Goal: Task Accomplishment & Management: Use online tool/utility

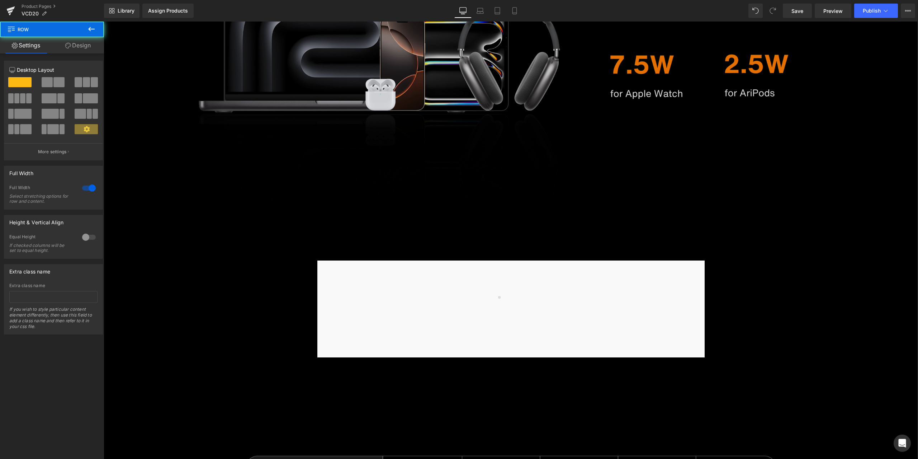
scroll to position [3767, 0]
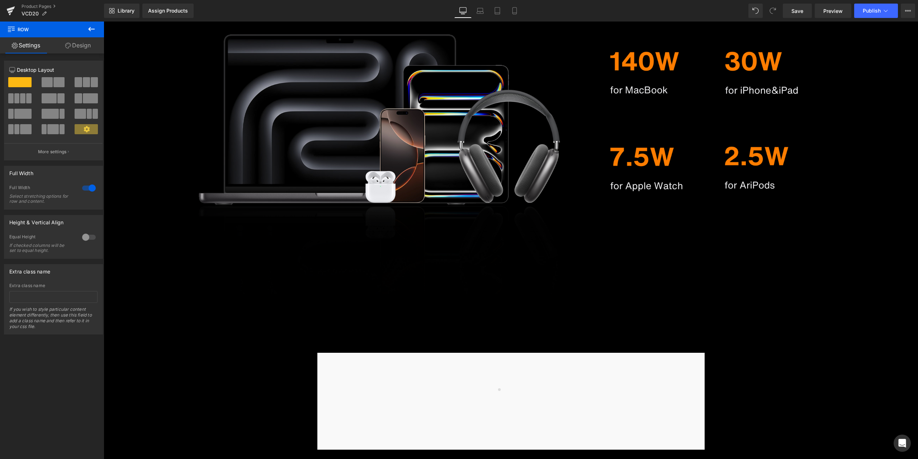
click at [28, 3] on div "Product Pages VCD20" at bounding box center [52, 11] width 104 height 22
click at [28, 5] on link "Product Pages" at bounding box center [63, 7] width 83 height 6
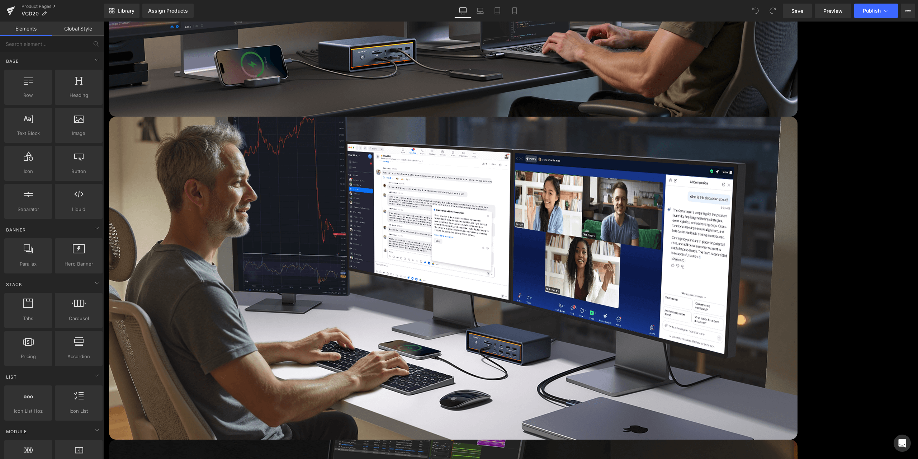
scroll to position [3588, 0]
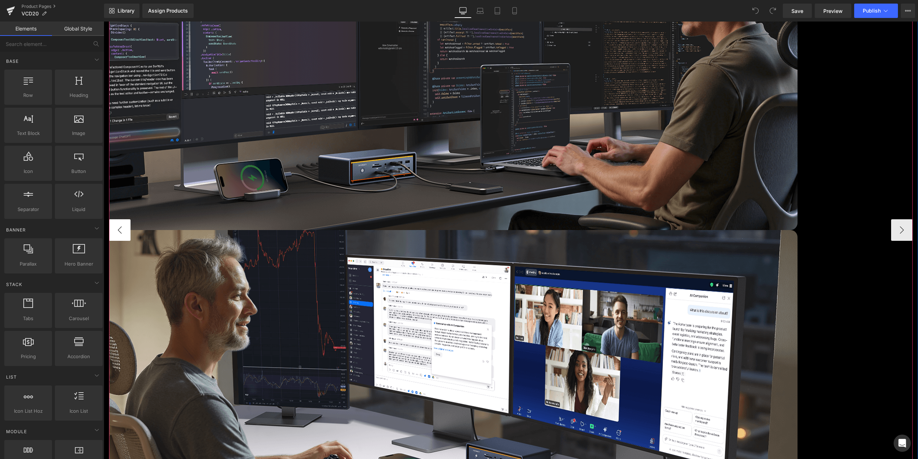
click at [122, 230] on button "‹" at bounding box center [120, 230] width 22 height 22
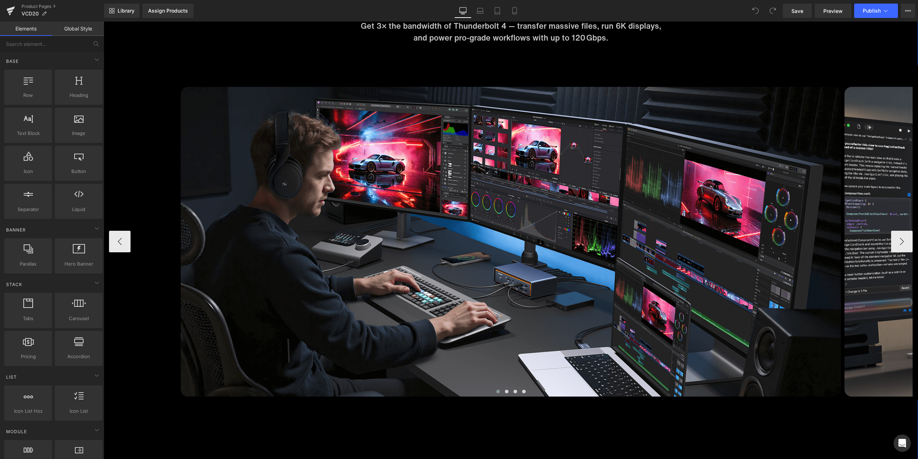
scroll to position [3085, 0]
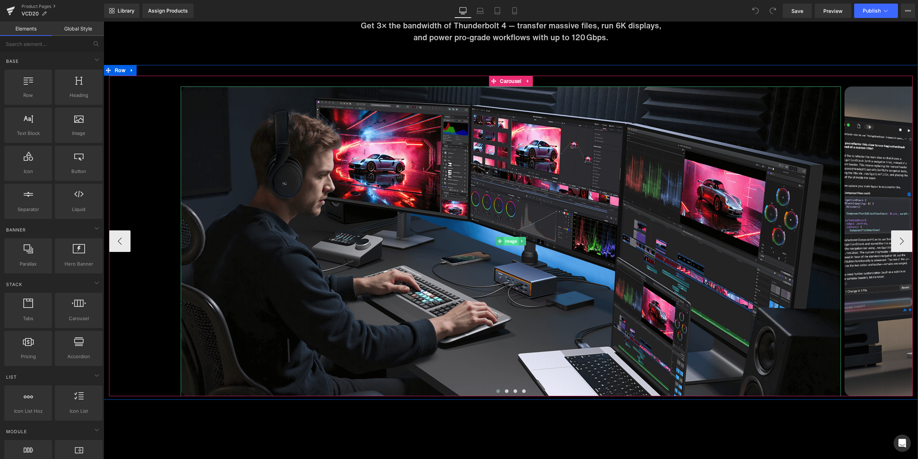
click at [506, 243] on span "Image" at bounding box center [511, 241] width 15 height 9
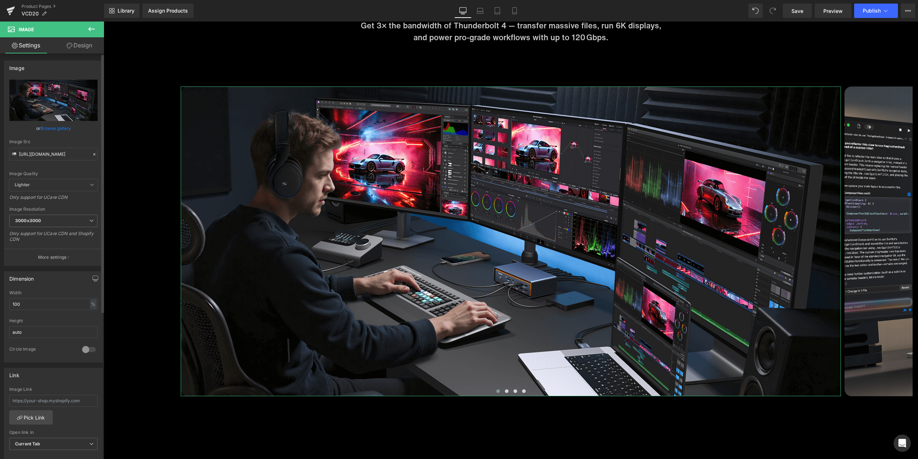
click at [92, 152] on icon at bounding box center [94, 154] width 5 height 5
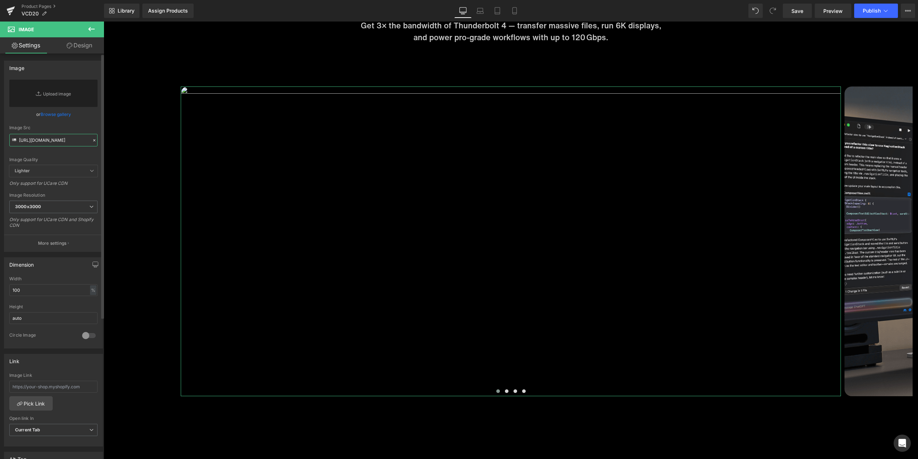
click at [60, 138] on input "https://cdn.shopify.com/s/files/1/0576/6833/7827/files/1_a7369d8b-1bbe-44c1-8f4…" at bounding box center [53, 140] width 88 height 13
paste input "https://cdn.shopify.com/s/files/1/0576/6833/7827/files/1_ceda9d04-6a80-432a-95a…"
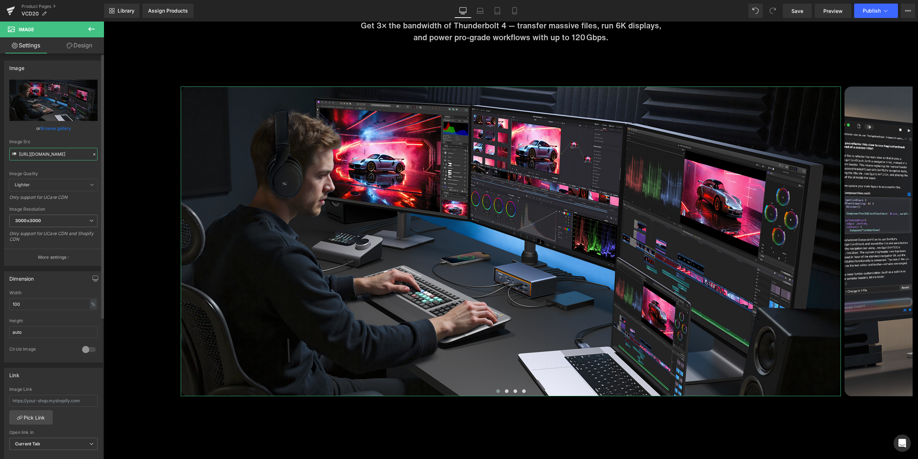
type input "[URL][DOMAIN_NAME]"
click at [93, 127] on div "or Browse gallery" at bounding box center [53, 128] width 88 height 8
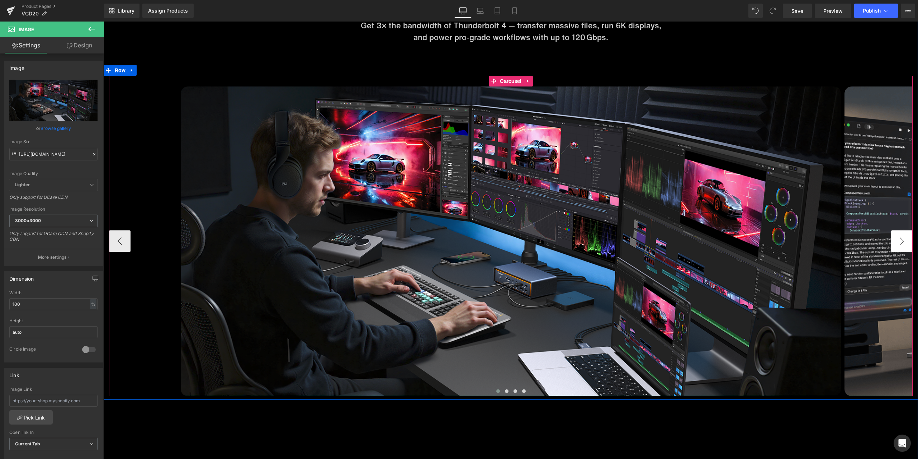
click at [892, 238] on button "›" at bounding box center [903, 241] width 22 height 22
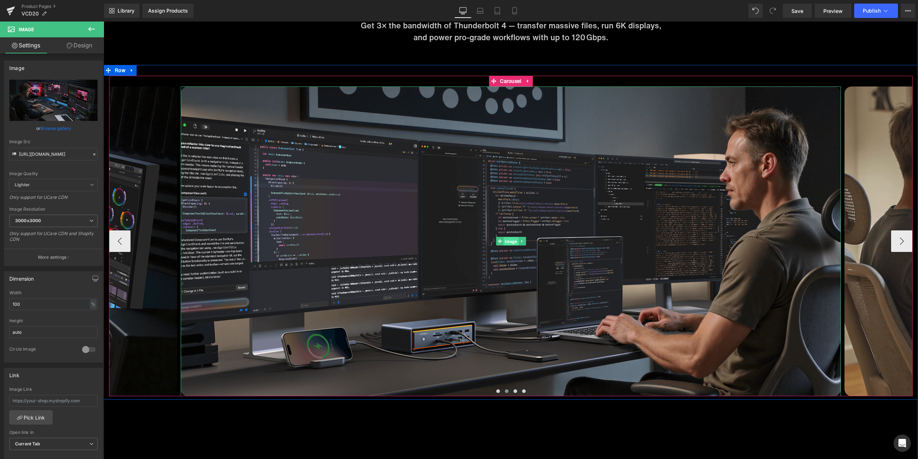
click at [512, 241] on span "Image" at bounding box center [511, 241] width 15 height 9
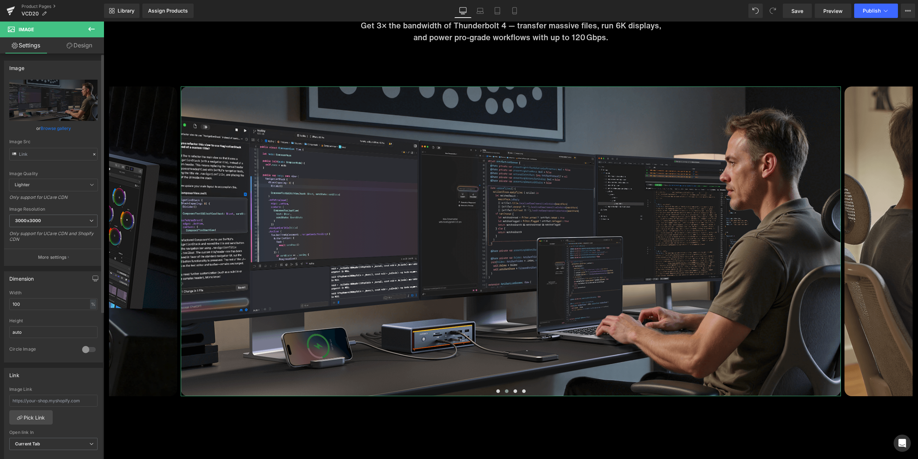
click at [92, 152] on icon at bounding box center [94, 154] width 5 height 5
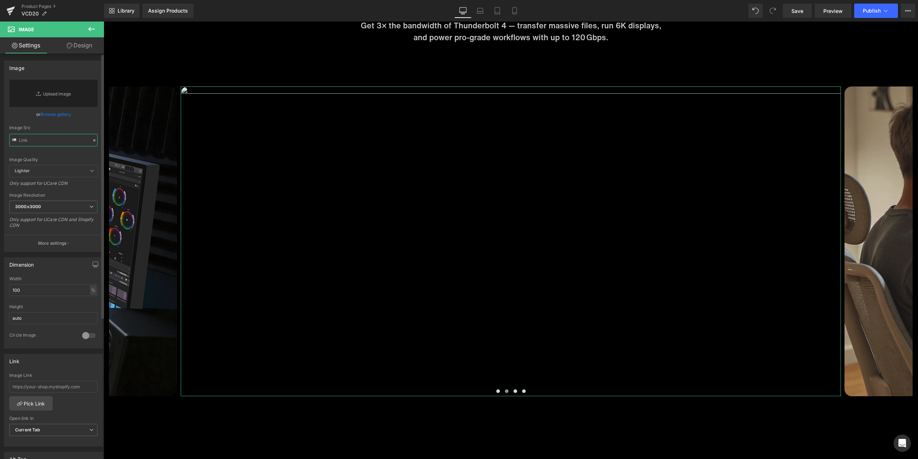
click at [76, 145] on input "text" at bounding box center [53, 140] width 88 height 13
paste input "https://cdn.shopify.com/s/files/1/0576/6833/7827/files/2_36736949-fd06-4e7a-9ac…"
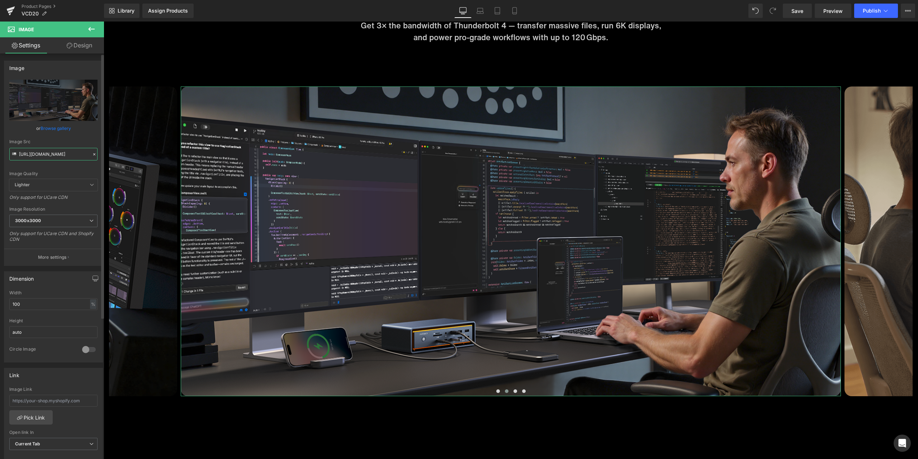
type input "https://cdn.shopify.com/s/files/1/0576/6833/7827/files/2_36736949-fd06-4e7a-9ac…"
click at [81, 136] on div "Image Quality Lighter Lightest Lighter Lighter Lightest Only support for UCare …" at bounding box center [53, 129] width 88 height 99
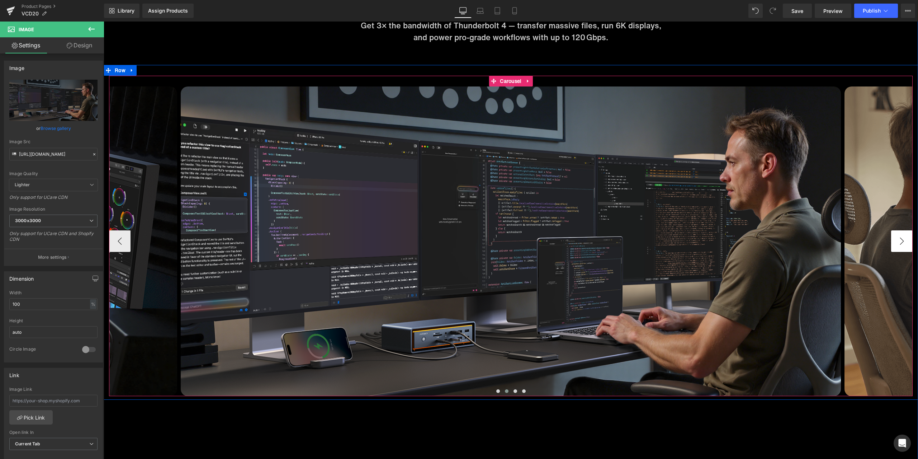
click at [897, 236] on button "›" at bounding box center [903, 241] width 22 height 22
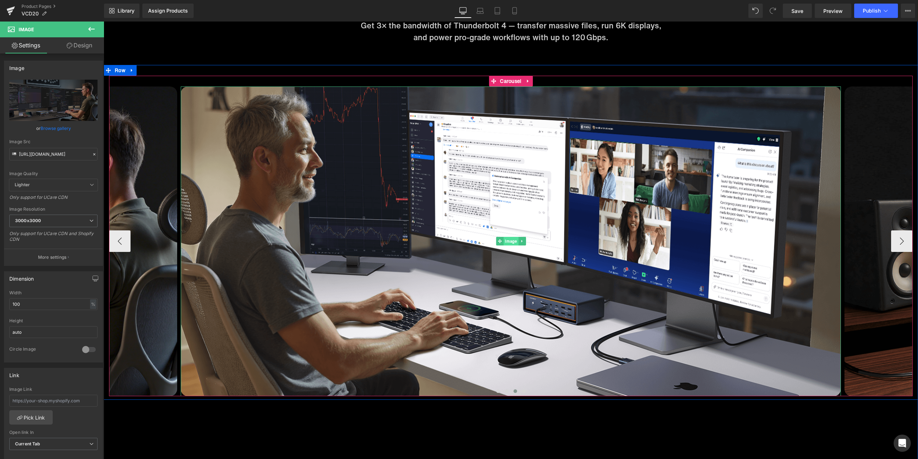
click at [504, 241] on span "Image" at bounding box center [511, 241] width 15 height 9
click at [506, 241] on span "Image" at bounding box center [511, 241] width 15 height 9
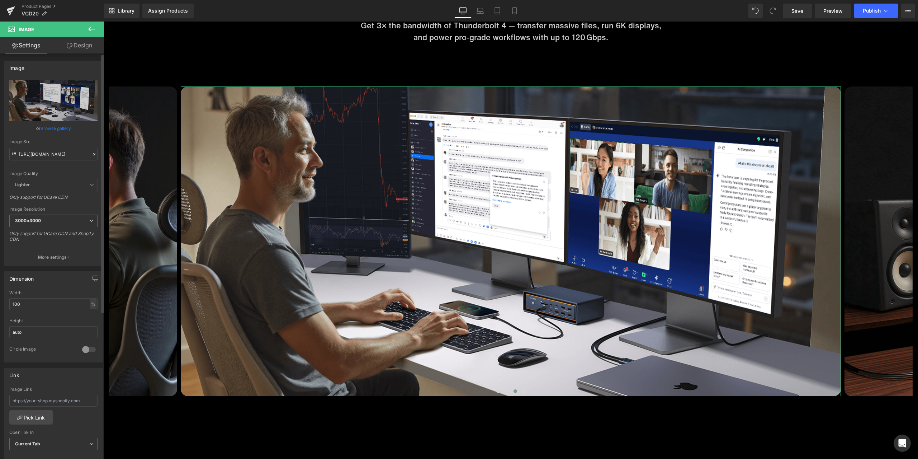
click at [92, 154] on icon at bounding box center [94, 154] width 5 height 5
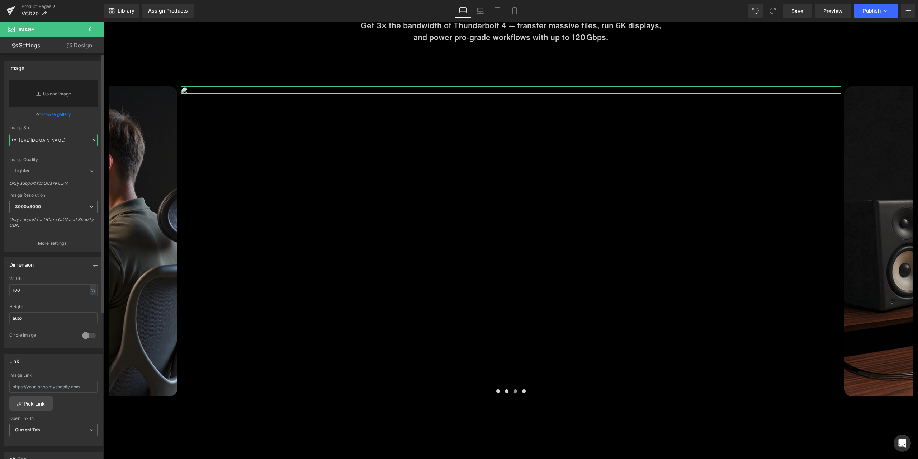
click at [62, 139] on input "https://cdn.shopify.com/s/files/1/0576/6833/7827/files/3_5a05b809-bd95-474a-ae7…" at bounding box center [53, 140] width 88 height 13
paste input "https://cdn.shopify.com/s/files/1/0576/6833/7827/files/3_eedf549d-11e3-4e86-aac…"
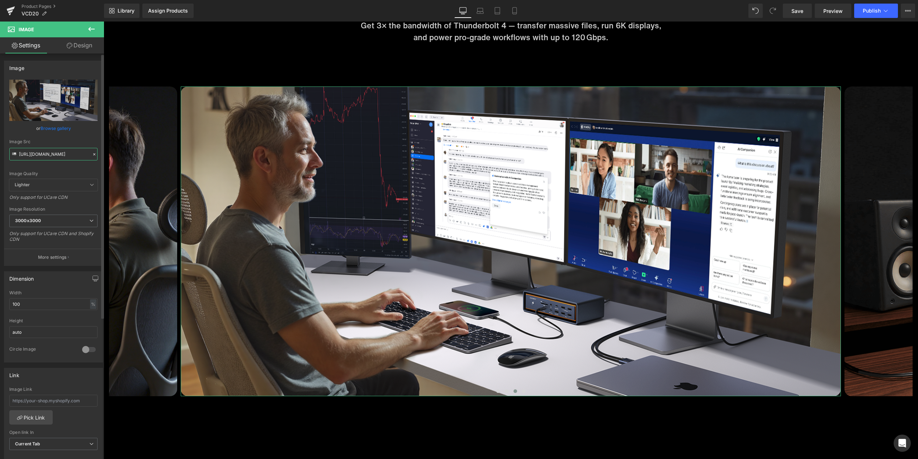
type input "https://cdn.shopify.com/s/files/1/0576/6833/7827/files/3_eedf549d-11e3-4e86-aac…"
click at [81, 136] on div "Image Quality Lighter Lightest Lighter Lighter Lightest Only support for UCare …" at bounding box center [53, 129] width 88 height 99
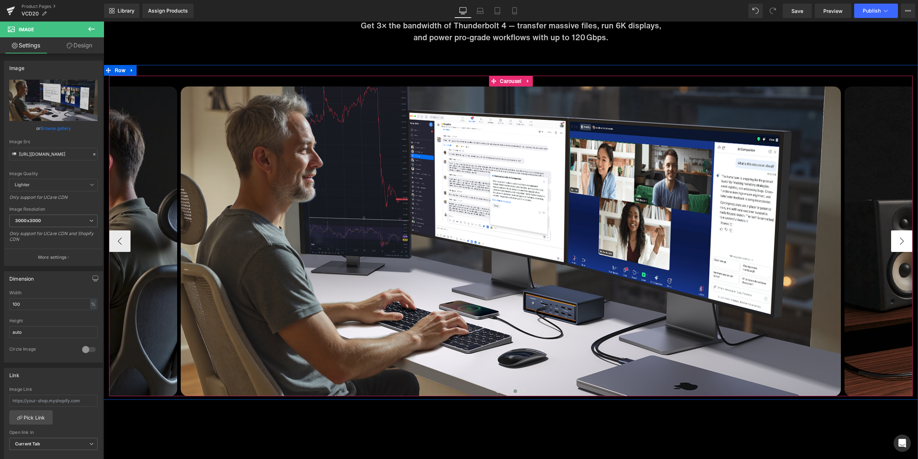
click at [894, 243] on button "›" at bounding box center [903, 241] width 22 height 22
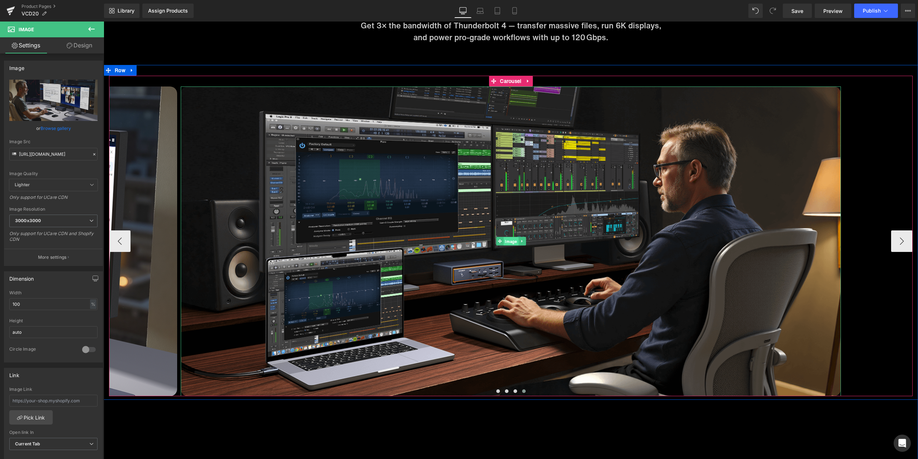
click at [504, 244] on span "Image" at bounding box center [511, 241] width 15 height 9
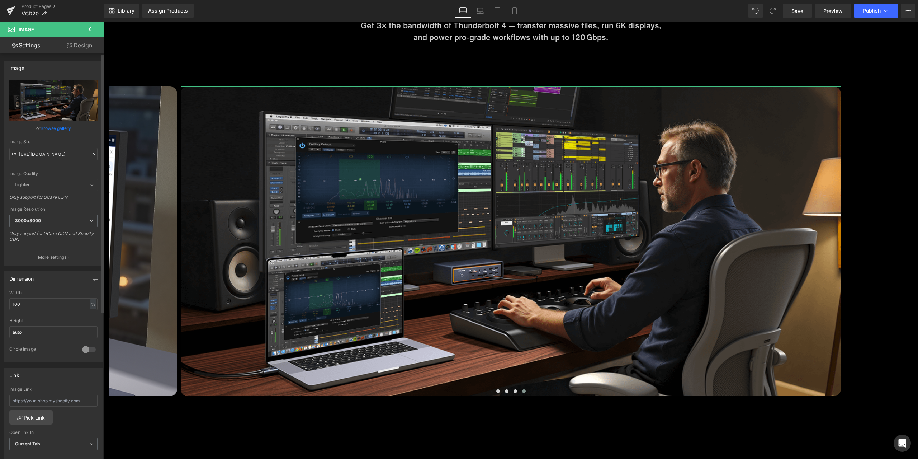
click at [92, 154] on icon at bounding box center [94, 154] width 5 height 5
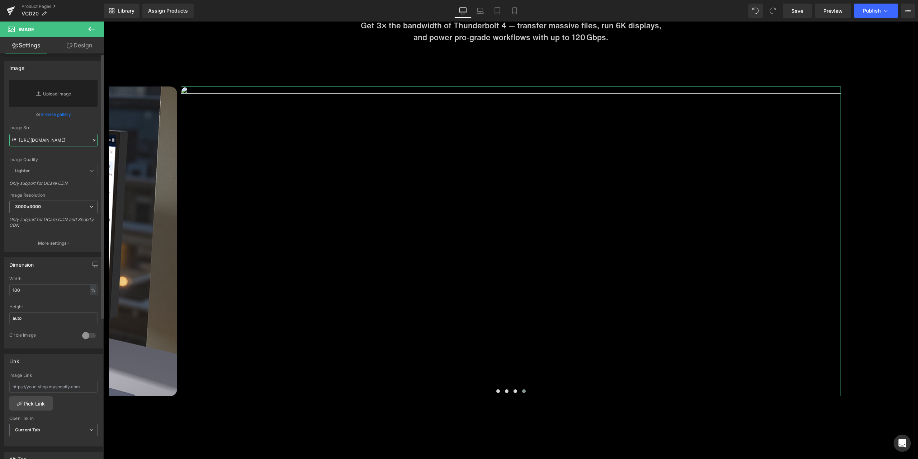
click at [64, 145] on input "https://cdn.shopify.com/s/files/1/0576/6833/7827/files/4_e26d16ff-b61c-4435-a0b…" at bounding box center [53, 140] width 88 height 13
paste input "https://cdn.shopify.com/s/files/1/0576/6833/7827/files/4_236cee75-79c6-449e-b86…"
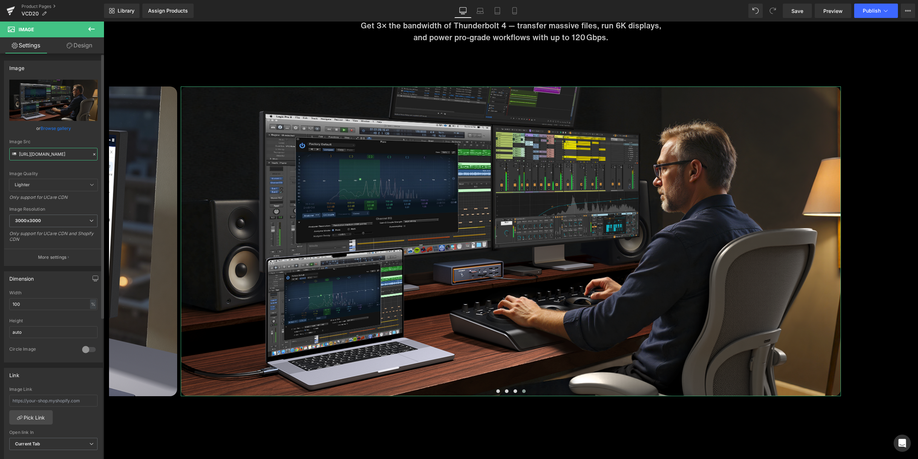
type input "https://cdn.shopify.com/s/files/1/0576/6833/7827/files/4_236cee75-79c6-449e-b86…"
click at [76, 134] on div "Image Quality Lighter Lightest Lighter Lighter Lightest Only support for UCare …" at bounding box center [53, 129] width 88 height 99
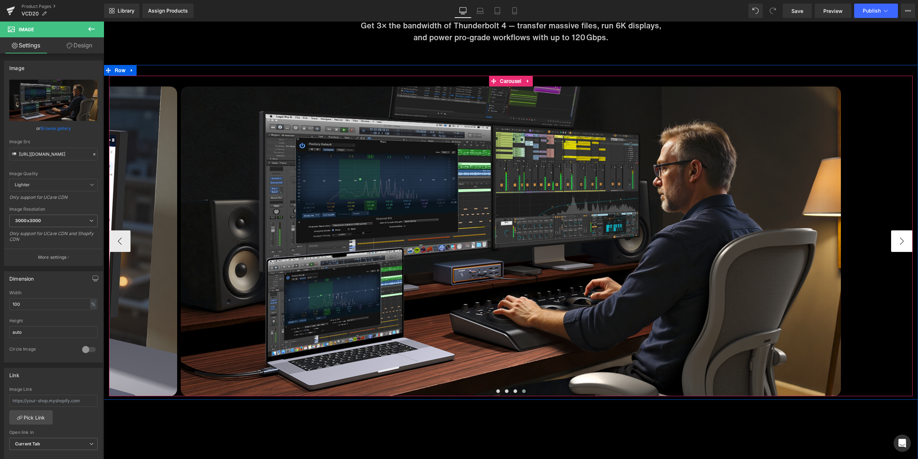
click at [901, 245] on button "›" at bounding box center [903, 241] width 22 height 22
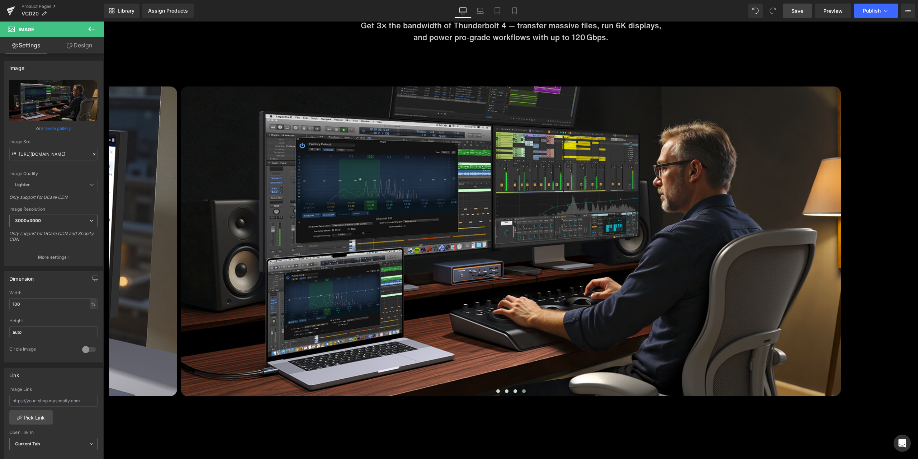
click at [805, 10] on link "Save" at bounding box center [797, 11] width 29 height 14
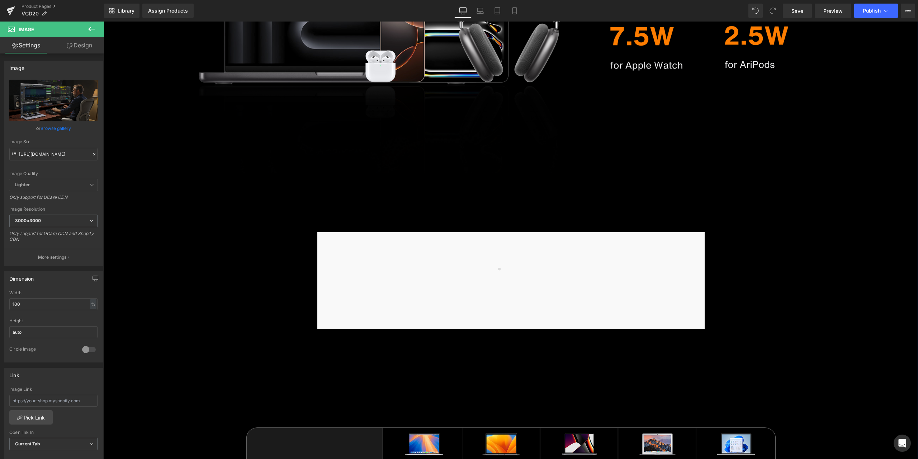
scroll to position [3982, 0]
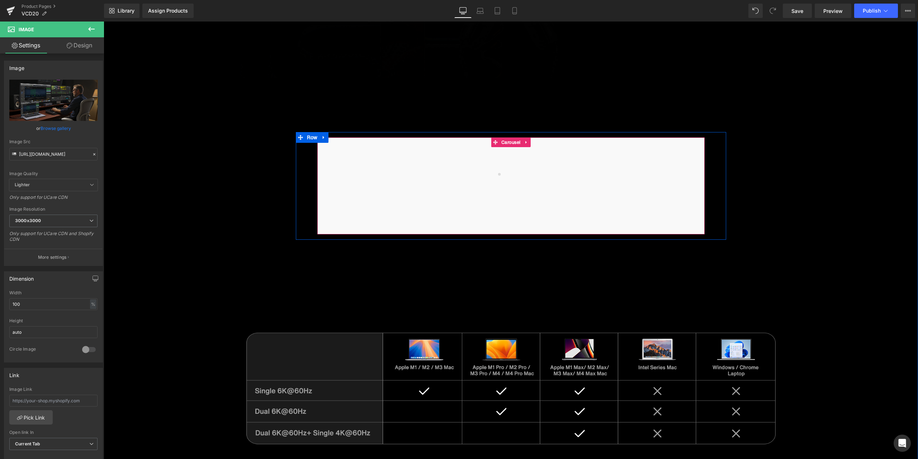
click at [464, 202] on div at bounding box center [511, 185] width 387 height 97
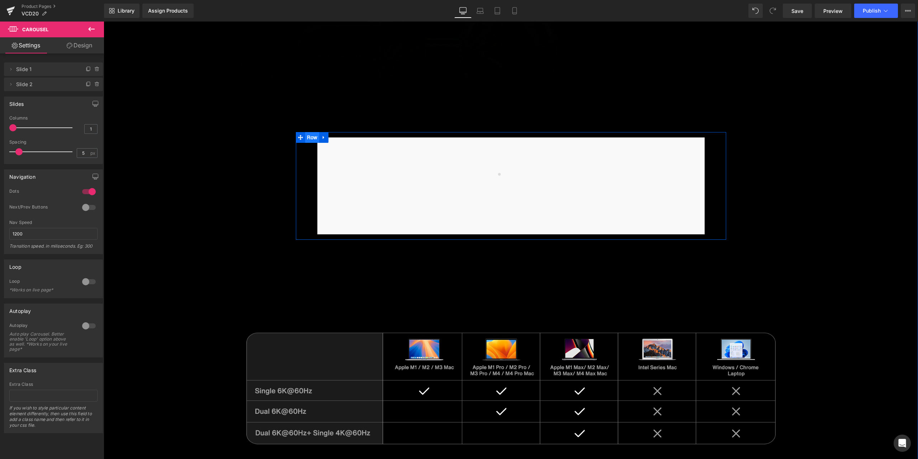
click at [306, 136] on span "Row" at bounding box center [312, 137] width 14 height 11
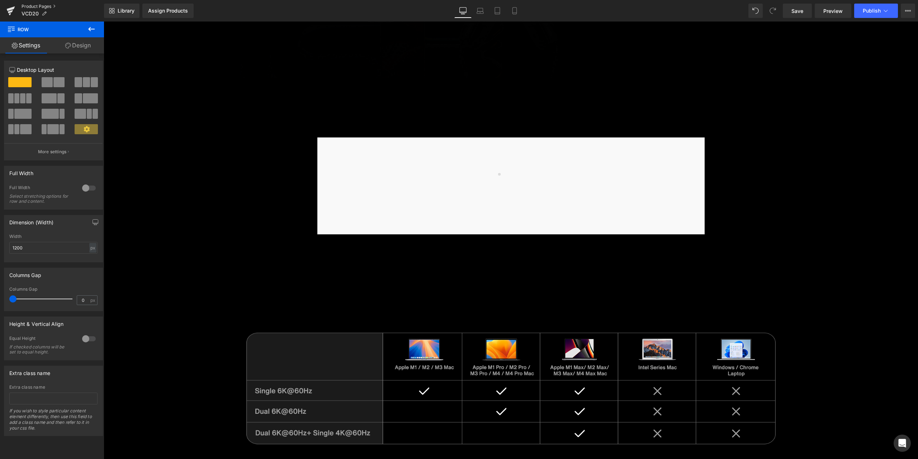
click at [39, 6] on link "Product Pages" at bounding box center [63, 7] width 83 height 6
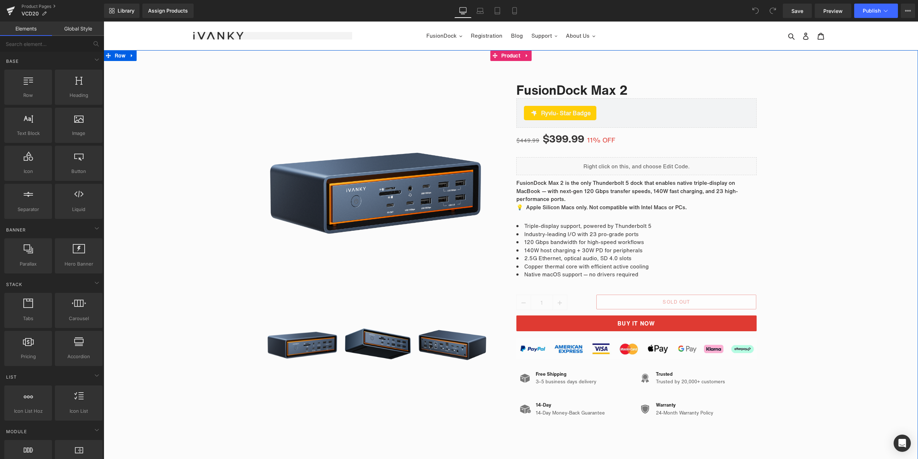
drag, startPoint x: 817, startPoint y: 209, endPoint x: 814, endPoint y: 213, distance: 4.6
click at [817, 209] on div "Sale Off (P) Image ‹" at bounding box center [511, 245] width 815 height 354
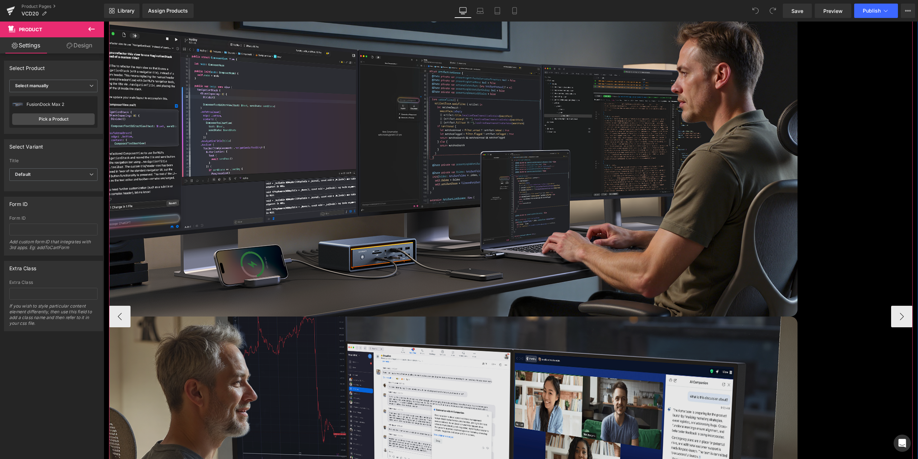
scroll to position [3588, 0]
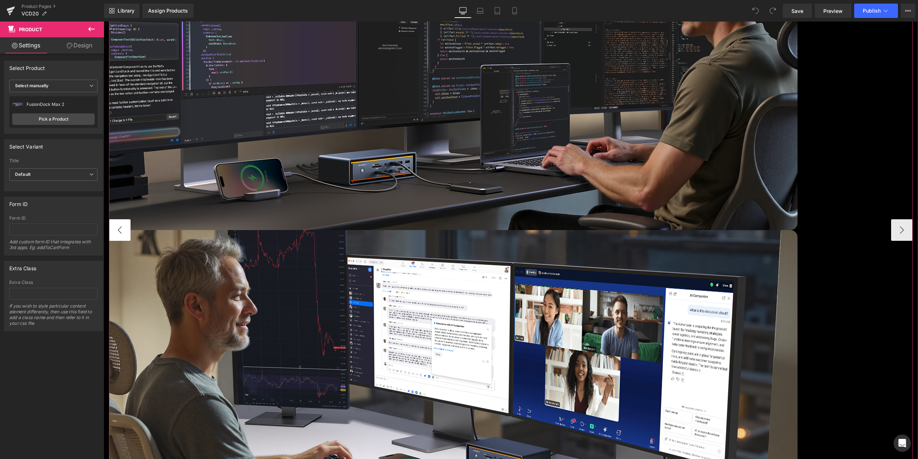
click at [122, 225] on button "‹" at bounding box center [120, 230] width 22 height 22
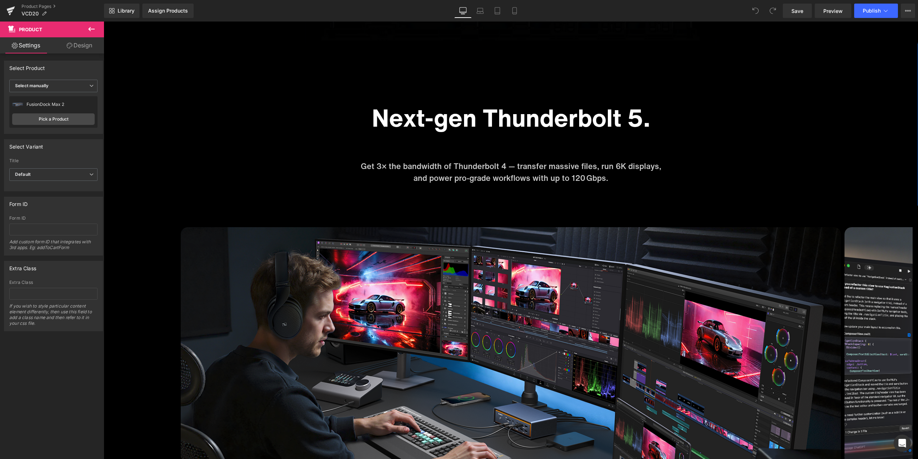
scroll to position [2942, 0]
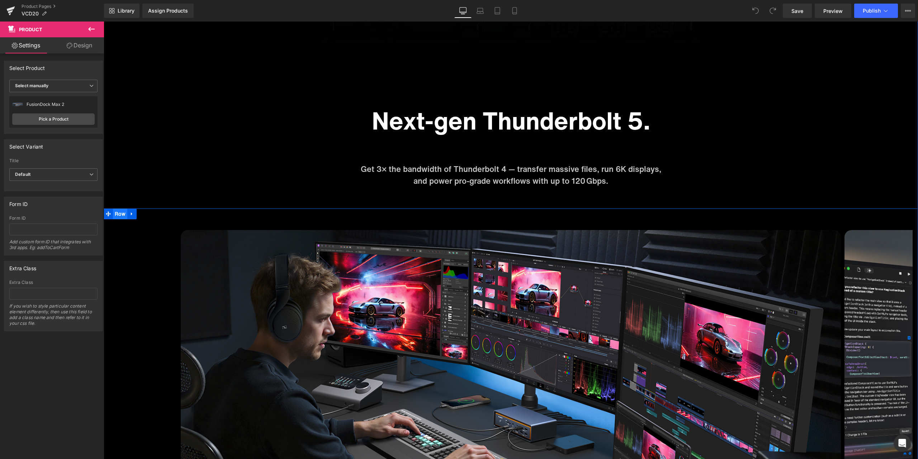
click at [118, 213] on ul "Row" at bounding box center [120, 213] width 33 height 11
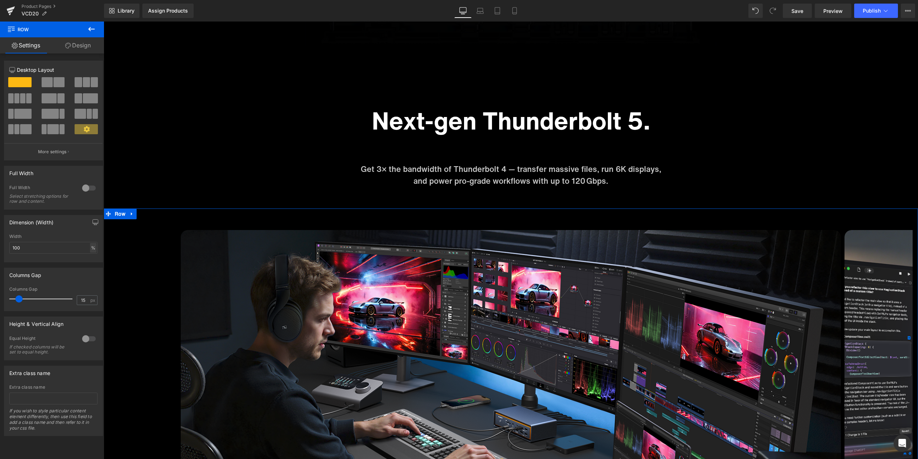
click at [90, 248] on div "%" at bounding box center [93, 248] width 6 height 10
click at [89, 271] on li "px" at bounding box center [92, 269] width 9 height 10
drag, startPoint x: 27, startPoint y: 248, endPoint x: 34, endPoint y: 247, distance: 7.2
click at [5, 246] on div "100% Width 100 px % px" at bounding box center [53, 248] width 98 height 28
click at [34, 247] on input "100" at bounding box center [53, 248] width 88 height 12
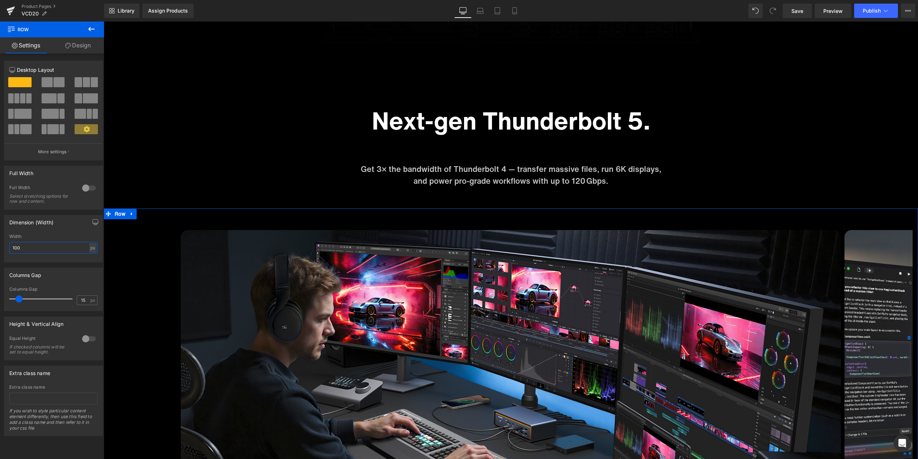
click at [34, 247] on input "100" at bounding box center [53, 248] width 88 height 12
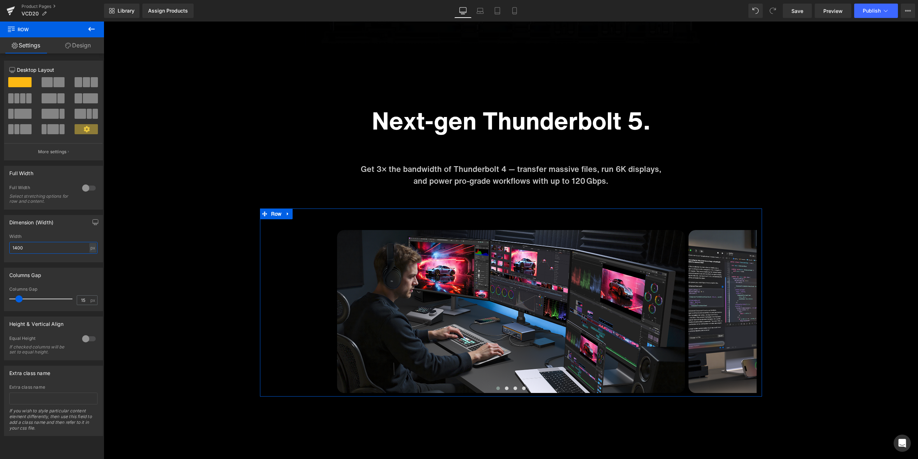
drag, startPoint x: 44, startPoint y: 245, endPoint x: 2, endPoint y: 245, distance: 42.3
click at [2, 245] on div "Dimension (Width) 100% Width 1400 px % px" at bounding box center [53, 236] width 107 height 53
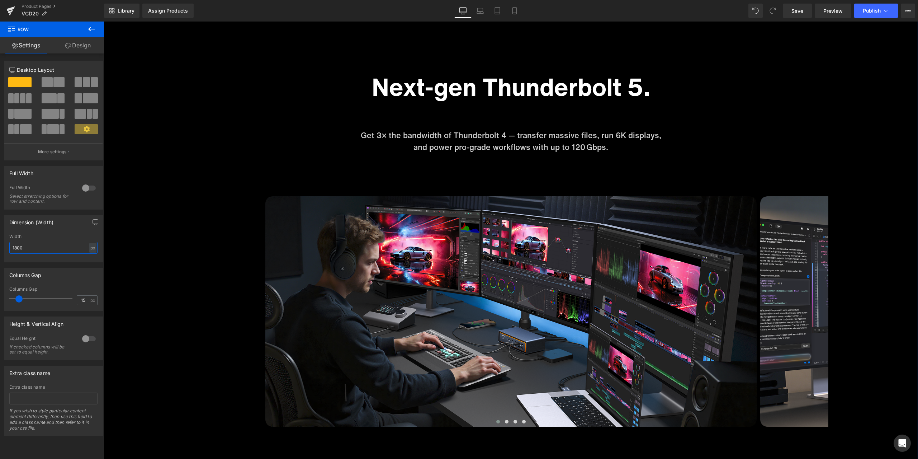
scroll to position [2978, 0]
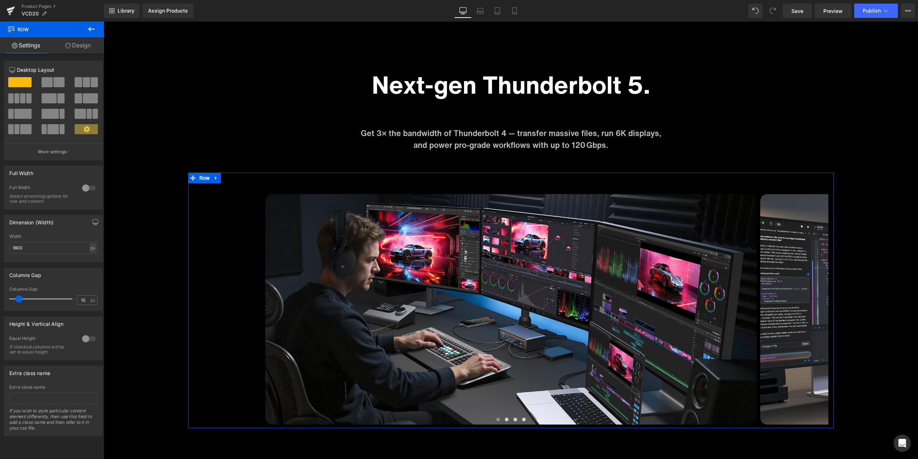
click at [83, 192] on div at bounding box center [88, 187] width 17 height 11
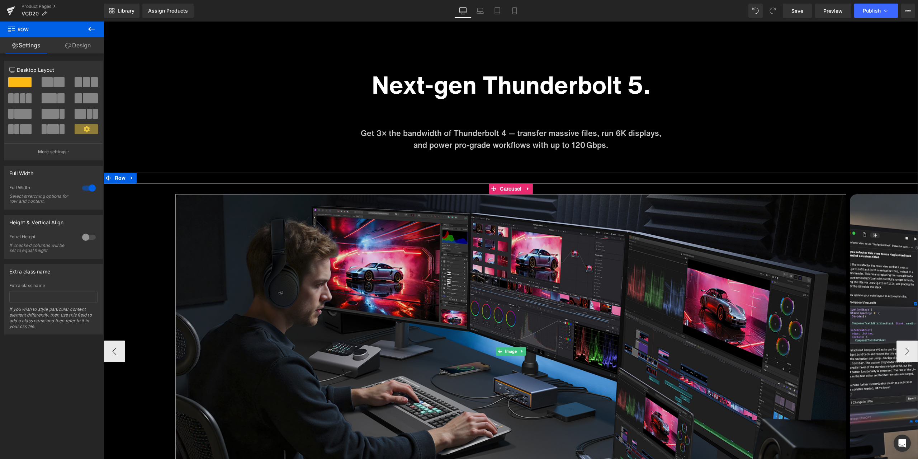
scroll to position [3085, 0]
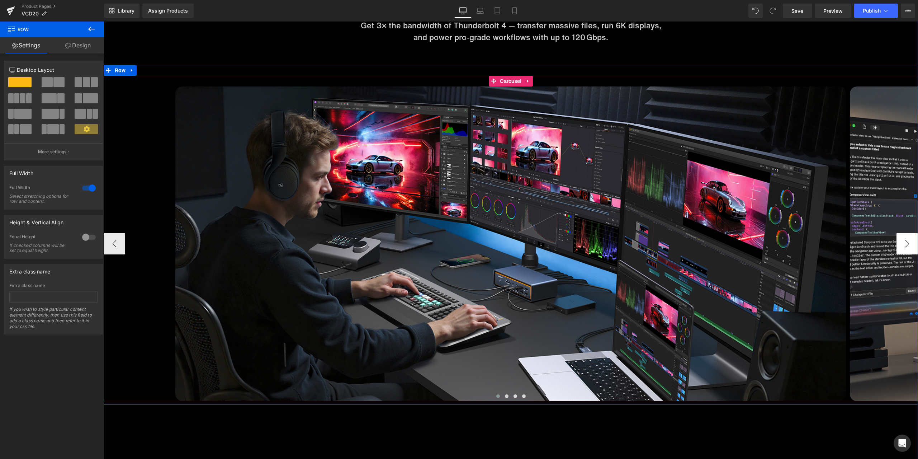
click at [905, 241] on button "›" at bounding box center [908, 244] width 22 height 22
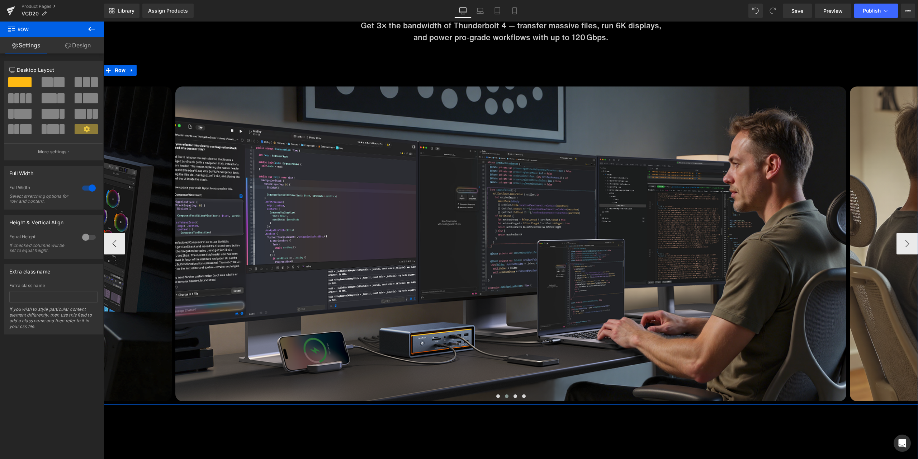
drag, startPoint x: 122, startPoint y: 71, endPoint x: 111, endPoint y: 88, distance: 20.2
click at [122, 71] on ul "Row" at bounding box center [120, 70] width 33 height 11
click at [82, 184] on div at bounding box center [88, 187] width 17 height 11
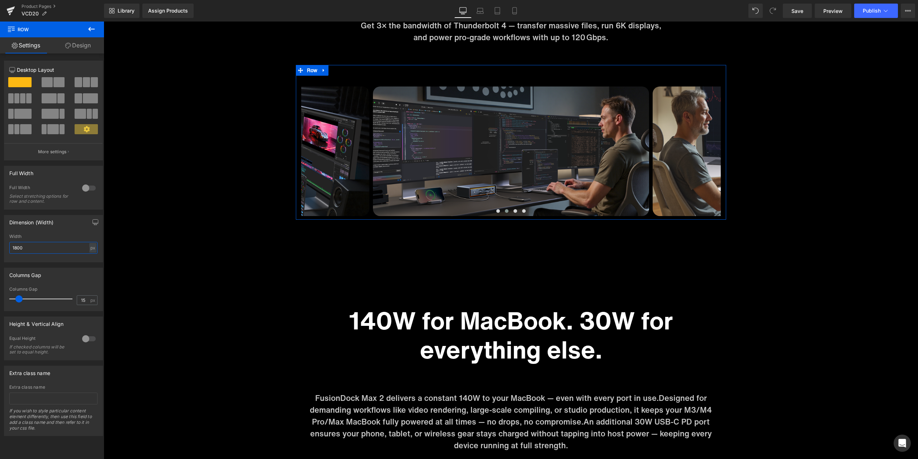
drag, startPoint x: 32, startPoint y: 249, endPoint x: 10, endPoint y: 249, distance: 21.9
click at [10, 249] on input "1800" at bounding box center [53, 248] width 88 height 12
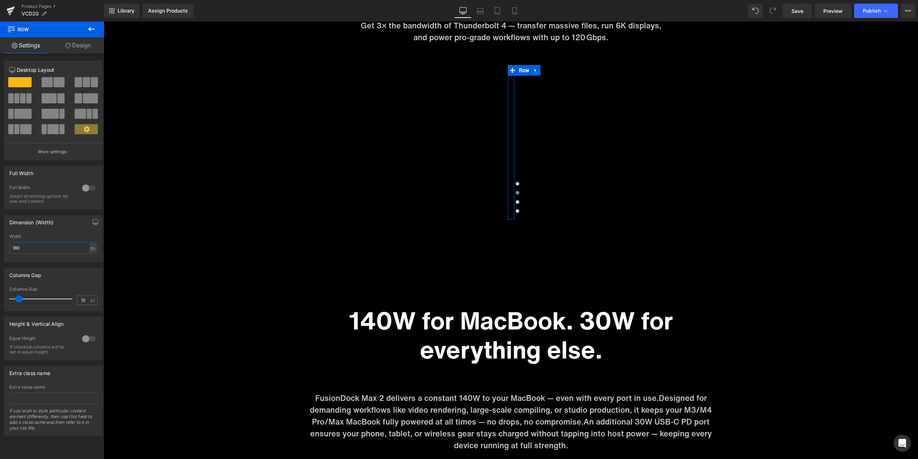
type input "1800"
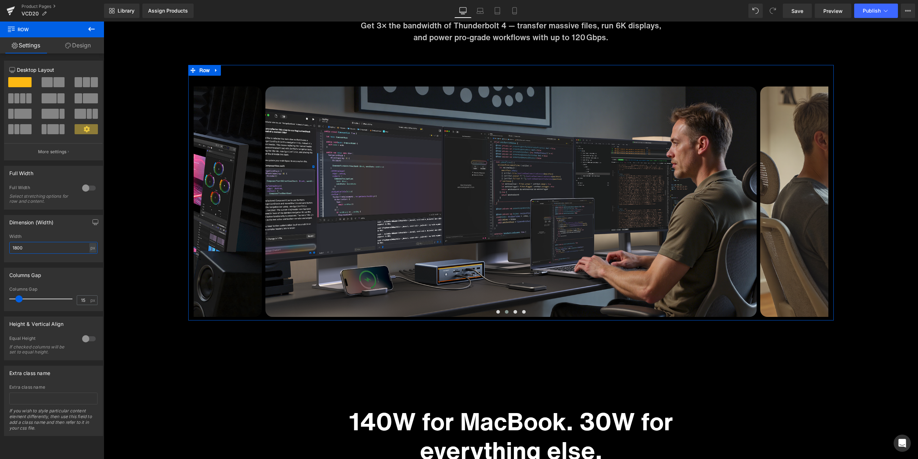
drag, startPoint x: 30, startPoint y: 248, endPoint x: 7, endPoint y: 248, distance: 23.3
click at [7, 248] on div "100% Width 1800 px % px" at bounding box center [53, 248] width 98 height 28
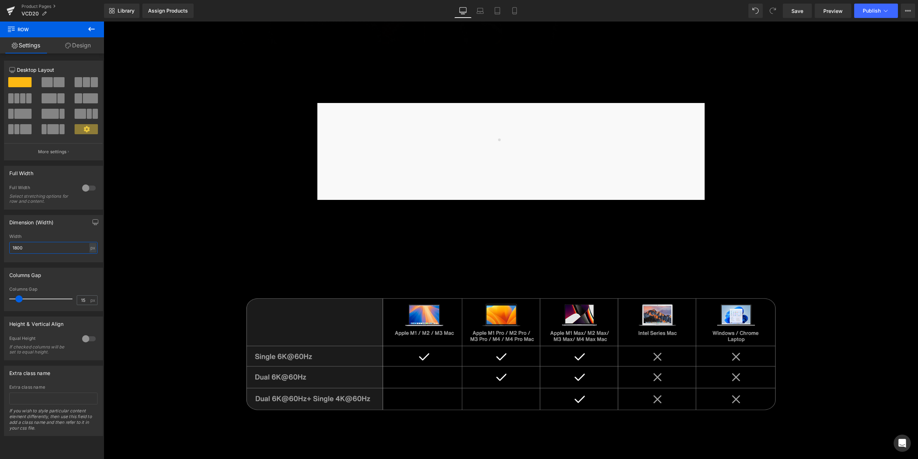
scroll to position [3930, 0]
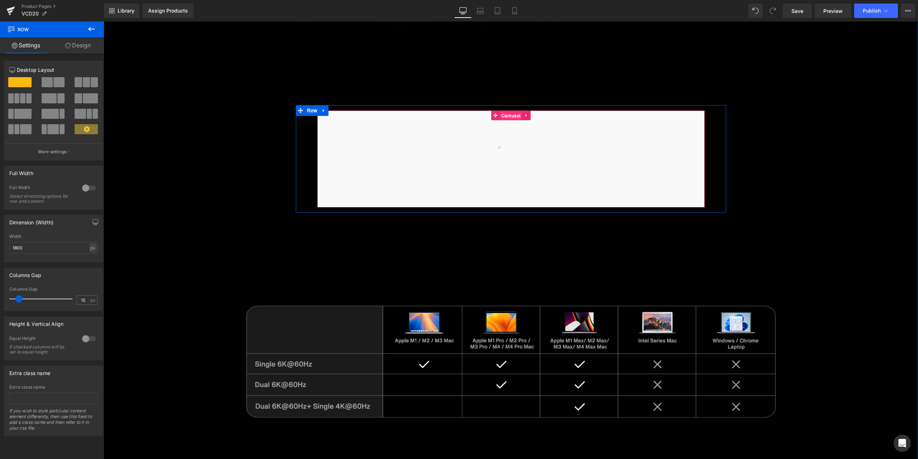
click at [508, 117] on span "Carousel" at bounding box center [511, 116] width 23 height 10
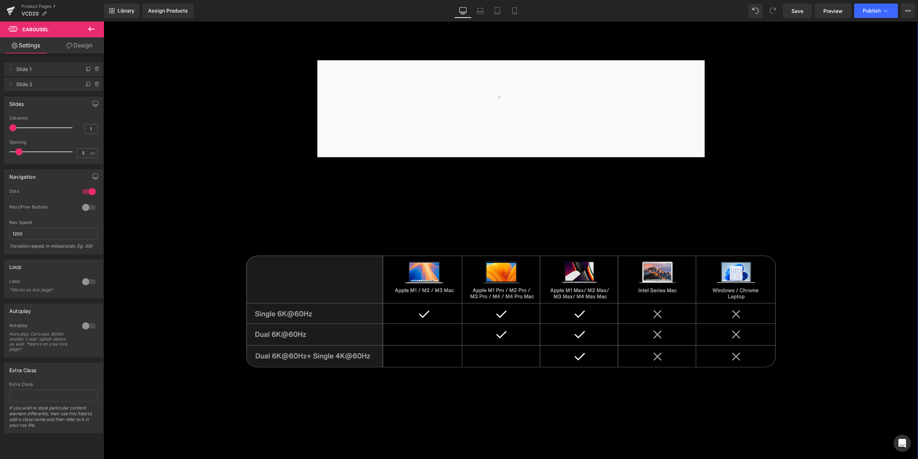
scroll to position [3966, 0]
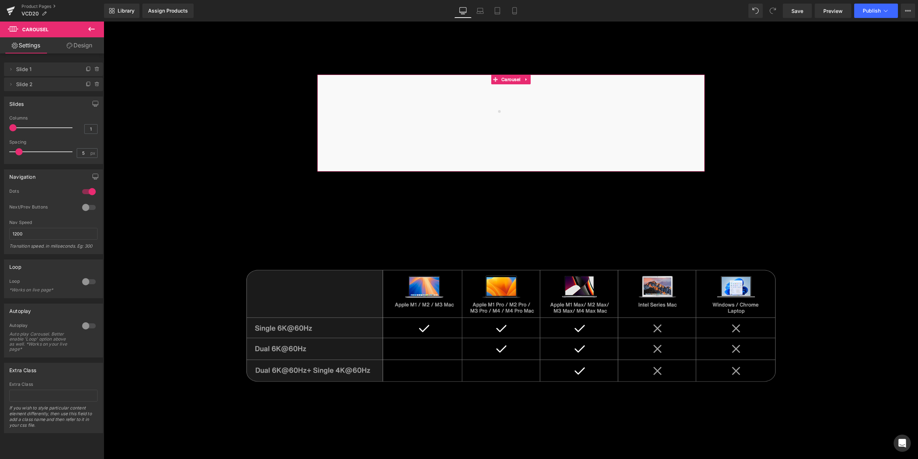
click at [91, 206] on div at bounding box center [88, 207] width 17 height 11
click at [524, 167] on div at bounding box center [511, 123] width 387 height 97
click at [494, 165] on div at bounding box center [511, 123] width 387 height 97
click at [477, 164] on div at bounding box center [511, 123] width 387 height 97
click at [508, 80] on span "Carousel" at bounding box center [511, 80] width 23 height 10
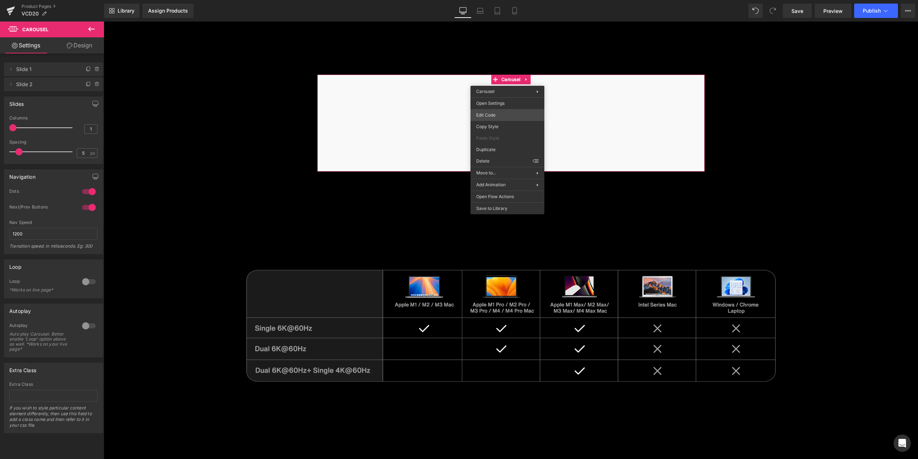
click at [508, 0] on div "Carousel You are previewing how the will restyle your page. You can not edit El…" at bounding box center [459, 0] width 918 height 0
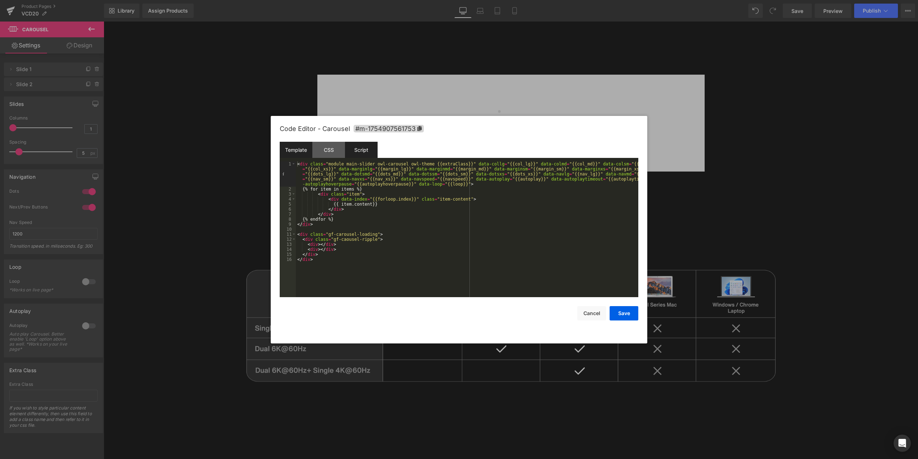
click at [368, 151] on div "Script" at bounding box center [361, 150] width 33 height 16
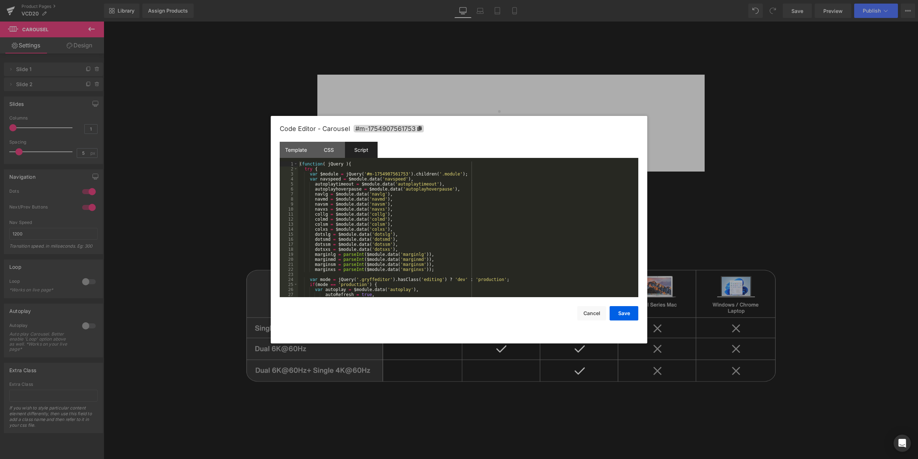
click at [713, 191] on div at bounding box center [459, 229] width 918 height 459
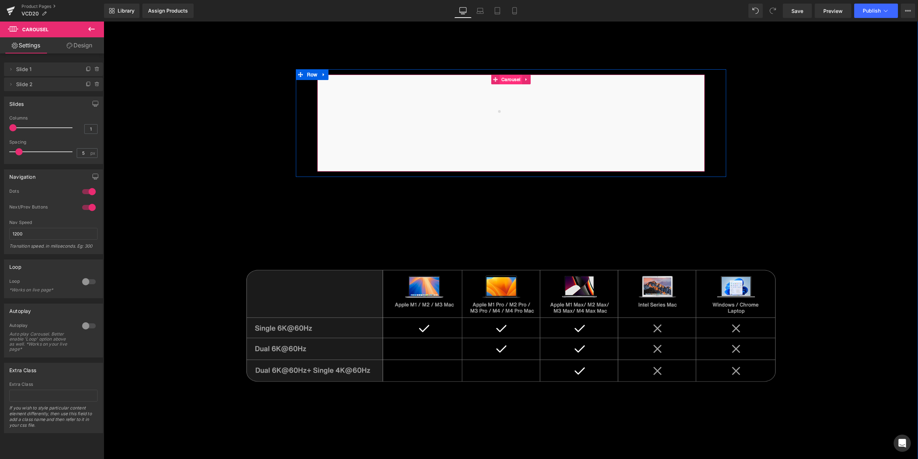
click at [507, 77] on span "Carousel" at bounding box center [511, 80] width 23 height 10
drag, startPoint x: 760, startPoint y: 188, endPoint x: 748, endPoint y: 198, distance: 15.3
click at [104, 22] on div at bounding box center [104, 22] width 0 height 0
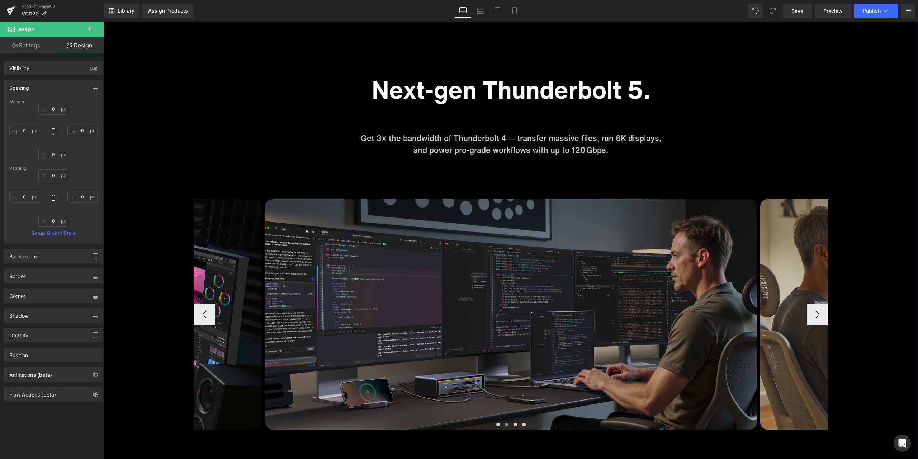
scroll to position [2997, 0]
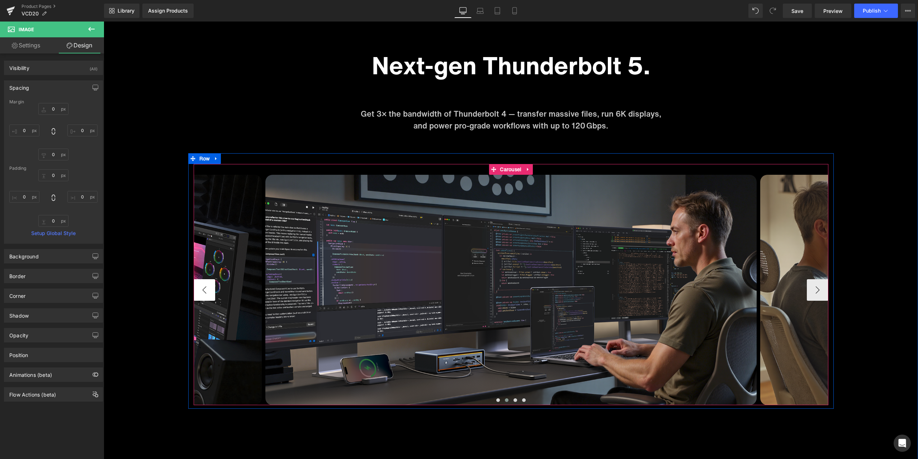
click at [194, 292] on button "‹" at bounding box center [205, 290] width 22 height 22
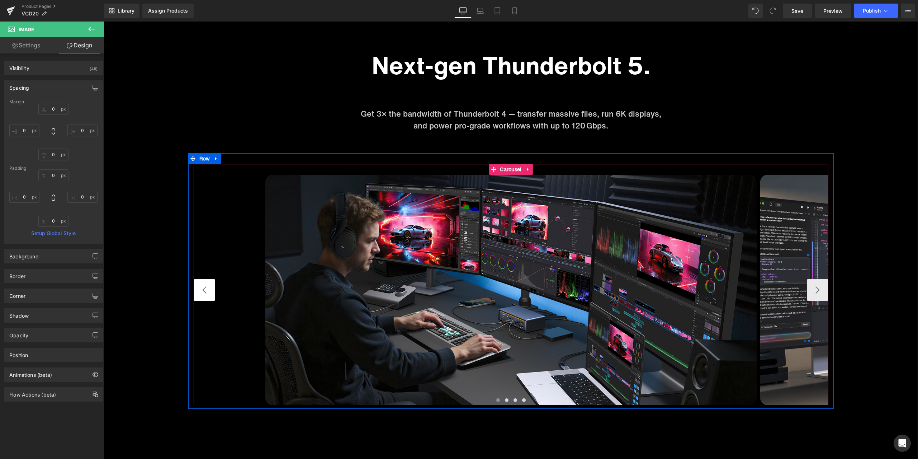
click at [204, 291] on button "‹" at bounding box center [205, 290] width 22 height 22
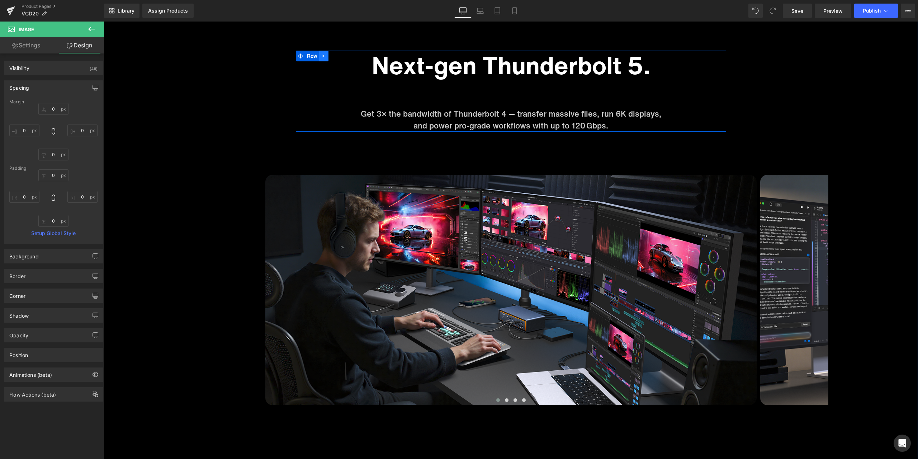
click at [323, 58] on icon at bounding box center [323, 55] width 5 height 5
click at [331, 58] on icon at bounding box center [333, 55] width 5 height 5
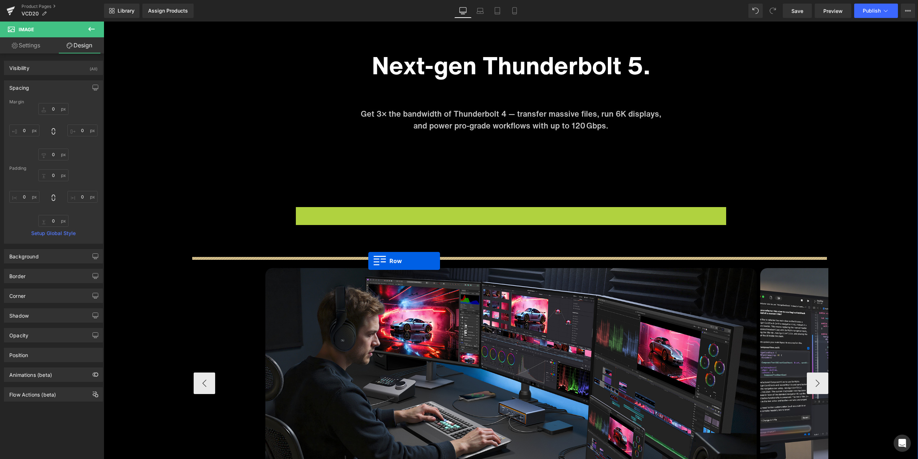
drag, startPoint x: 306, startPoint y: 210, endPoint x: 368, endPoint y: 261, distance: 80.3
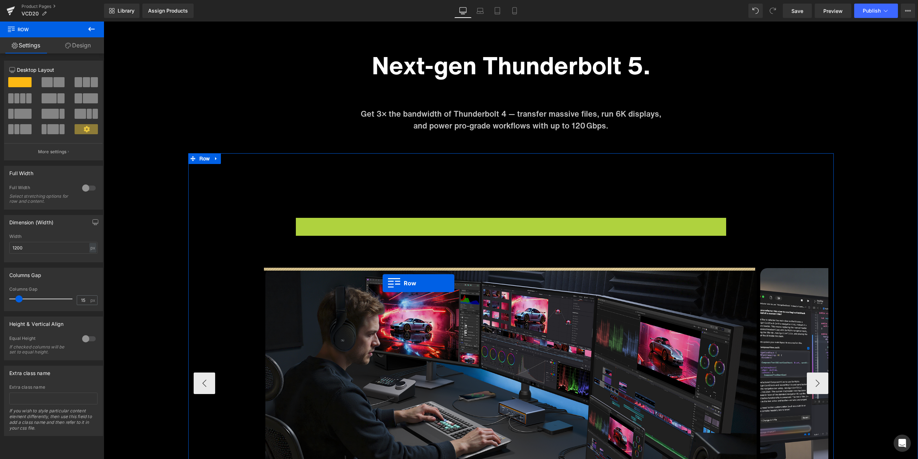
drag, startPoint x: 315, startPoint y: 225, endPoint x: 383, endPoint y: 283, distance: 89.6
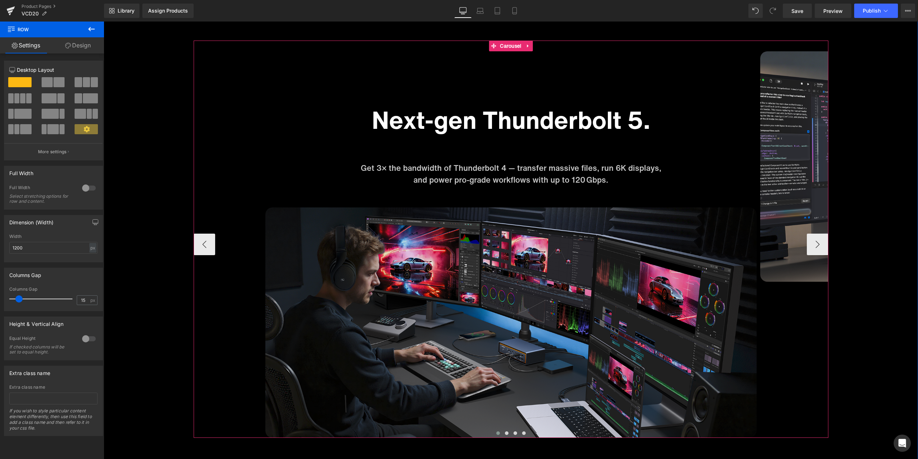
scroll to position [3105, 0]
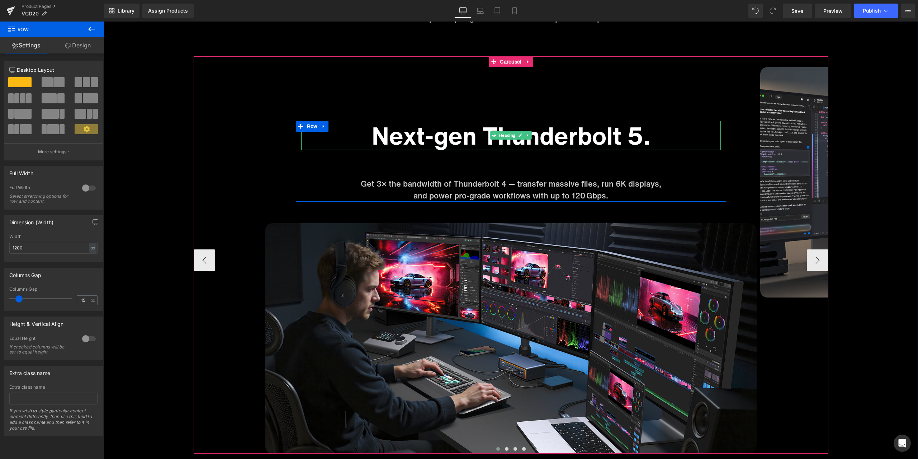
click at [463, 144] on h1 "Next-gen Thunderbolt 5." at bounding box center [511, 135] width 420 height 29
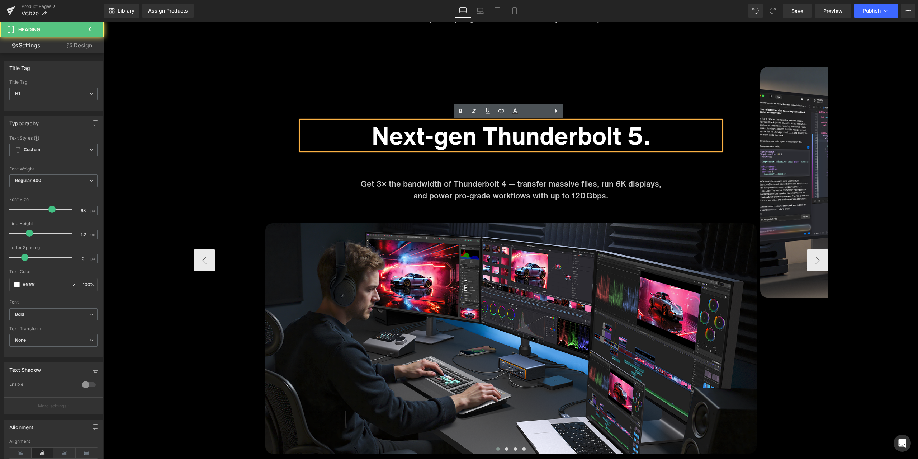
click at [459, 139] on h1 "Next-gen Thunderbolt 5." at bounding box center [511, 135] width 420 height 29
click at [459, 135] on h1 "Next-gen Thunderbolt 5." at bounding box center [511, 135] width 420 height 29
click at [505, 136] on h1 "Next-gen Thunderbolt 5." at bounding box center [511, 135] width 420 height 29
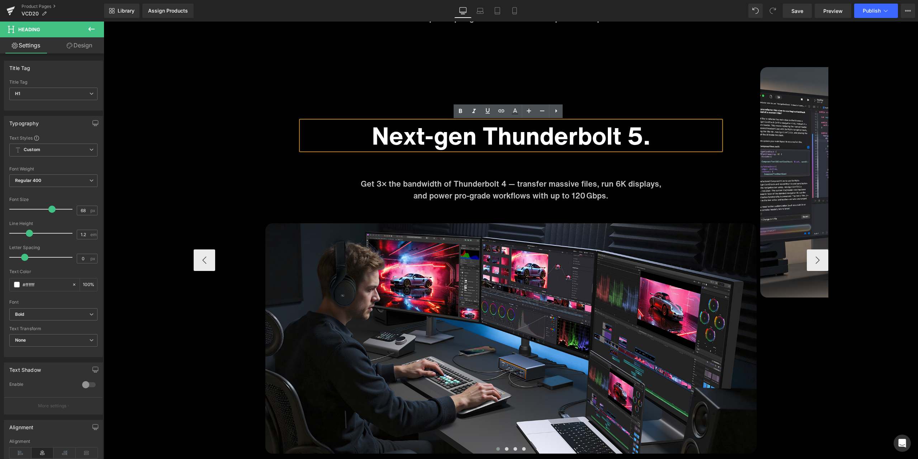
click at [532, 138] on h1 "Next-gen Thunderbolt 5." at bounding box center [511, 135] width 420 height 29
click at [555, 139] on h1 "Next-gen Thunderbolt 5." at bounding box center [511, 135] width 420 height 29
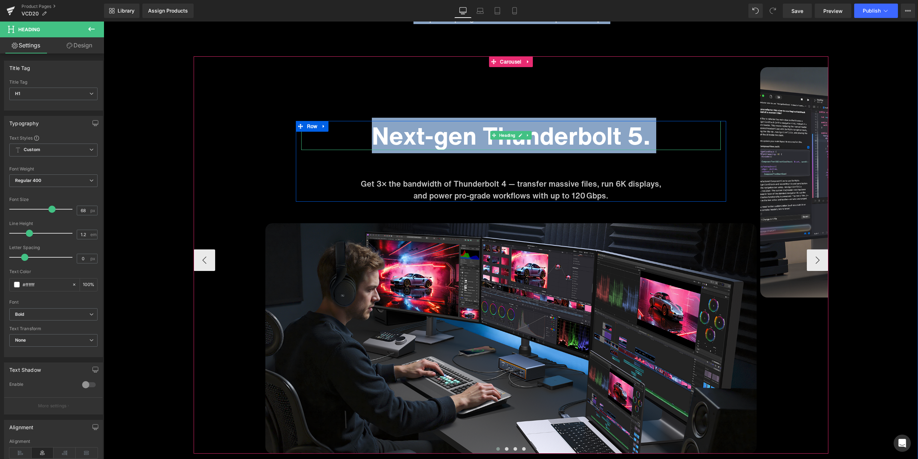
click at [468, 144] on h1 "Next-gen Thunderbolt 5." at bounding box center [511, 135] width 420 height 29
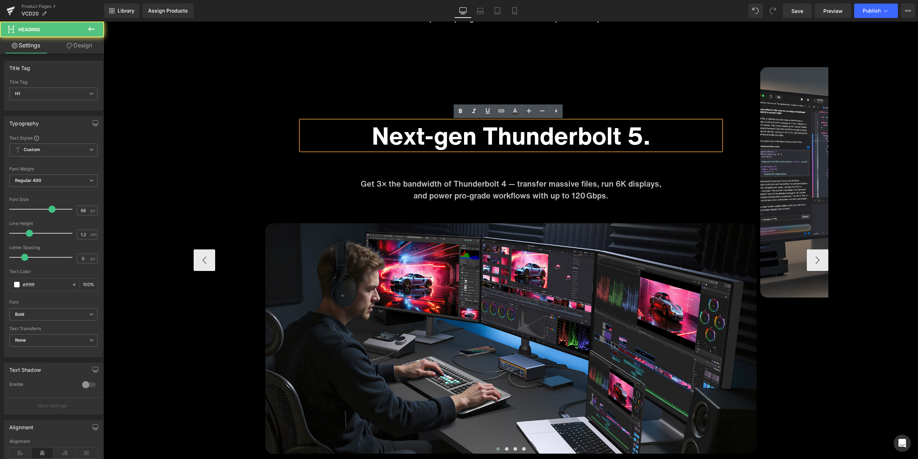
click at [447, 139] on h1 "Next-gen Thunderbolt 5." at bounding box center [511, 135] width 420 height 29
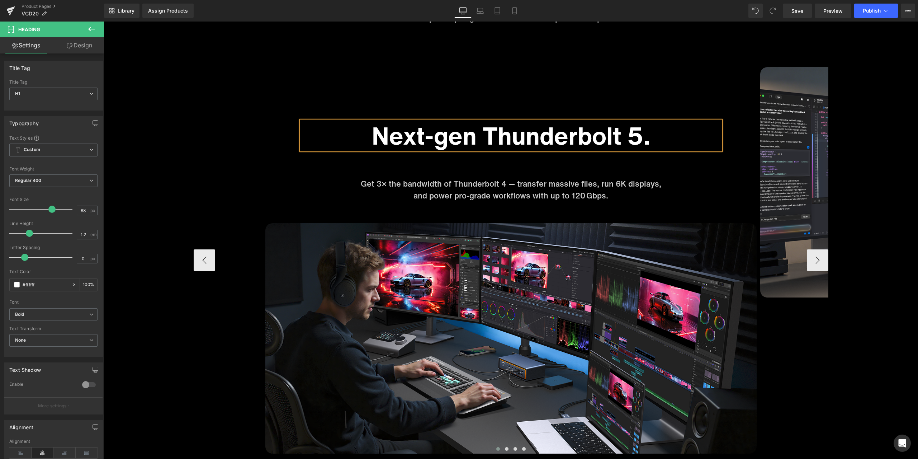
drag, startPoint x: 464, startPoint y: 137, endPoint x: 489, endPoint y: 139, distance: 24.5
click at [464, 137] on h1 "Next-gen Thunderbolt 5." at bounding box center [511, 135] width 420 height 29
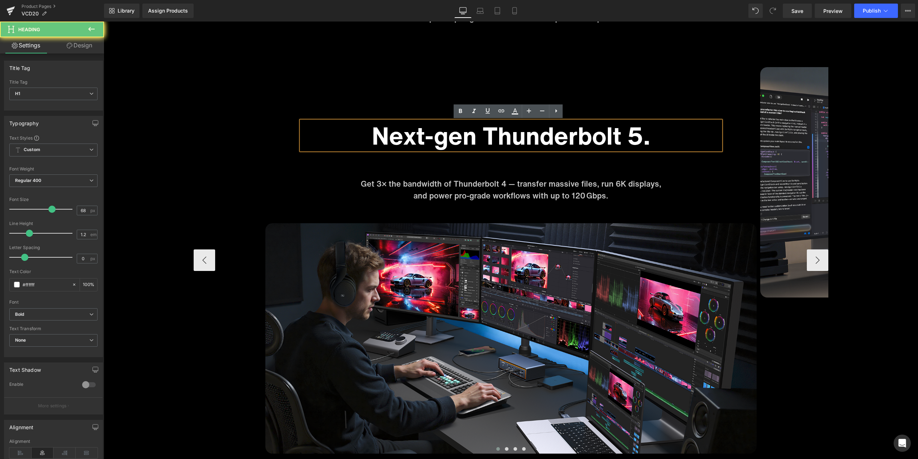
click at [517, 139] on h1 "Next-gen Thunderbolt 5." at bounding box center [511, 135] width 420 height 29
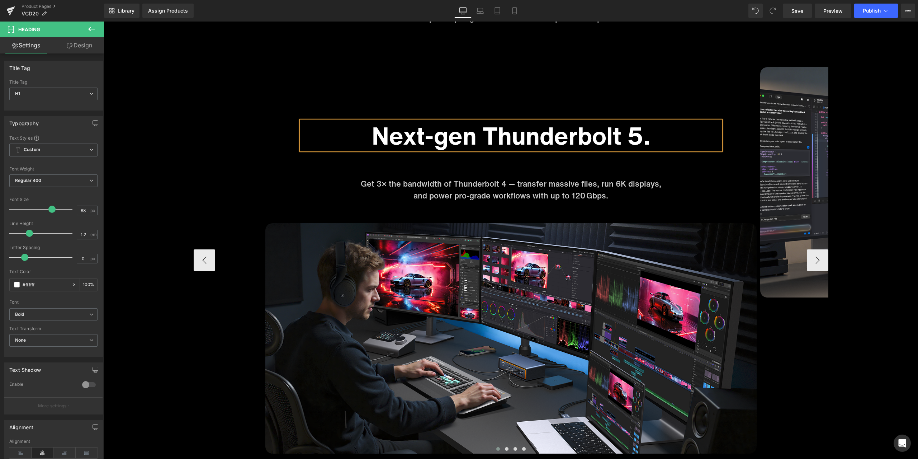
paste div
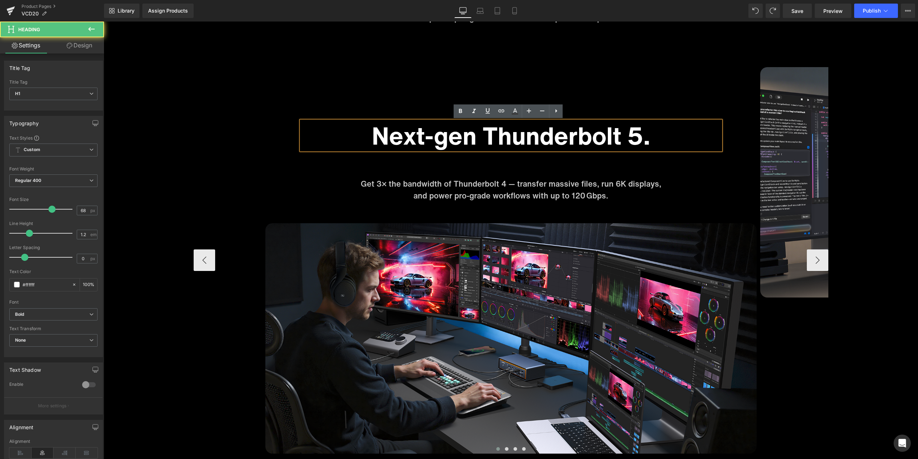
drag, startPoint x: 650, startPoint y: 140, endPoint x: 437, endPoint y: 141, distance: 213.1
click at [447, 141] on h1 "Next-gen Thunderbolt 5." at bounding box center [511, 135] width 420 height 29
click at [413, 140] on h1 "Next-gen Thunderbolt 5." at bounding box center [511, 135] width 420 height 29
click at [663, 137] on h1 "Next-gen Thunderbolt 5." at bounding box center [511, 135] width 420 height 29
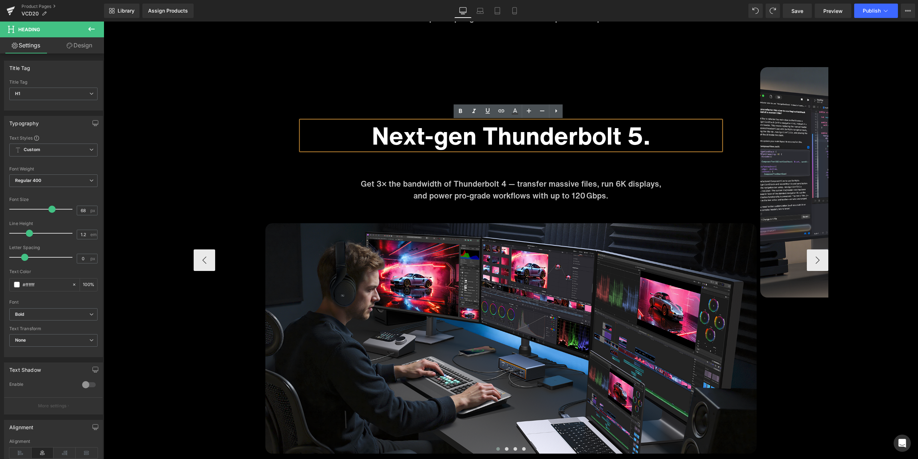
click at [557, 83] on div "Next-gen Thunderbolt 5. Heading Get 3× the bandwidth of Thunderbolt 4 — transfe…" at bounding box center [511, 260] width 492 height 387
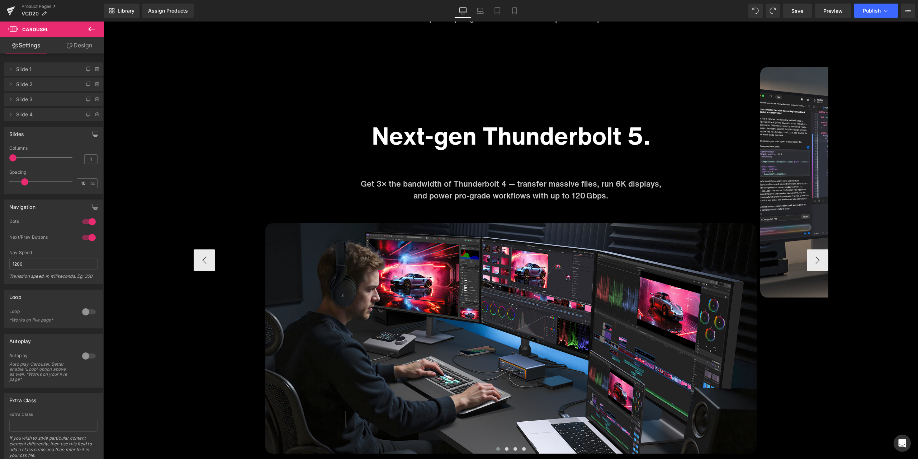
click at [583, 124] on h1 "Next-gen Thunderbolt 5." at bounding box center [511, 135] width 420 height 29
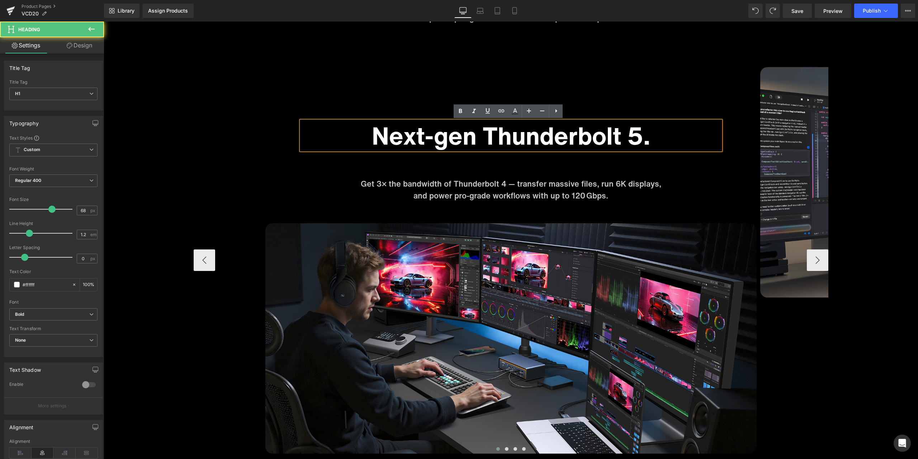
click at [570, 131] on h1 "Next-gen Thunderbolt 5." at bounding box center [511, 135] width 420 height 29
click at [657, 136] on h1 "Next-gen Thunderbolt 5." at bounding box center [511, 135] width 420 height 29
click at [664, 140] on h1 "Next-gen Thunderbolt 5." at bounding box center [511, 135] width 420 height 29
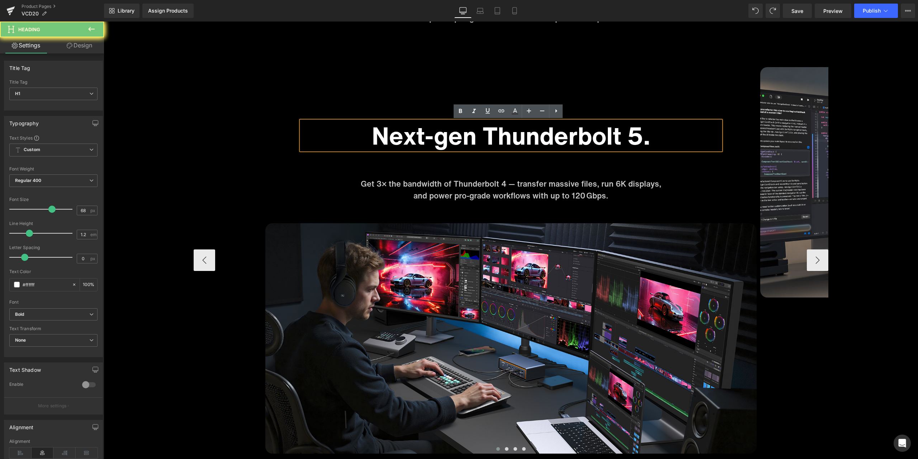
click at [664, 140] on h1 "Next-gen Thunderbolt 5." at bounding box center [511, 135] width 420 height 29
click h1 "Next-gen Thunderbolt 5."
drag, startPoint x: 372, startPoint y: 139, endPoint x: 627, endPoint y: 133, distance: 254.8
click at [598, 137] on h1 "Next-gen Thunderbolt 5." at bounding box center [511, 135] width 420 height 29
click at [659, 134] on h1 "Next-gen Thunderbolt 5." at bounding box center [511, 135] width 420 height 29
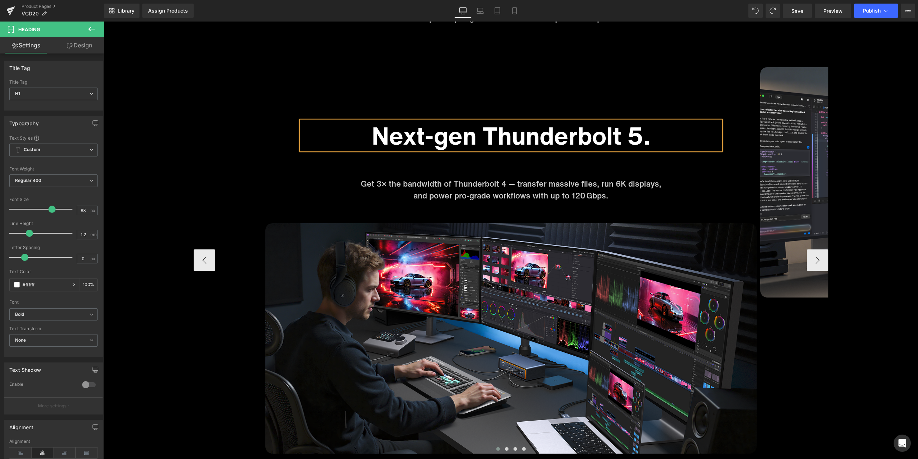
click at [647, 133] on h1 "Next-gen Thunderbolt 5." at bounding box center [511, 135] width 420 height 29
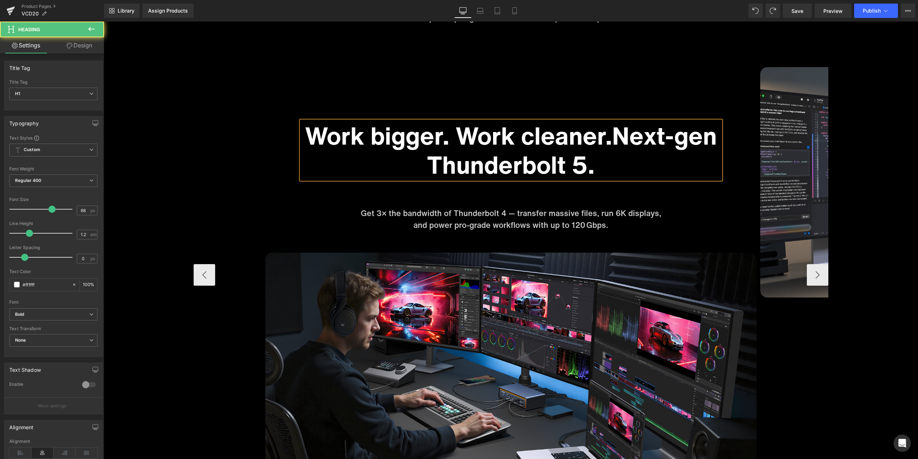
click at [612, 160] on h1 "Work bigger. Work cleaner.Next-gen Thunderbolt 5." at bounding box center [511, 150] width 420 height 58
click at [605, 166] on h1 "Work bigger. Work cleaner.Next-gen Thunderbolt 5." at bounding box center [511, 150] width 420 height 58
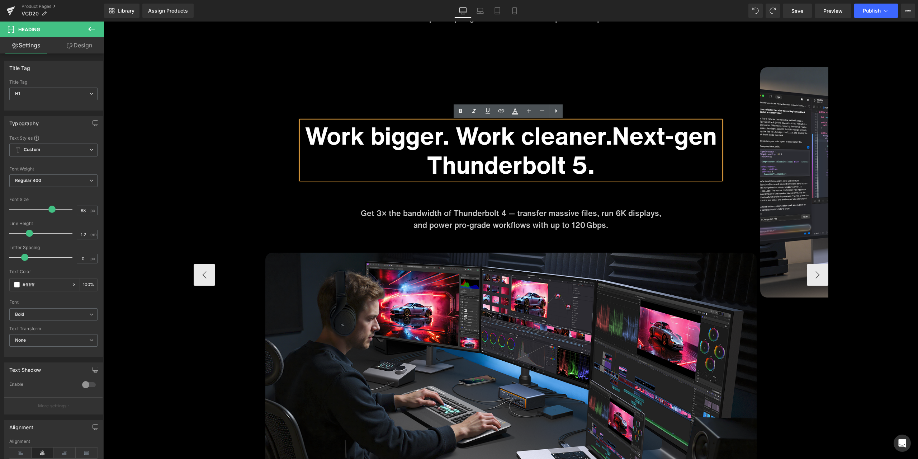
drag, startPoint x: 612, startPoint y: 138, endPoint x: 683, endPoint y: 164, distance: 75.7
click at [683, 164] on h1 "Work bigger. Work cleaner.Next-gen Thunderbolt 5." at bounding box center [511, 150] width 420 height 58
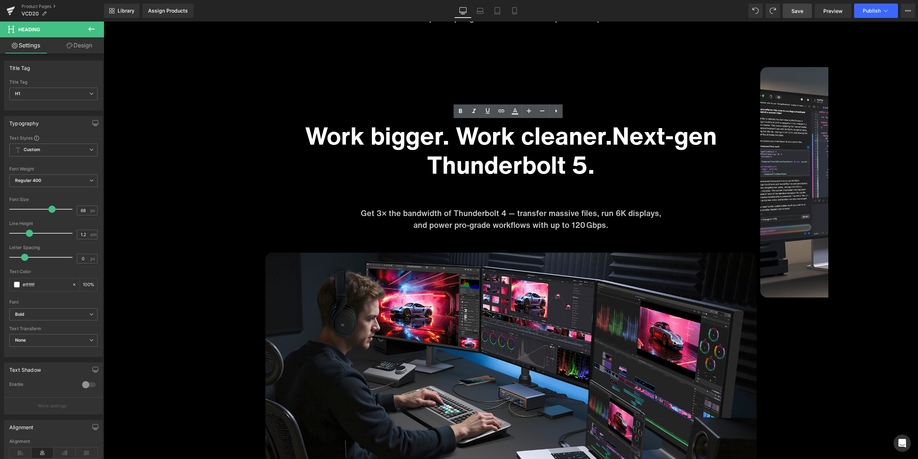
click at [796, 15] on link "Save" at bounding box center [797, 11] width 29 height 14
click at [39, 5] on link "Product Pages" at bounding box center [63, 7] width 83 height 6
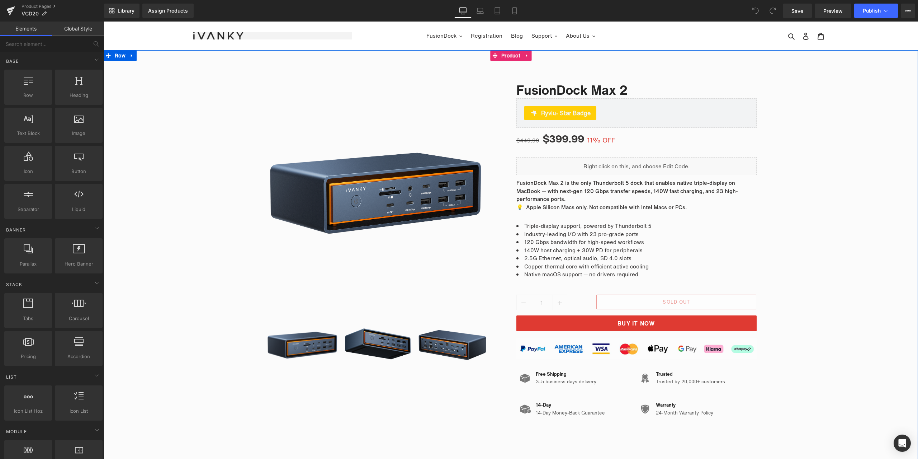
click at [834, 257] on div "Sale Off (P) Image ‹" at bounding box center [511, 245] width 815 height 354
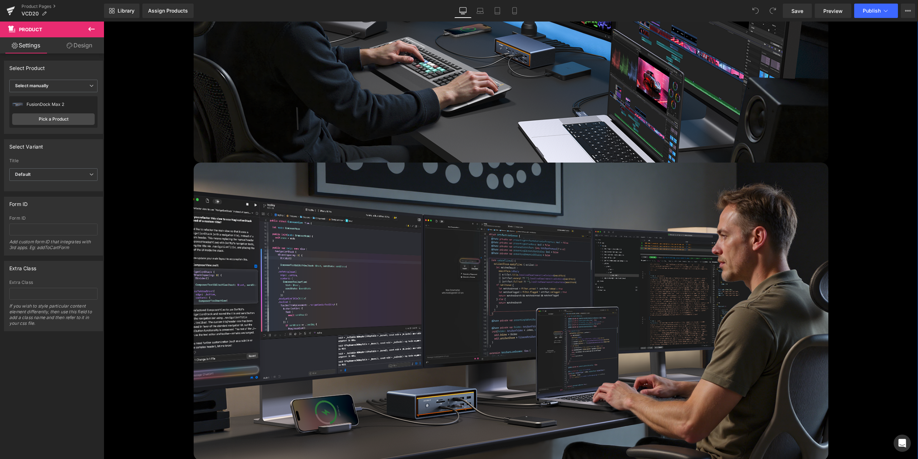
scroll to position [3588, 0]
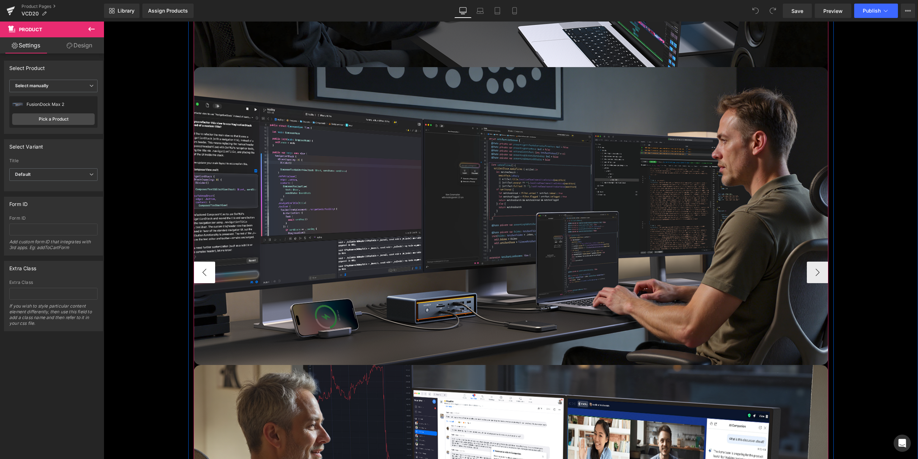
click at [207, 268] on button "‹" at bounding box center [205, 273] width 22 height 22
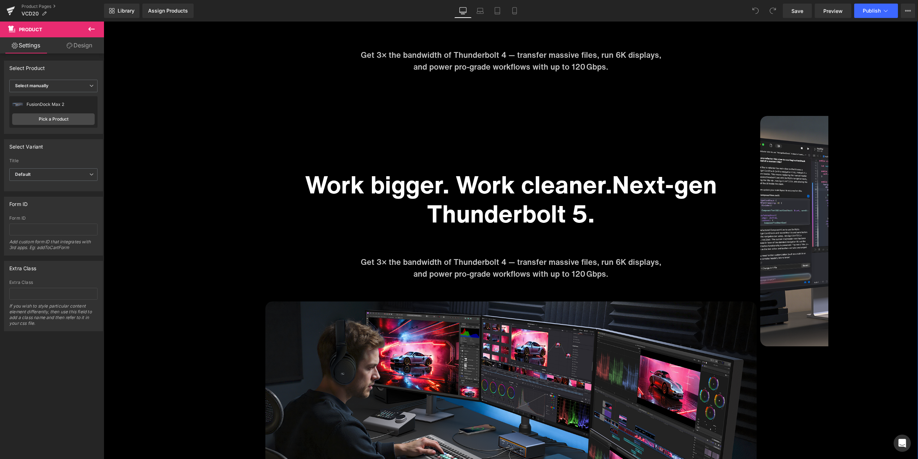
scroll to position [3014, 0]
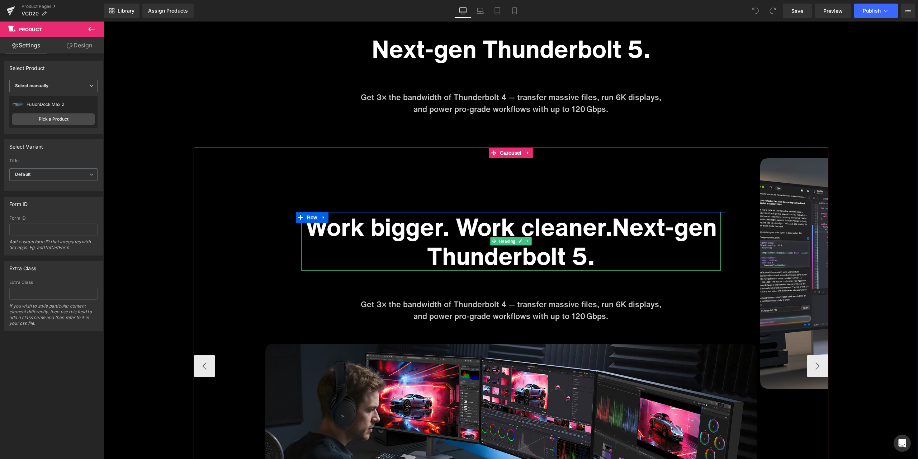
click at [565, 230] on h1 "Work bigger. Work cleaner.Next-gen Thunderbolt 5." at bounding box center [511, 241] width 420 height 58
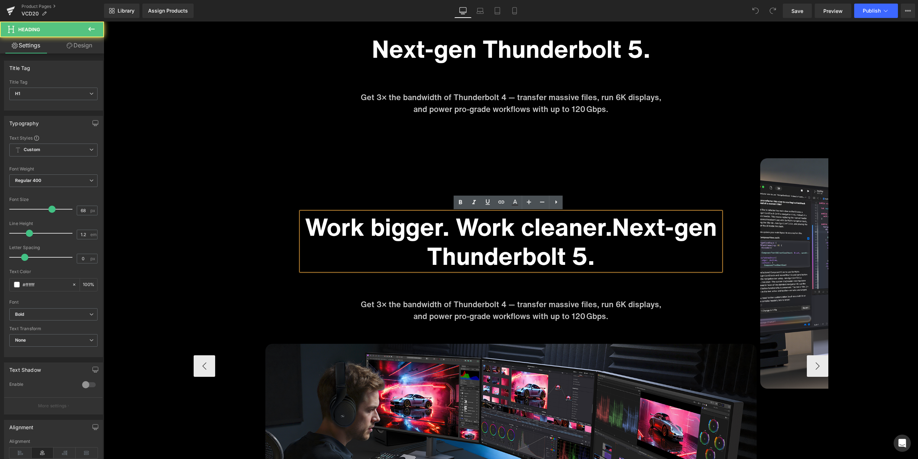
click at [613, 256] on h1 "Work bigger. Work cleaner.Next-gen Thunderbolt 5." at bounding box center [511, 241] width 420 height 58
click at [588, 253] on h1 "Work bigger. Work cleaner.Next-gen Thunderbolt 5." at bounding box center [511, 241] width 420 height 58
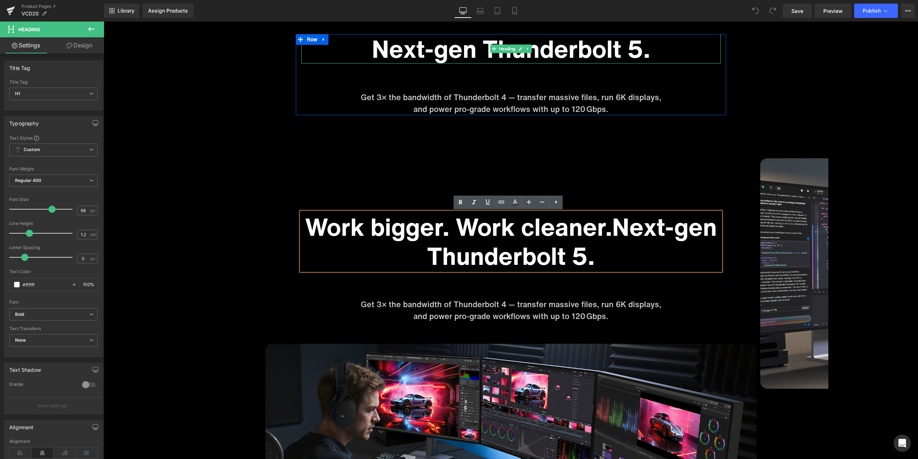
click at [467, 53] on h1 "Next-gen Thunderbolt 5." at bounding box center [511, 48] width 420 height 29
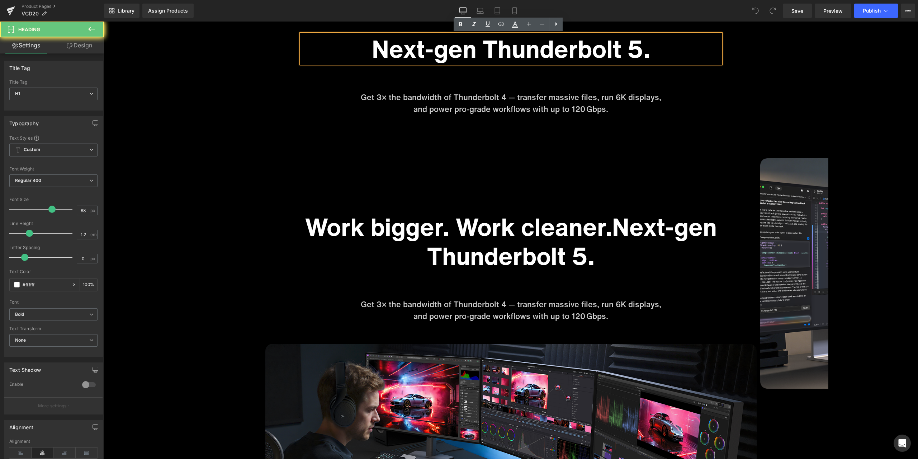
click at [463, 52] on h1 "Next-gen Thunderbolt 5." at bounding box center [511, 48] width 420 height 29
click at [550, 49] on h1 "Next-gen Thunderbolt 5." at bounding box center [511, 48] width 420 height 29
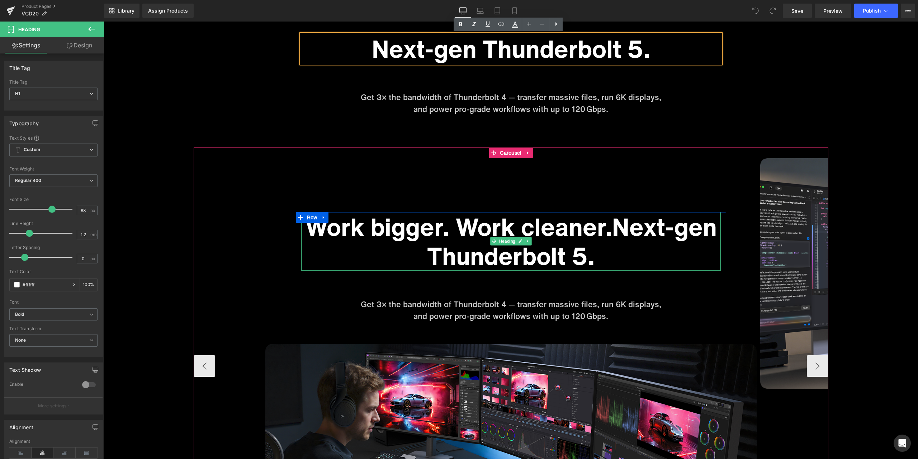
click at [551, 225] on h1 "Work bigger. Work cleaner.Next-gen Thunderbolt 5." at bounding box center [511, 241] width 420 height 58
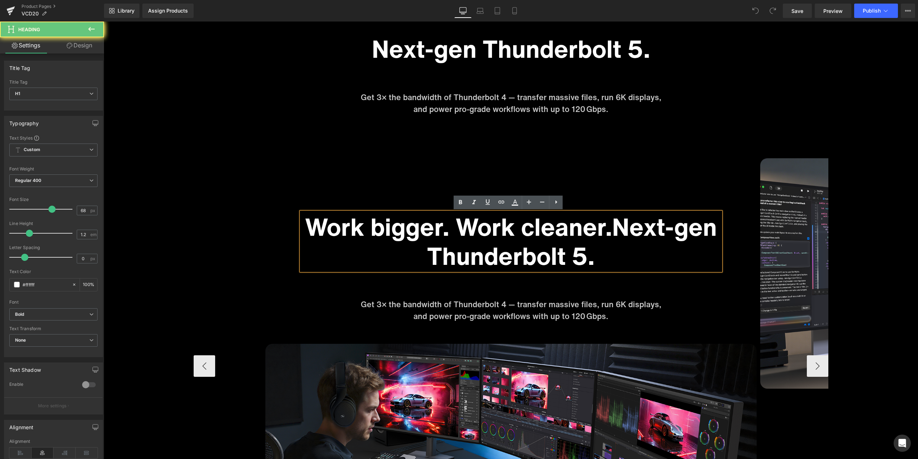
click at [595, 245] on h1 "Work bigger. Work cleaner.Next-gen Thunderbolt 5." at bounding box center [511, 241] width 420 height 58
click at [610, 262] on h1 "Work bigger. Work cleaner.Next-gen Thunderbolt 5." at bounding box center [511, 241] width 420 height 58
click at [601, 258] on h1 "Work bigger. Work cleaner.Next-gen Thunderbolt 5." at bounding box center [511, 241] width 420 height 58
click at [601, 194] on div "Work bigger. Work cleaner.Next-gen Thunderbolt 5. Heading Get 3× the bandwidth …" at bounding box center [511, 366] width 492 height 416
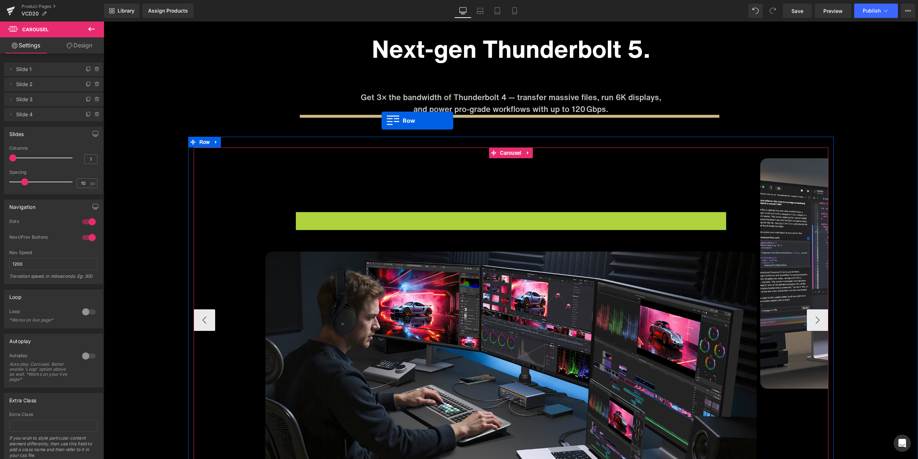
drag, startPoint x: 310, startPoint y: 218, endPoint x: 382, endPoint y: 121, distance: 120.8
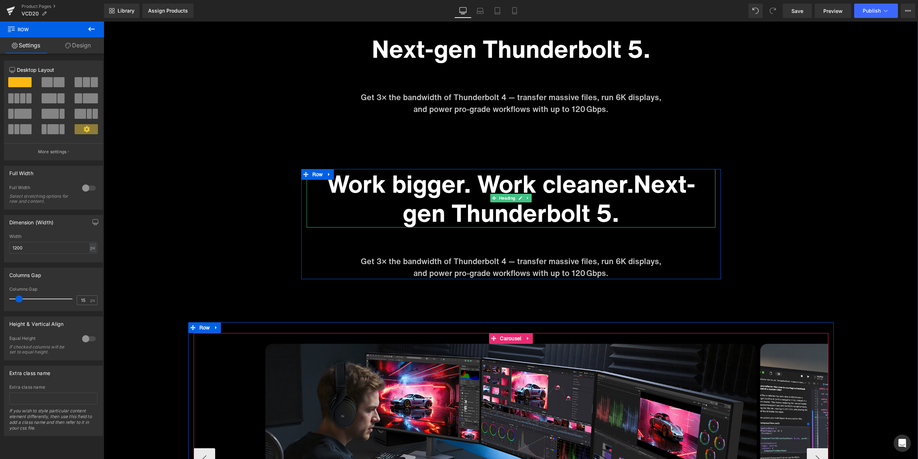
click at [555, 192] on h1 "Work bigger. Work cleaner.Next-gen Thunderbolt 5." at bounding box center [511, 198] width 409 height 58
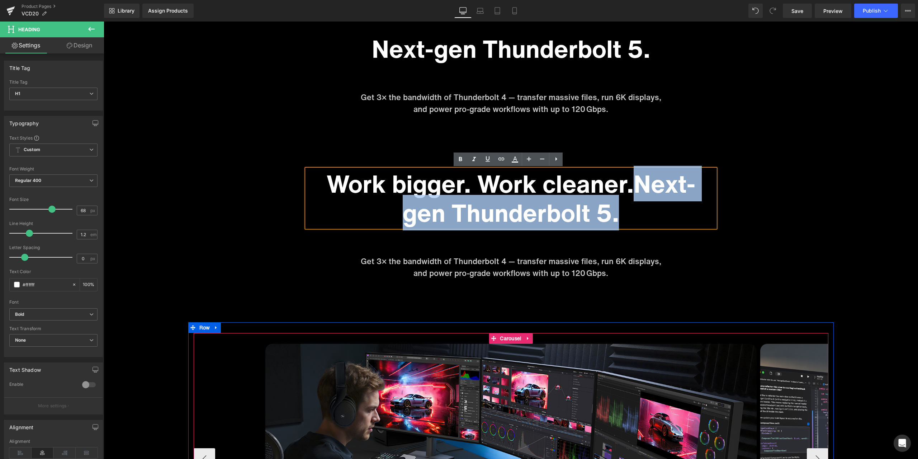
drag, startPoint x: 621, startPoint y: 212, endPoint x: 633, endPoint y: 190, distance: 24.4
click at [633, 190] on h1 "Work bigger. Work cleaner.Next-gen Thunderbolt 5." at bounding box center [511, 198] width 409 height 58
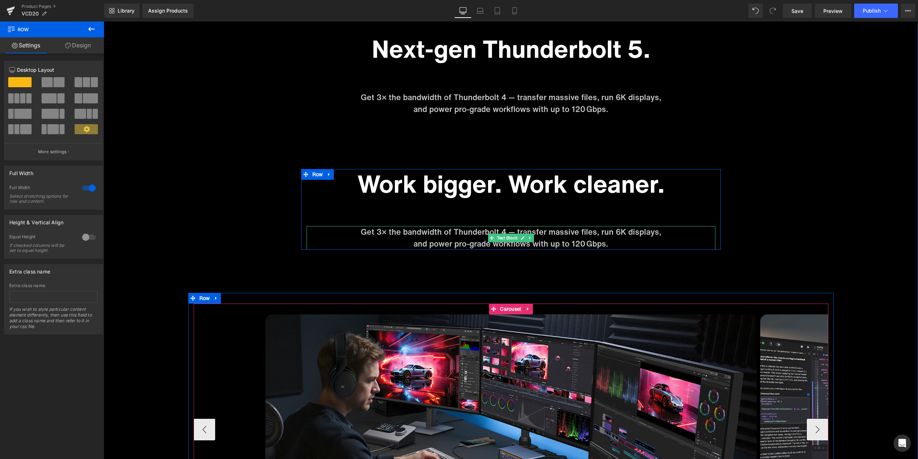
click at [425, 238] on p "Get 3× the bandwidth of Thunderbolt 4 — transfer massive files, run 6K displays," at bounding box center [511, 232] width 409 height 12
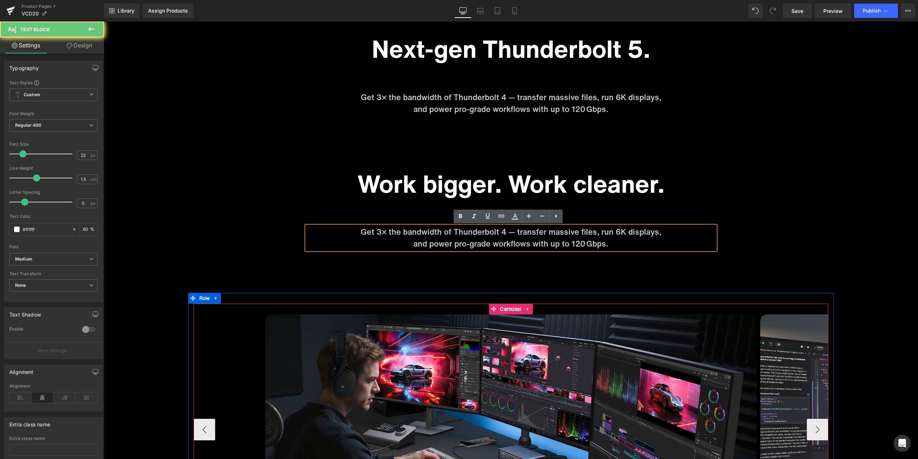
click at [432, 234] on p "Get 3× the bandwidth of Thunderbolt 4 — transfer massive files, run 6K displays," at bounding box center [511, 232] width 409 height 12
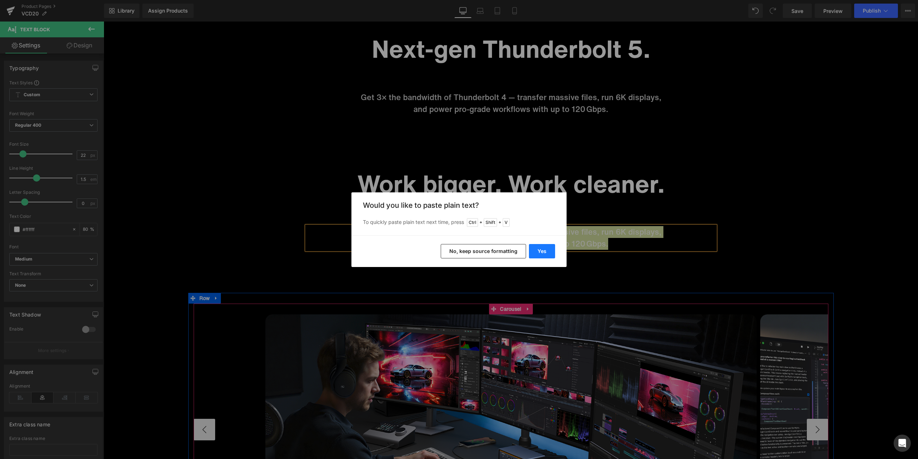
click at [551, 248] on button "Yes" at bounding box center [542, 251] width 26 height 14
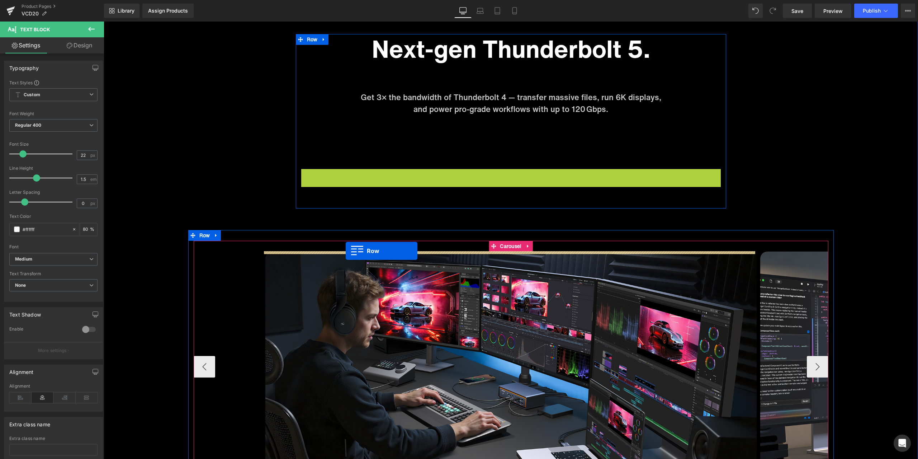
drag, startPoint x: 314, startPoint y: 176, endPoint x: 346, endPoint y: 251, distance: 81.5
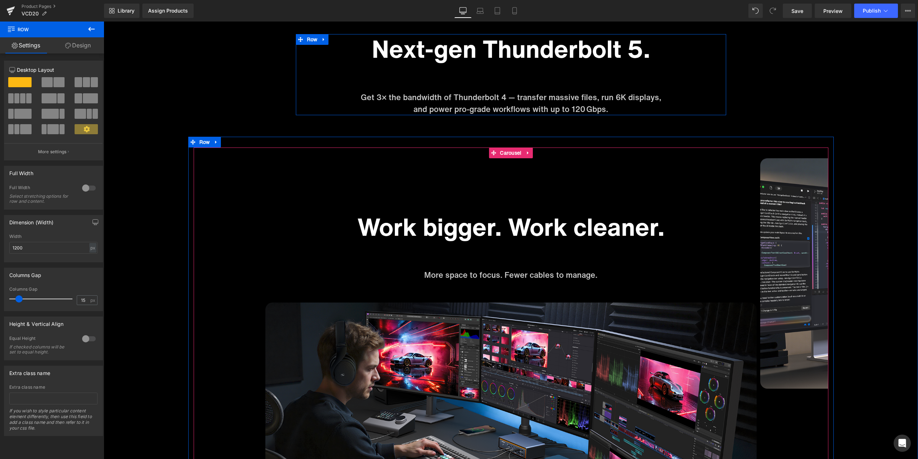
click at [829, 340] on button "›" at bounding box center [840, 346] width 22 height 22
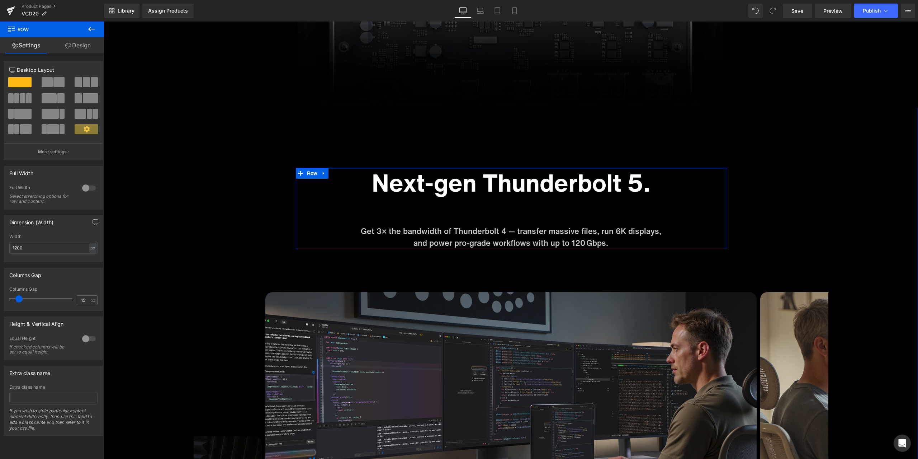
scroll to position [2870, 0]
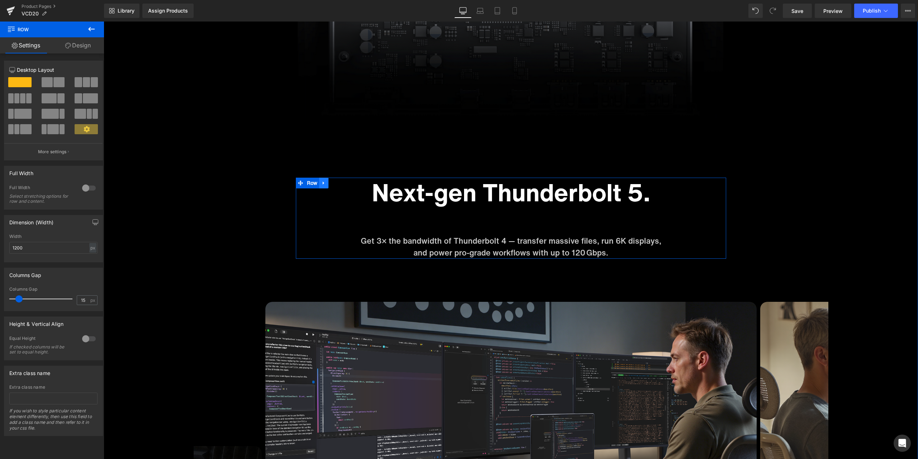
click at [323, 183] on icon at bounding box center [323, 183] width 1 height 3
click at [331, 181] on icon at bounding box center [333, 182] width 5 height 5
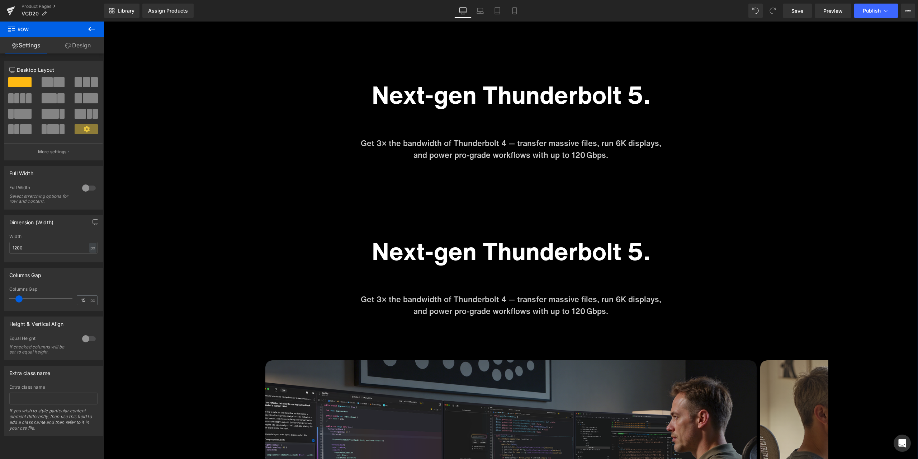
scroll to position [3014, 0]
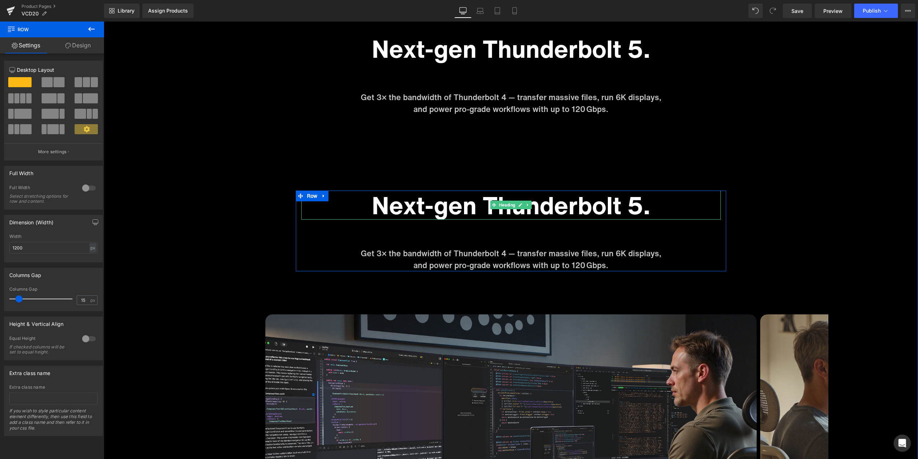
click at [436, 205] on h1 "Next-gen Thunderbolt 5." at bounding box center [511, 205] width 420 height 29
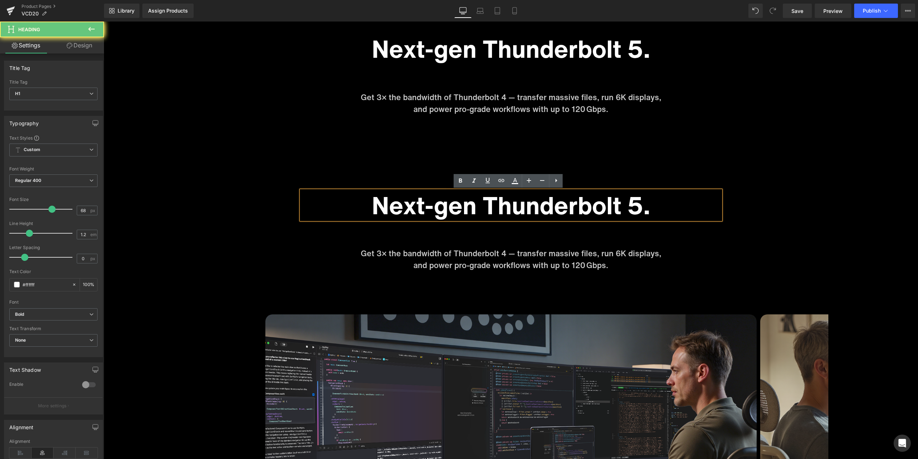
click at [424, 204] on h1 "Next-gen Thunderbolt 5." at bounding box center [511, 205] width 420 height 29
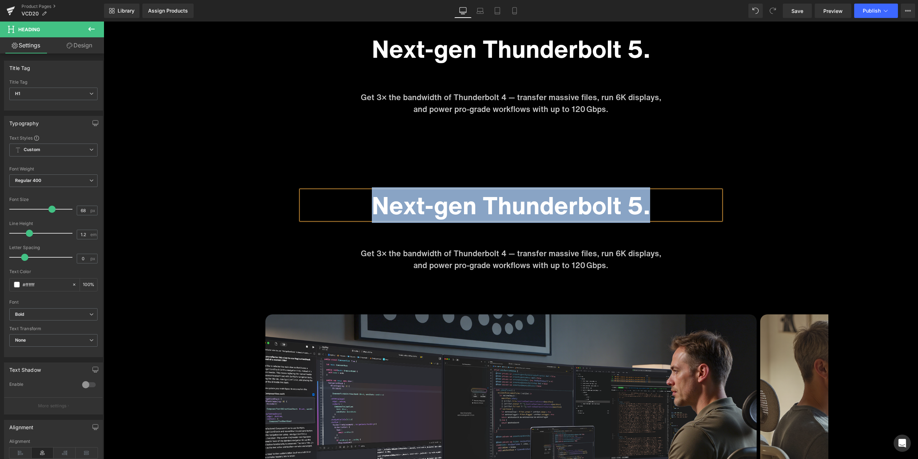
paste div
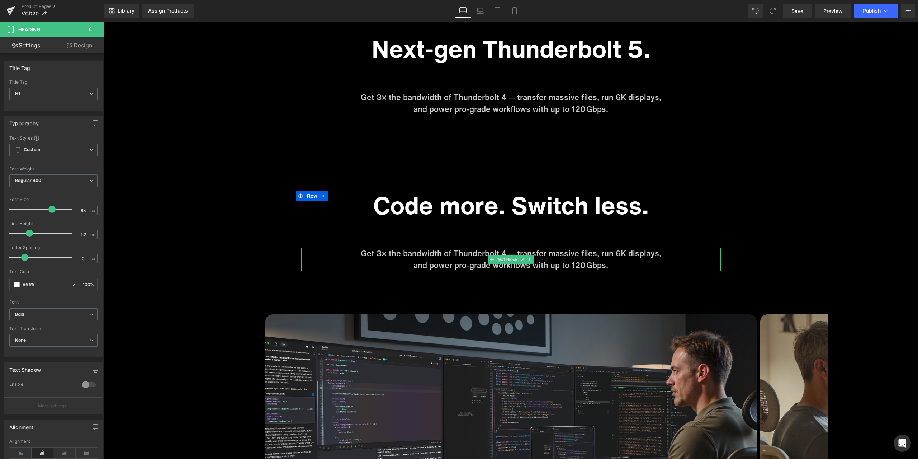
click at [413, 256] on p "Get 3× the bandwidth of Thunderbolt 4 — transfer massive files, run 6K displays," at bounding box center [511, 254] width 420 height 12
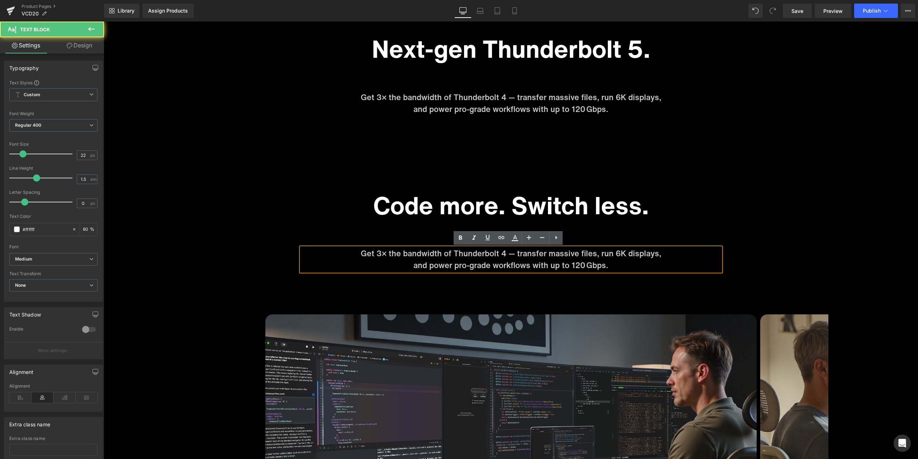
click at [442, 254] on p "Get 3× the bandwidth of Thunderbolt 4 — transfer massive files, run 6K displays," at bounding box center [511, 254] width 420 height 12
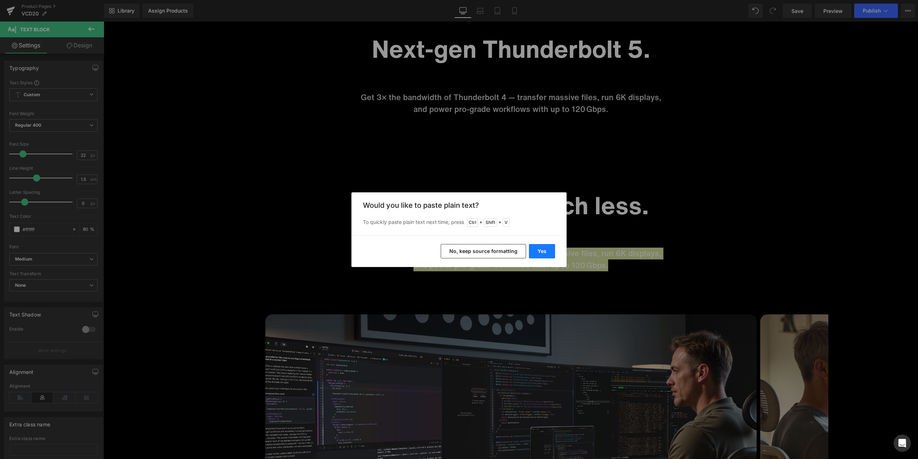
click at [547, 253] on button "Yes" at bounding box center [542, 251] width 26 height 14
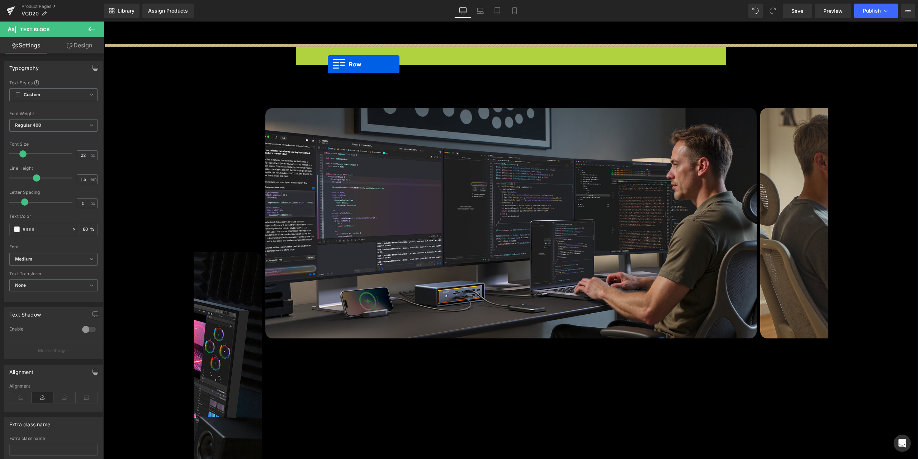
scroll to position [3106, 0]
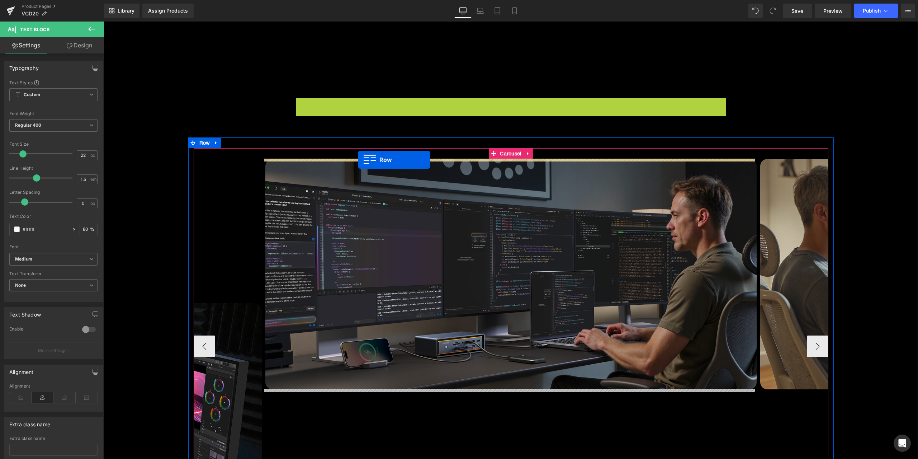
drag, startPoint x: 312, startPoint y: 53, endPoint x: 358, endPoint y: 160, distance: 116.5
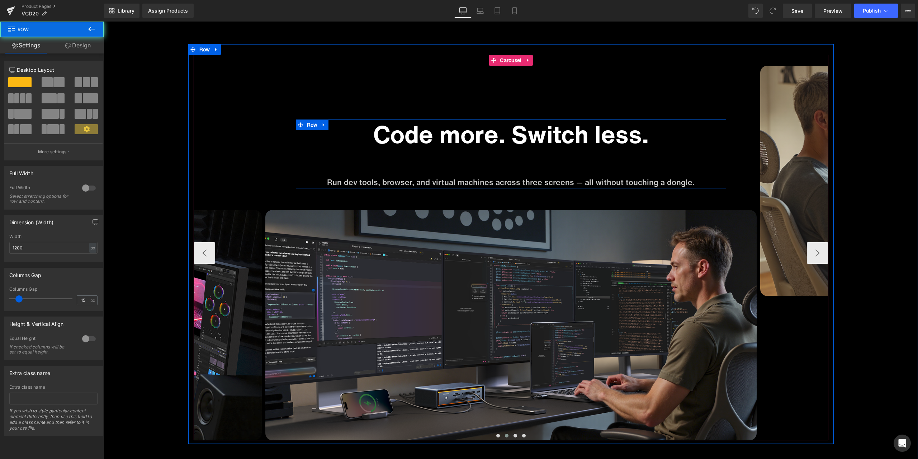
scroll to position [3013, 0]
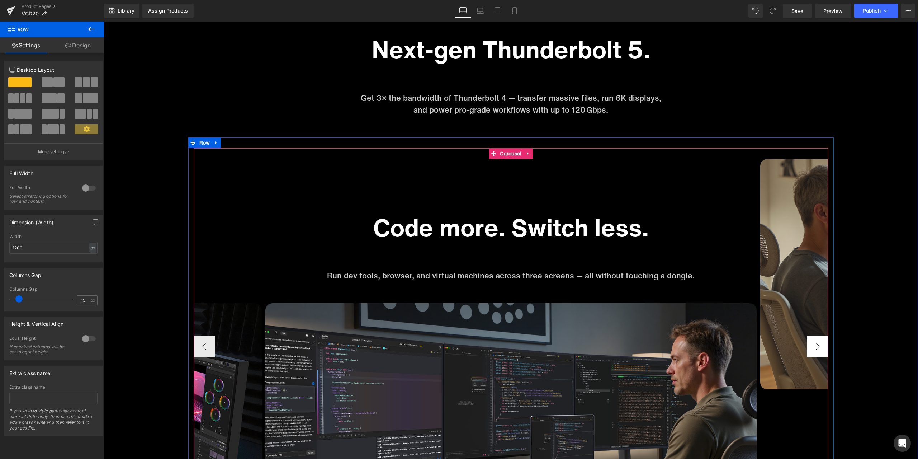
click at [819, 345] on button "›" at bounding box center [818, 346] width 22 height 22
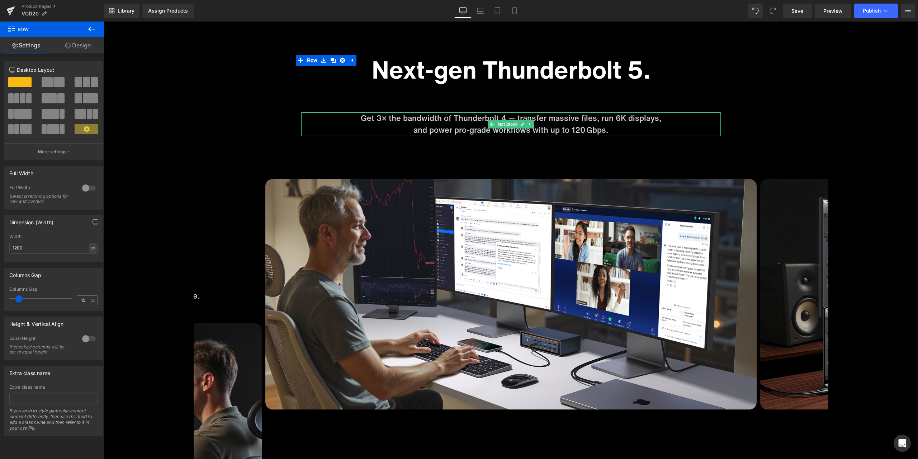
scroll to position [2977, 0]
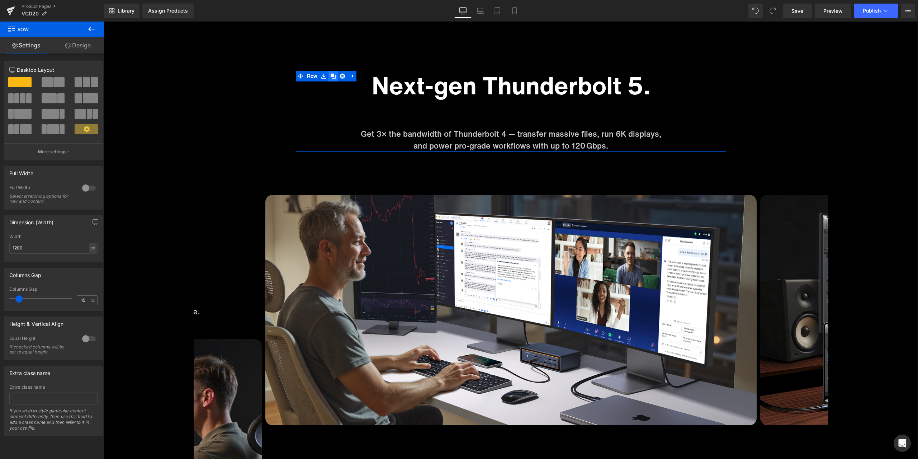
click at [331, 76] on icon at bounding box center [333, 76] width 5 height 5
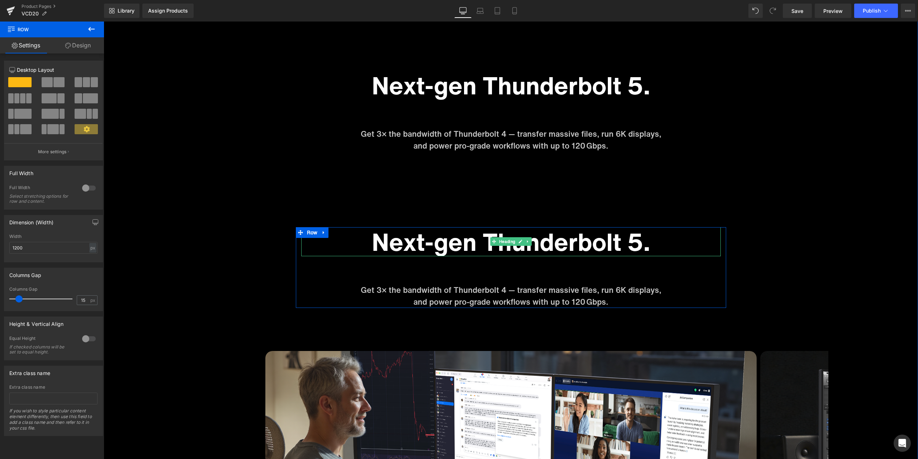
click at [450, 243] on h1 "Next-gen Thunderbolt 5." at bounding box center [511, 241] width 420 height 29
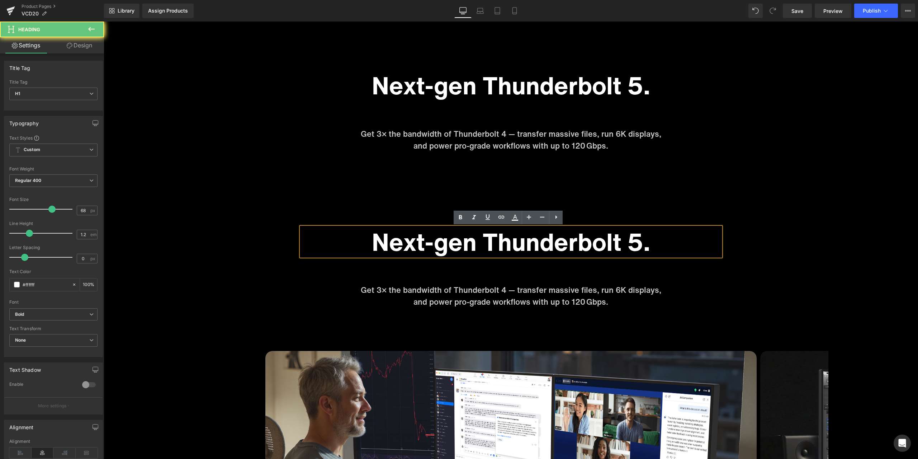
click at [441, 242] on h1 "Next-gen Thunderbolt 5." at bounding box center [511, 241] width 420 height 29
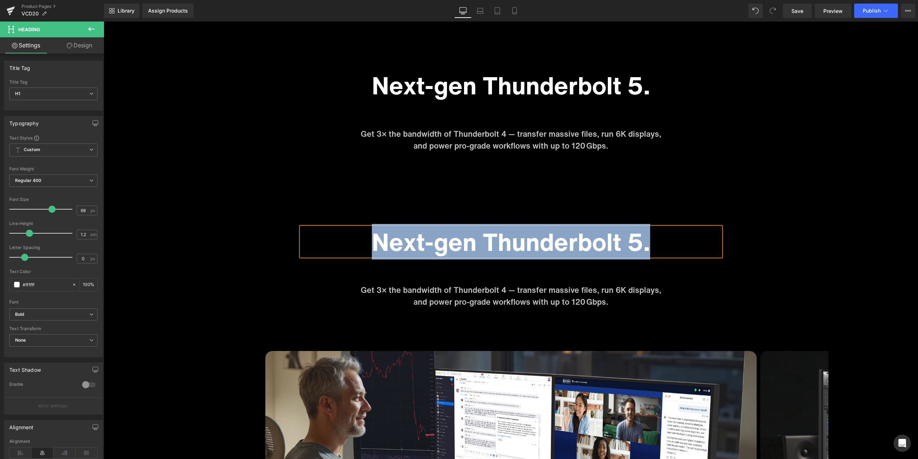
paste div
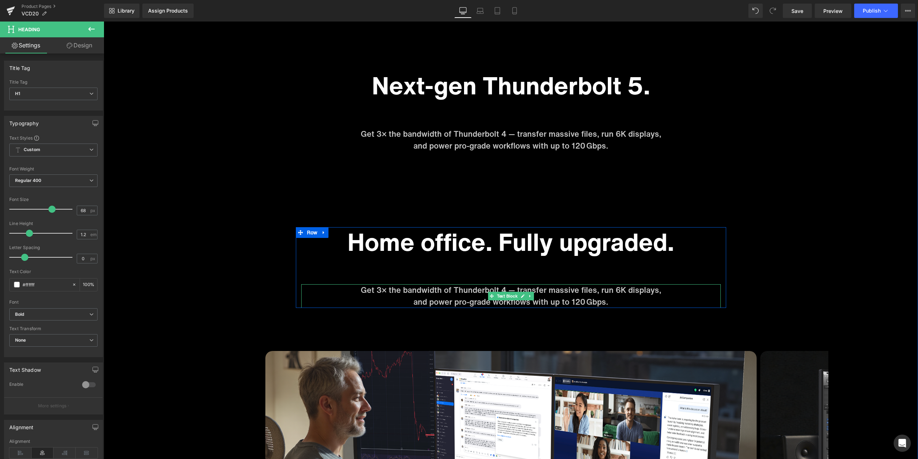
click at [437, 293] on p "Get 3× the bandwidth of Thunderbolt 4 — transfer massive files, run 6K displays," at bounding box center [511, 290] width 420 height 12
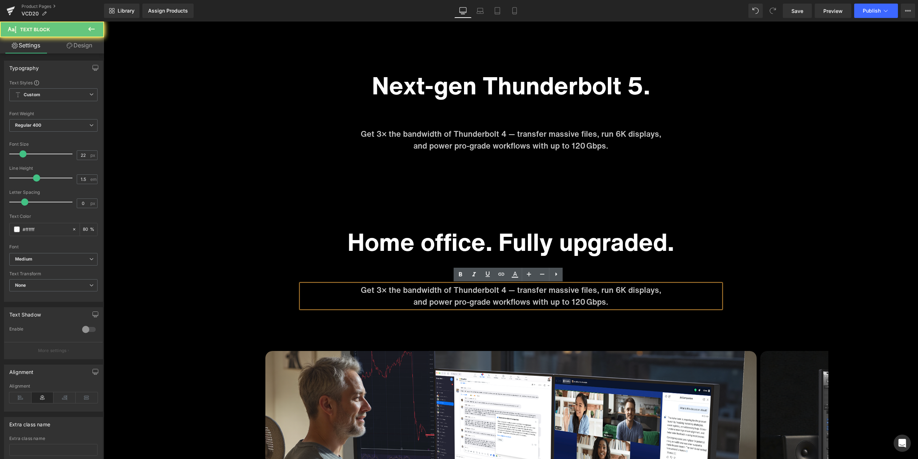
click at [450, 292] on p "Get 3× the bandwidth of Thunderbolt 4 — transfer massive files, run 6K displays," at bounding box center [511, 290] width 420 height 12
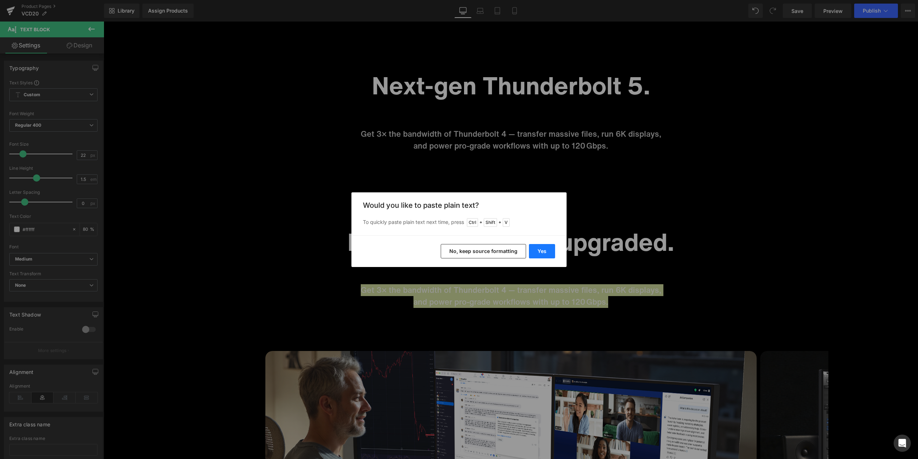
click at [546, 250] on button "Yes" at bounding box center [542, 251] width 26 height 14
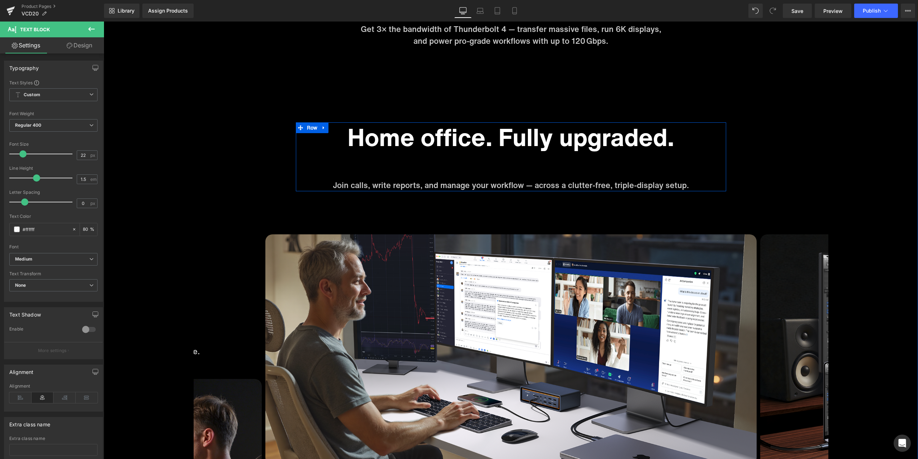
scroll to position [3085, 0]
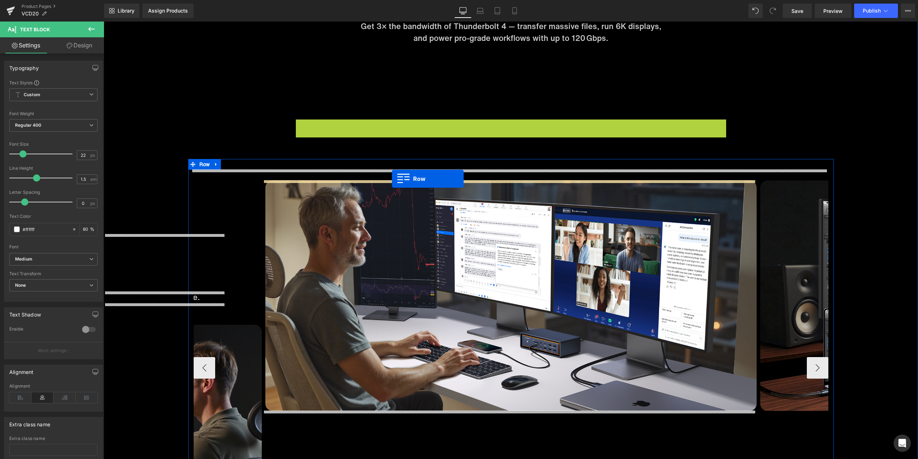
drag, startPoint x: 313, startPoint y: 127, endPoint x: 392, endPoint y: 179, distance: 94.1
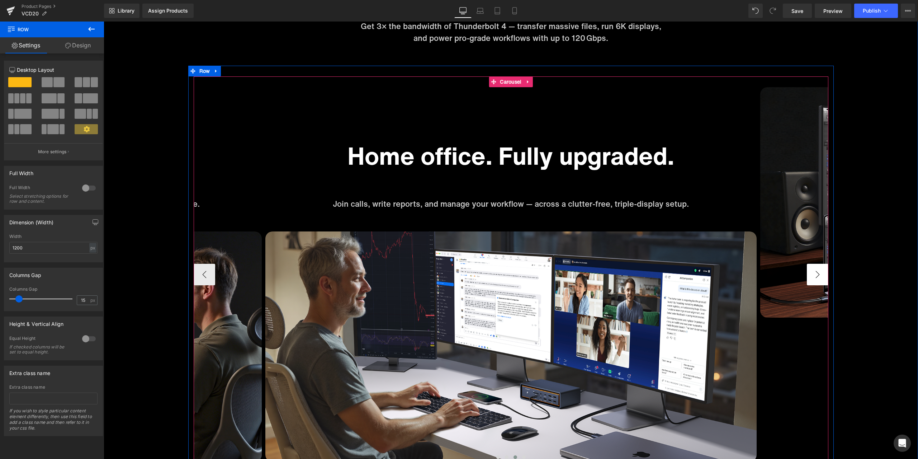
click at [820, 278] on button "›" at bounding box center [818, 275] width 22 height 22
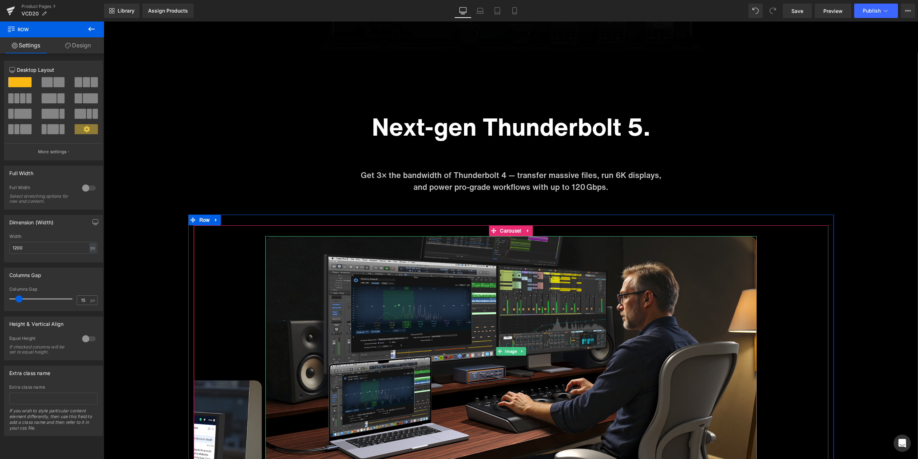
scroll to position [2905, 0]
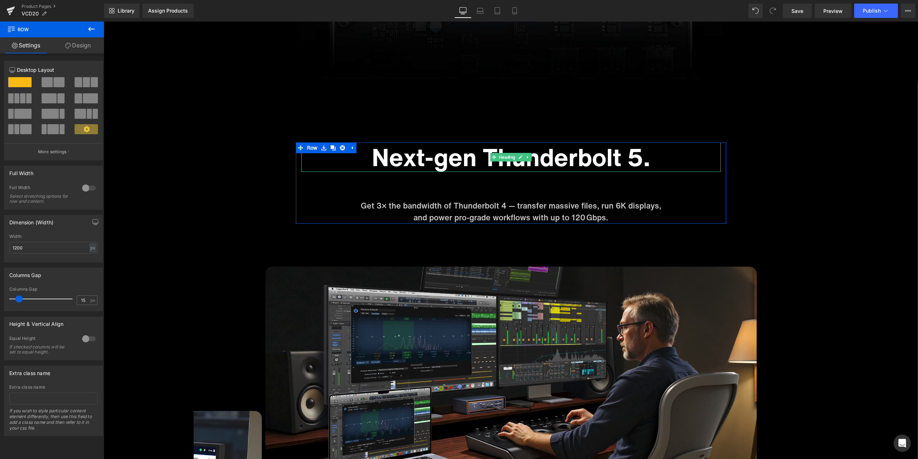
click at [410, 160] on h1 "Next-gen Thunderbolt 5." at bounding box center [511, 156] width 420 height 29
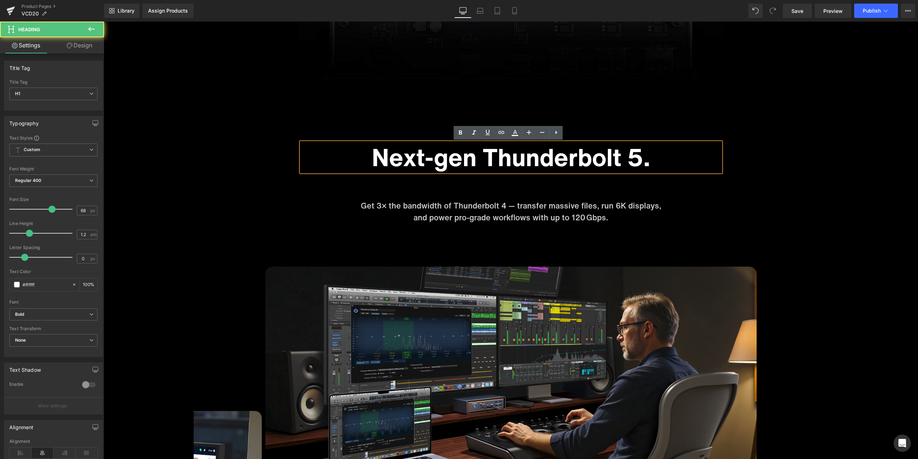
click at [444, 160] on h1 "Next-gen Thunderbolt 5." at bounding box center [511, 156] width 420 height 29
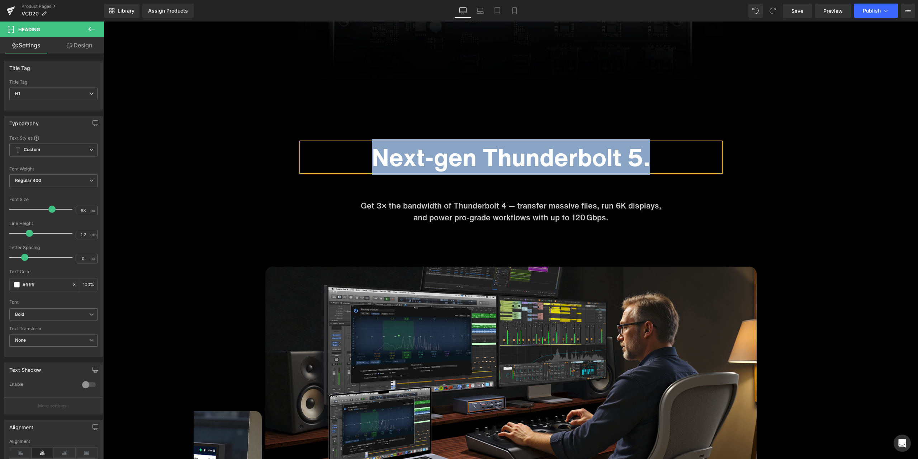
paste div
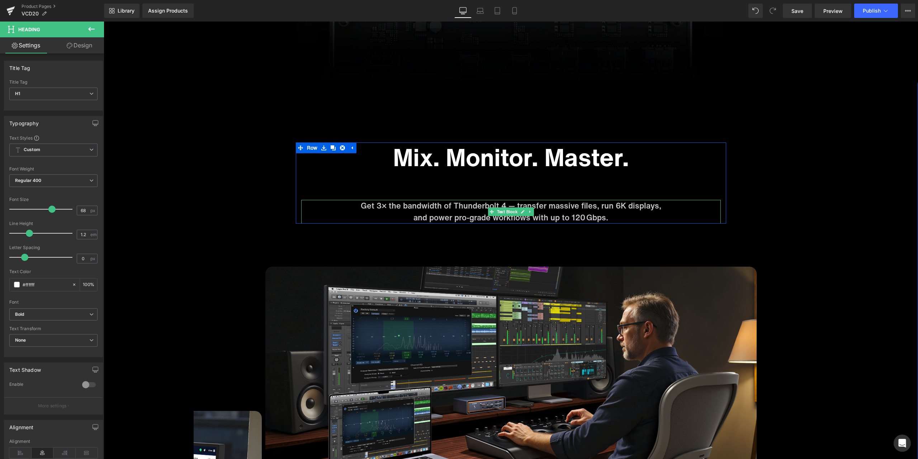
click at [473, 210] on p "Get 3× the bandwidth of Thunderbolt 4 — transfer massive files, run 6K displays," at bounding box center [511, 206] width 420 height 12
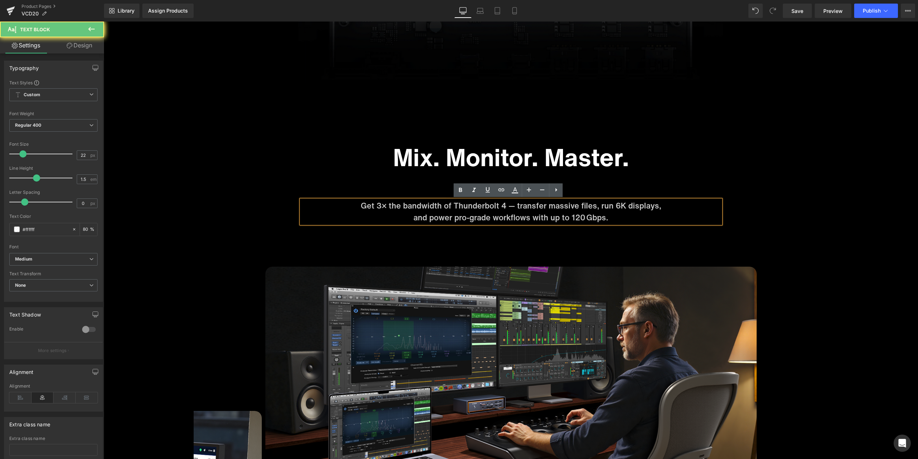
click at [465, 207] on p "Get 3× the bandwidth of Thunderbolt 4 — transfer massive files, run 6K displays," at bounding box center [511, 206] width 420 height 12
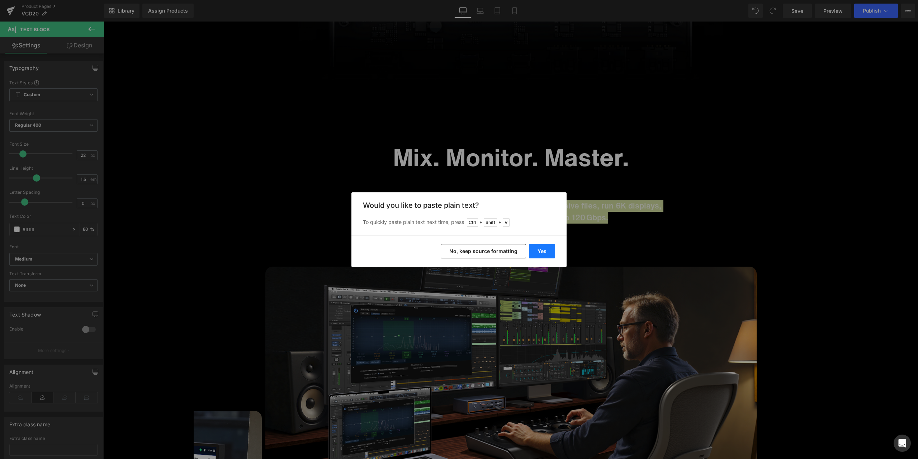
click at [545, 248] on button "Yes" at bounding box center [542, 251] width 26 height 14
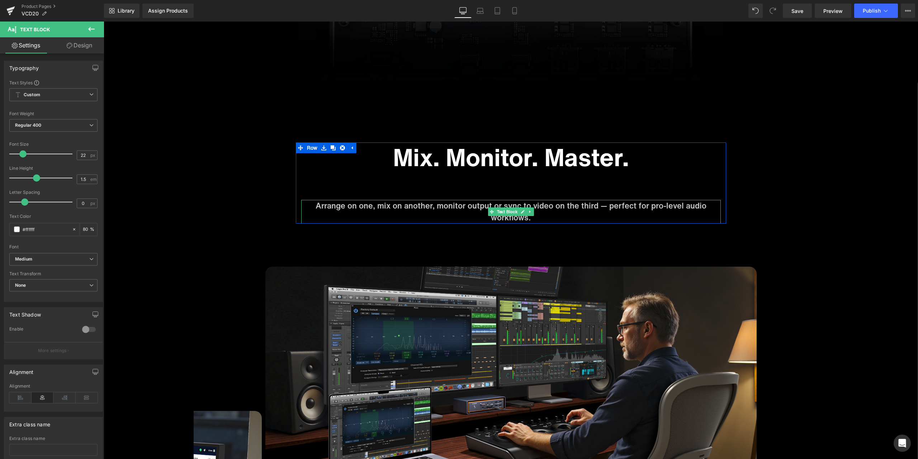
click at [607, 207] on p "Arrange on one, mix on another, monitor output or sync to video on the third — …" at bounding box center [511, 212] width 420 height 24
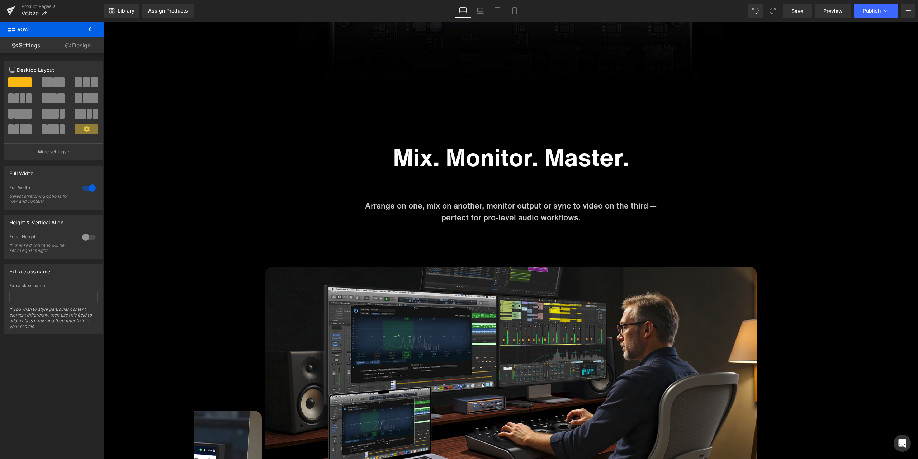
click at [309, 151] on ul "Row" at bounding box center [326, 147] width 61 height 11
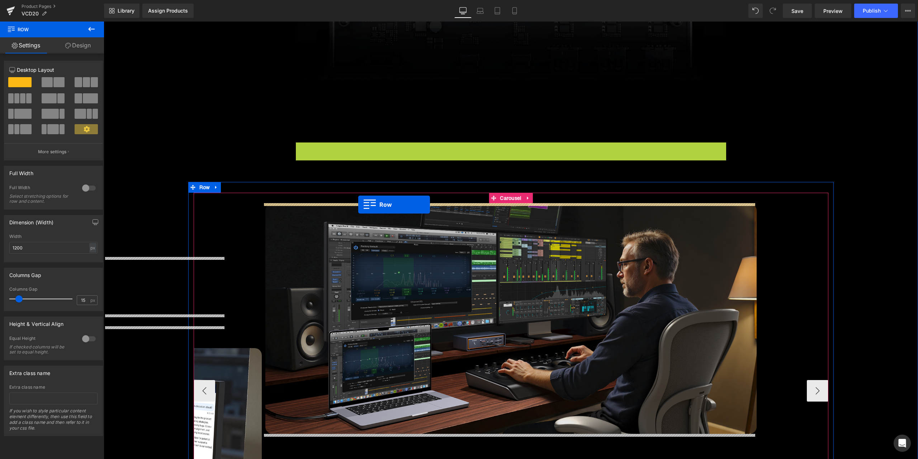
drag, startPoint x: 310, startPoint y: 149, endPoint x: 358, endPoint y: 204, distance: 74.2
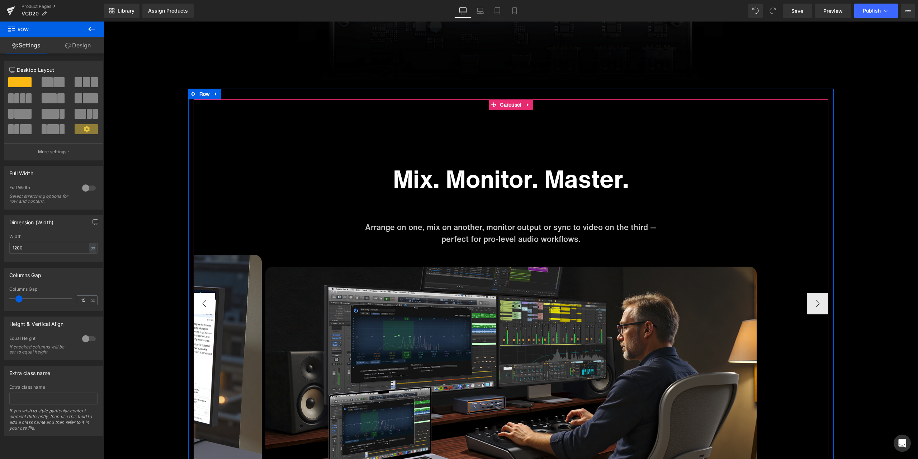
click at [207, 300] on button "‹" at bounding box center [205, 304] width 22 height 22
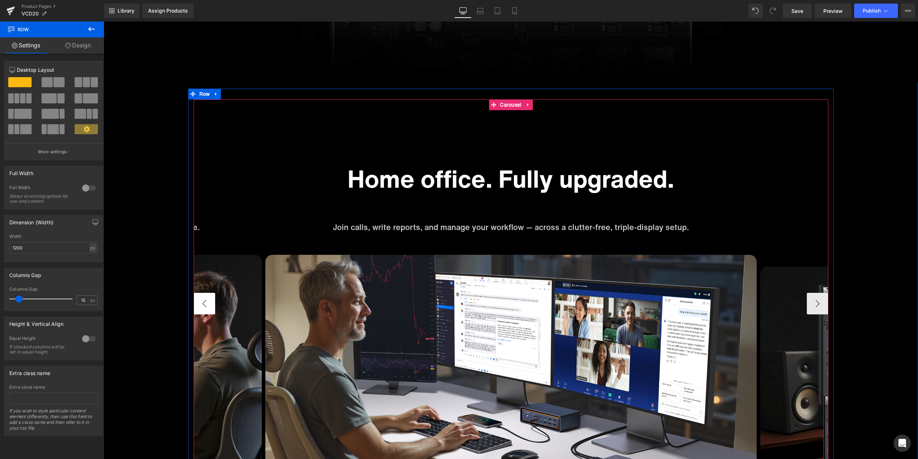
click at [207, 300] on button "‹" at bounding box center [205, 304] width 22 height 22
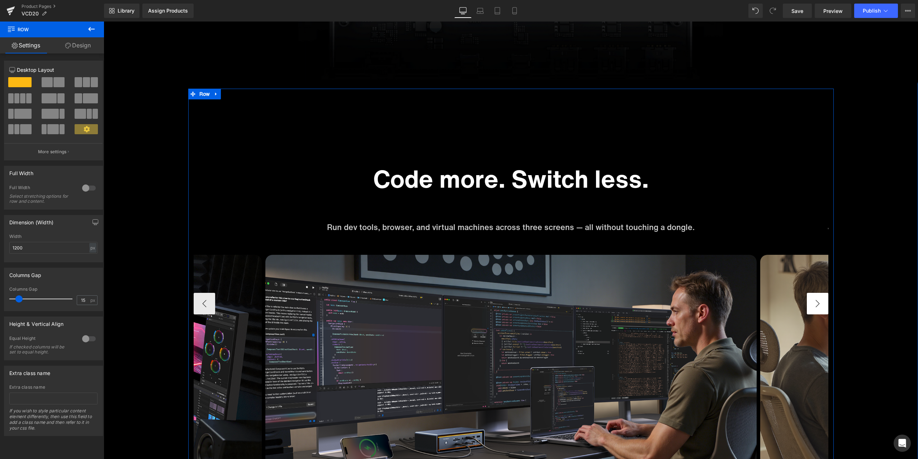
click at [816, 301] on button "›" at bounding box center [818, 304] width 22 height 22
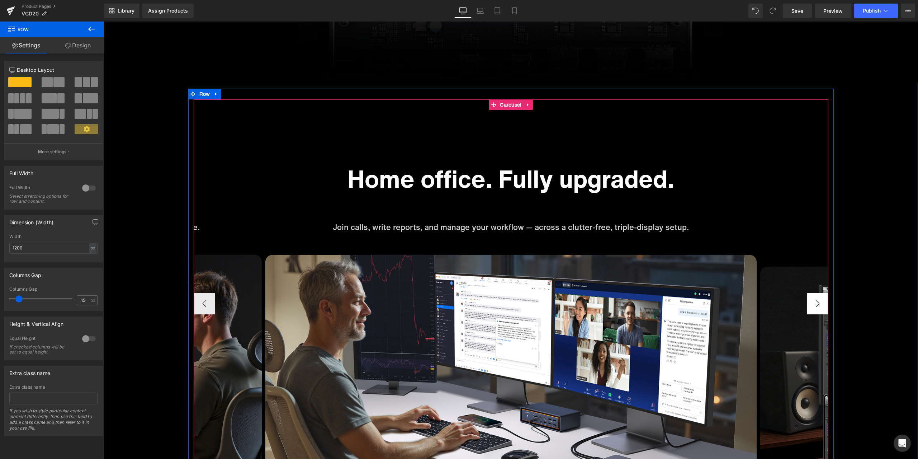
click at [814, 302] on button "›" at bounding box center [818, 304] width 22 height 22
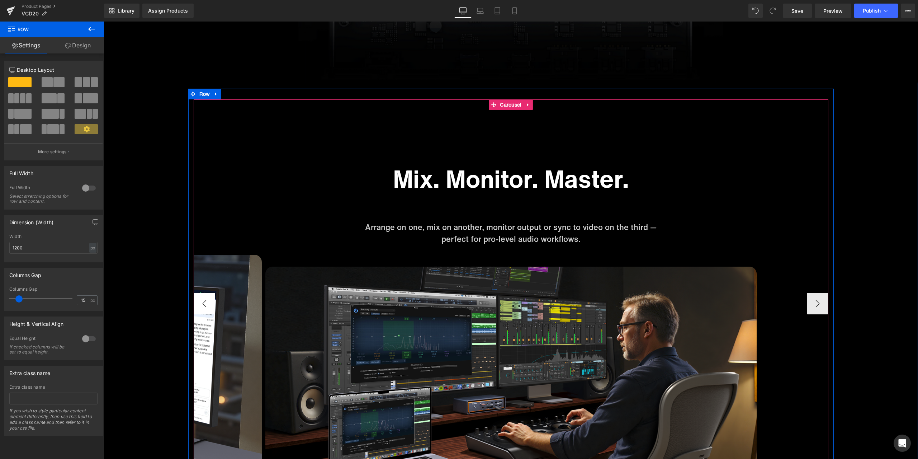
click at [205, 307] on button "‹" at bounding box center [205, 304] width 22 height 22
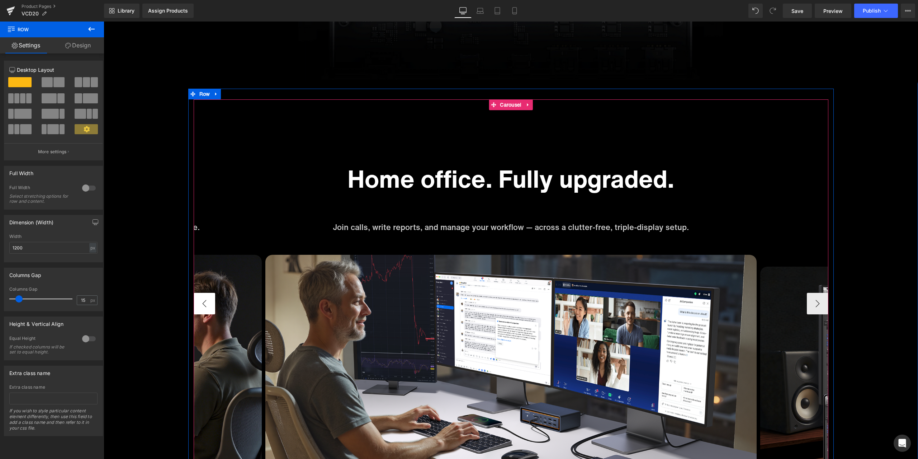
click at [196, 301] on button "‹" at bounding box center [205, 304] width 22 height 22
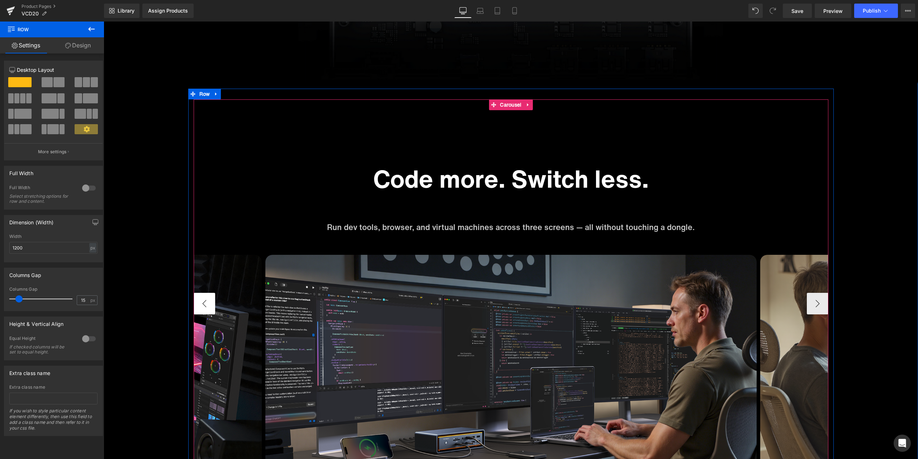
click at [204, 300] on button "‹" at bounding box center [205, 304] width 22 height 22
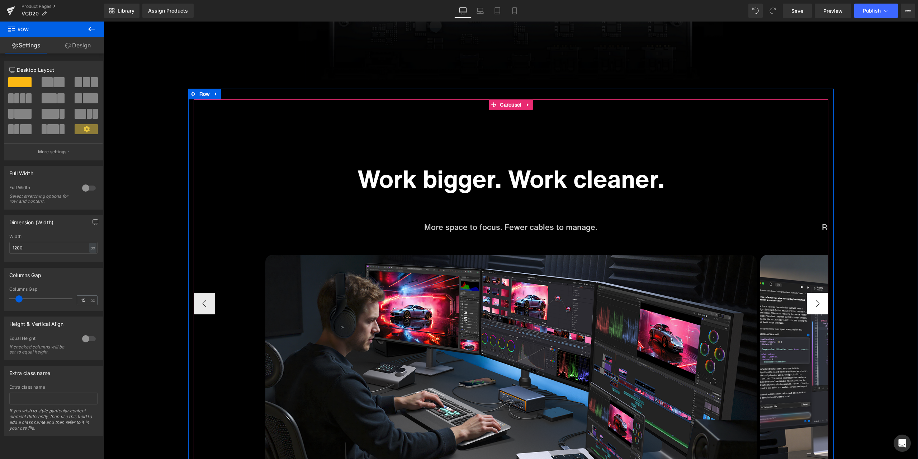
click at [812, 297] on button "›" at bounding box center [818, 304] width 22 height 22
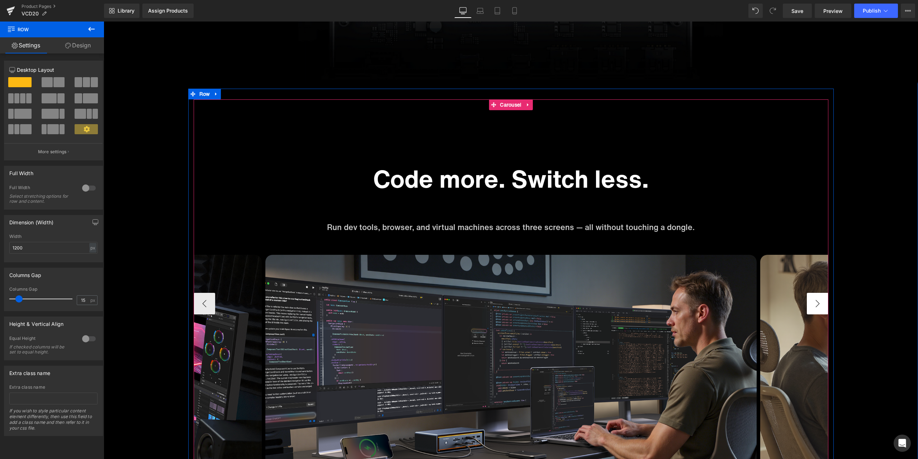
click at [812, 297] on button "›" at bounding box center [818, 304] width 22 height 22
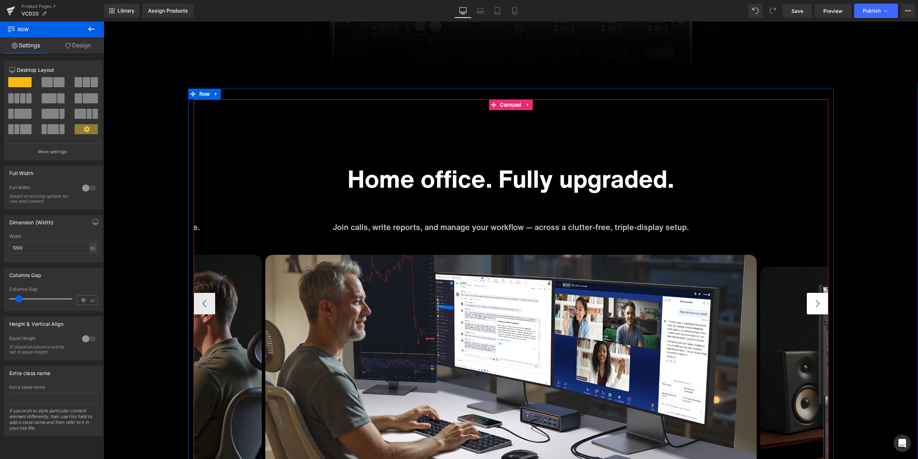
click at [811, 297] on button "›" at bounding box center [818, 304] width 22 height 22
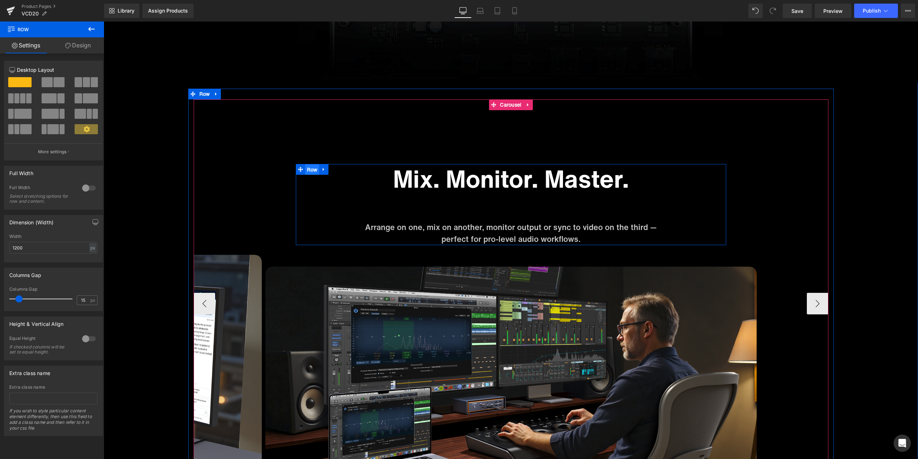
click at [312, 170] on ul "Row" at bounding box center [312, 169] width 33 height 11
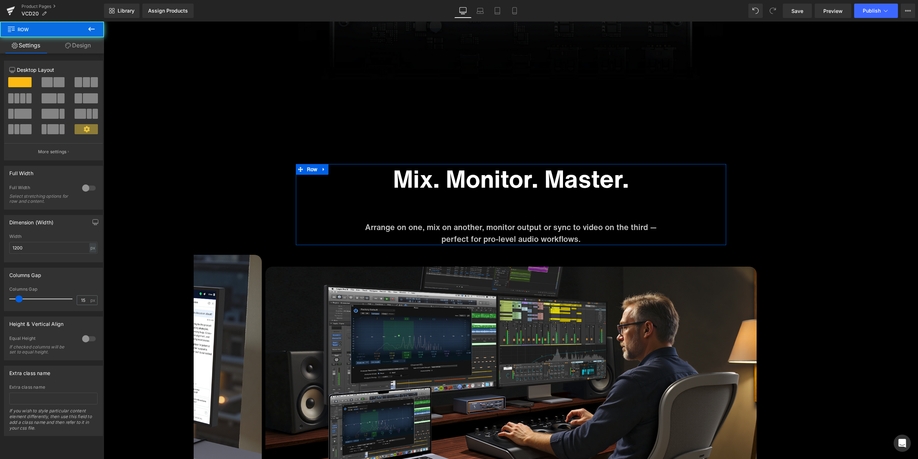
click at [76, 52] on link "Design" at bounding box center [78, 45] width 52 height 16
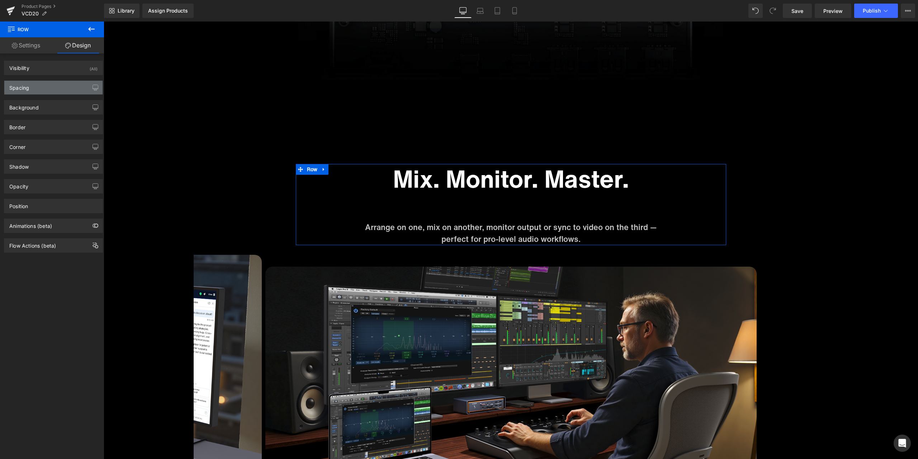
click at [50, 90] on div "Spacing" at bounding box center [53, 88] width 98 height 14
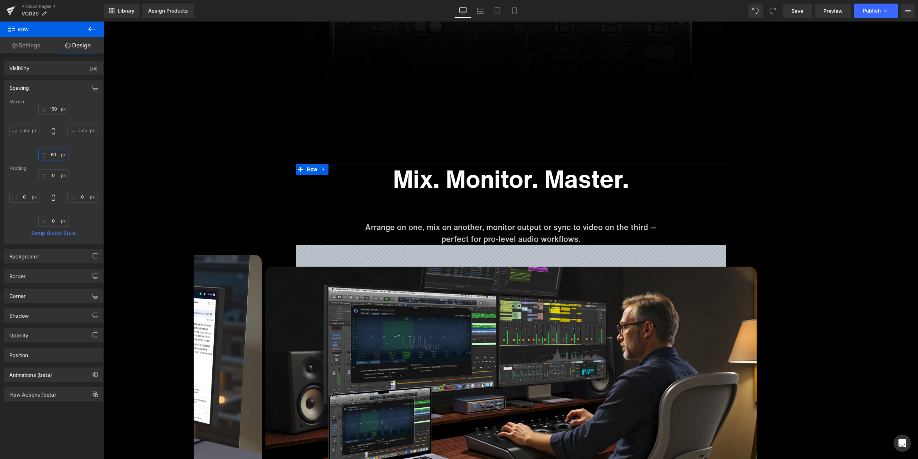
click at [60, 157] on input "60" at bounding box center [53, 155] width 30 height 12
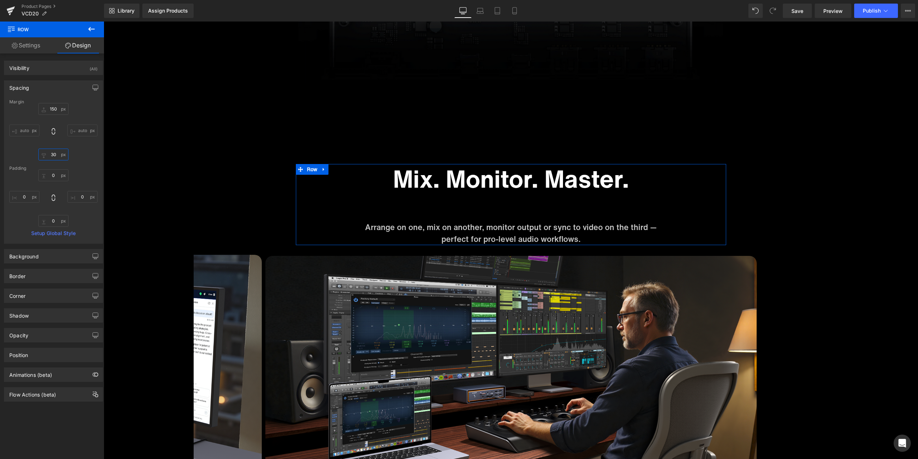
click at [58, 157] on input "30" at bounding box center [53, 155] width 30 height 12
click at [57, 155] on input "28" at bounding box center [53, 155] width 30 height 12
type input "60"
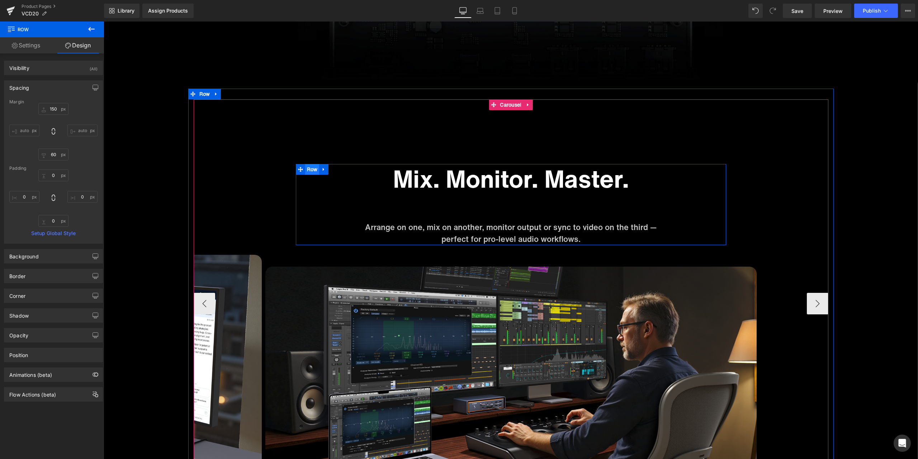
click at [309, 172] on span "Row" at bounding box center [312, 169] width 14 height 11
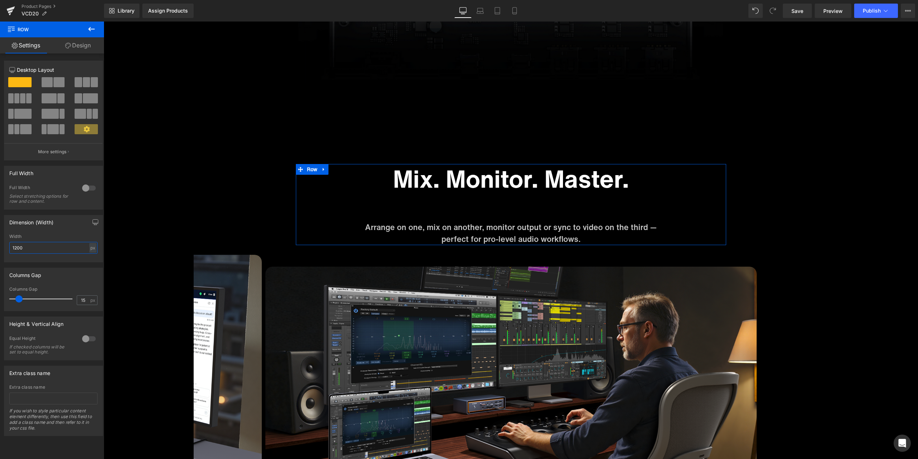
drag, startPoint x: 39, startPoint y: 249, endPoint x: 9, endPoint y: 248, distance: 30.9
click at [9, 248] on div "1200px Width 1200 px % px" at bounding box center [53, 248] width 98 height 28
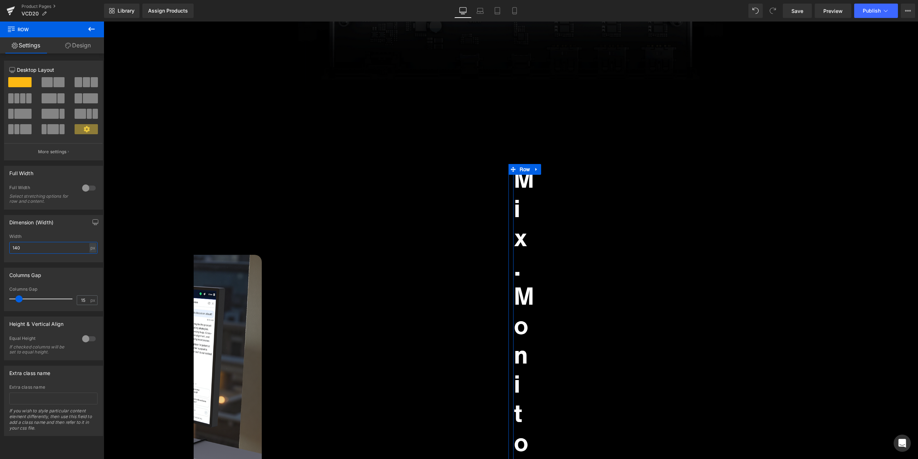
type input "1400"
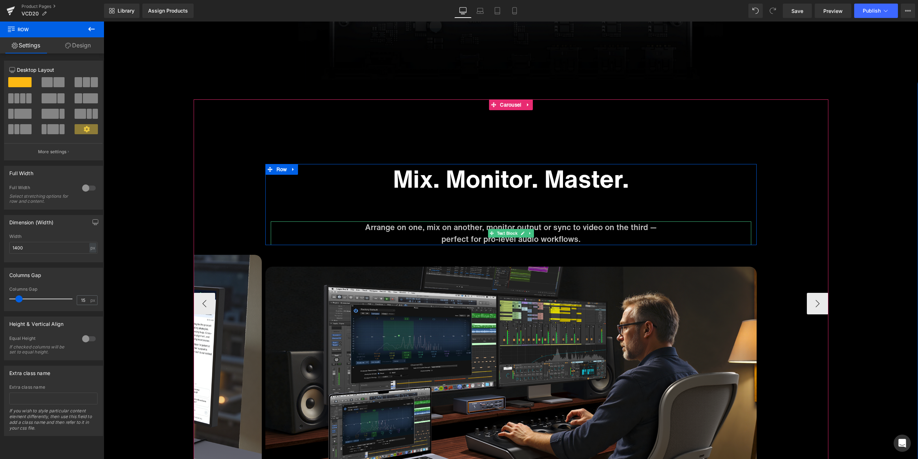
click at [438, 240] on p "perfect for pro-level audio workflows." at bounding box center [511, 239] width 481 height 12
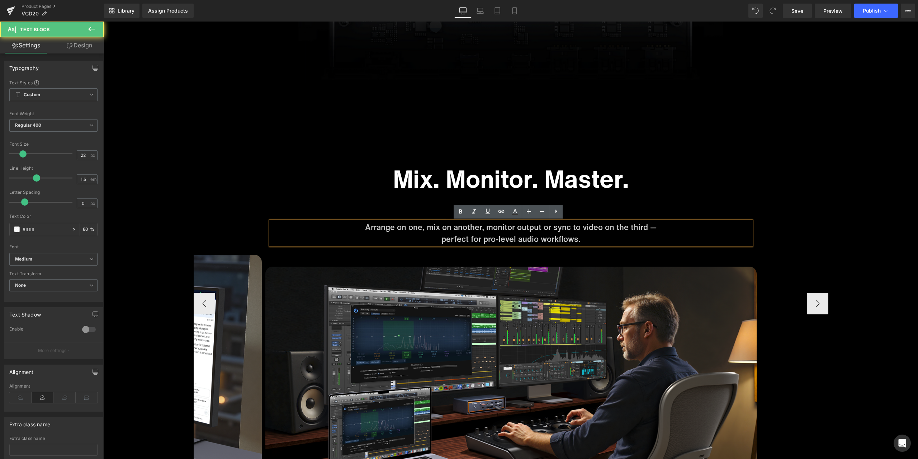
click at [440, 239] on p "perfect for pro-level audio workflows." at bounding box center [511, 239] width 481 height 12
click at [439, 241] on p "perfect for pro-level audio workflows." at bounding box center [511, 239] width 481 height 12
click at [576, 239] on p "perfect for pro-level audio workflows." at bounding box center [511, 239] width 481 height 12
click at [642, 136] on div "Mix. Monitor. Master. Heading Arrange on one, mix on another, monitor output or…" at bounding box center [511, 303] width 492 height 387
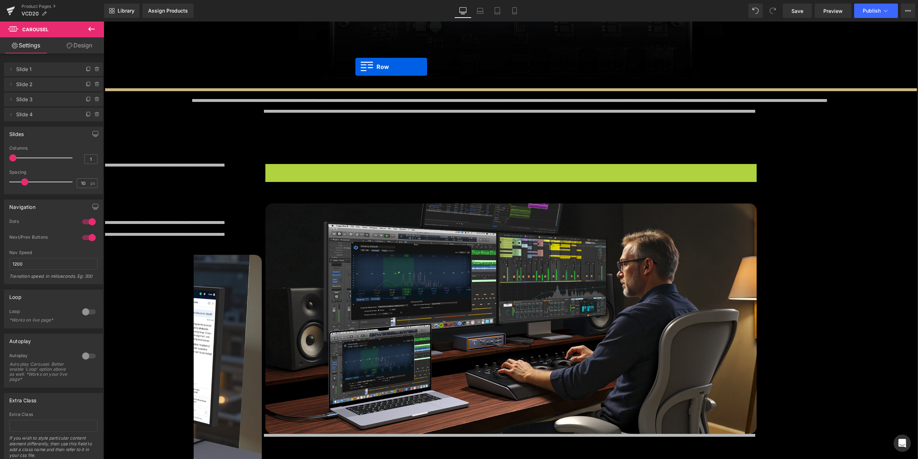
drag, startPoint x: 285, startPoint y: 173, endPoint x: 356, endPoint y: 67, distance: 127.6
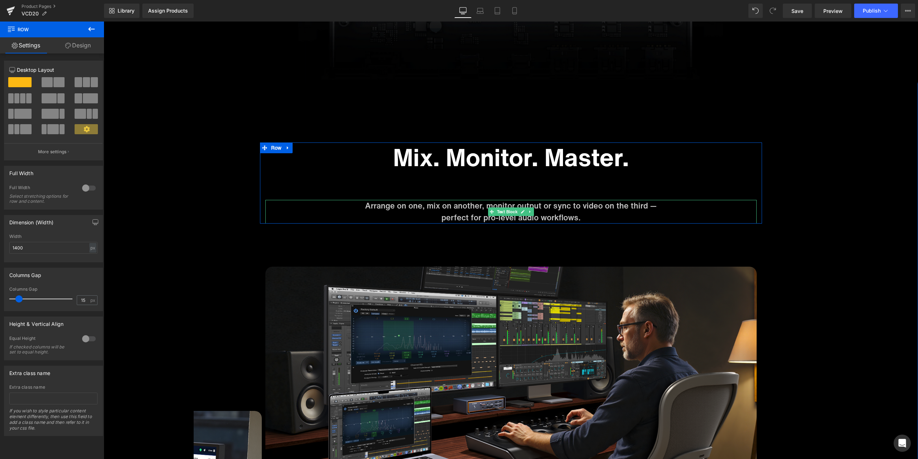
click at [436, 217] on p "perfect for pro-level audio workflows." at bounding box center [511, 218] width 492 height 12
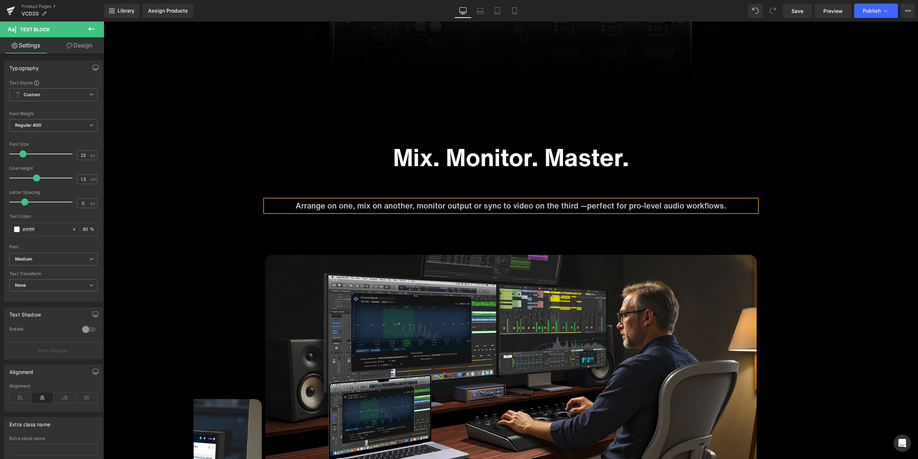
click at [721, 153] on h1 "Mix. Monitor. Master." at bounding box center [511, 156] width 492 height 29
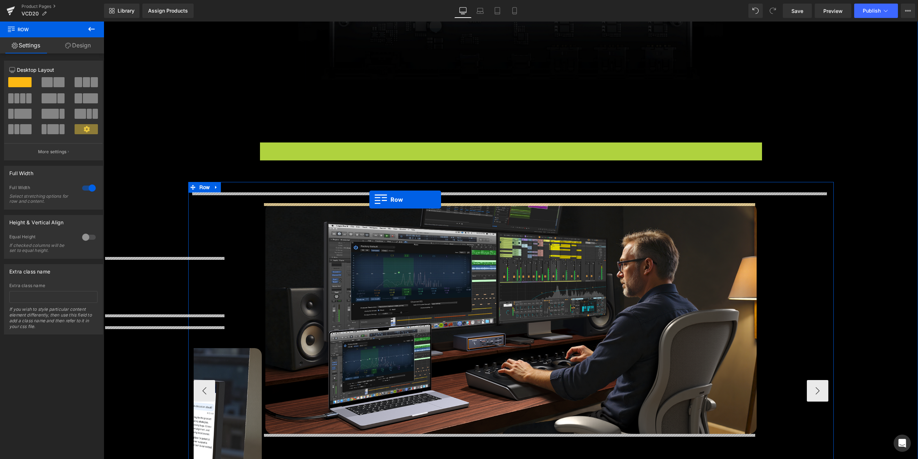
drag, startPoint x: 272, startPoint y: 149, endPoint x: 370, endPoint y: 200, distance: 110.1
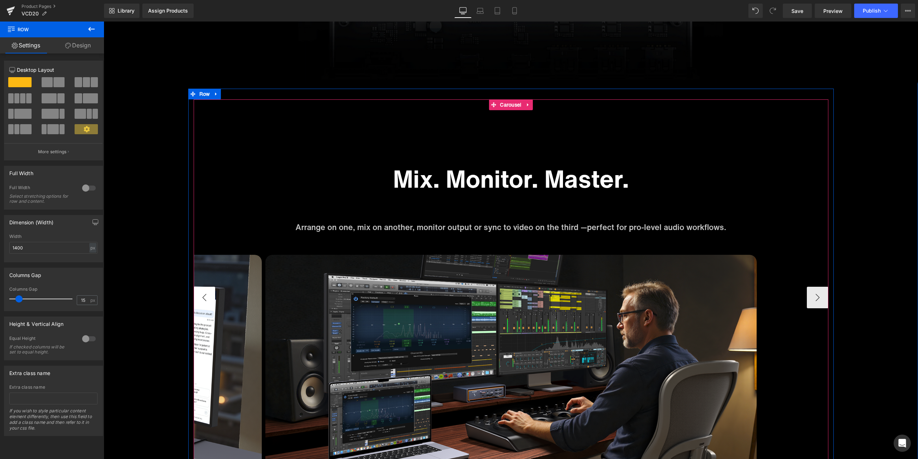
click at [201, 301] on button "‹" at bounding box center [205, 298] width 22 height 22
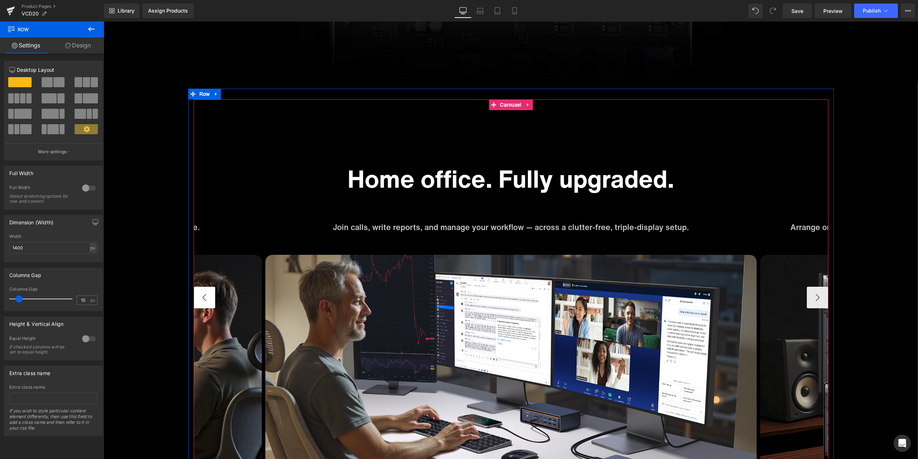
click at [201, 301] on button "‹" at bounding box center [205, 298] width 22 height 22
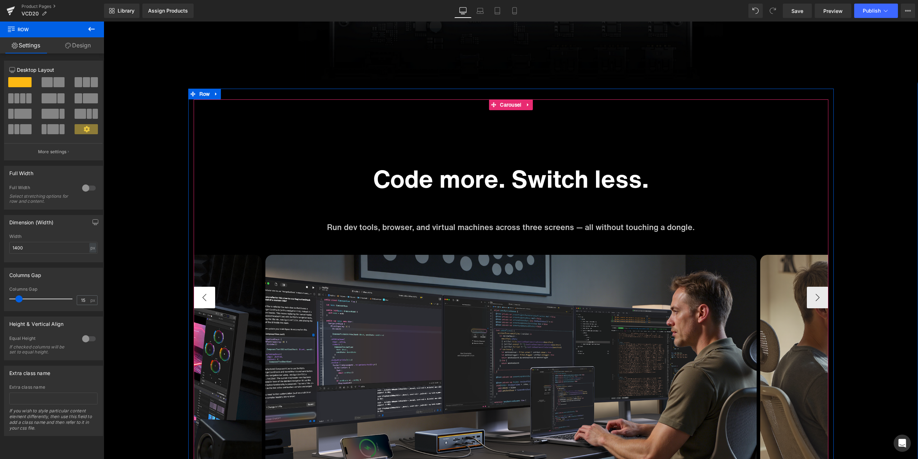
click at [201, 301] on button "‹" at bounding box center [205, 298] width 22 height 22
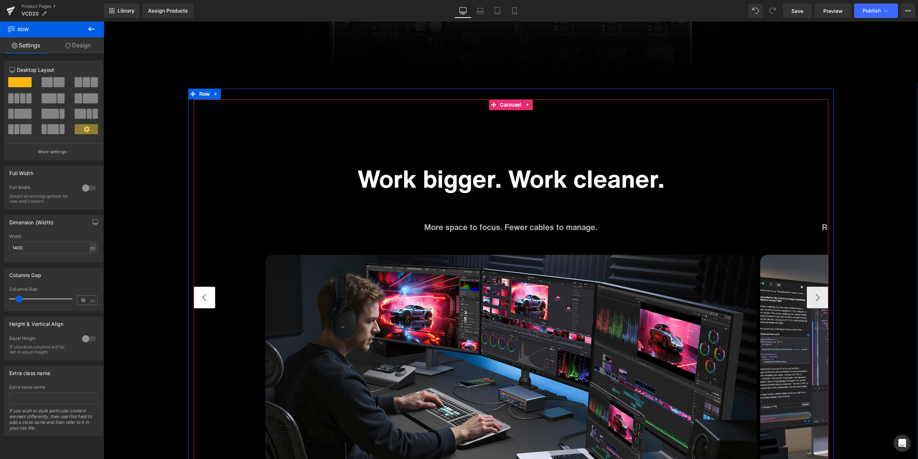
click at [201, 301] on button "‹" at bounding box center [205, 298] width 22 height 22
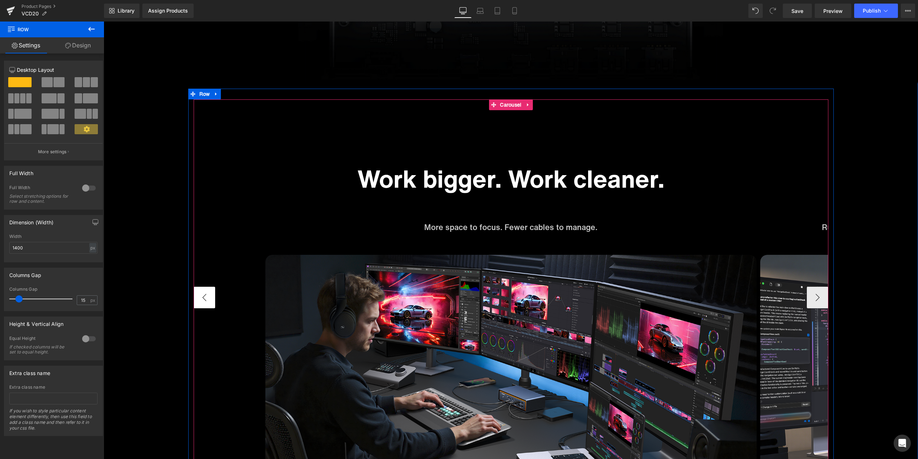
click at [201, 301] on button "‹" at bounding box center [205, 298] width 22 height 22
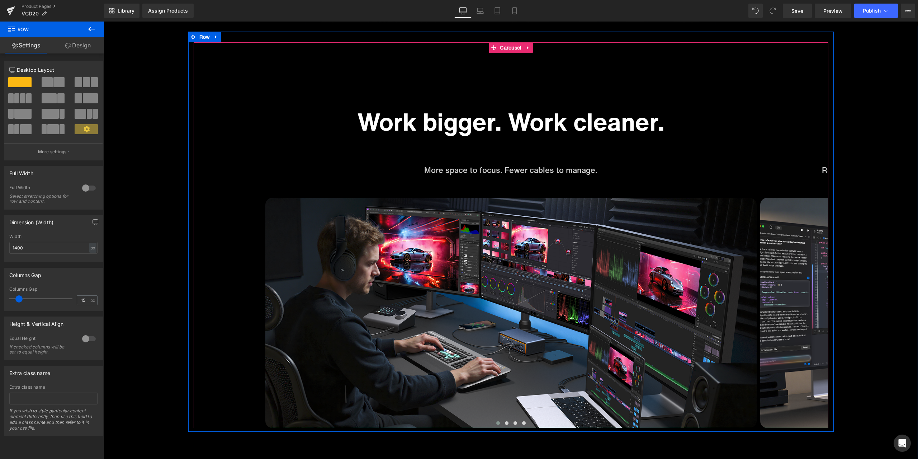
scroll to position [2977, 0]
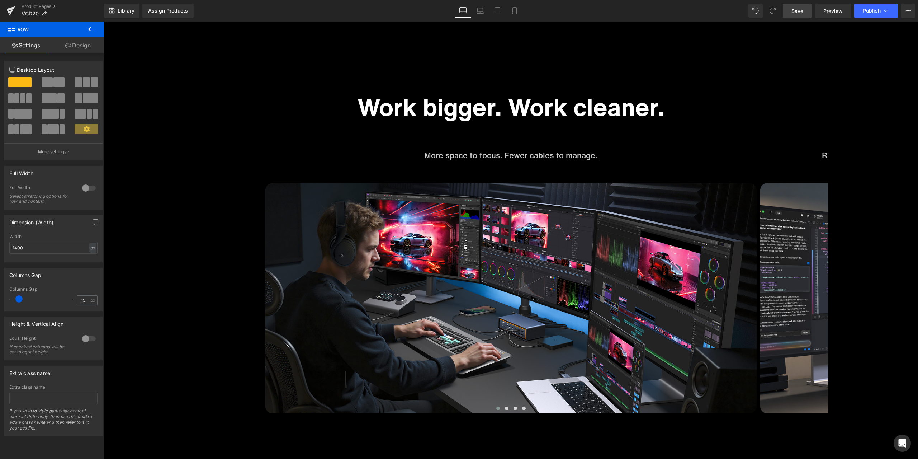
click at [807, 13] on link "Save" at bounding box center [797, 11] width 29 height 14
click at [580, 17] on div "Library Assign Products Product Preview No product match your search. Please tr…" at bounding box center [511, 11] width 814 height 14
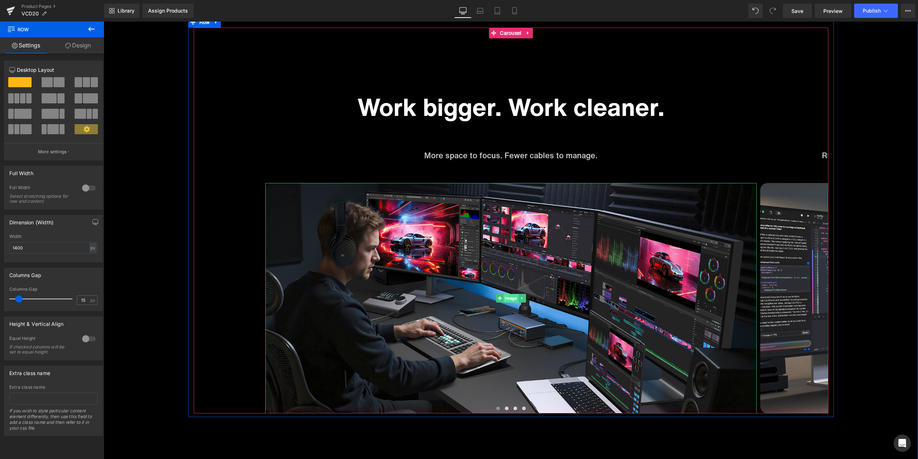
click at [508, 298] on span "Image" at bounding box center [511, 298] width 15 height 9
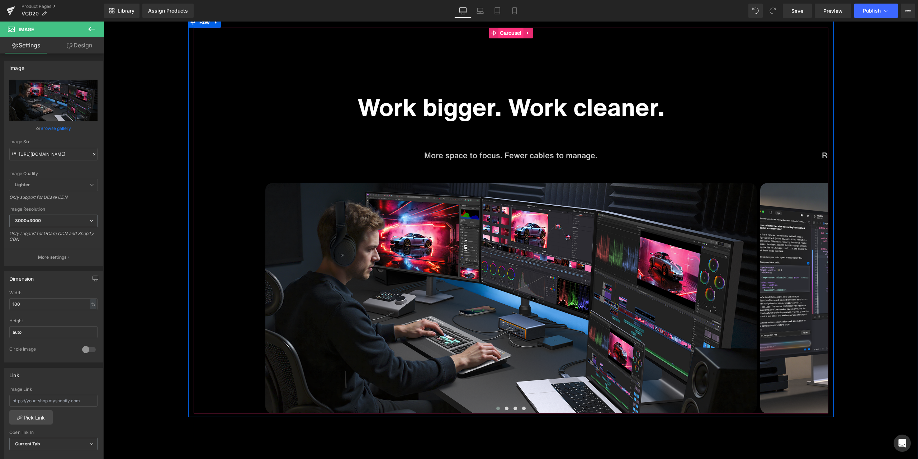
click at [511, 37] on span "Carousel" at bounding box center [510, 33] width 25 height 11
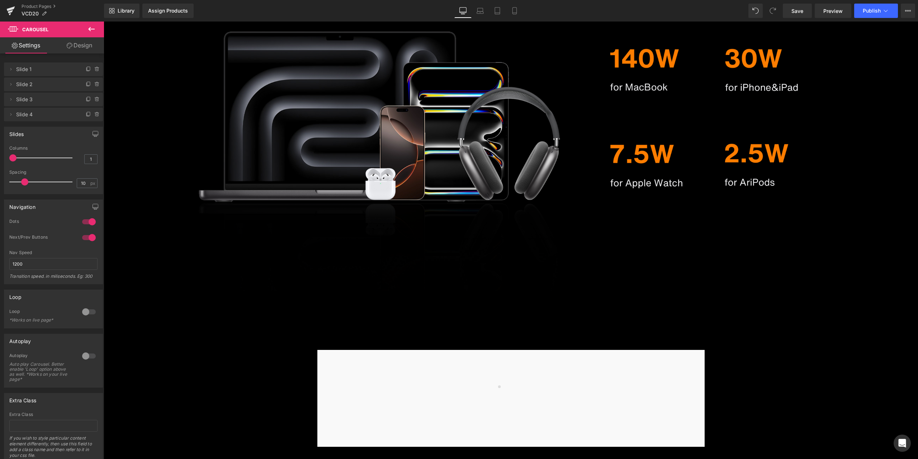
scroll to position [3766, 0]
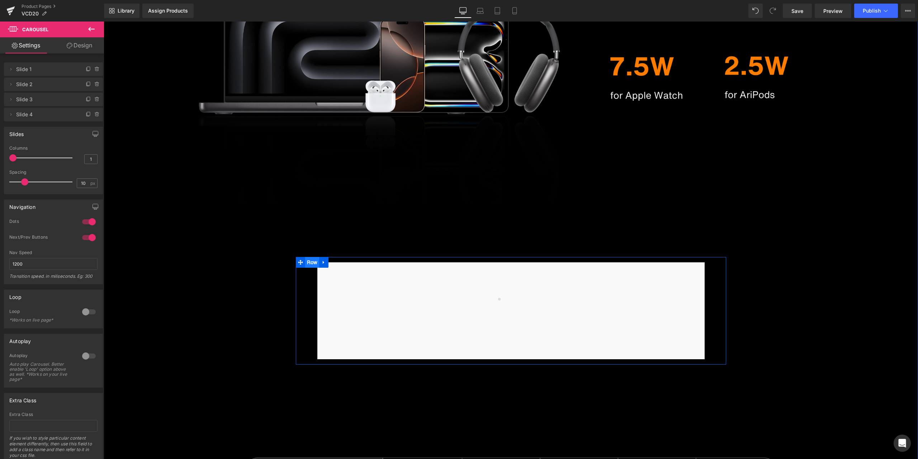
click at [308, 264] on span "Row" at bounding box center [312, 262] width 14 height 11
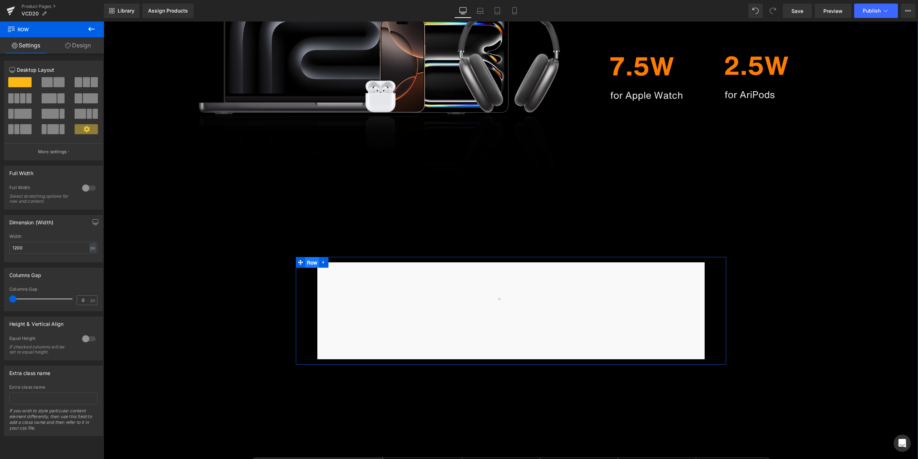
click at [308, 264] on span "Row" at bounding box center [312, 262] width 14 height 11
click at [308, 264] on ul "Row" at bounding box center [312, 262] width 33 height 11
click at [511, 268] on span "Carousel" at bounding box center [511, 267] width 23 height 10
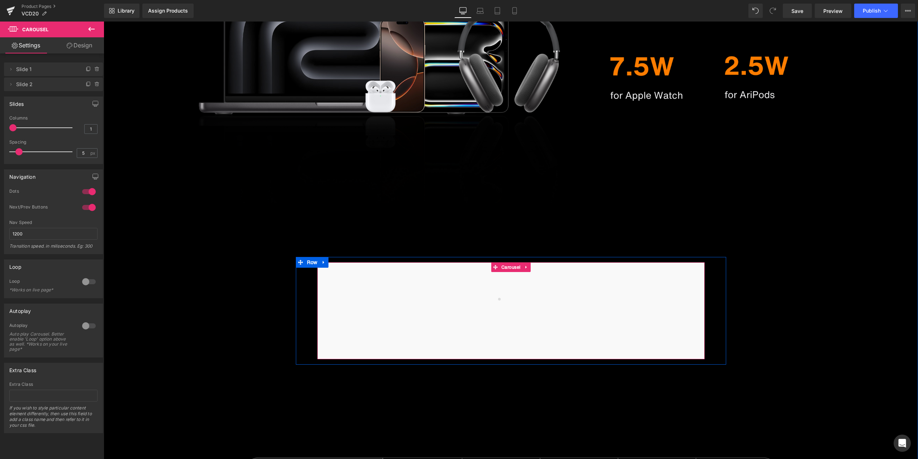
click at [511, 300] on div at bounding box center [511, 311] width 26 height 26
click at [507, 310] on div at bounding box center [509, 309] width 15 height 15
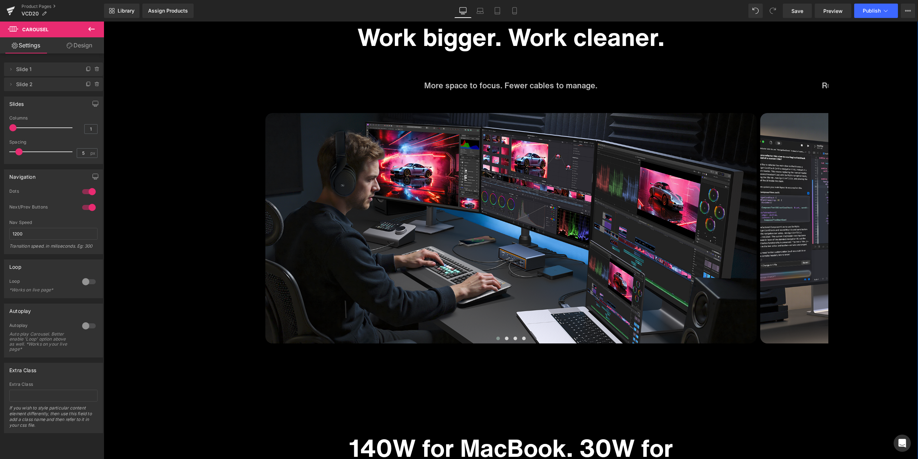
scroll to position [3013, 0]
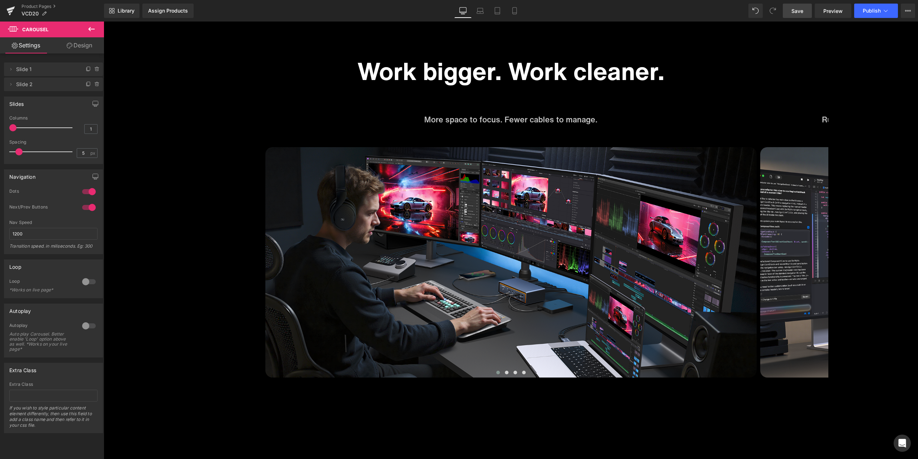
click at [806, 9] on link "Save" at bounding box center [797, 11] width 29 height 14
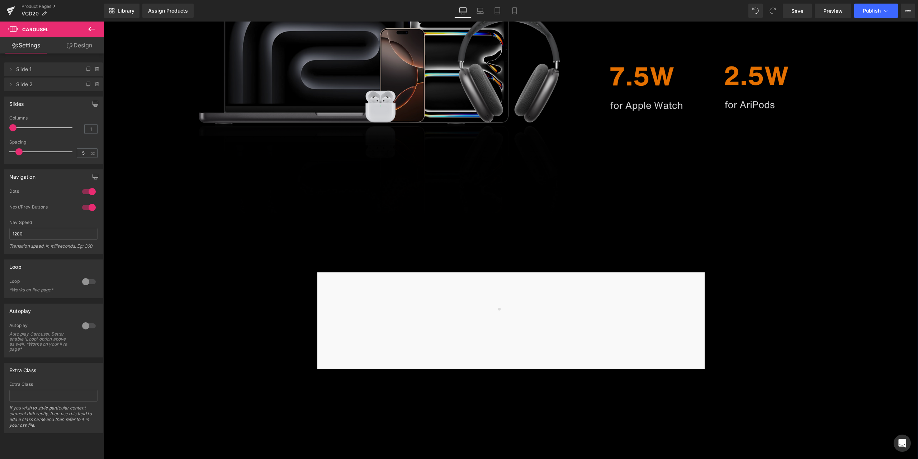
scroll to position [3838, 0]
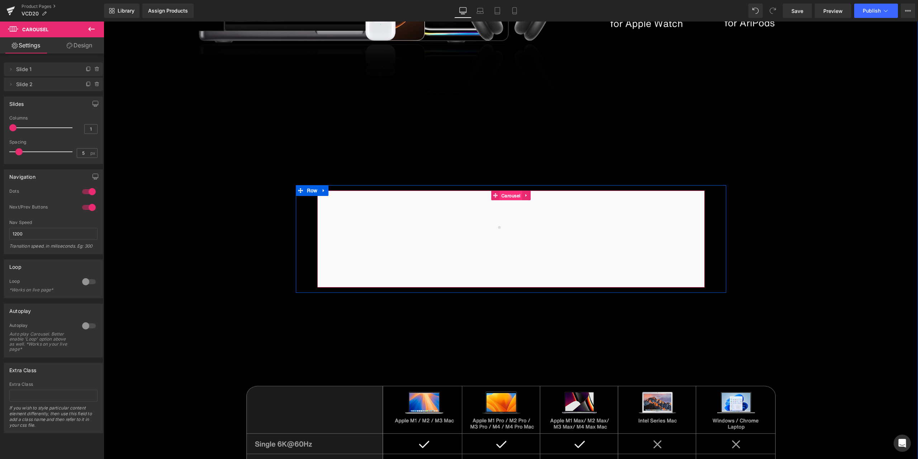
click at [507, 194] on span "Carousel" at bounding box center [511, 196] width 23 height 10
click at [907, 442] on icon "Open Intercom Messenger" at bounding box center [902, 442] width 9 height 9
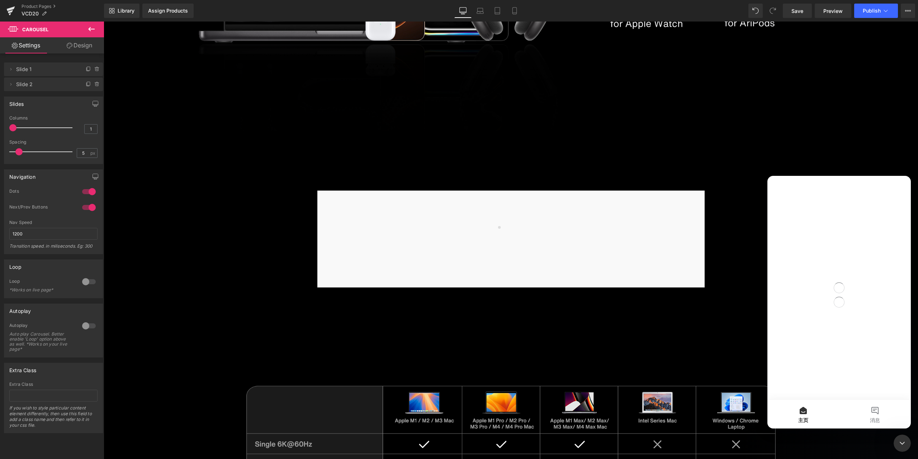
scroll to position [0, 0]
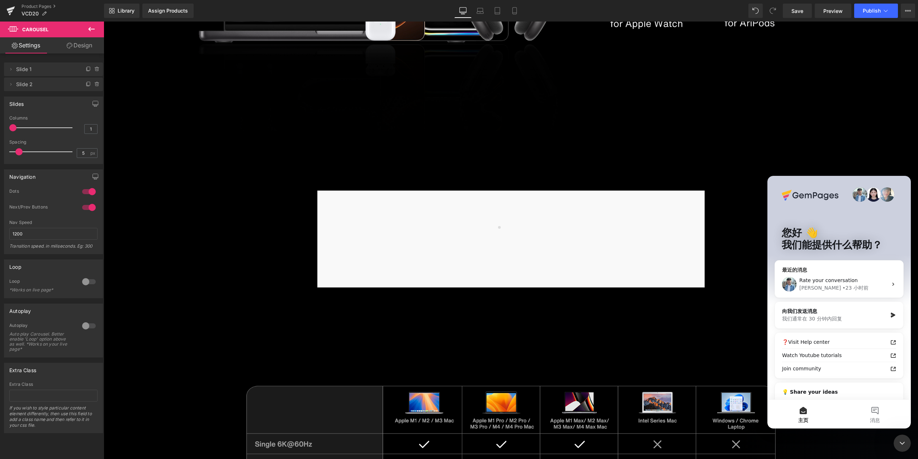
click at [847, 276] on div "Rate your conversation Liam • 23 小时前" at bounding box center [839, 284] width 128 height 27
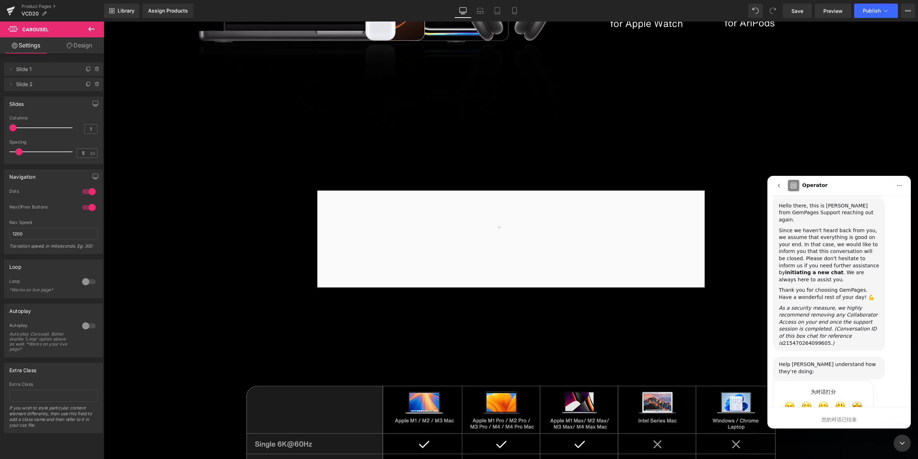
scroll to position [828, 0]
click at [780, 184] on icon "go back" at bounding box center [779, 186] width 2 height 4
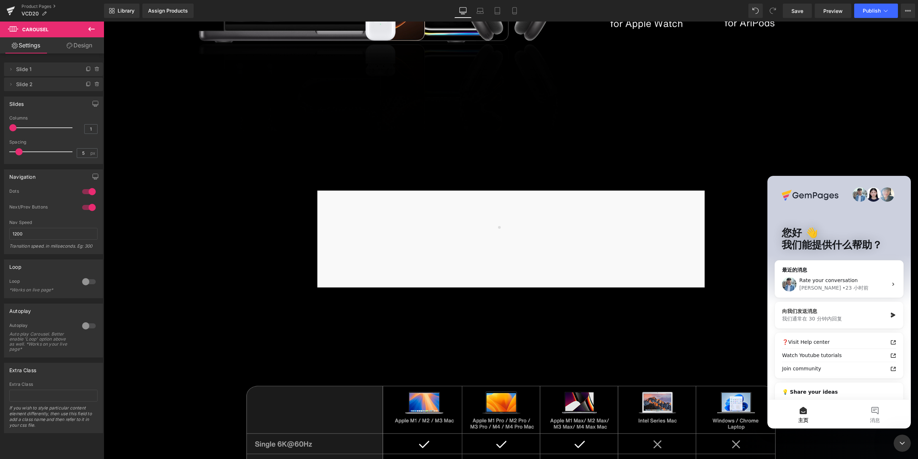
click at [844, 315] on div "我们通常在 30 分钟内回复" at bounding box center [834, 319] width 105 height 8
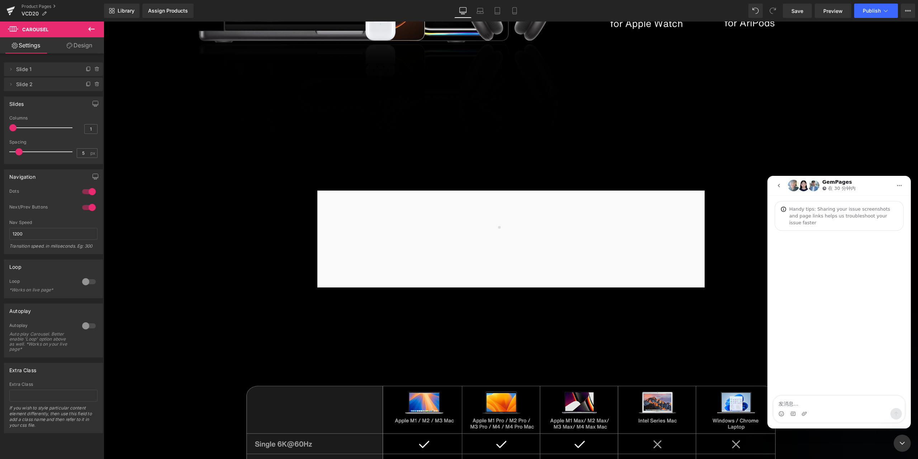
click at [858, 404] on textarea "发消息..." at bounding box center [839, 402] width 131 height 12
type textarea "hi"
click at [903, 438] on div "关闭 Intercom Messenger" at bounding box center [902, 442] width 17 height 17
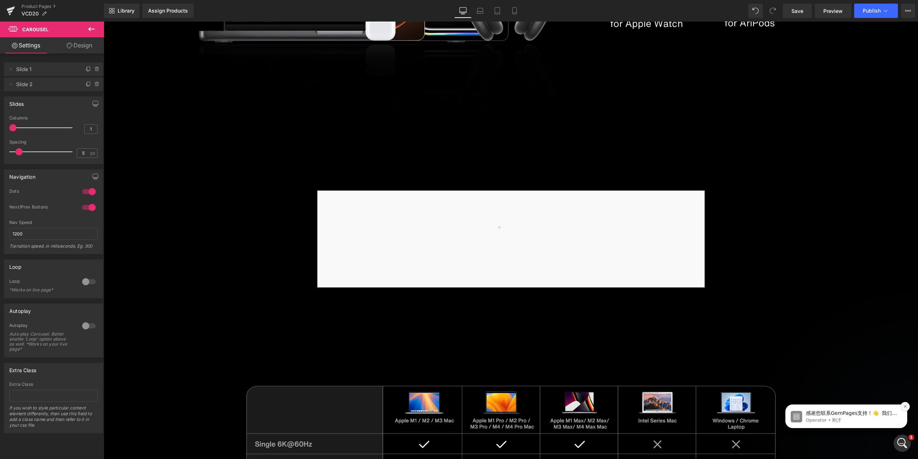
click at [907, 405] on icon "Dismiss notification" at bounding box center [906, 406] width 4 height 4
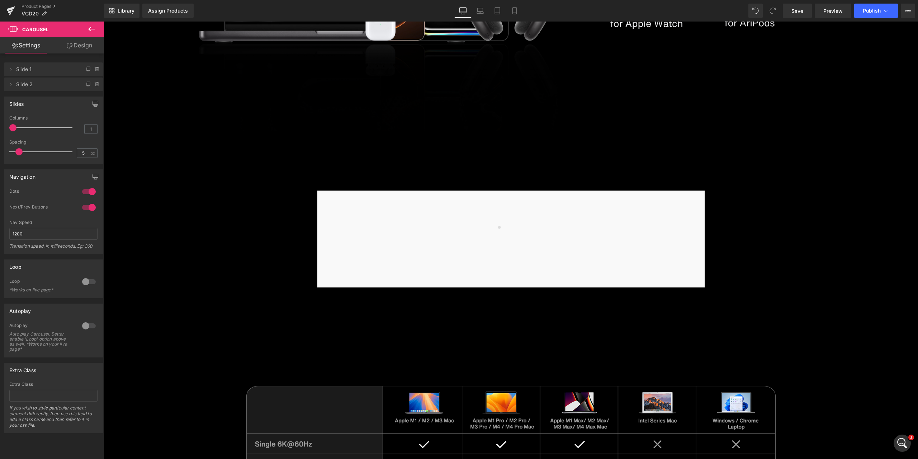
click at [901, 437] on icon "打开 Intercom Messenger" at bounding box center [903, 443] width 12 height 12
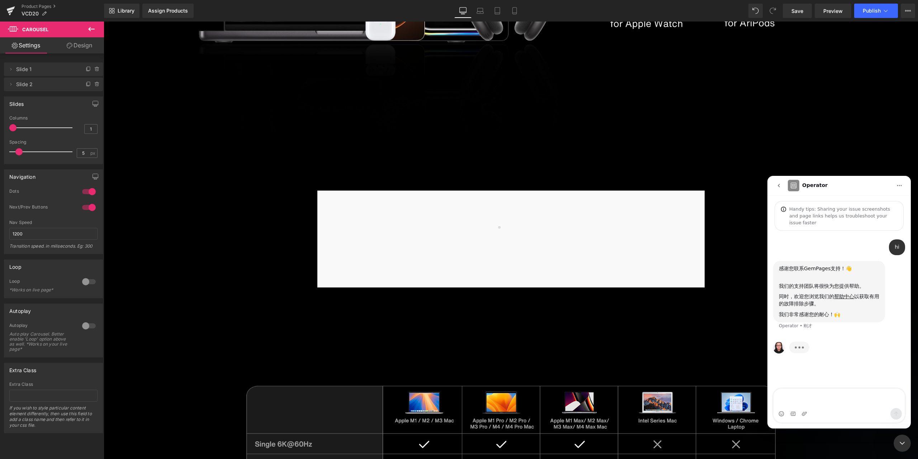
click at [799, 396] on textarea "发消息..." at bounding box center [839, 398] width 131 height 19
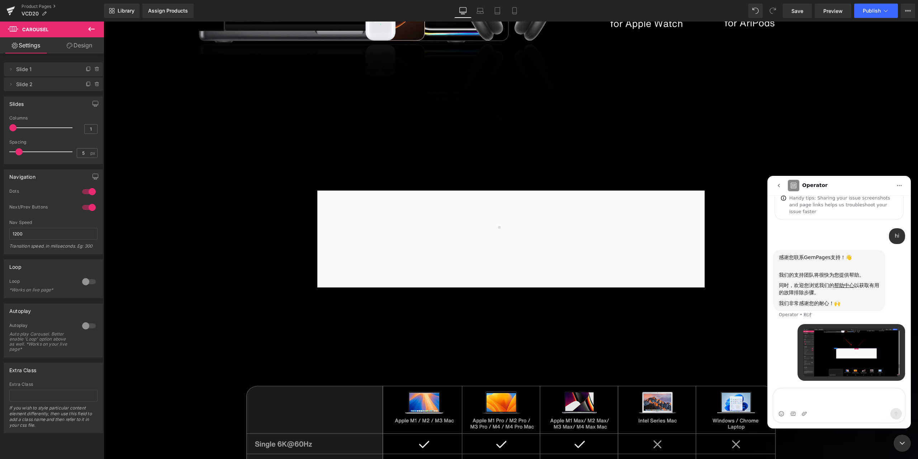
scroll to position [39, 0]
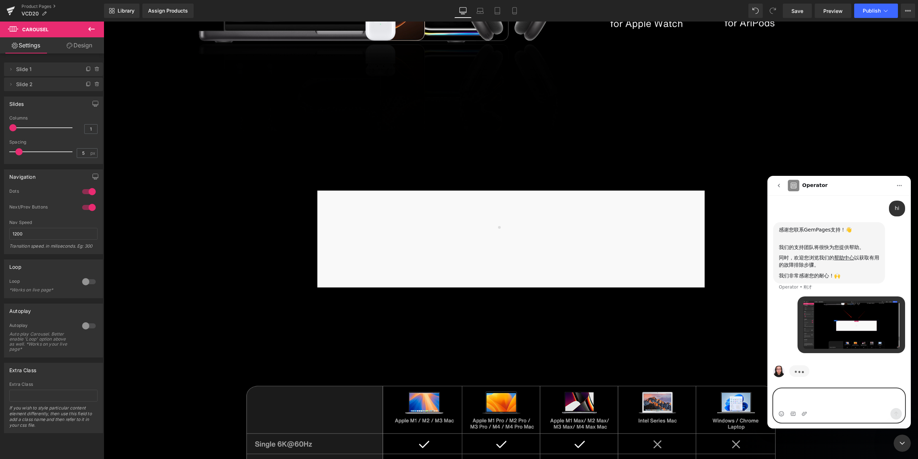
click at [856, 398] on textarea "发消息..." at bounding box center [839, 398] width 131 height 19
paste textarea "Why is this section not displaying properly?"
type textarea "Why is this section not displaying properly?"
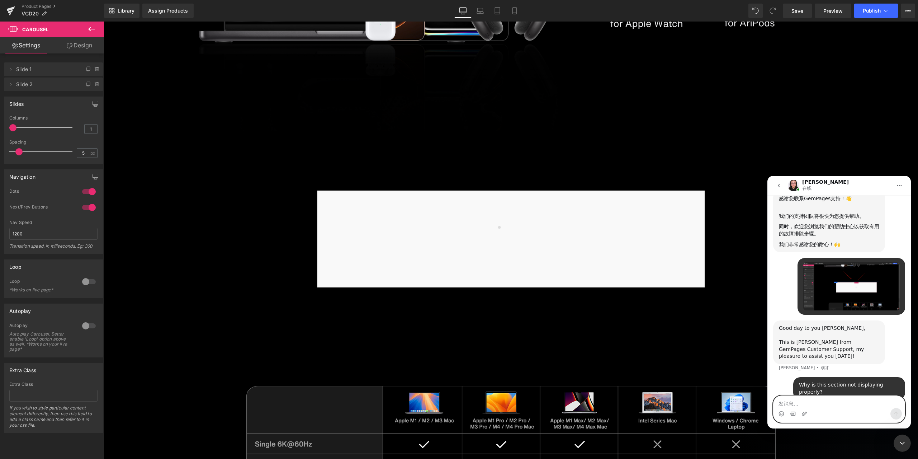
scroll to position [75, 0]
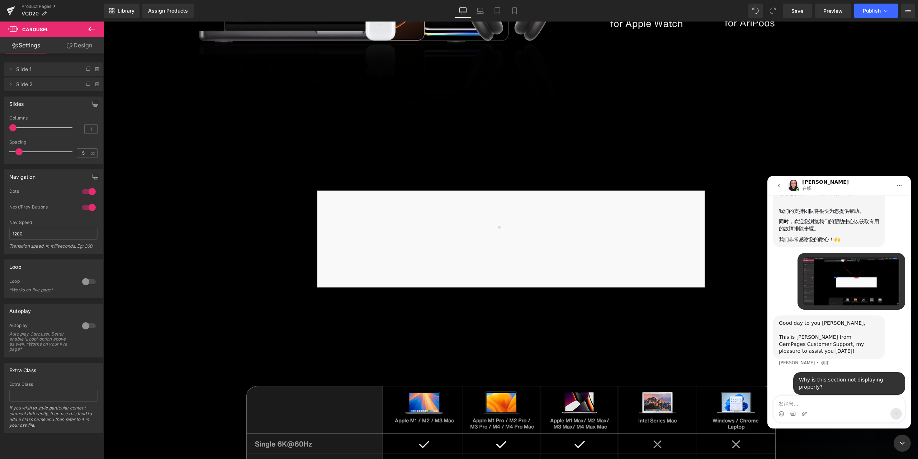
click at [902, 437] on div "关闭 Intercom Messenger" at bounding box center [902, 442] width 17 height 17
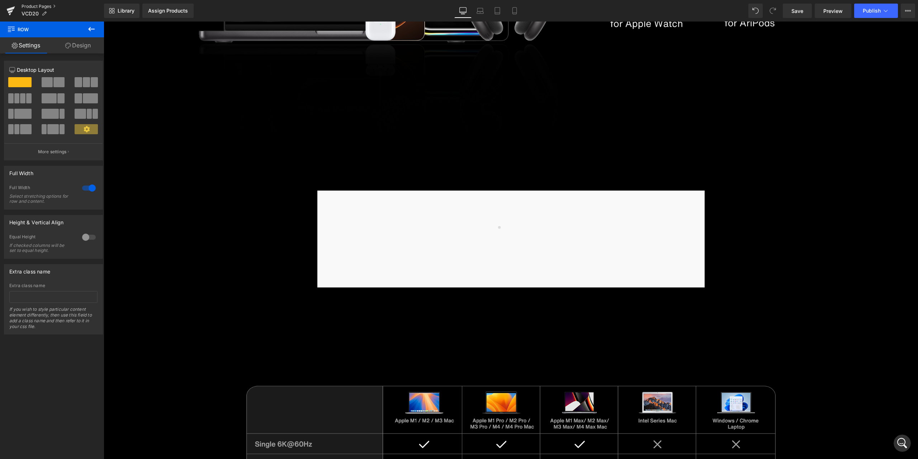
click at [33, 7] on link "Product Pages" at bounding box center [63, 7] width 83 height 6
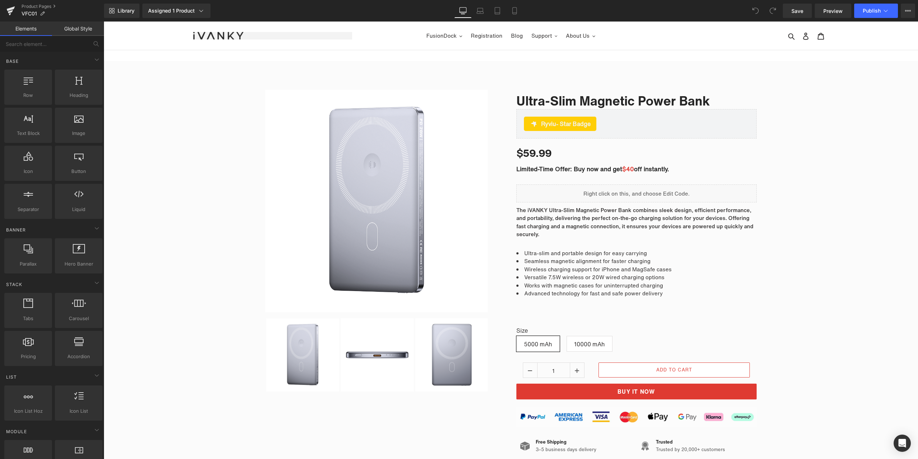
click at [666, 28] on nav "FusionDock Video Extender Registration Blog Support Warranty Claim Download Cen…" at bounding box center [511, 36] width 318 height 28
click at [46, 5] on link "Product Pages" at bounding box center [63, 7] width 83 height 6
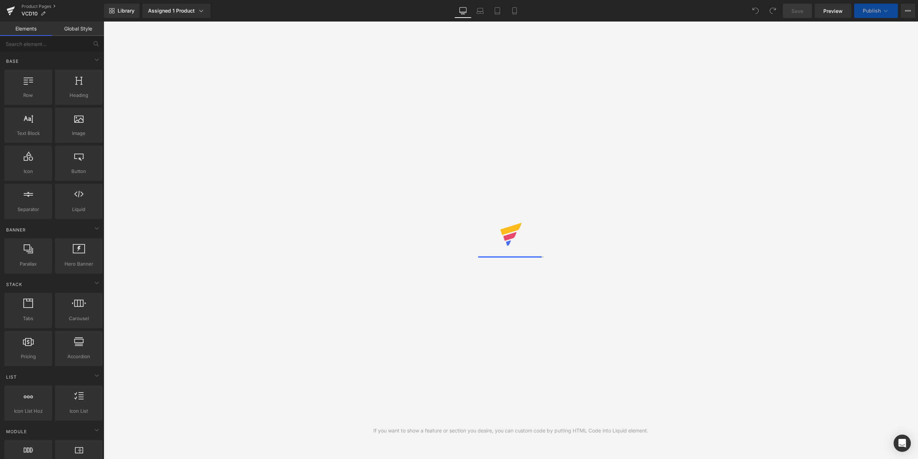
click at [622, 10] on div "Library Assigned 1 Product Product Preview FusionDock Max 1 Manage assigned pro…" at bounding box center [511, 11] width 814 height 14
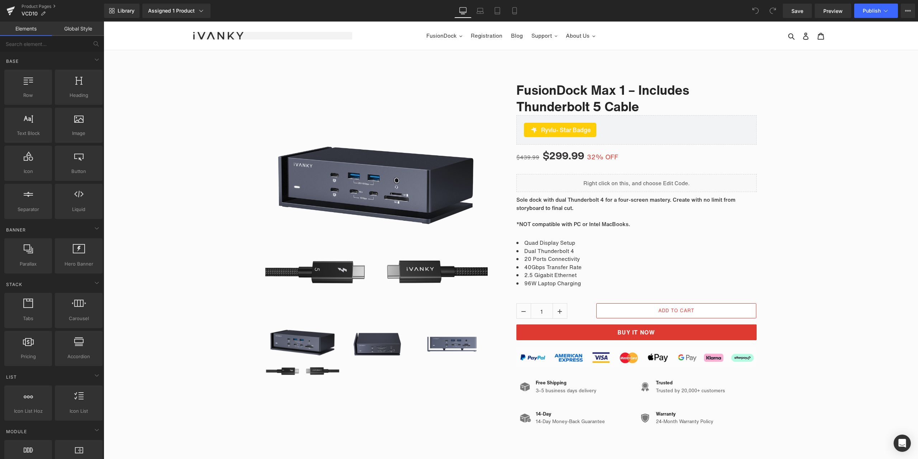
click at [381, 74] on div "Sale Off (P) Image ‹" at bounding box center [511, 249] width 502 height 363
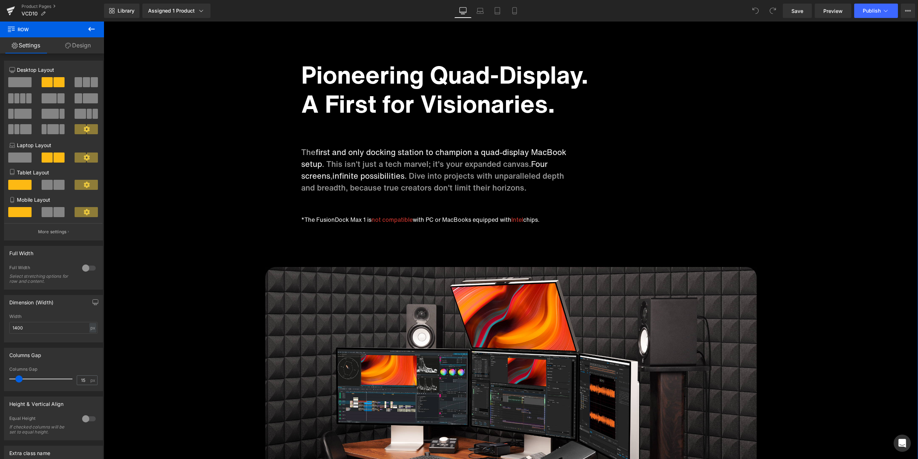
scroll to position [1614, 0]
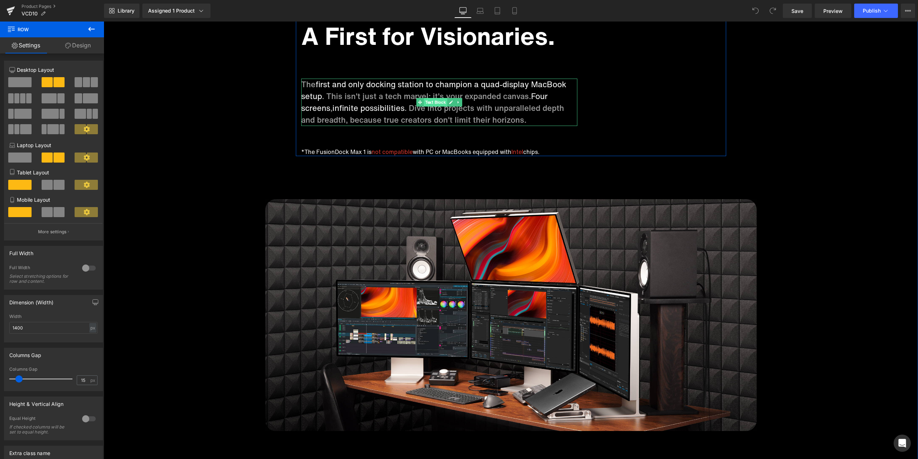
click at [434, 98] on span "Text Block" at bounding box center [436, 102] width 24 height 9
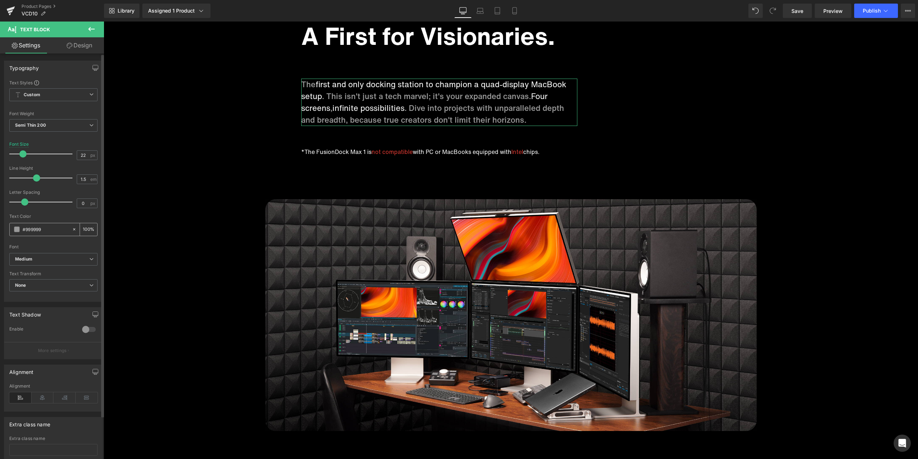
drag, startPoint x: 50, startPoint y: 229, endPoint x: 12, endPoint y: 231, distance: 37.3
click at [12, 231] on div "#999999" at bounding box center [41, 229] width 62 height 13
click at [44, 4] on link "Product Pages" at bounding box center [63, 7] width 83 height 6
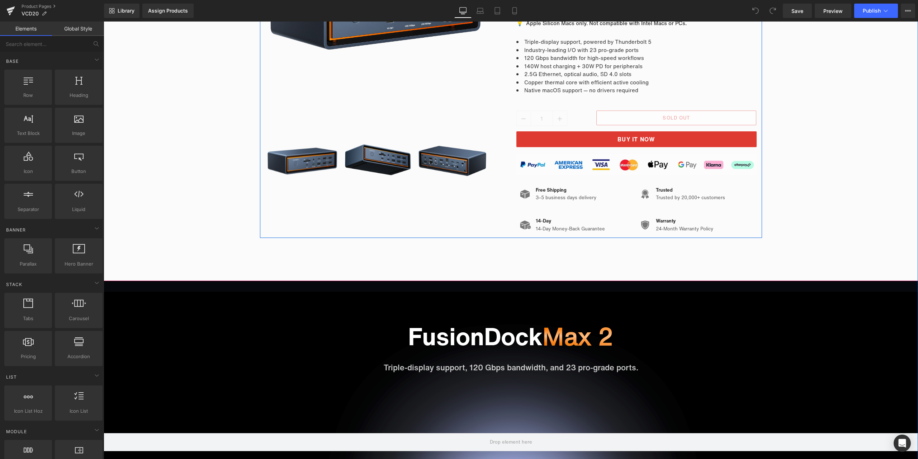
scroll to position [395, 0]
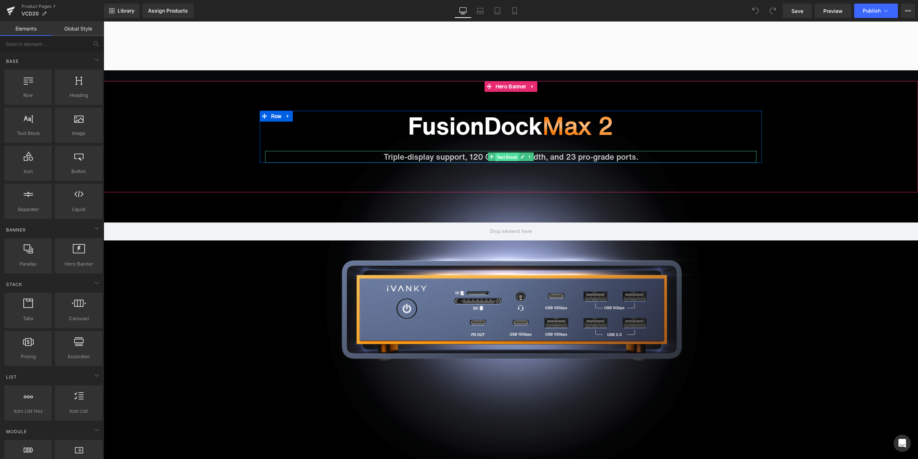
click at [509, 156] on span "Text Block" at bounding box center [507, 157] width 24 height 9
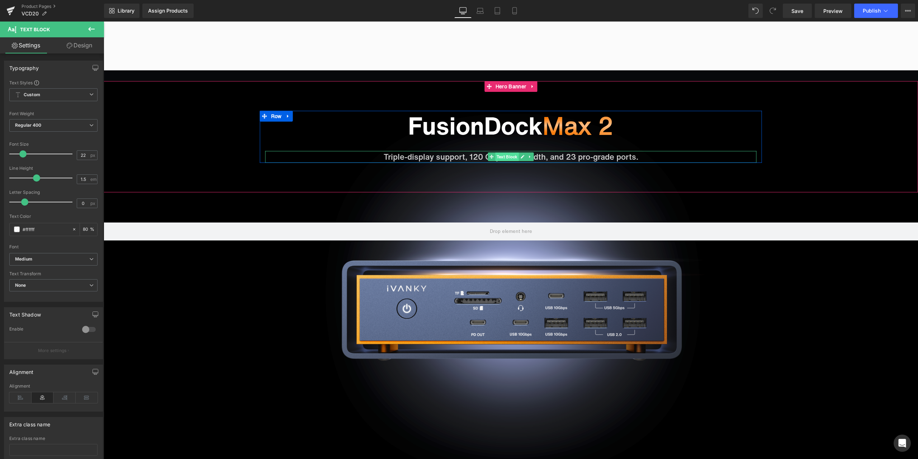
click at [511, 158] on span "Text Block" at bounding box center [507, 156] width 24 height 9
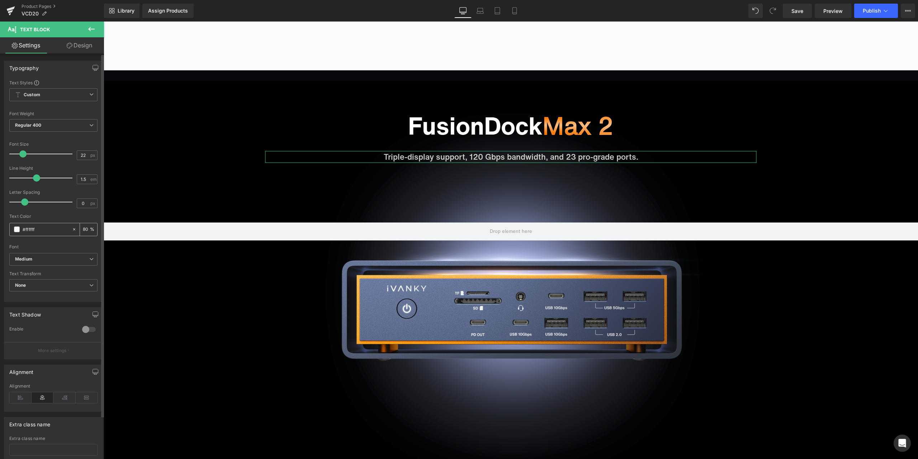
click at [84, 226] on input "80" at bounding box center [86, 229] width 7 height 8
type input "100"
click at [57, 230] on input "#ffffff" at bounding box center [46, 229] width 46 height 8
paste input "999999"
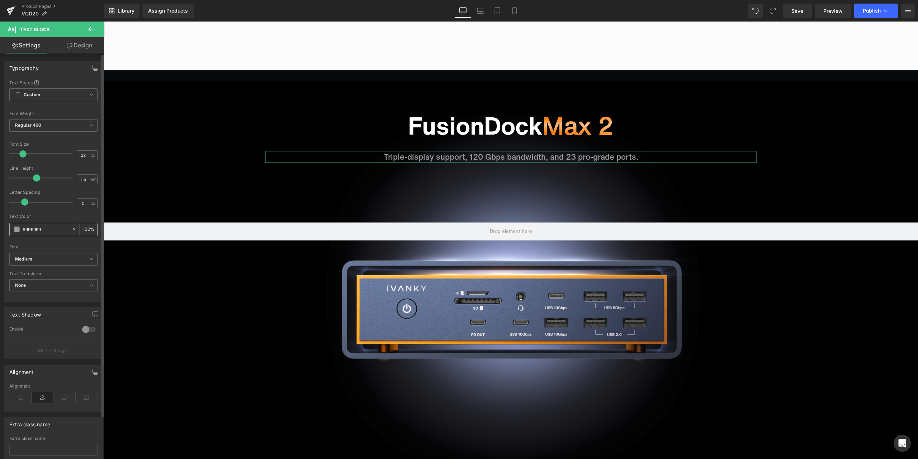
type input "#999999"
click at [15, 229] on span at bounding box center [17, 229] width 6 height 6
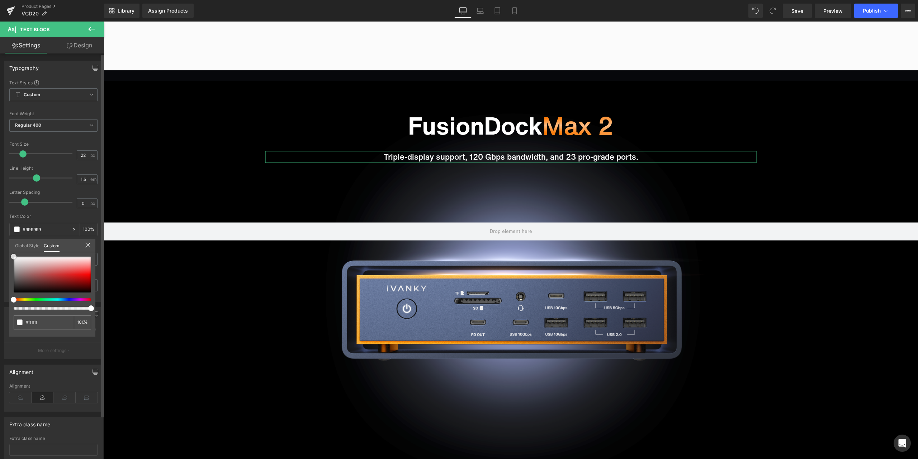
drag, startPoint x: 12, startPoint y: 270, endPoint x: 11, endPoint y: 240, distance: 29.8
click at [11, 240] on div "Global Style Custom Setup Global Style #999999 100 %" at bounding box center [52, 250] width 86 height 22
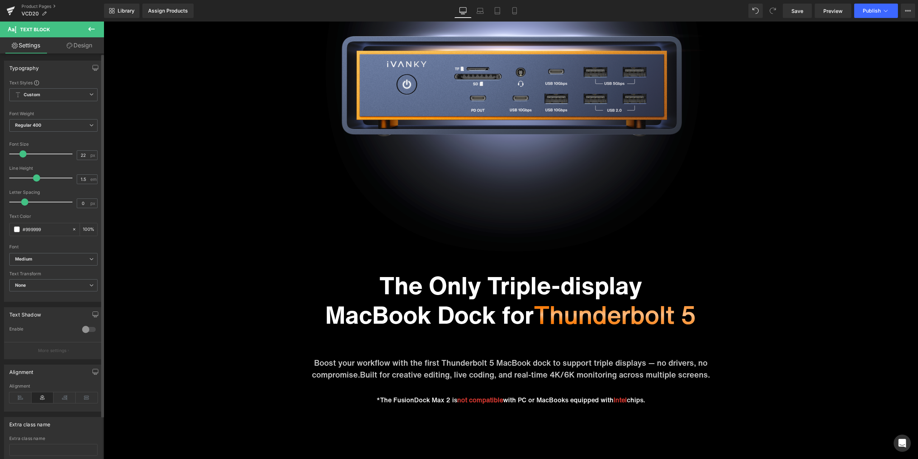
scroll to position [718, 0]
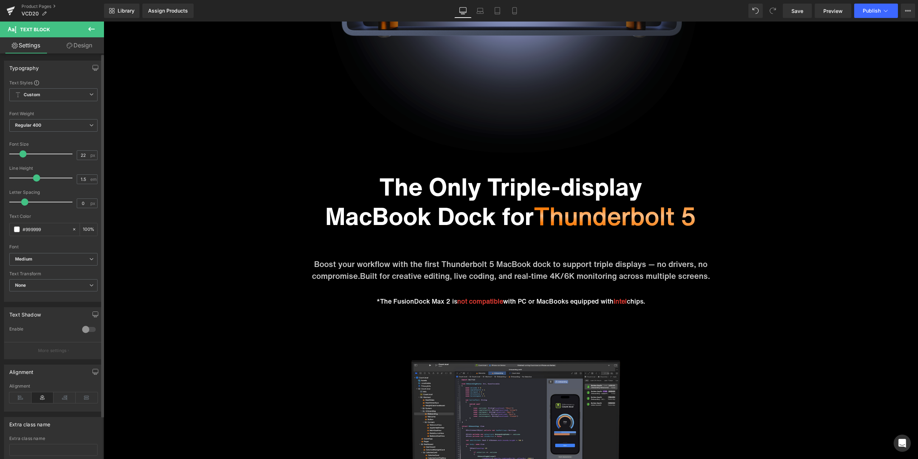
click at [500, 269] on span "Text Block" at bounding box center [507, 270] width 24 height 9
drag, startPoint x: 42, startPoint y: 230, endPoint x: -3, endPoint y: 229, distance: 44.5
click at [0, 229] on html "Text Block You are previewing how the will restyle your page. You can not edit …" at bounding box center [459, 229] width 918 height 459
paste input "999999"
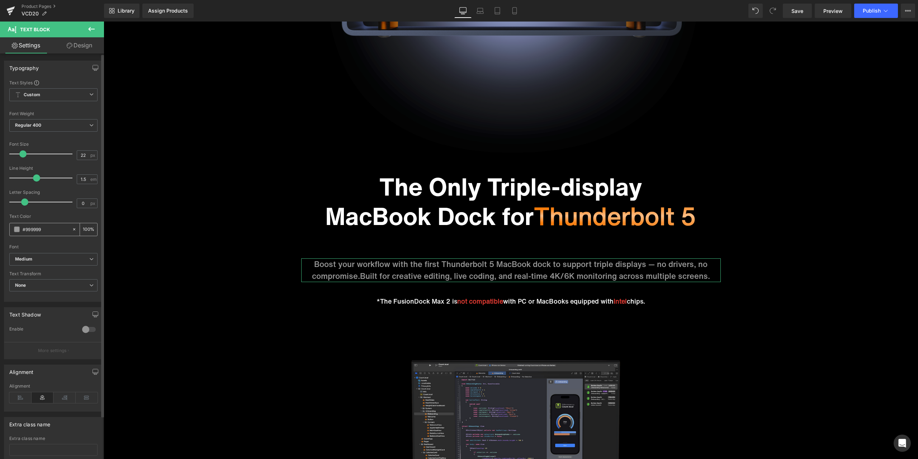
type input "#999999"
click at [83, 228] on input "80" at bounding box center [86, 229] width 7 height 8
click at [80, 217] on div "Text Color" at bounding box center [53, 216] width 88 height 5
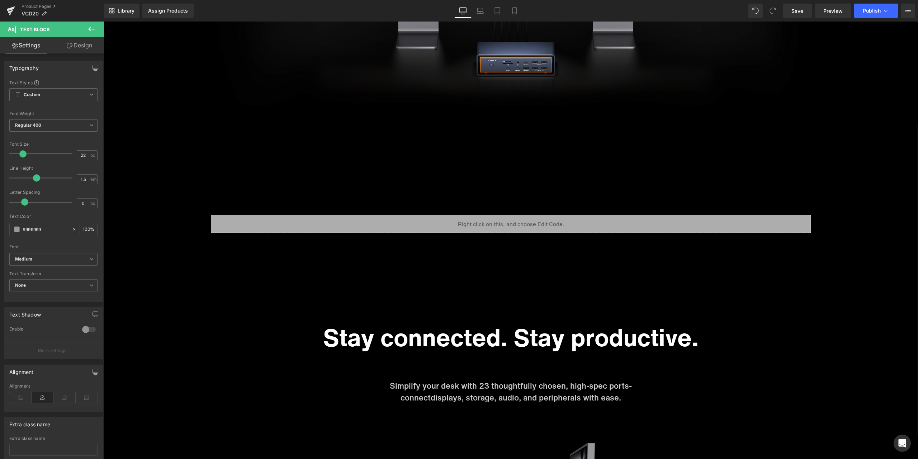
scroll to position [1363, 0]
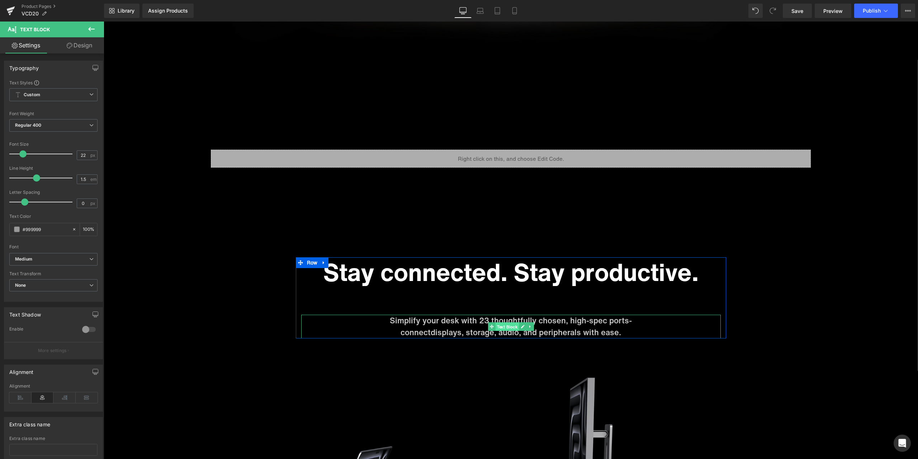
click at [501, 326] on span "Text Block" at bounding box center [507, 327] width 24 height 9
click at [59, 231] on input "#ffffff" at bounding box center [46, 229] width 46 height 8
paste input "999999"
type input "#999999"
click at [60, 217] on div "Text Color" at bounding box center [53, 216] width 88 height 5
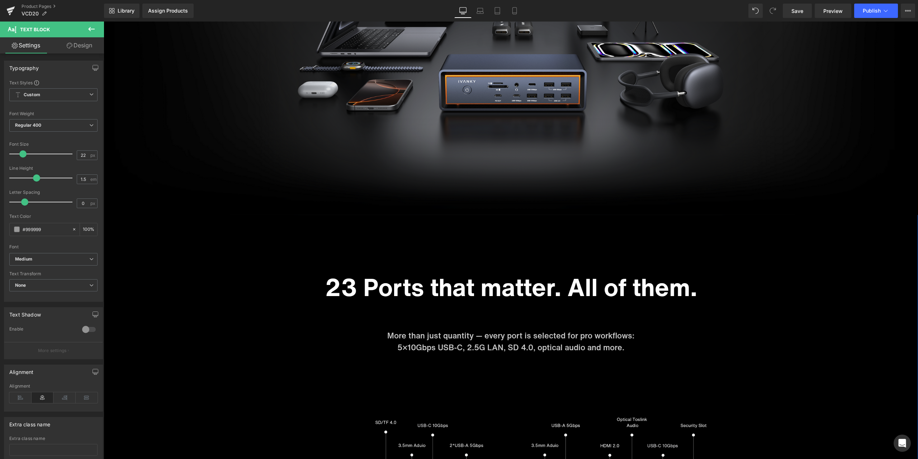
scroll to position [1866, 0]
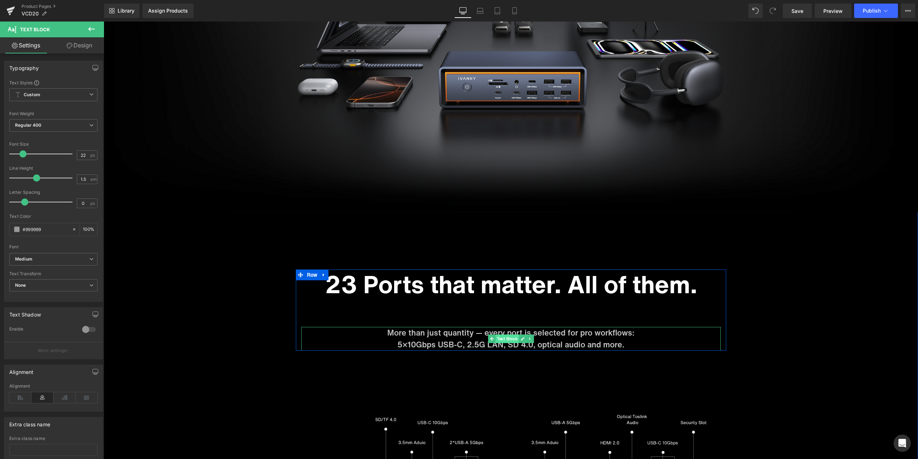
click at [507, 339] on span "Text Block" at bounding box center [507, 338] width 24 height 9
click at [47, 232] on input "#ffffff" at bounding box center [46, 229] width 46 height 8
paste input "999999"
type input "#999999"
click at [55, 212] on div at bounding box center [53, 211] width 88 height 5
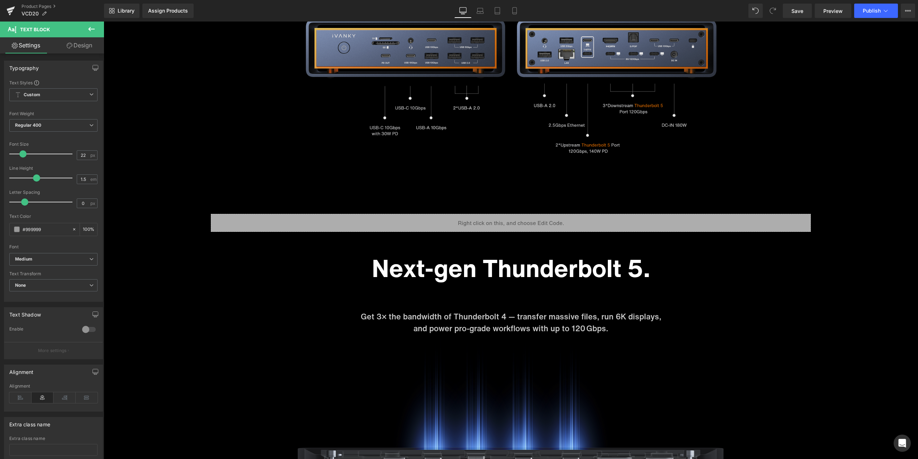
scroll to position [2368, 0]
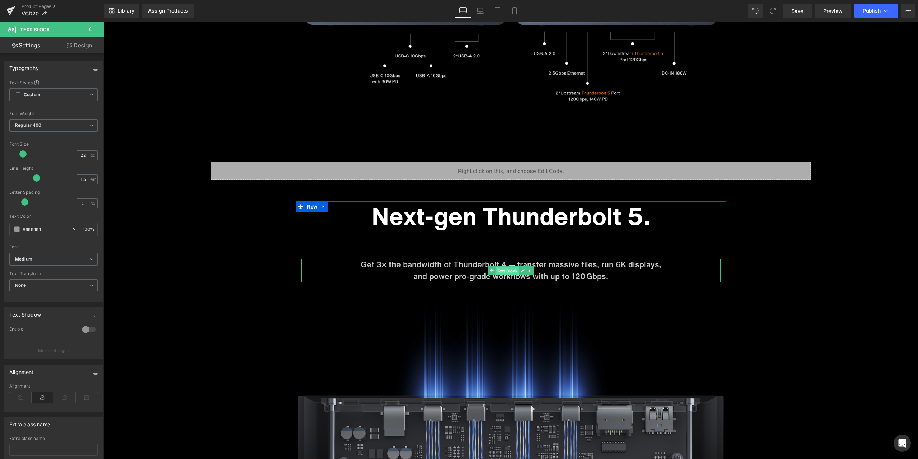
click at [502, 268] on span "Text Block" at bounding box center [507, 270] width 24 height 9
click at [51, 231] on input "#ffffff" at bounding box center [46, 229] width 46 height 8
paste input "999999"
type input "#999999"
click at [54, 216] on div "Text Color" at bounding box center [53, 216] width 88 height 5
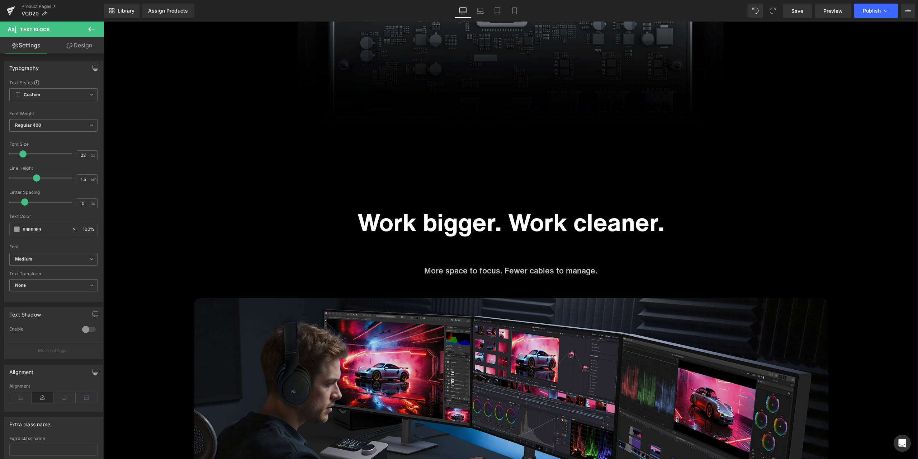
scroll to position [2906, 0]
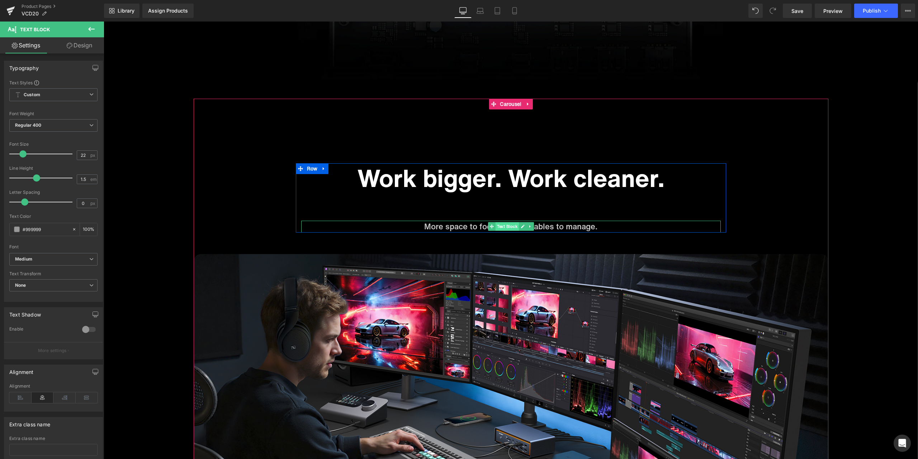
click at [507, 227] on span "Text Block" at bounding box center [507, 226] width 24 height 9
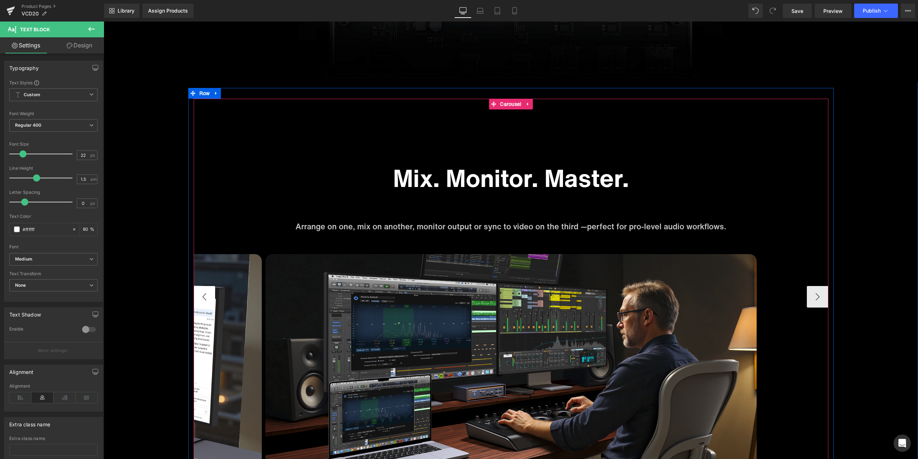
click at [205, 295] on button "‹" at bounding box center [205, 297] width 22 height 22
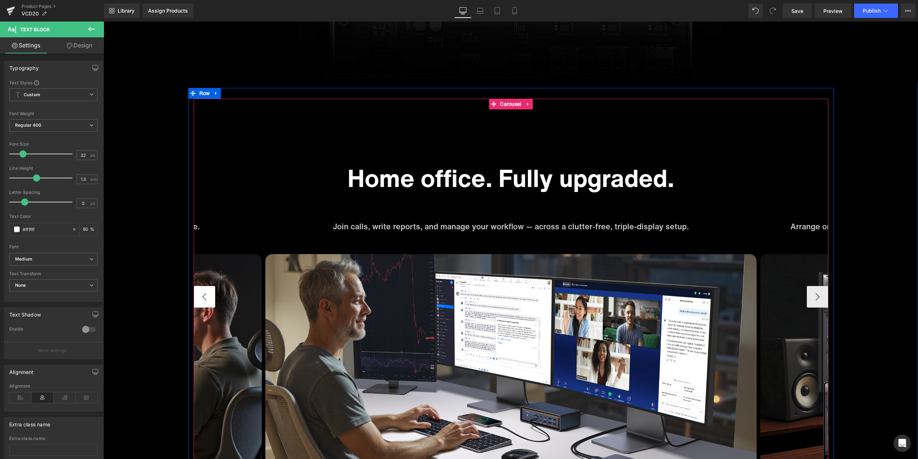
click at [205, 295] on button "‹" at bounding box center [205, 297] width 22 height 22
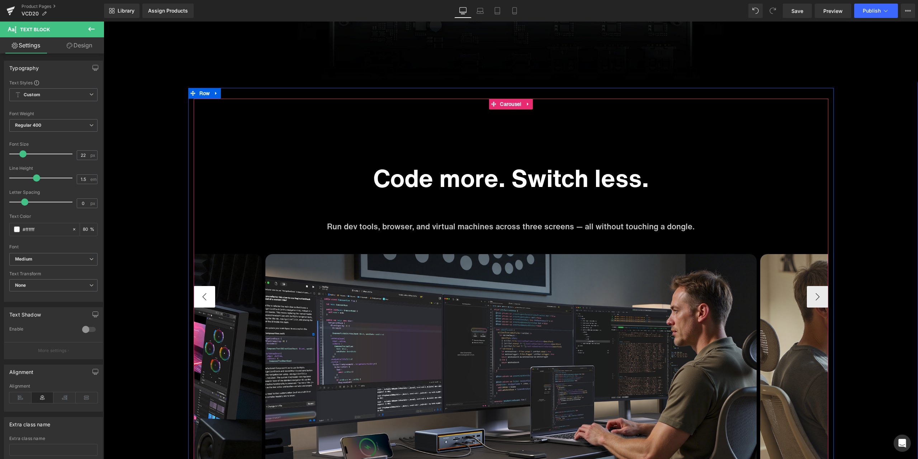
click at [205, 295] on button "‹" at bounding box center [205, 297] width 22 height 22
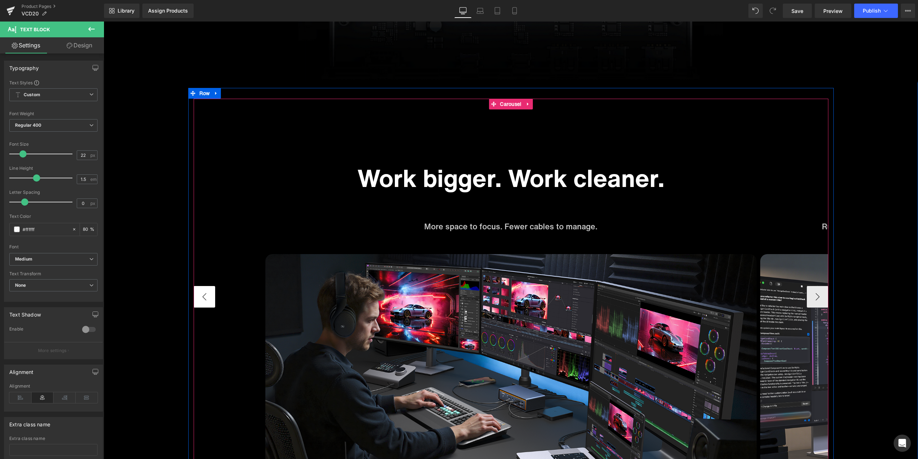
click at [205, 295] on button "‹" at bounding box center [205, 297] width 22 height 22
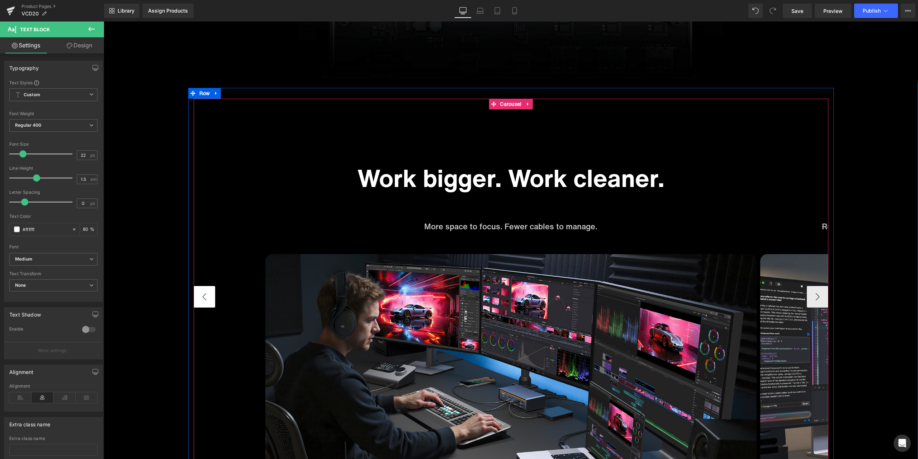
click at [205, 295] on button "‹" at bounding box center [205, 297] width 22 height 22
click at [502, 226] on span "Text Block" at bounding box center [507, 226] width 24 height 9
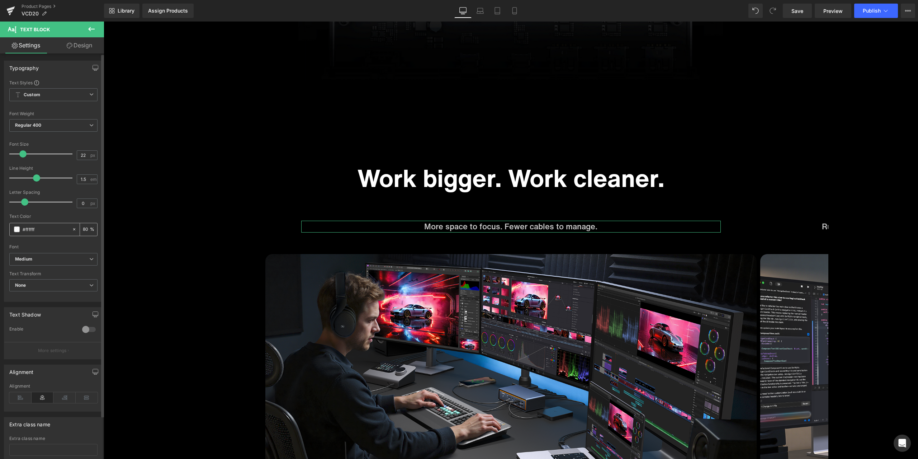
click at [45, 229] on input "#ffffff" at bounding box center [46, 229] width 46 height 8
click at [50, 230] on input "#ffffff" at bounding box center [46, 229] width 46 height 8
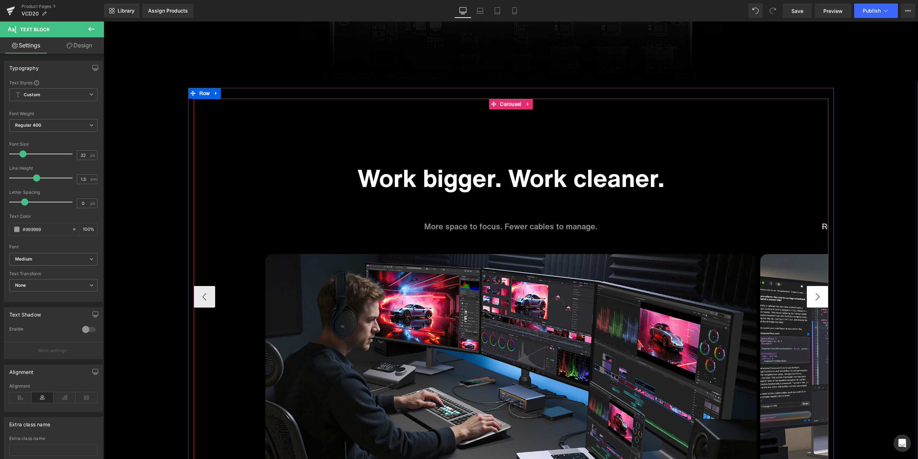
type input "#999999"
click at [808, 293] on button "›" at bounding box center [818, 297] width 22 height 22
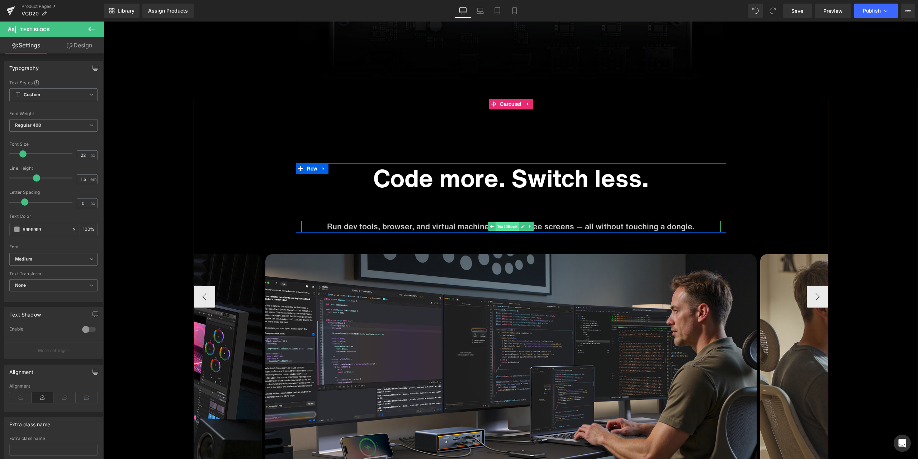
click at [509, 226] on span "Text Block" at bounding box center [507, 226] width 24 height 9
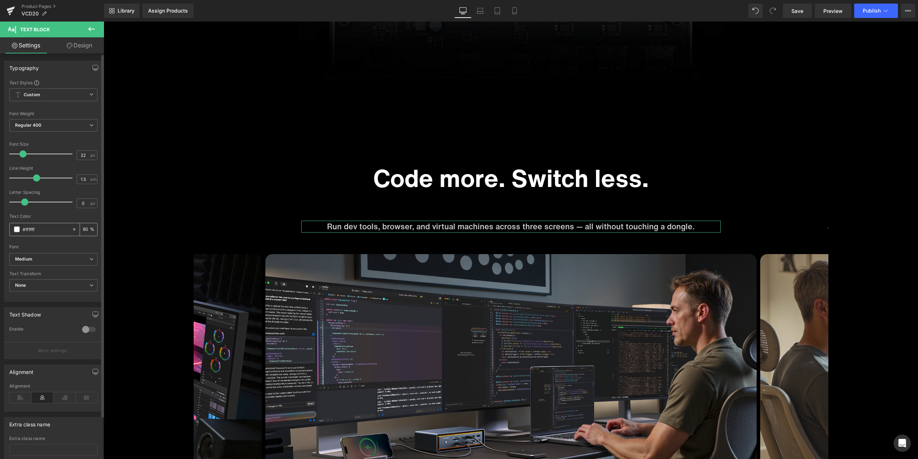
click at [55, 231] on input "#ffffff" at bounding box center [46, 229] width 46 height 8
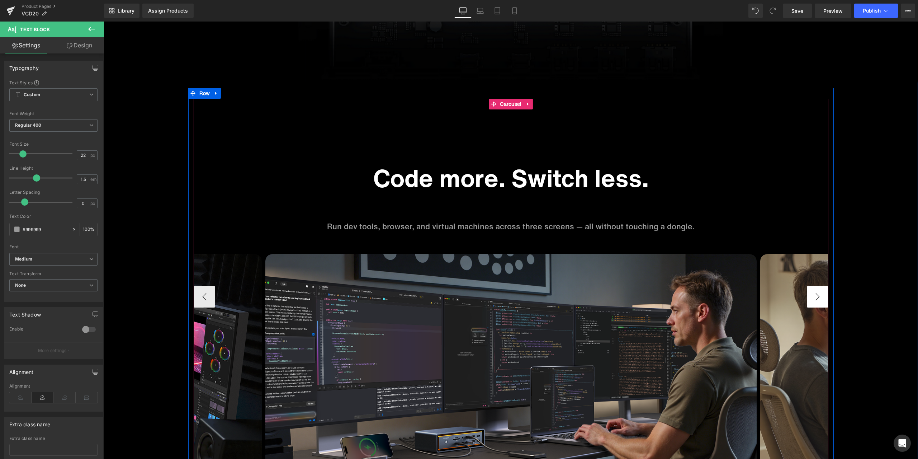
type input "#999999"
click at [815, 298] on button "›" at bounding box center [818, 297] width 22 height 22
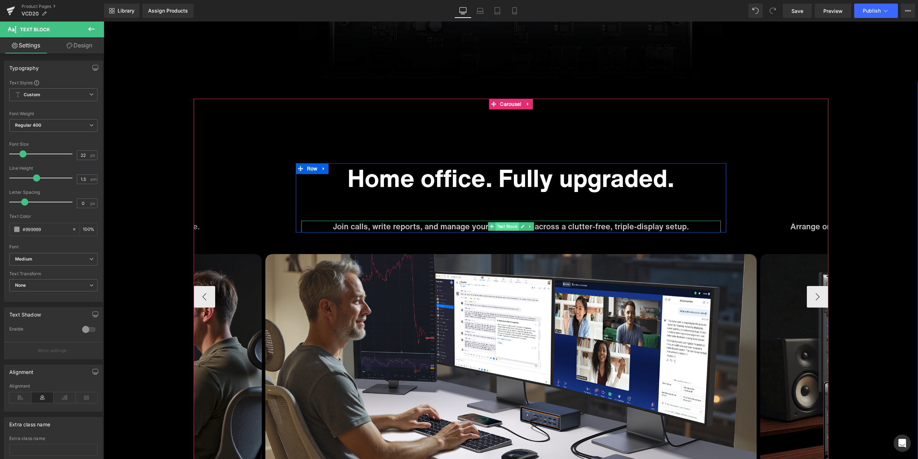
click at [508, 226] on span "Text Block" at bounding box center [507, 226] width 24 height 9
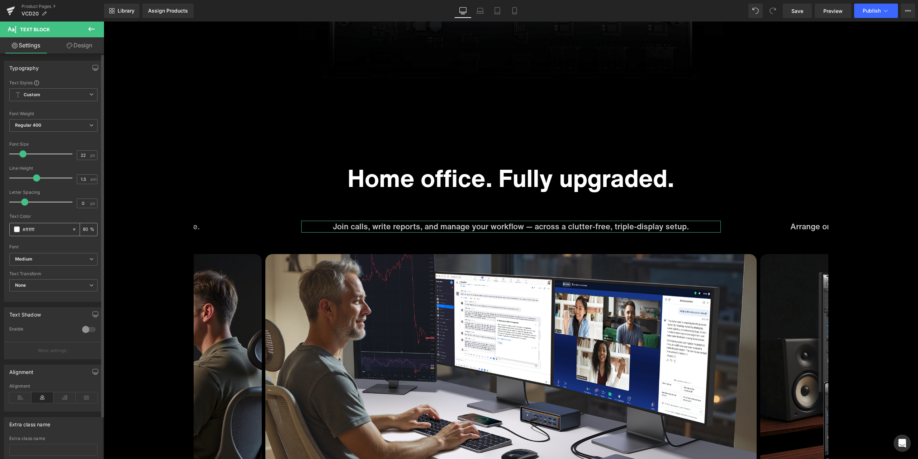
click at [63, 229] on input "#ffffff" at bounding box center [46, 229] width 46 height 8
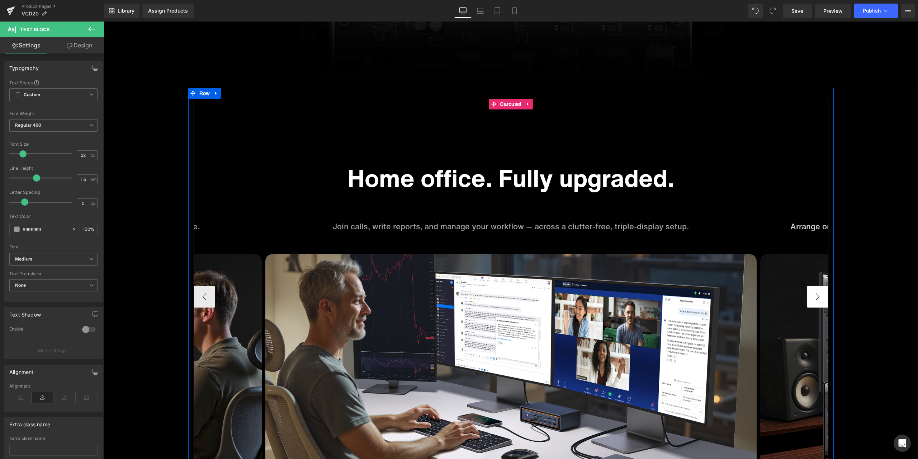
type input "#999999"
click at [812, 300] on button "›" at bounding box center [818, 297] width 22 height 22
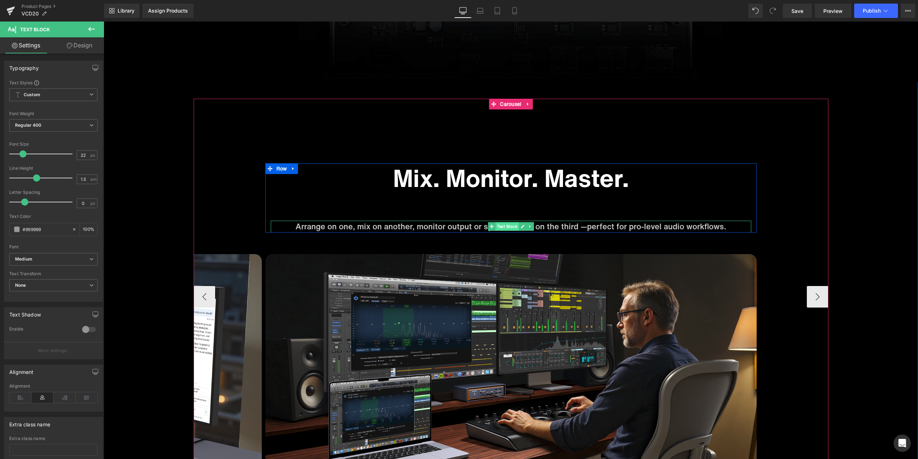
click at [504, 227] on span "Text Block" at bounding box center [507, 226] width 24 height 9
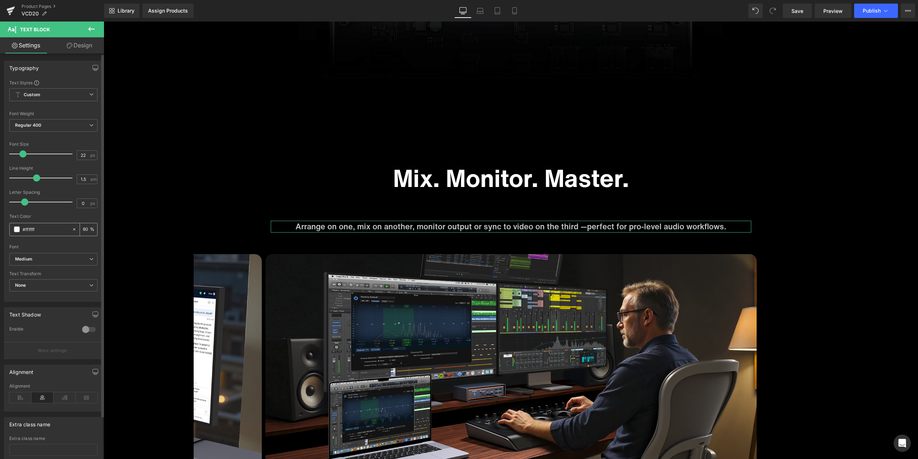
click at [53, 233] on input "#ffffff" at bounding box center [46, 229] width 46 height 8
paste input "999999"
type input "#999999"
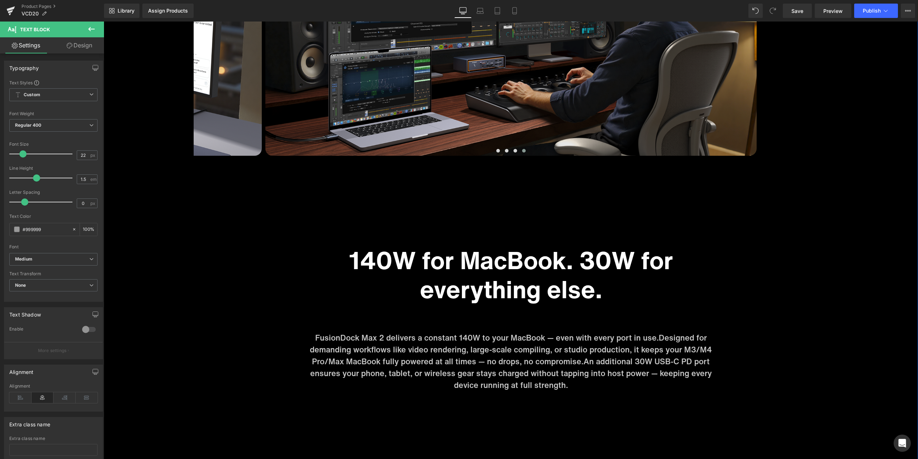
scroll to position [3301, 0]
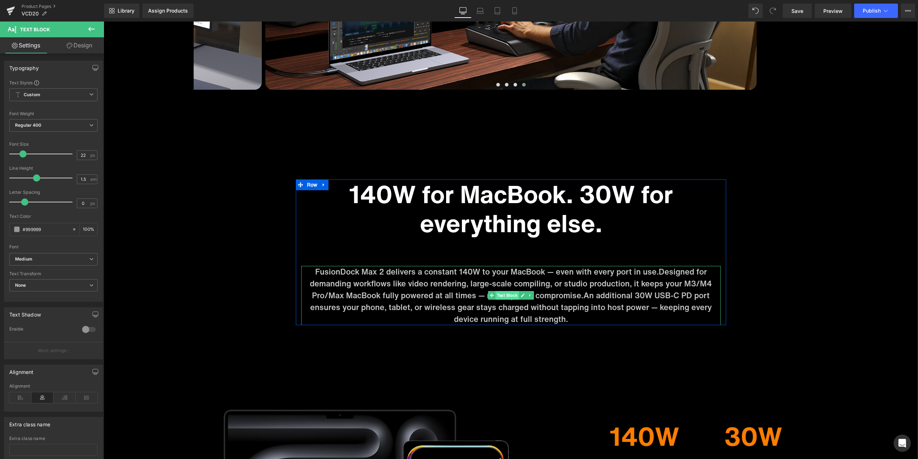
click at [505, 297] on span "Text Block" at bounding box center [507, 295] width 24 height 9
click at [48, 229] on input "#ffffff" at bounding box center [46, 229] width 46 height 8
paste input "999999"
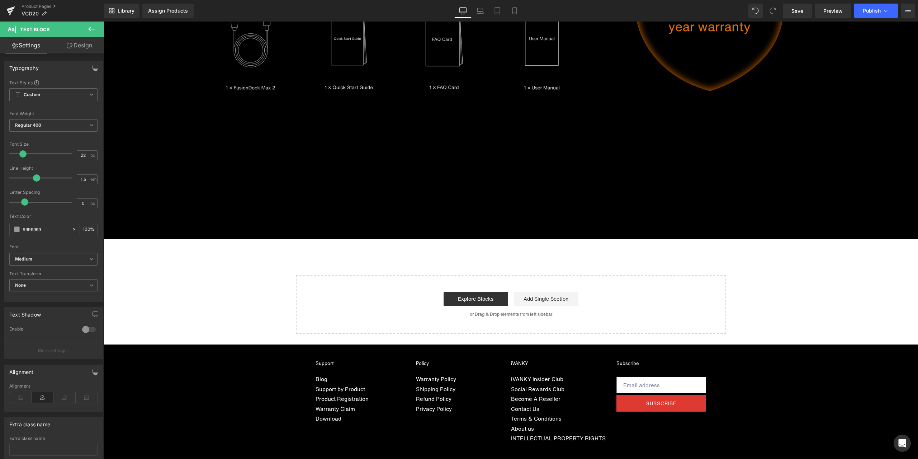
scroll to position [4556, 0]
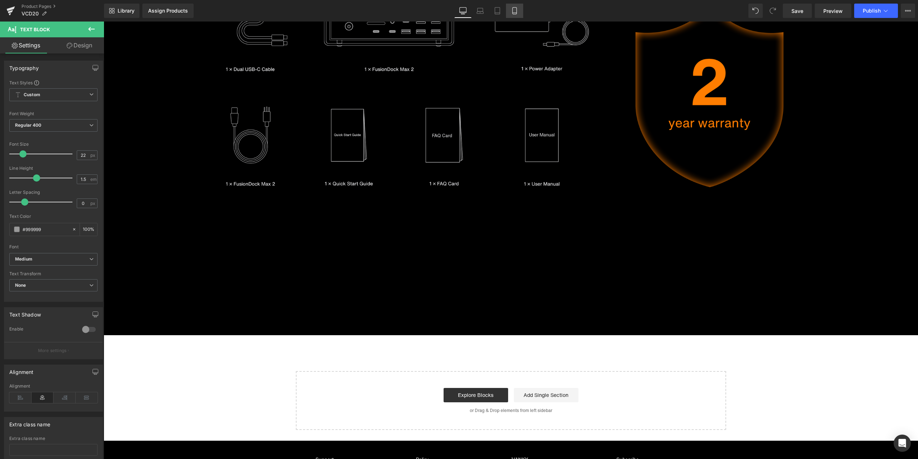
type input "#999999"
click at [519, 9] on link "Mobile" at bounding box center [514, 11] width 17 height 14
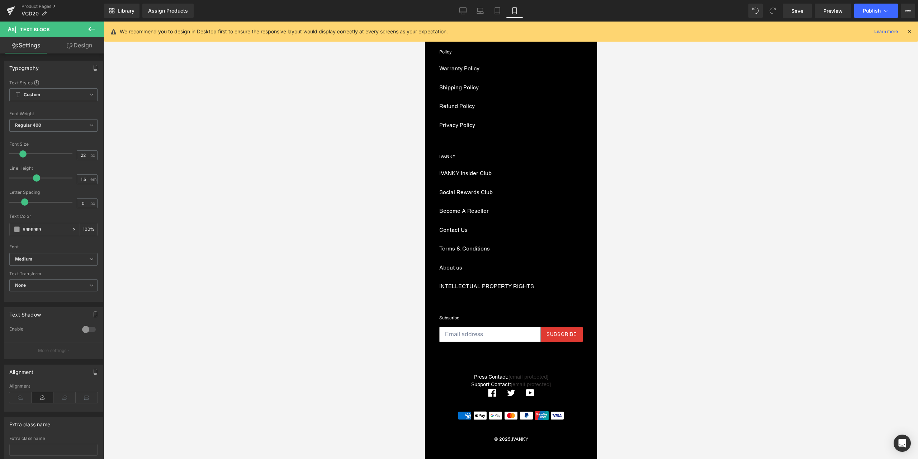
scroll to position [0, 0]
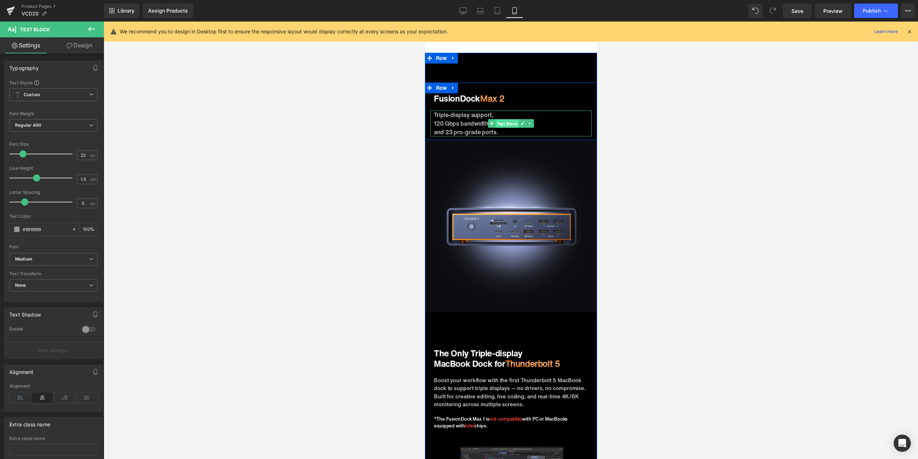
click at [497, 125] on span "Text Block" at bounding box center [507, 123] width 24 height 9
click at [51, 228] on input "#ffffff" at bounding box center [46, 229] width 46 height 8
paste input "999999"
type input "#999999"
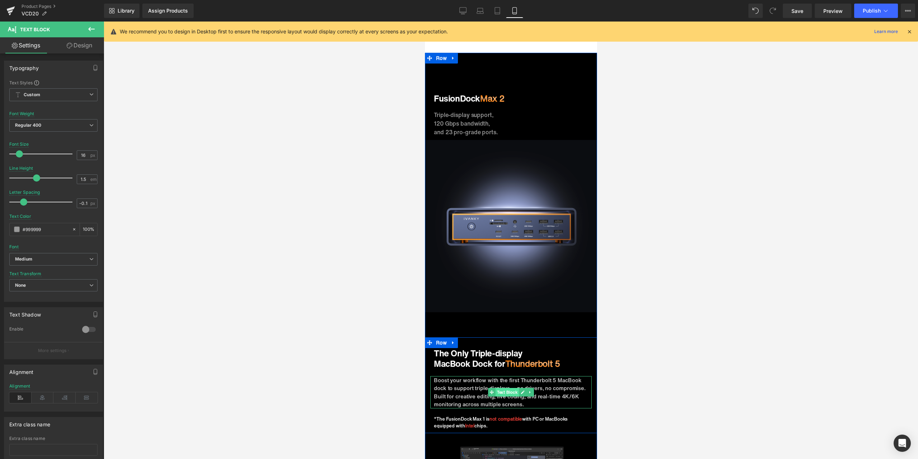
click at [505, 391] on span "Text Block" at bounding box center [507, 392] width 24 height 9
click at [44, 227] on input "#ffffff" at bounding box center [46, 229] width 46 height 8
paste input "999999"
type input "#999999"
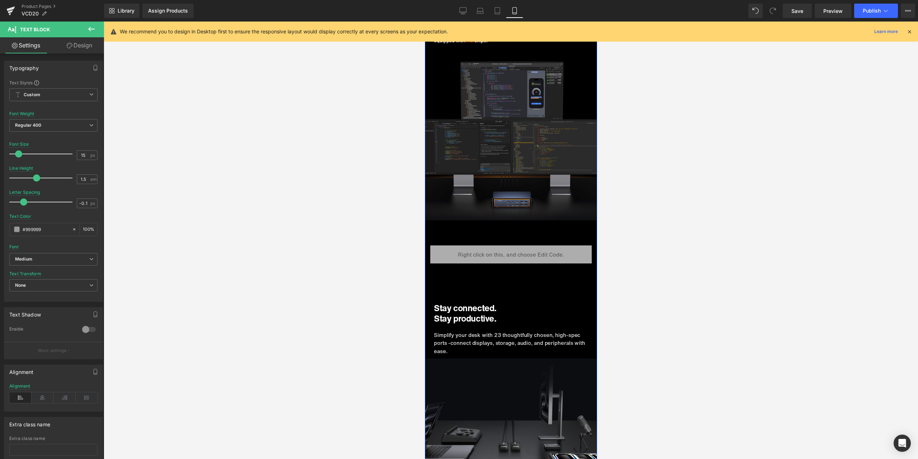
scroll to position [466, 0]
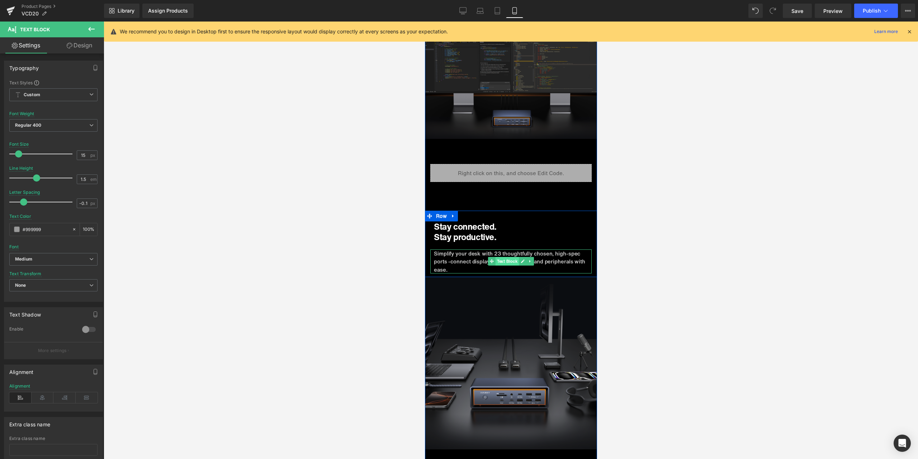
click at [498, 259] on span "Text Block" at bounding box center [507, 261] width 24 height 9
click at [38, 230] on input "#ffffff" at bounding box center [46, 229] width 46 height 8
paste input "999999"
type input "#999999"
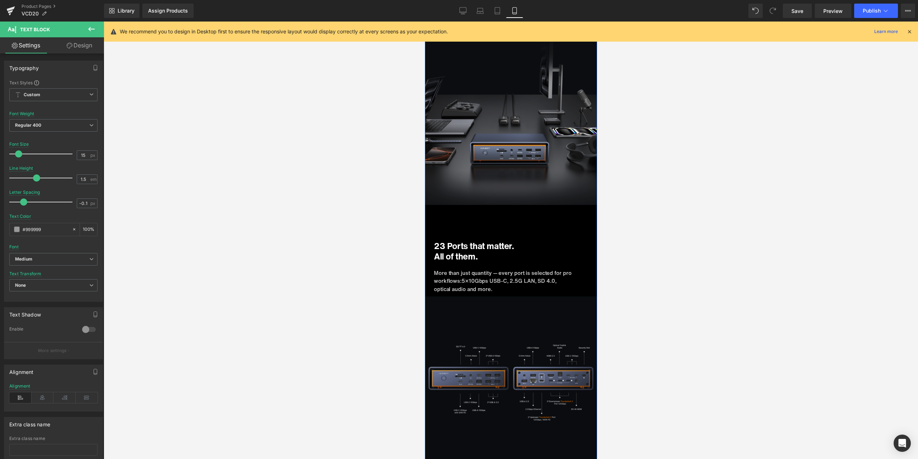
scroll to position [718, 0]
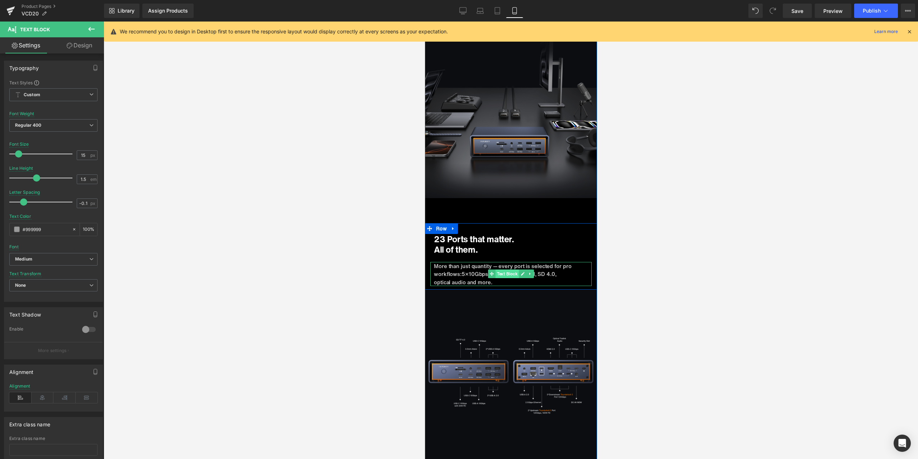
click at [500, 274] on span "Text Block" at bounding box center [507, 273] width 24 height 9
click at [53, 232] on input "#ffffff" at bounding box center [46, 229] width 46 height 8
paste input "999999"
type input "#999999"
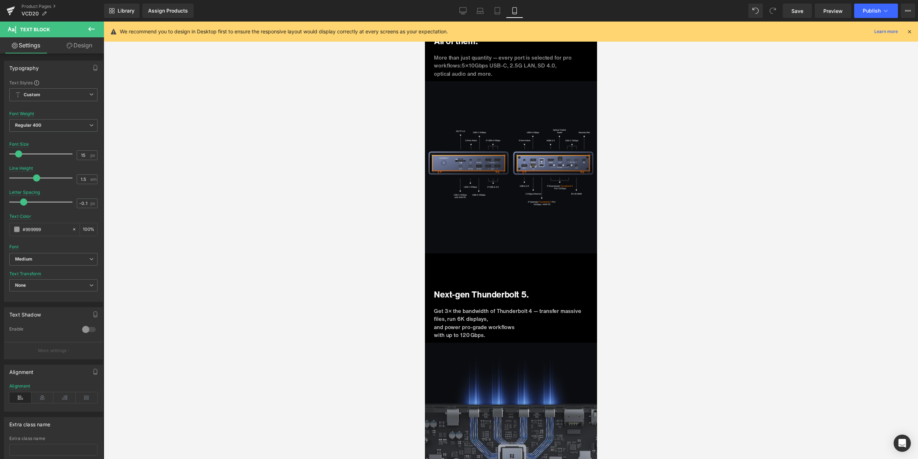
scroll to position [933, 0]
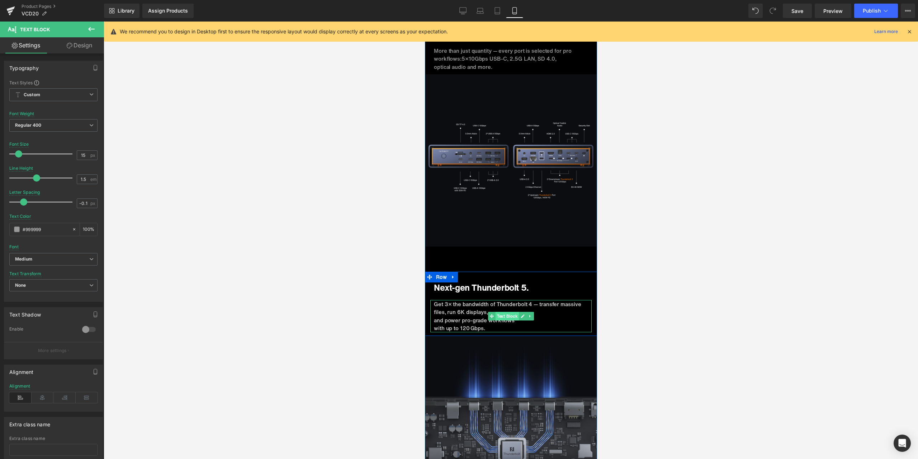
click at [502, 315] on span "Text Block" at bounding box center [507, 316] width 24 height 9
click at [45, 228] on input "#ffffff" at bounding box center [46, 229] width 46 height 8
paste input "999999"
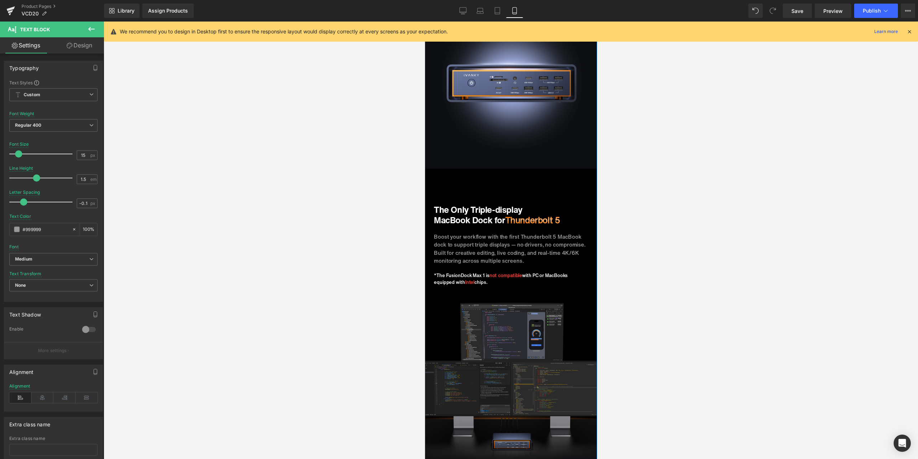
scroll to position [0, 0]
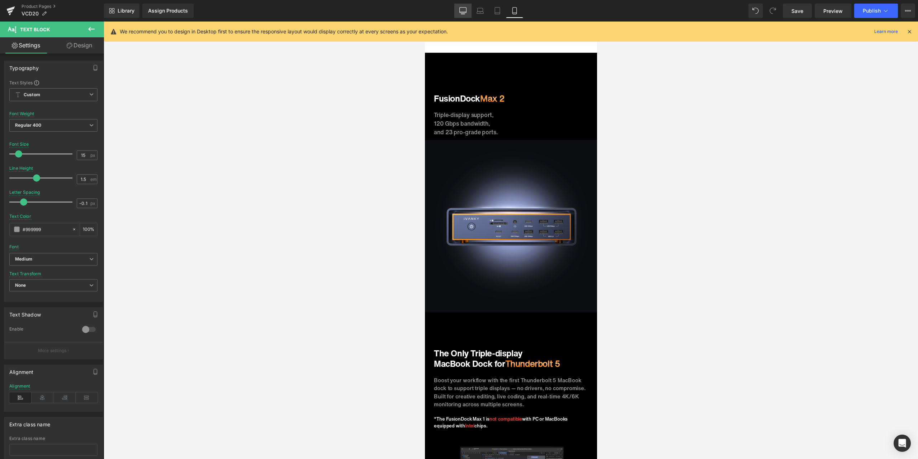
type input "#999999"
click at [464, 13] on icon at bounding box center [463, 10] width 7 height 5
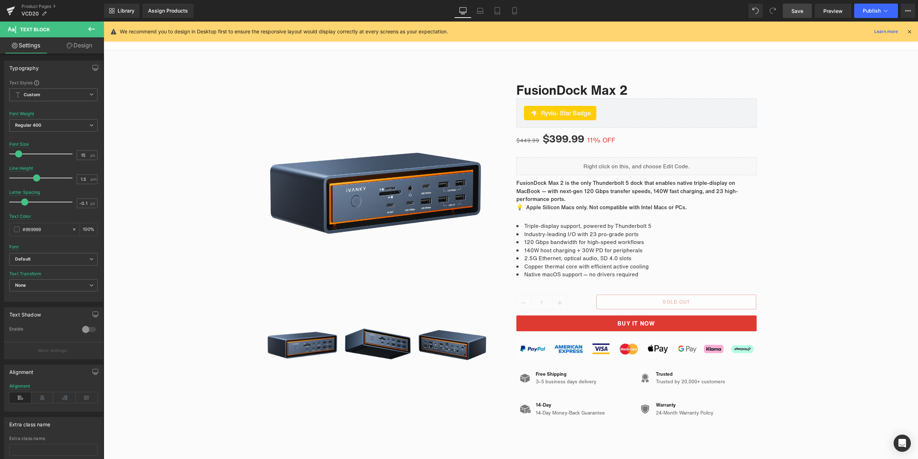
click at [799, 9] on span "Save" at bounding box center [798, 11] width 12 height 8
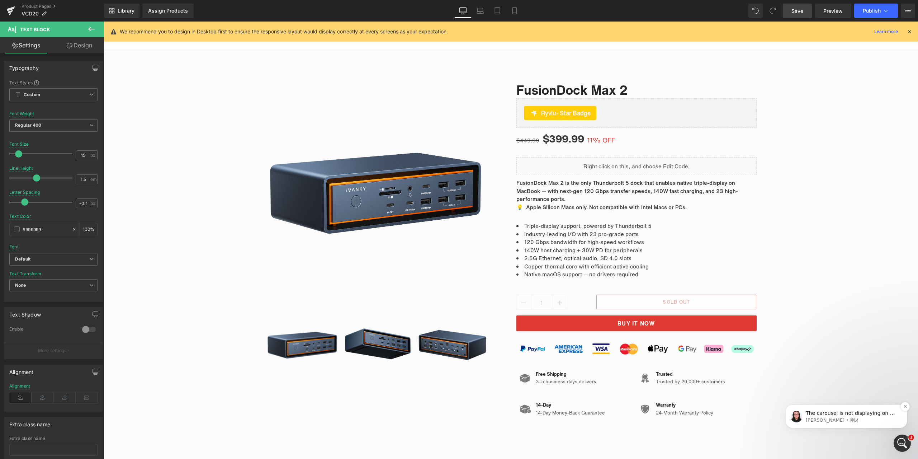
click at [867, 418] on p "[PERSON_NAME] • 刚才" at bounding box center [852, 420] width 93 height 6
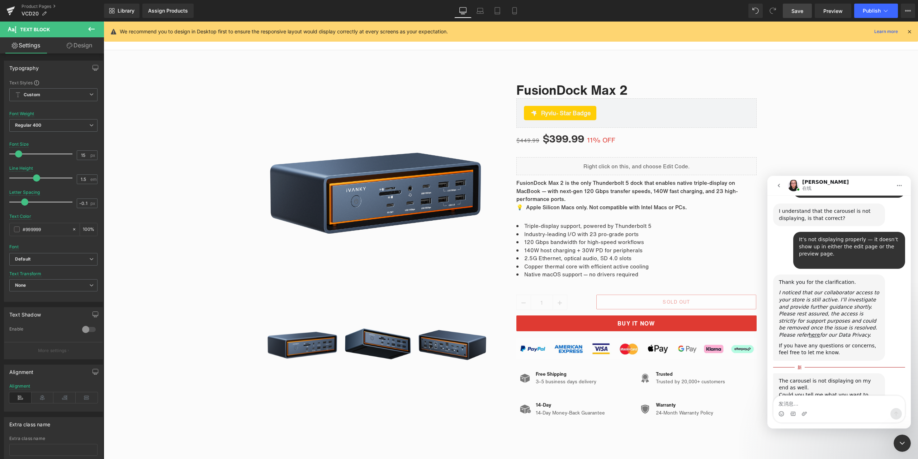
scroll to position [294, 0]
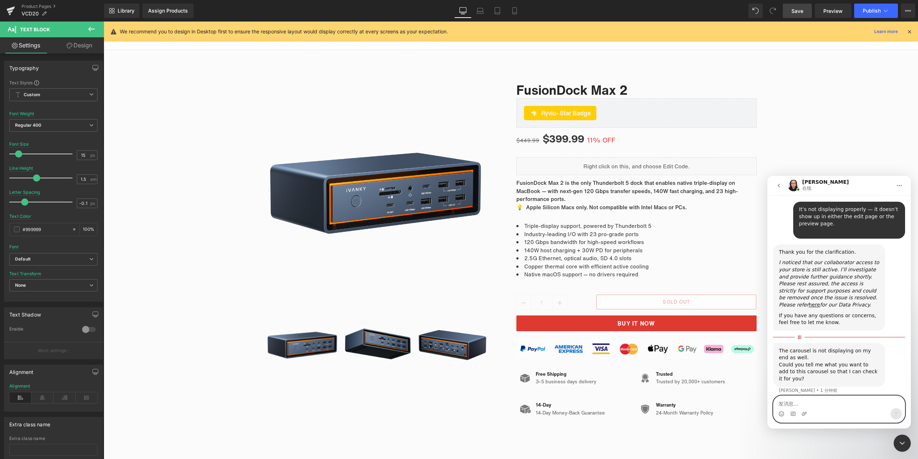
click at [827, 403] on textarea "发消息..." at bounding box center [839, 402] width 131 height 12
paste textarea "I’ve already added the images and finished editing — you just need to make it d…"
type textarea "I’ve already added the images and finished editing — you just need to make it d…"
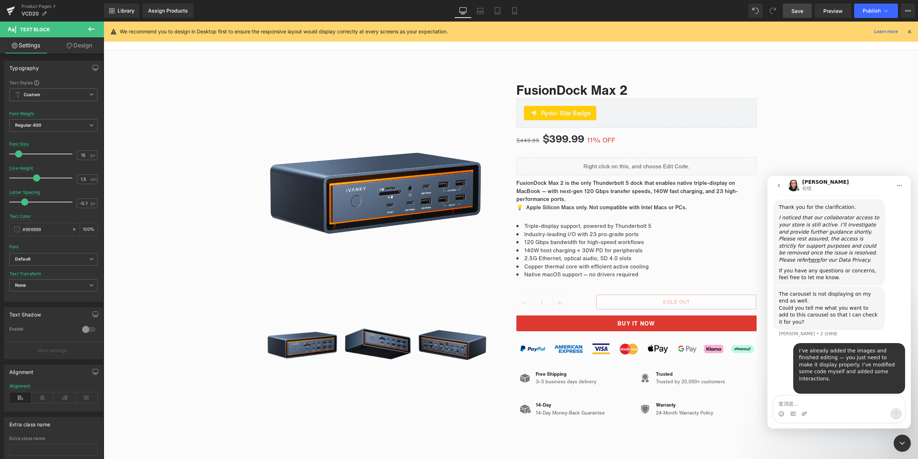
scroll to position [366, 0]
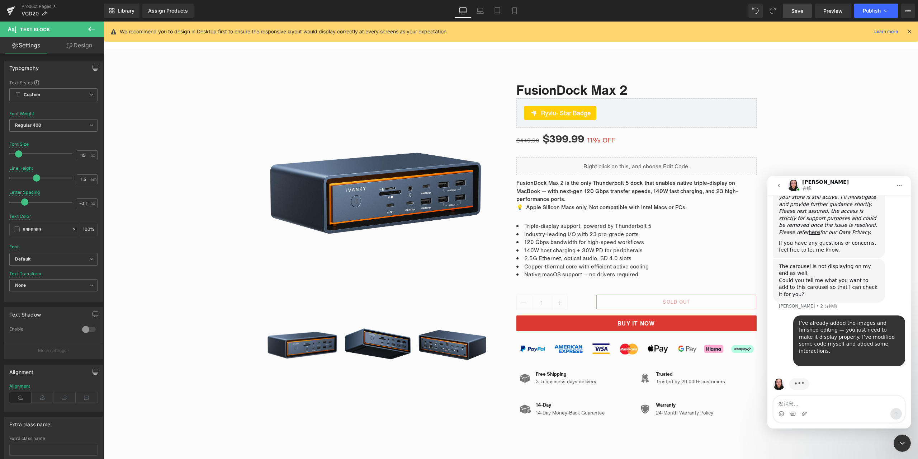
click at [611, 10] on div at bounding box center [459, 218] width 918 height 437
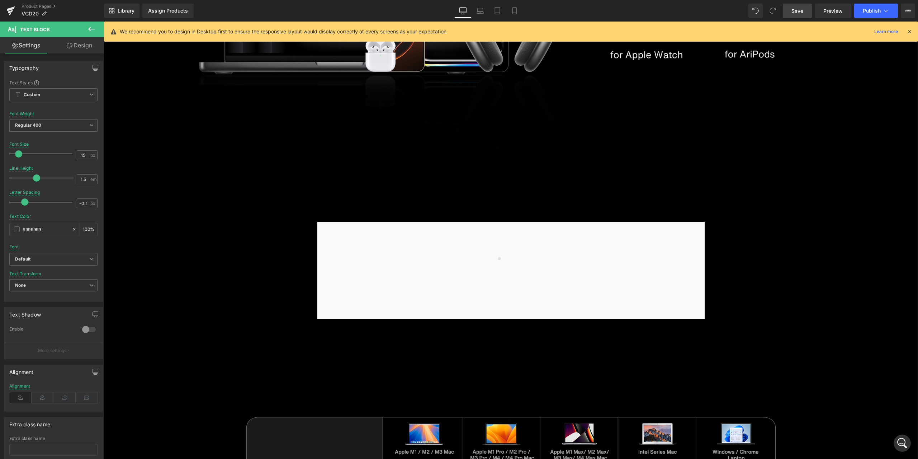
scroll to position [3911, 0]
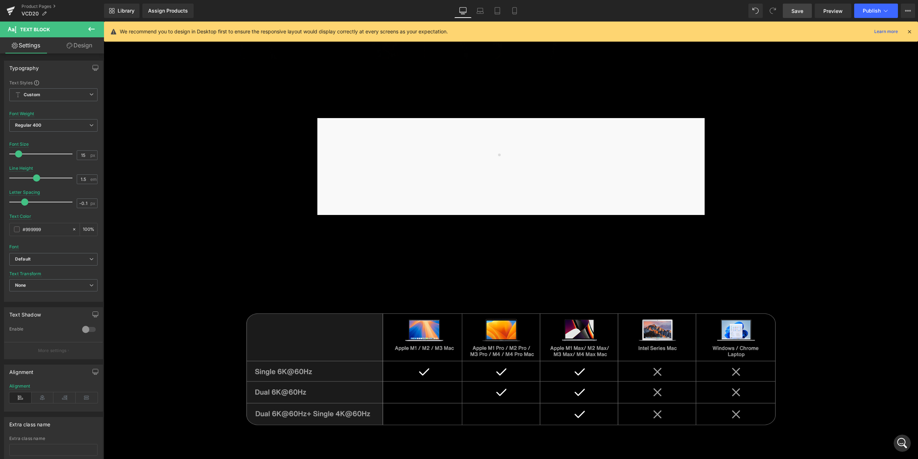
click at [901, 440] on icon "打开 Intercom Messenger" at bounding box center [903, 443] width 12 height 12
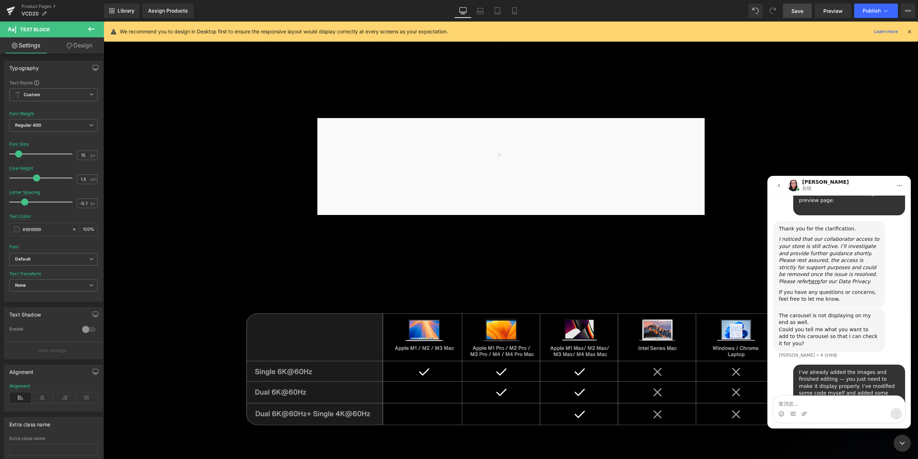
scroll to position [339, 0]
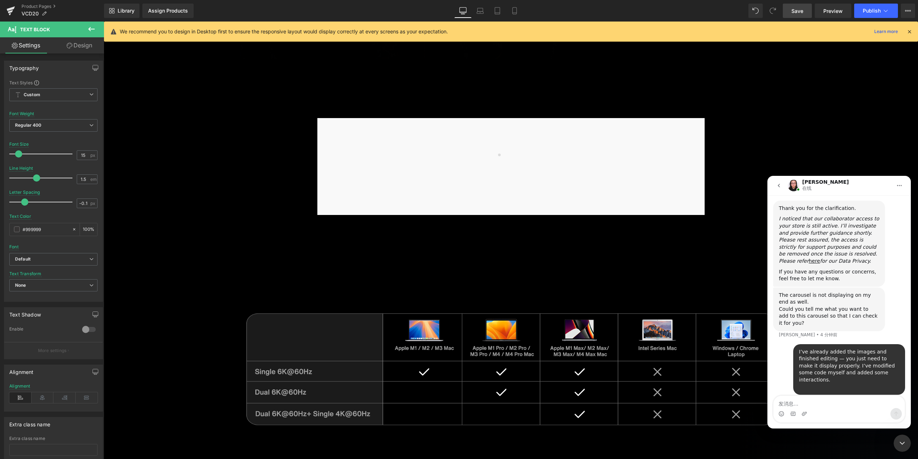
click at [902, 438] on div "关闭 Intercom Messenger" at bounding box center [902, 442] width 17 height 17
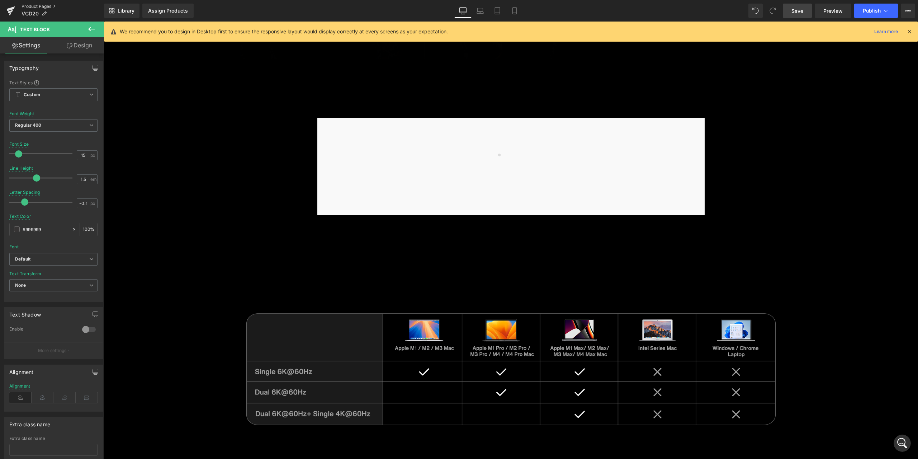
click at [39, 4] on link "Product Pages" at bounding box center [63, 7] width 83 height 6
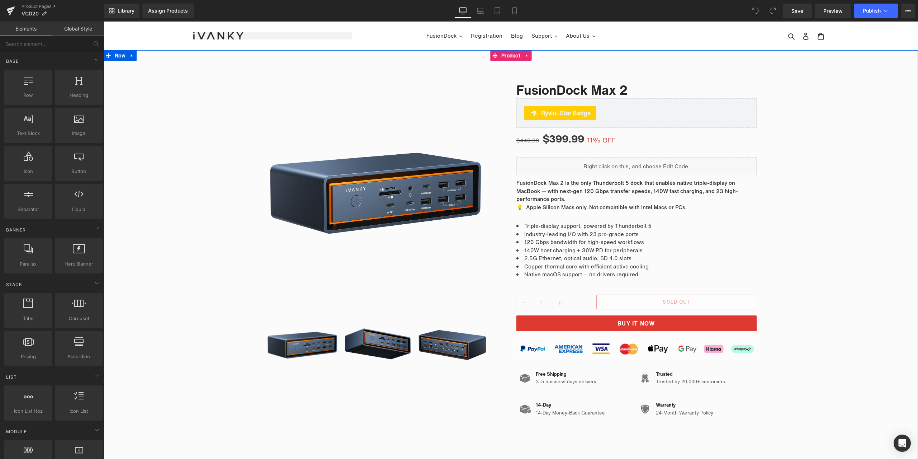
click at [806, 270] on div "Sale Off (P) Image ‹" at bounding box center [511, 245] width 815 height 354
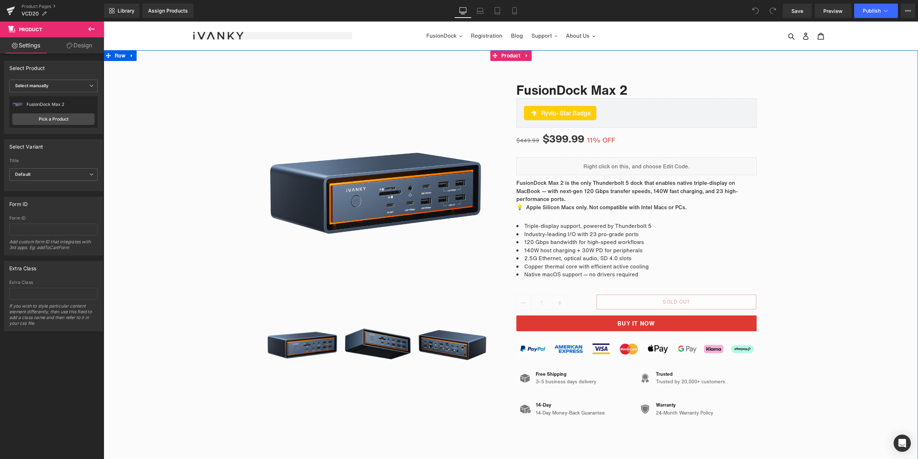
click at [837, 281] on div "Sale Off (P) Image ‹" at bounding box center [511, 245] width 815 height 354
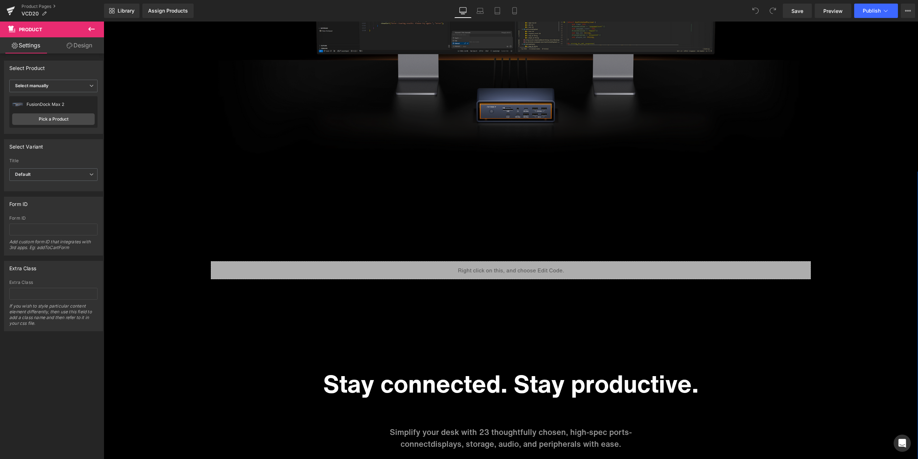
scroll to position [1256, 0]
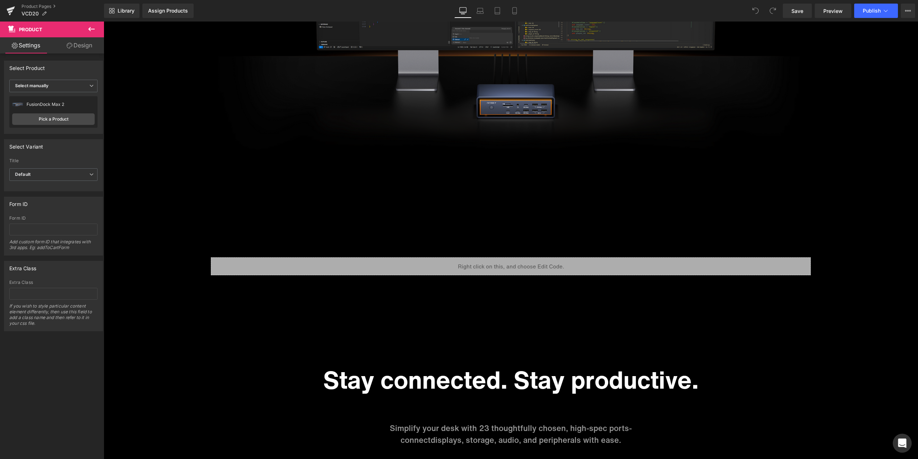
click at [903, 442] on icon "Open Intercom Messenger" at bounding box center [902, 442] width 8 height 9
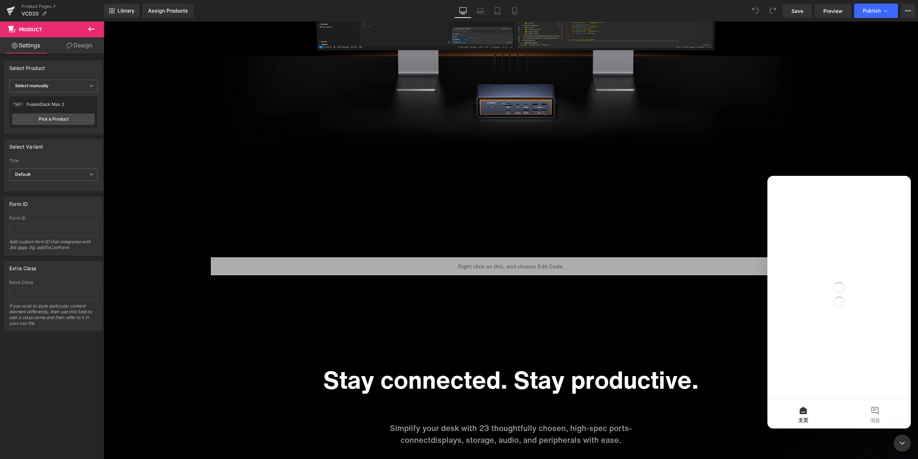
scroll to position [0, 0]
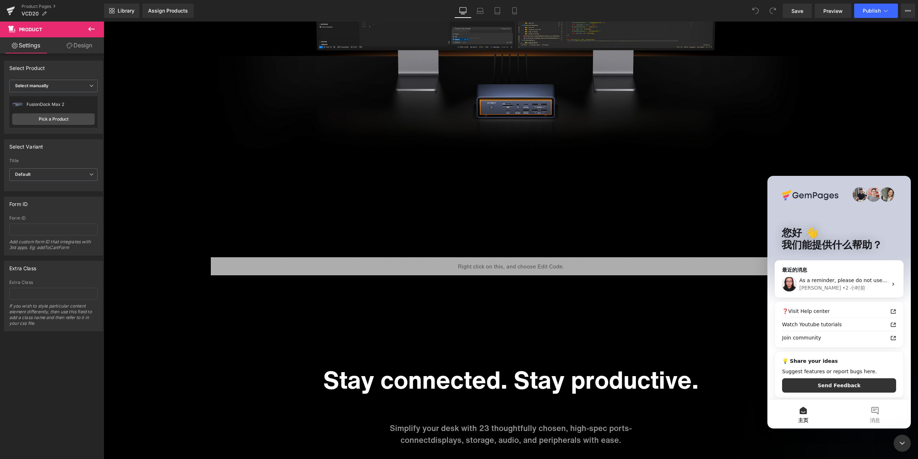
click at [134, 271] on div at bounding box center [459, 218] width 918 height 437
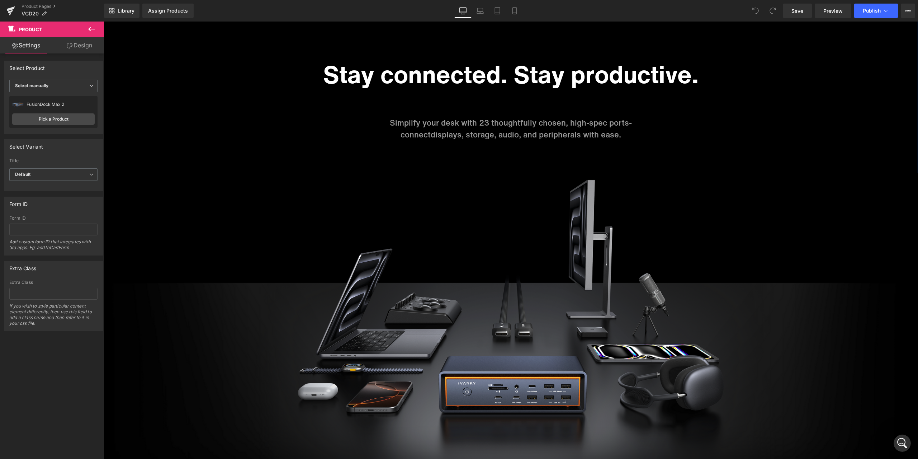
scroll to position [1650, 0]
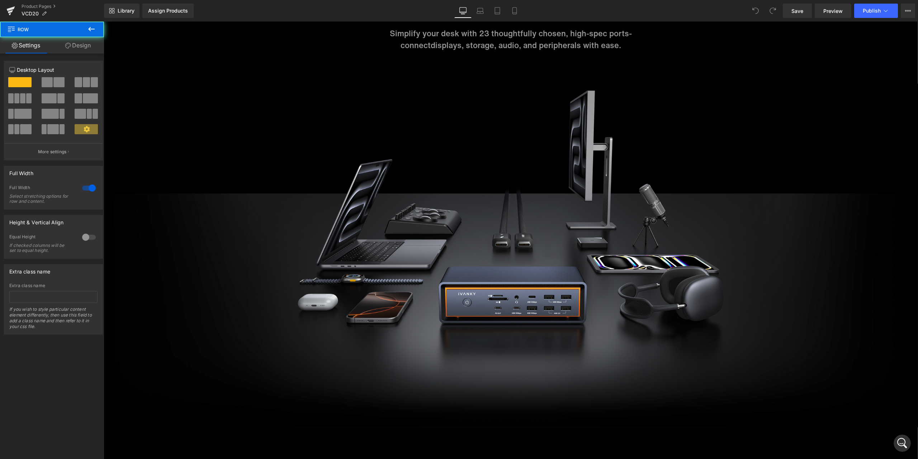
click at [903, 439] on icon "打开 Intercom Messenger" at bounding box center [903, 443] width 12 height 12
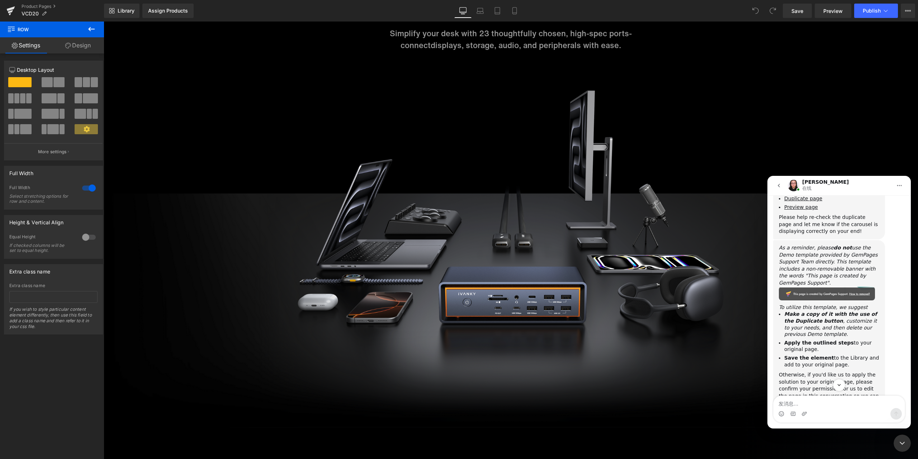
scroll to position [1067, 0]
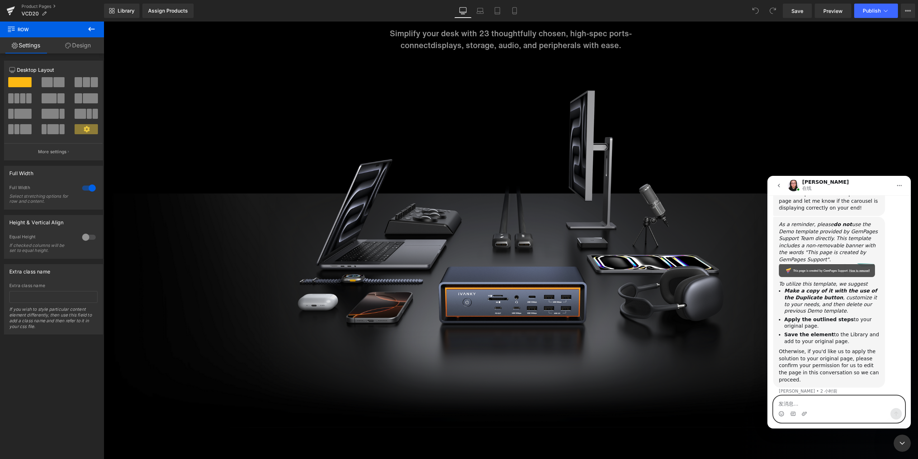
click at [830, 404] on textarea "发消息..." at bounding box center [839, 402] width 131 height 12
type textarea "thanks"
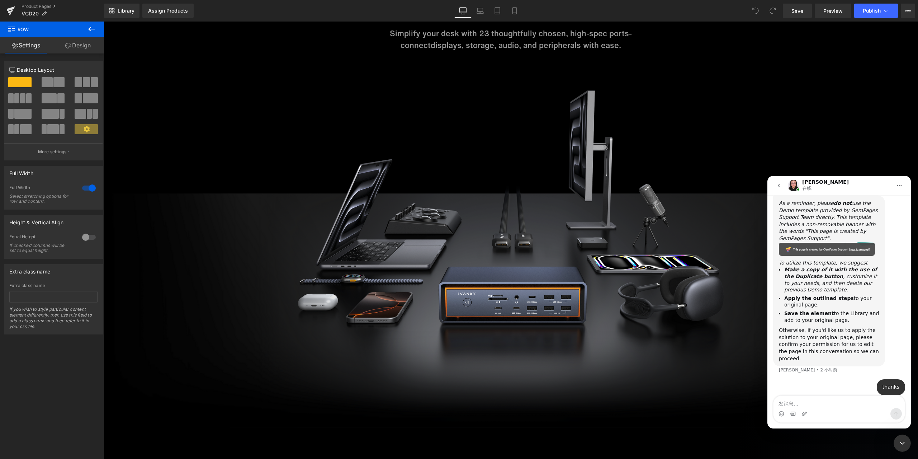
click at [901, 438] on div "关闭 Intercom Messenger" at bounding box center [902, 442] width 17 height 17
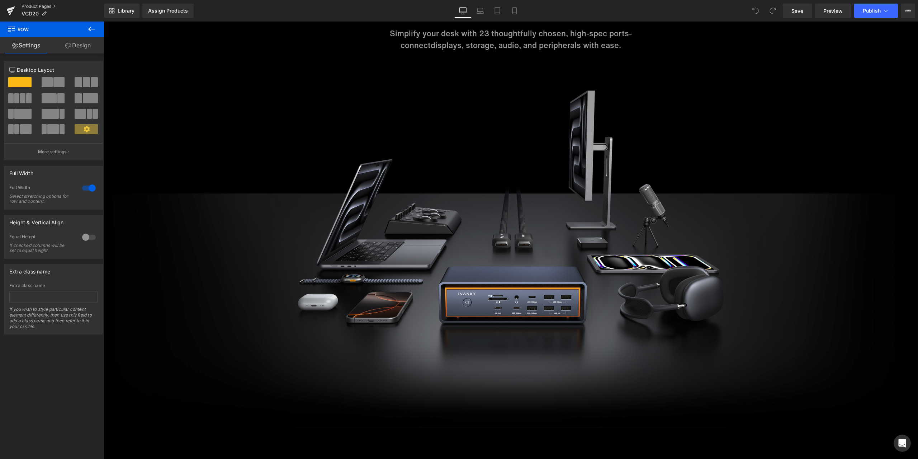
click at [36, 5] on link "Product Pages" at bounding box center [63, 7] width 83 height 6
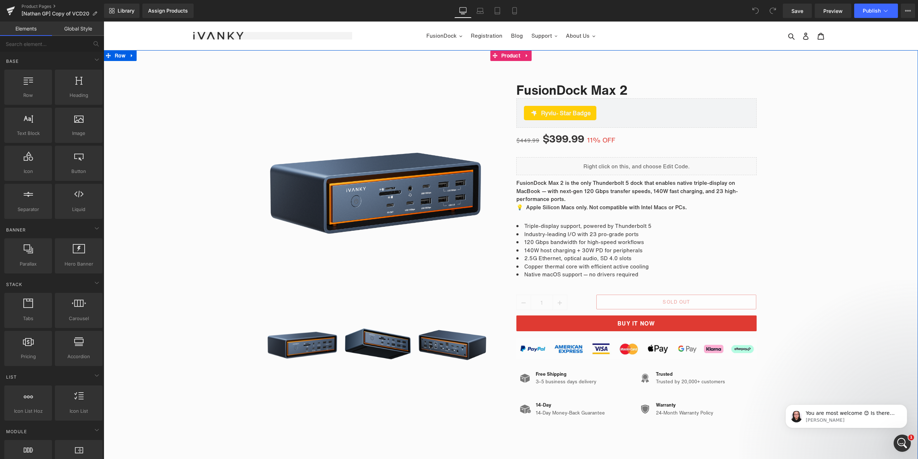
click div "Sale Off (P) Image ‹"
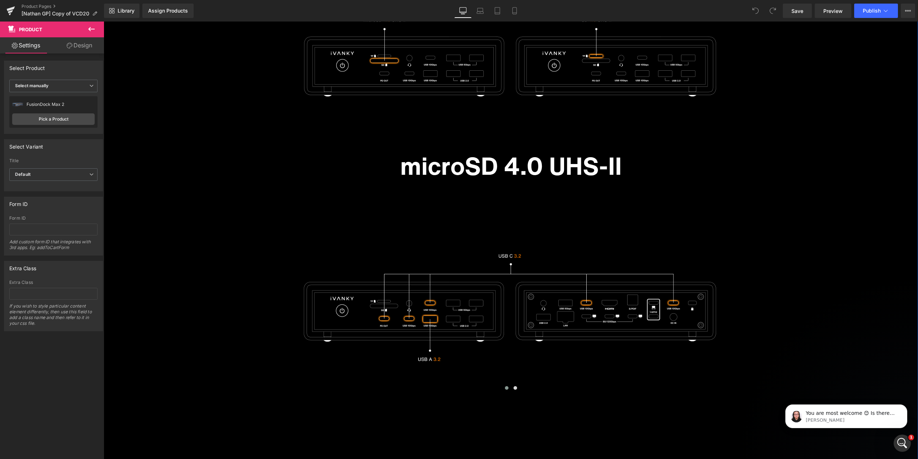
scroll to position [5633, 0]
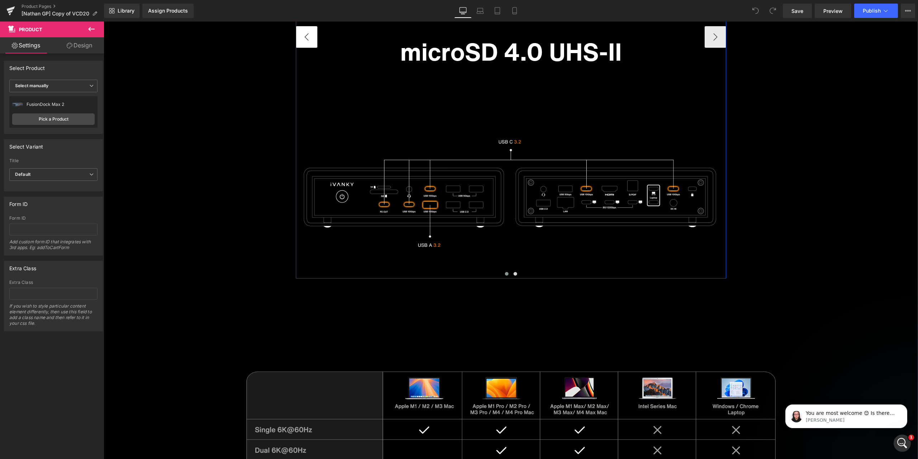
click button "‹"
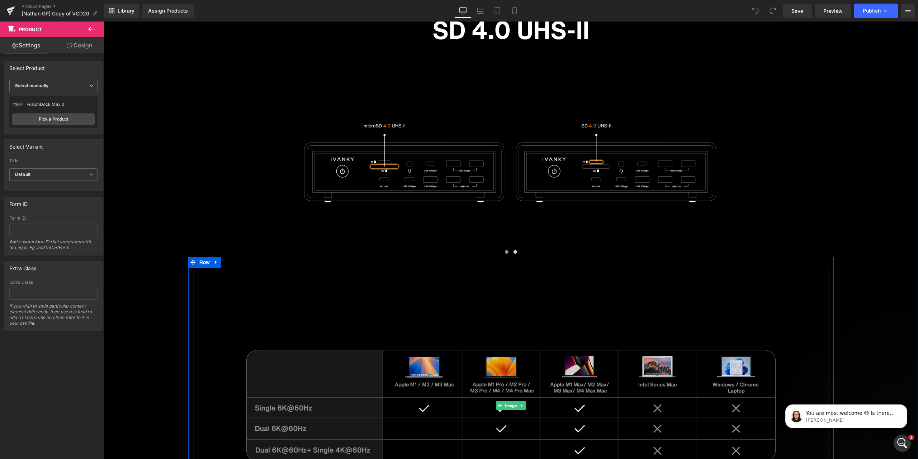
scroll to position [5346, 0]
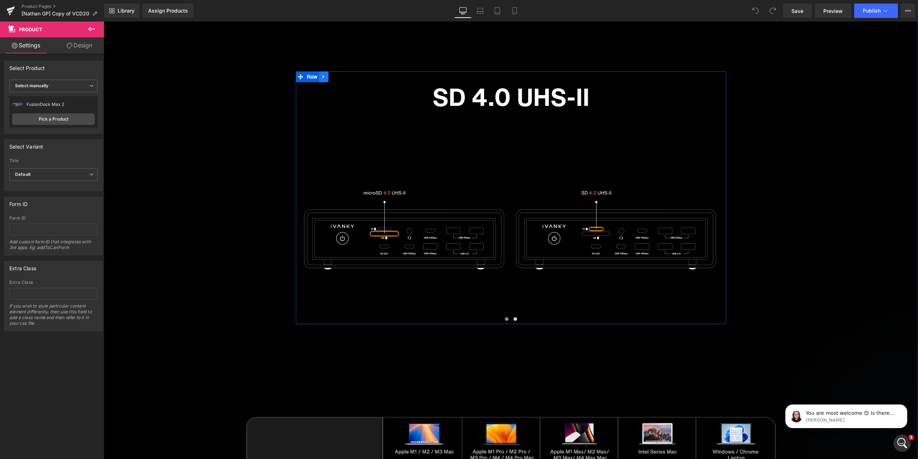
click icon
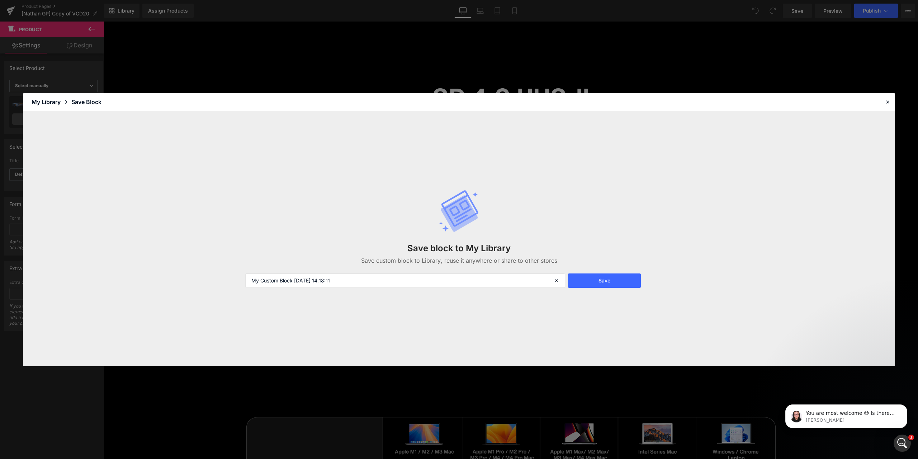
drag, startPoint x: 293, startPoint y: 279, endPoint x: 221, endPoint y: 276, distance: 72.9
click div "Save block to My Library Save custom block to Library, reuse it anywhere or sha…"
type input "接口轮播 2025-08-13 14:18:11"
click button "Save"
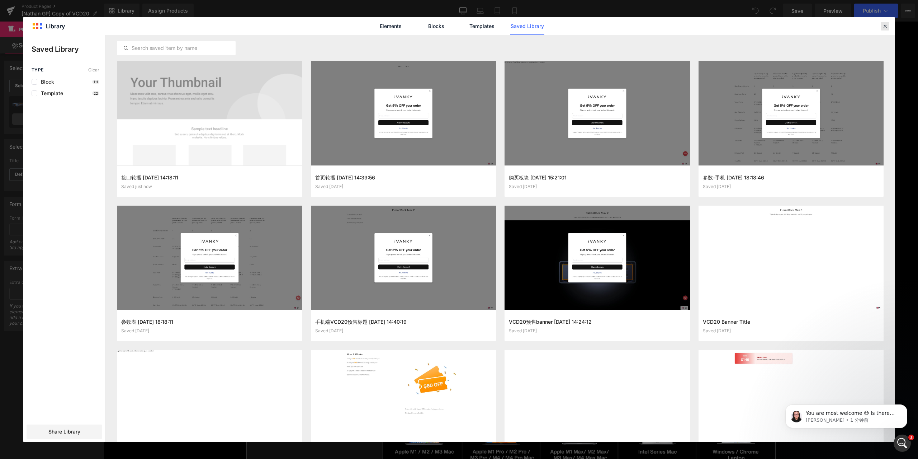
click icon
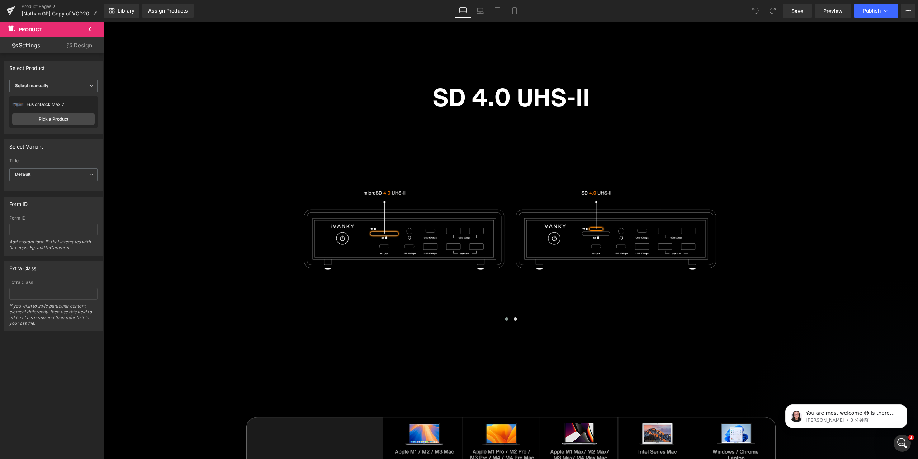
click div "Library Assign Products Product Preview No product match your search. Please tr…"
click p "Nathan • 9 分钟前"
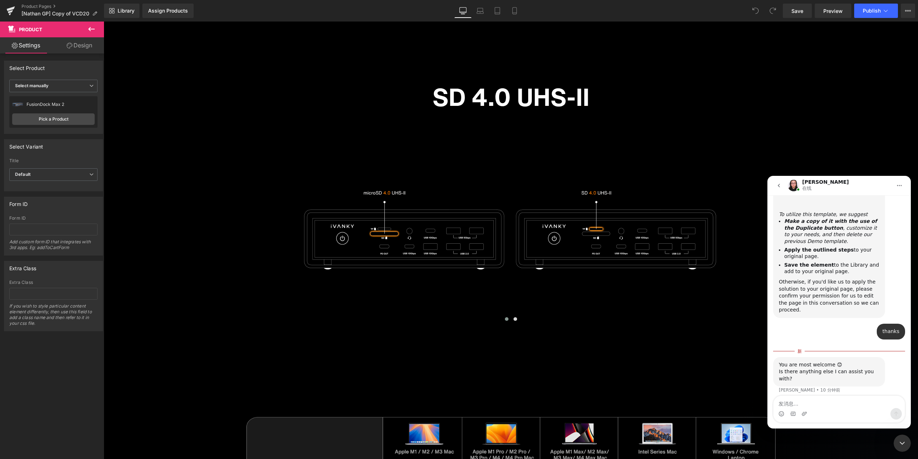
scroll to position [1135, 0]
click div
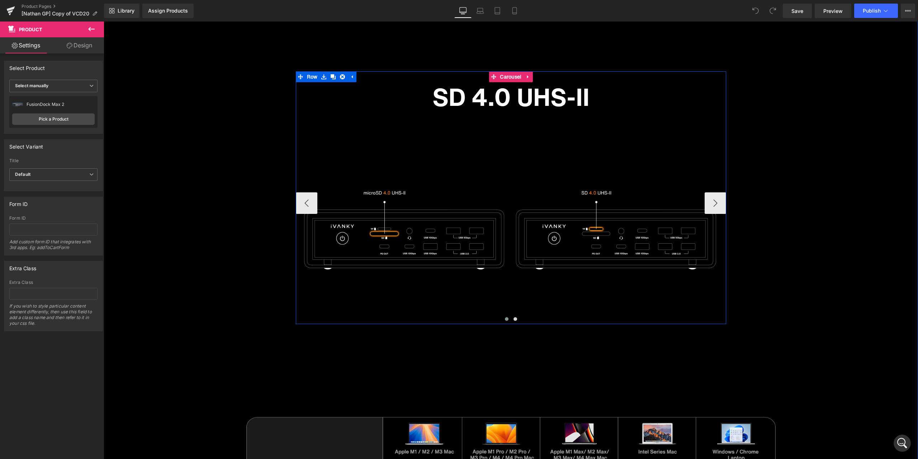
scroll to position [1123, 0]
click link "Product Pages"
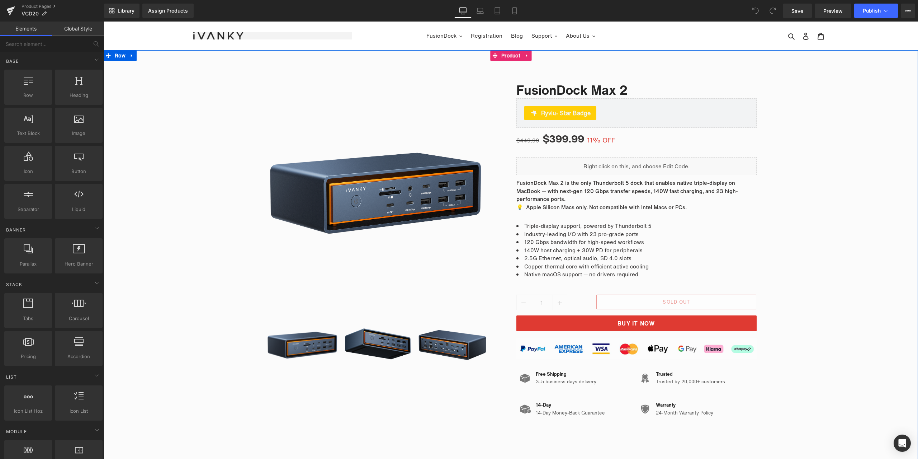
click at [834, 130] on div "Sale Off (P) Image ‹" at bounding box center [511, 245] width 815 height 354
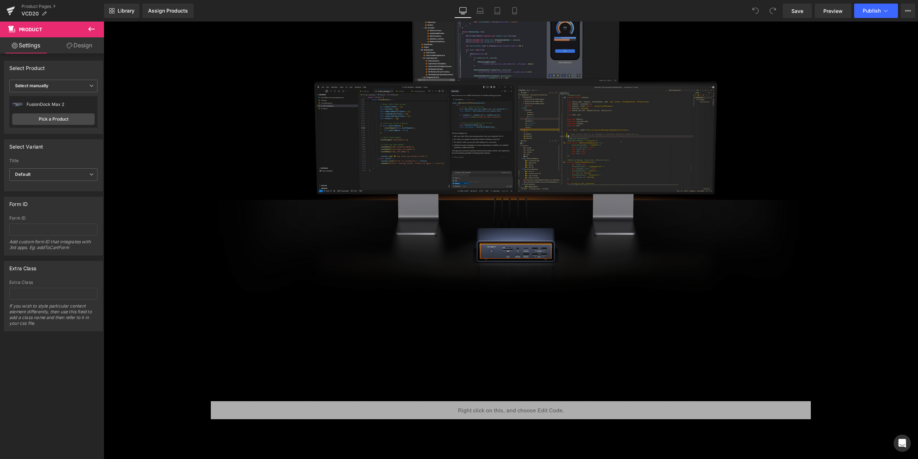
scroll to position [1112, 0]
click at [761, 263] on img at bounding box center [511, 120] width 815 height 382
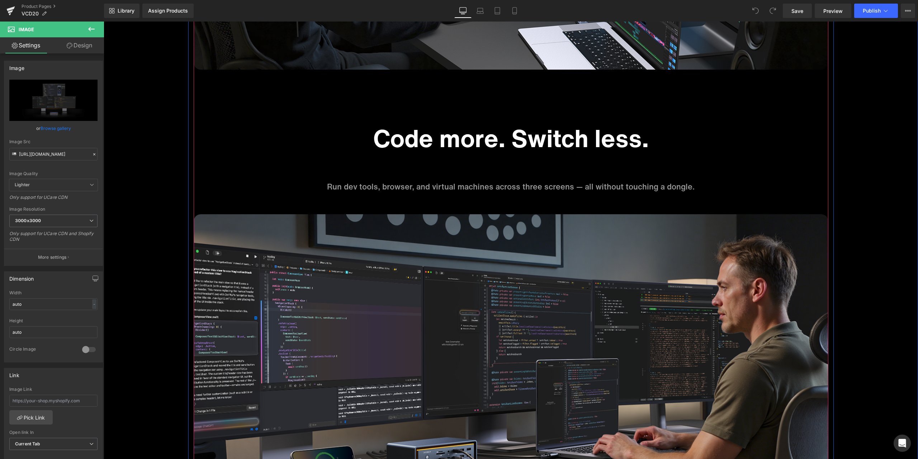
scroll to position [3480, 0]
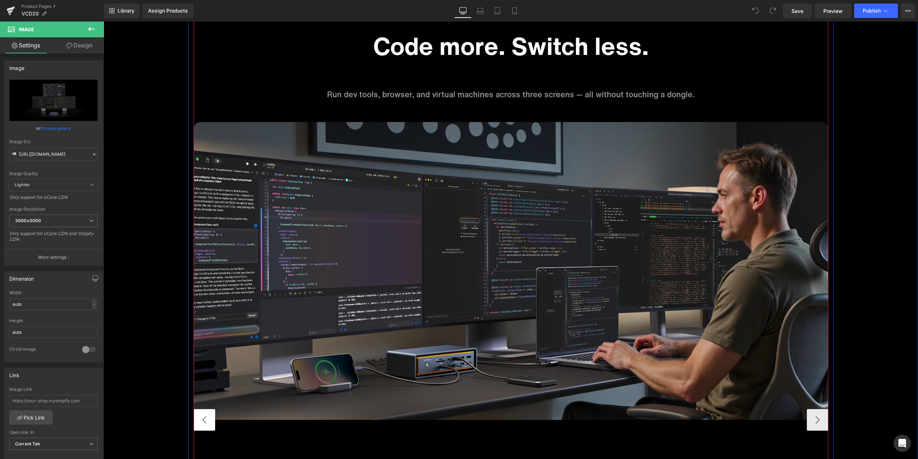
click at [205, 413] on button "‹" at bounding box center [205, 420] width 22 height 22
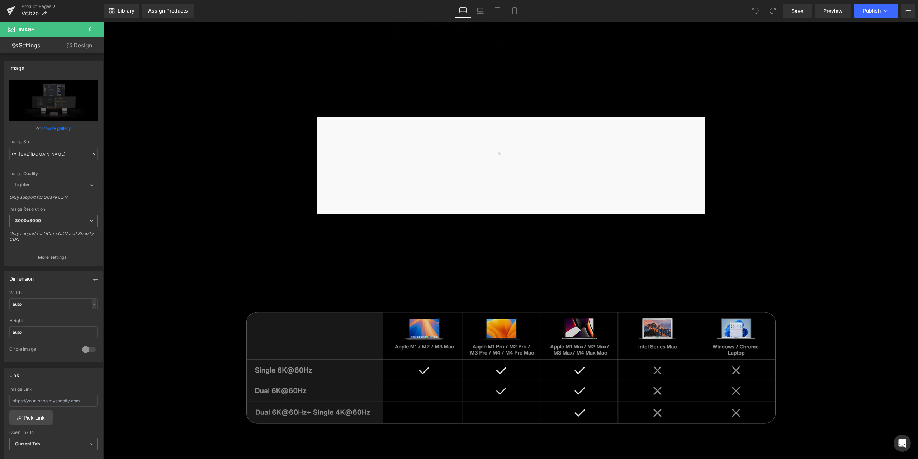
scroll to position [3911, 0]
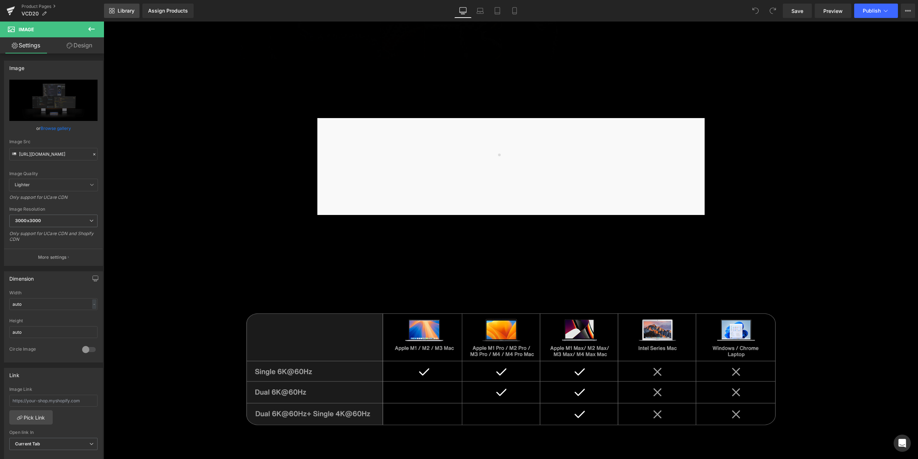
click at [128, 14] on link "Library" at bounding box center [122, 11] width 36 height 14
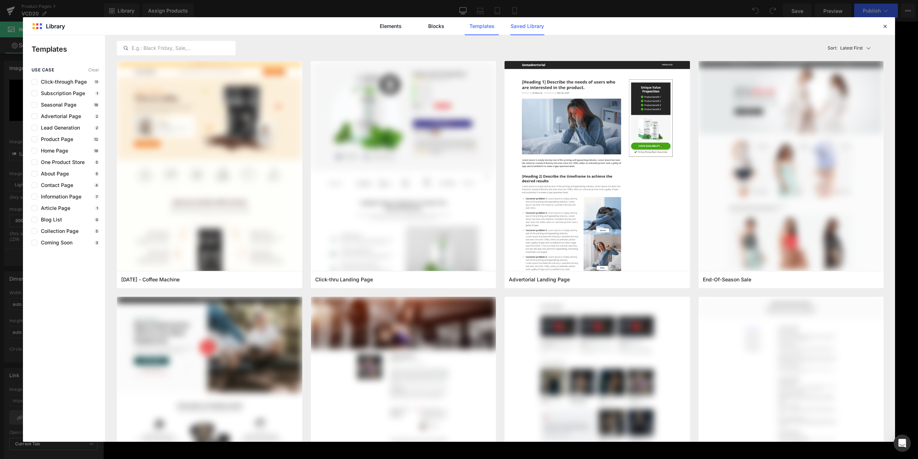
click at [534, 30] on link "Saved Library" at bounding box center [528, 26] width 34 height 18
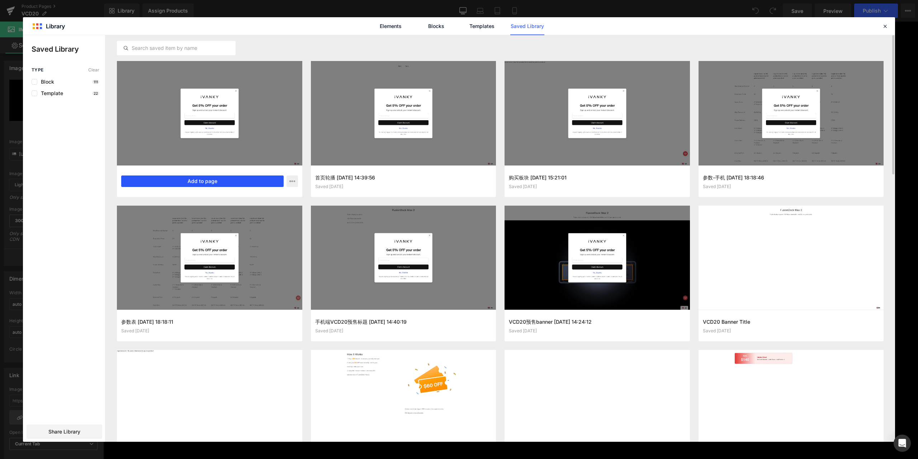
drag, startPoint x: 70, startPoint y: 158, endPoint x: 174, endPoint y: 179, distance: 105.9
click at [174, 179] on button "Add to page" at bounding box center [202, 180] width 163 height 11
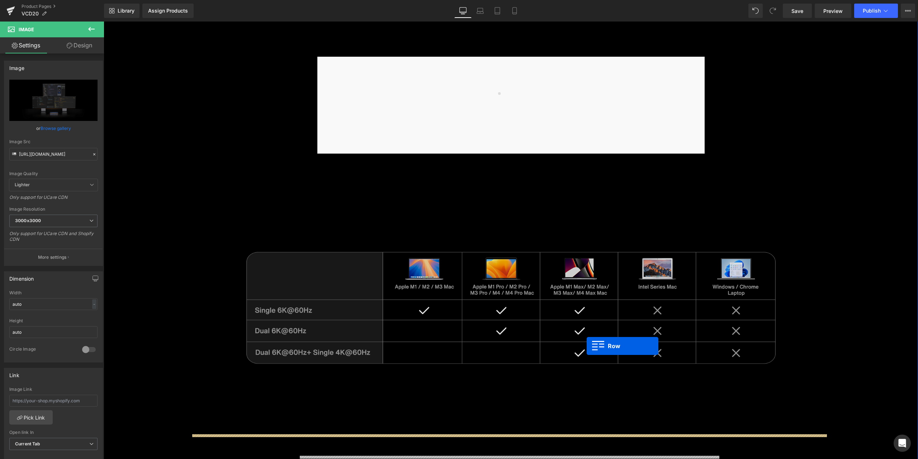
scroll to position [3828, 0]
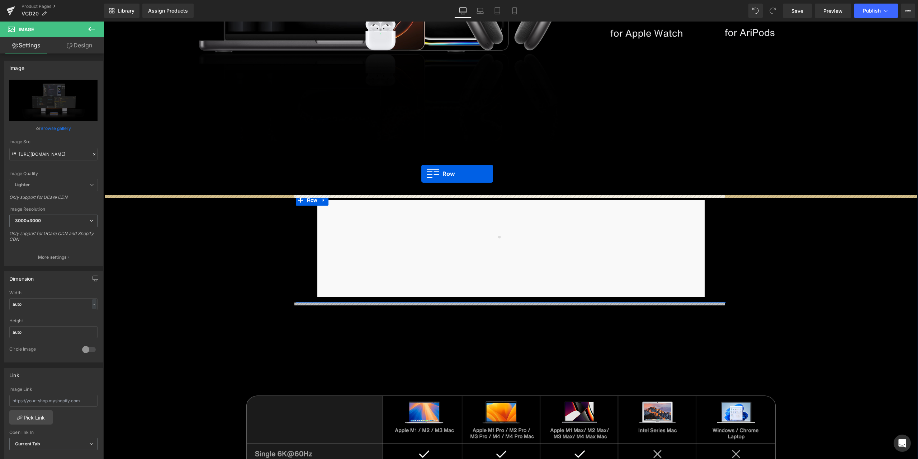
drag, startPoint x: 303, startPoint y: 120, endPoint x: 422, endPoint y: 174, distance: 130.0
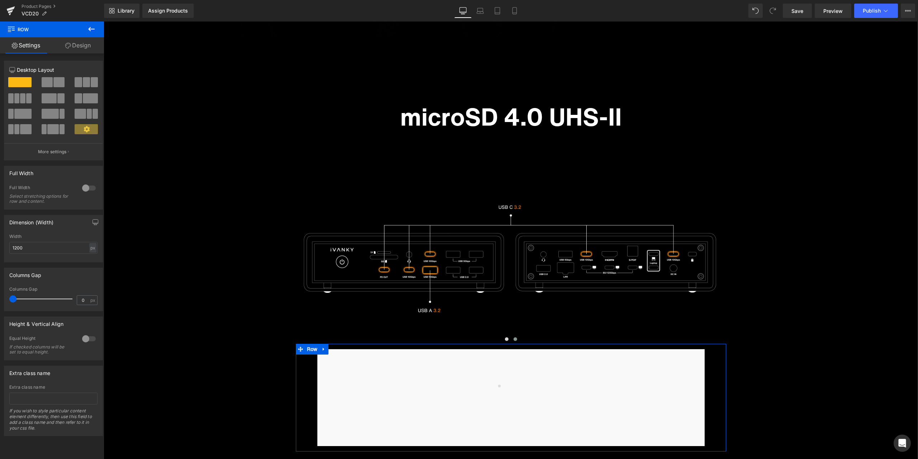
scroll to position [3936, 0]
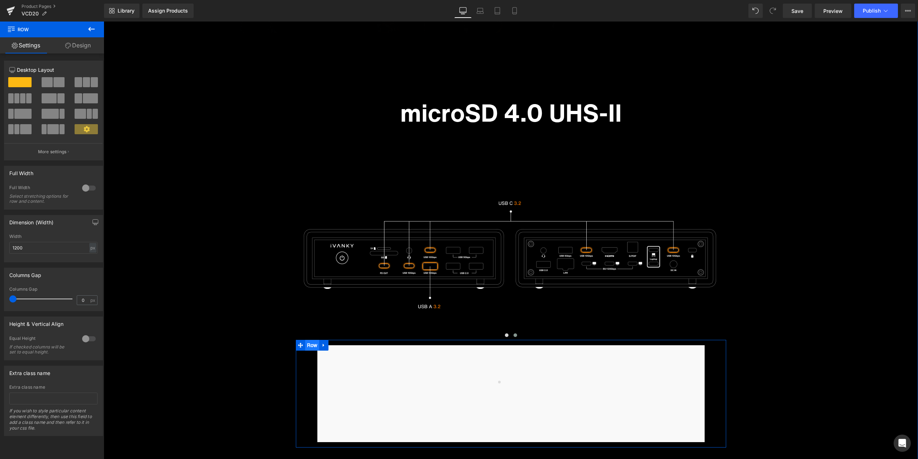
click at [310, 347] on ul "Row" at bounding box center [312, 345] width 33 height 11
click at [310, 343] on ul "Row" at bounding box center [312, 345] width 33 height 11
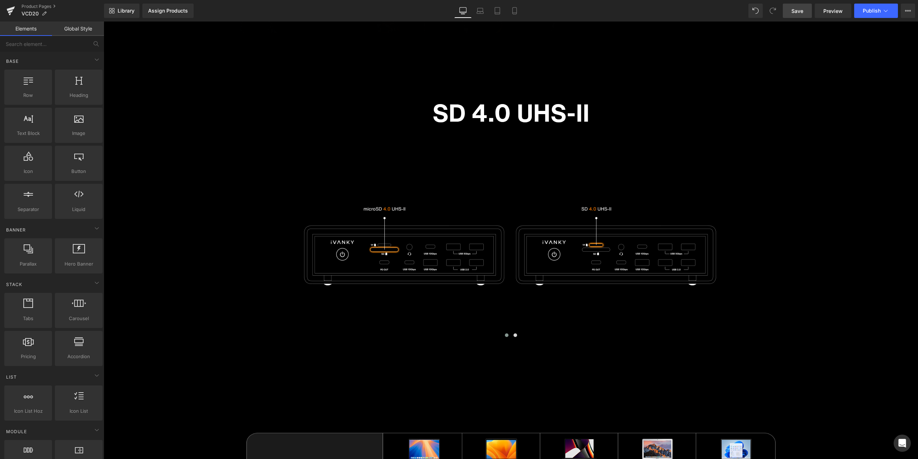
click at [803, 6] on link "Save" at bounding box center [797, 11] width 29 height 14
click at [838, 13] on span "Preview" at bounding box center [833, 11] width 19 height 8
click at [43, 5] on link "Product Pages" at bounding box center [63, 7] width 83 height 6
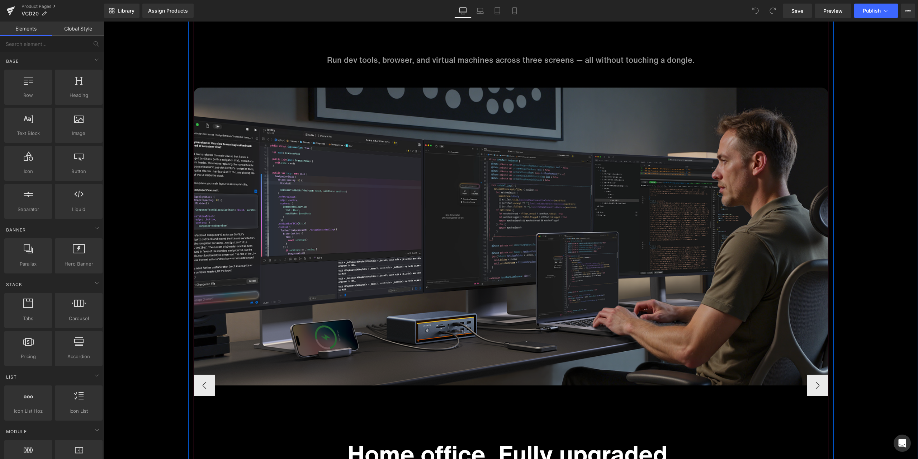
scroll to position [3516, 0]
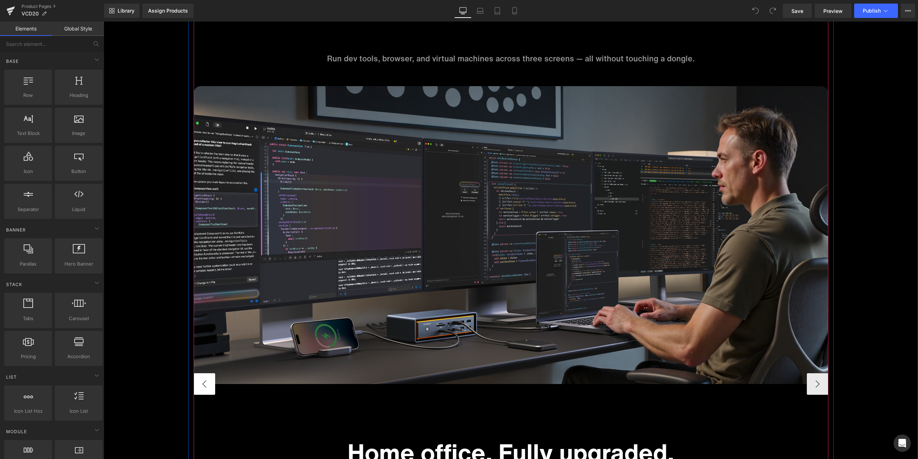
click at [202, 376] on button "‹" at bounding box center [205, 384] width 22 height 22
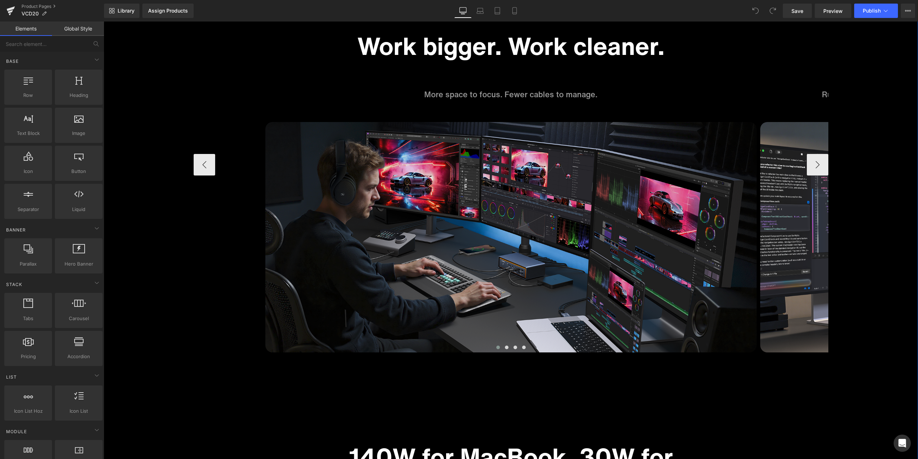
scroll to position [3050, 0]
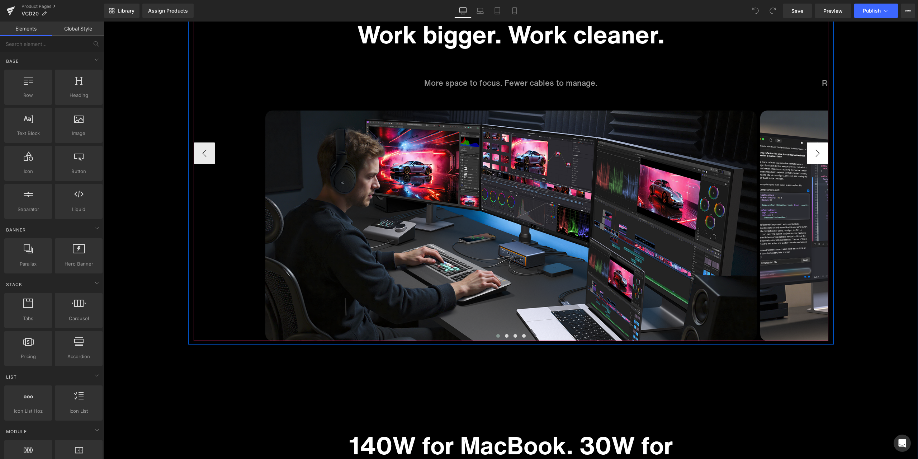
click at [819, 154] on button "›" at bounding box center [818, 153] width 22 height 22
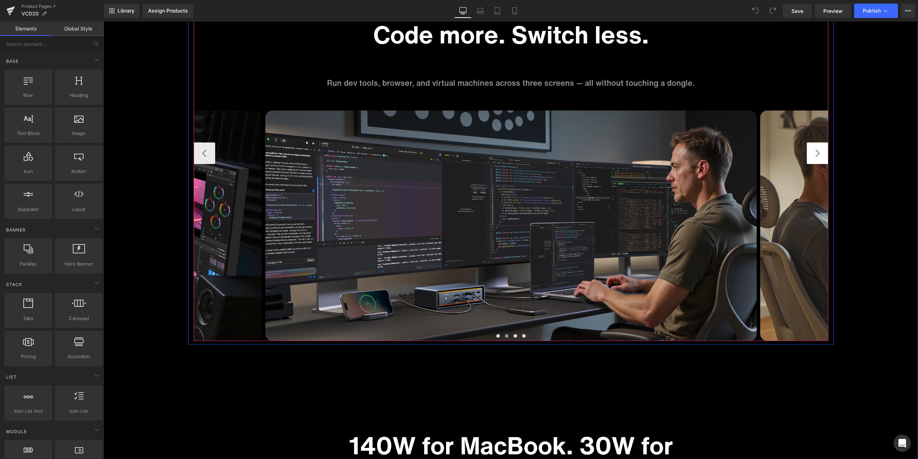
click at [813, 151] on button "›" at bounding box center [818, 153] width 22 height 22
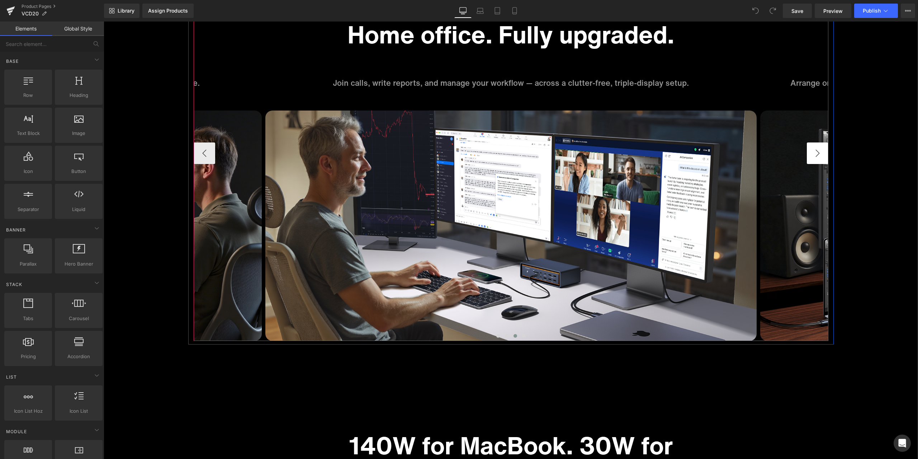
click at [813, 151] on button "›" at bounding box center [818, 153] width 22 height 22
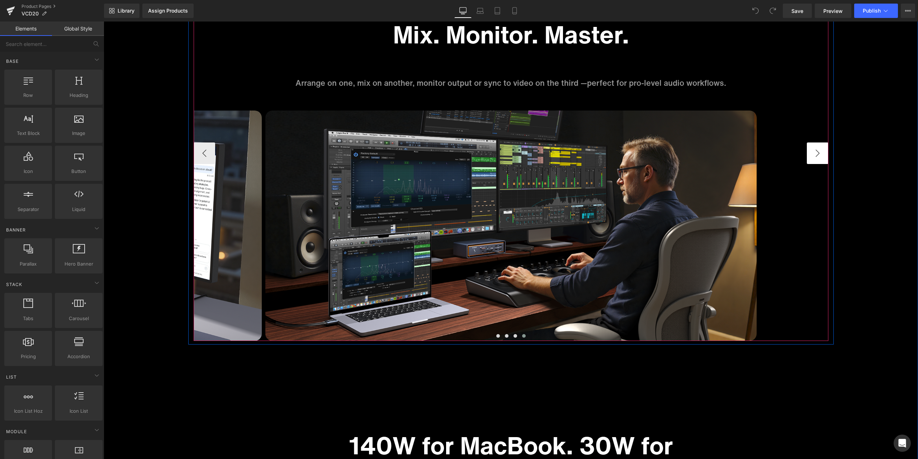
click at [813, 151] on button "›" at bounding box center [818, 153] width 22 height 22
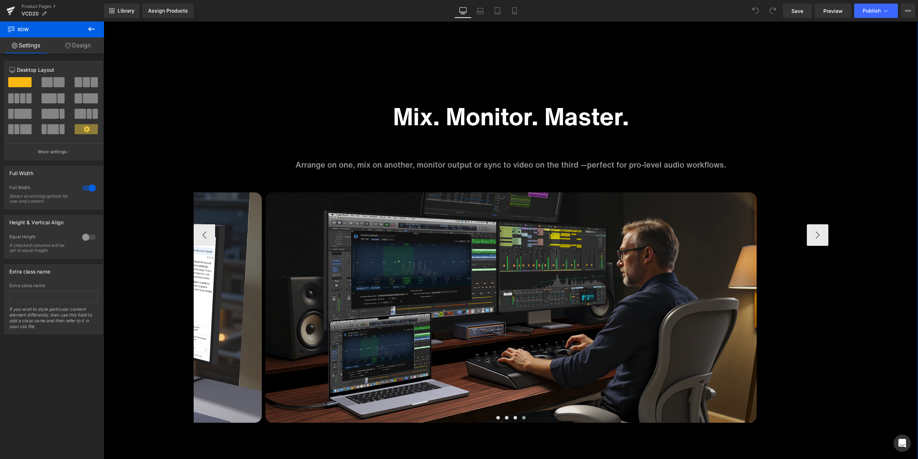
scroll to position [2906, 0]
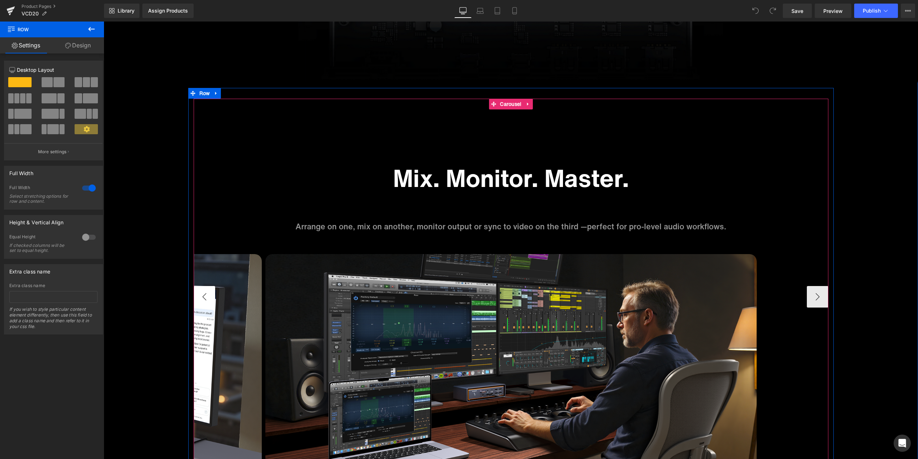
click at [200, 293] on button "‹" at bounding box center [205, 297] width 22 height 22
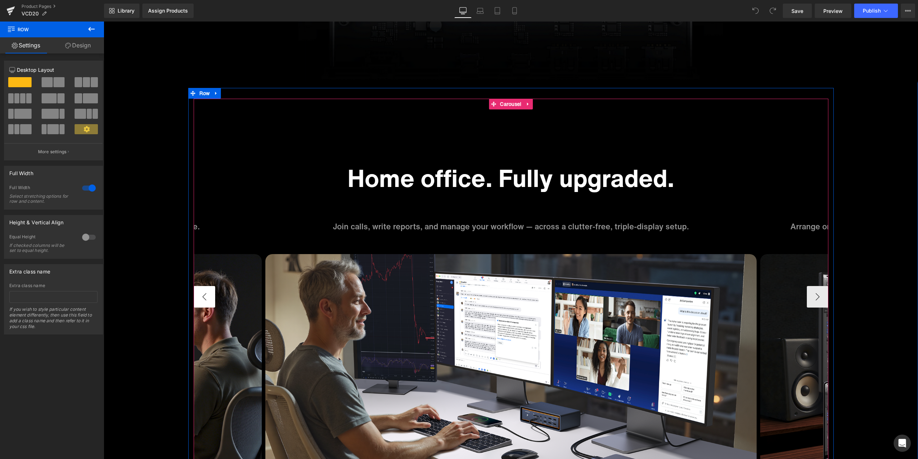
click at [200, 293] on button "‹" at bounding box center [205, 297] width 22 height 22
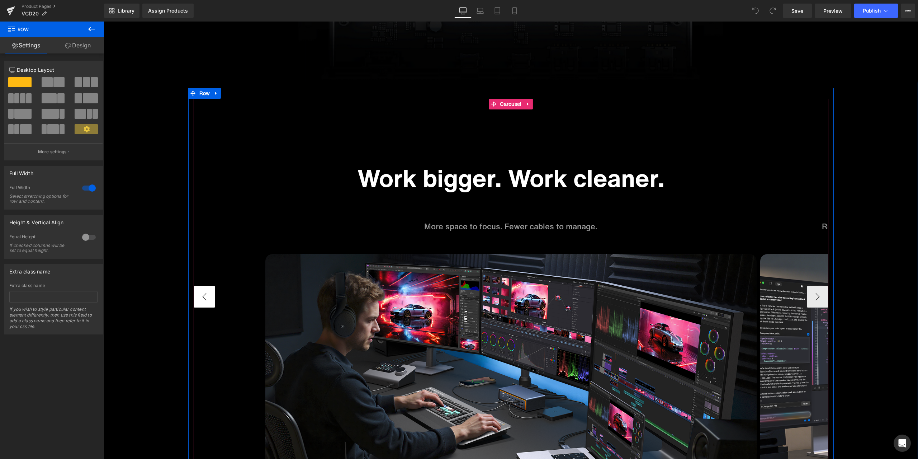
click at [200, 293] on button "‹" at bounding box center [205, 297] width 22 height 22
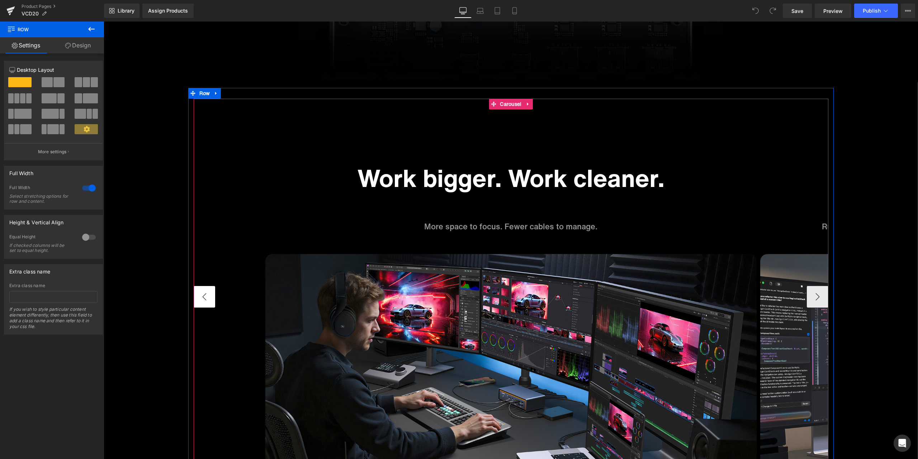
click at [200, 293] on button "‹" at bounding box center [205, 297] width 22 height 22
click at [498, 224] on span "Text Block" at bounding box center [507, 226] width 24 height 9
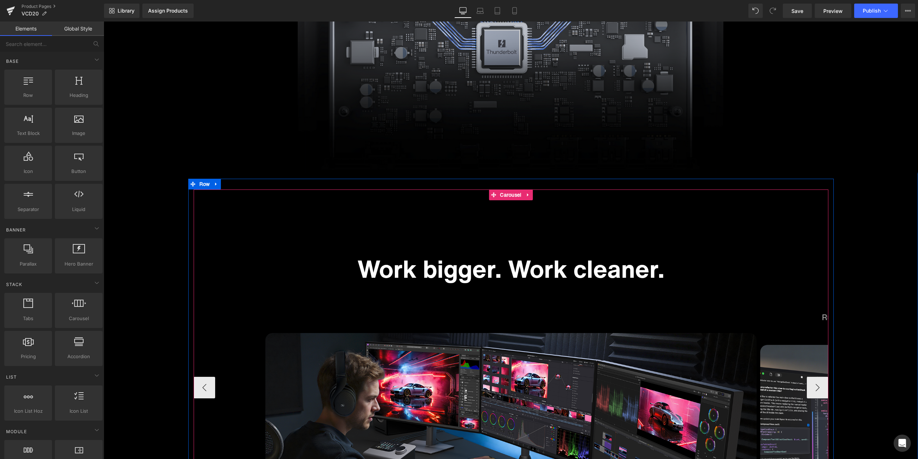
scroll to position [2834, 0]
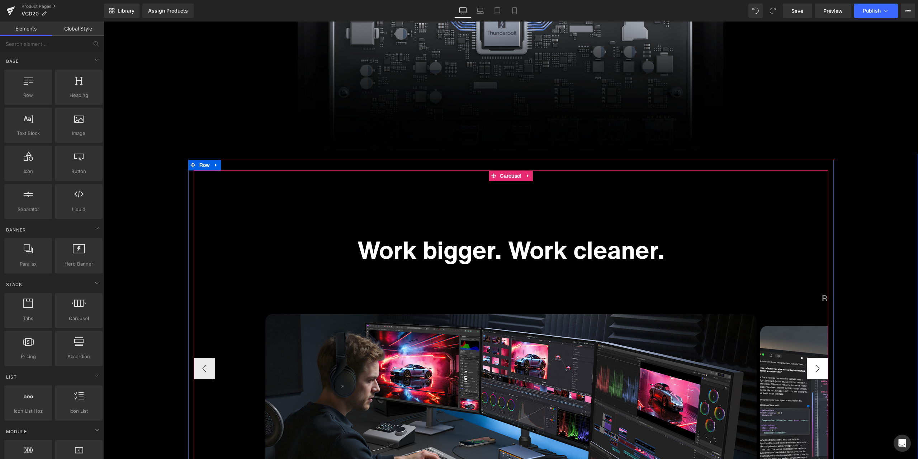
click at [812, 367] on button "›" at bounding box center [818, 369] width 22 height 22
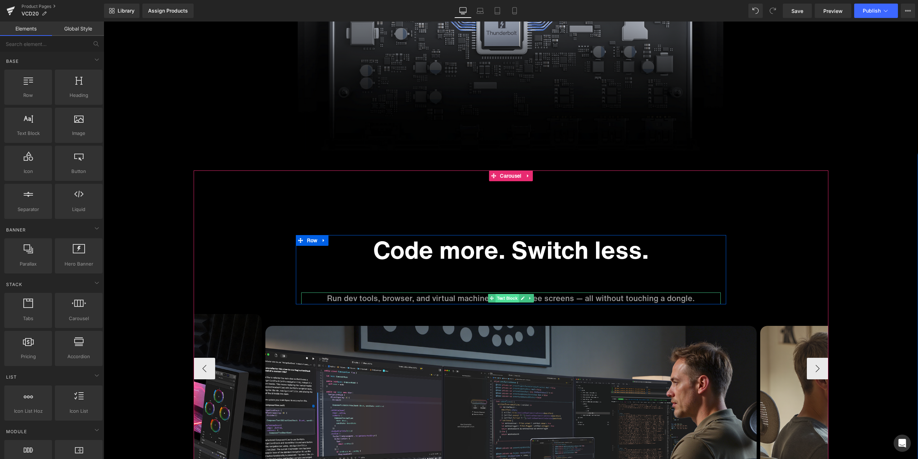
click at [511, 297] on span "Text Block" at bounding box center [507, 298] width 24 height 9
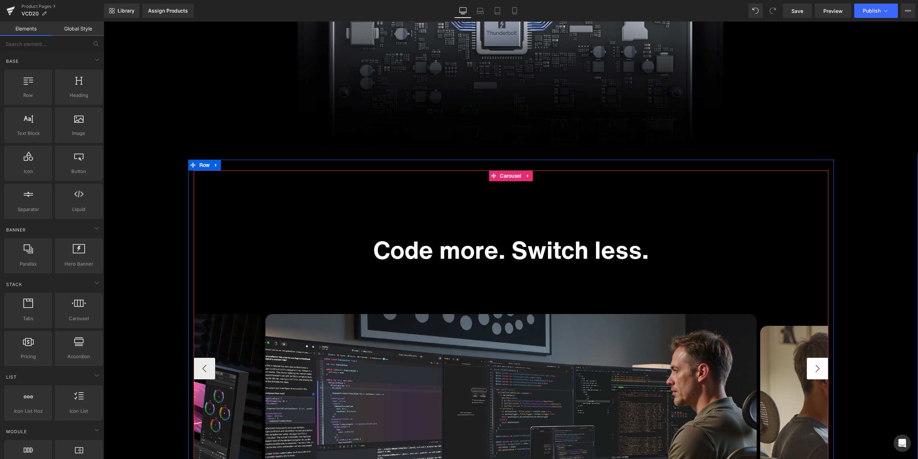
click at [816, 361] on button "›" at bounding box center [818, 369] width 22 height 22
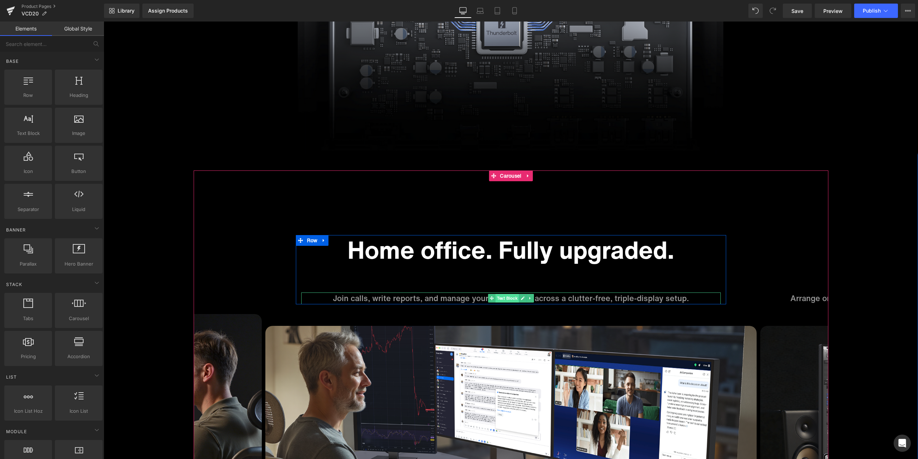
click at [508, 297] on span "Text Block" at bounding box center [507, 298] width 24 height 9
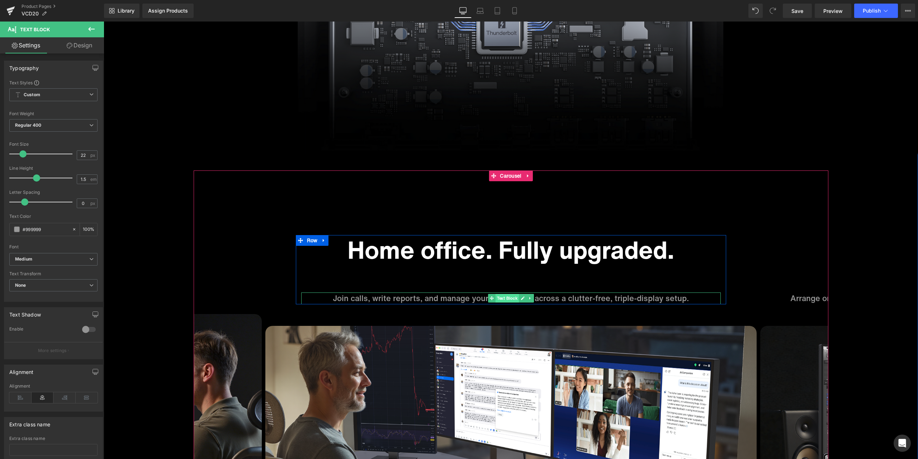
click at [509, 297] on span "Text Block" at bounding box center [507, 298] width 24 height 9
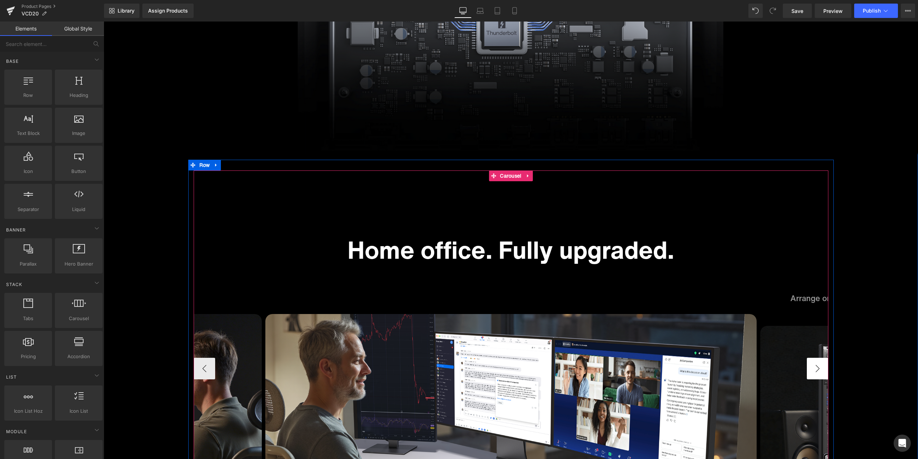
click at [817, 370] on button "›" at bounding box center [818, 369] width 22 height 22
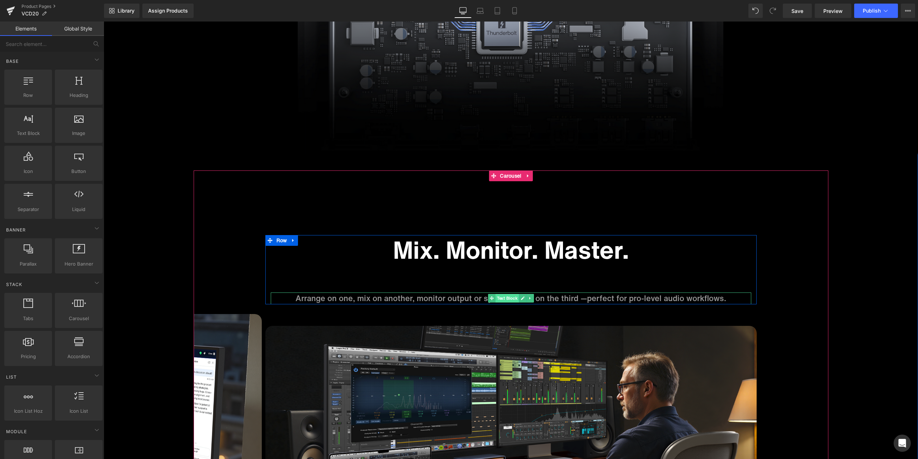
click at [513, 297] on span "Text Block" at bounding box center [507, 298] width 24 height 9
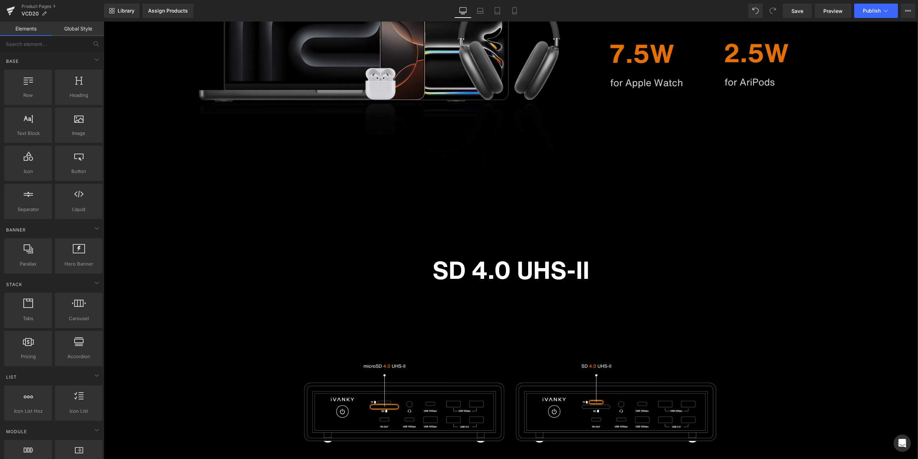
scroll to position [3731, 0]
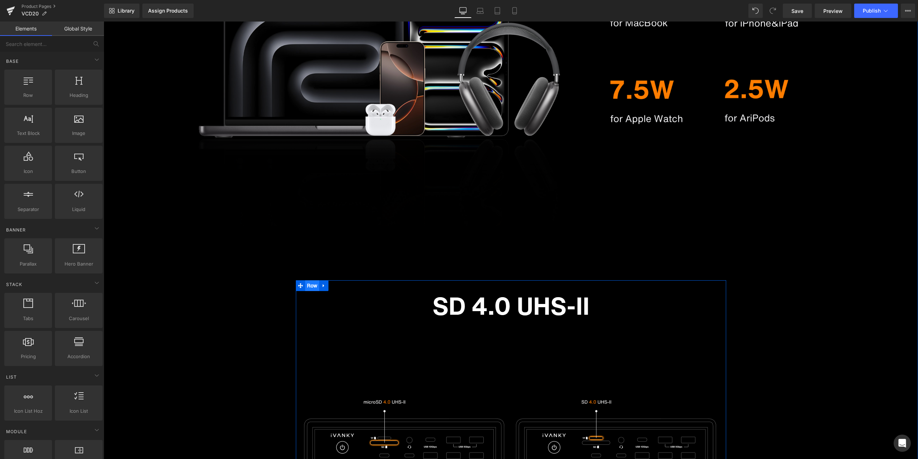
click at [316, 286] on ul "Row" at bounding box center [312, 285] width 33 height 11
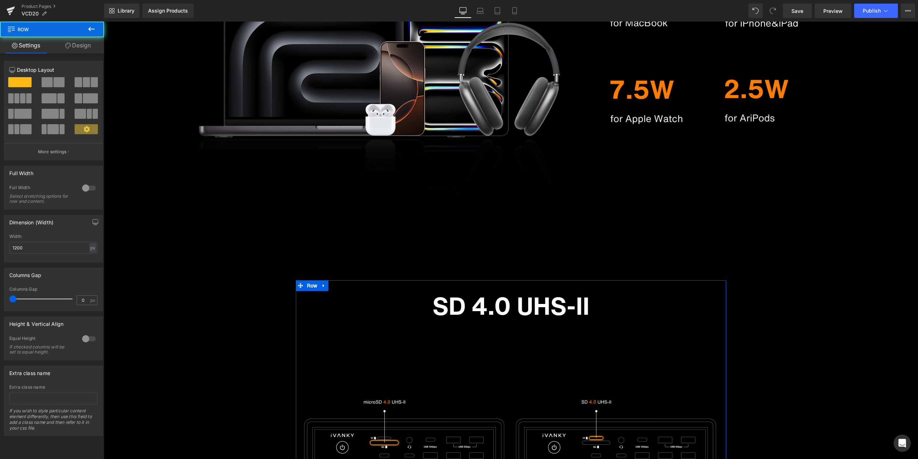
click at [84, 48] on link "Design" at bounding box center [78, 45] width 52 height 16
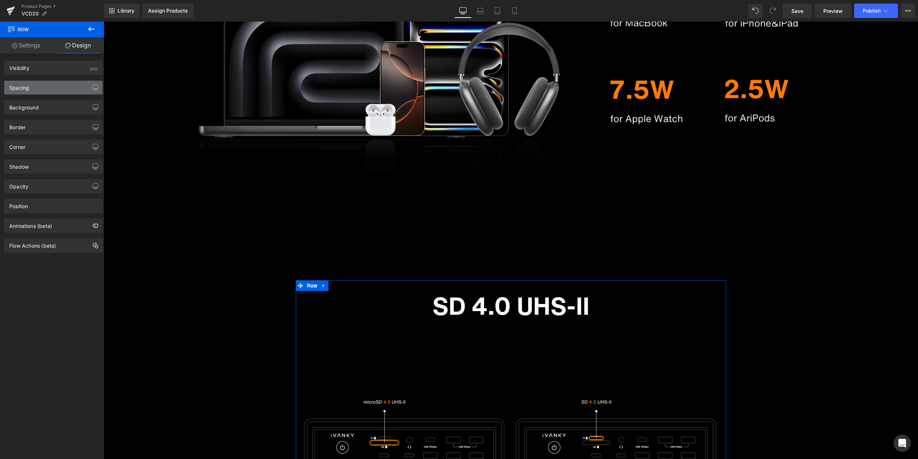
click at [44, 89] on div "Spacing" at bounding box center [53, 88] width 98 height 14
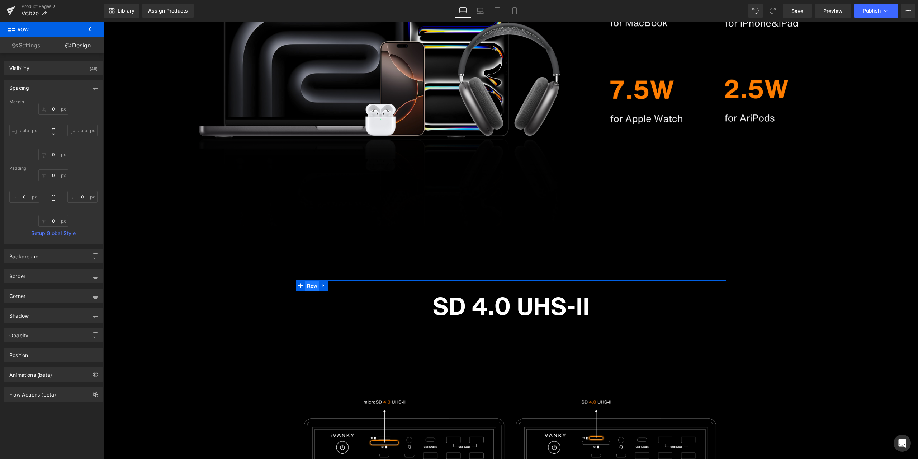
click at [305, 285] on span "Row" at bounding box center [312, 286] width 14 height 11
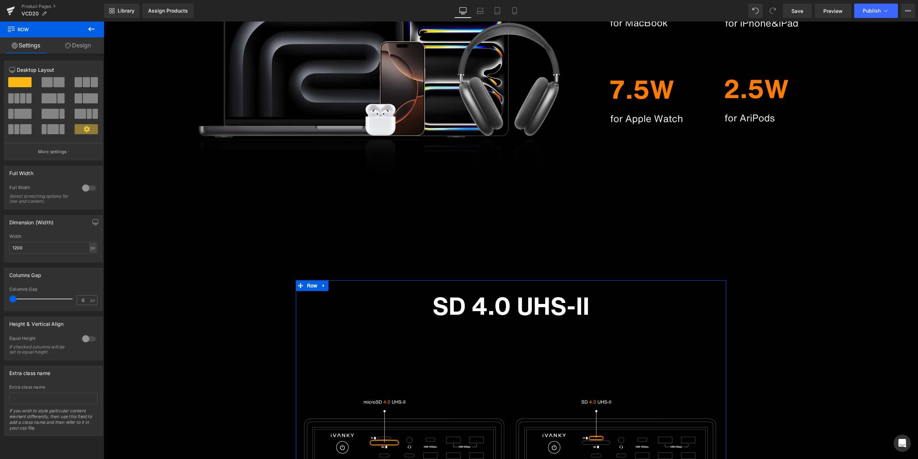
click at [76, 51] on link "Design" at bounding box center [78, 45] width 52 height 16
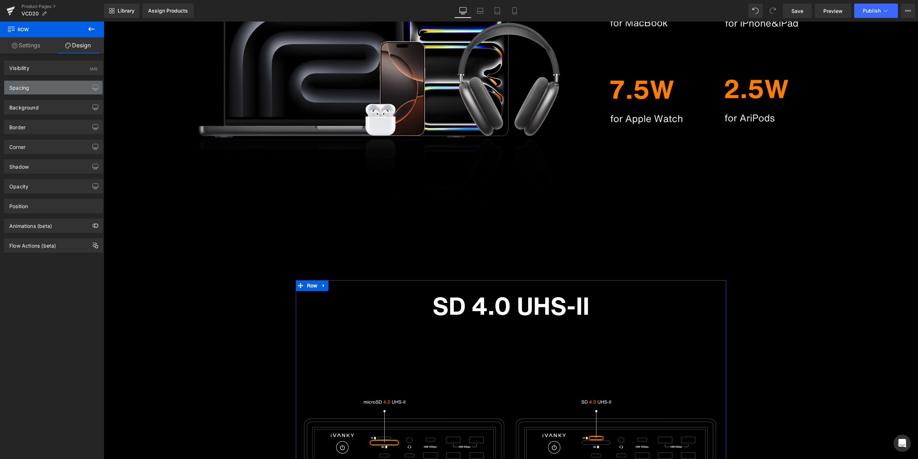
click at [53, 89] on div "Spacing" at bounding box center [53, 88] width 98 height 14
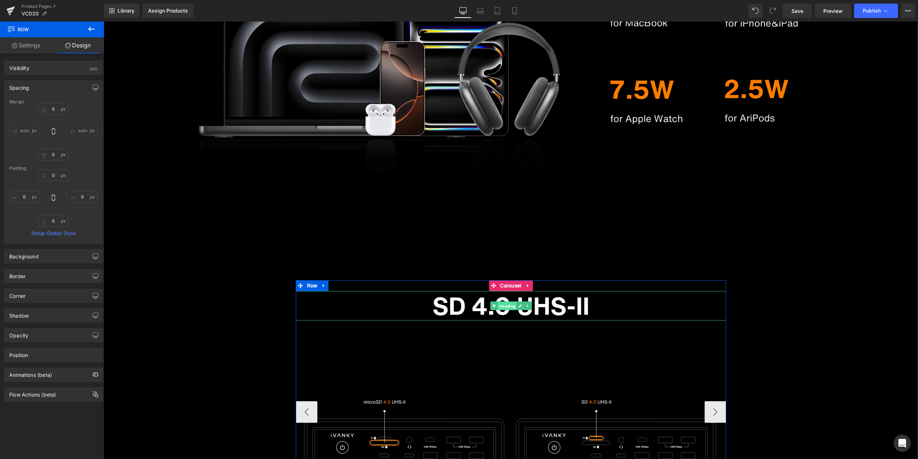
click at [502, 307] on span "Heading" at bounding box center [507, 306] width 19 height 9
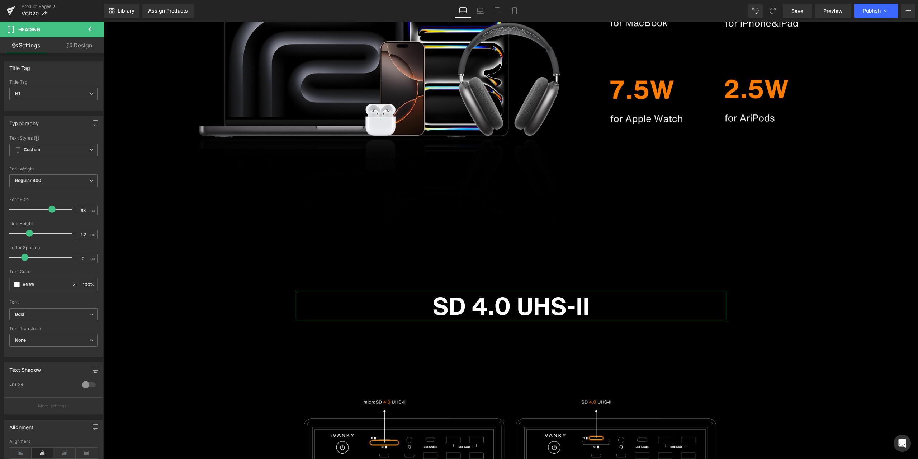
click at [76, 53] on link "Design" at bounding box center [79, 45] width 52 height 16
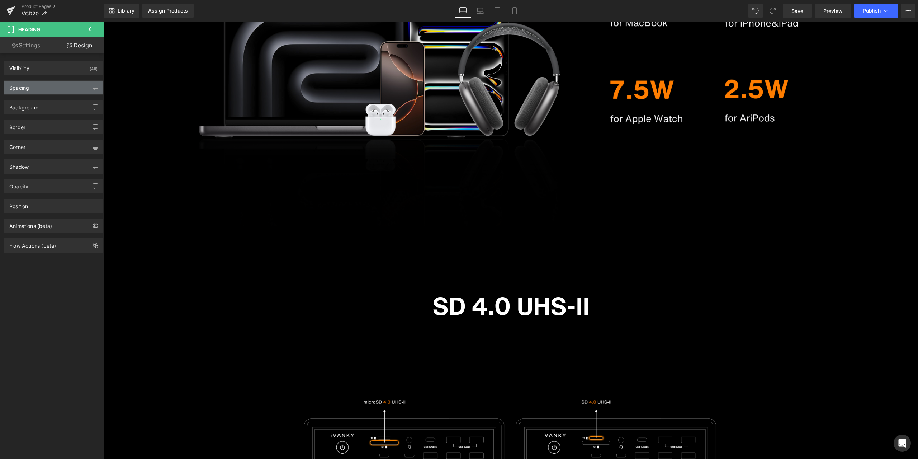
click at [33, 85] on div "Spacing" at bounding box center [53, 88] width 98 height 14
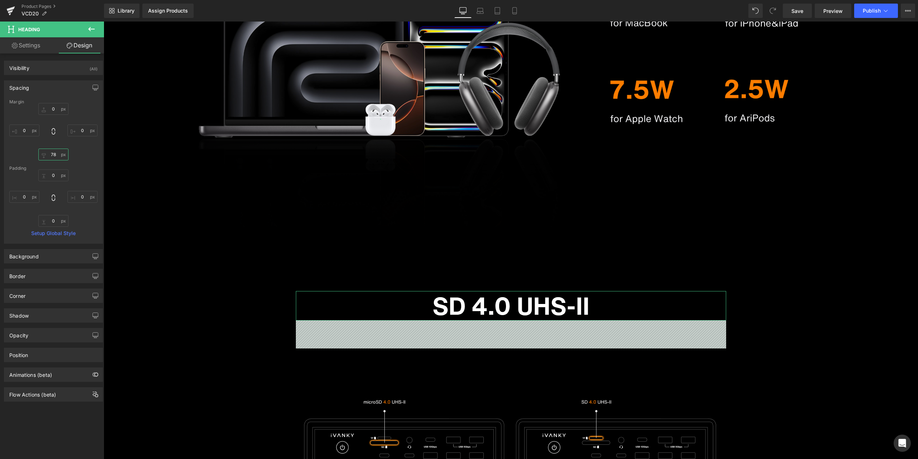
click at [56, 156] on input "text" at bounding box center [53, 155] width 30 height 12
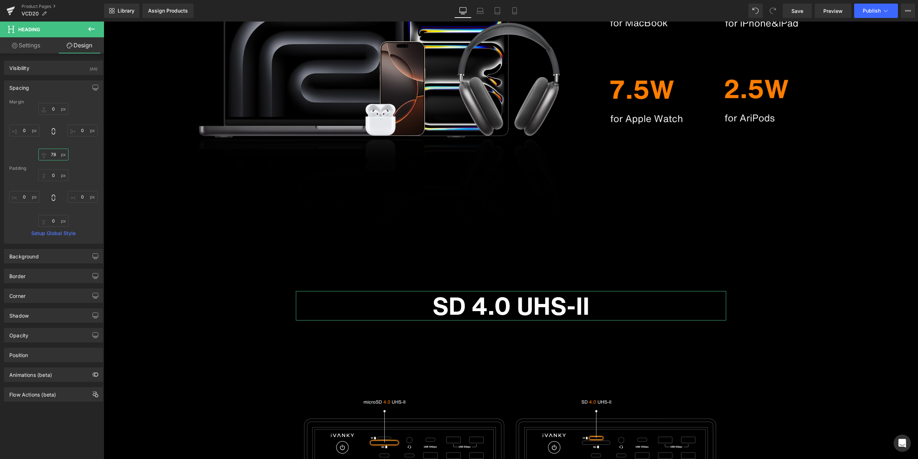
type input "78"
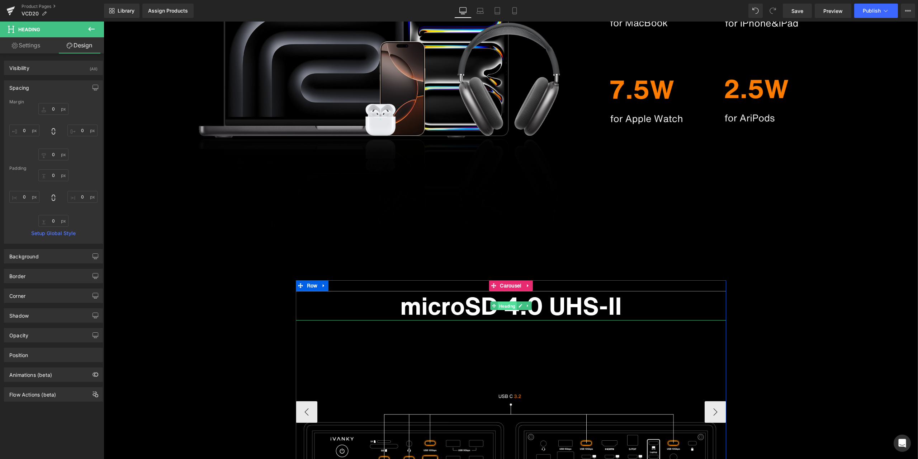
click at [512, 307] on span "Heading" at bounding box center [507, 306] width 19 height 9
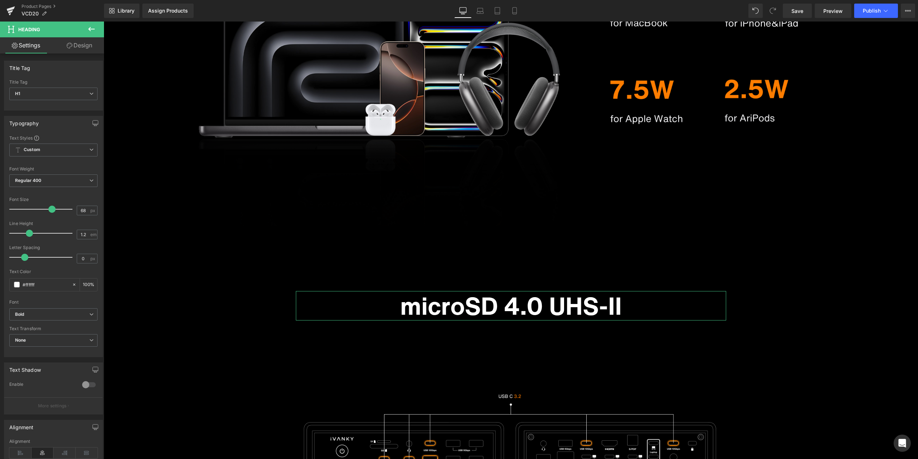
click at [78, 50] on link "Design" at bounding box center [79, 45] width 52 height 16
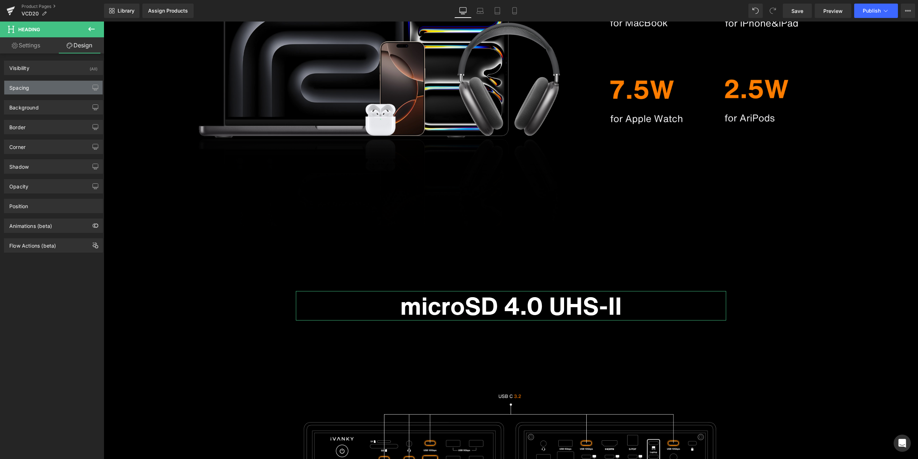
click at [52, 85] on div "Spacing" at bounding box center [53, 88] width 98 height 14
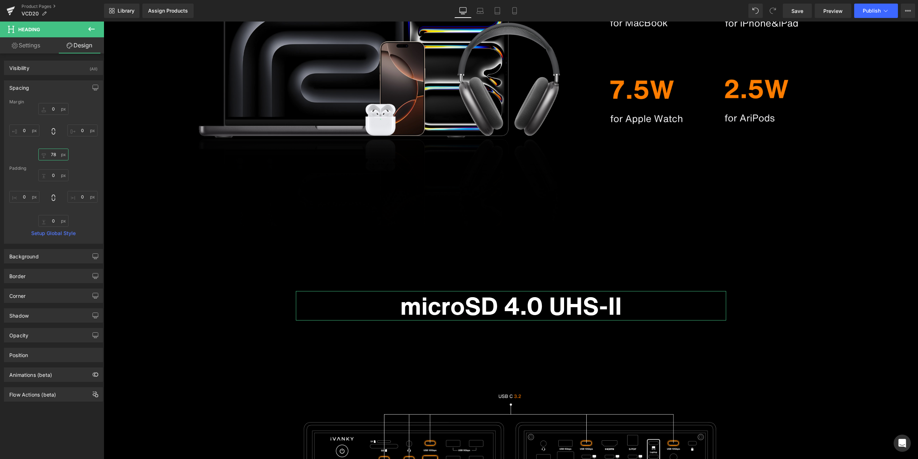
click at [53, 152] on input "78" at bounding box center [53, 155] width 30 height 12
type input "0"
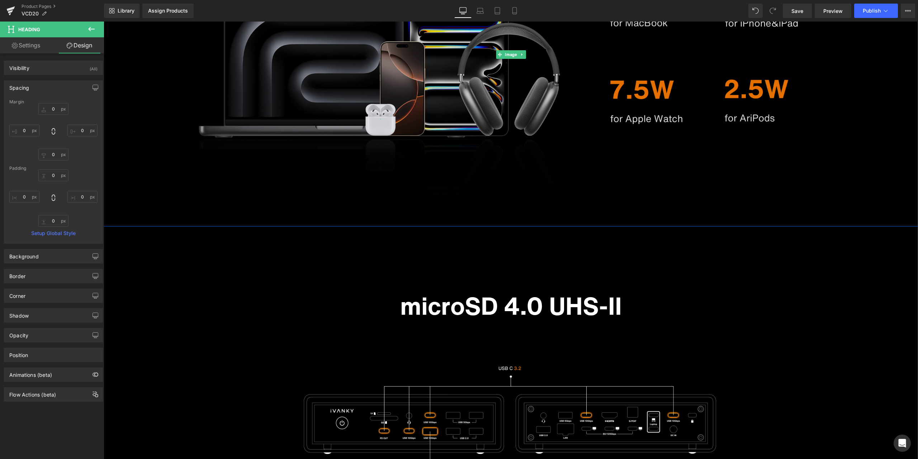
click at [260, 213] on img at bounding box center [511, 55] width 815 height 344
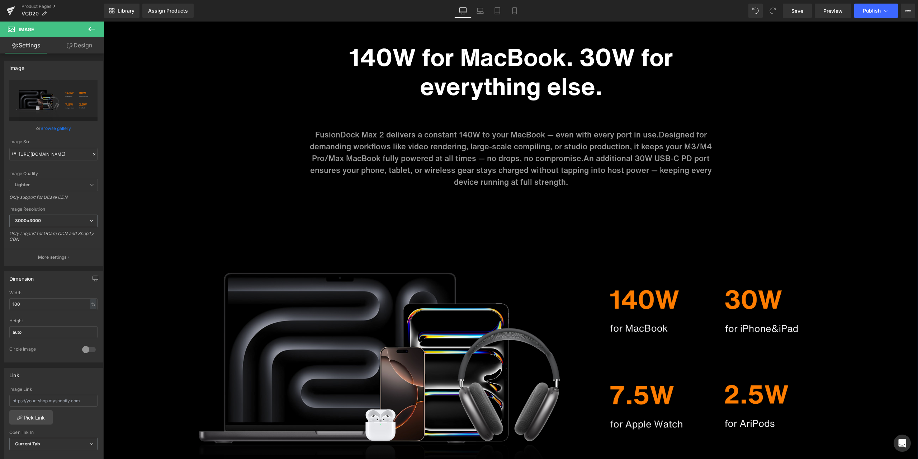
scroll to position [3408, 0]
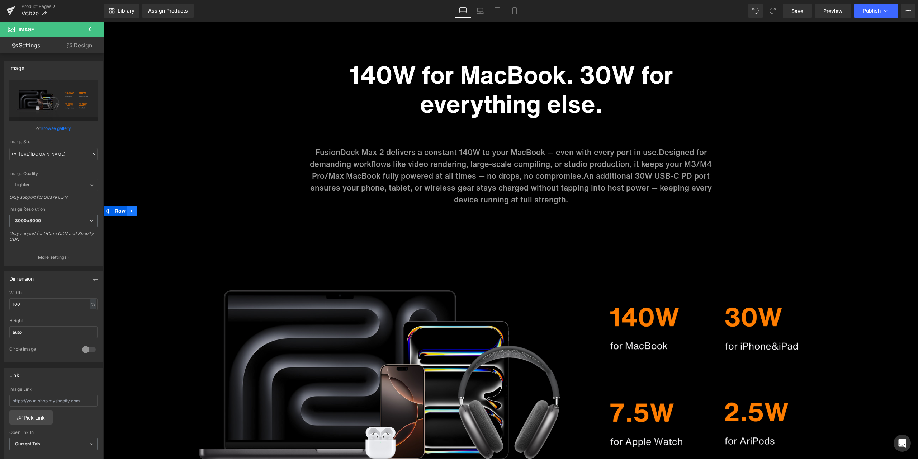
click at [116, 213] on ul "Row" at bounding box center [120, 211] width 33 height 11
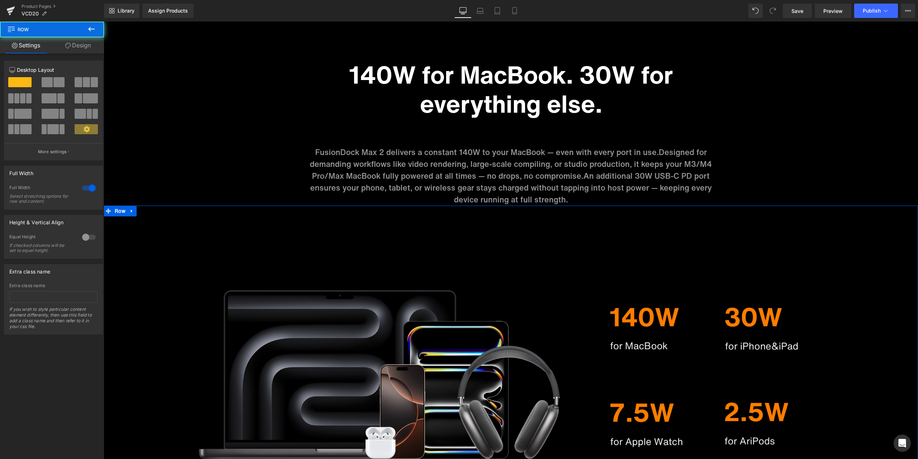
drag, startPoint x: 79, startPoint y: 52, endPoint x: 58, endPoint y: 81, distance: 36.5
click at [79, 51] on link "Design" at bounding box center [78, 45] width 52 height 16
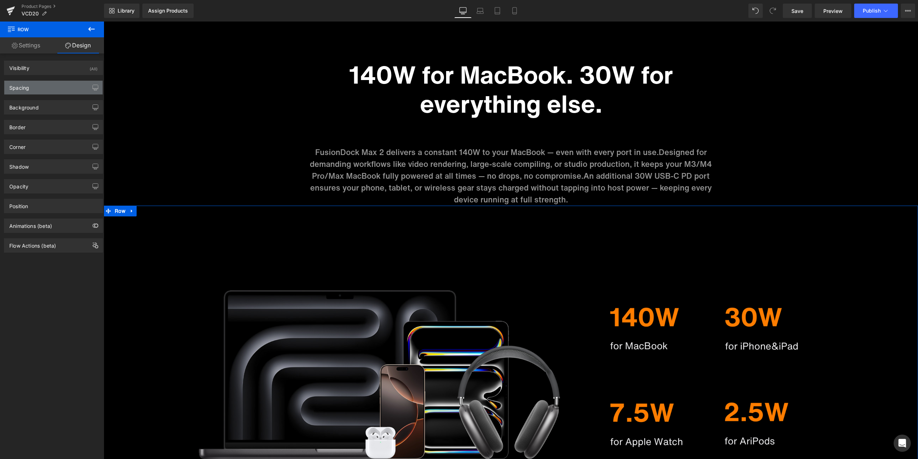
click at [48, 88] on div "Spacing" at bounding box center [53, 88] width 98 height 14
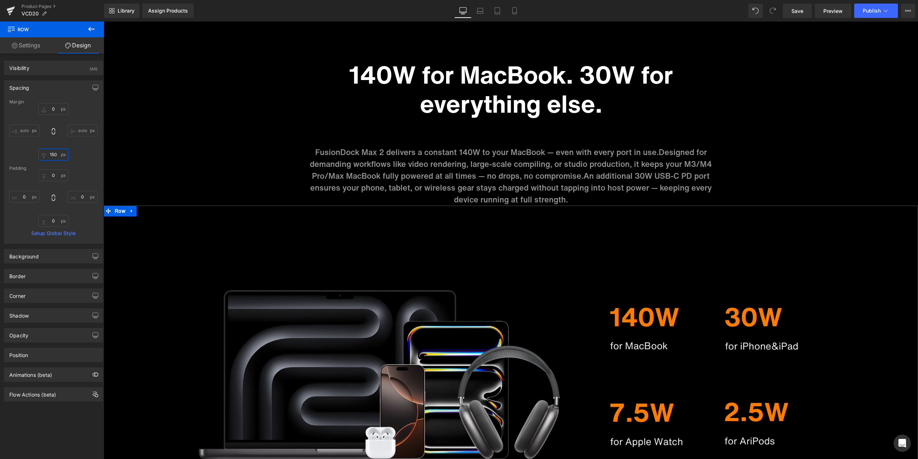
click at [56, 151] on input "150" at bounding box center [53, 155] width 30 height 12
type input "0"
click at [84, 151] on div "0 auto 0 auto" at bounding box center [53, 131] width 88 height 57
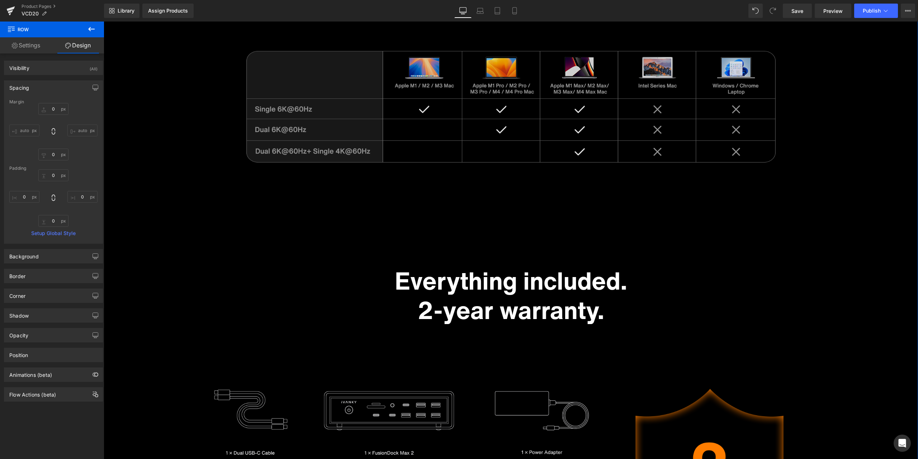
scroll to position [4233, 0]
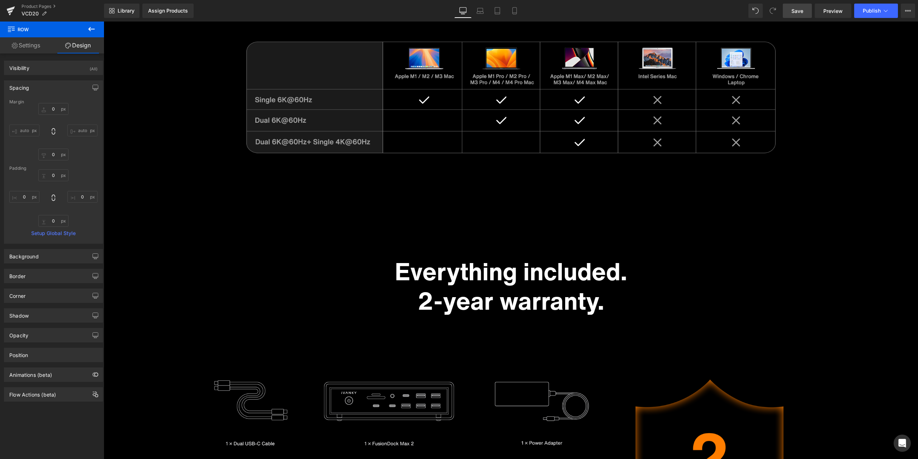
click at [796, 13] on span "Save" at bounding box center [798, 11] width 12 height 8
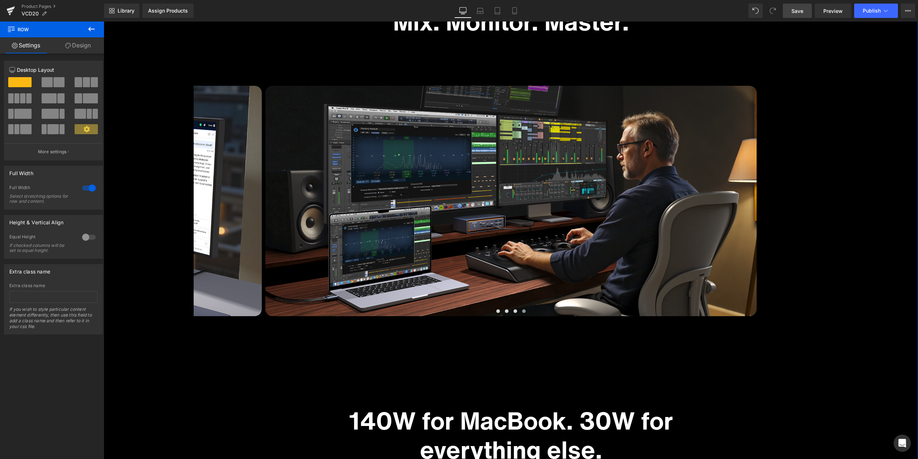
scroll to position [2978, 0]
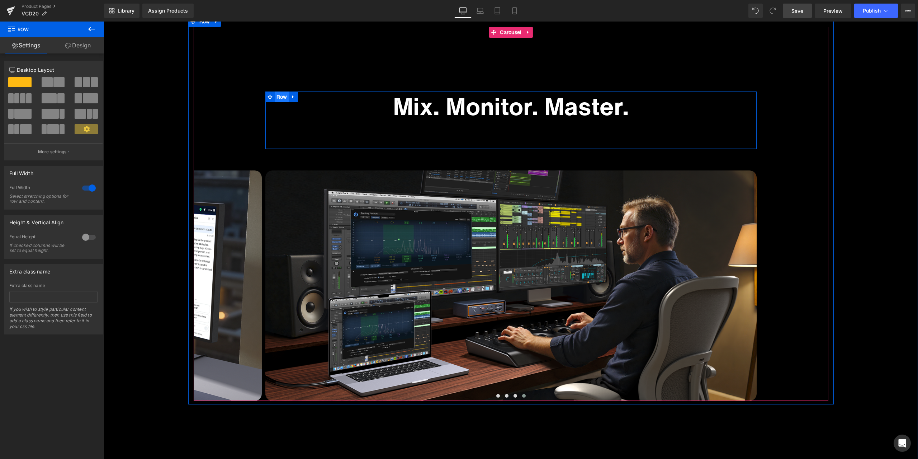
click at [276, 98] on span "Row" at bounding box center [282, 96] width 14 height 11
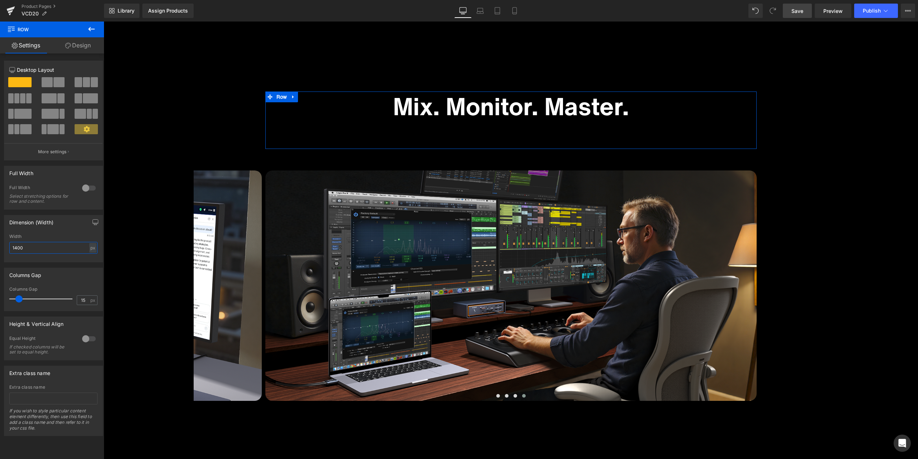
click at [20, 247] on input "1400" at bounding box center [53, 248] width 88 height 12
click at [29, 246] on input "1400" at bounding box center [53, 248] width 88 height 12
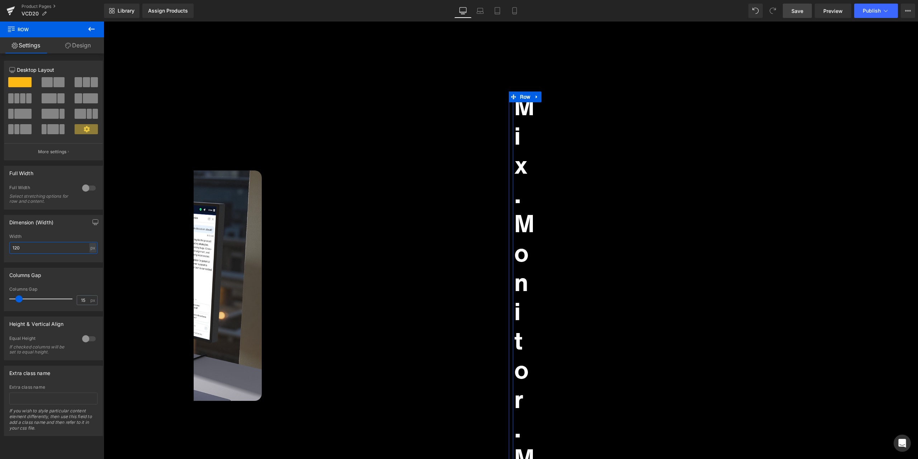
type input "1200"
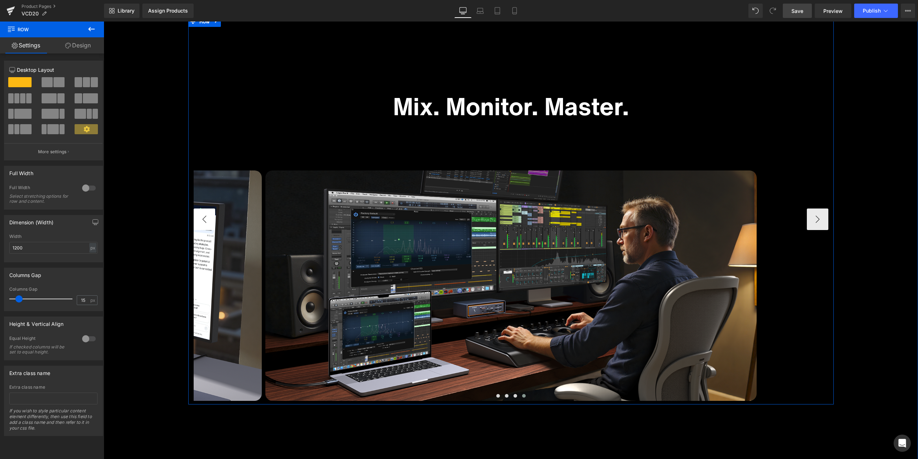
click at [190, 217] on div "Work bigger. Work cleaner. Heading Row Image Code more. Switch less. Heading Ro…" at bounding box center [511, 214] width 646 height 374
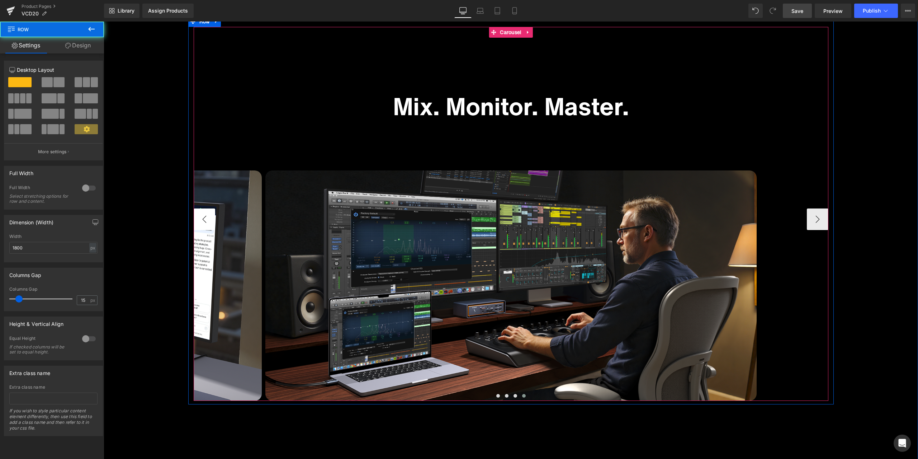
click at [199, 217] on button "‹" at bounding box center [205, 219] width 22 height 22
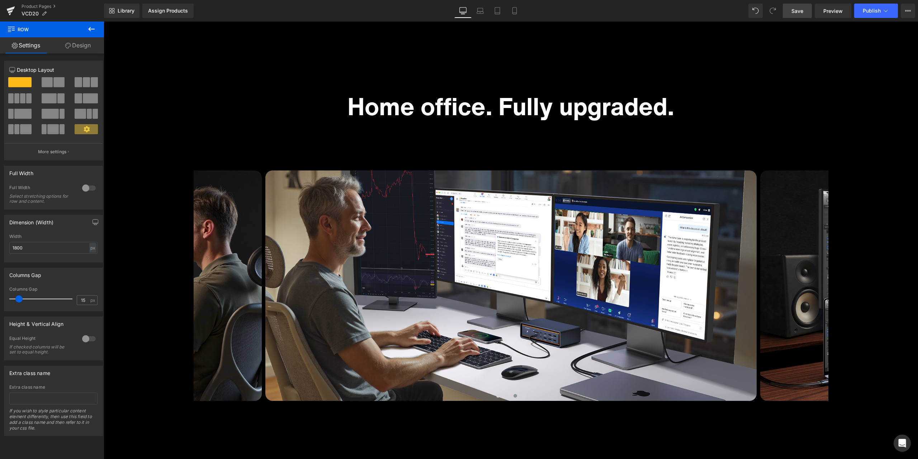
click at [791, 10] on link "Save" at bounding box center [797, 11] width 29 height 14
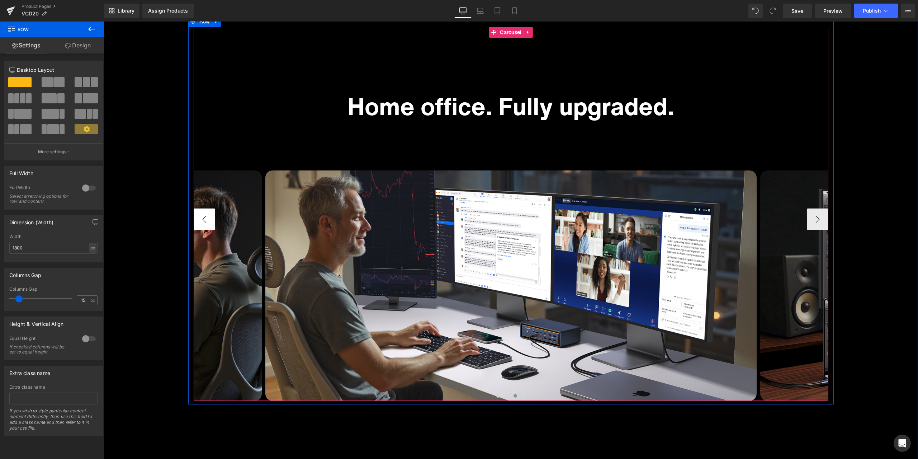
click at [207, 222] on button "‹" at bounding box center [205, 219] width 22 height 22
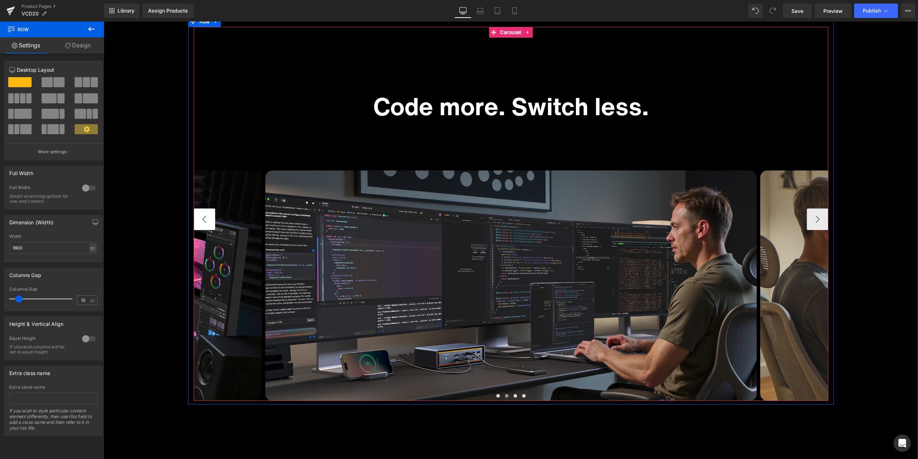
click at [207, 222] on button "‹" at bounding box center [205, 219] width 22 height 22
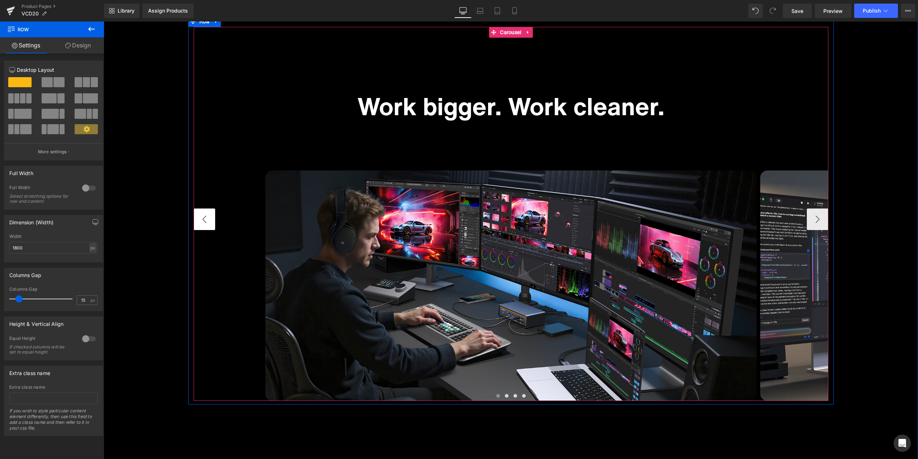
click at [207, 222] on button "‹" at bounding box center [205, 219] width 22 height 22
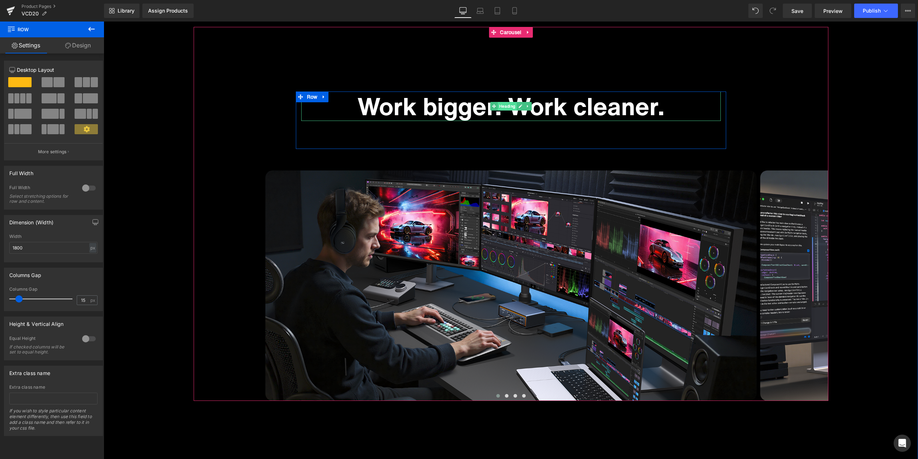
click at [505, 108] on span "Heading" at bounding box center [507, 106] width 19 height 9
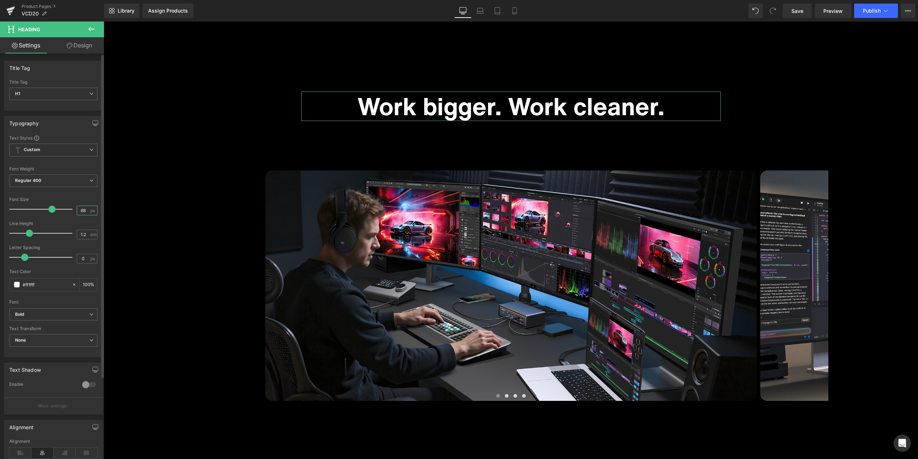
drag, startPoint x: 84, startPoint y: 210, endPoint x: 74, endPoint y: 210, distance: 10.1
click at [77, 210] on input "68" at bounding box center [83, 210] width 13 height 9
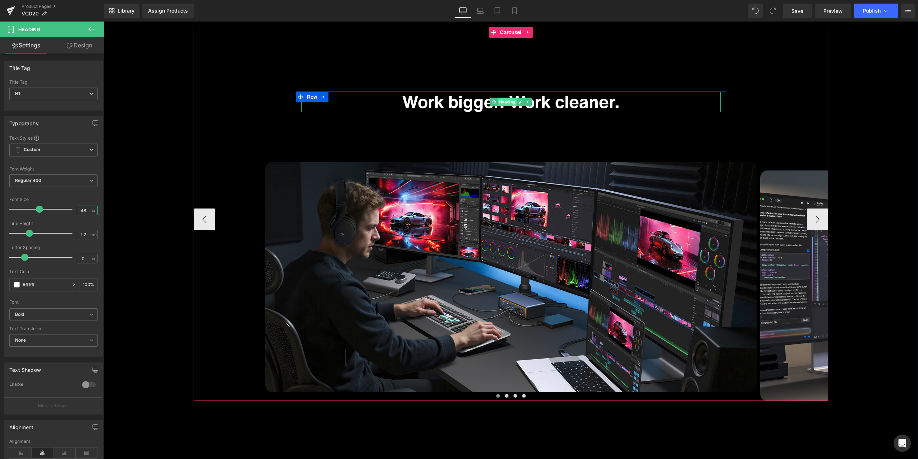
click at [511, 100] on span "Heading" at bounding box center [507, 102] width 19 height 9
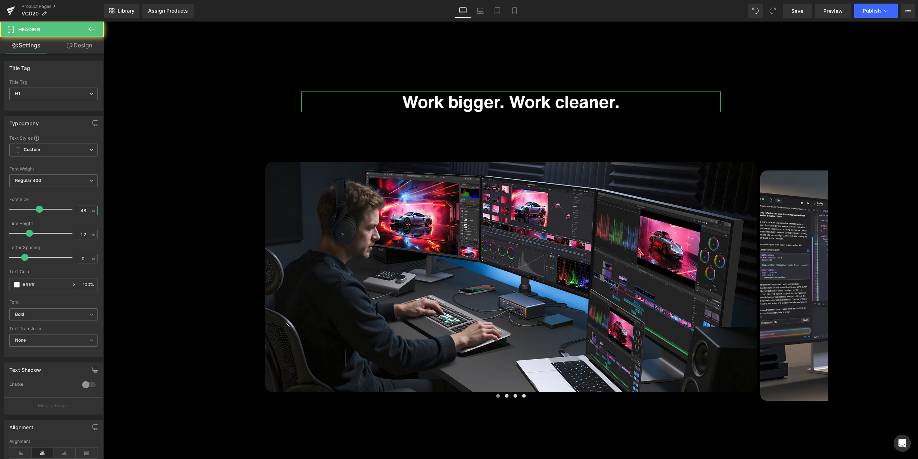
type input "48"
click at [88, 48] on link "Design" at bounding box center [79, 45] width 52 height 16
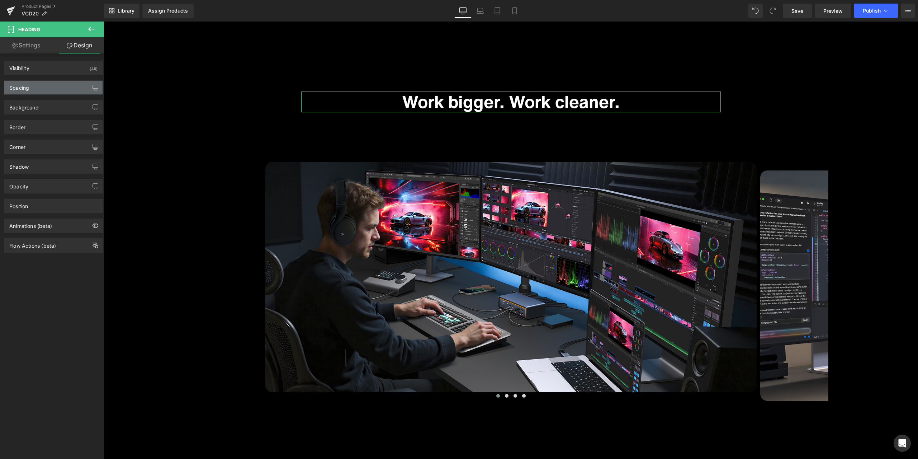
click at [54, 83] on div "Spacing" at bounding box center [53, 88] width 98 height 14
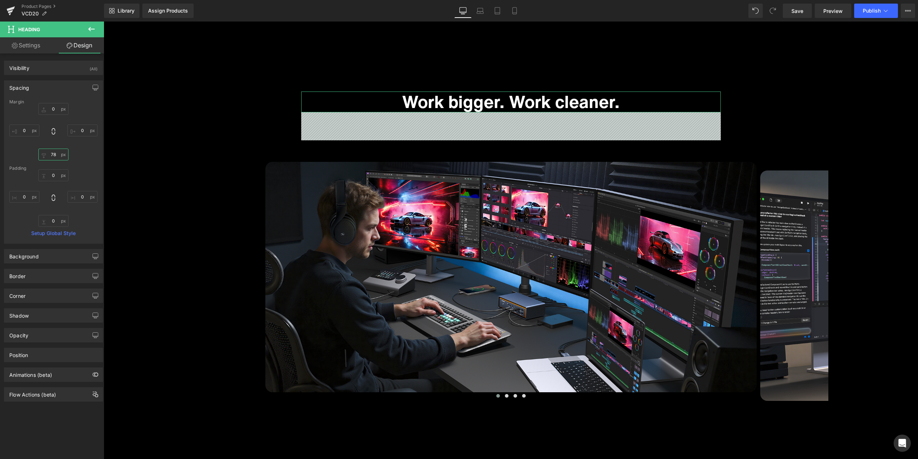
click at [61, 157] on input "78" at bounding box center [53, 155] width 30 height 12
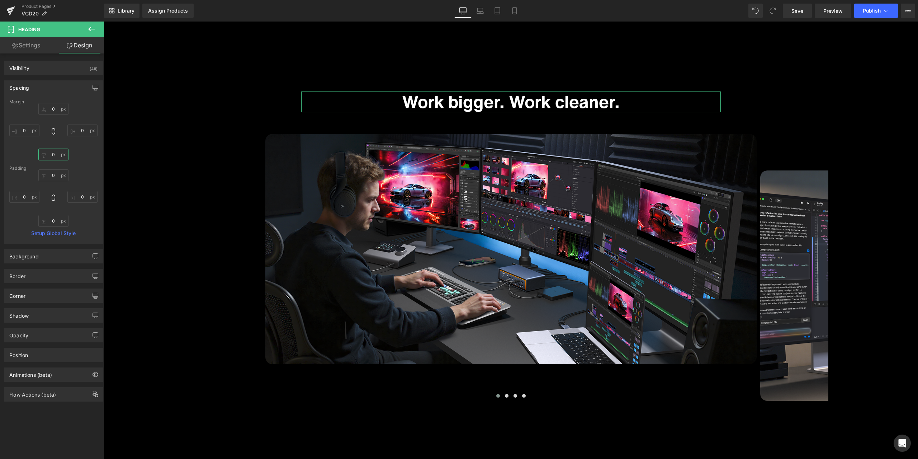
type input "0"
click at [76, 105] on div "0 0 0 0" at bounding box center [53, 131] width 88 height 57
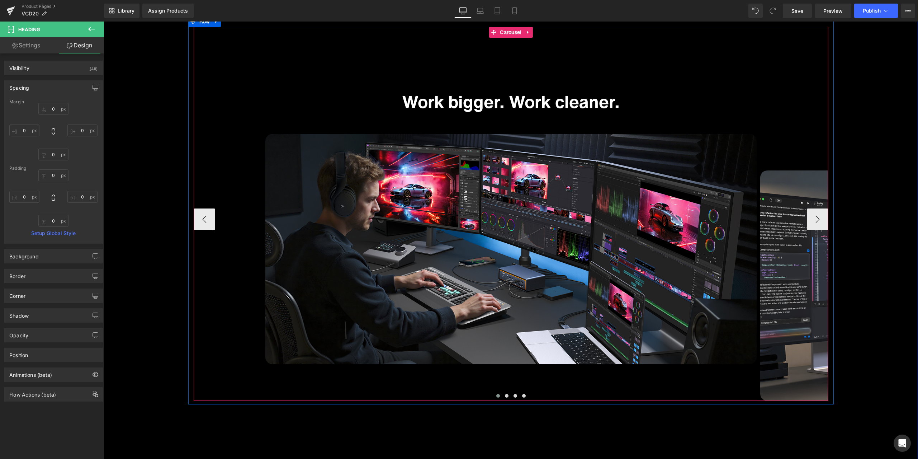
click at [478, 75] on div "Work bigger. Work cleaner. Heading Row Image" at bounding box center [511, 201] width 492 height 326
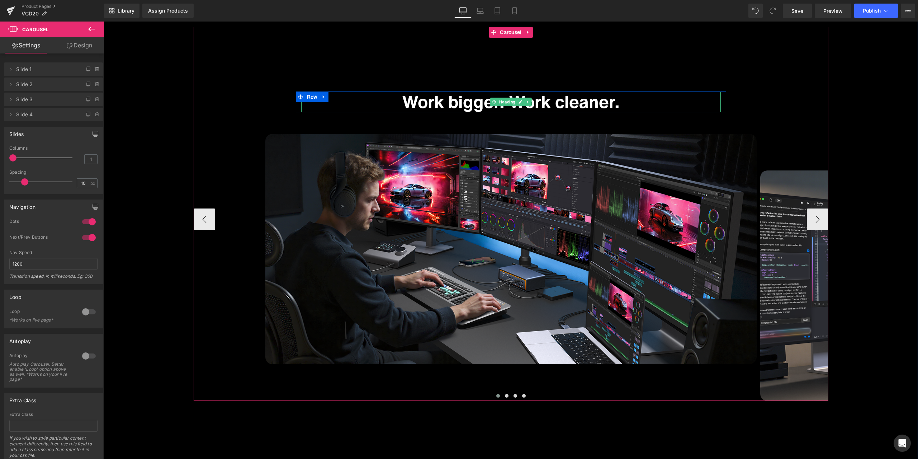
drag, startPoint x: 505, startPoint y: 104, endPoint x: 469, endPoint y: 122, distance: 40.3
click at [505, 104] on span "Heading" at bounding box center [507, 102] width 19 height 9
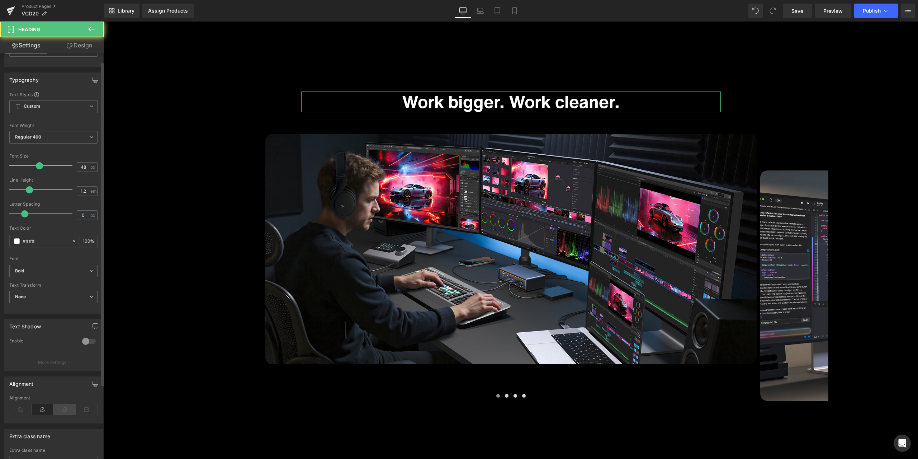
scroll to position [104, 0]
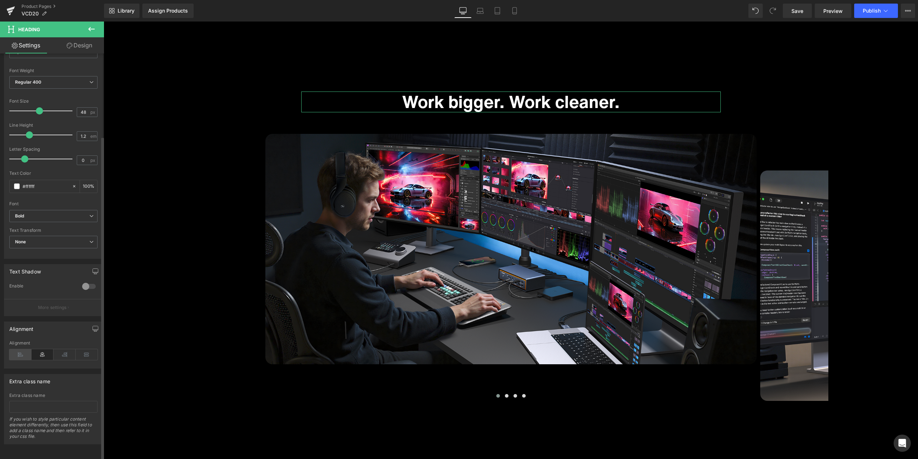
click at [17, 351] on icon at bounding box center [20, 354] width 22 height 11
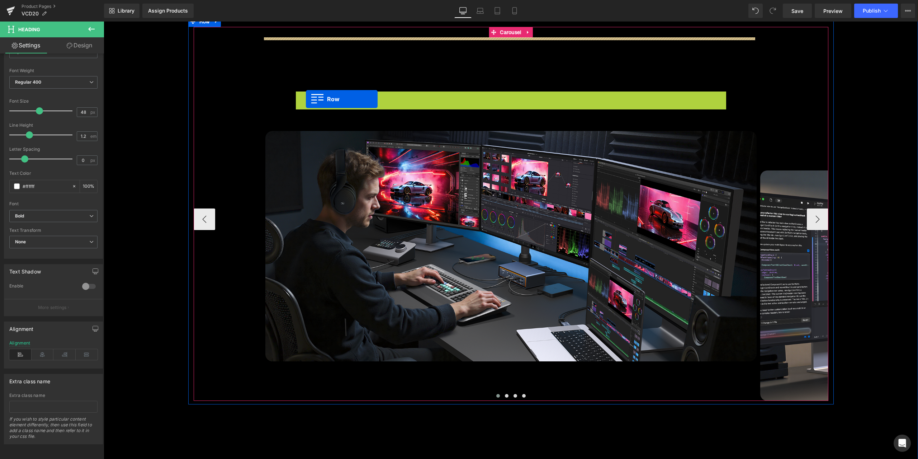
drag, startPoint x: 311, startPoint y: 97, endPoint x: 306, endPoint y: 99, distance: 5.3
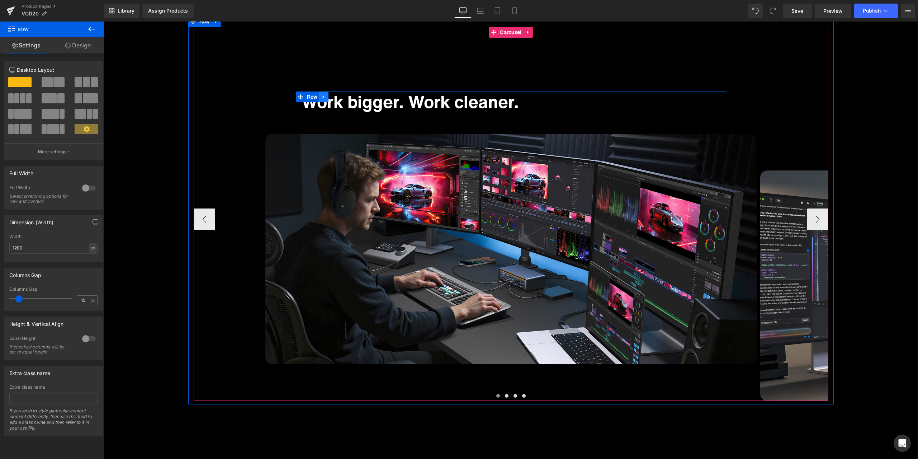
click at [307, 98] on ul "Row" at bounding box center [312, 96] width 33 height 11
click at [306, 98] on span "Row" at bounding box center [312, 96] width 14 height 11
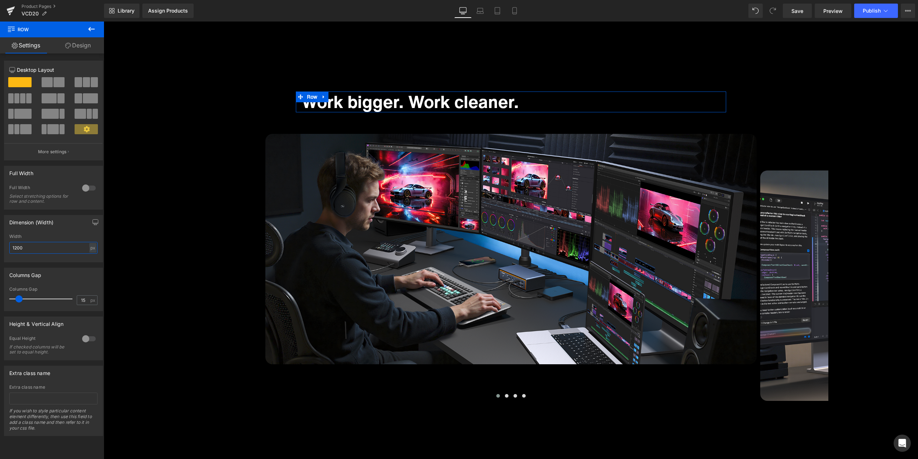
drag, startPoint x: 39, startPoint y: 250, endPoint x: 6, endPoint y: 249, distance: 33.4
click at [6, 249] on div "1200px Width 1200 px % px" at bounding box center [53, 248] width 98 height 28
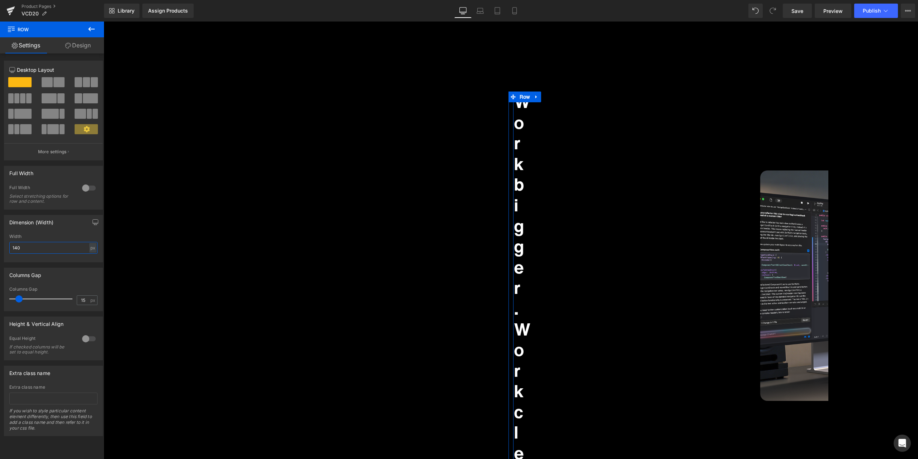
type input "1400"
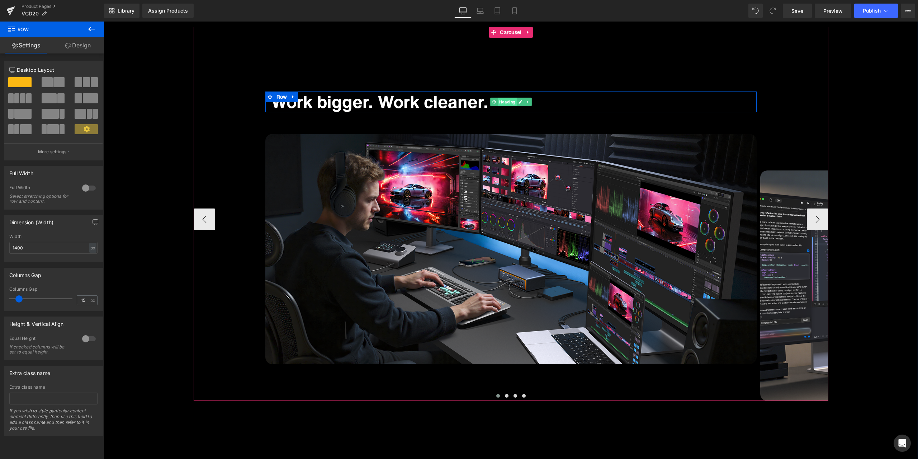
click at [511, 102] on span "Heading" at bounding box center [507, 102] width 19 height 9
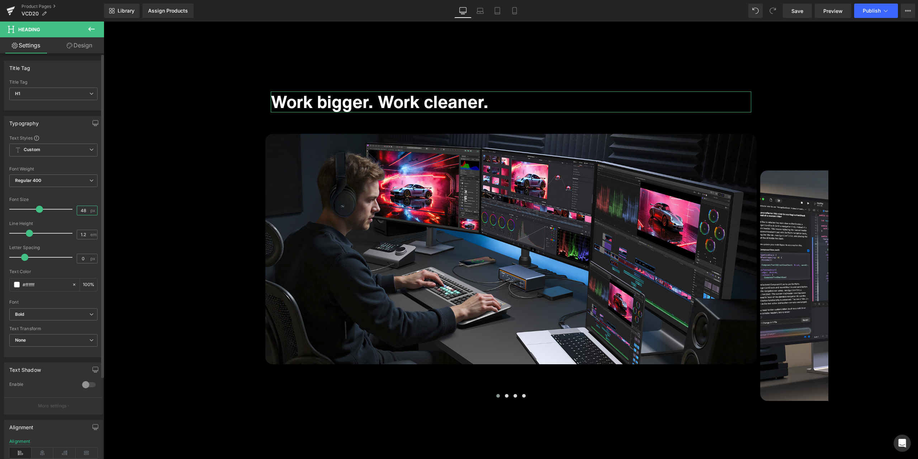
drag, startPoint x: 84, startPoint y: 208, endPoint x: 69, endPoint y: 209, distance: 14.7
click at [69, 209] on div "Font Size 48 px" at bounding box center [53, 209] width 88 height 24
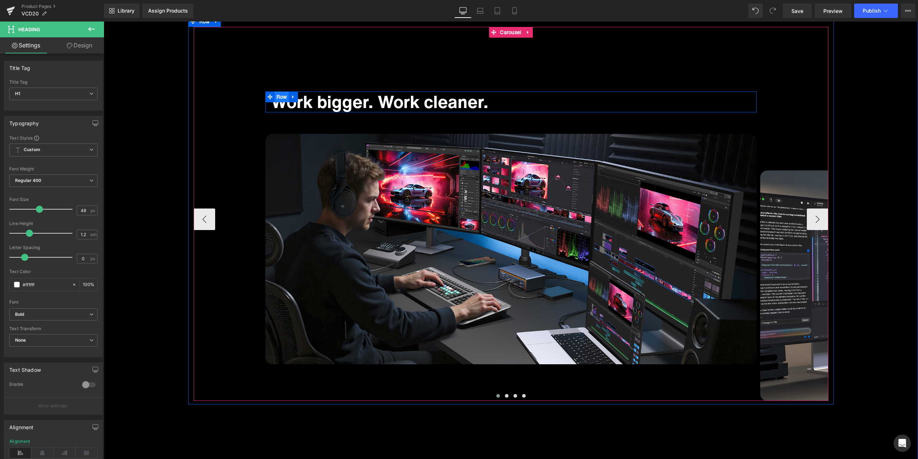
click at [275, 96] on span "Row" at bounding box center [282, 96] width 14 height 11
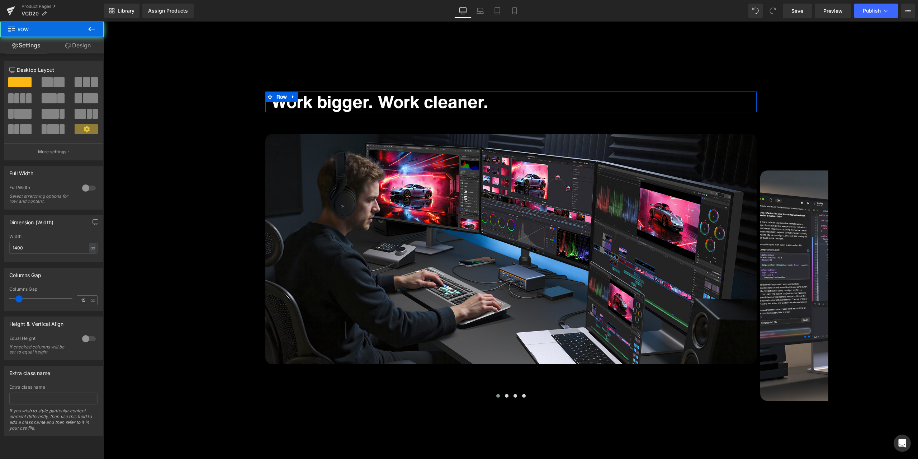
click at [81, 48] on link "Design" at bounding box center [78, 45] width 52 height 16
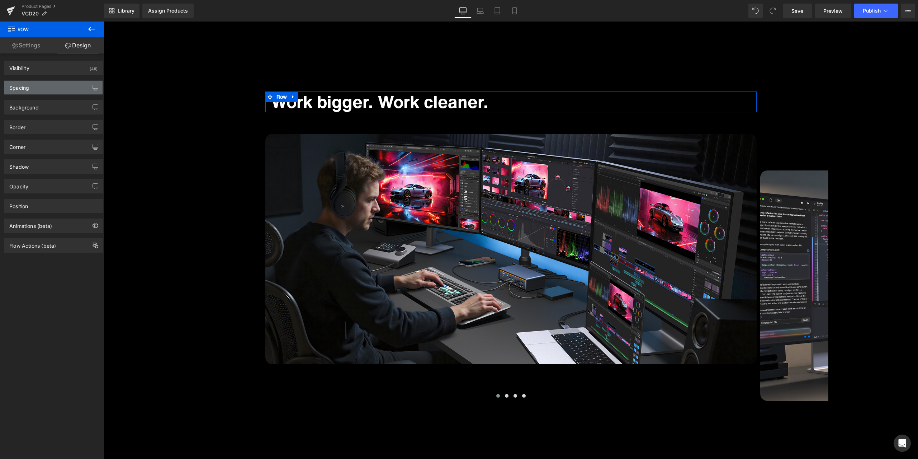
click at [45, 87] on div "Spacing" at bounding box center [53, 88] width 98 height 14
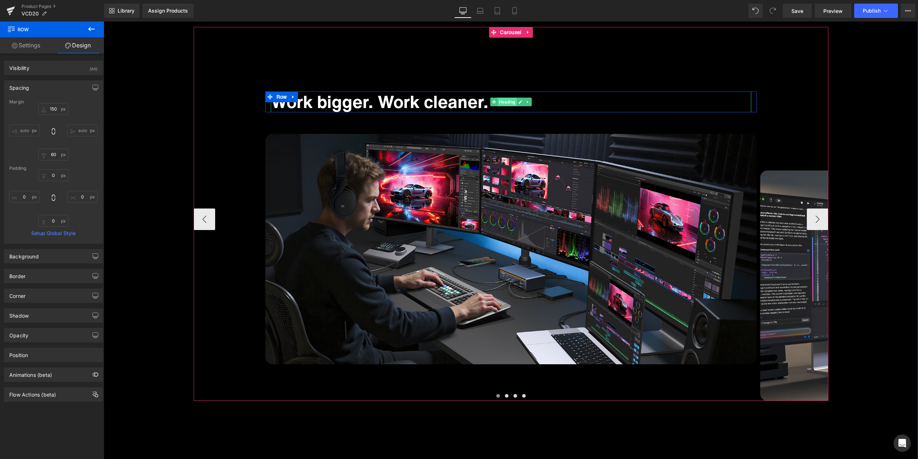
click at [508, 102] on span "Heading" at bounding box center [507, 102] width 19 height 9
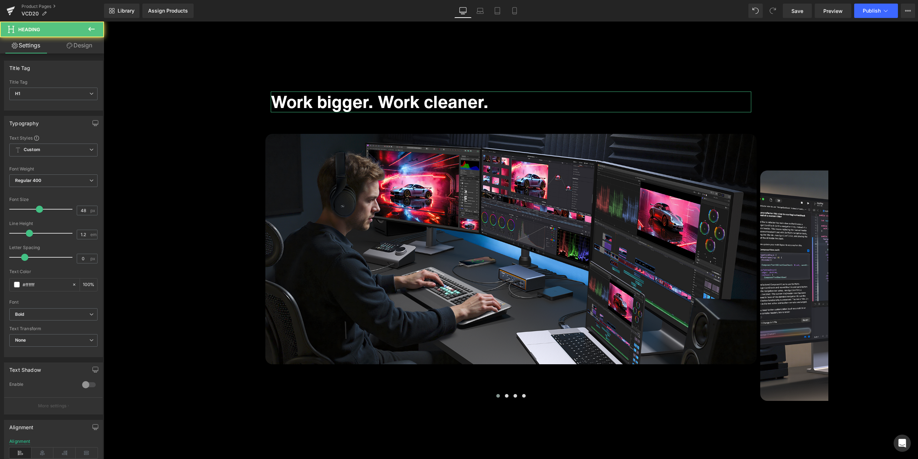
click at [79, 52] on link "Design" at bounding box center [79, 45] width 52 height 16
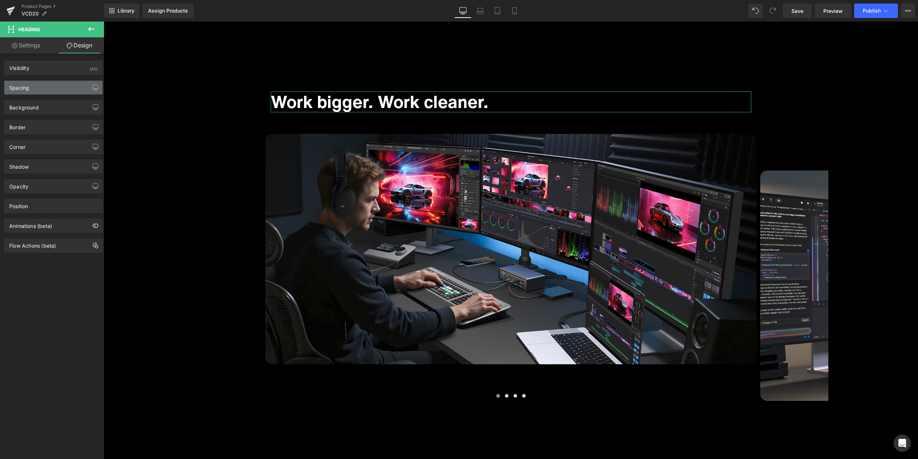
click at [44, 93] on div "Spacing" at bounding box center [53, 88] width 98 height 14
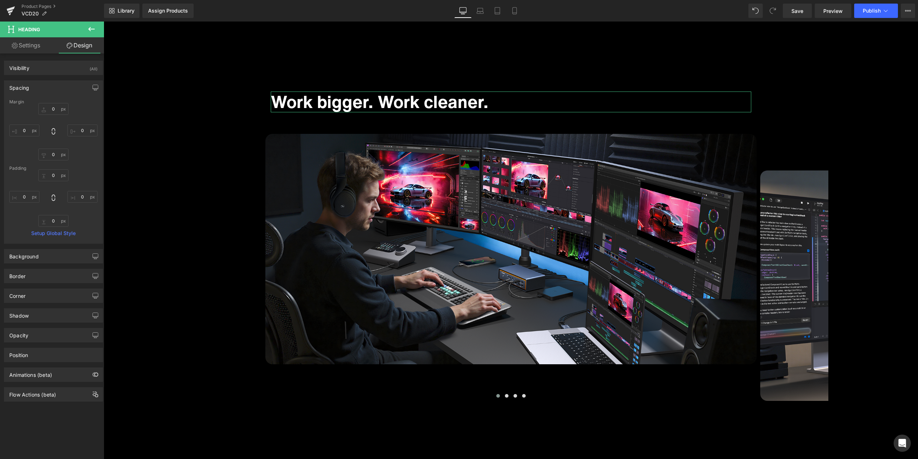
drag, startPoint x: 44, startPoint y: 90, endPoint x: 67, endPoint y: 90, distance: 22.6
click at [44, 90] on div "Spacing" at bounding box center [53, 88] width 98 height 14
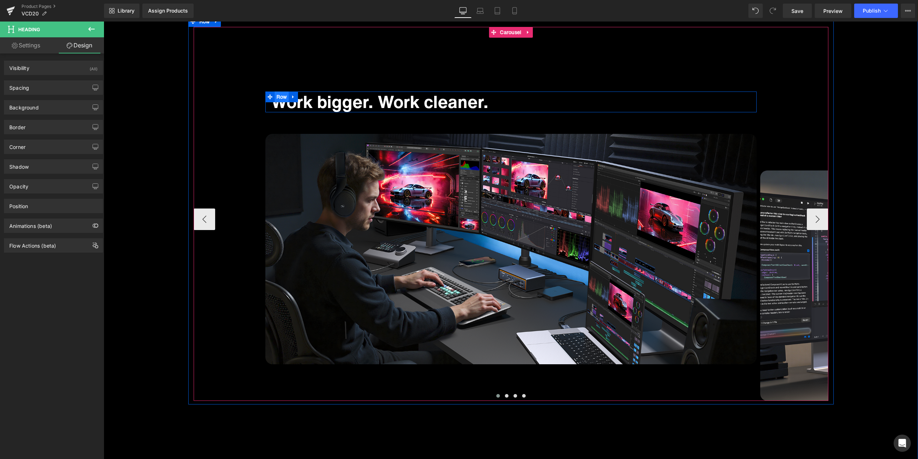
click at [275, 97] on span "Row" at bounding box center [282, 96] width 14 height 11
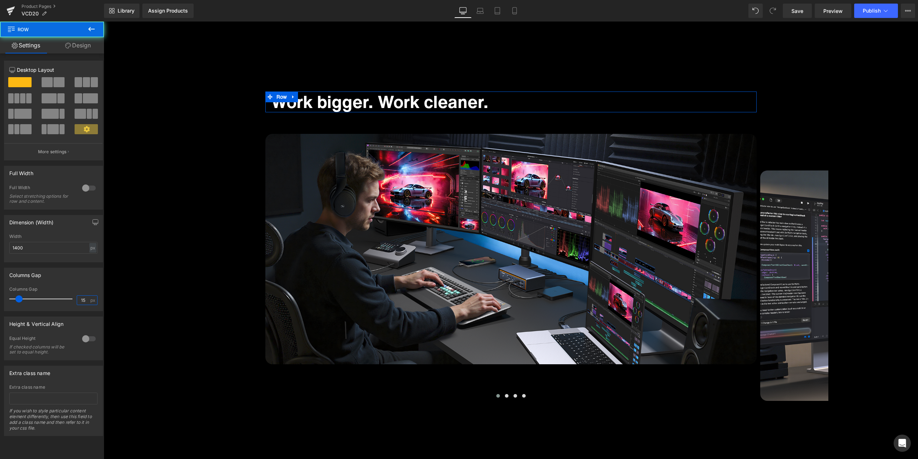
click at [82, 300] on input "15" at bounding box center [83, 300] width 13 height 9
click at [81, 298] on input "15" at bounding box center [83, 300] width 13 height 9
type input "0"
click at [78, 280] on div "Columns Gap" at bounding box center [53, 275] width 98 height 14
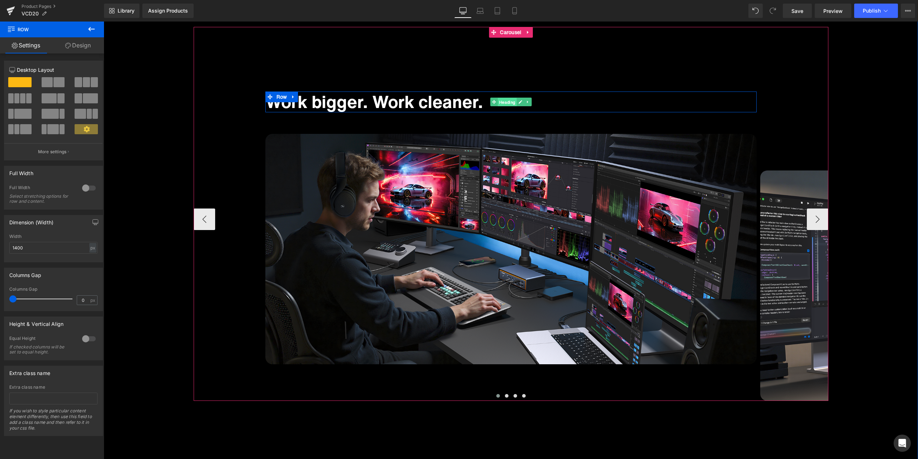
click at [508, 101] on span "Heading" at bounding box center [507, 102] width 19 height 9
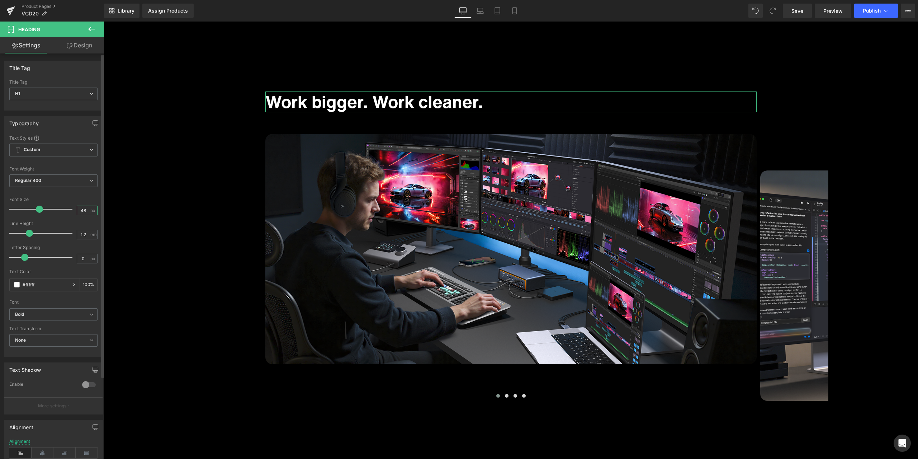
drag, startPoint x: 83, startPoint y: 210, endPoint x: 75, endPoint y: 208, distance: 7.6
click at [77, 208] on input "48" at bounding box center [83, 210] width 13 height 9
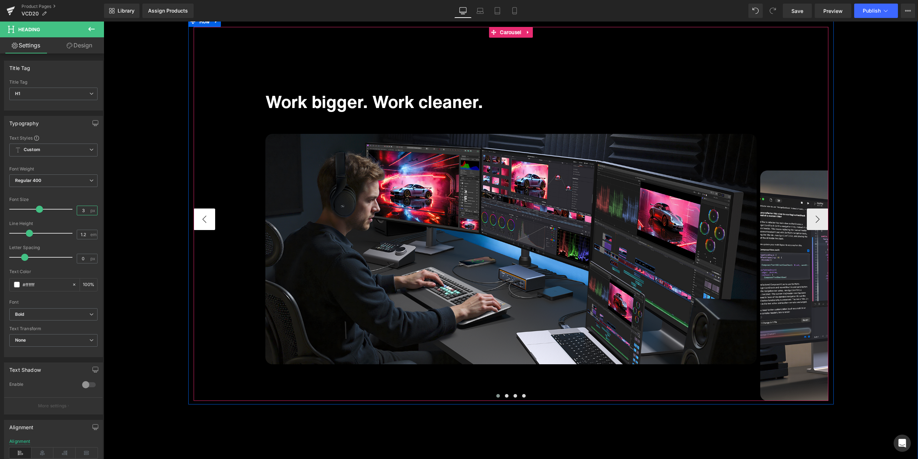
type input "30"
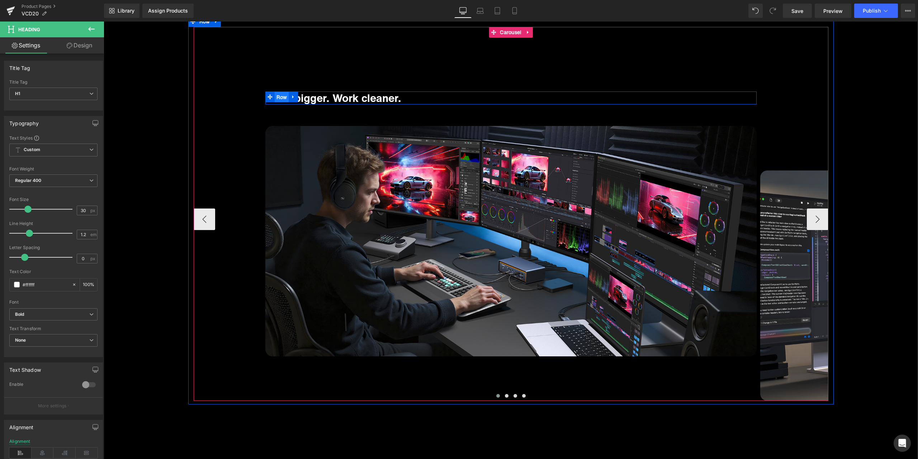
click at [279, 96] on ul "Row" at bounding box center [281, 96] width 33 height 11
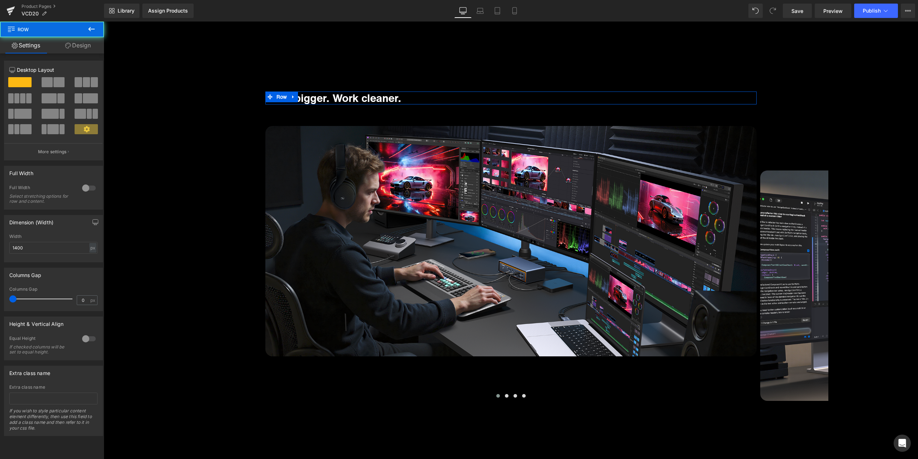
drag, startPoint x: 87, startPoint y: 49, endPoint x: 55, endPoint y: 81, distance: 44.6
click at [87, 49] on link "Design" at bounding box center [78, 45] width 52 height 16
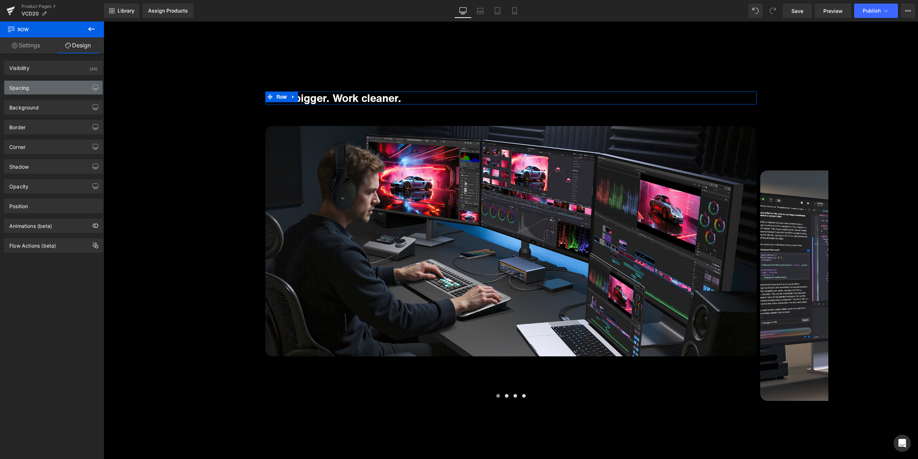
click at [48, 90] on div "Spacing" at bounding box center [53, 88] width 98 height 14
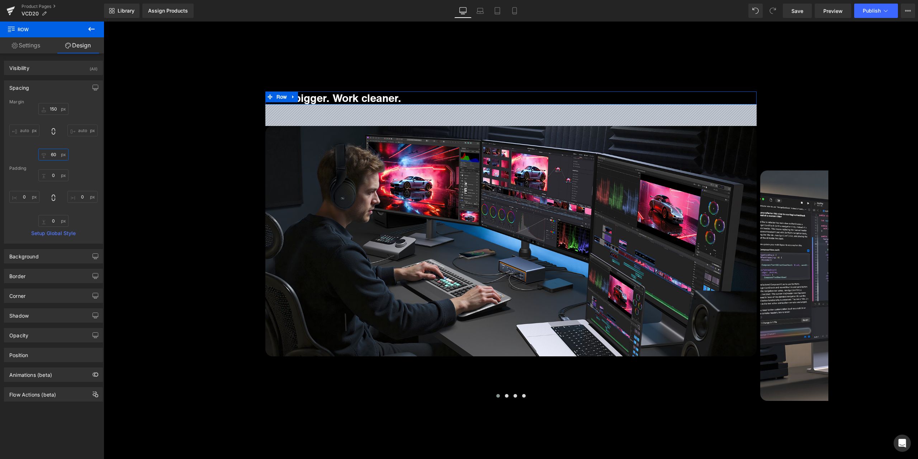
click at [53, 158] on input "60" at bounding box center [53, 155] width 30 height 12
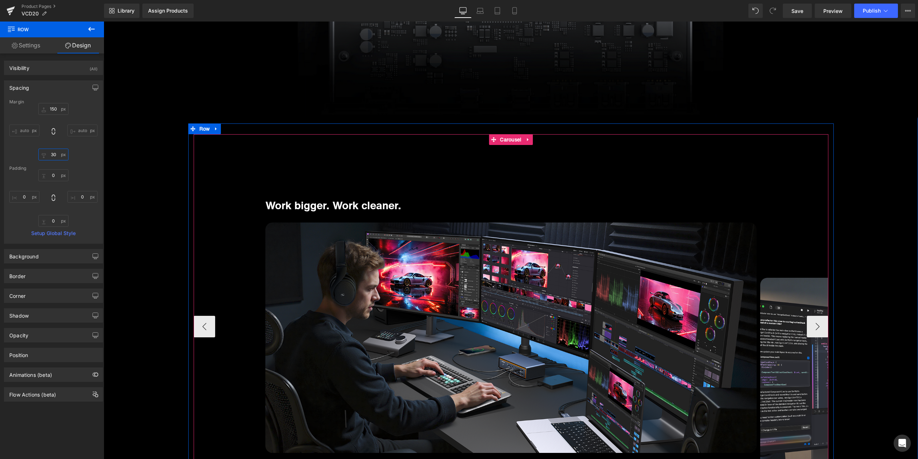
scroll to position [2870, 0]
type input "30"
click at [812, 326] on button "›" at bounding box center [818, 327] width 22 height 22
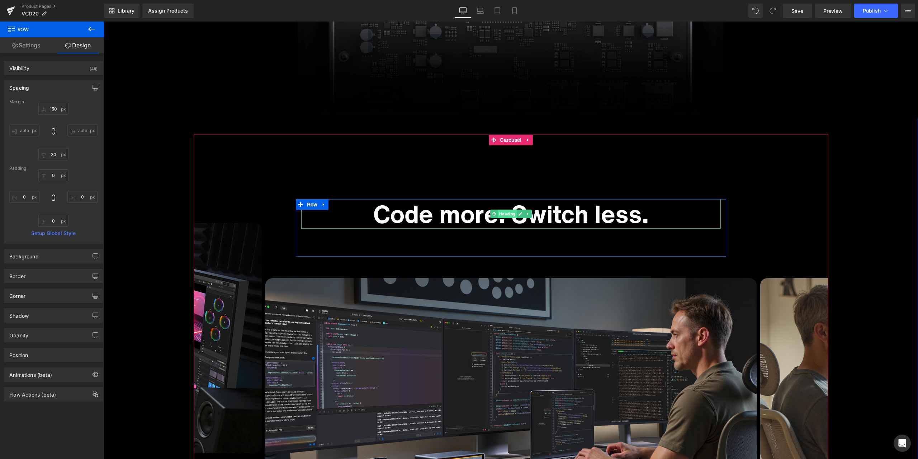
click at [509, 213] on span "Heading" at bounding box center [507, 214] width 19 height 9
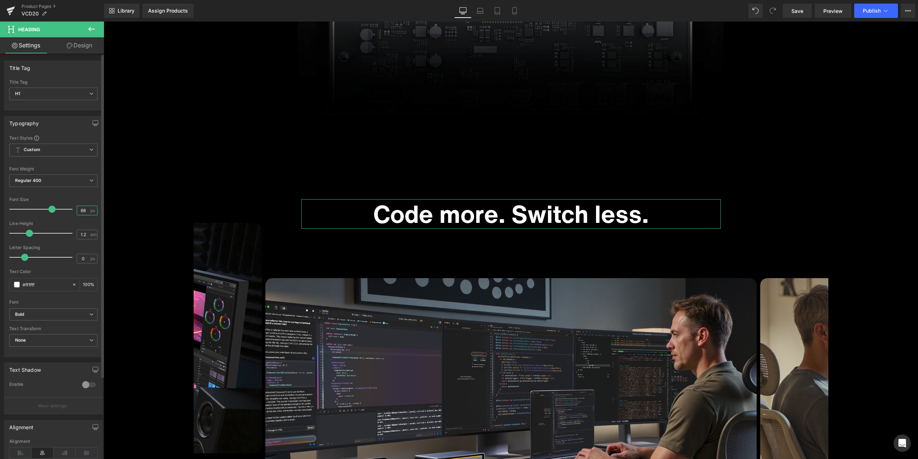
click at [83, 208] on input "68" at bounding box center [83, 210] width 13 height 9
drag, startPoint x: 85, startPoint y: 209, endPoint x: 72, endPoint y: 209, distance: 12.6
click at [73, 209] on div "Font Size 68 px" at bounding box center [53, 209] width 88 height 24
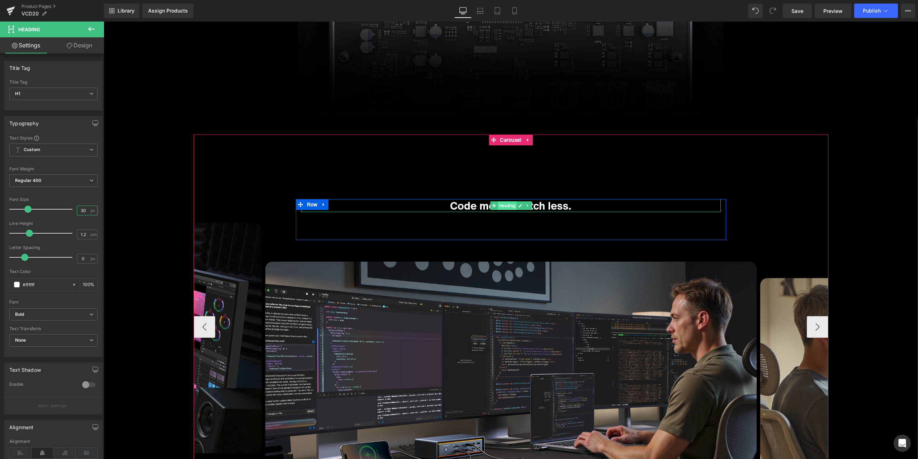
click at [500, 206] on span "Heading" at bounding box center [507, 205] width 19 height 9
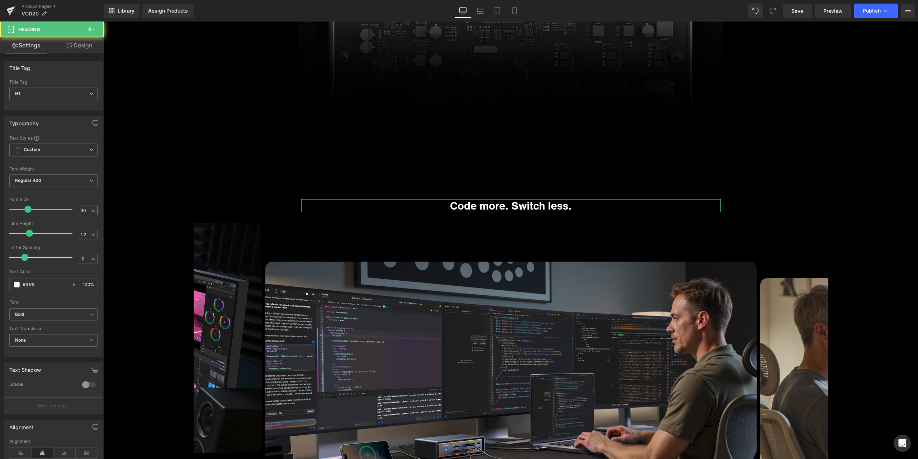
type input "30"
click at [77, 40] on link "Design" at bounding box center [79, 45] width 52 height 16
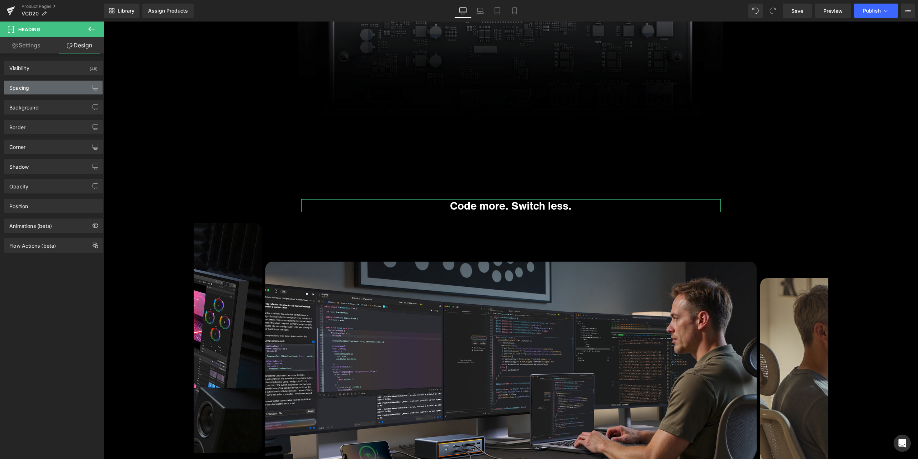
click at [53, 93] on div "Spacing" at bounding box center [53, 88] width 98 height 14
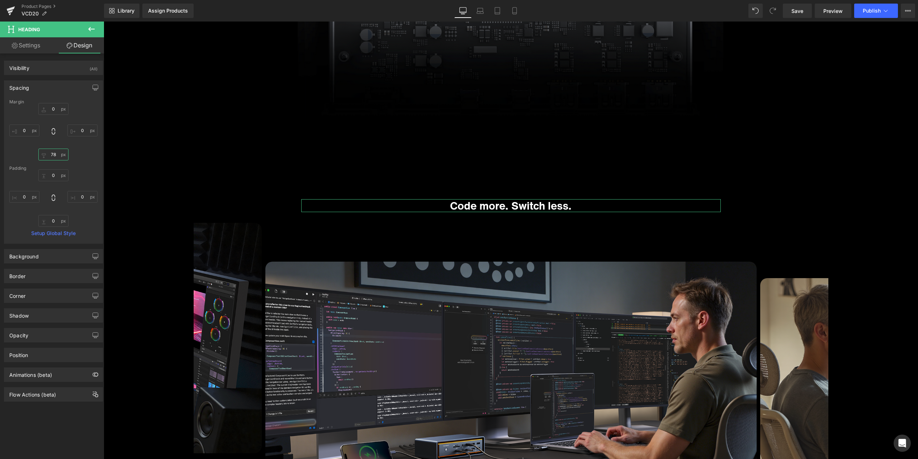
click at [55, 150] on input "78" at bounding box center [53, 155] width 30 height 12
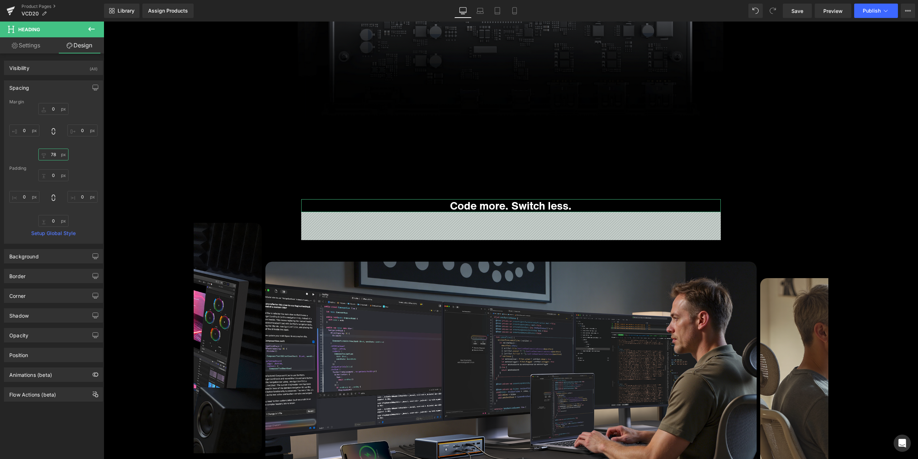
type input "0"
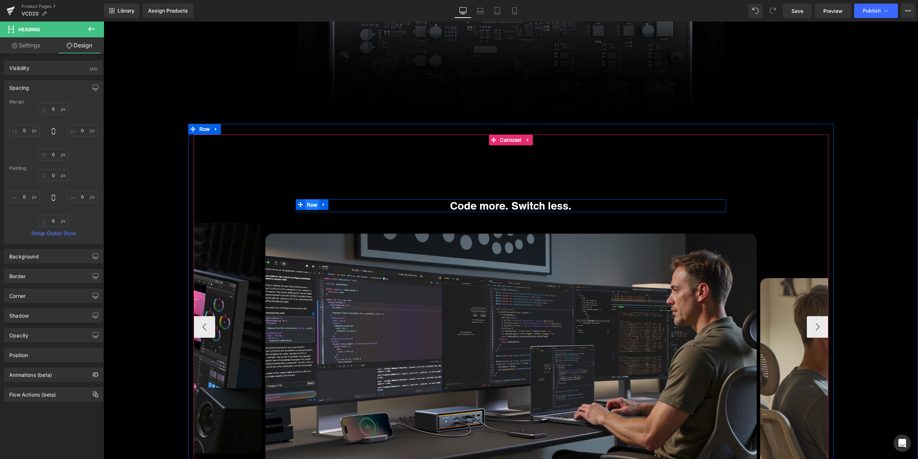
click at [305, 204] on span "Row" at bounding box center [312, 204] width 14 height 11
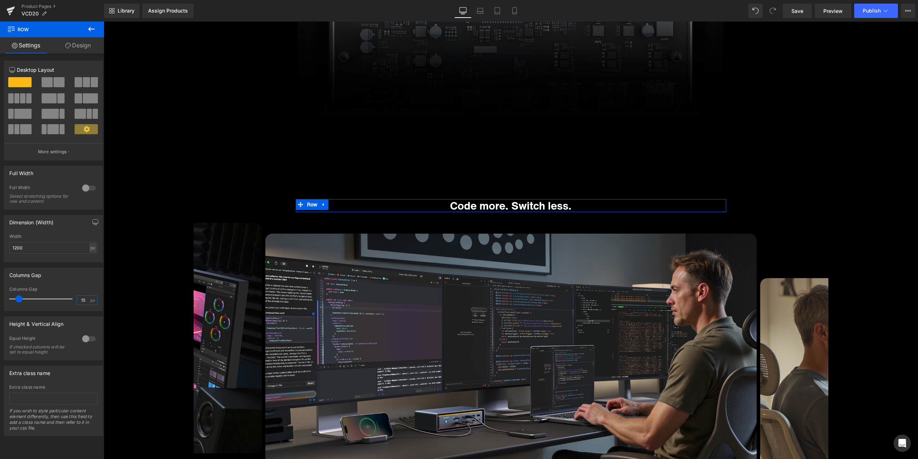
click at [82, 301] on input "15" at bounding box center [83, 300] width 13 height 9
drag, startPoint x: 83, startPoint y: 298, endPoint x: 73, endPoint y: 299, distance: 10.1
click at [73, 299] on div "Columns Gap 15 px" at bounding box center [53, 299] width 88 height 24
type input "0"
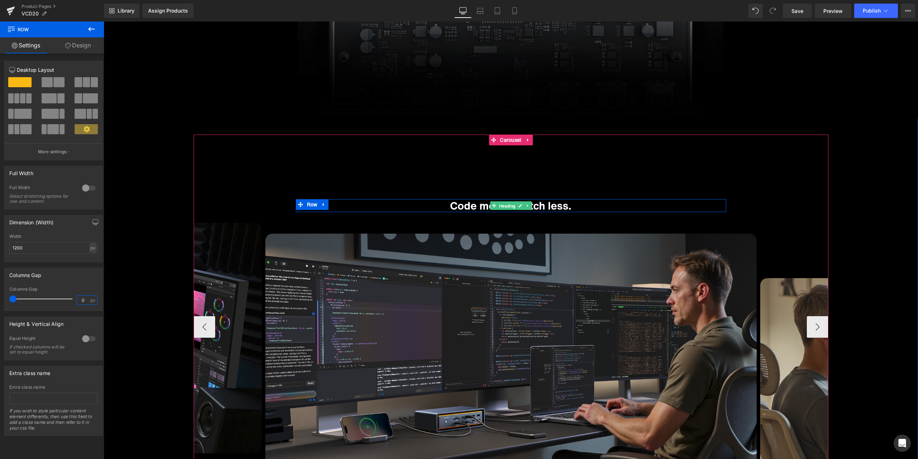
drag, startPoint x: 502, startPoint y: 206, endPoint x: 474, endPoint y: 209, distance: 28.1
click at [502, 206] on span "Heading" at bounding box center [507, 206] width 19 height 9
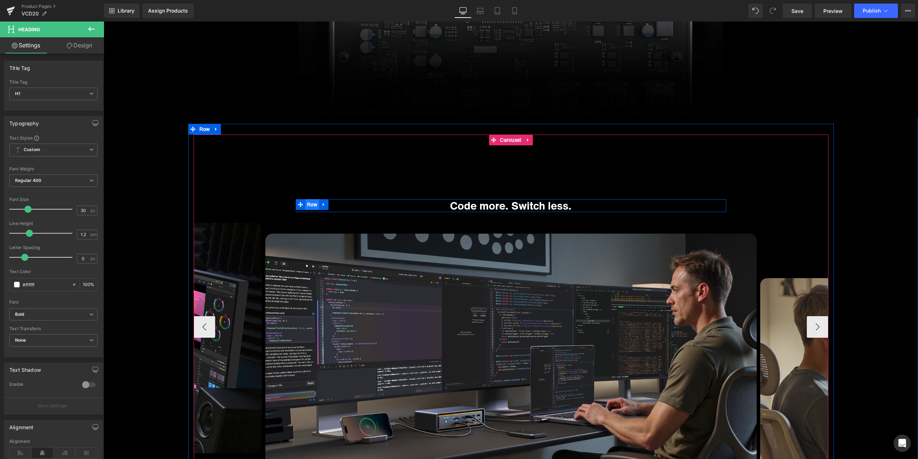
click at [308, 207] on span "Row" at bounding box center [312, 204] width 14 height 11
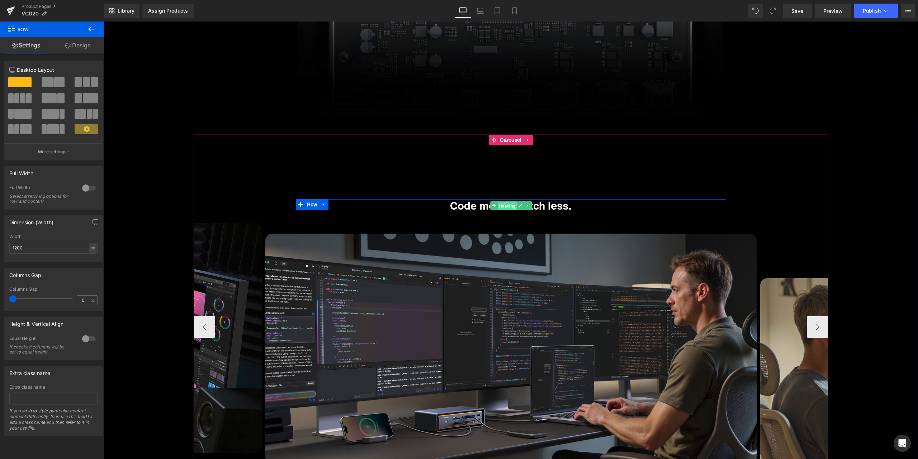
click at [506, 204] on span "Heading" at bounding box center [507, 206] width 19 height 9
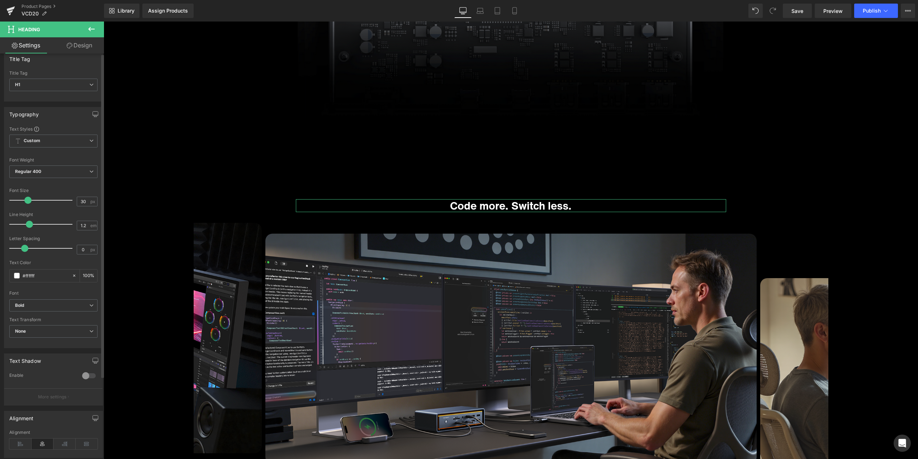
scroll to position [36, 0]
click at [20, 414] on icon at bounding box center [20, 417] width 22 height 11
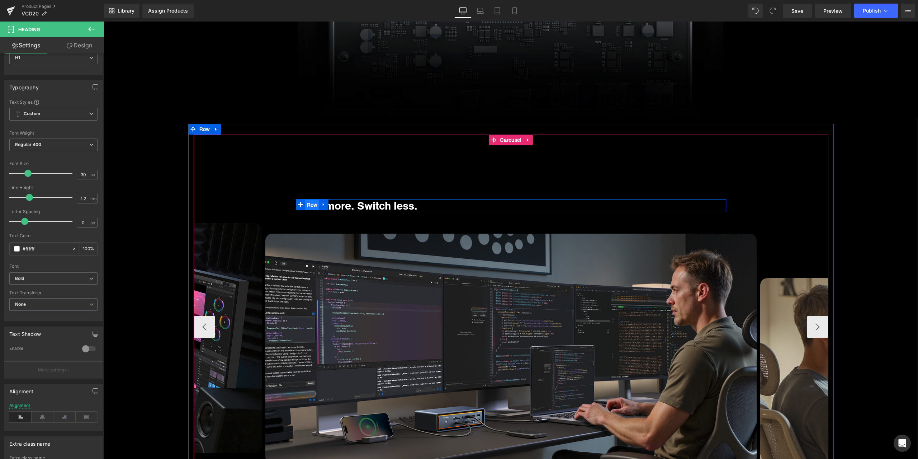
click at [305, 203] on span "Row" at bounding box center [312, 204] width 14 height 11
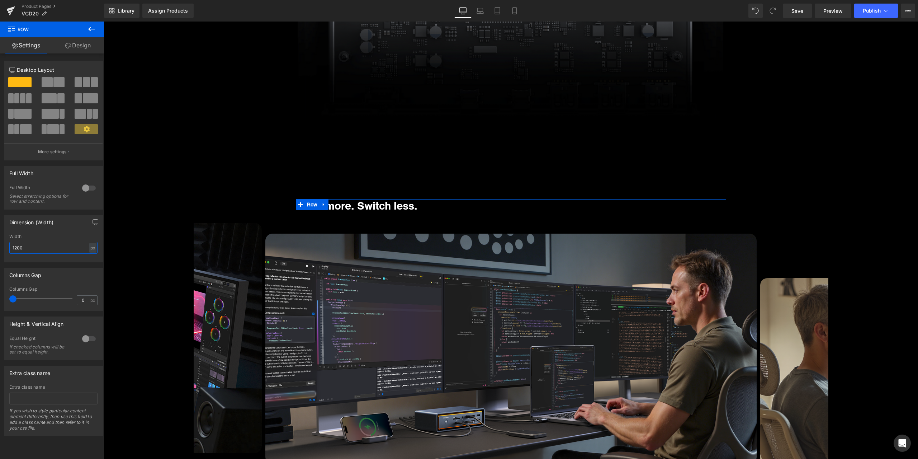
click at [42, 250] on input "1200" at bounding box center [53, 248] width 88 height 12
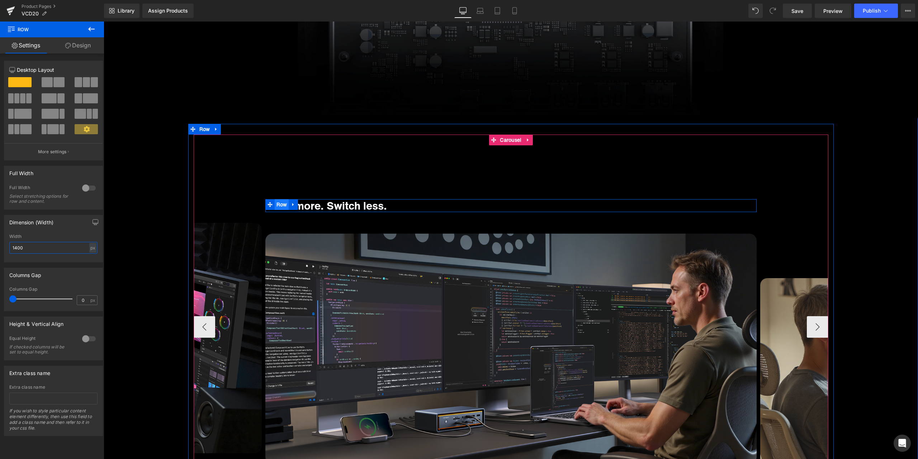
click at [275, 206] on span "Row" at bounding box center [282, 204] width 14 height 11
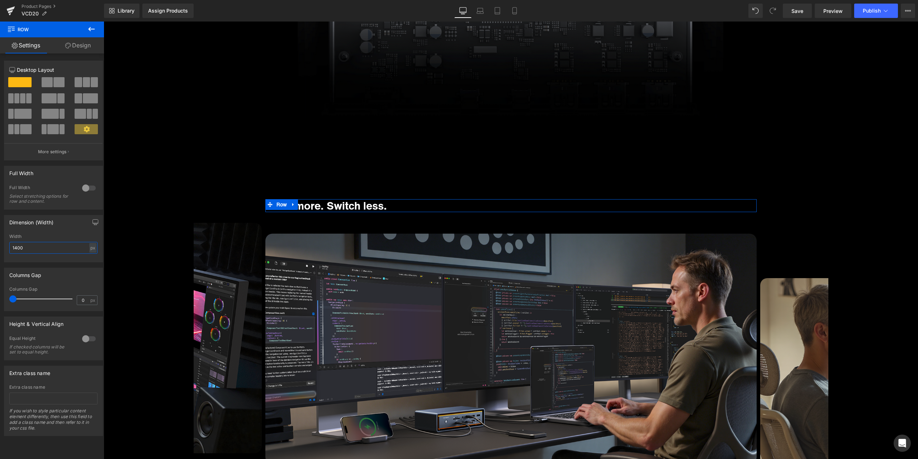
type input "1400"
drag, startPoint x: 84, startPoint y: 46, endPoint x: 51, endPoint y: 98, distance: 61.4
click at [84, 46] on link "Design" at bounding box center [78, 45] width 52 height 16
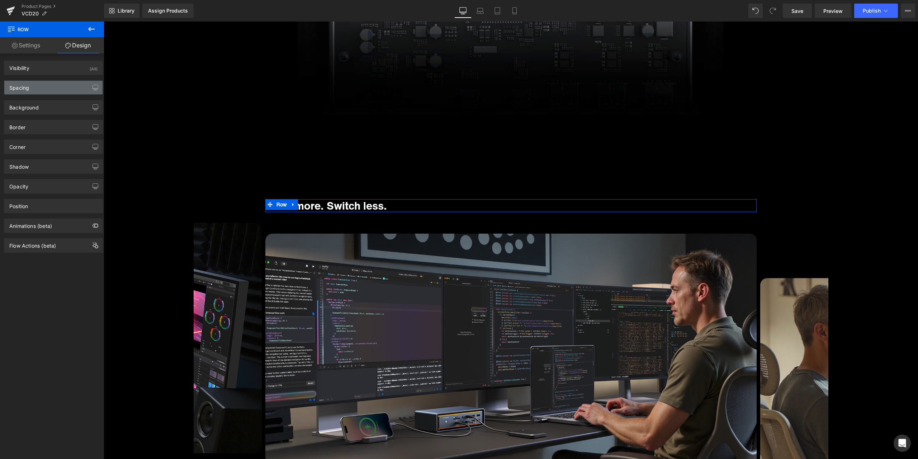
click at [32, 93] on div "Spacing" at bounding box center [53, 88] width 98 height 14
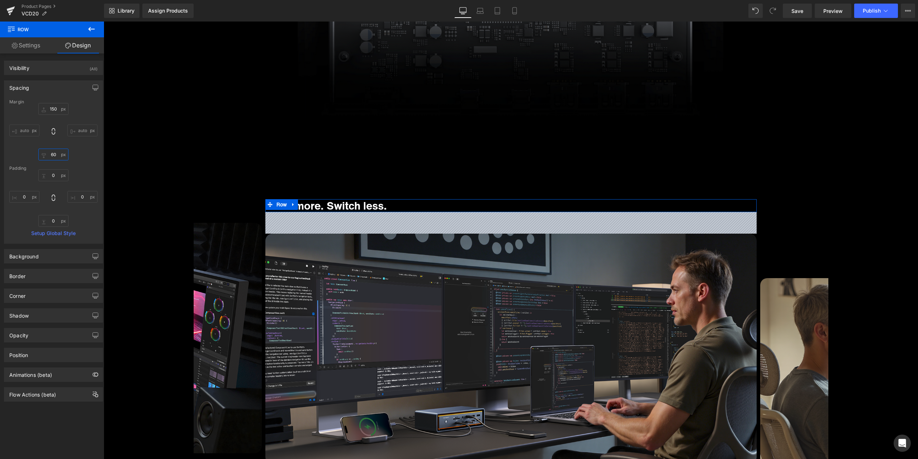
click at [55, 152] on input "60" at bounding box center [53, 155] width 30 height 12
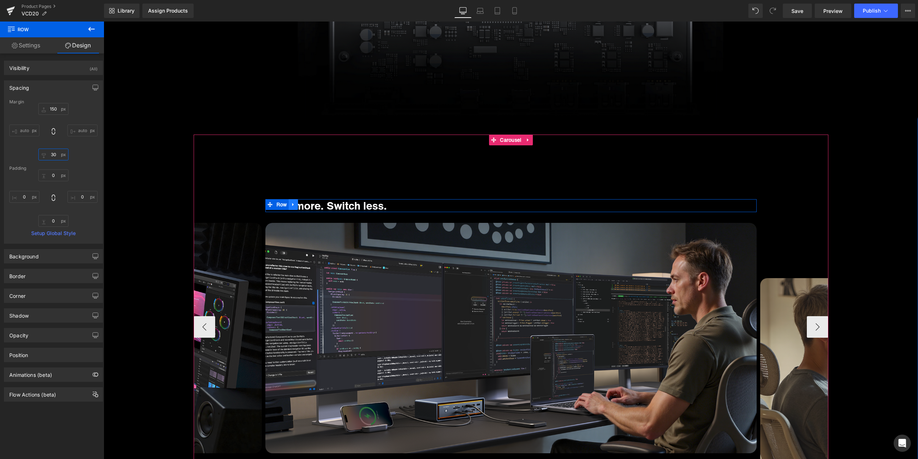
type input "30"
click at [292, 205] on icon at bounding box center [292, 204] width 1 height 3
click at [300, 204] on icon at bounding box center [302, 204] width 5 height 5
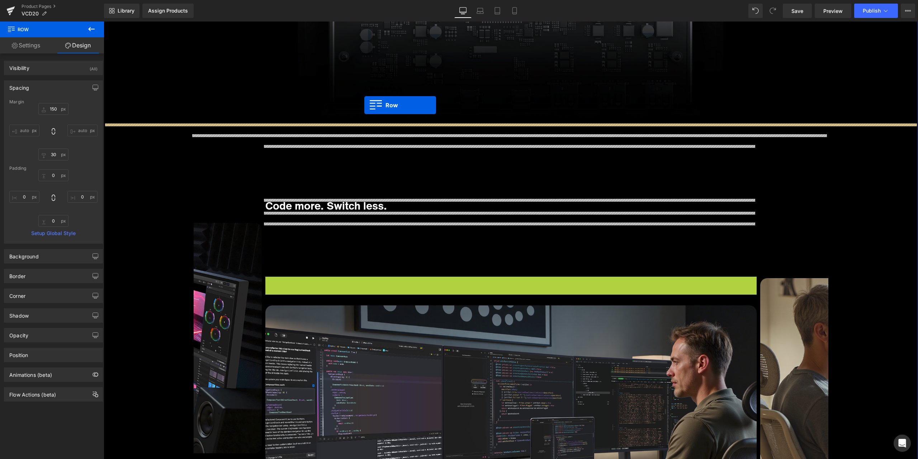
drag, startPoint x: 276, startPoint y: 281, endPoint x: 365, endPoint y: 105, distance: 196.7
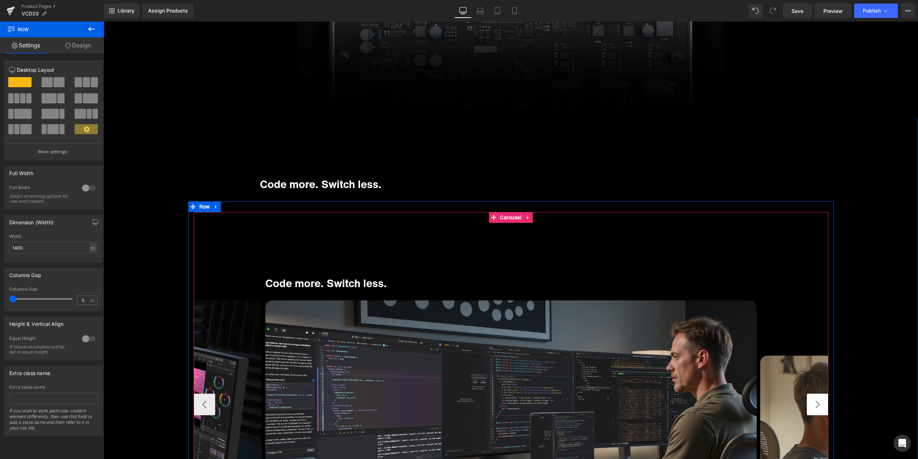
click at [817, 404] on button "›" at bounding box center [818, 405] width 22 height 22
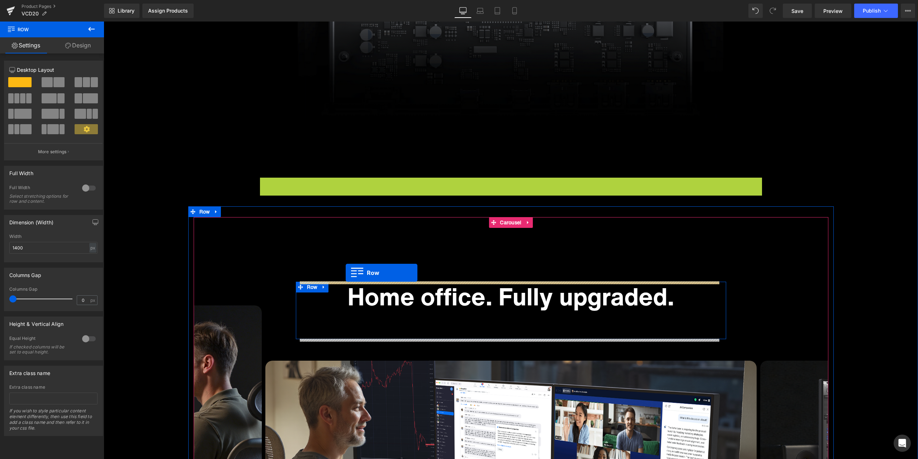
drag, startPoint x: 277, startPoint y: 181, endPoint x: 346, endPoint y: 273, distance: 114.7
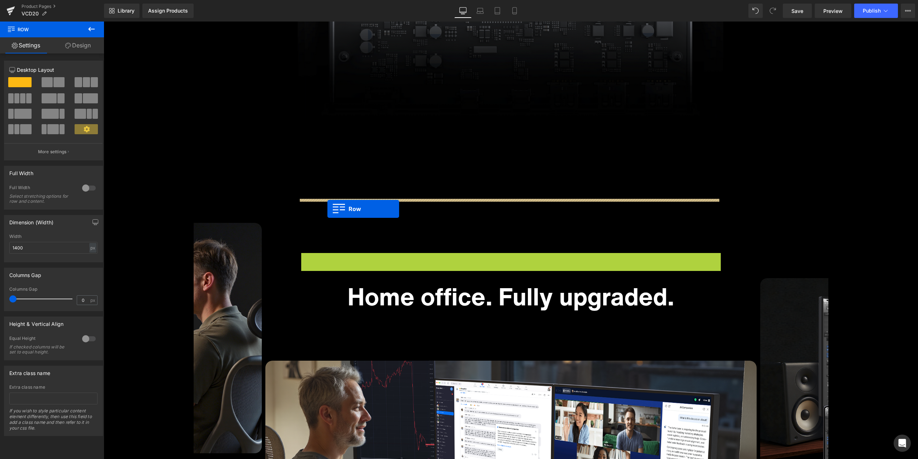
drag, startPoint x: 316, startPoint y: 256, endPoint x: 328, endPoint y: 209, distance: 48.6
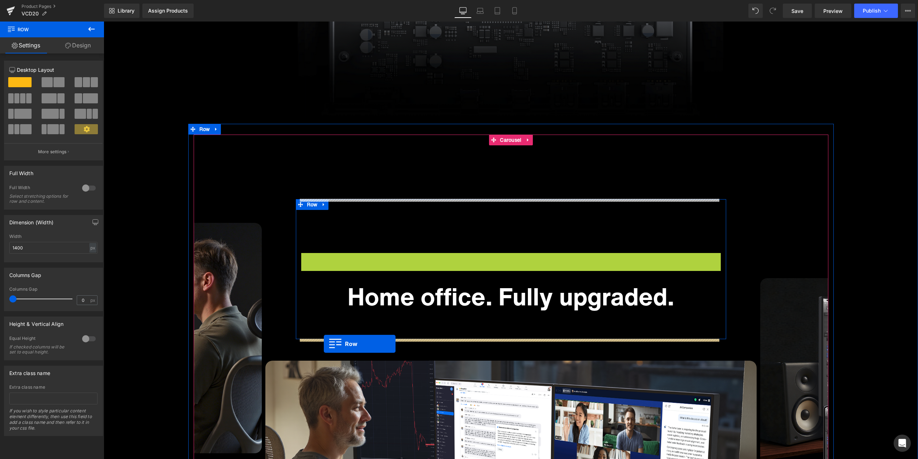
drag, startPoint x: 310, startPoint y: 258, endPoint x: 324, endPoint y: 344, distance: 86.9
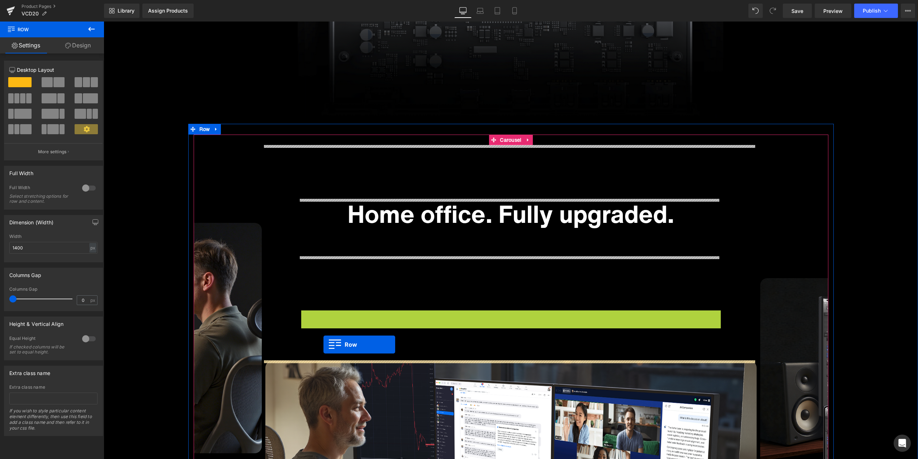
drag, startPoint x: 313, startPoint y: 318, endPoint x: 324, endPoint y: 345, distance: 29.9
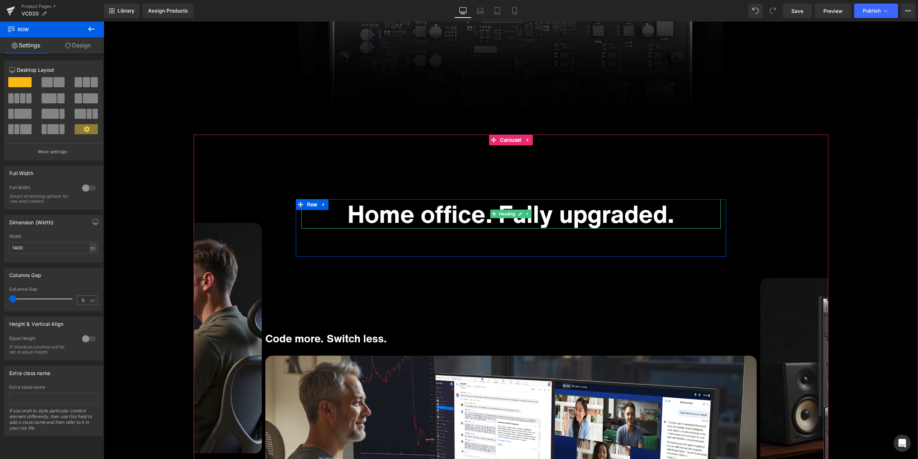
click at [424, 214] on h1 "Home office. Fully upgraded." at bounding box center [511, 213] width 420 height 29
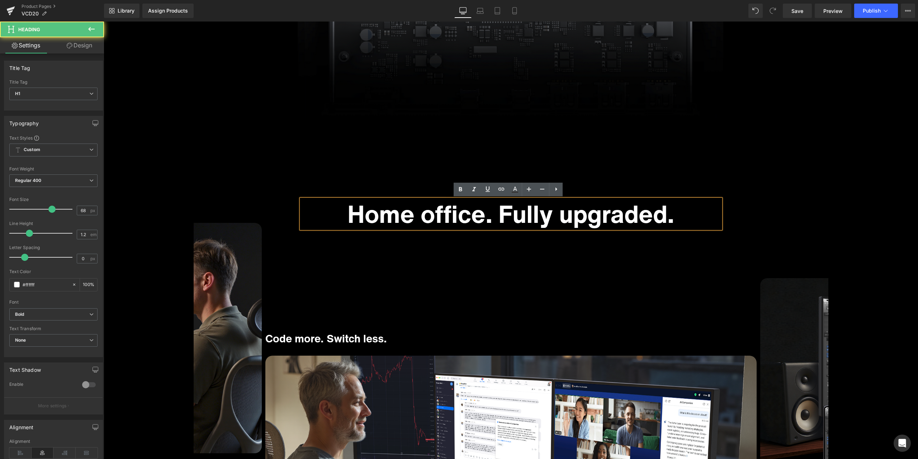
click at [424, 214] on h1 "Home office. Fully upgraded." at bounding box center [511, 213] width 420 height 29
click at [643, 161] on div "Home office. Fully upgraded. Heading Row Code more. Switch less. Heading Row Im…" at bounding box center [511, 365] width 492 height 441
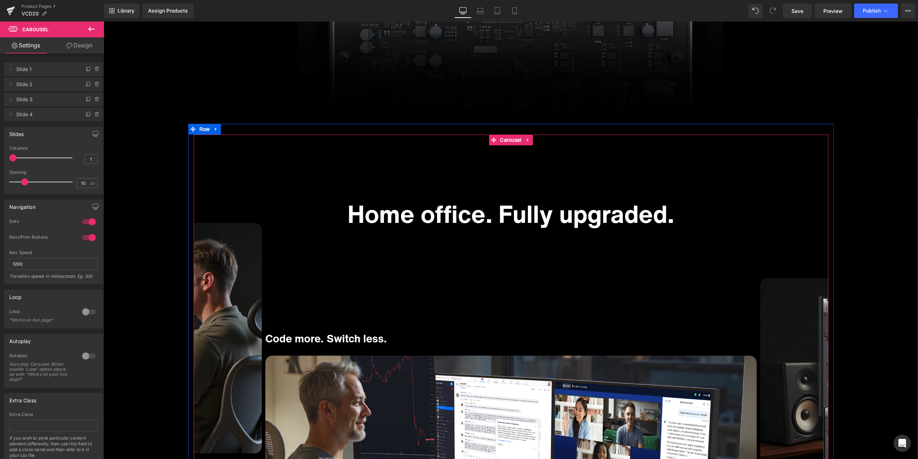
click at [330, 337] on h1 "Code more. Switch less." at bounding box center [511, 338] width 492 height 13
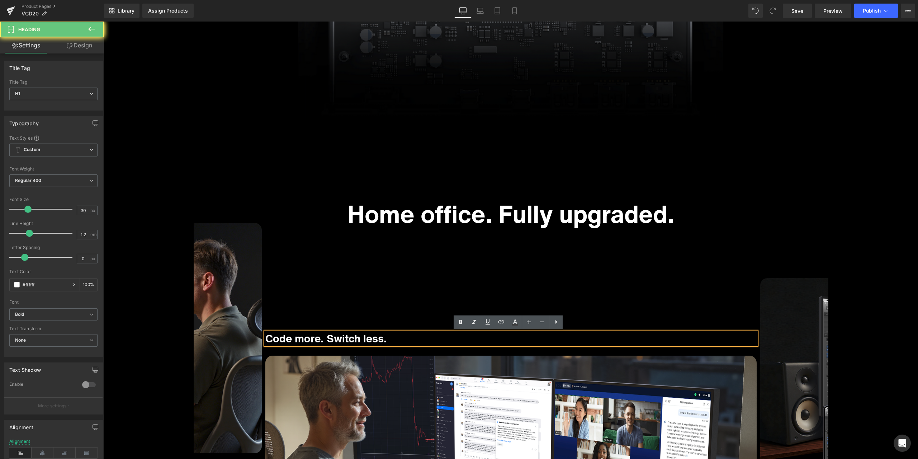
click at [330, 337] on h1 "Code more. Switch less." at bounding box center [511, 338] width 492 height 13
click at [398, 310] on div "Home office. Fully upgraded. Heading Row Code more. Switch less. Heading Row Im…" at bounding box center [511, 365] width 492 height 441
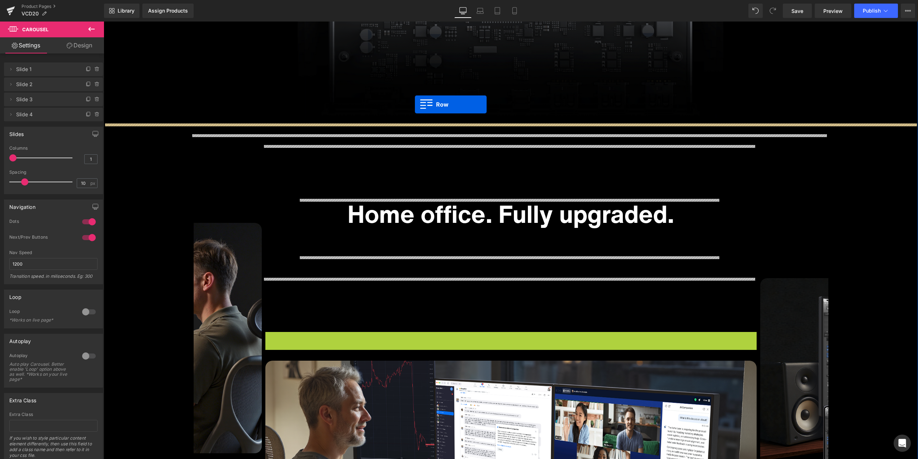
drag, startPoint x: 279, startPoint y: 337, endPoint x: 415, endPoint y: 104, distance: 269.1
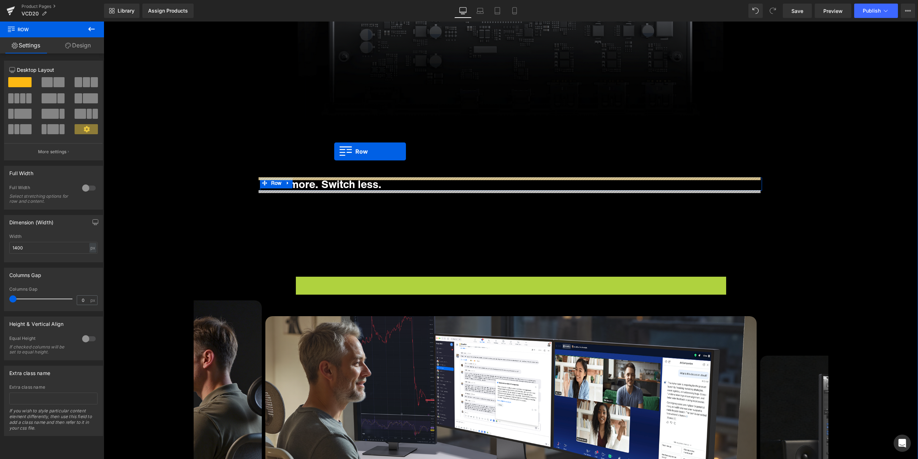
drag, startPoint x: 305, startPoint y: 280, endPoint x: 334, endPoint y: 151, distance: 131.8
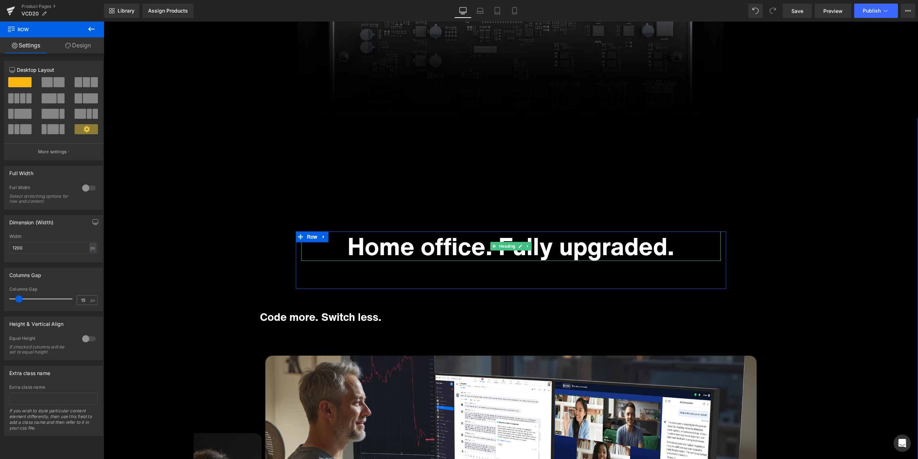
click at [413, 249] on h1 "Home office. Fully upgraded." at bounding box center [511, 245] width 420 height 29
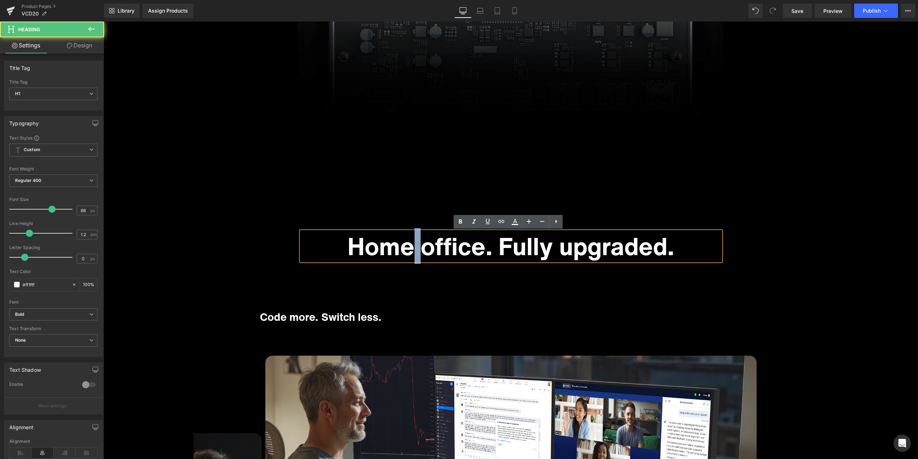
click at [413, 249] on h1 "Home office. Fully upgraded." at bounding box center [511, 245] width 420 height 29
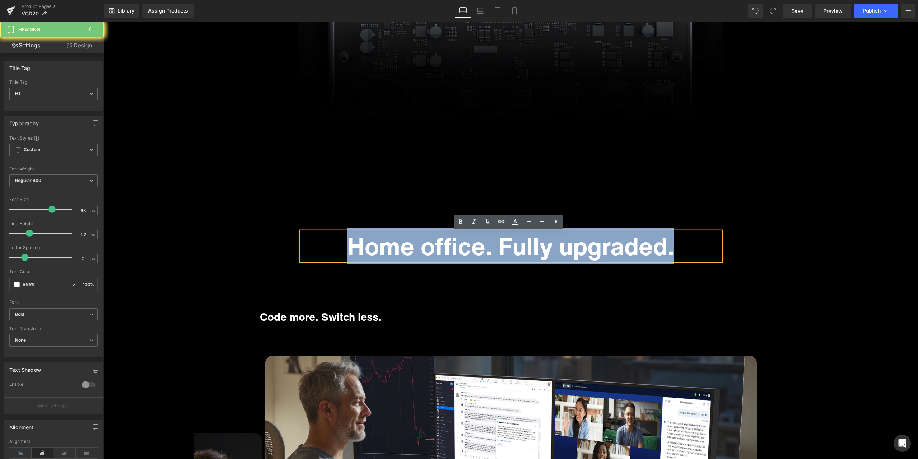
click at [413, 249] on h1 "Home office. Fully upgraded." at bounding box center [511, 245] width 420 height 29
copy h1 "Home office. Fully upgraded."
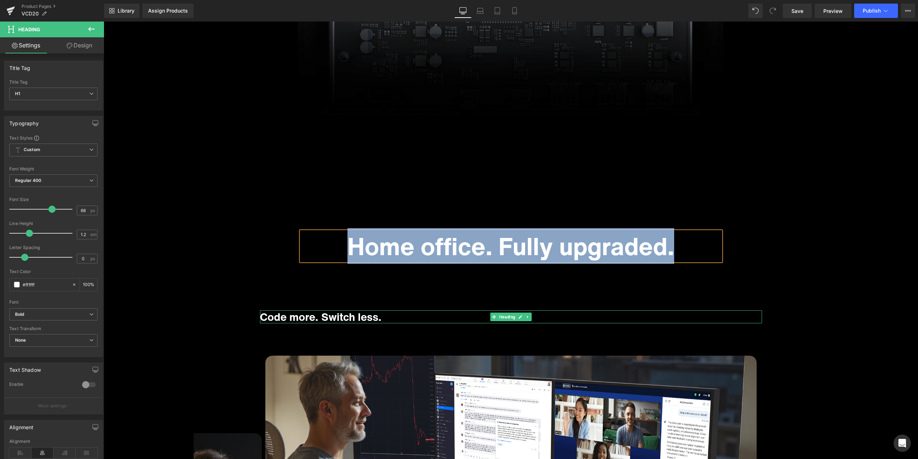
click at [328, 318] on h1 "Code more. Switch less." at bounding box center [511, 316] width 502 height 13
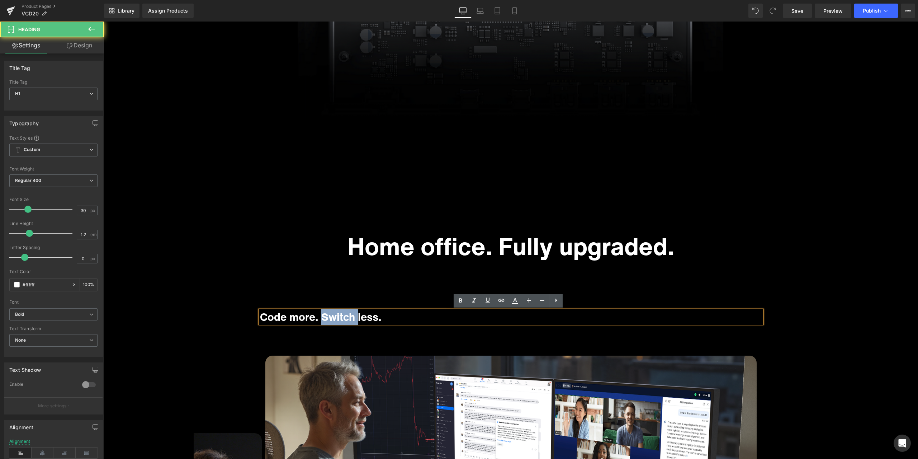
click at [328, 318] on h1 "Code more. Switch less." at bounding box center [511, 316] width 502 height 13
paste div
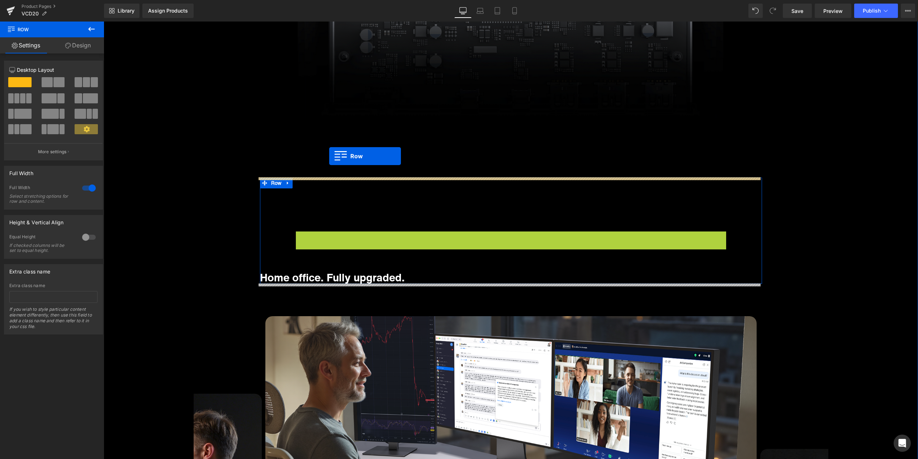
drag, startPoint x: 310, startPoint y: 240, endPoint x: 329, endPoint y: 156, distance: 86.2
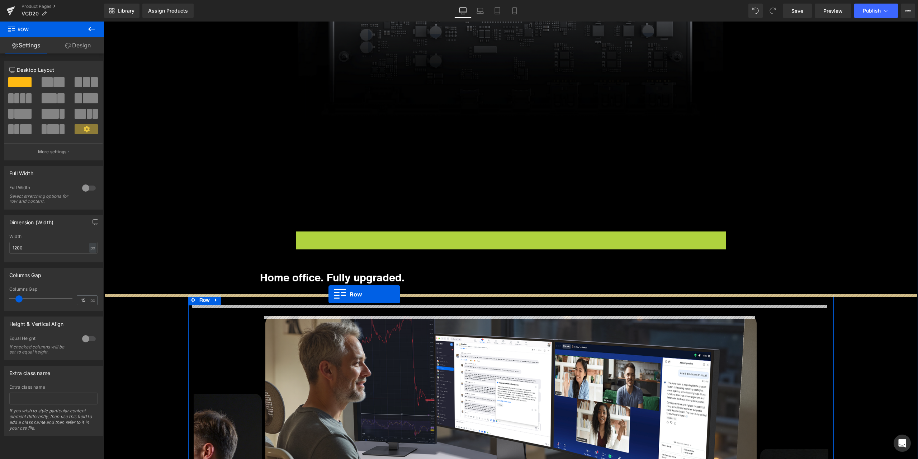
drag, startPoint x: 305, startPoint y: 236, endPoint x: 329, endPoint y: 294, distance: 62.4
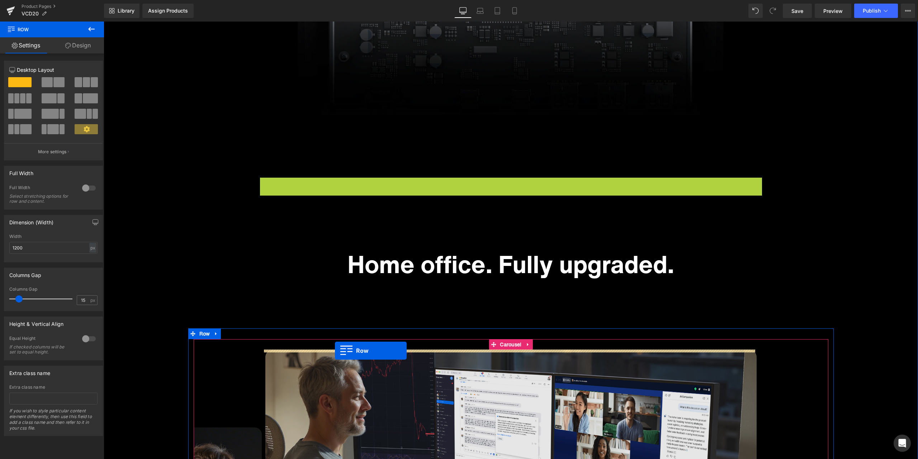
drag, startPoint x: 271, startPoint y: 181, endPoint x: 335, endPoint y: 351, distance: 181.0
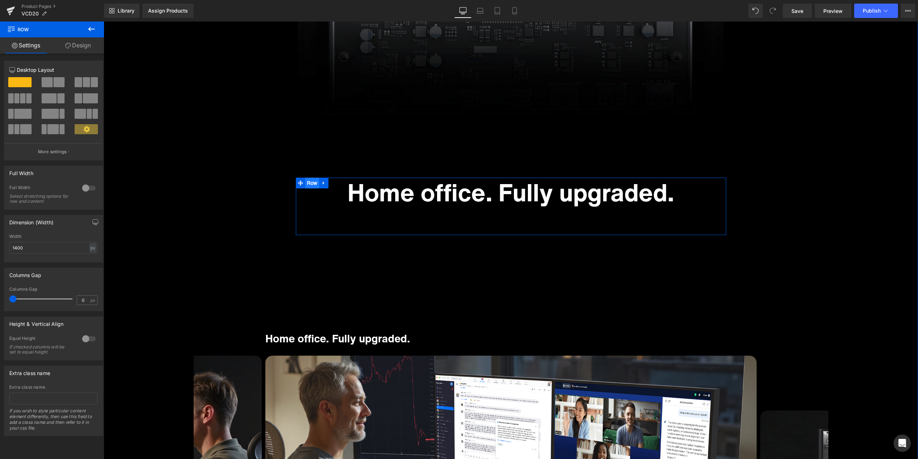
click at [310, 187] on ul "Row" at bounding box center [312, 183] width 33 height 11
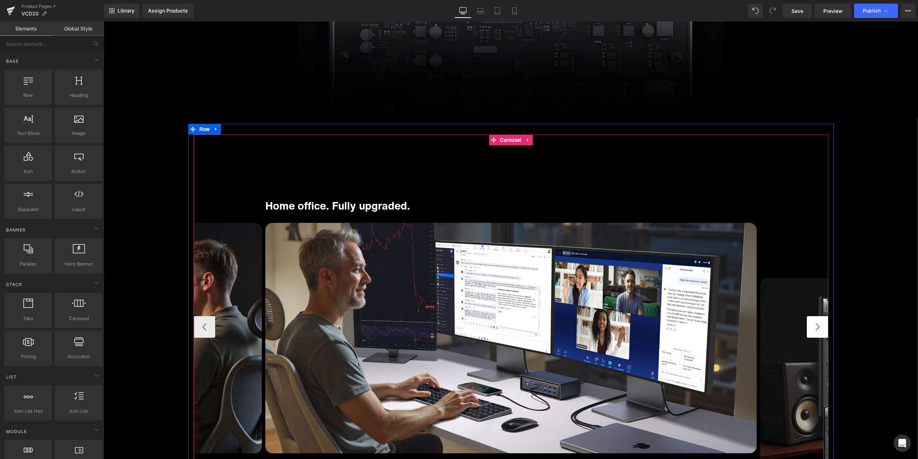
click at [812, 328] on button "›" at bounding box center [818, 327] width 22 height 22
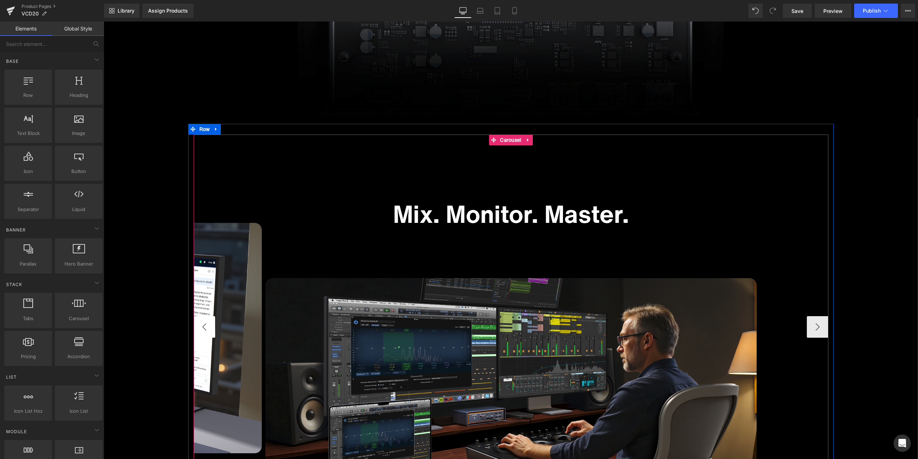
click at [203, 325] on button "‹" at bounding box center [205, 327] width 22 height 22
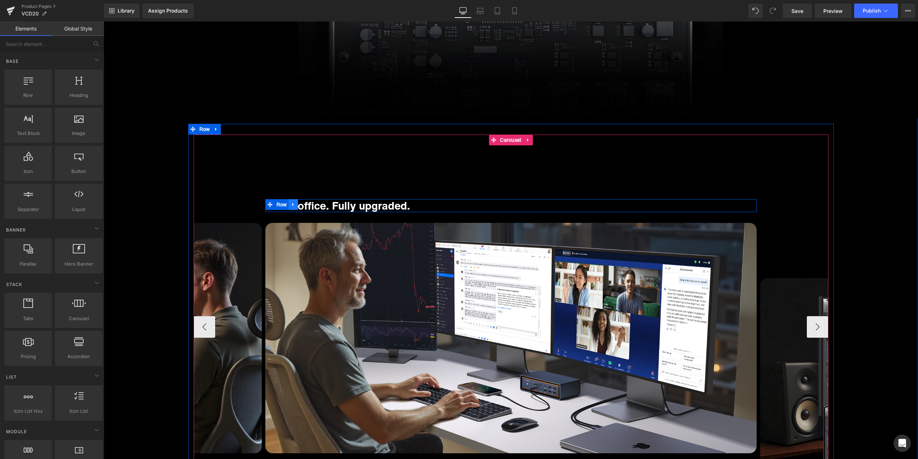
click at [291, 203] on icon at bounding box center [293, 204] width 5 height 5
click at [300, 203] on icon at bounding box center [302, 204] width 5 height 5
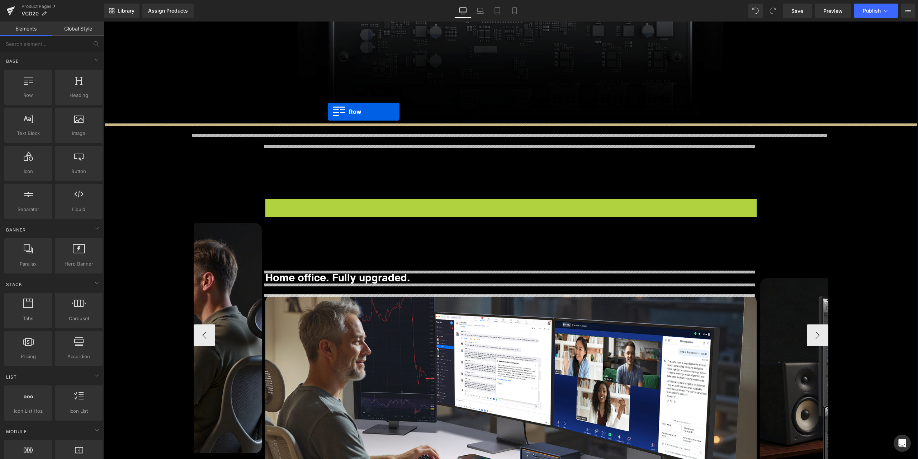
drag, startPoint x: 283, startPoint y: 203, endPoint x: 328, endPoint y: 112, distance: 102.0
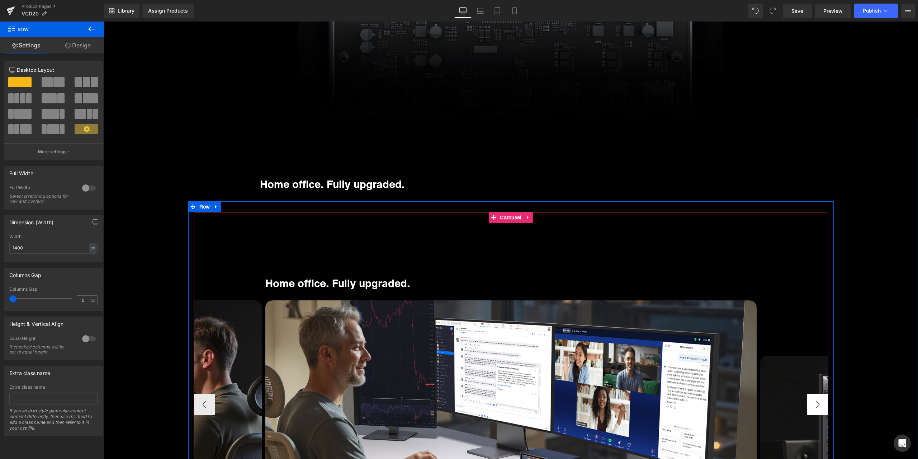
click at [822, 402] on button "›" at bounding box center [818, 405] width 22 height 22
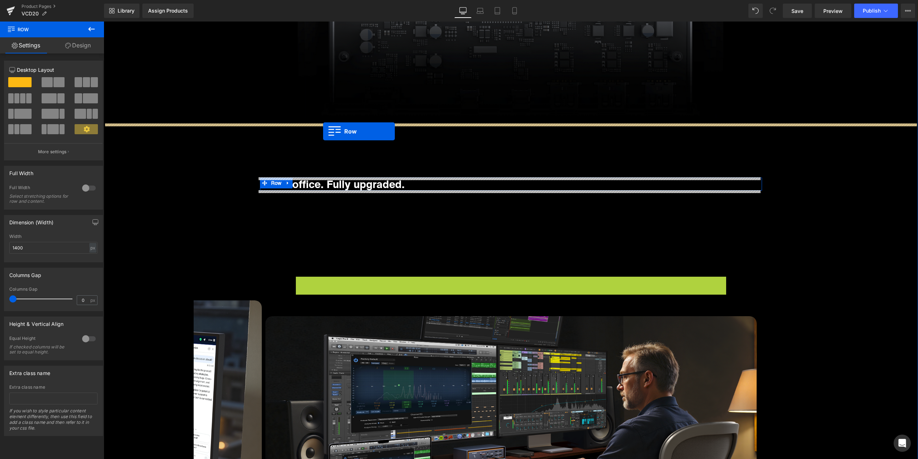
drag, startPoint x: 307, startPoint y: 281, endPoint x: 323, endPoint y: 131, distance: 150.8
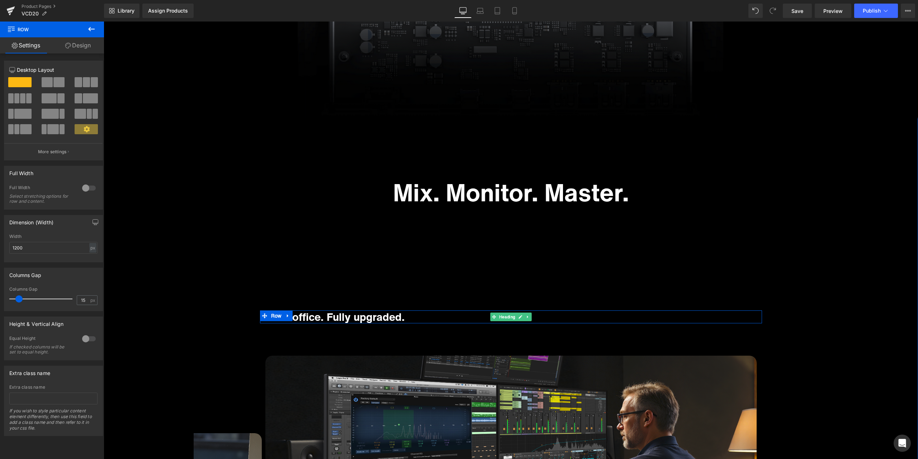
click at [331, 318] on h1 "Home office. Fully upgraded." at bounding box center [511, 316] width 502 height 13
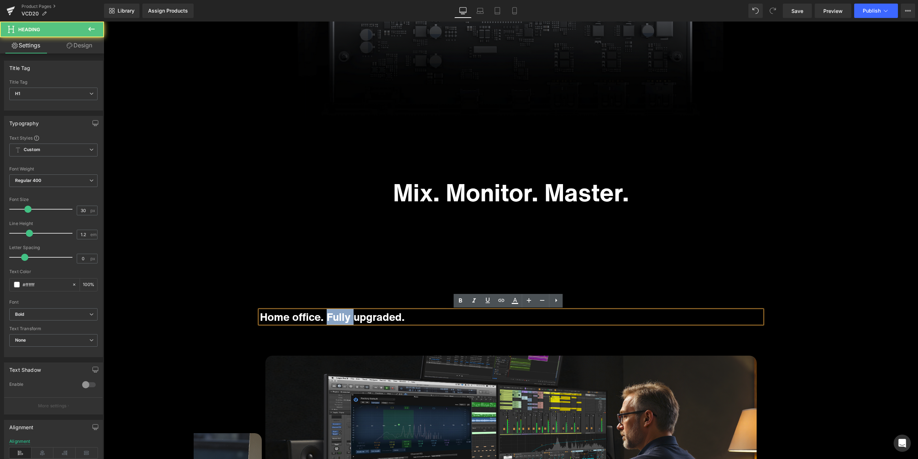
click at [331, 318] on h1 "Home office. Fully upgraded." at bounding box center [511, 316] width 502 height 13
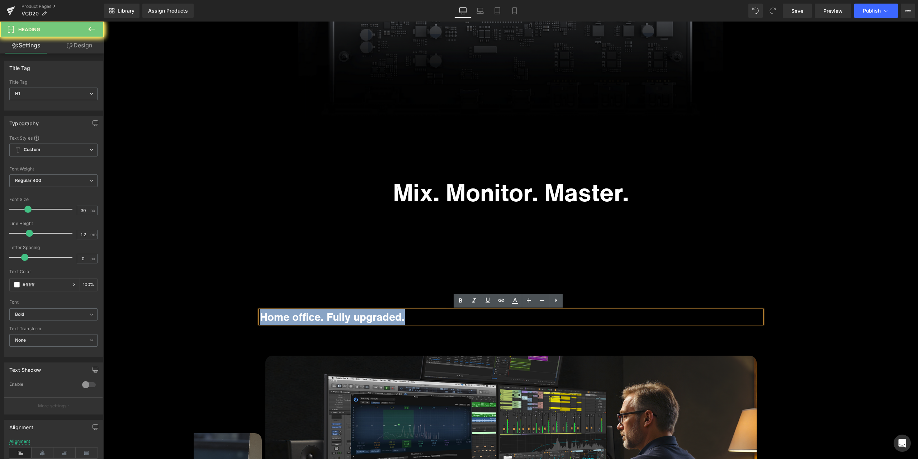
click at [331, 318] on h1 "Home office. Fully upgraded." at bounding box center [511, 316] width 502 height 13
copy h1 "Home office. Fully upgraded."
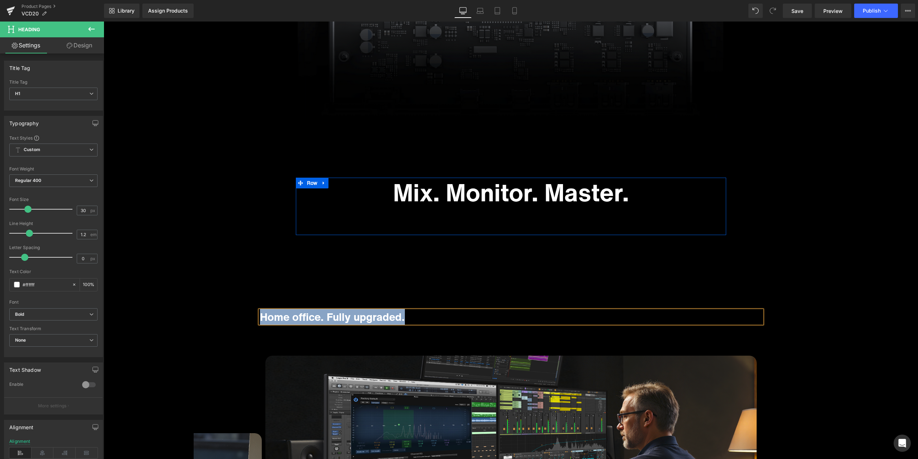
click at [449, 192] on h1 "Mix. Monitor. Master." at bounding box center [511, 192] width 420 height 29
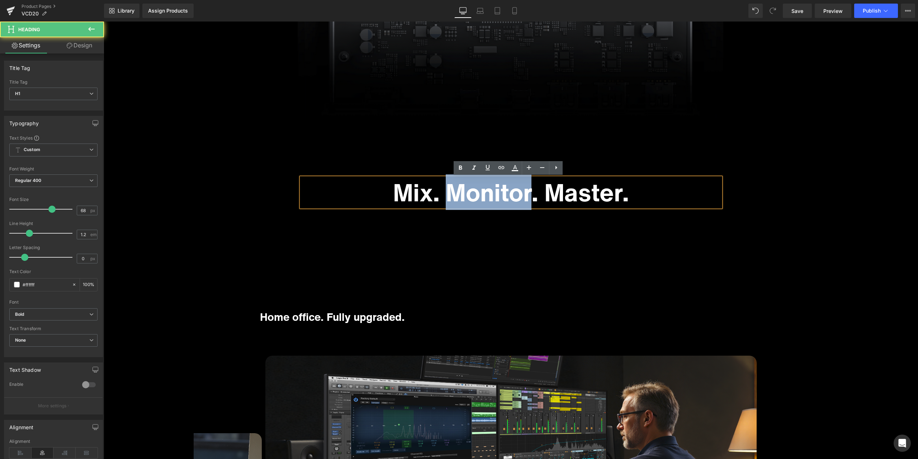
click at [449, 192] on h1 "Mix. Monitor. Master." at bounding box center [511, 192] width 420 height 29
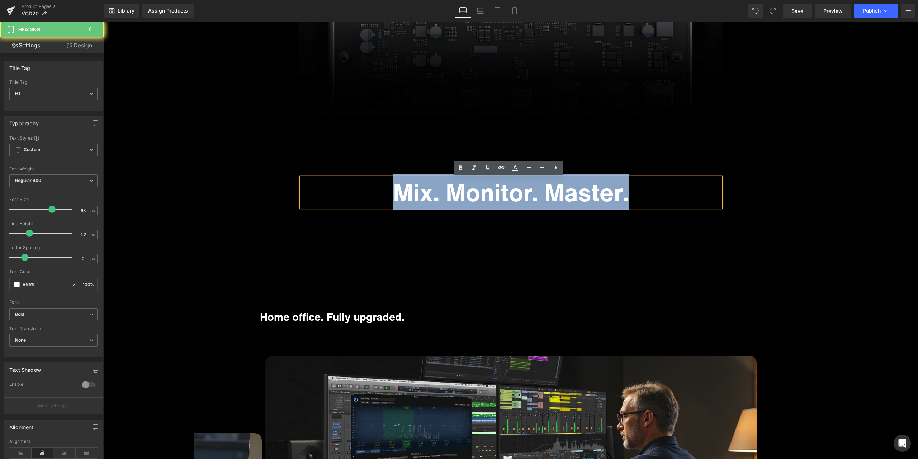
click at [449, 192] on h1 "Mix. Monitor. Master." at bounding box center [511, 192] width 420 height 29
paste div
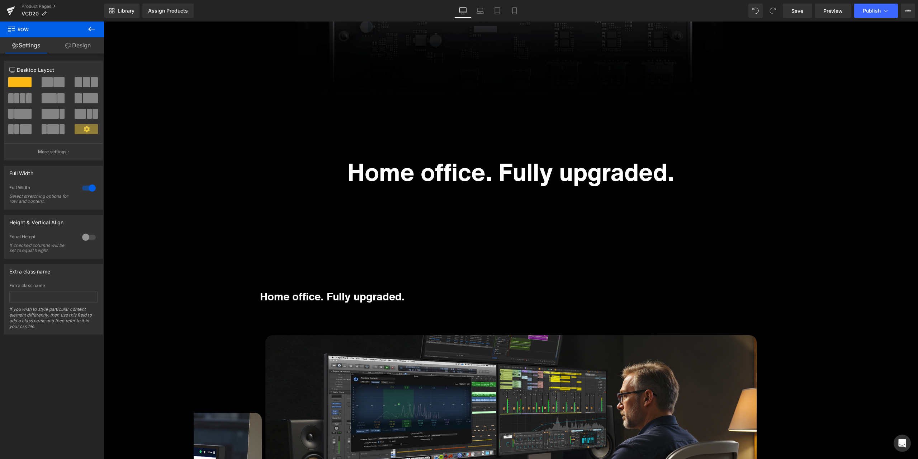
scroll to position [2906, 0]
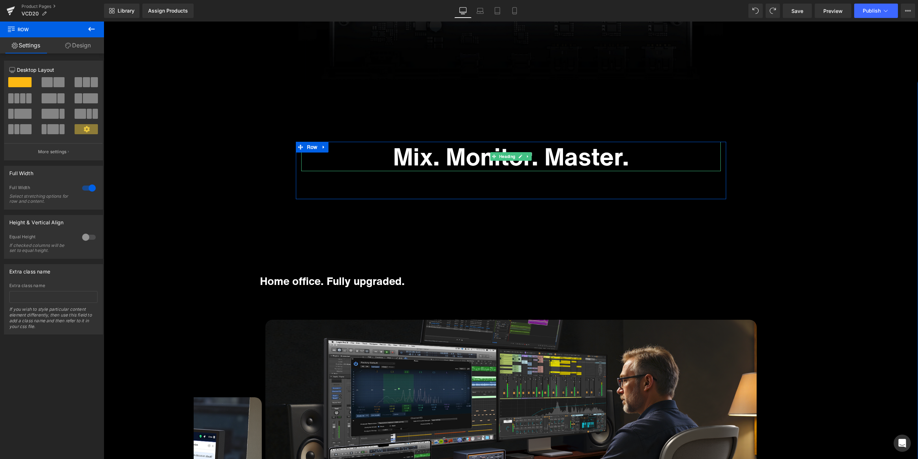
click at [461, 159] on h1 "Mix. Monitor. Master." at bounding box center [511, 156] width 420 height 29
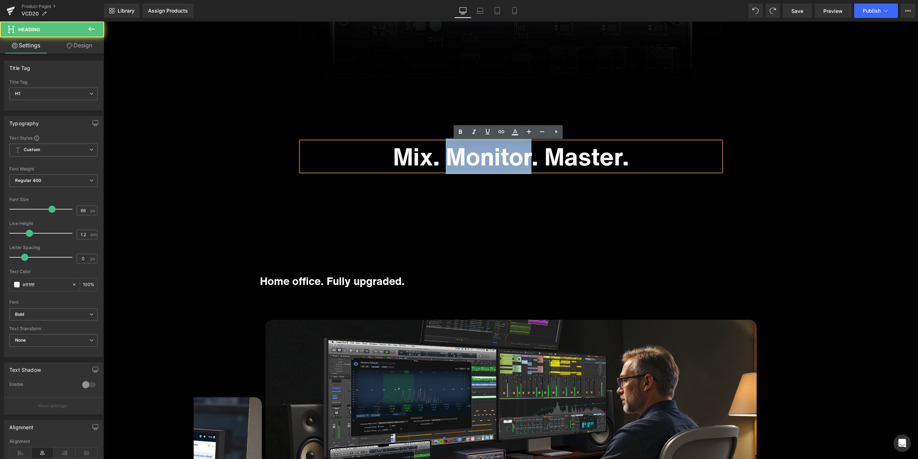
click at [461, 159] on h1 "Mix. Monitor. Master." at bounding box center [511, 156] width 420 height 29
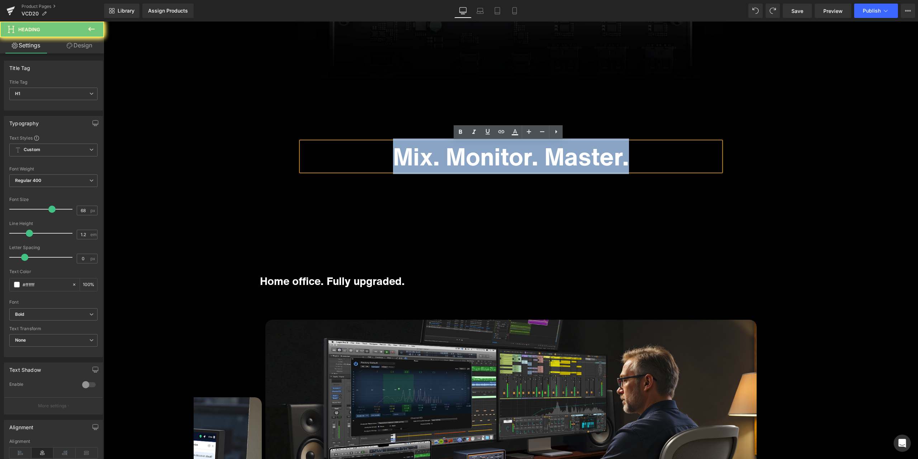
click at [461, 159] on h1 "Mix. Monitor. Master." at bounding box center [511, 156] width 420 height 29
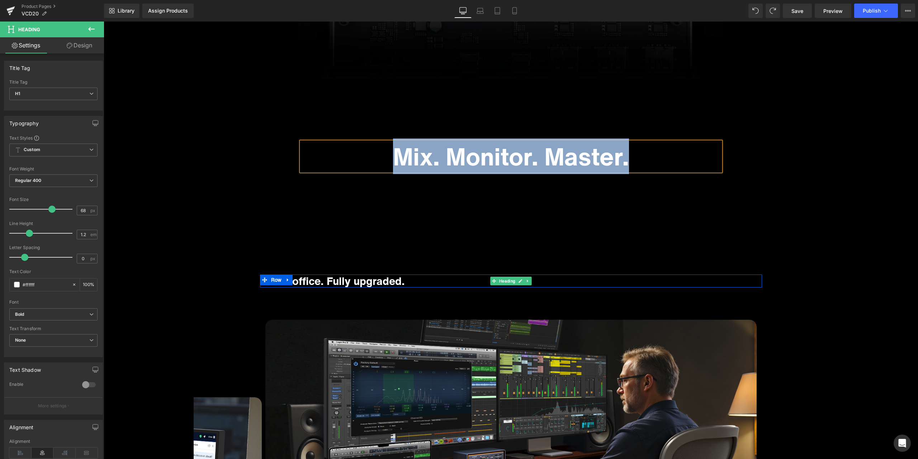
click at [340, 285] on h1 "Home office. Fully upgraded." at bounding box center [511, 280] width 502 height 13
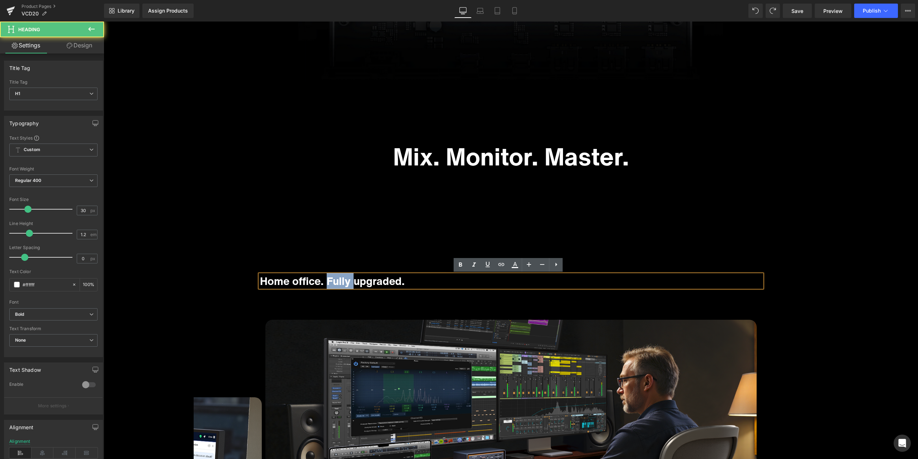
click at [340, 285] on h1 "Home office. Fully upgraded." at bounding box center [511, 280] width 502 height 13
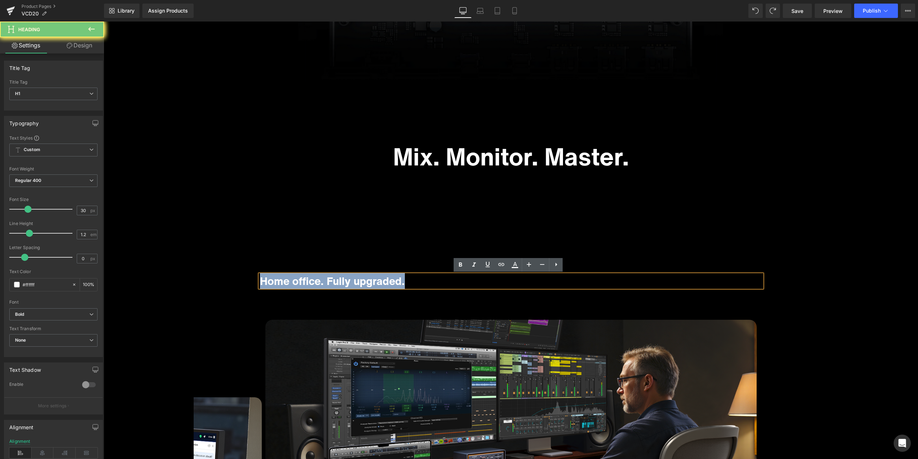
click at [340, 285] on h1 "Home office. Fully upgraded." at bounding box center [511, 280] width 502 height 13
paste div
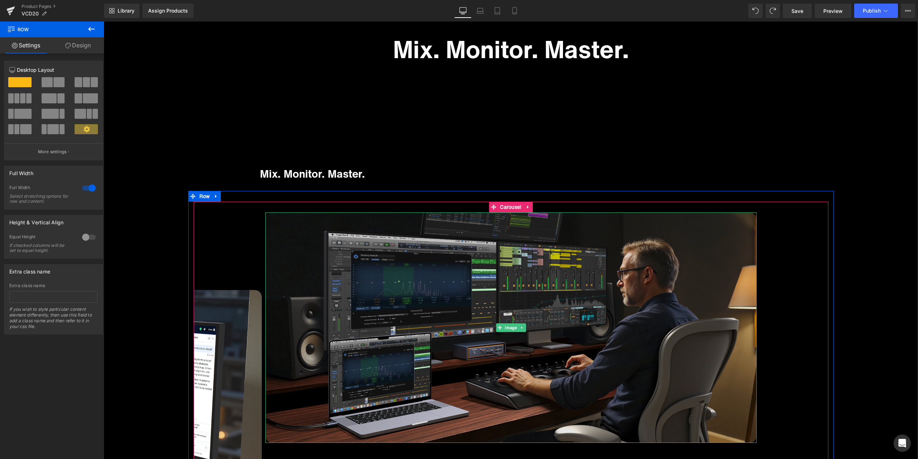
scroll to position [3014, 0]
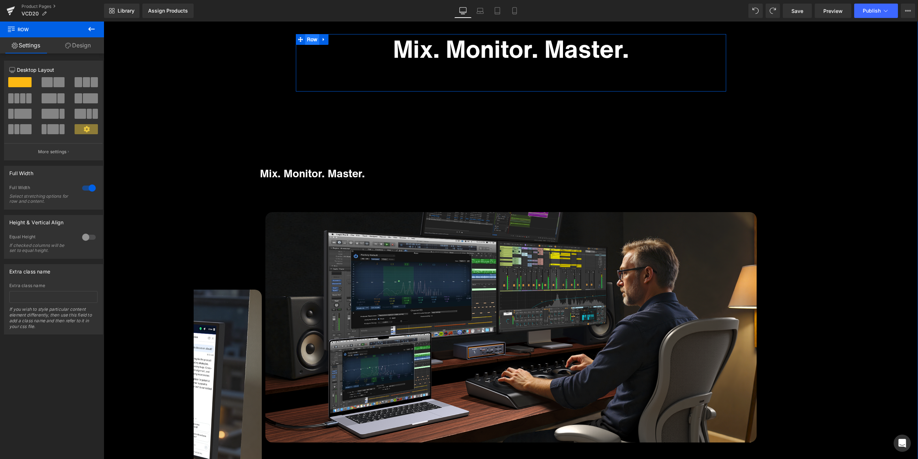
click at [309, 43] on span "Row" at bounding box center [312, 39] width 14 height 11
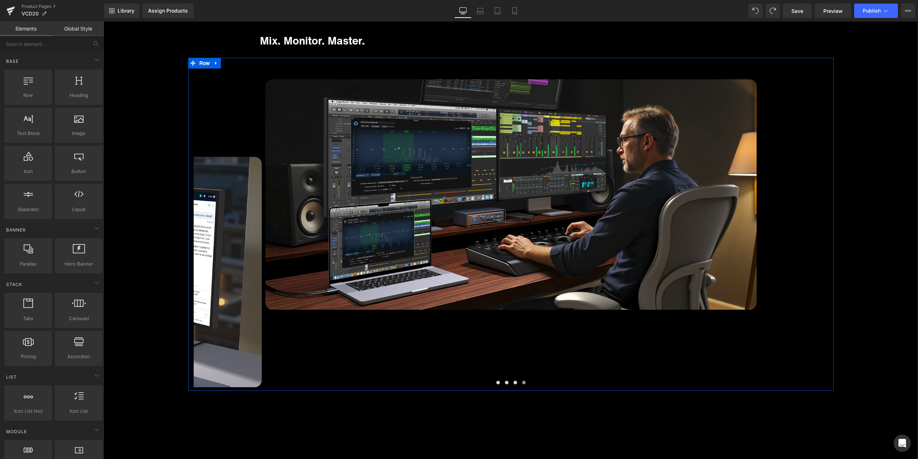
scroll to position [2906, 0]
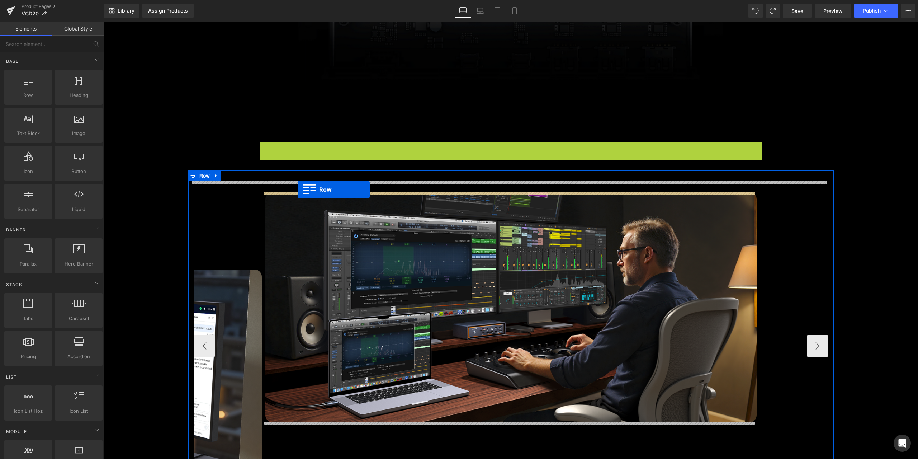
drag, startPoint x: 275, startPoint y: 146, endPoint x: 298, endPoint y: 189, distance: 49.0
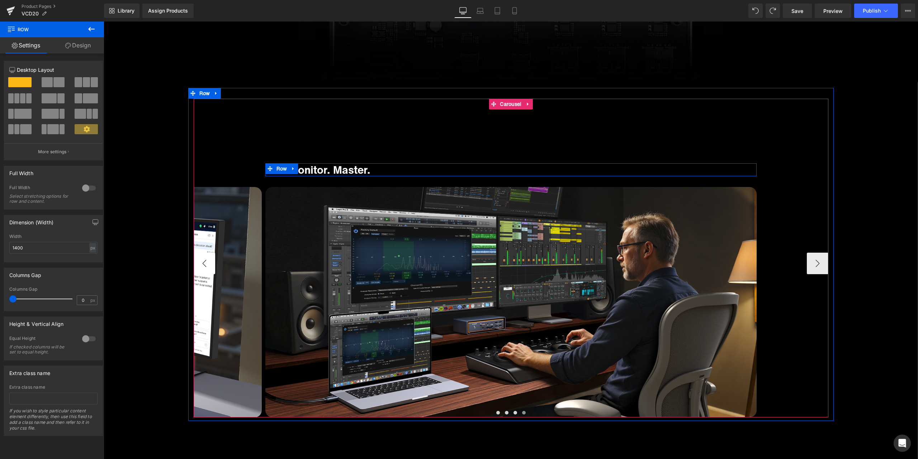
click at [205, 264] on button "‹" at bounding box center [205, 264] width 22 height 22
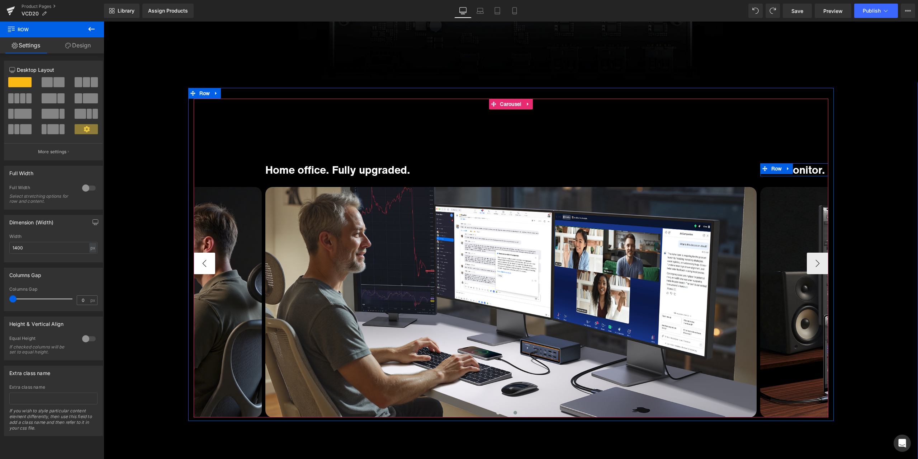
click at [205, 264] on button "‹" at bounding box center [205, 264] width 22 height 22
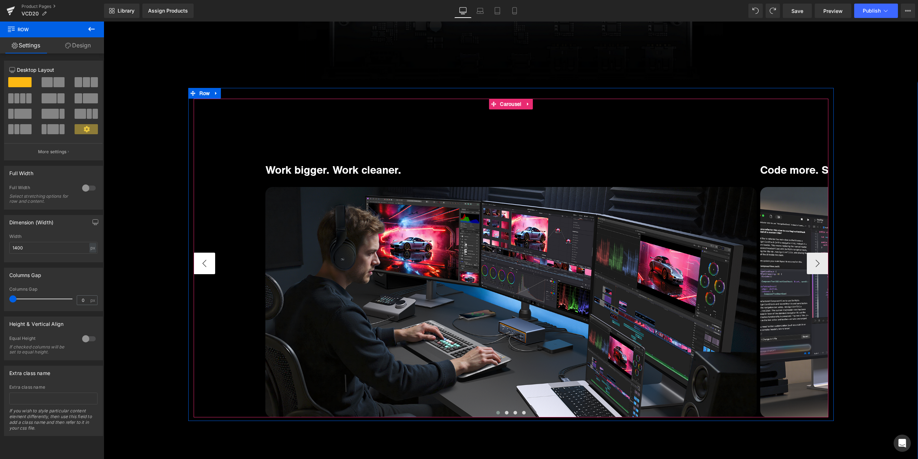
click at [205, 264] on button "‹" at bounding box center [205, 264] width 22 height 22
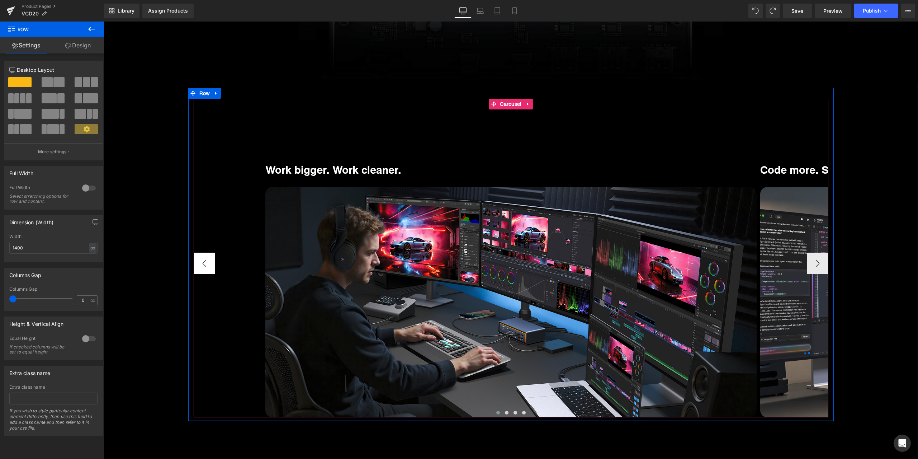
click at [205, 264] on button "‹" at bounding box center [205, 264] width 22 height 22
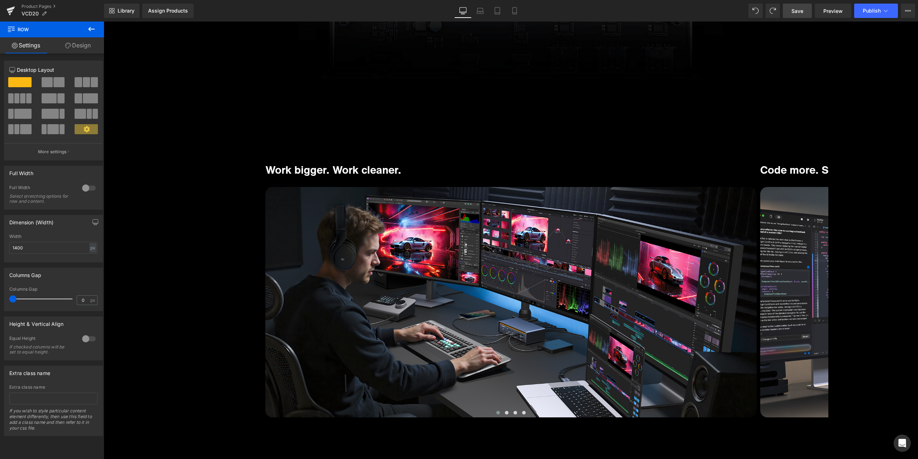
click at [803, 13] on span "Save" at bounding box center [798, 11] width 12 height 8
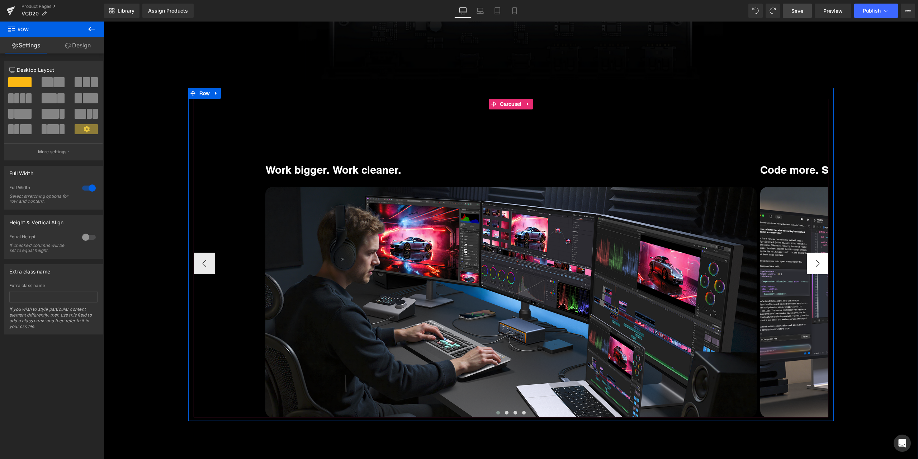
click at [812, 268] on button "›" at bounding box center [818, 264] width 22 height 22
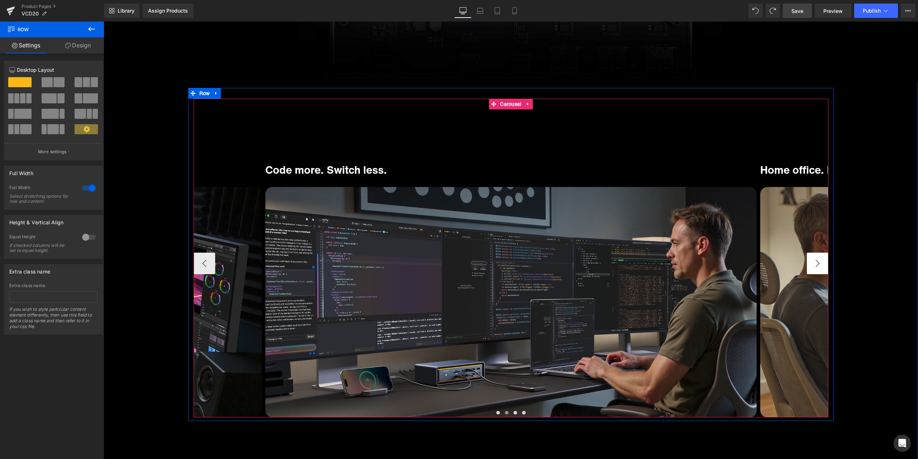
click at [812, 268] on button "›" at bounding box center [818, 264] width 22 height 22
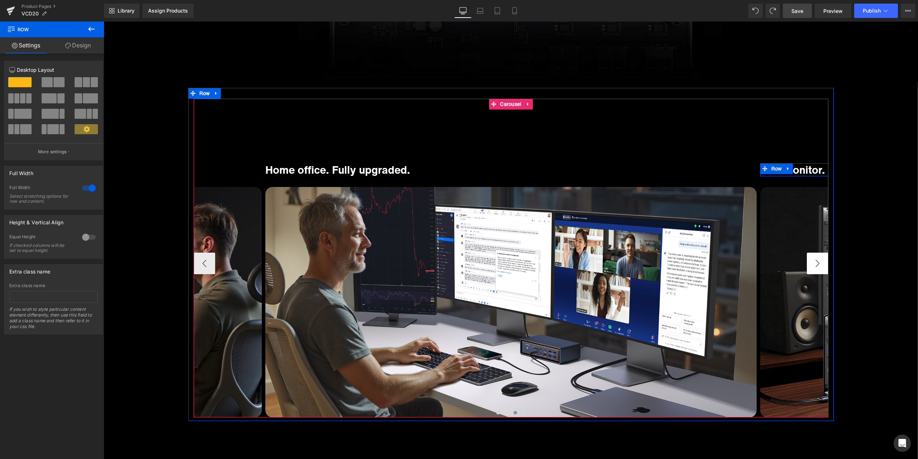
click at [812, 268] on button "›" at bounding box center [818, 264] width 22 height 22
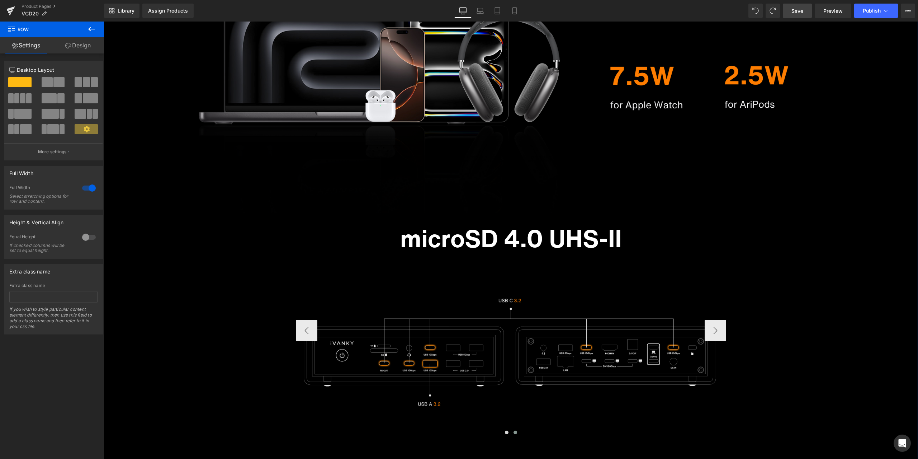
scroll to position [3695, 0]
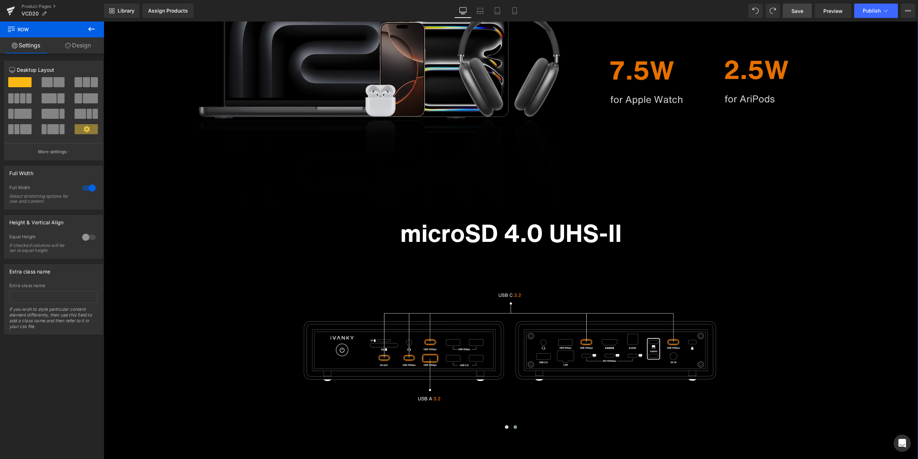
click at [474, 206] on div "Image Row" at bounding box center [511, 35] width 815 height 344
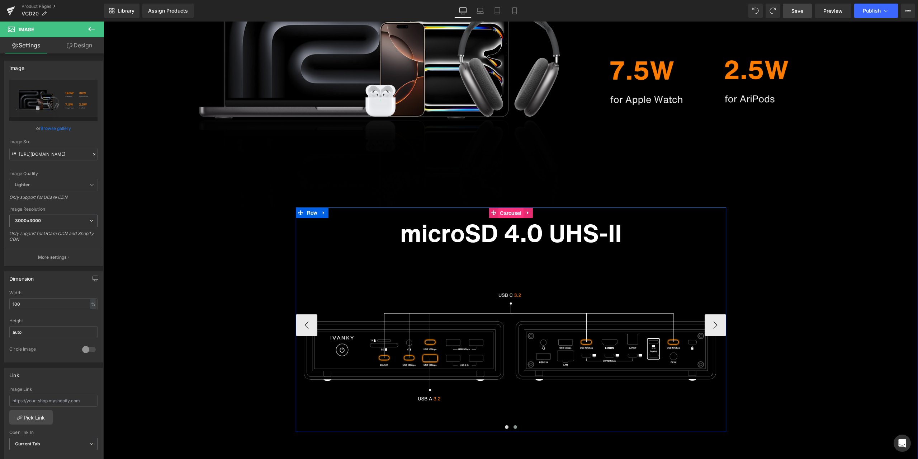
click at [509, 212] on span "Carousel" at bounding box center [510, 213] width 25 height 11
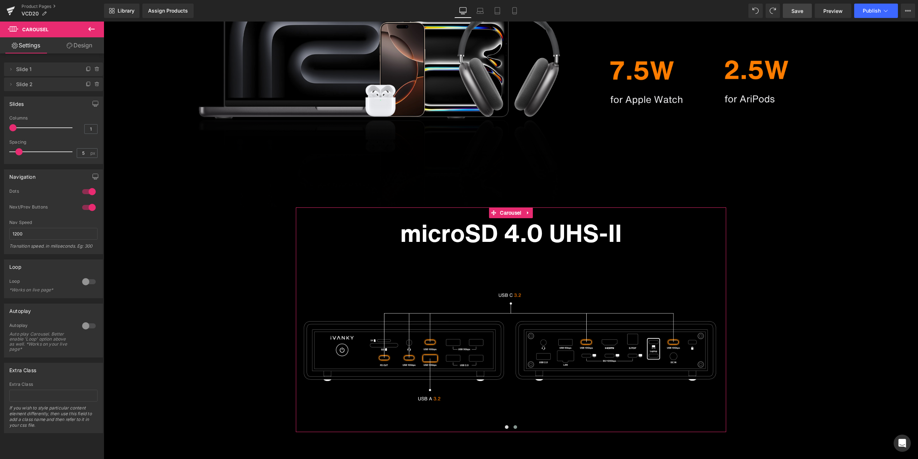
click at [92, 188] on div at bounding box center [88, 191] width 17 height 11
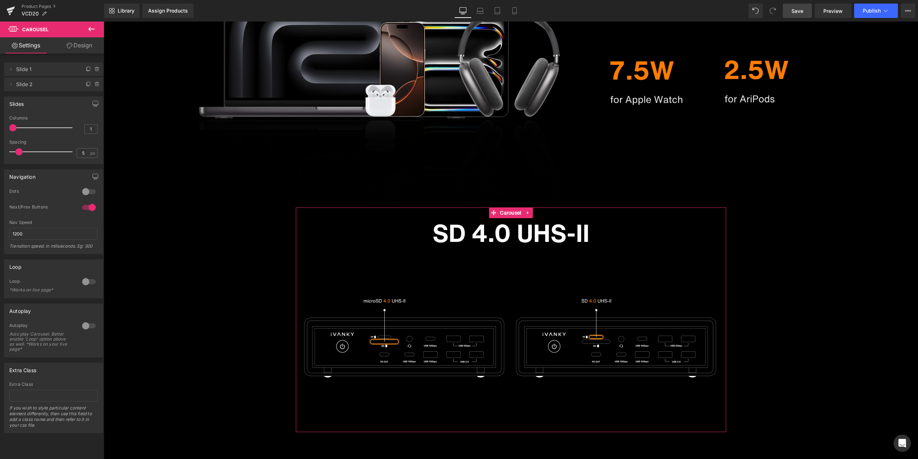
click at [86, 209] on div at bounding box center [88, 207] width 17 height 11
click at [805, 9] on link "Save" at bounding box center [797, 11] width 29 height 14
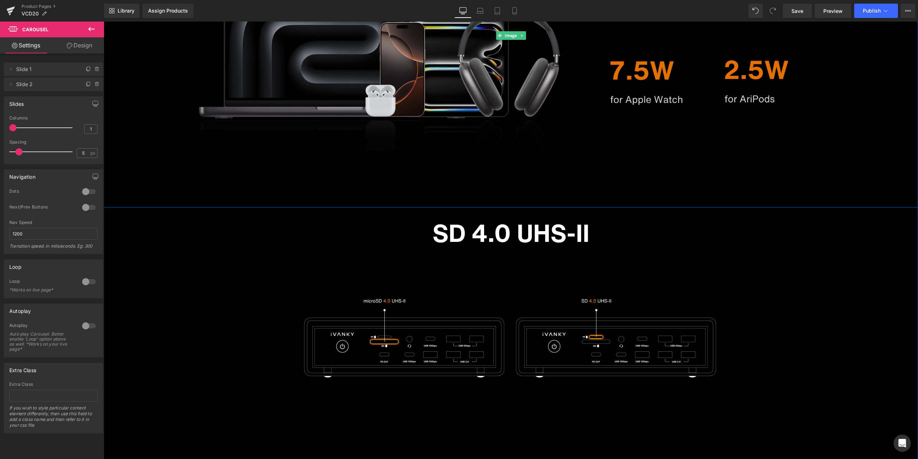
click at [737, 131] on img at bounding box center [511, 35] width 815 height 344
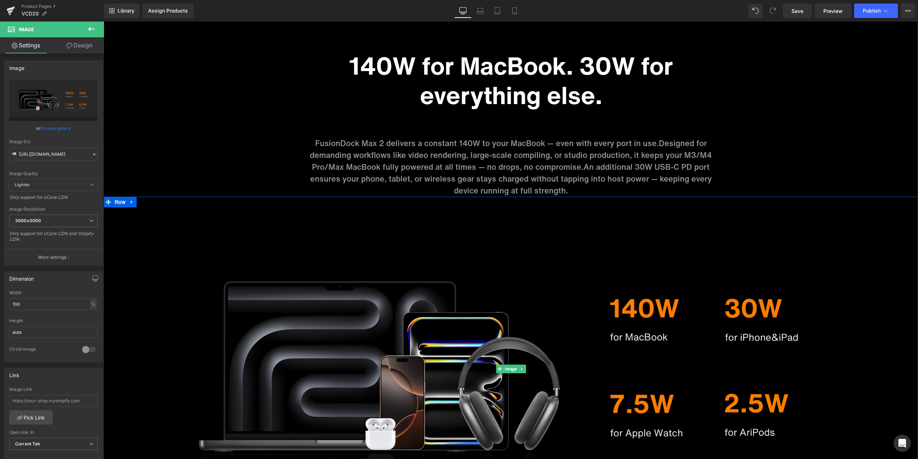
scroll to position [3265, 0]
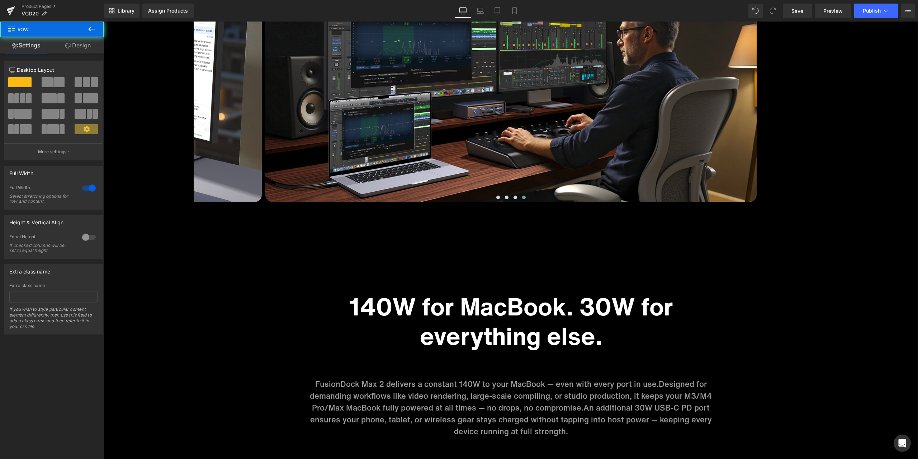
scroll to position [3157, 0]
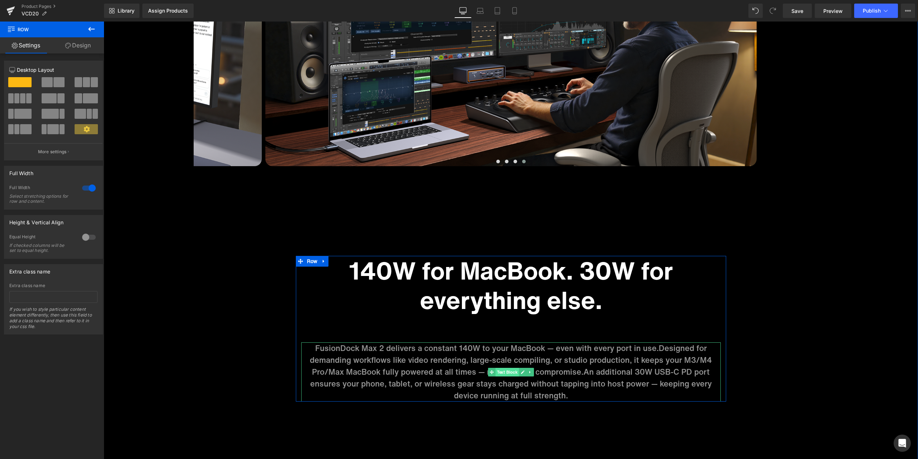
click at [502, 373] on span "Text Block" at bounding box center [507, 372] width 24 height 9
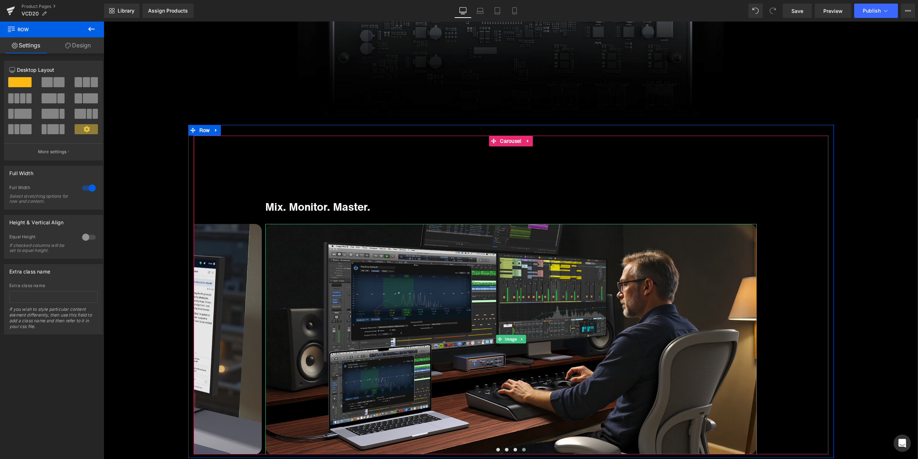
scroll to position [2870, 0]
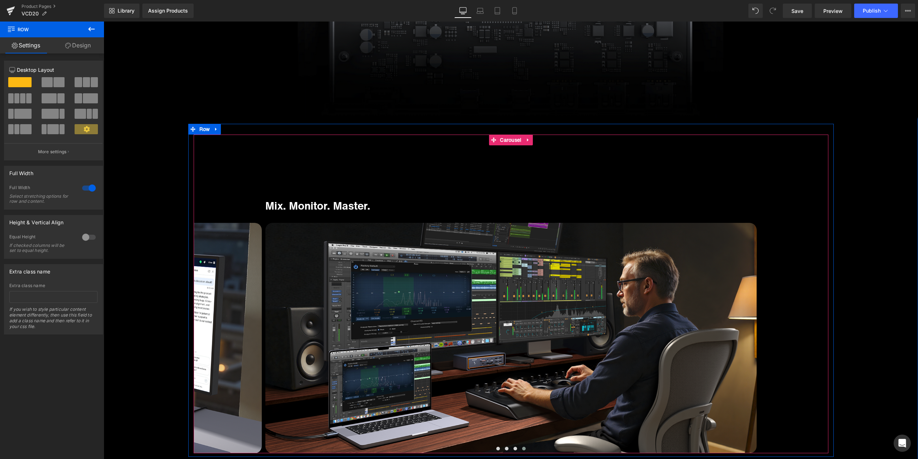
click at [194, 295] on button "‹" at bounding box center [183, 299] width 22 height 22
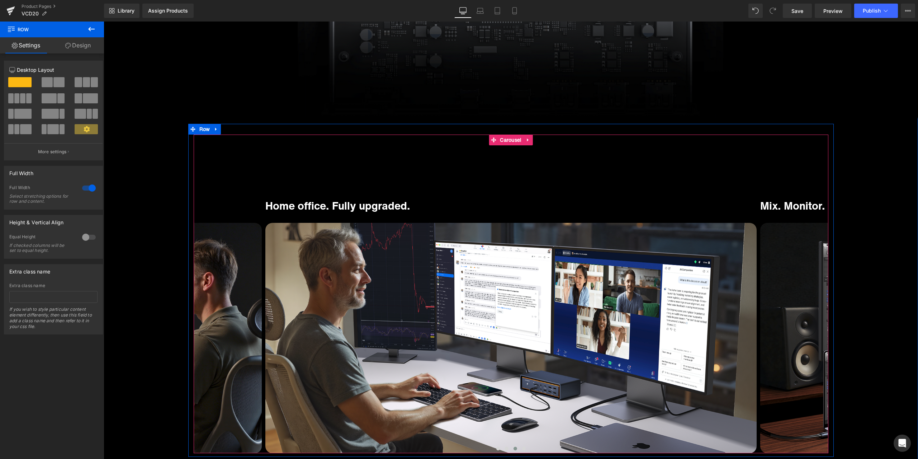
click at [194, 295] on button "‹" at bounding box center [183, 299] width 22 height 22
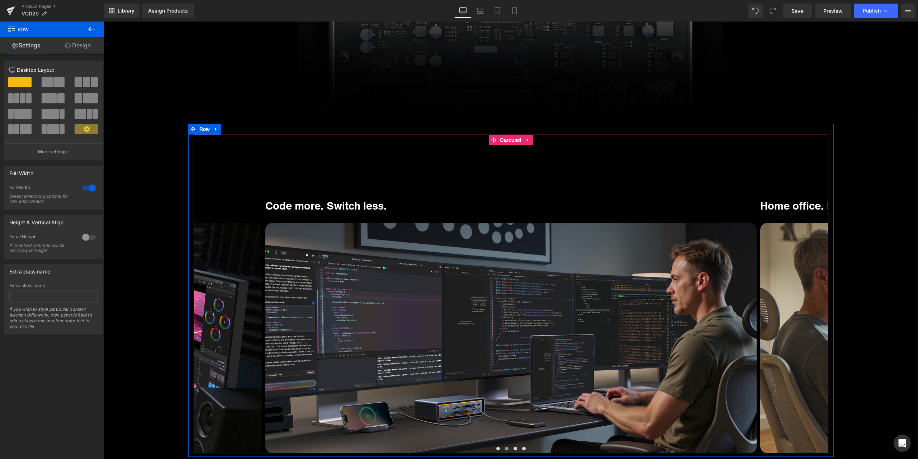
click at [194, 296] on button "‹" at bounding box center [183, 299] width 22 height 22
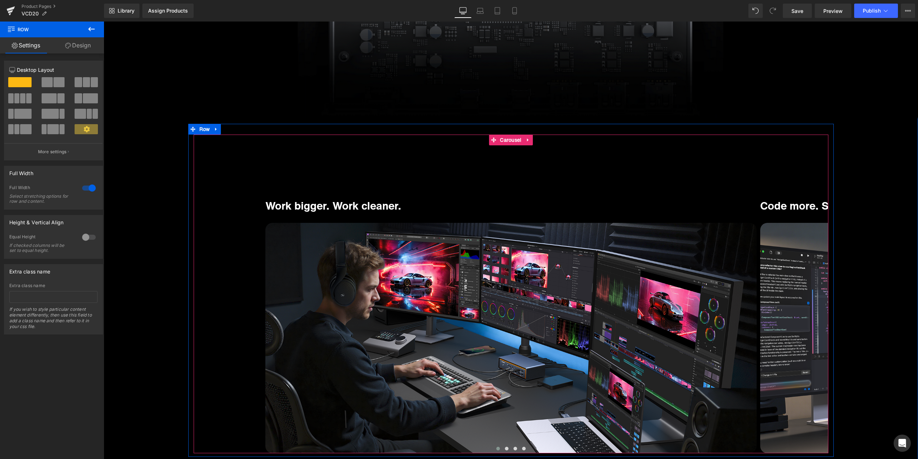
click at [194, 296] on button "‹" at bounding box center [183, 299] width 22 height 22
click at [499, 206] on span "Heading" at bounding box center [507, 205] width 19 height 9
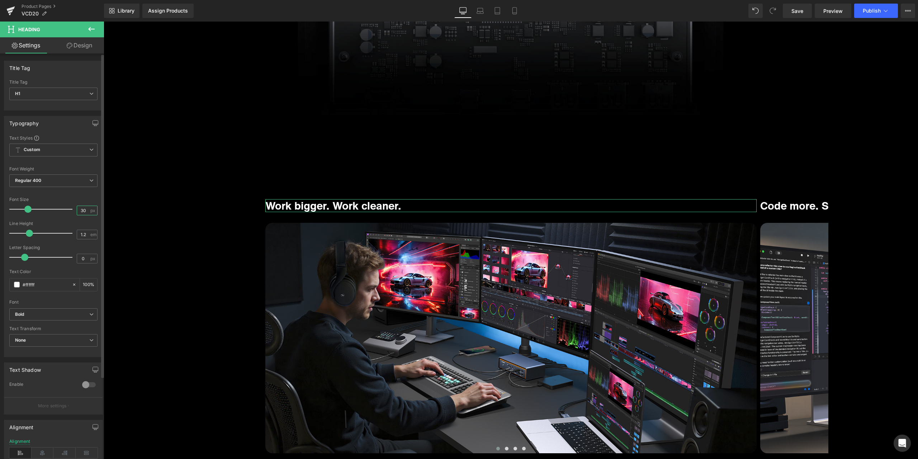
click at [83, 208] on input "30" at bounding box center [83, 210] width 13 height 9
drag, startPoint x: 81, startPoint y: 212, endPoint x: 74, endPoint y: 211, distance: 7.9
click at [74, 211] on div "Font Size 30 px" at bounding box center [53, 209] width 88 height 24
click at [85, 210] on input "30" at bounding box center [83, 210] width 13 height 9
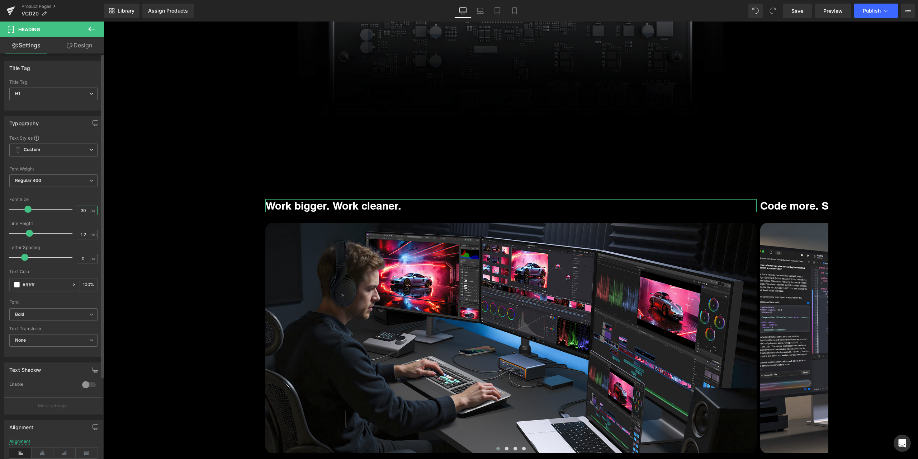
click at [85, 210] on input "30" at bounding box center [83, 210] width 13 height 9
drag, startPoint x: 84, startPoint y: 210, endPoint x: 75, endPoint y: 209, distance: 9.1
click at [77, 209] on input "30" at bounding box center [83, 210] width 13 height 9
type input "22"
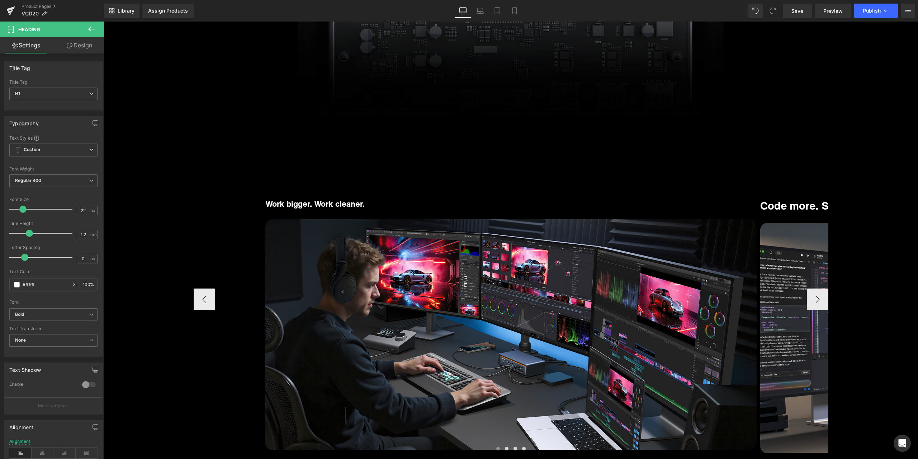
click at [374, 161] on div "Work bigger. Work cleaner. Heading Row Image" at bounding box center [511, 297] width 492 height 305
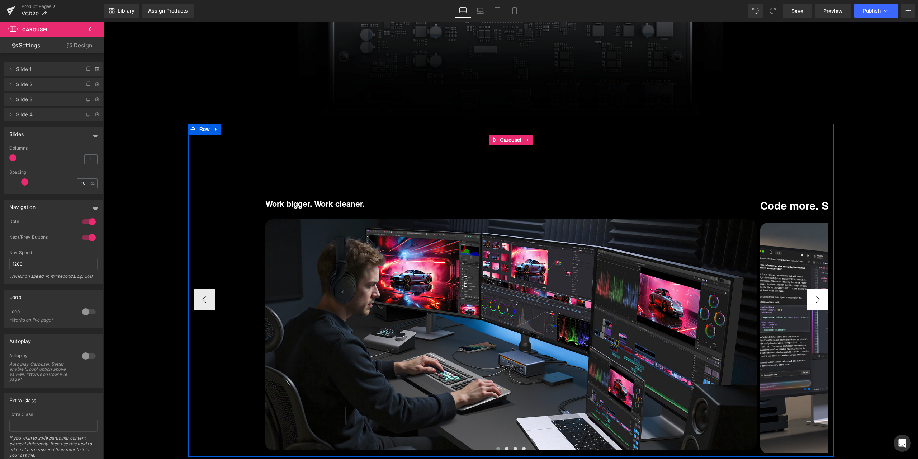
click at [819, 295] on button "›" at bounding box center [818, 299] width 22 height 22
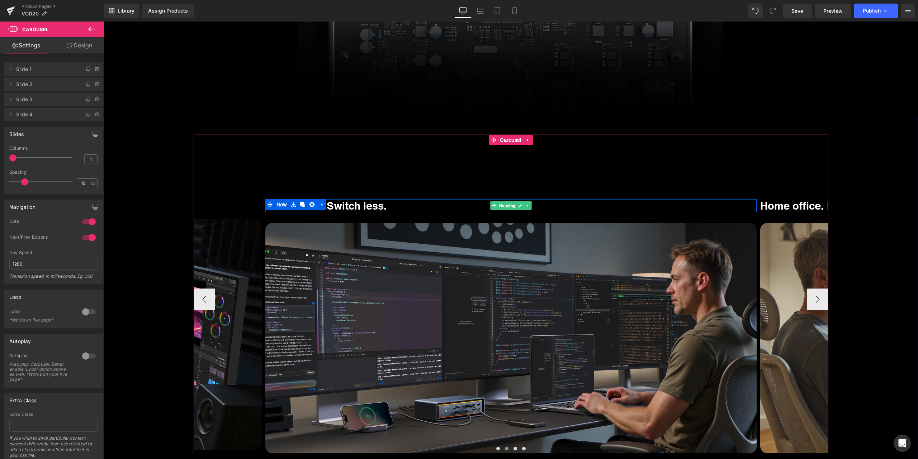
drag, startPoint x: 502, startPoint y: 204, endPoint x: 480, endPoint y: 205, distance: 21.9
click at [502, 204] on span "Heading" at bounding box center [507, 205] width 19 height 9
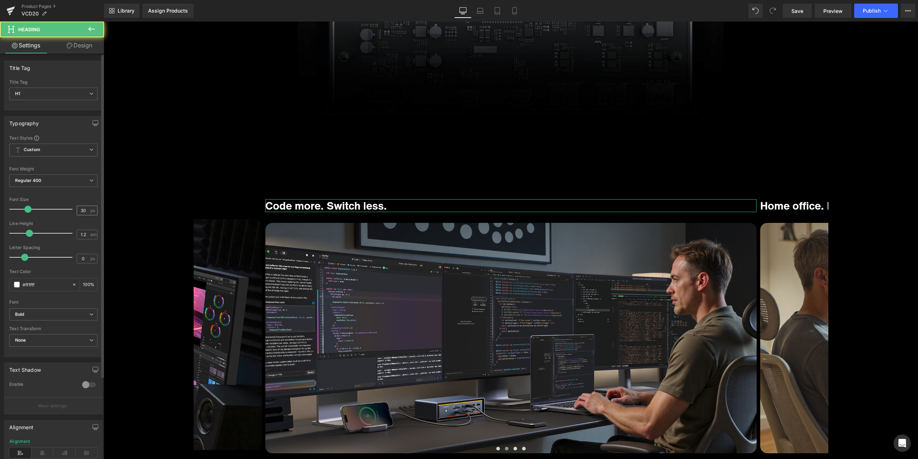
click at [84, 211] on input "30" at bounding box center [83, 210] width 13 height 9
drag, startPoint x: 84, startPoint y: 210, endPoint x: 79, endPoint y: 210, distance: 5.4
click at [79, 210] on input "30" at bounding box center [83, 210] width 13 height 9
type input "22"
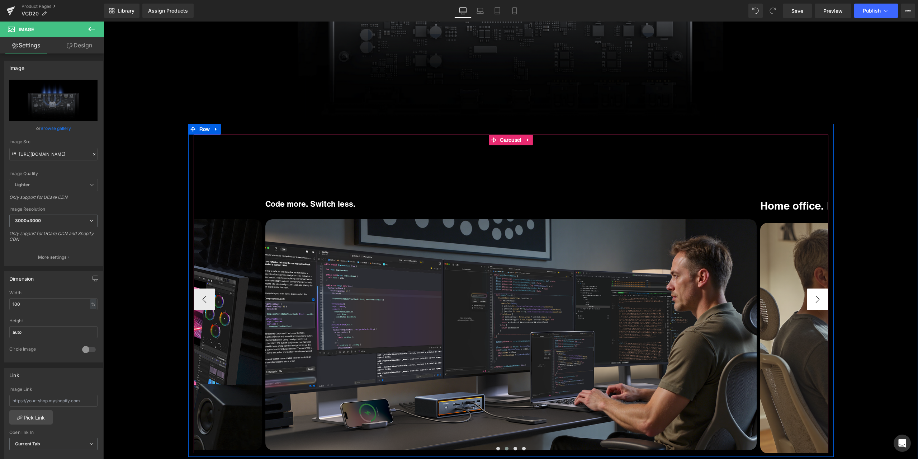
click at [813, 297] on button "›" at bounding box center [818, 299] width 22 height 22
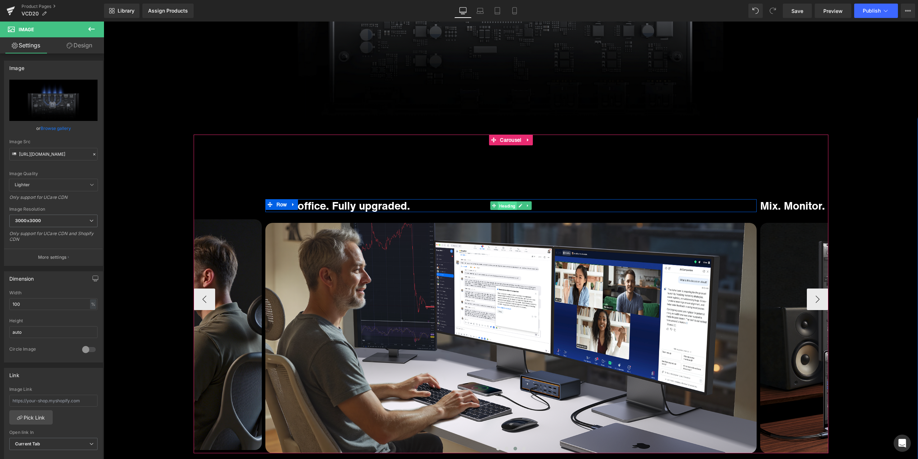
click at [509, 204] on span "Heading" at bounding box center [507, 206] width 19 height 9
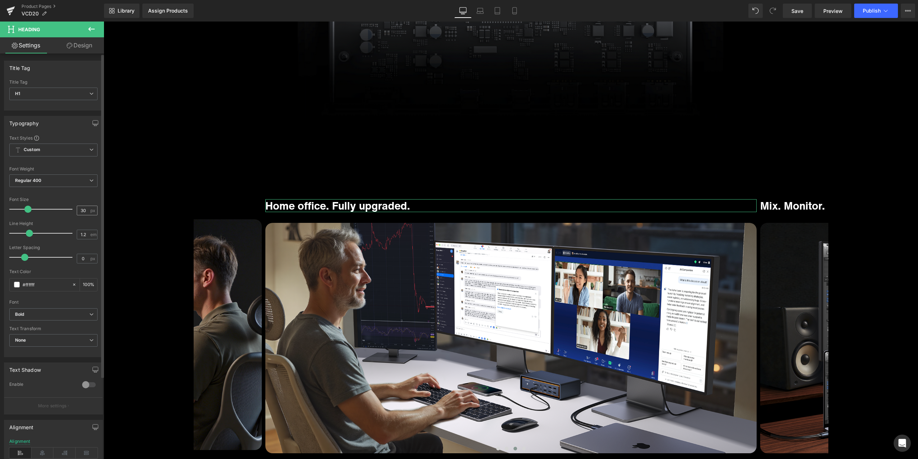
click at [80, 211] on input "30" at bounding box center [83, 210] width 13 height 9
drag, startPoint x: 83, startPoint y: 211, endPoint x: 73, endPoint y: 211, distance: 10.0
click at [73, 211] on div "Font Size 30 px" at bounding box center [53, 209] width 88 height 24
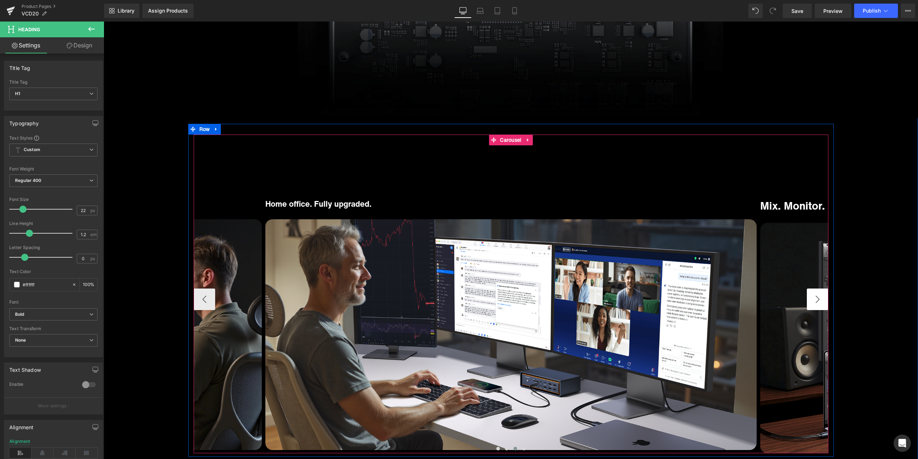
type input "22"
click at [811, 302] on button "›" at bounding box center [818, 299] width 22 height 22
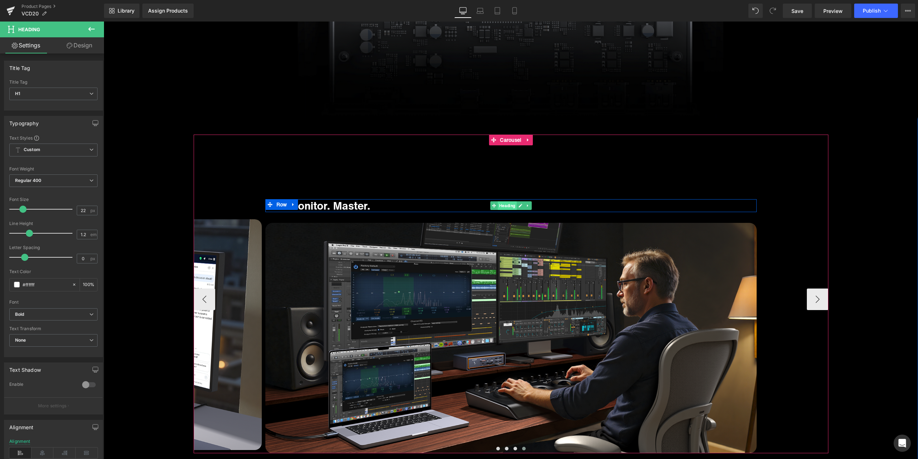
click at [504, 205] on span "Heading" at bounding box center [507, 205] width 19 height 9
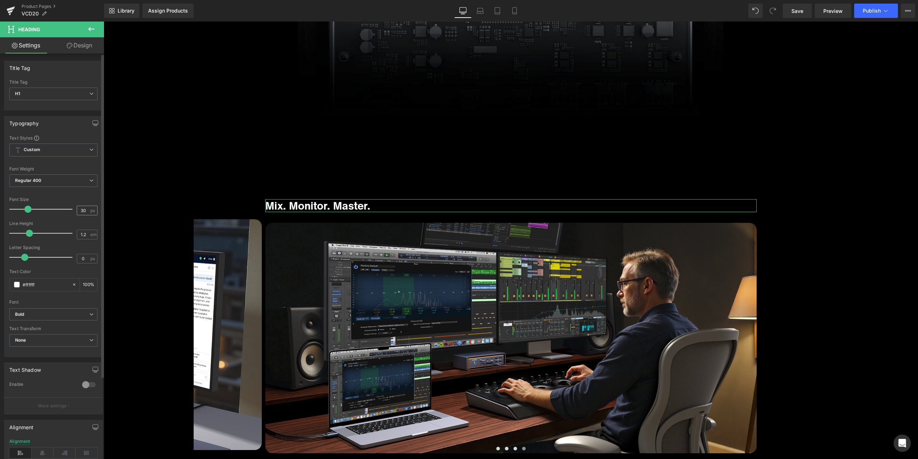
drag, startPoint x: 84, startPoint y: 211, endPoint x: 76, endPoint y: 210, distance: 7.6
click at [77, 210] on input "30" at bounding box center [83, 210] width 13 height 9
type input "22"
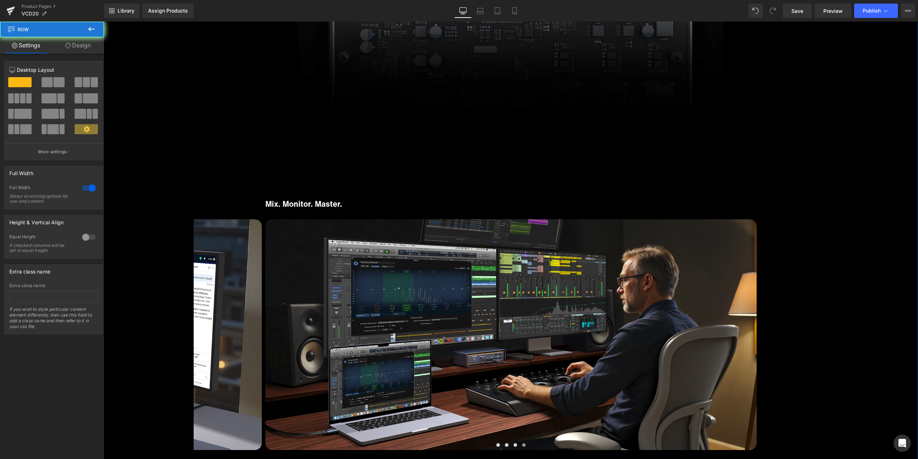
click at [796, 11] on span "Save" at bounding box center [798, 11] width 12 height 8
click at [792, 12] on span "Save" at bounding box center [798, 11] width 12 height 8
click at [44, 8] on link "Product Pages" at bounding box center [63, 7] width 83 height 6
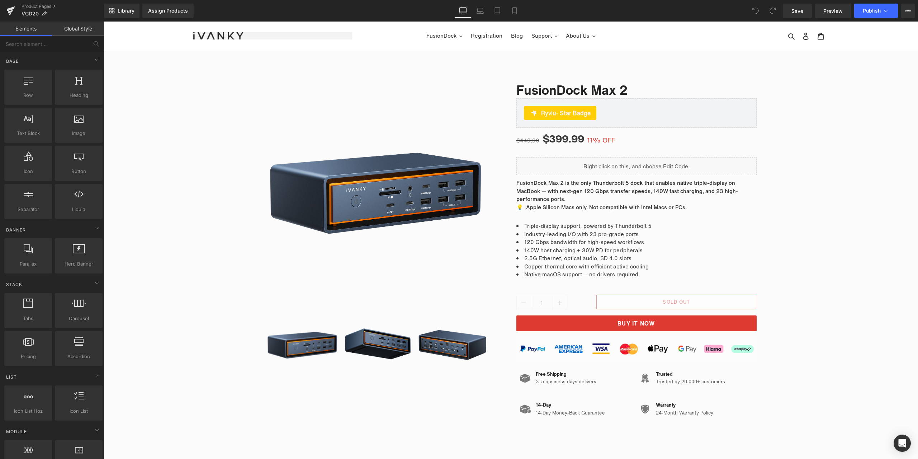
click at [303, 13] on div "Library Assign Products Product Preview No product match your search. Please tr…" at bounding box center [511, 11] width 814 height 14
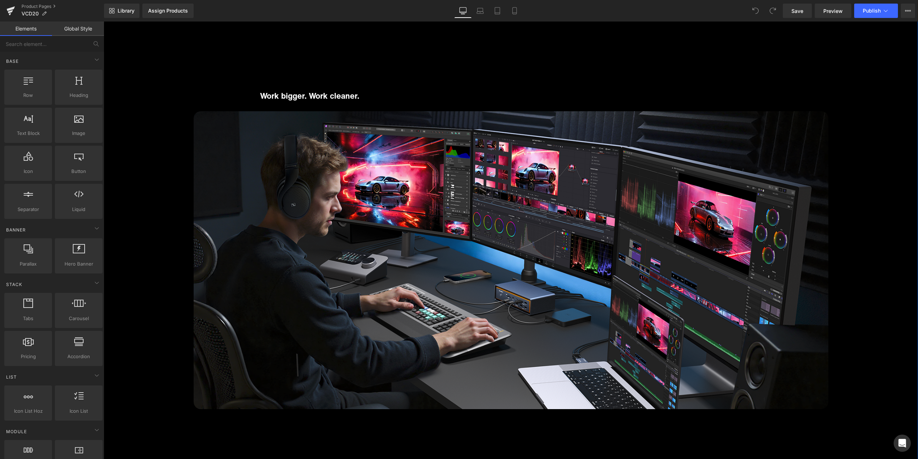
scroll to position [2978, 0]
click at [509, 261] on span "Image" at bounding box center [511, 260] width 15 height 9
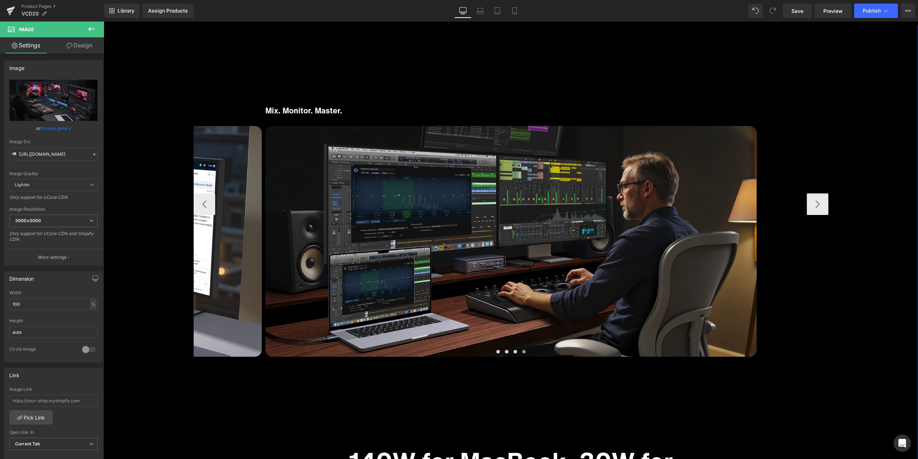
scroll to position [2942, 0]
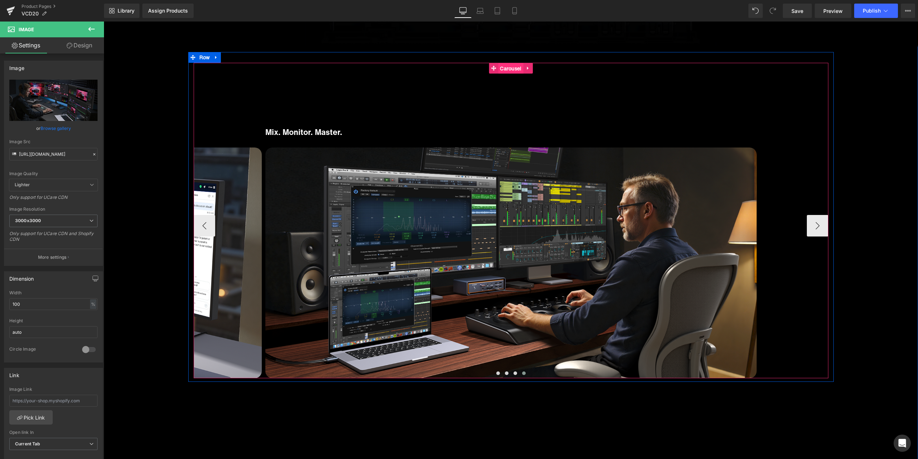
click at [502, 71] on span "Carousel" at bounding box center [510, 68] width 25 height 11
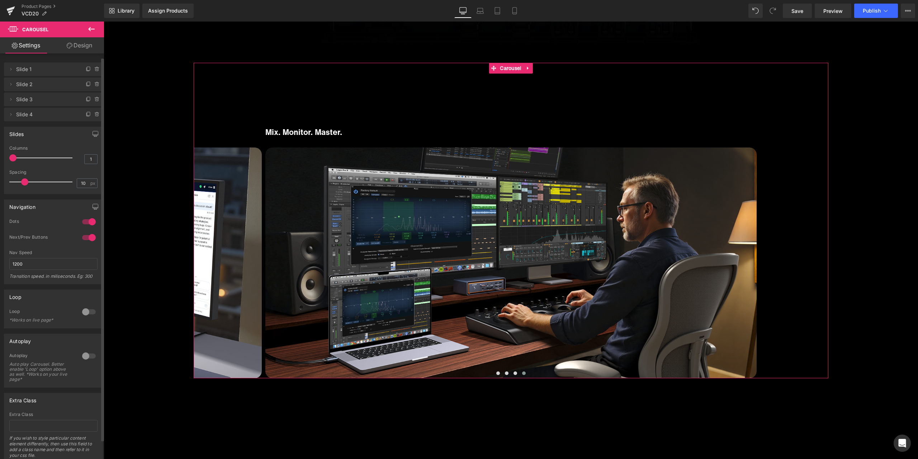
scroll to position [24, 0]
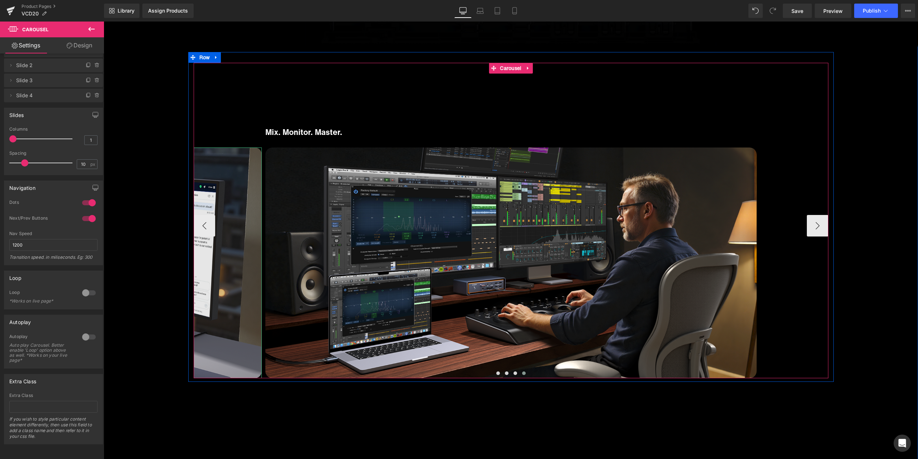
click at [232, 259] on img at bounding box center [16, 262] width 492 height 230
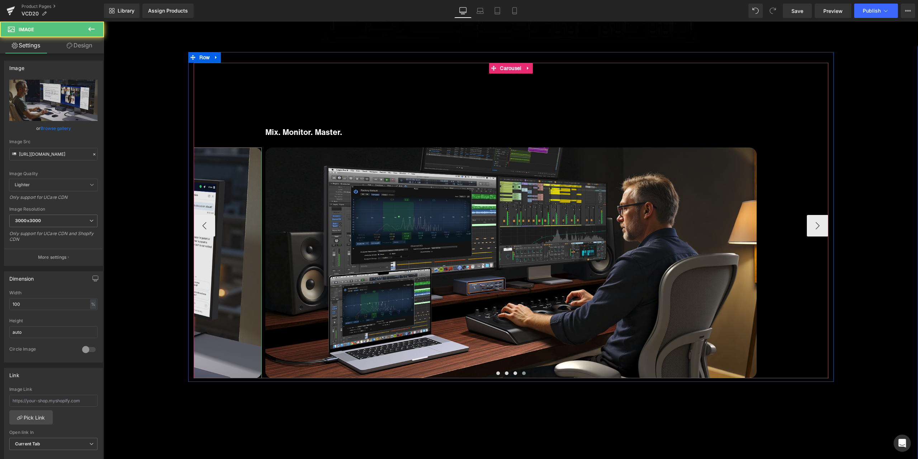
click at [232, 259] on img at bounding box center [16, 262] width 492 height 230
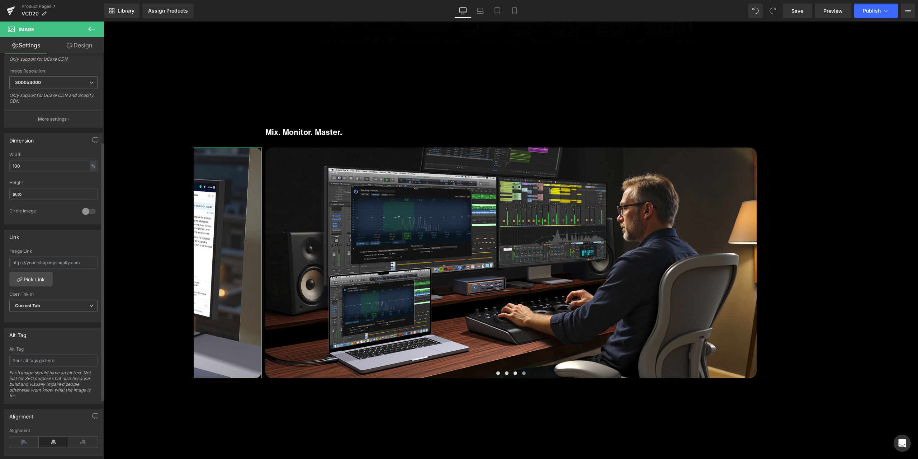
scroll to position [231, 0]
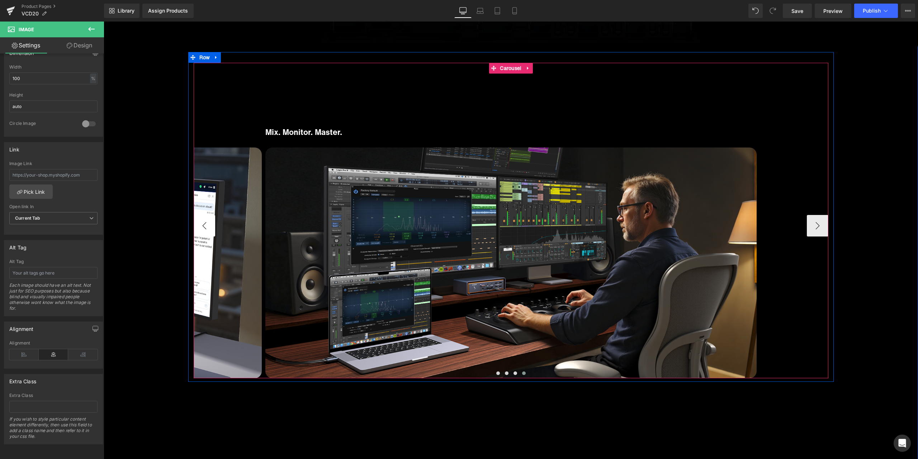
click at [203, 232] on button "‹" at bounding box center [205, 226] width 22 height 22
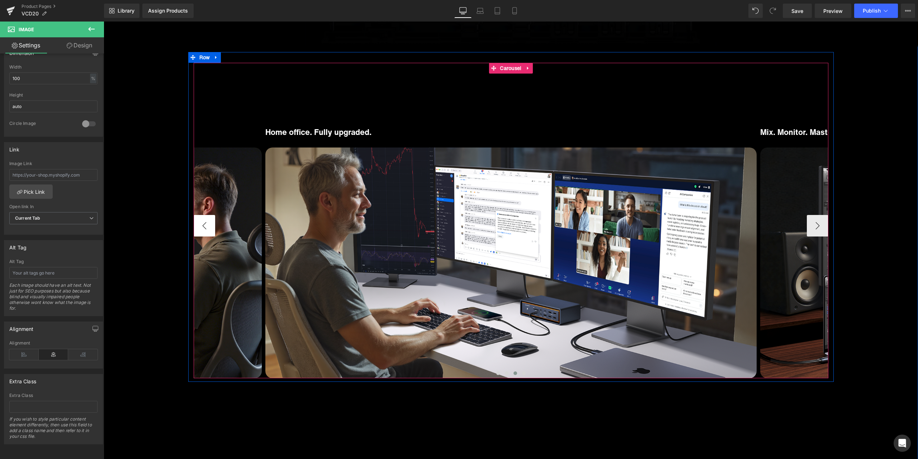
click at [203, 232] on button "‹" at bounding box center [205, 226] width 22 height 22
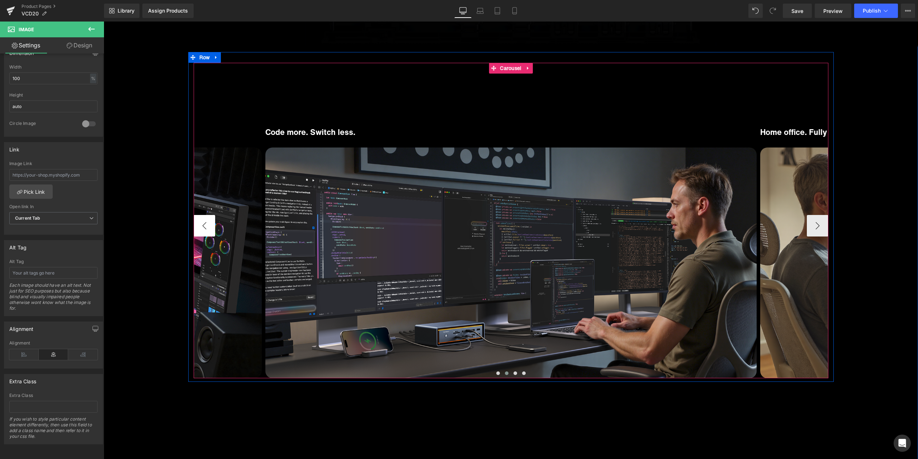
click at [203, 232] on button "‹" at bounding box center [205, 226] width 22 height 22
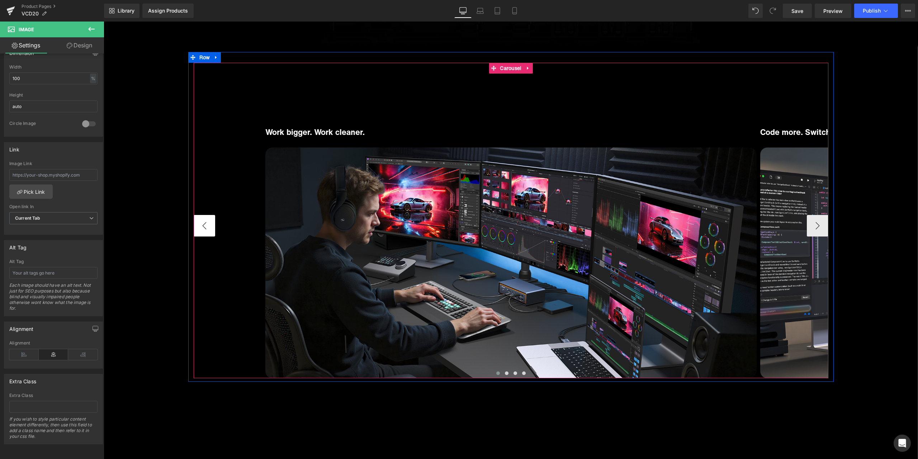
click at [203, 232] on button "‹" at bounding box center [205, 226] width 22 height 22
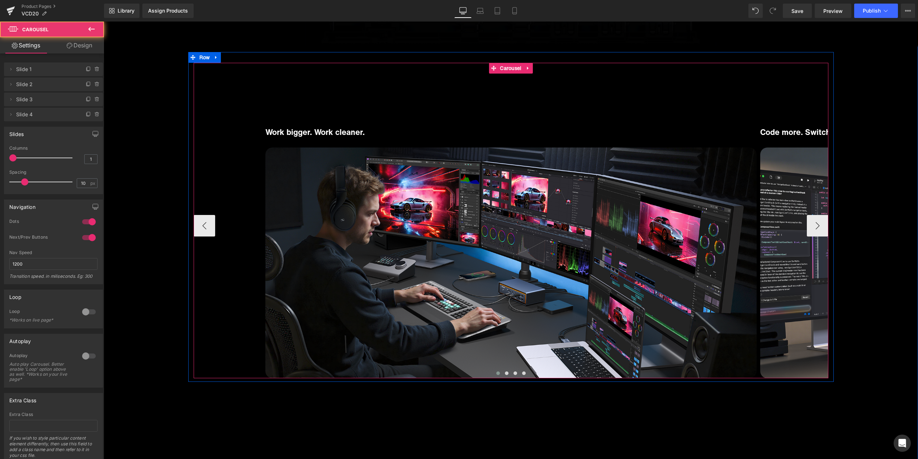
click at [495, 92] on div "Work bigger. Work cleaner. Heading Row Image" at bounding box center [511, 226] width 492 height 305
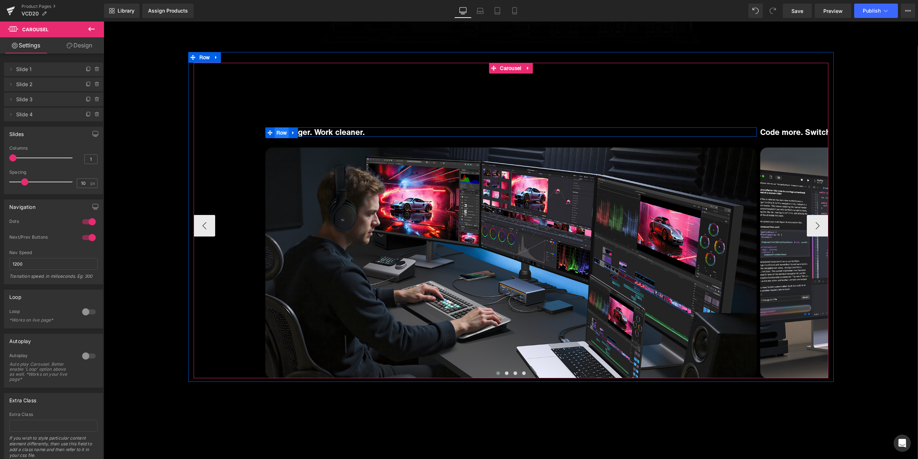
click at [276, 132] on span "Row" at bounding box center [282, 132] width 14 height 11
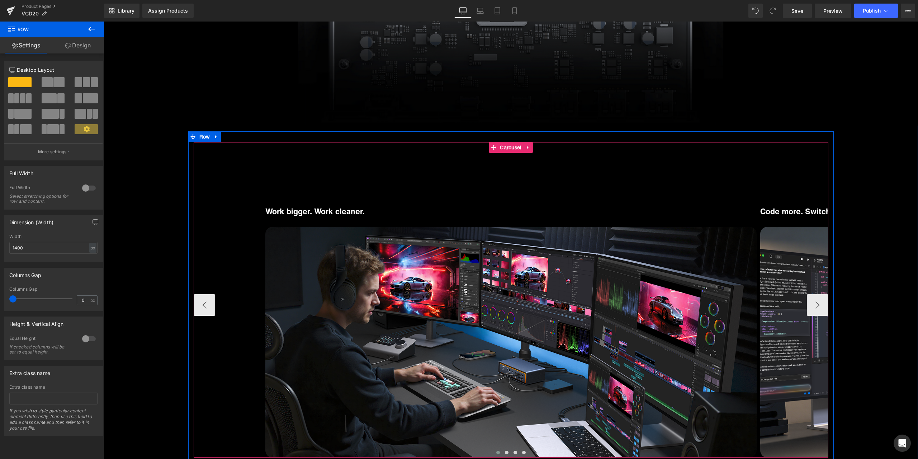
scroll to position [2834, 0]
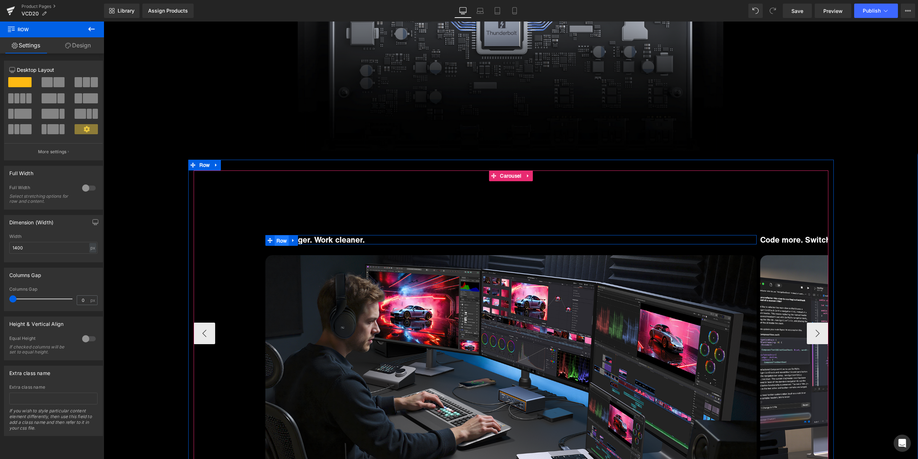
click at [277, 239] on ul "Row" at bounding box center [281, 240] width 33 height 11
click at [76, 46] on link "Design" at bounding box center [78, 45] width 52 height 16
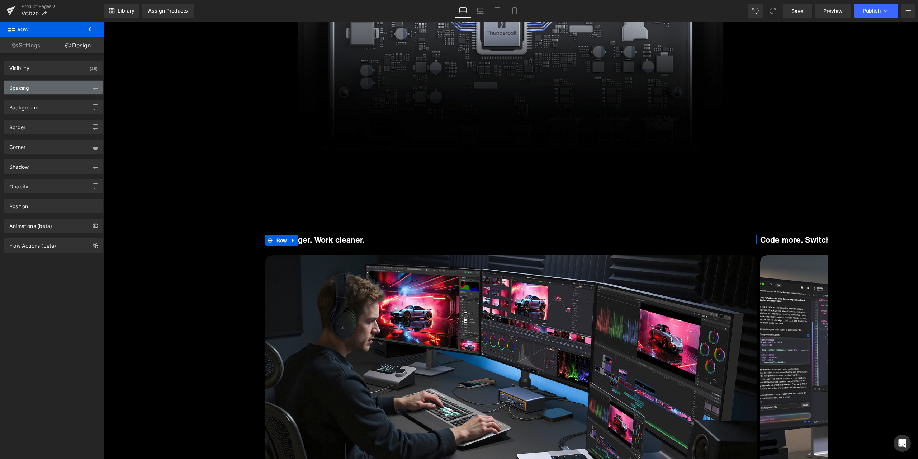
click at [49, 92] on div "Spacing" at bounding box center [53, 88] width 98 height 14
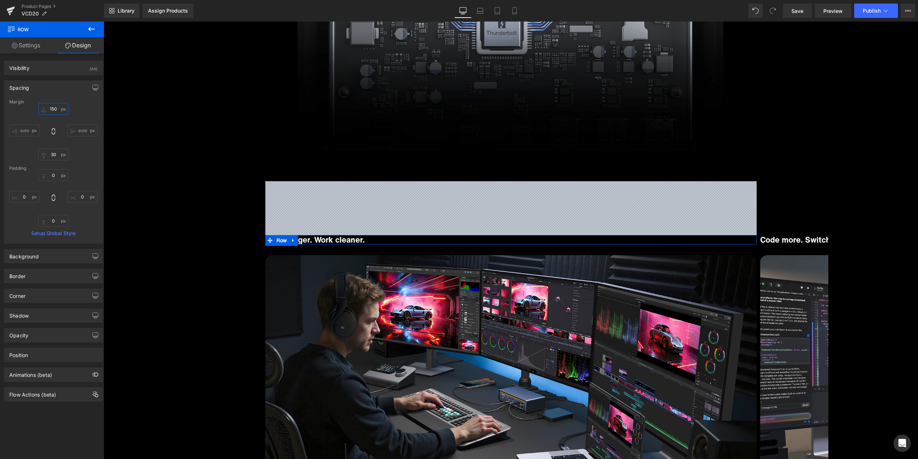
click at [56, 112] on input "150" at bounding box center [53, 109] width 30 height 12
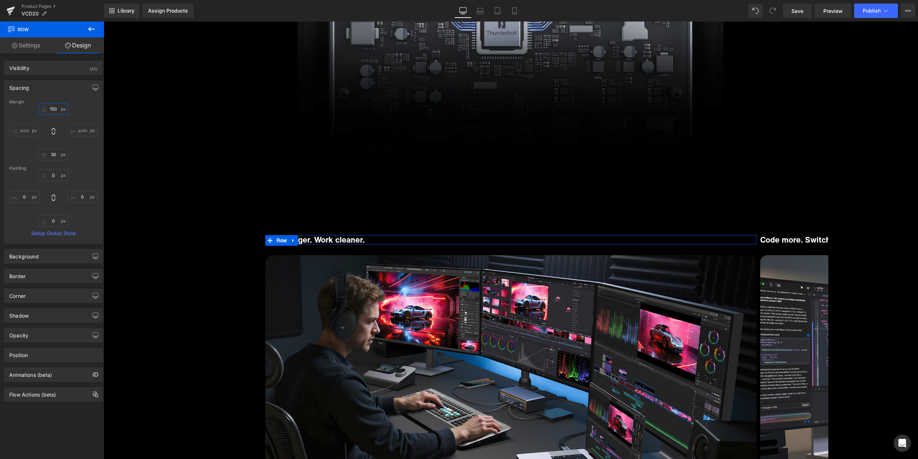
type input "0"
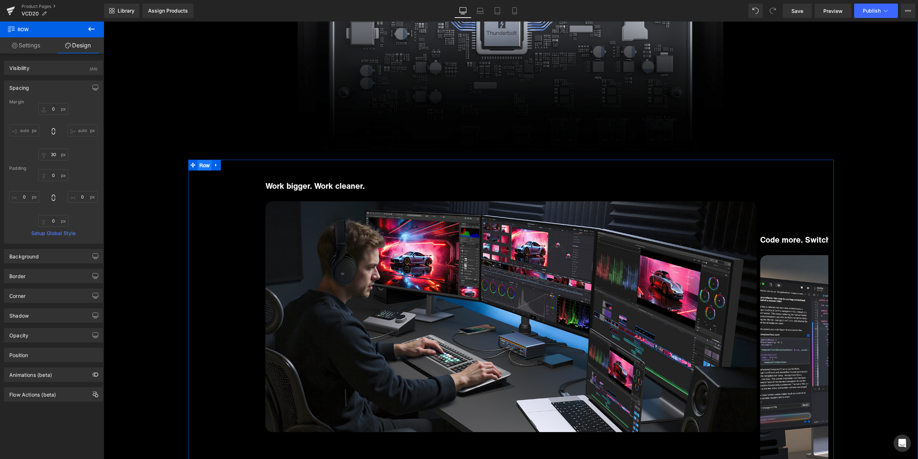
click at [202, 165] on ul "Row" at bounding box center [204, 165] width 33 height 11
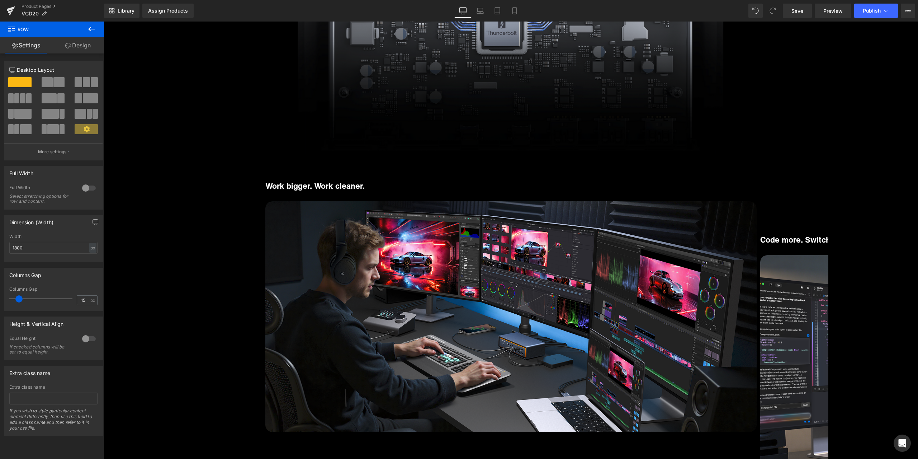
click at [72, 44] on link "Design" at bounding box center [78, 45] width 52 height 16
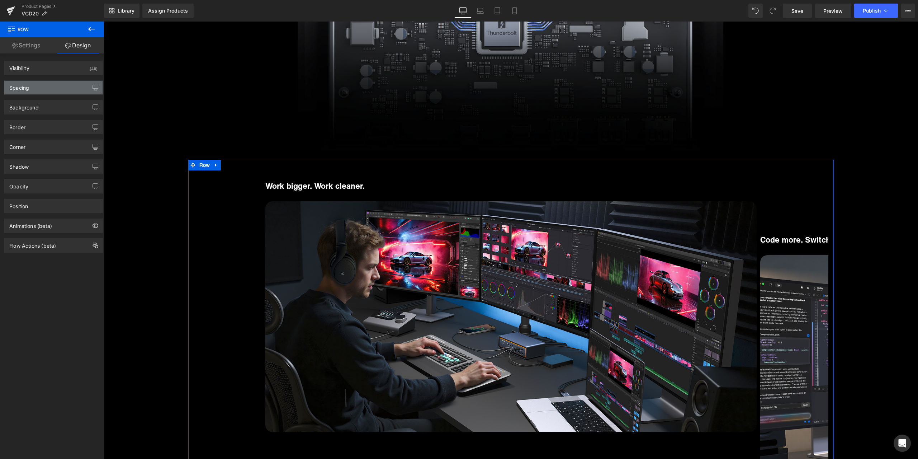
click at [46, 85] on div "Spacing" at bounding box center [53, 88] width 98 height 14
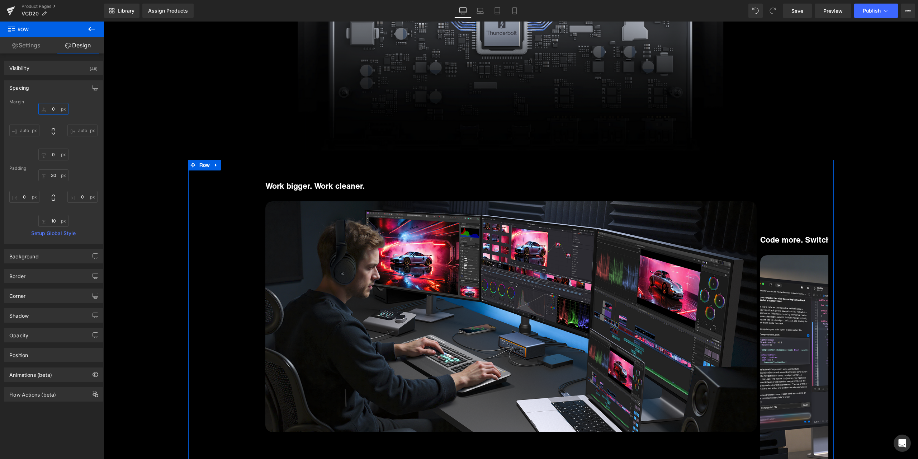
click at [56, 113] on input "0" at bounding box center [53, 109] width 30 height 12
type input "150"
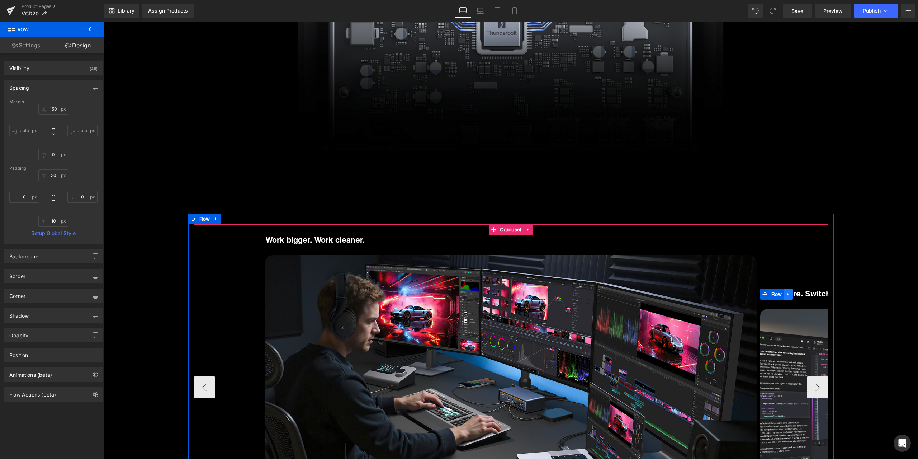
click at [770, 293] on span "Row" at bounding box center [777, 294] width 14 height 11
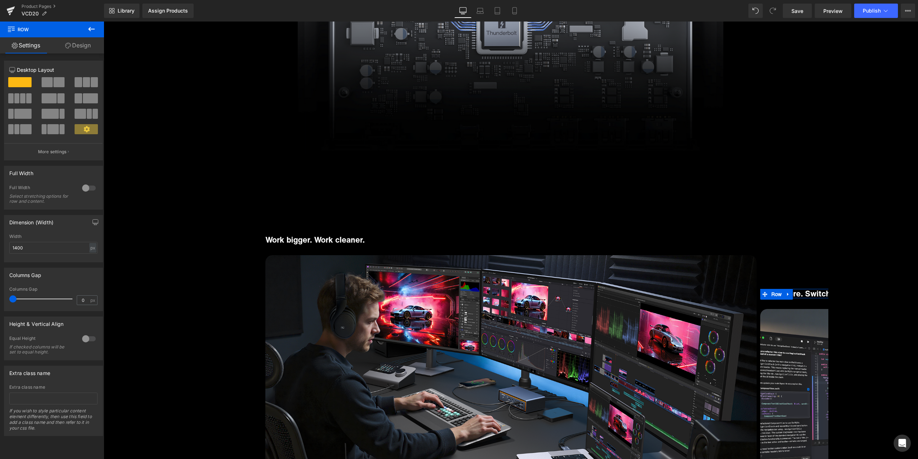
click at [79, 48] on link "Design" at bounding box center [78, 45] width 52 height 16
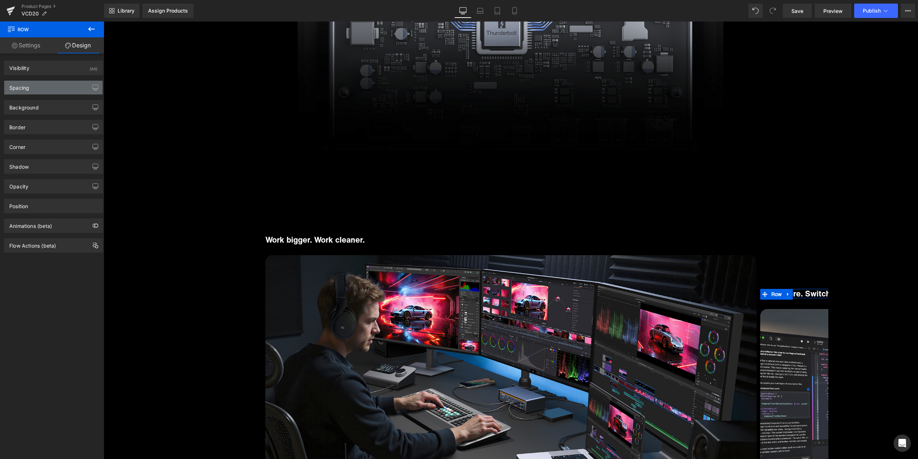
click at [45, 88] on div "Spacing" at bounding box center [53, 88] width 98 height 14
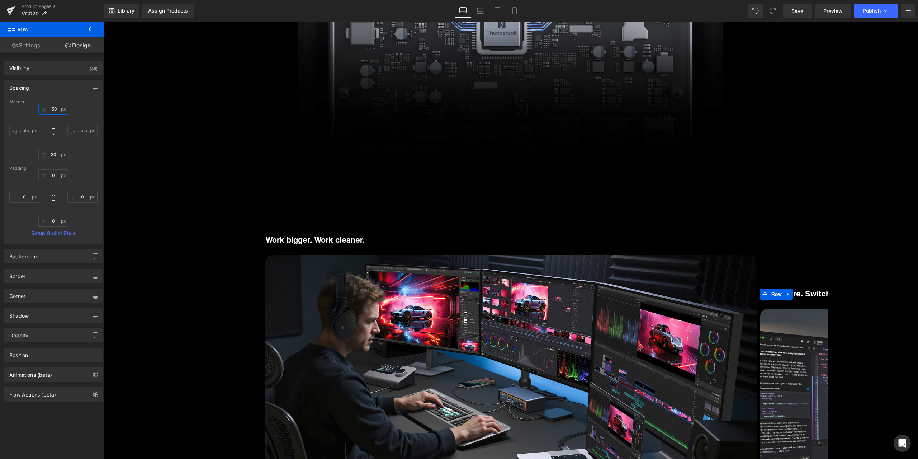
click at [54, 111] on input "150" at bounding box center [53, 109] width 30 height 12
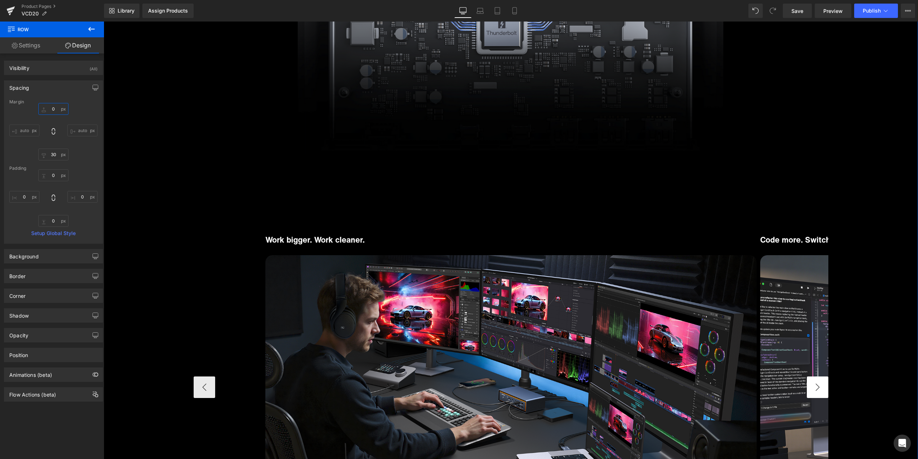
type input "0"
click at [823, 388] on button "›" at bounding box center [818, 387] width 22 height 22
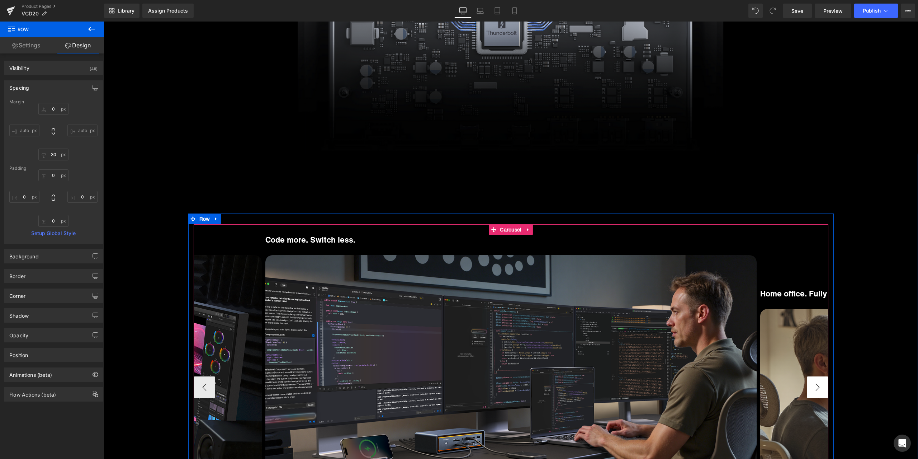
click at [823, 388] on button "›" at bounding box center [818, 387] width 22 height 22
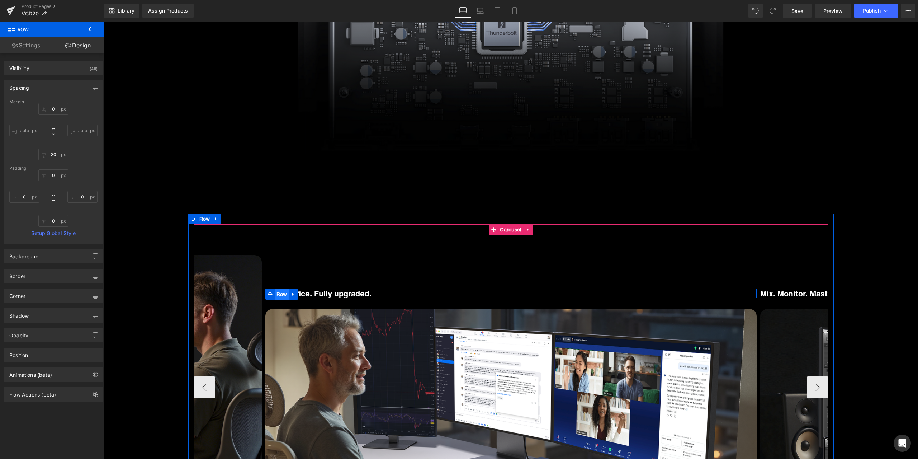
click at [275, 291] on span "Row" at bounding box center [282, 294] width 14 height 11
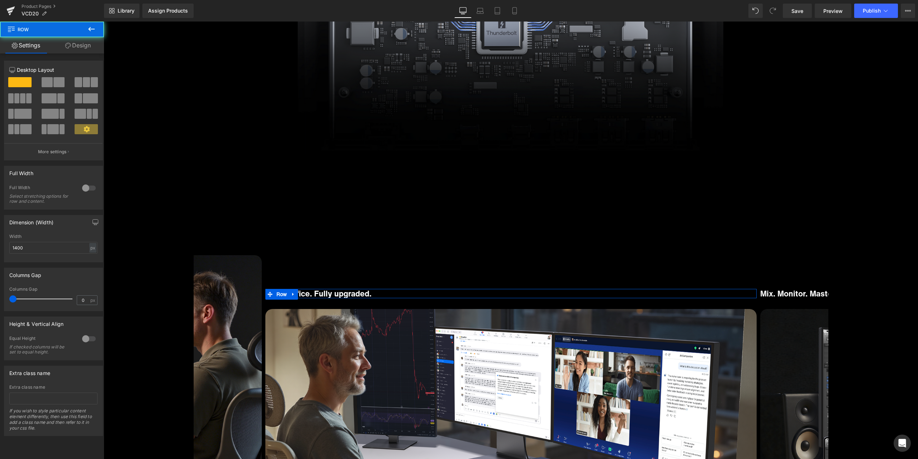
click at [85, 43] on link "Design" at bounding box center [78, 45] width 52 height 16
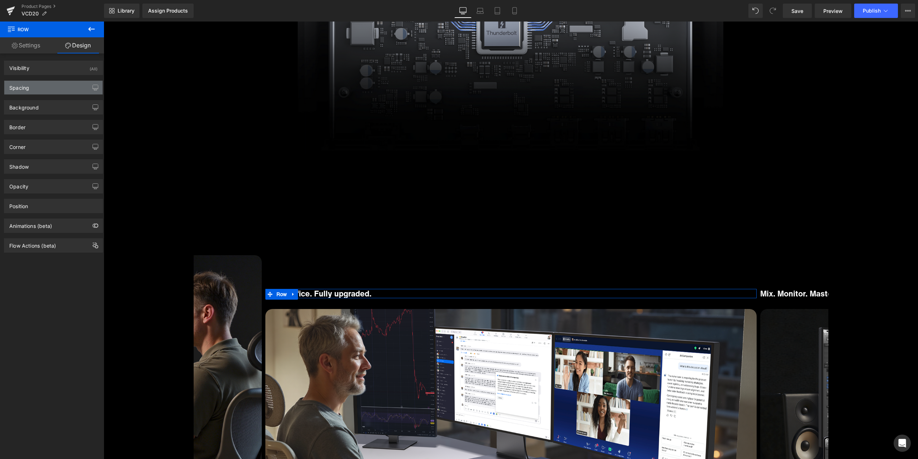
type input "150"
type input "30"
type input "0"
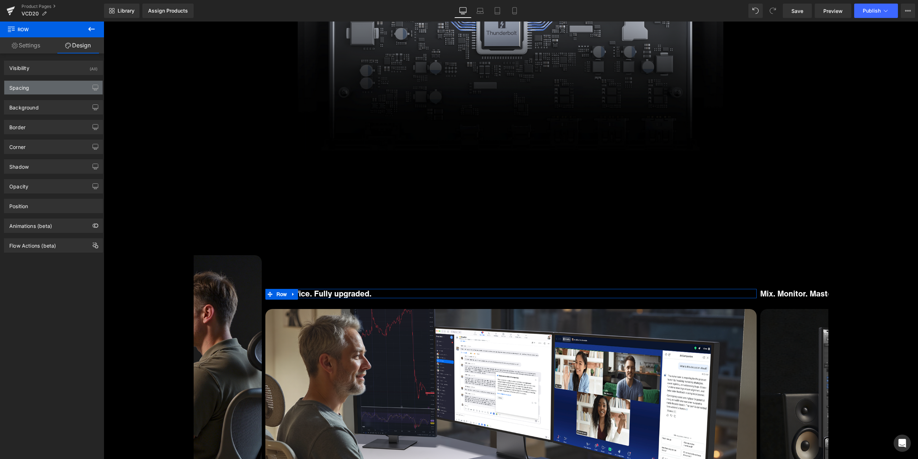
type input "0"
click at [37, 86] on div "Spacing" at bounding box center [53, 88] width 98 height 14
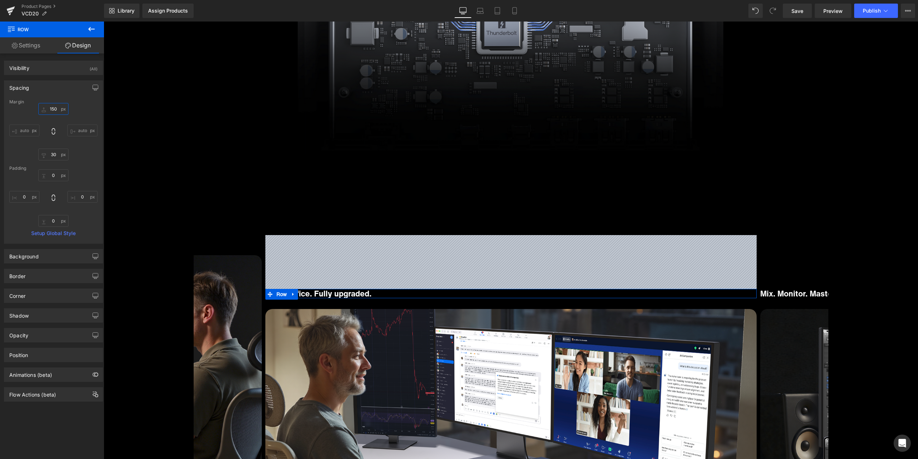
click at [49, 107] on input "150" at bounding box center [53, 109] width 30 height 12
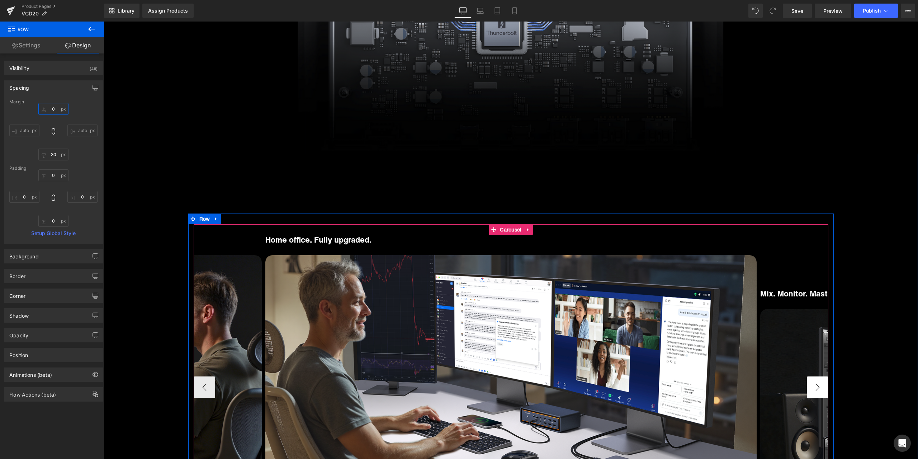
type input "0"
click at [815, 382] on button "›" at bounding box center [818, 387] width 22 height 22
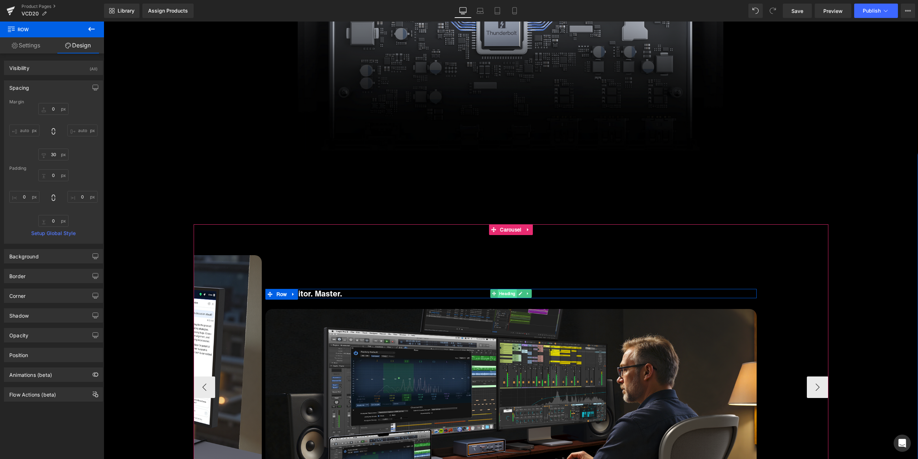
click at [505, 294] on span "Heading" at bounding box center [507, 293] width 19 height 9
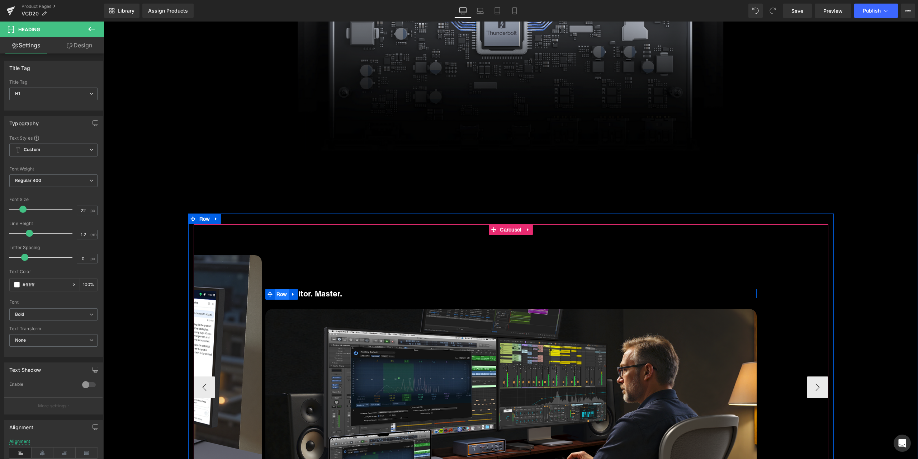
click at [275, 295] on span "Row" at bounding box center [282, 294] width 14 height 11
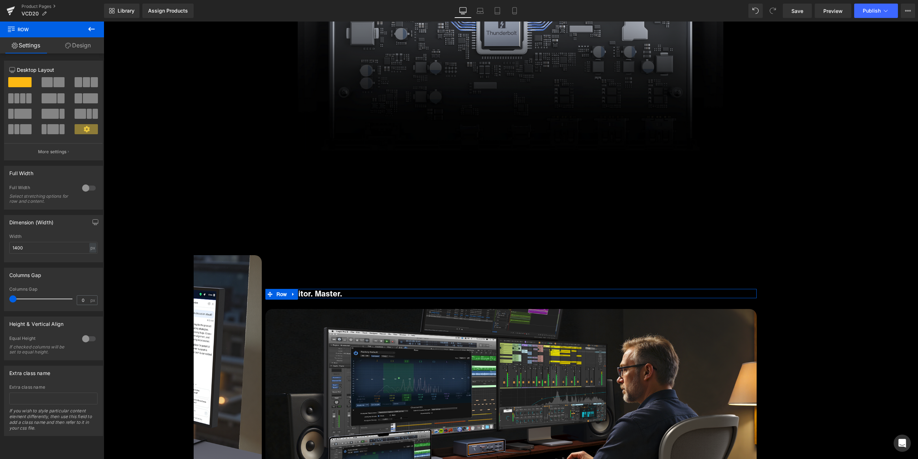
click at [70, 48] on icon at bounding box center [68, 46] width 6 height 6
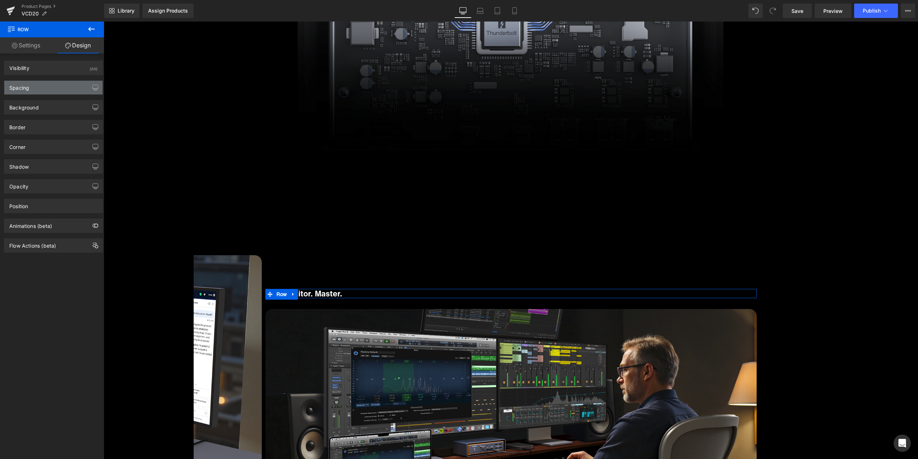
click at [50, 88] on div "Spacing" at bounding box center [53, 88] width 98 height 14
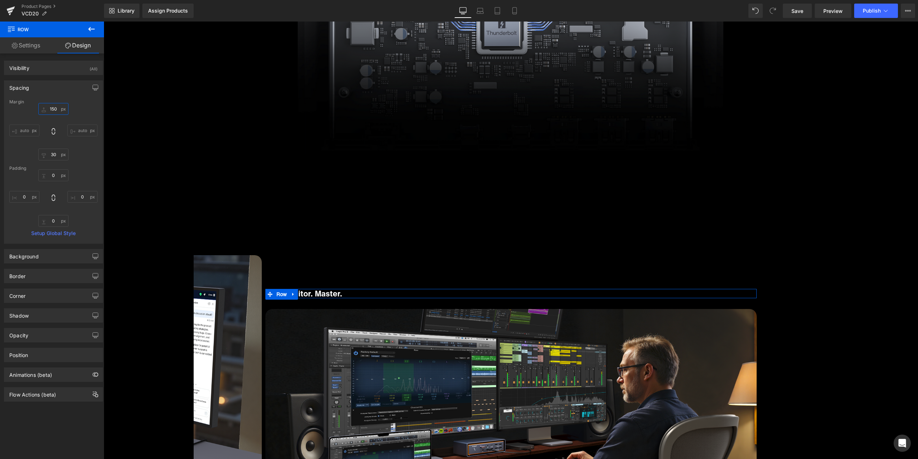
click at [52, 109] on input "150" at bounding box center [53, 109] width 30 height 12
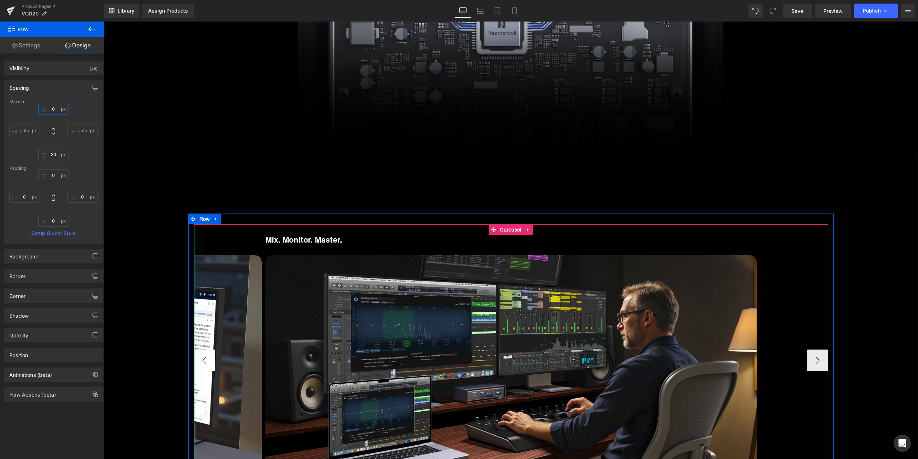
type input "0"
click at [203, 358] on button "‹" at bounding box center [205, 360] width 22 height 22
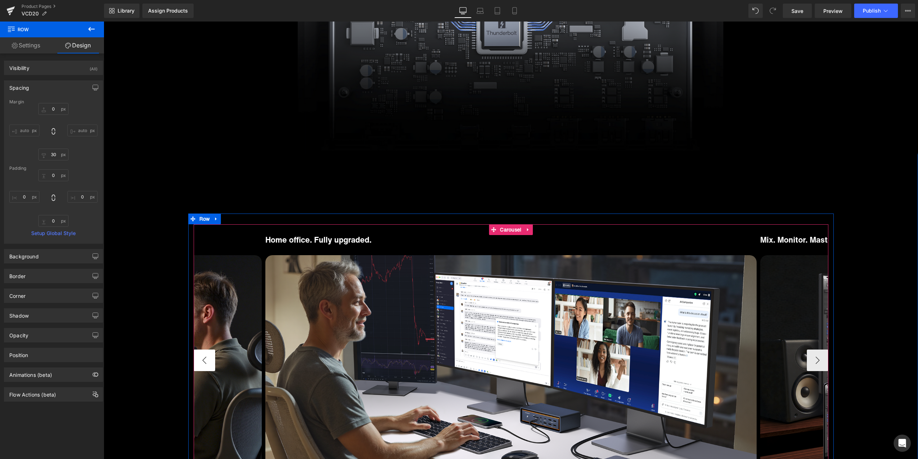
click at [203, 358] on button "‹" at bounding box center [205, 360] width 22 height 22
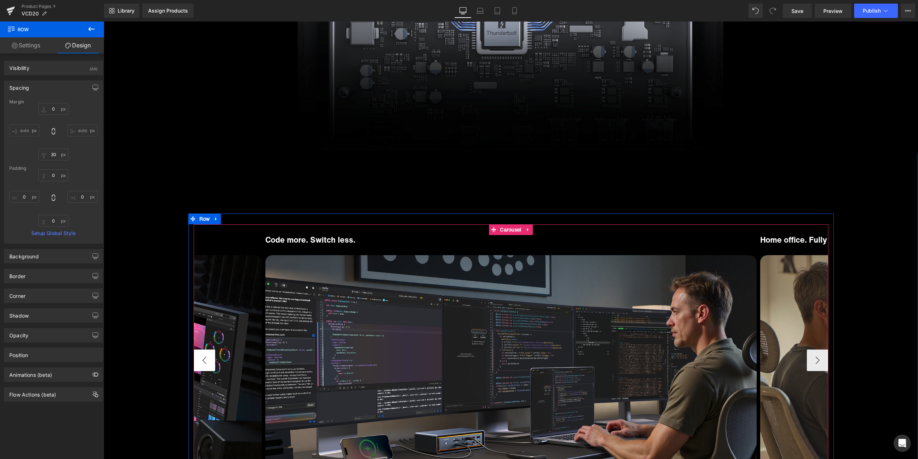
click at [203, 358] on button "‹" at bounding box center [205, 360] width 22 height 22
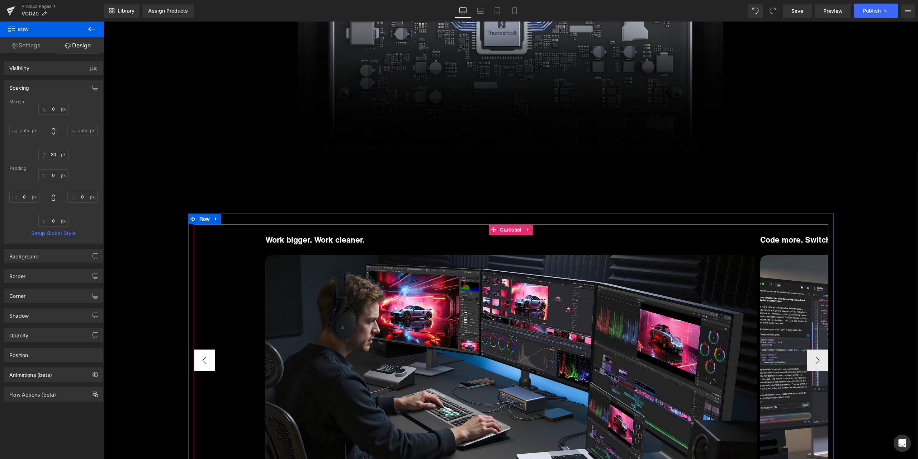
click at [203, 358] on button "‹" at bounding box center [205, 360] width 22 height 22
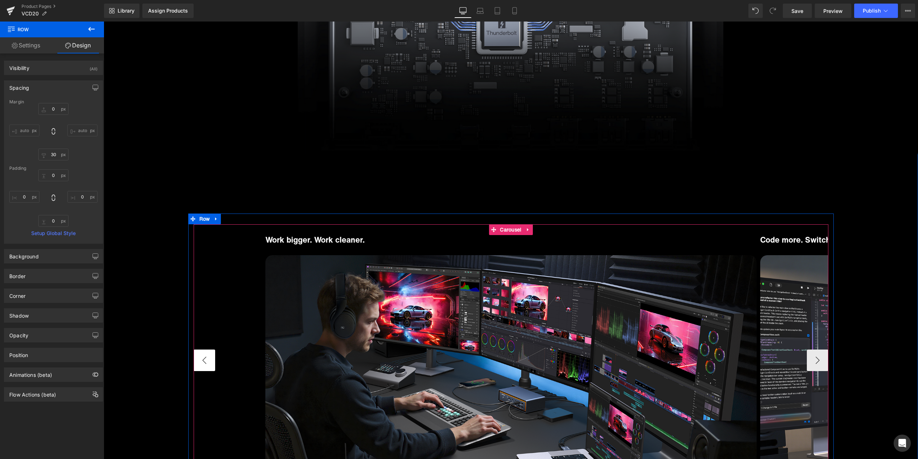
click at [203, 358] on button "‹" at bounding box center [205, 360] width 22 height 22
click at [807, 12] on link "Save" at bounding box center [797, 11] width 29 height 14
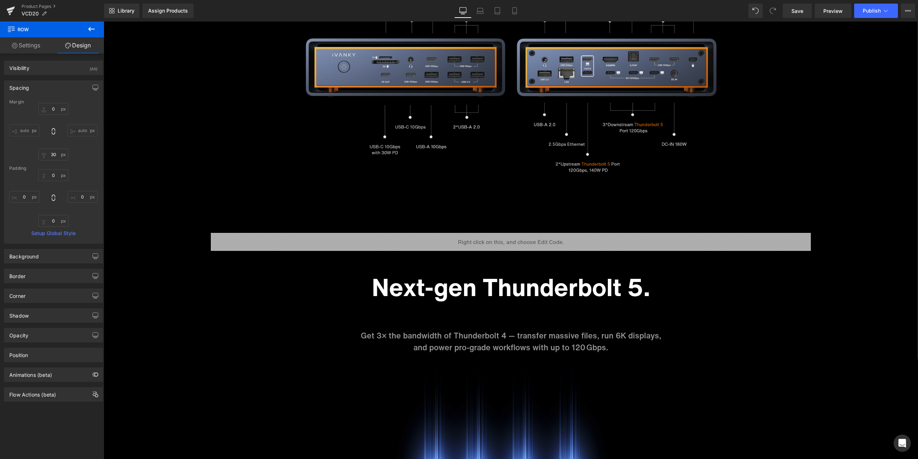
scroll to position [2296, 0]
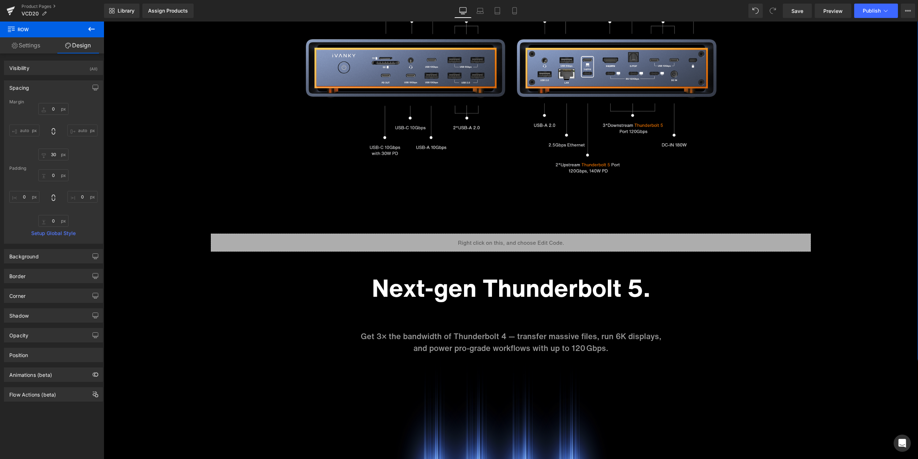
click at [189, 149] on div "Sale Off (P) Image ‹" at bounding box center [511, 276] width 815 height 5044
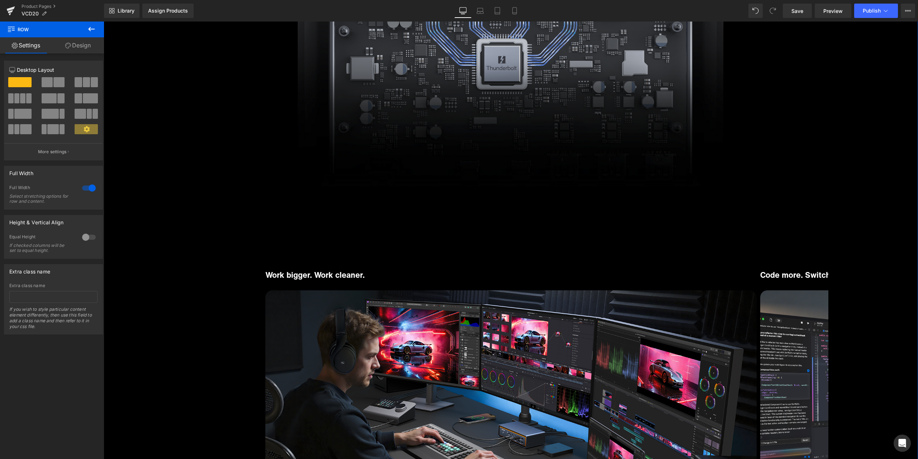
scroll to position [2798, 0]
click at [44, 8] on link "Product Pages" at bounding box center [63, 7] width 83 height 6
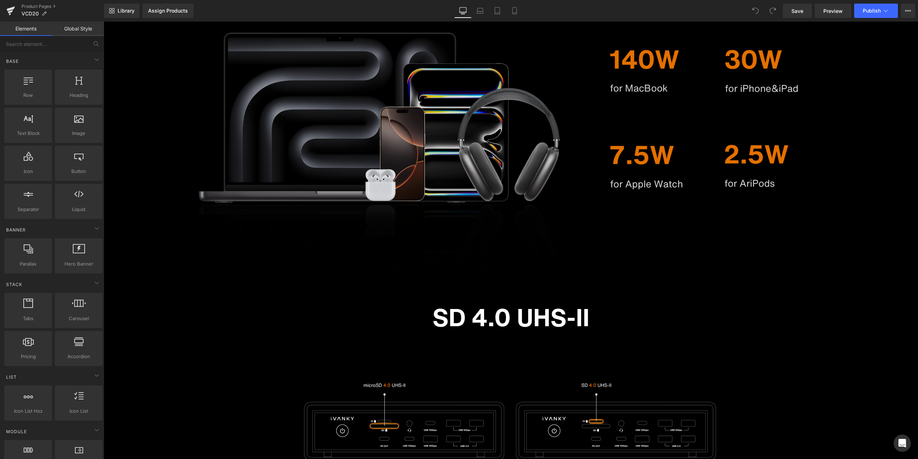
scroll to position [4628, 0]
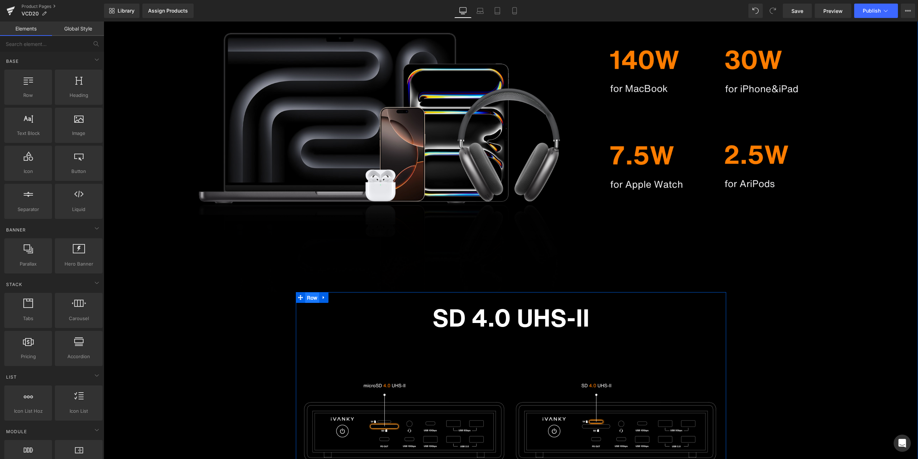
click at [307, 299] on ul "Row" at bounding box center [312, 297] width 33 height 11
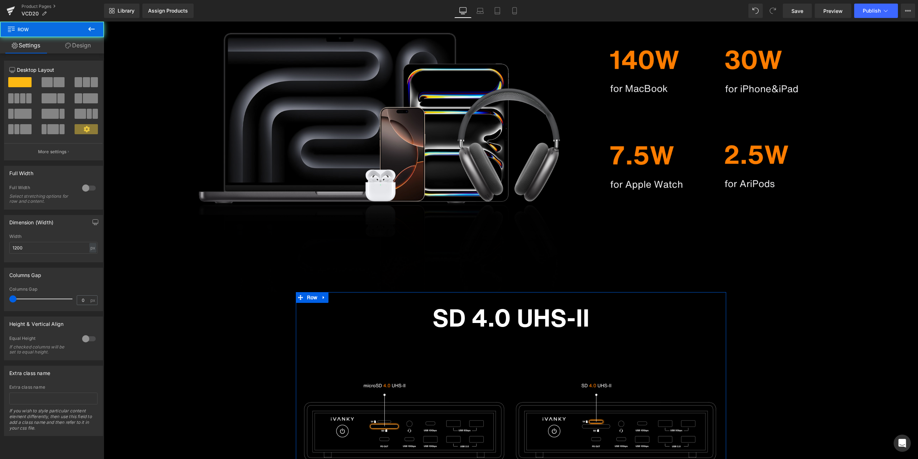
click at [71, 42] on link "Design" at bounding box center [78, 45] width 52 height 16
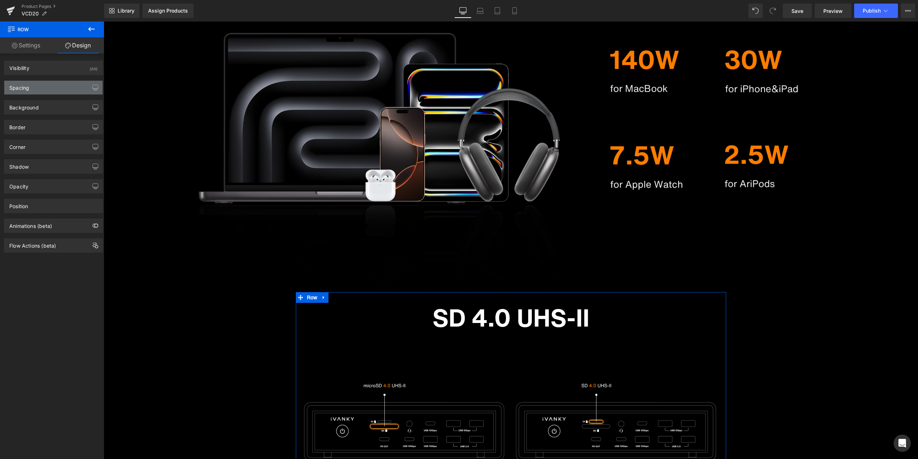
click at [43, 85] on div "Spacing" at bounding box center [53, 88] width 98 height 14
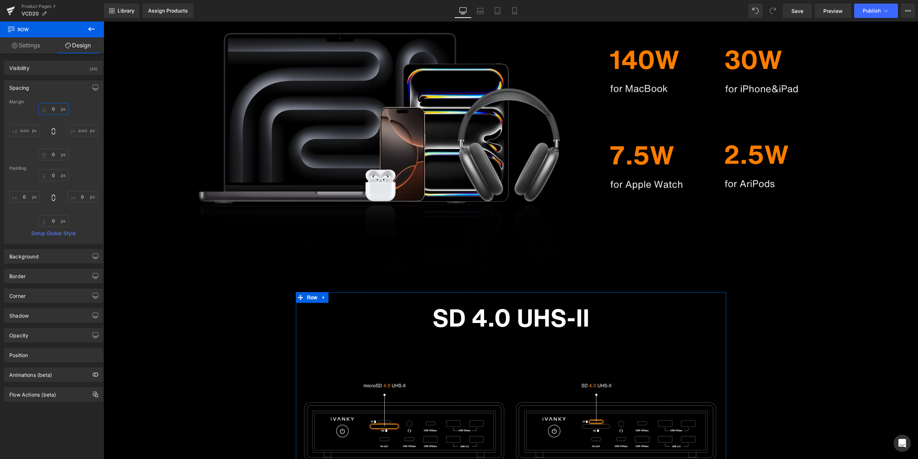
click at [59, 109] on input "text" at bounding box center [53, 109] width 30 height 12
click at [55, 110] on input "0" at bounding box center [53, 109] width 30 height 12
drag, startPoint x: 56, startPoint y: 108, endPoint x: 37, endPoint y: 107, distance: 19.0
click at [38, 107] on input "0" at bounding box center [53, 109] width 30 height 12
type input "50"
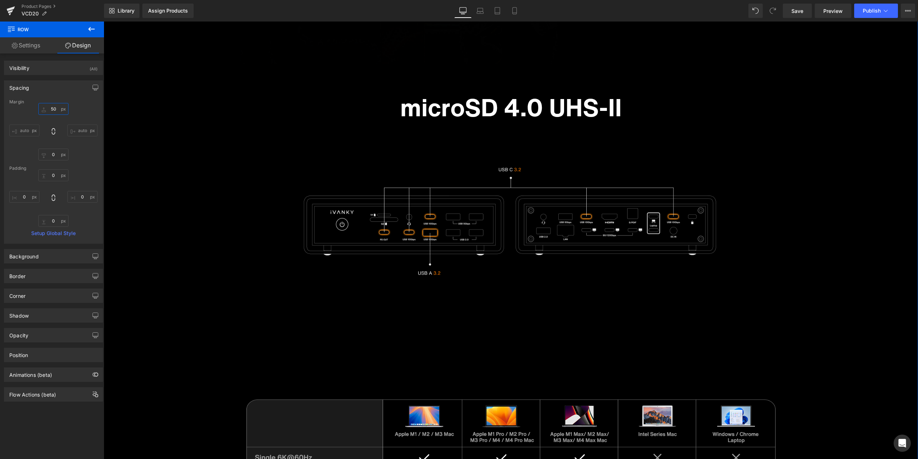
scroll to position [4915, 0]
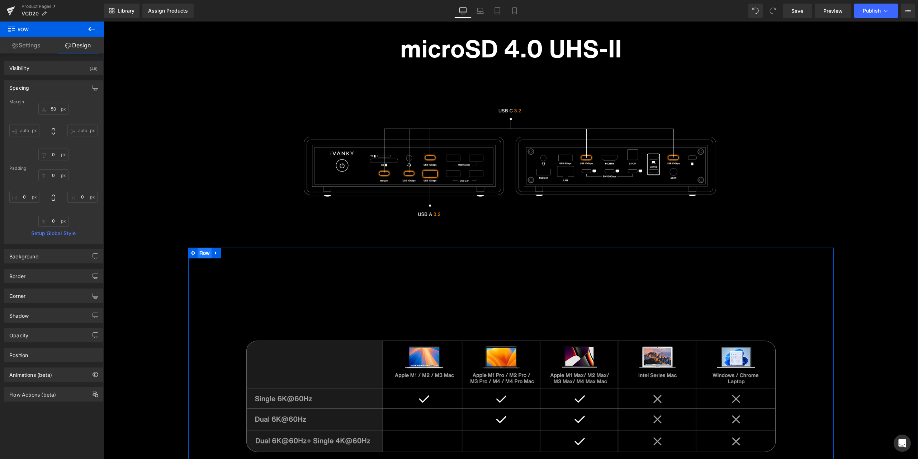
click at [203, 253] on span "Row" at bounding box center [205, 253] width 14 height 11
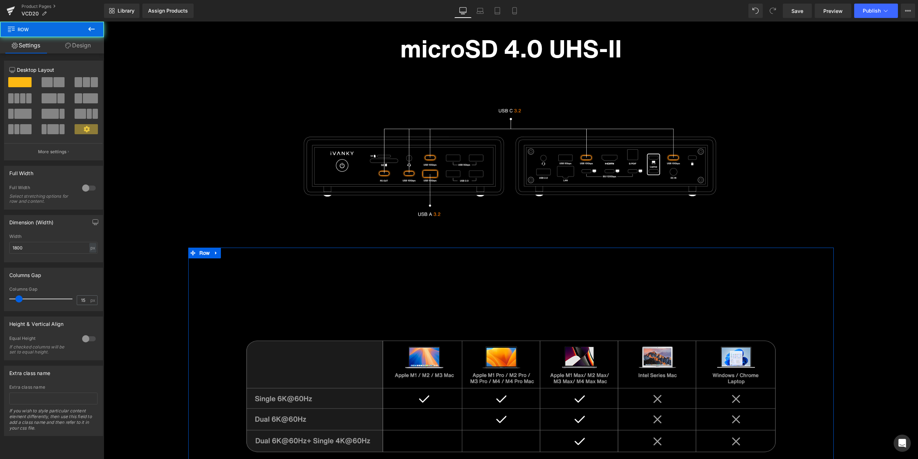
click at [74, 39] on link "Design" at bounding box center [78, 45] width 52 height 16
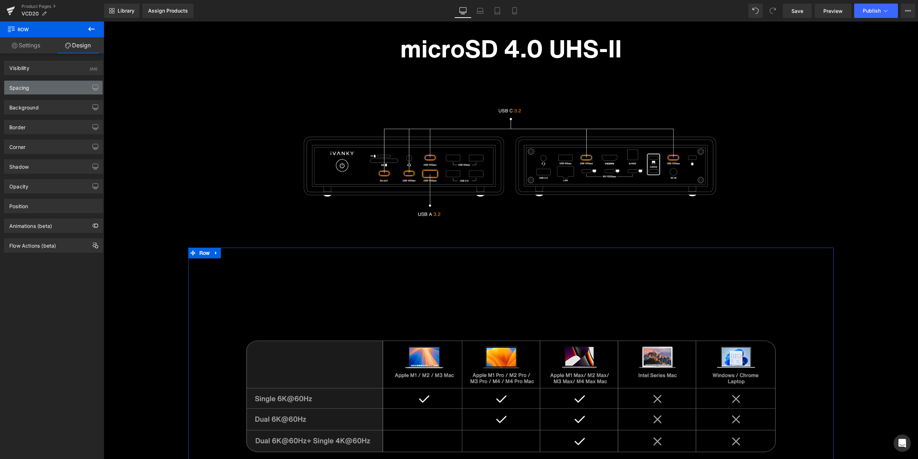
click at [46, 85] on div "Spacing" at bounding box center [53, 88] width 98 height 14
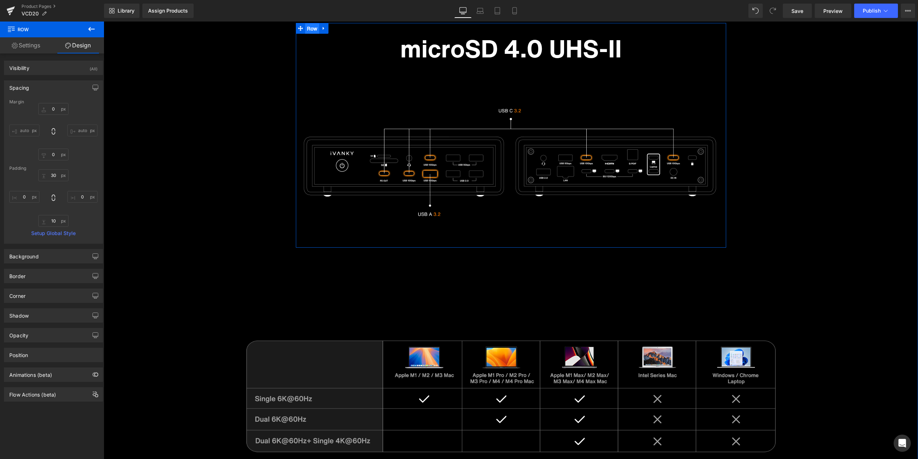
click at [309, 31] on ul "Row" at bounding box center [312, 28] width 33 height 11
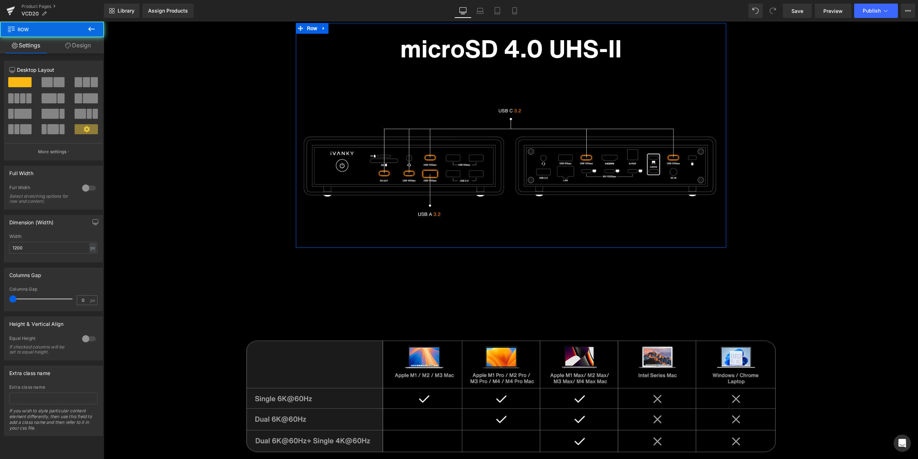
click at [86, 48] on link "Design" at bounding box center [78, 45] width 52 height 16
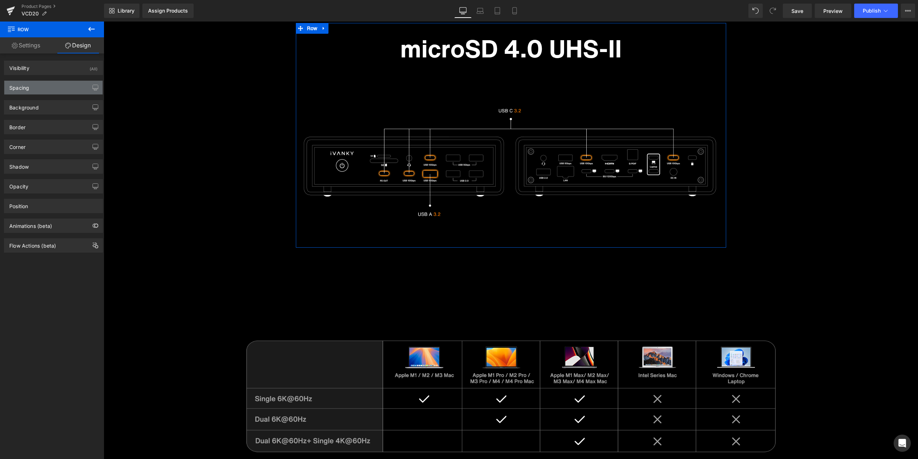
click at [41, 87] on div "Spacing" at bounding box center [53, 88] width 98 height 14
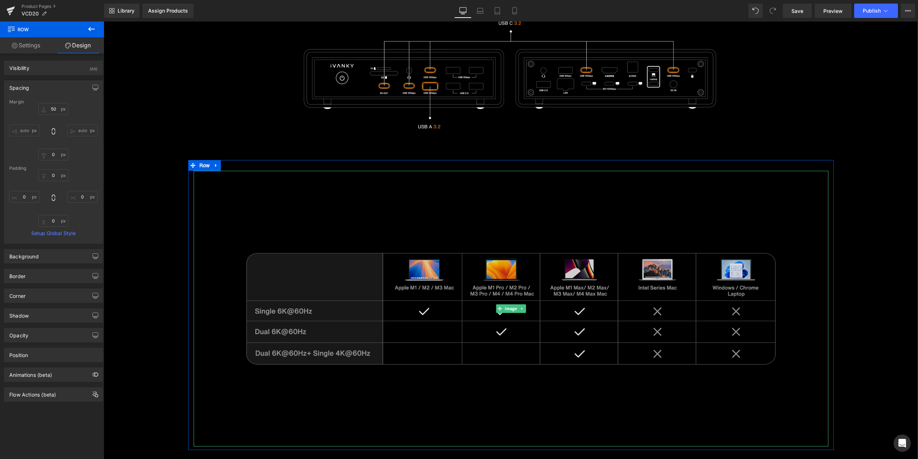
scroll to position [4987, 0]
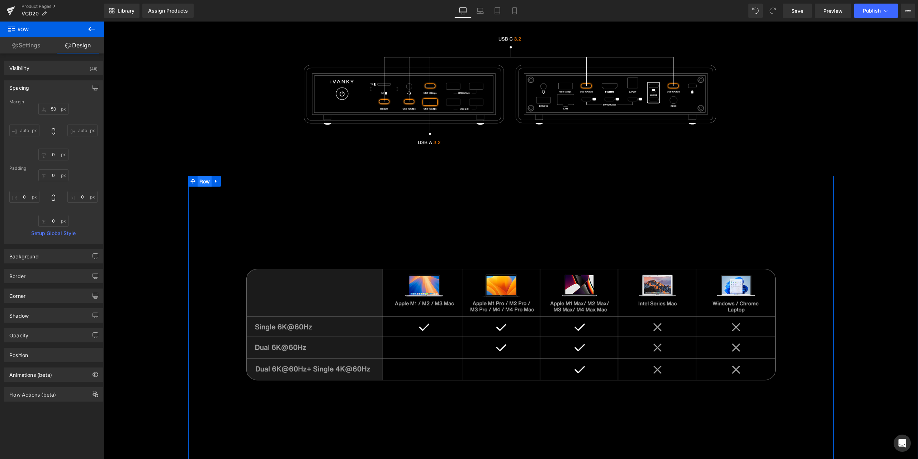
click at [202, 179] on ul "Row" at bounding box center [204, 181] width 33 height 11
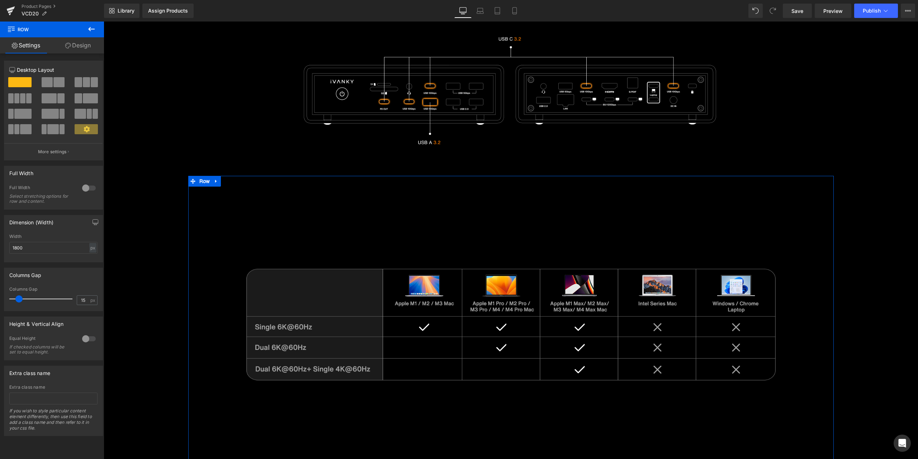
click at [81, 39] on link "Design" at bounding box center [78, 45] width 52 height 16
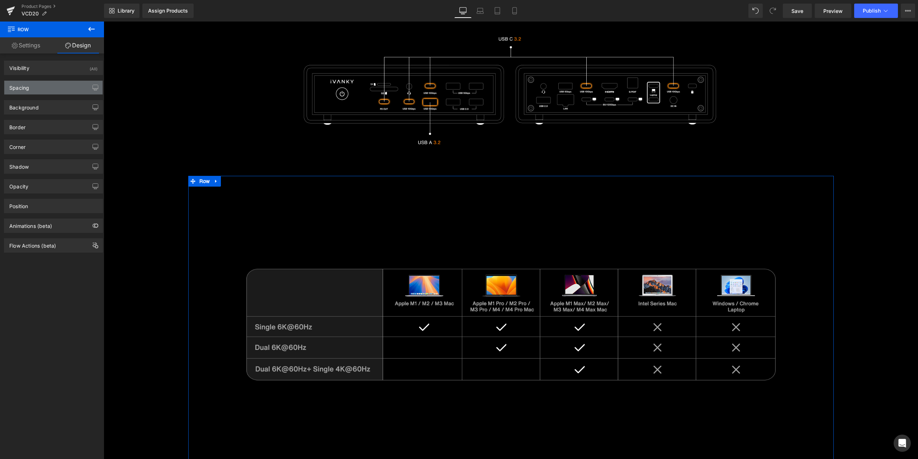
click at [45, 86] on div "Spacing" at bounding box center [53, 88] width 98 height 14
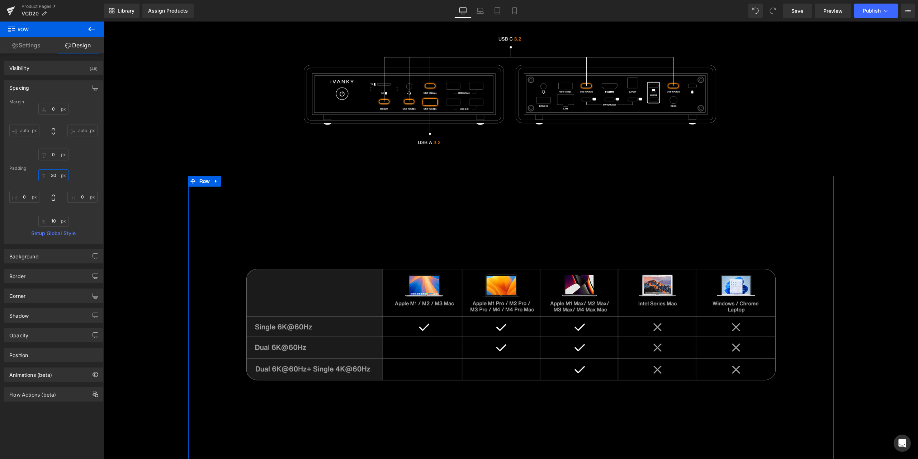
click at [58, 176] on input "30" at bounding box center [53, 175] width 30 height 12
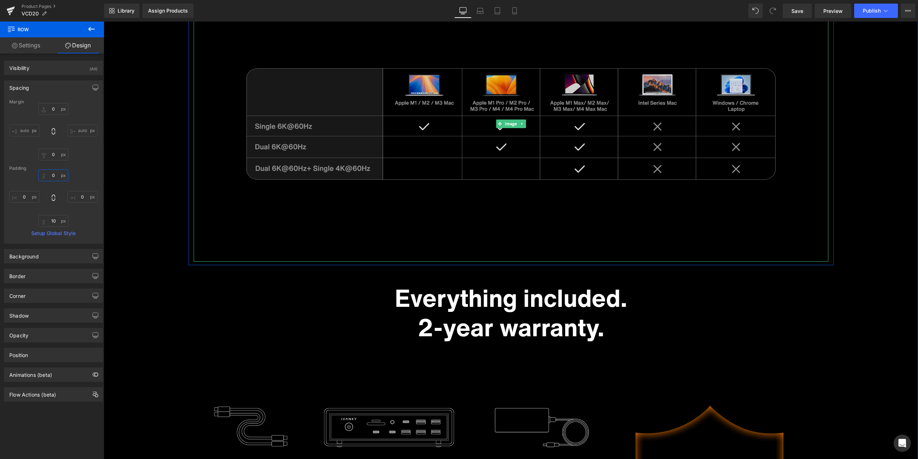
scroll to position [5238, 0]
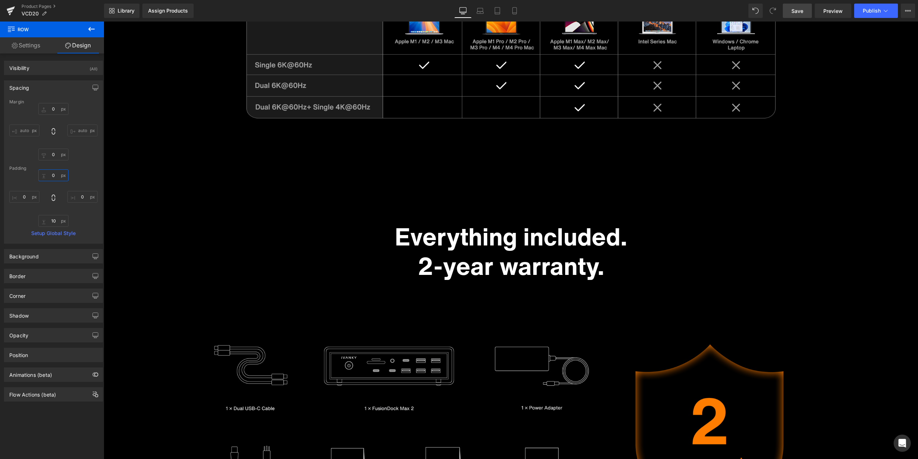
type input "0"
click at [795, 5] on link "Save" at bounding box center [797, 11] width 29 height 14
click at [37, 4] on link "Product Pages" at bounding box center [63, 7] width 83 height 6
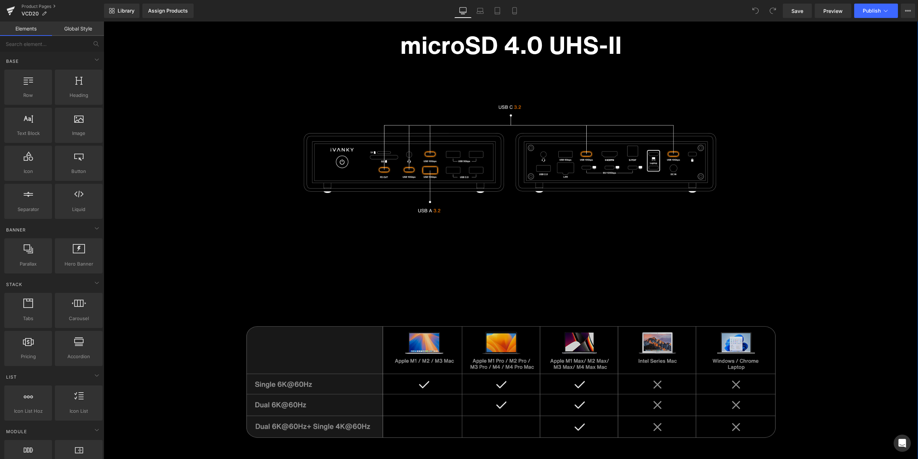
scroll to position [4934, 0]
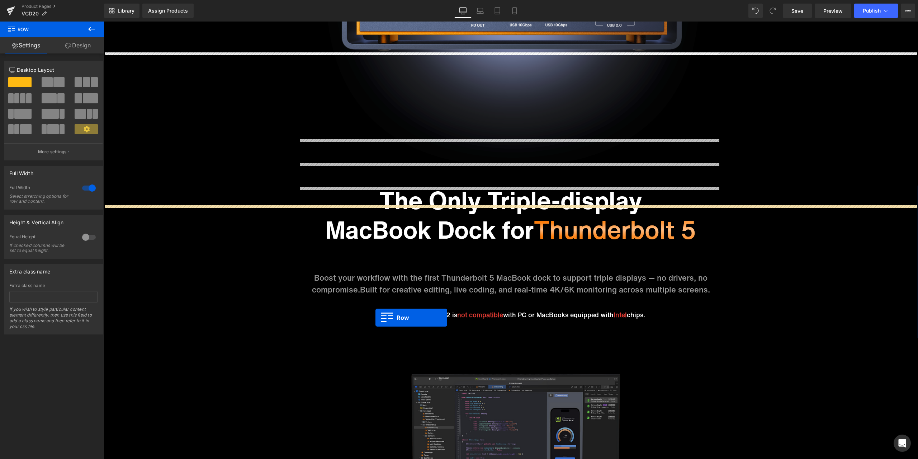
scroll to position [701, 0]
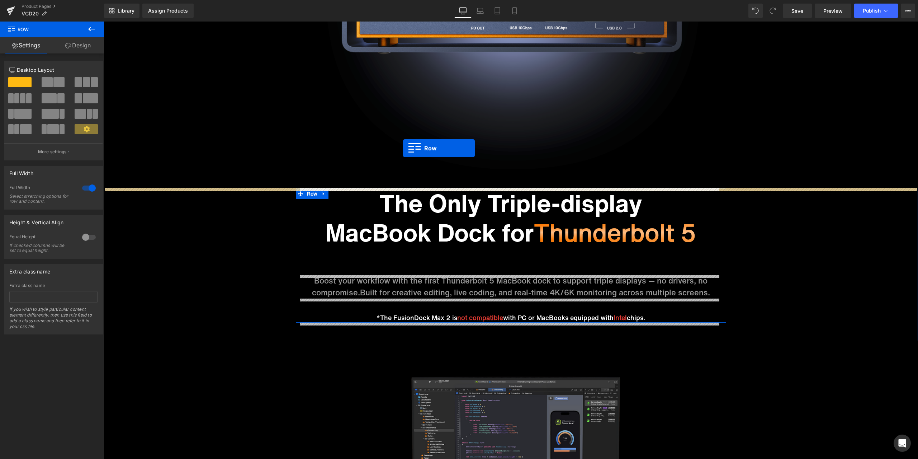
drag, startPoint x: 218, startPoint y: 268, endPoint x: 403, endPoint y: 148, distance: 220.8
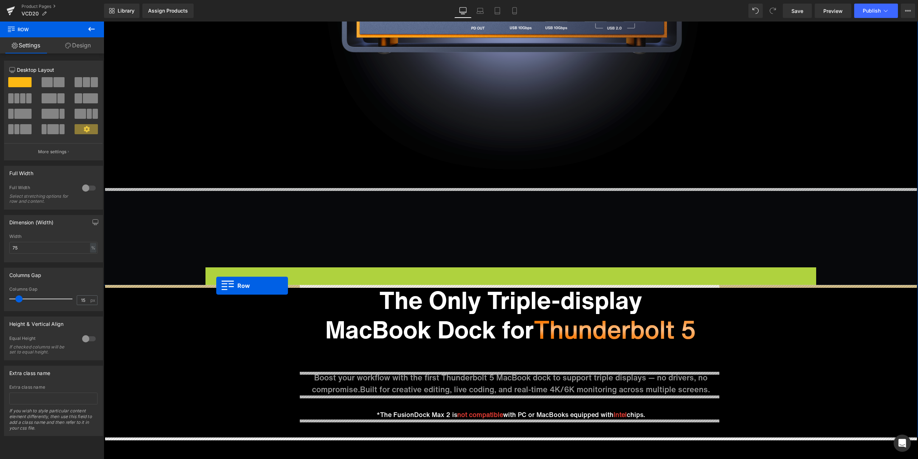
drag, startPoint x: 218, startPoint y: 269, endPoint x: 216, endPoint y: 286, distance: 16.2
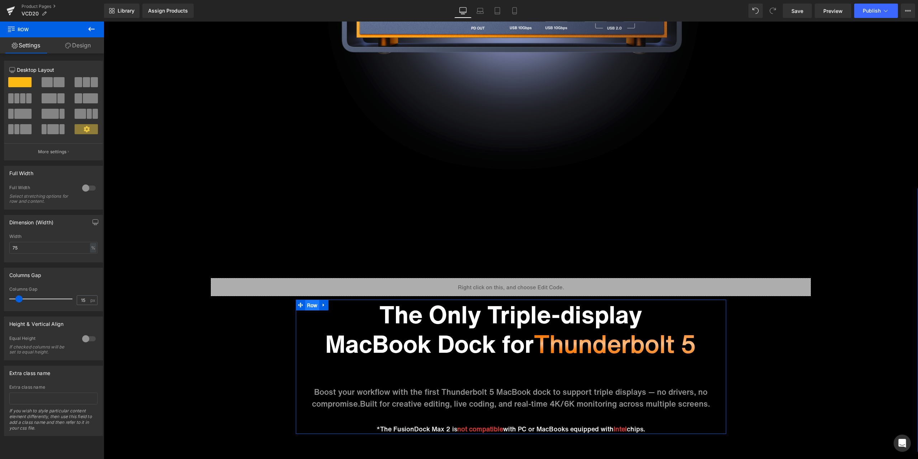
click at [312, 307] on ul "Row" at bounding box center [312, 305] width 33 height 11
click at [84, 52] on link "Design" at bounding box center [78, 45] width 52 height 16
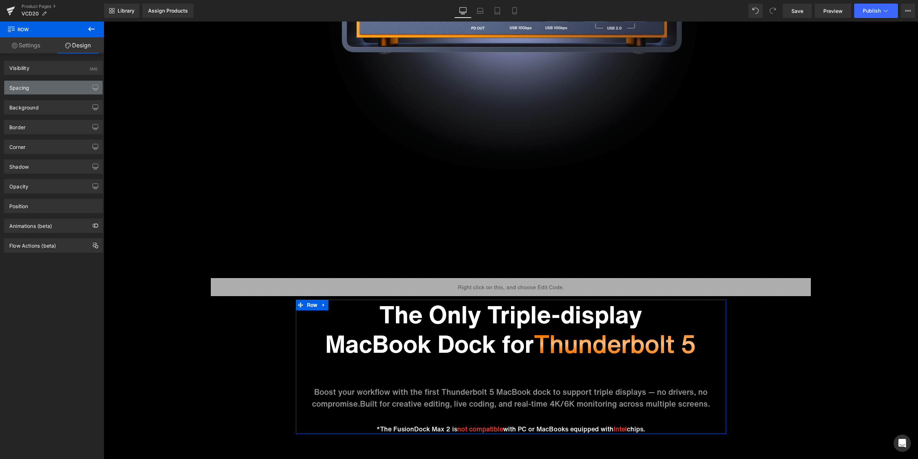
click at [56, 85] on div "Spacing" at bounding box center [53, 88] width 98 height 14
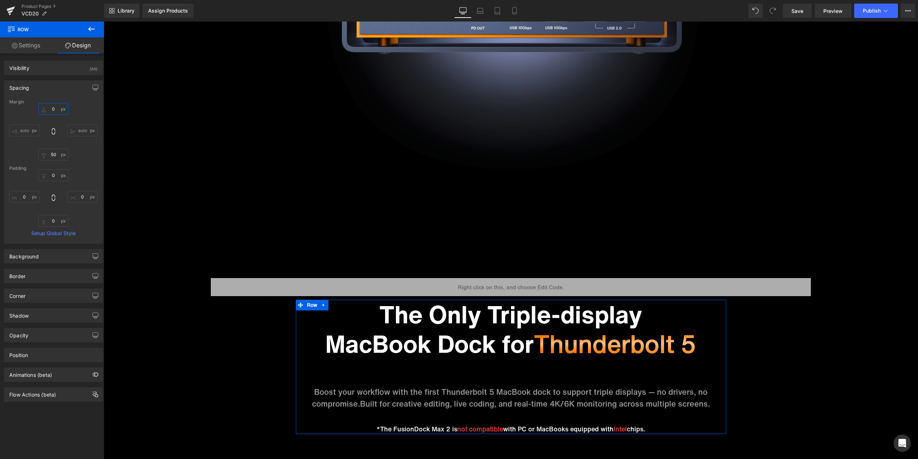
click at [57, 112] on input "text" at bounding box center [53, 109] width 30 height 12
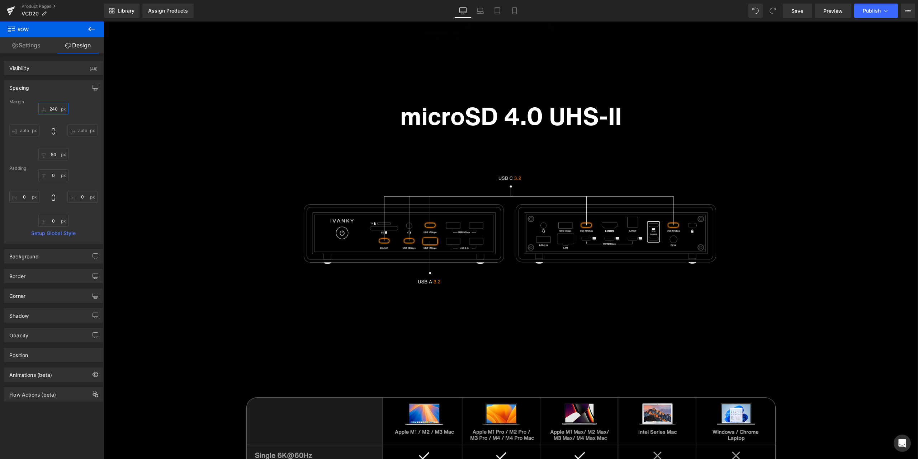
scroll to position [4899, 0]
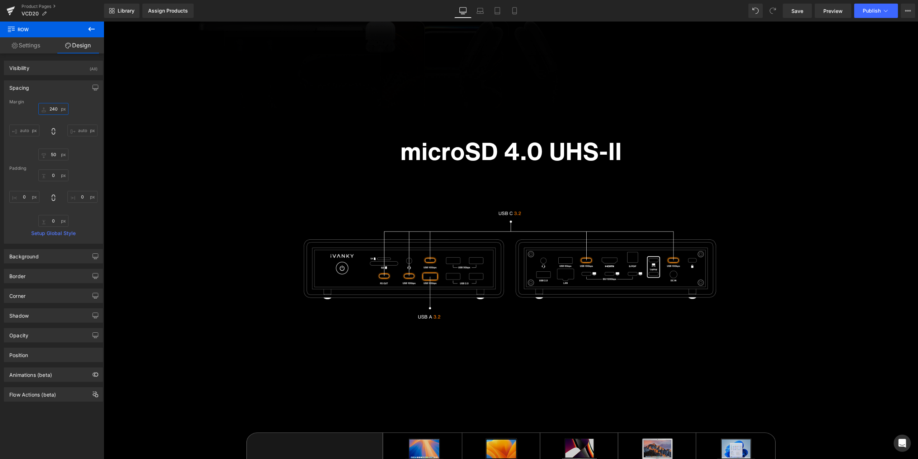
type input "240"
click at [640, 2] on div "Library Assign Products Product Preview No product match your search. Please tr…" at bounding box center [511, 11] width 814 height 22
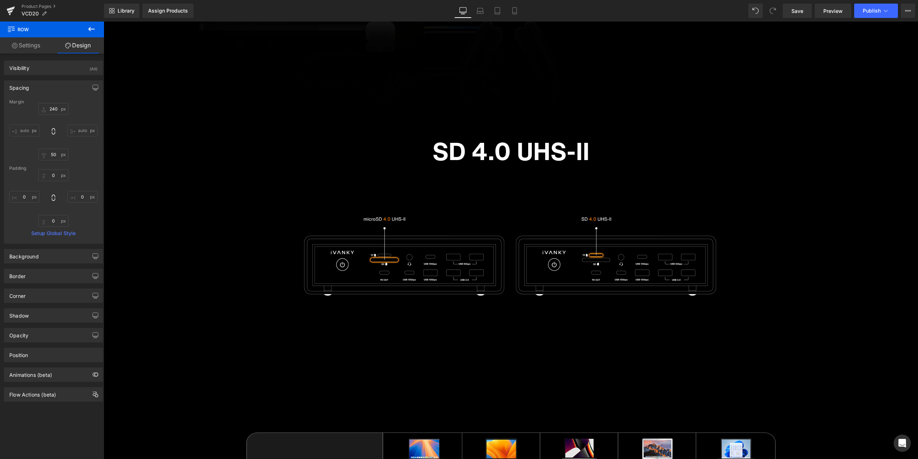
click at [96, 32] on button at bounding box center [91, 30] width 25 height 16
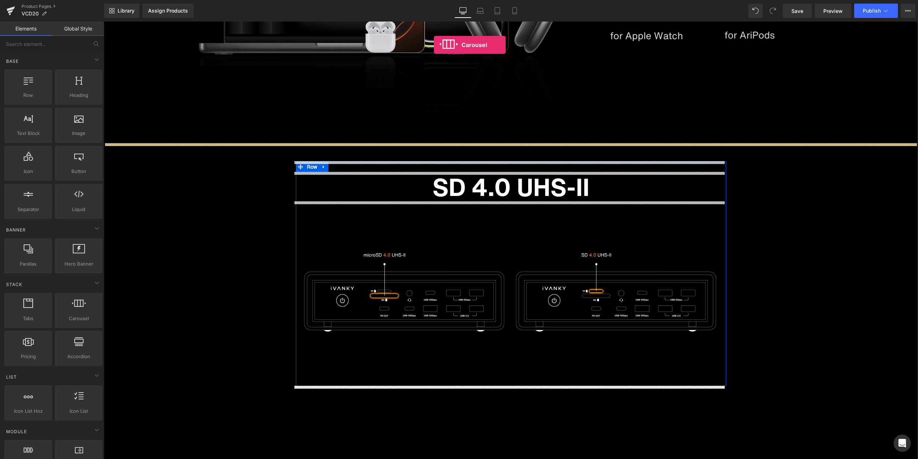
scroll to position [4827, 0]
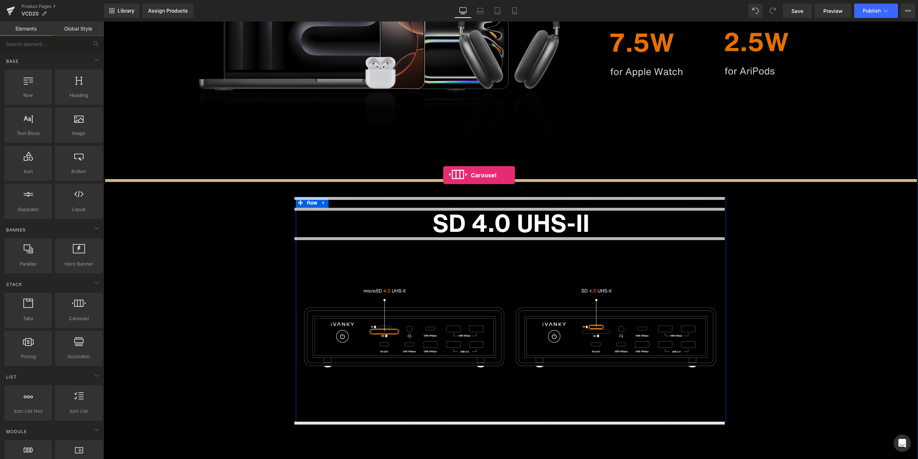
drag, startPoint x: 184, startPoint y: 322, endPoint x: 443, endPoint y: 175, distance: 298.5
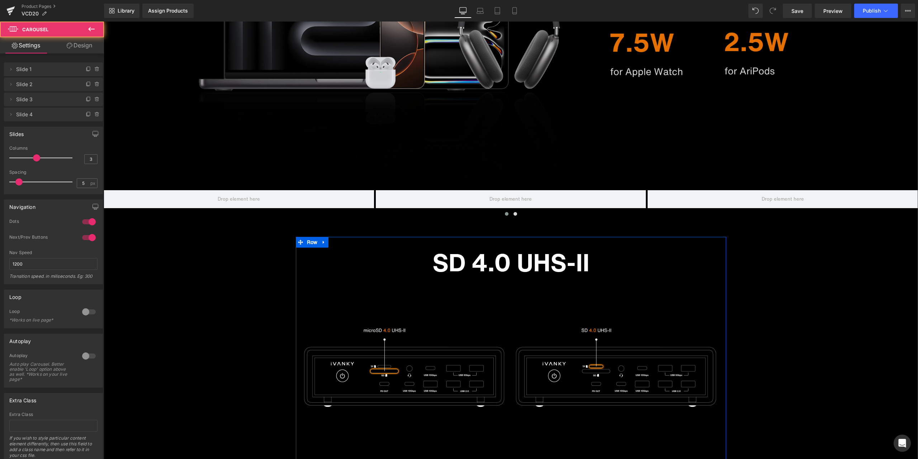
scroll to position [3806, 0]
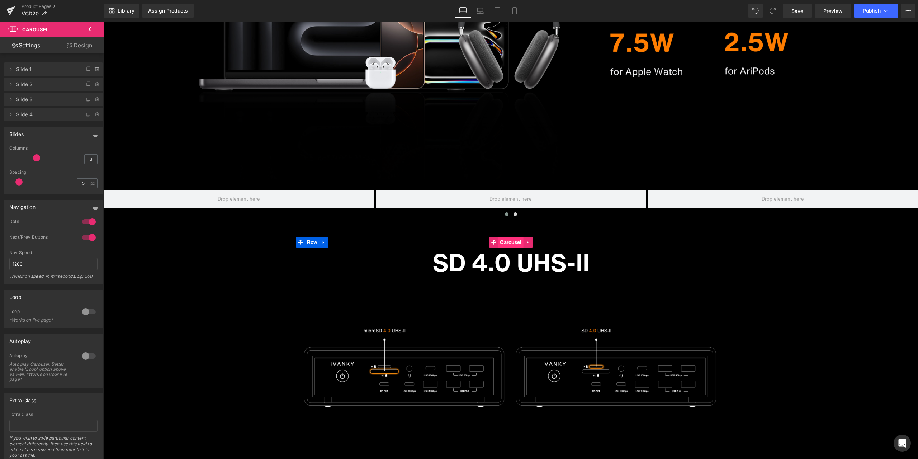
click at [508, 241] on span "Carousel" at bounding box center [510, 242] width 25 height 11
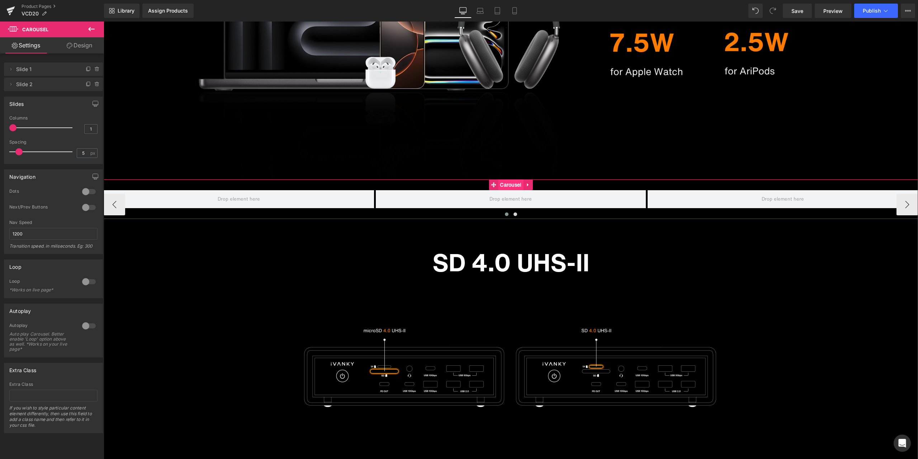
click at [502, 184] on span "Carousel" at bounding box center [510, 184] width 25 height 11
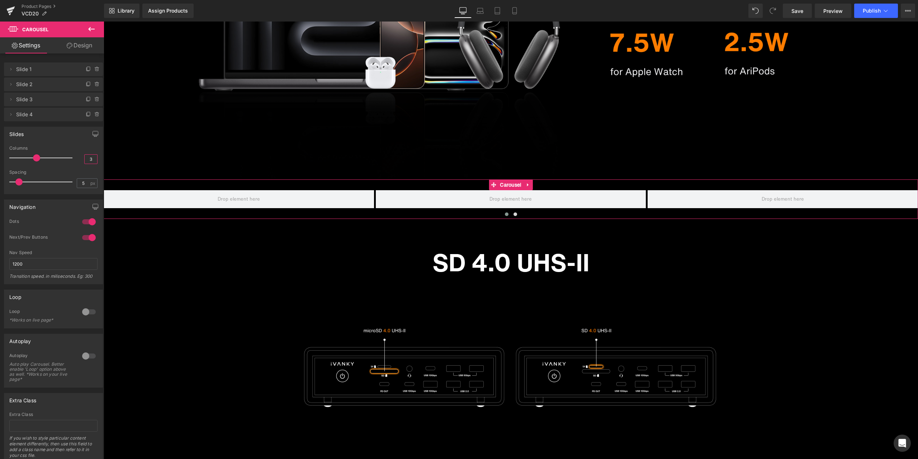
drag, startPoint x: 90, startPoint y: 157, endPoint x: 77, endPoint y: 158, distance: 12.9
click at [77, 158] on div "Columns 3" at bounding box center [53, 158] width 88 height 24
click at [96, 113] on icon at bounding box center [96, 112] width 1 height 1
click at [93, 113] on button "Delete" at bounding box center [89, 114] width 23 height 9
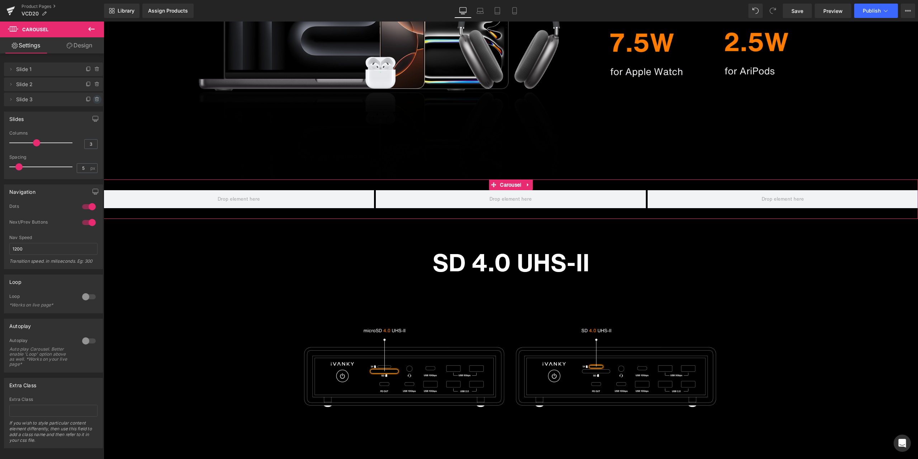
click at [95, 99] on icon at bounding box center [97, 100] width 6 height 6
click at [96, 101] on button "Delete" at bounding box center [89, 99] width 23 height 9
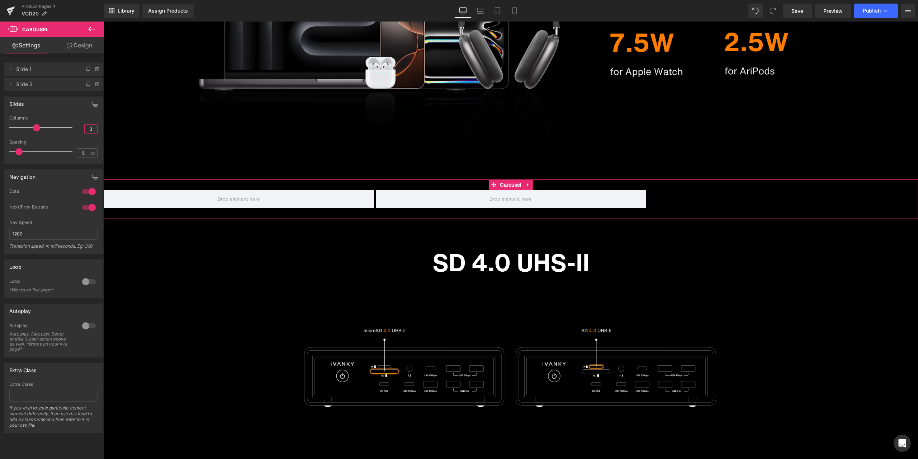
drag, startPoint x: 91, startPoint y: 130, endPoint x: 81, endPoint y: 128, distance: 9.4
click at [84, 128] on div "3" at bounding box center [90, 129] width 13 height 10
type input "1"
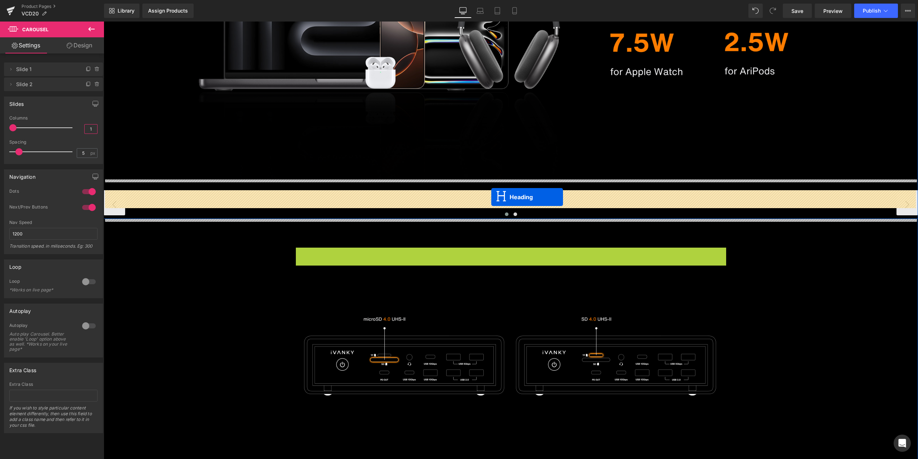
drag, startPoint x: 504, startPoint y: 262, endPoint x: 492, endPoint y: 197, distance: 66.6
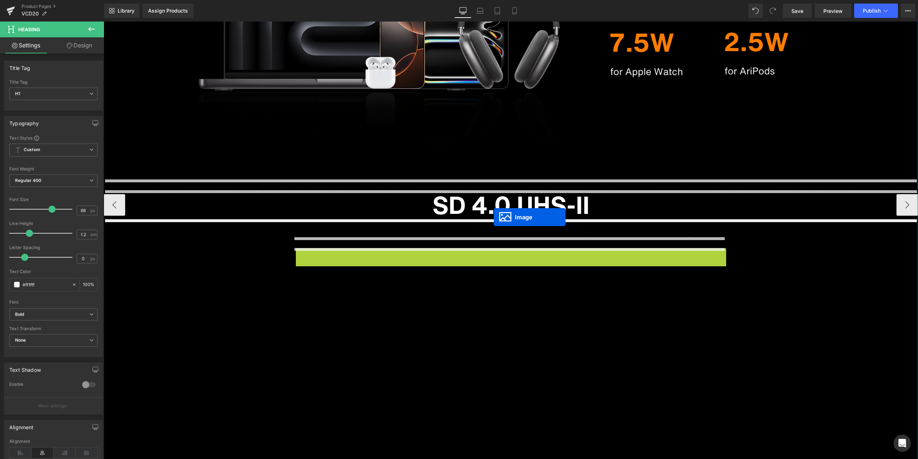
drag, startPoint x: 506, startPoint y: 339, endPoint x: 494, endPoint y: 217, distance: 122.2
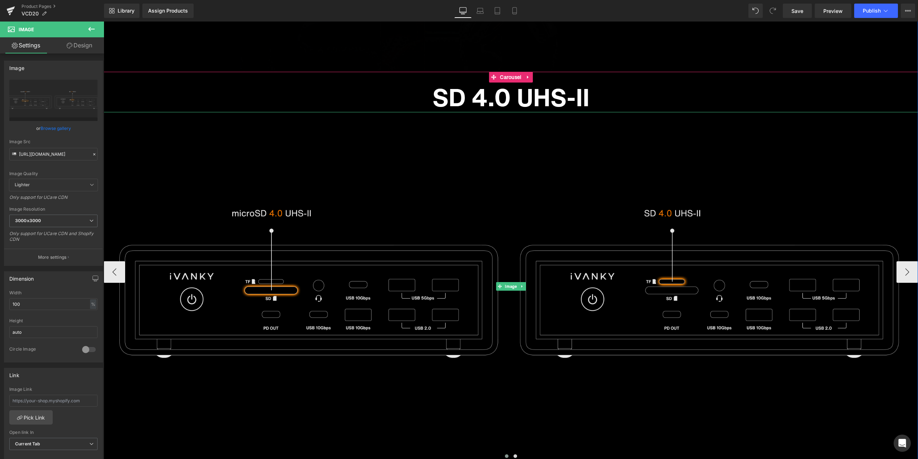
scroll to position [4021, 0]
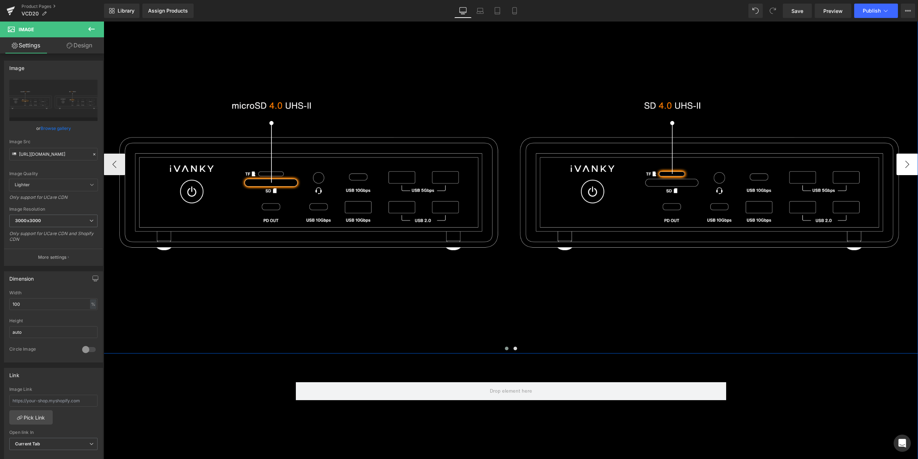
click at [900, 161] on button "›" at bounding box center [908, 165] width 22 height 22
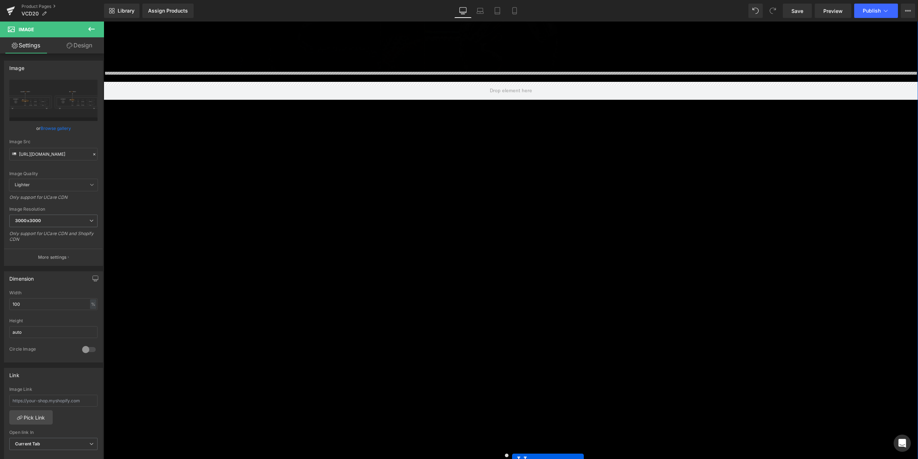
scroll to position [3913, 0]
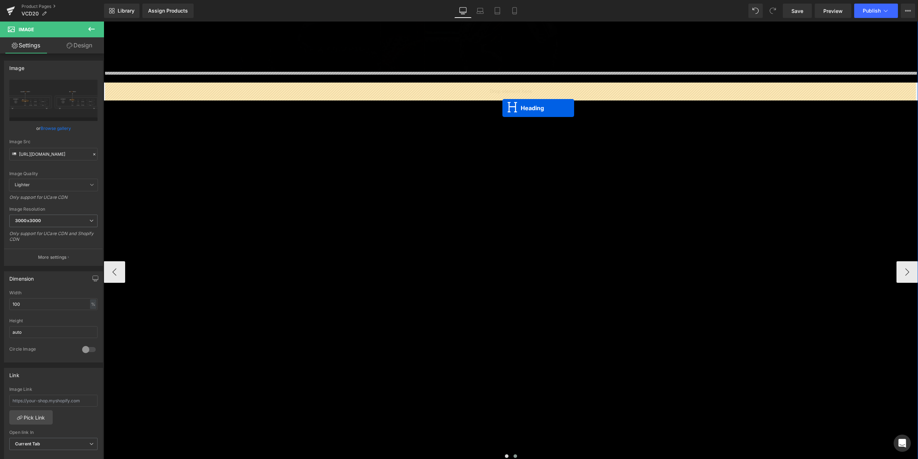
drag, startPoint x: 502, startPoint y: 325, endPoint x: 503, endPoint y: 108, distance: 217.1
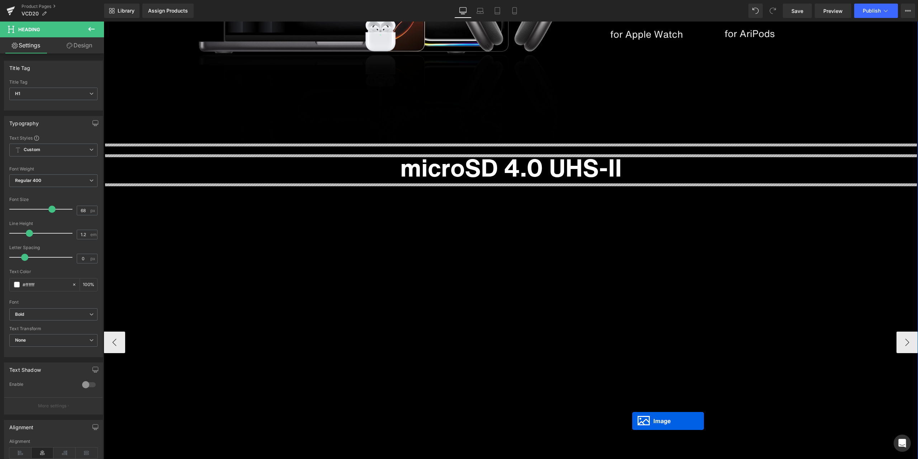
scroll to position [3842, 0]
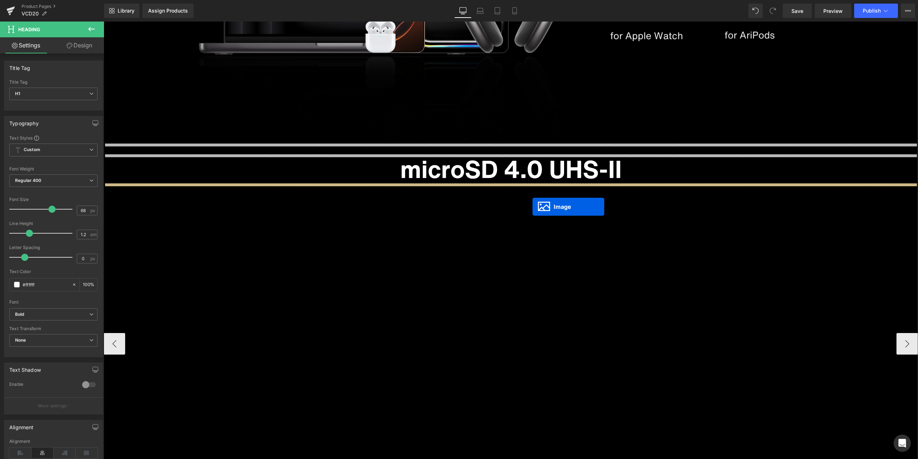
drag, startPoint x: 505, startPoint y: 368, endPoint x: 533, endPoint y: 207, distance: 163.8
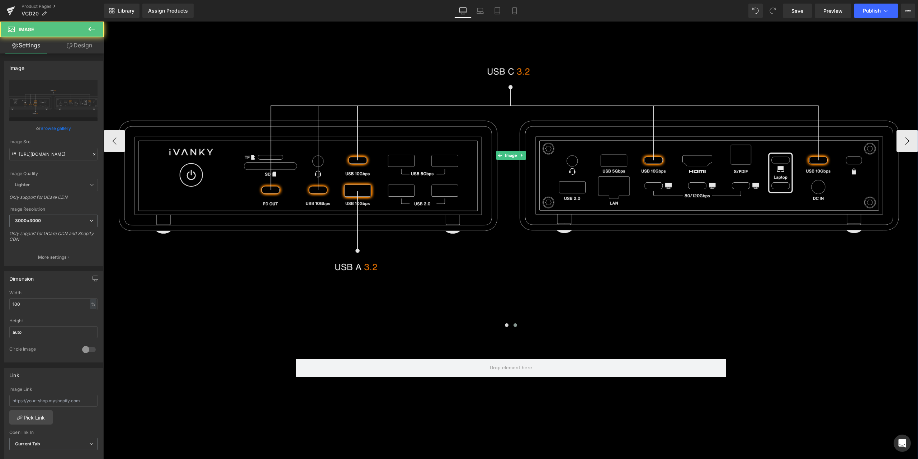
scroll to position [4129, 0]
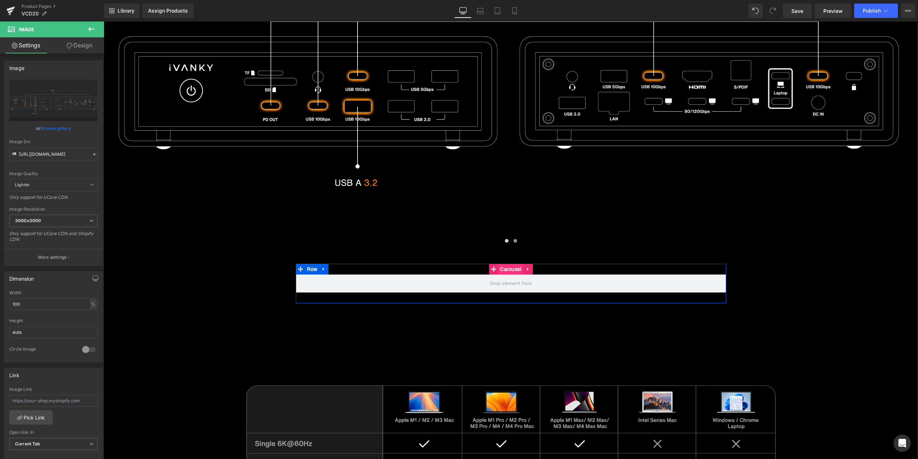
click at [508, 270] on span "Carousel" at bounding box center [510, 269] width 25 height 11
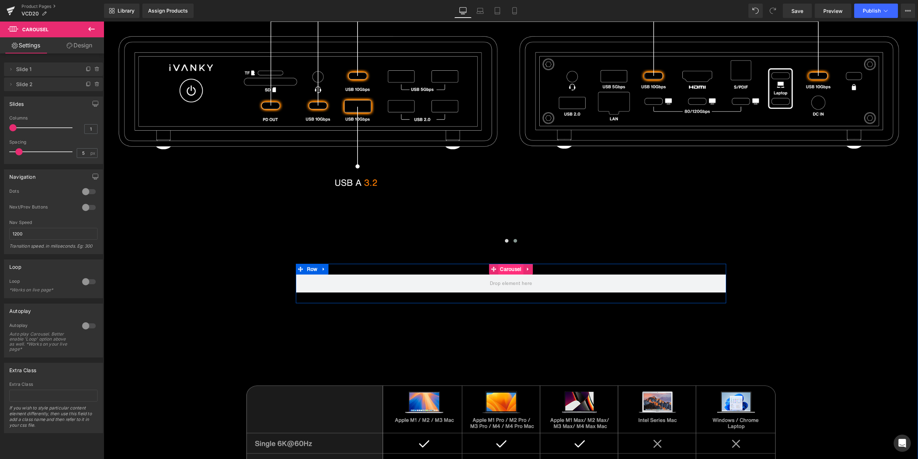
click at [499, 269] on span "Carousel" at bounding box center [510, 269] width 25 height 11
click at [311, 269] on span "Row" at bounding box center [312, 269] width 14 height 11
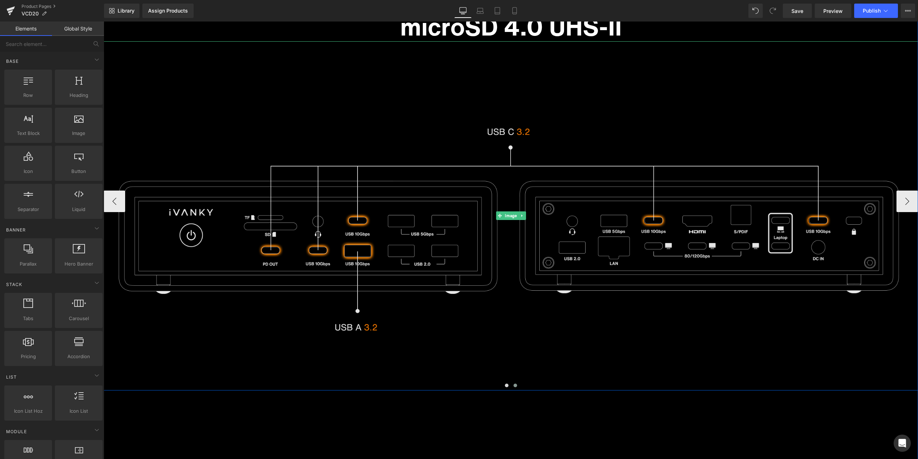
scroll to position [3985, 0]
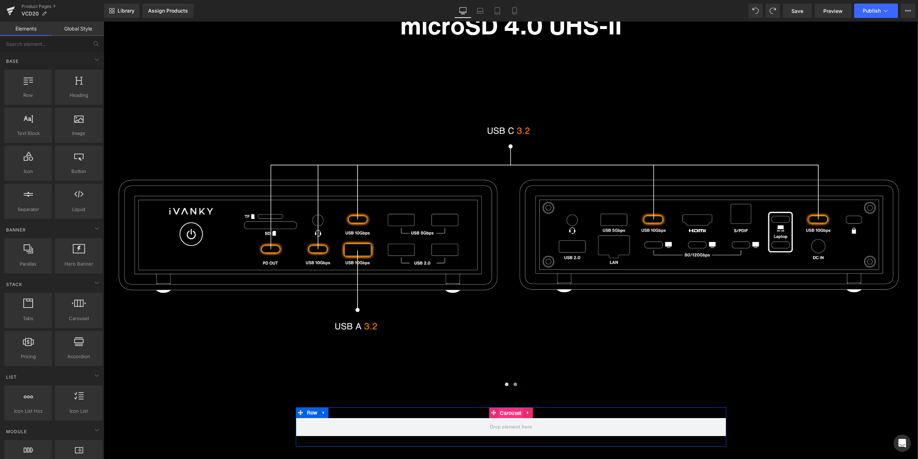
click at [507, 411] on span "Carousel" at bounding box center [510, 413] width 25 height 11
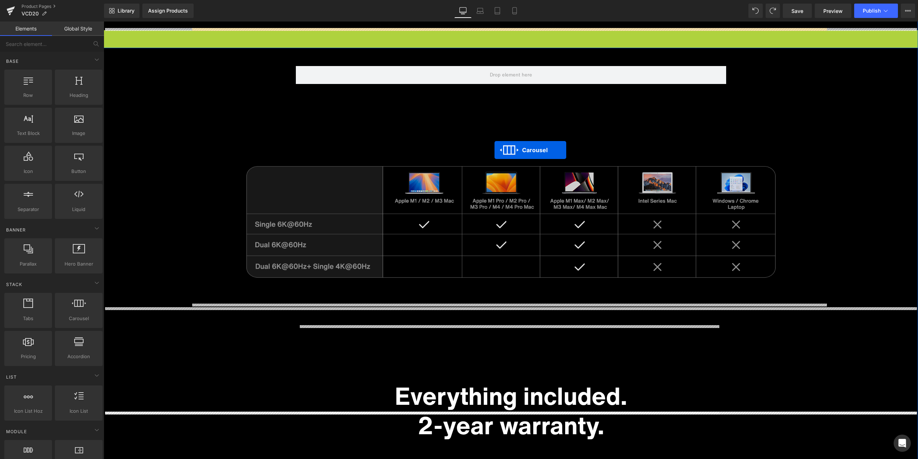
scroll to position [3913, 0]
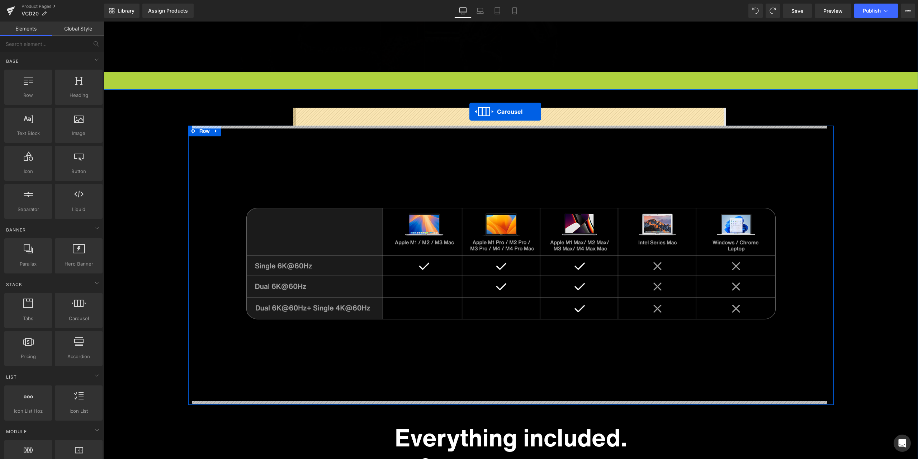
drag, startPoint x: 507, startPoint y: 115, endPoint x: 470, endPoint y: 112, distance: 37.8
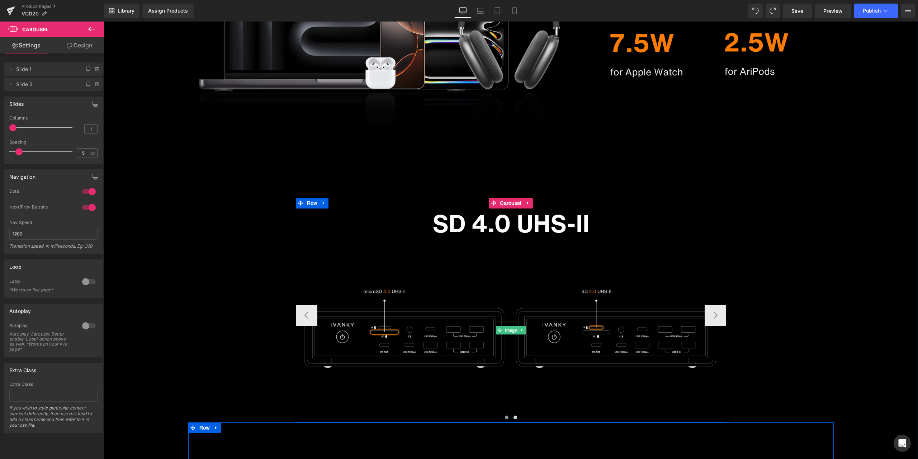
scroll to position [3806, 0]
click at [301, 316] on button "‹" at bounding box center [307, 315] width 22 height 22
click at [711, 310] on button "›" at bounding box center [716, 315] width 22 height 22
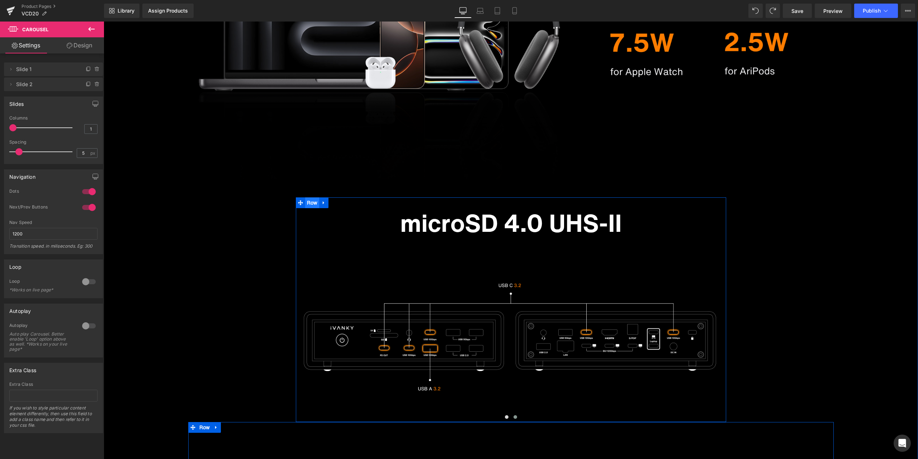
click at [311, 204] on ul "Row" at bounding box center [312, 202] width 33 height 11
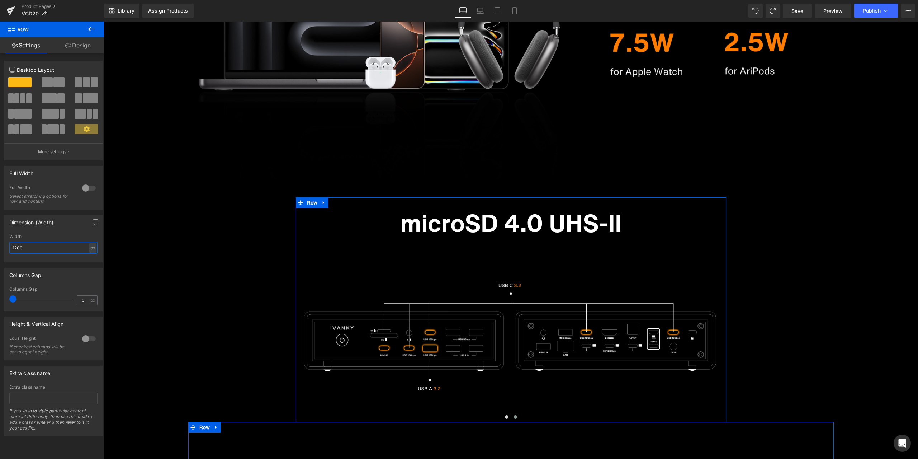
drag, startPoint x: 46, startPoint y: 244, endPoint x: 8, endPoint y: 245, distance: 38.0
click at [8, 245] on div "1200px Width 1200 px % px" at bounding box center [53, 248] width 98 height 28
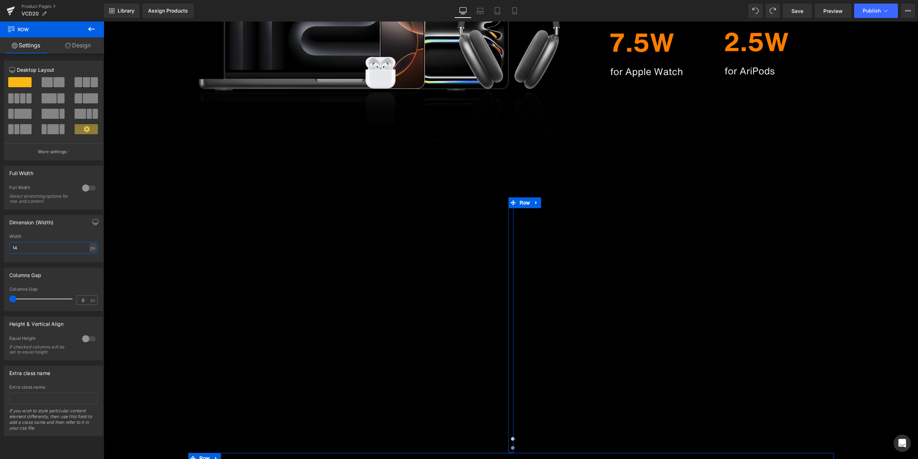
type input "1"
type input "1200"
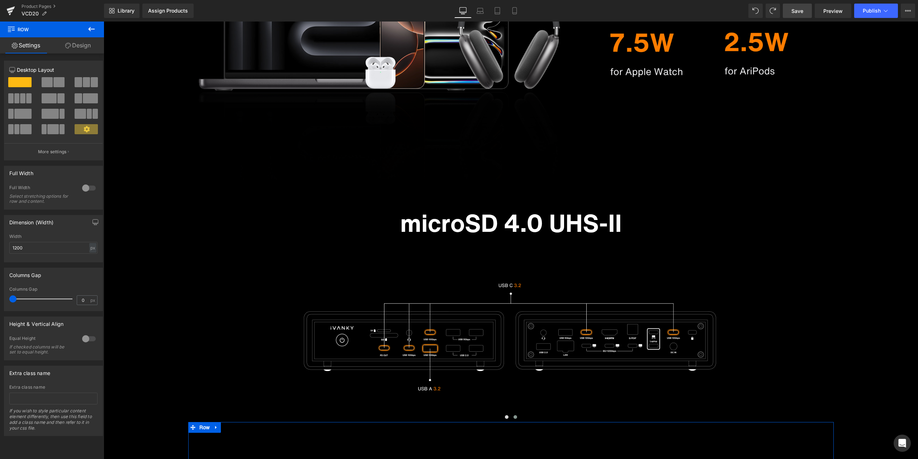
click at [803, 13] on span "Save" at bounding box center [798, 11] width 12 height 8
click at [816, 264] on div "Image Work bigger. Work cleaner. Heading Row Image Code more. Switch less. Head…" at bounding box center [511, 23] width 815 height 2184
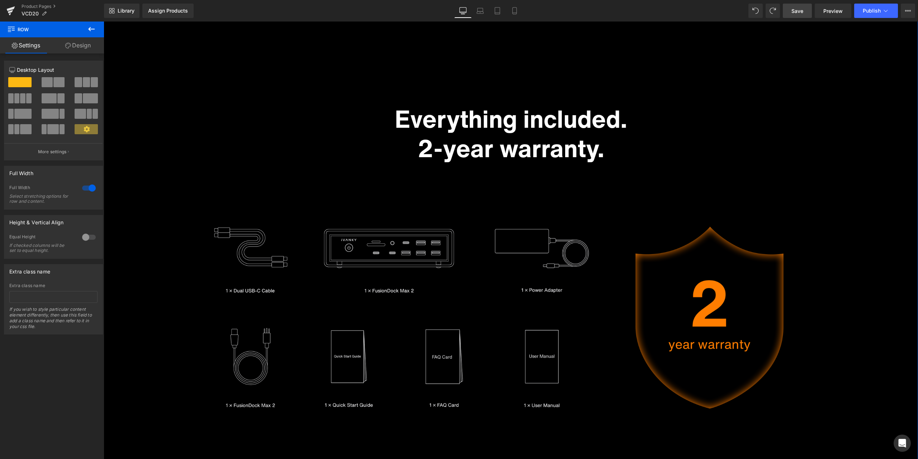
scroll to position [4416, 0]
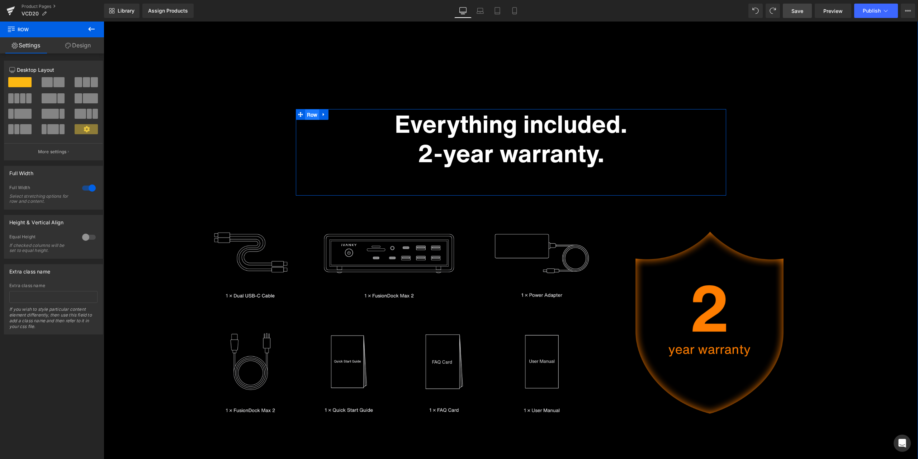
click at [311, 113] on ul "Row" at bounding box center [312, 114] width 33 height 11
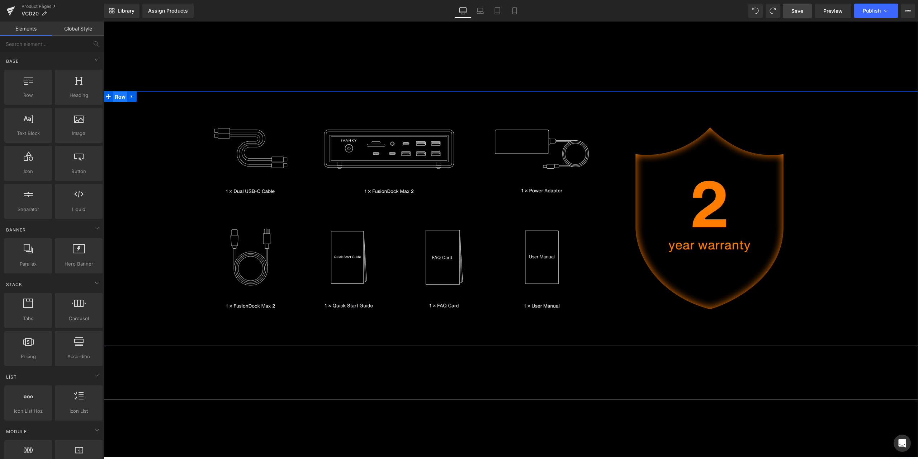
click at [118, 99] on ul "Row" at bounding box center [120, 96] width 33 height 11
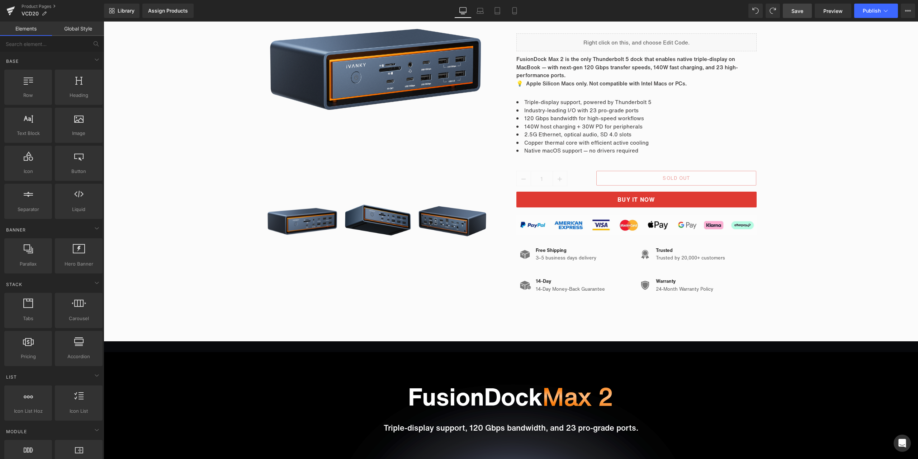
scroll to position [0, 0]
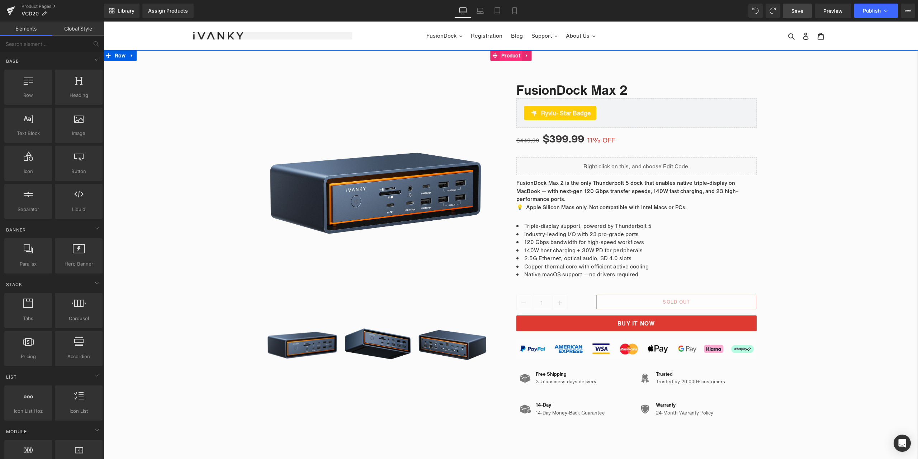
click at [511, 58] on span "Product" at bounding box center [511, 55] width 23 height 11
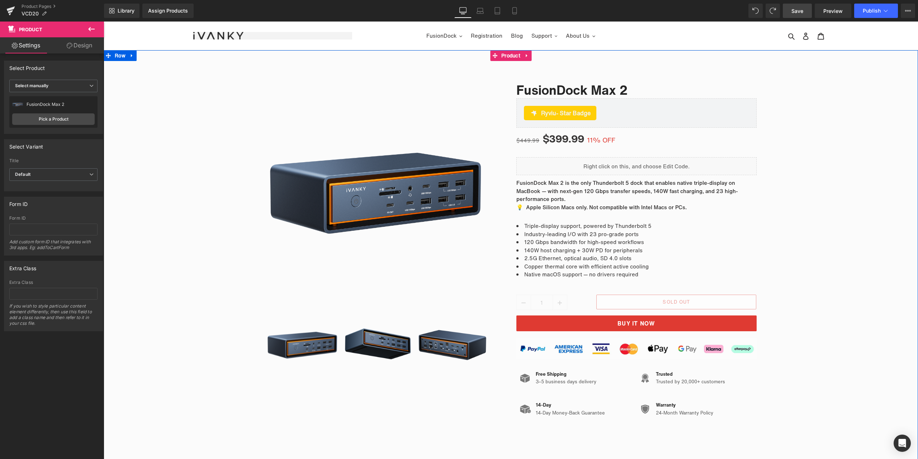
click at [507, 55] on span "Product" at bounding box center [511, 55] width 23 height 11
click at [81, 47] on link "Design" at bounding box center [79, 45] width 52 height 16
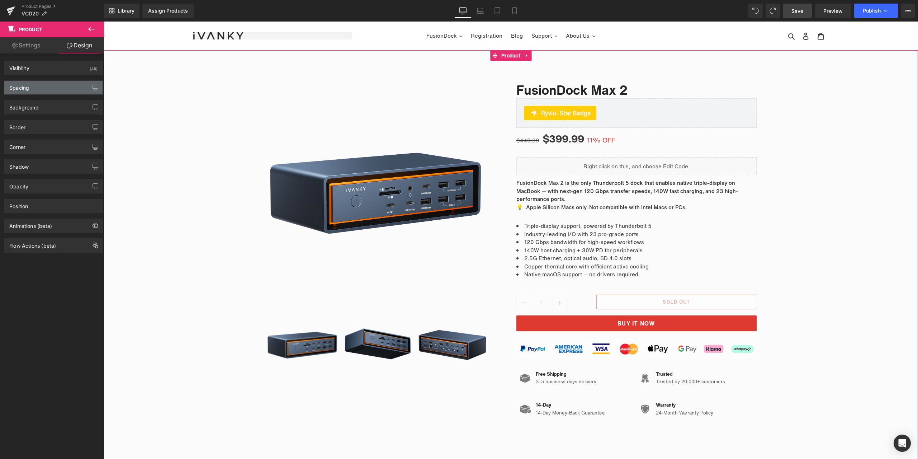
click at [25, 89] on div "Spacing" at bounding box center [19, 86] width 20 height 10
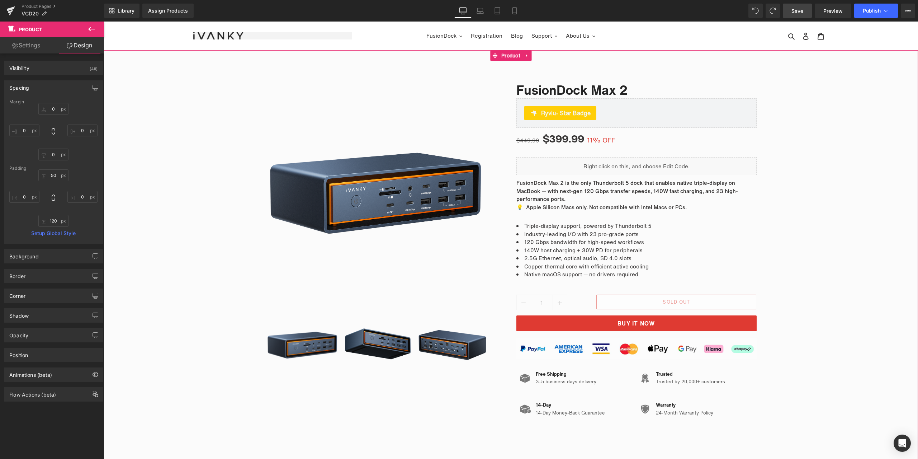
click at [46, 88] on div "Spacing" at bounding box center [53, 88] width 98 height 14
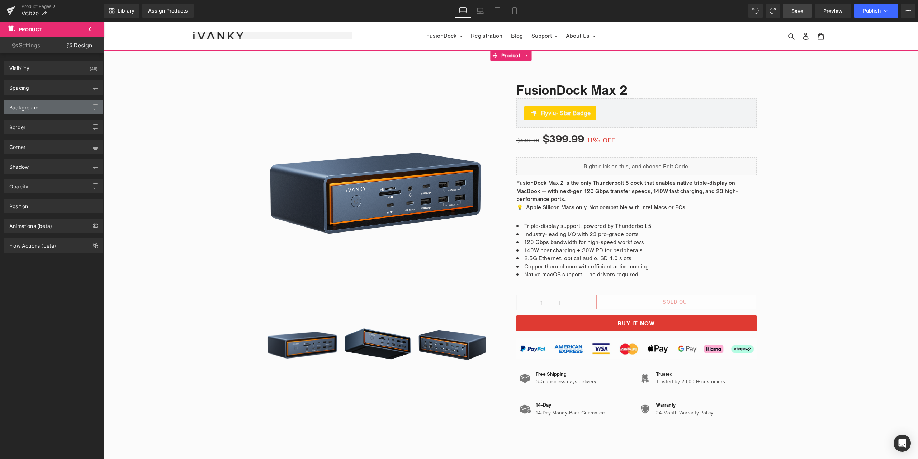
click at [32, 108] on div "Background" at bounding box center [23, 105] width 29 height 10
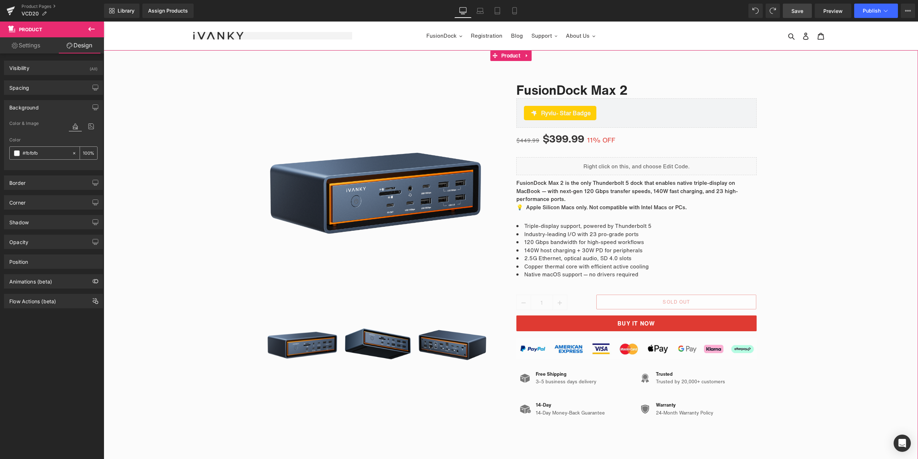
click at [18, 152] on span at bounding box center [17, 153] width 6 height 6
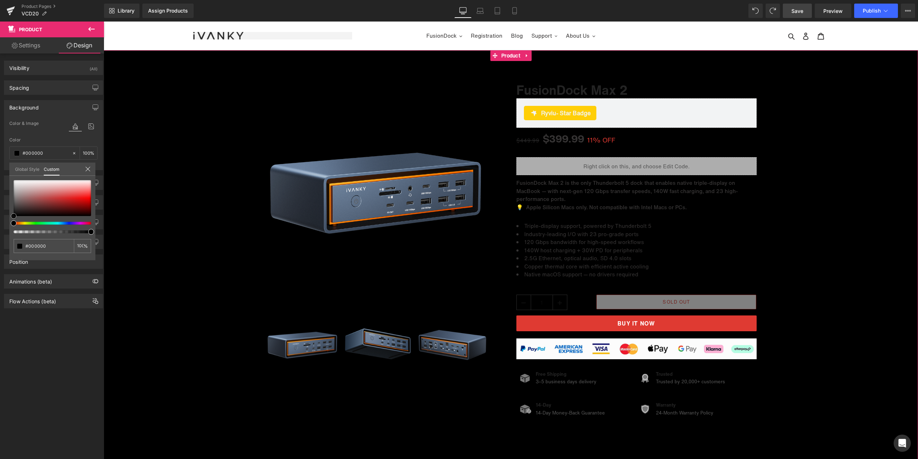
drag, startPoint x: 13, startPoint y: 180, endPoint x: 9, endPoint y: 236, distance: 55.8
click at [9, 170] on div "Background Color & Image color Color #fbfbfb 100 % Image Replace Image Upload i…" at bounding box center [53, 132] width 107 height 75
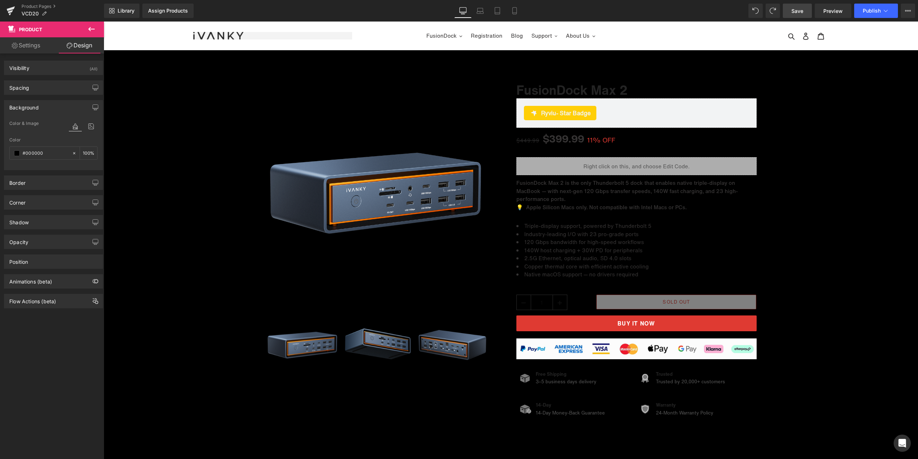
click at [568, 89] on span "(P) Title" at bounding box center [572, 88] width 24 height 11
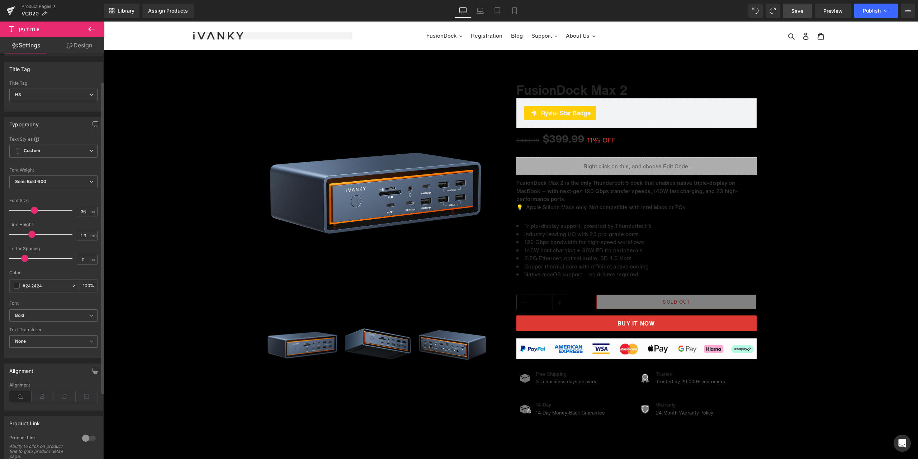
scroll to position [36, 0]
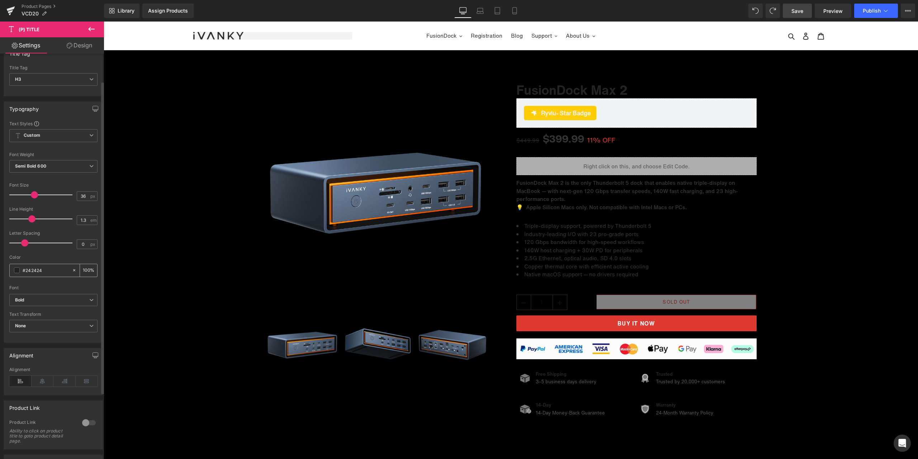
click at [19, 270] on span at bounding box center [17, 270] width 6 height 6
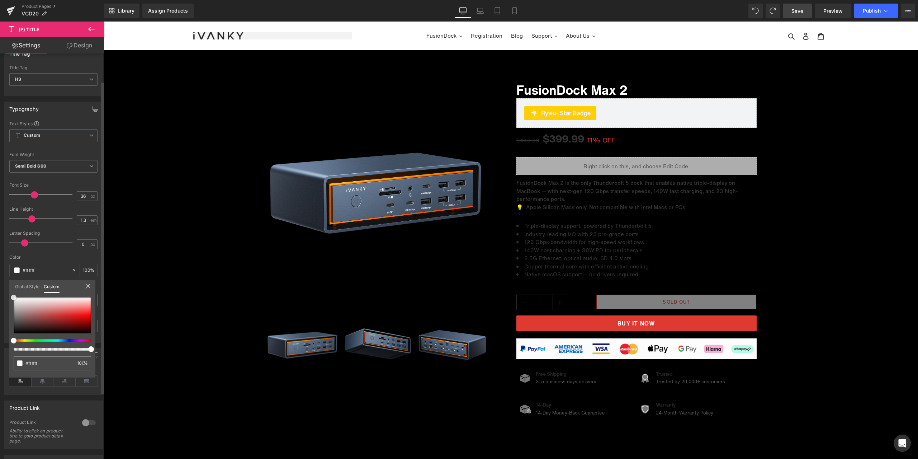
drag, startPoint x: 13, startPoint y: 329, endPoint x: 0, endPoint y: 274, distance: 56.0
click at [0, 274] on div "Typography Text Styles Custom Custom Setup Global Style Custom Setup Global Sty…" at bounding box center [53, 219] width 107 height 246
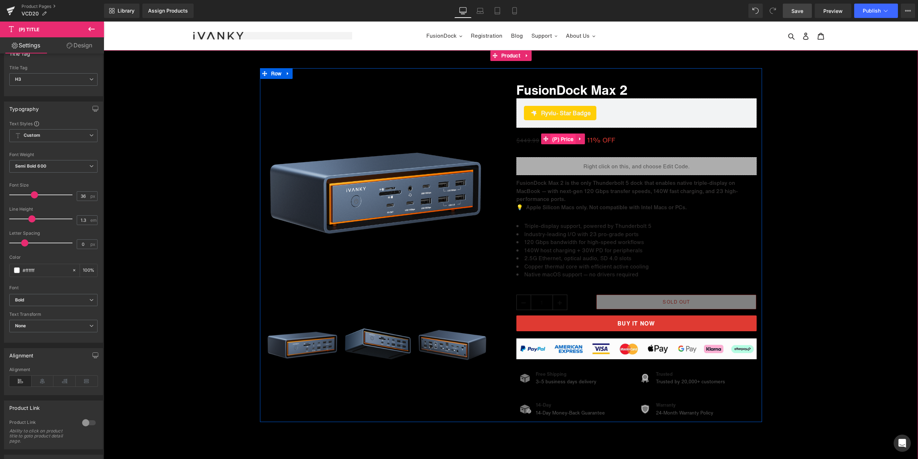
click at [563, 139] on span "(P) Price" at bounding box center [563, 139] width 25 height 11
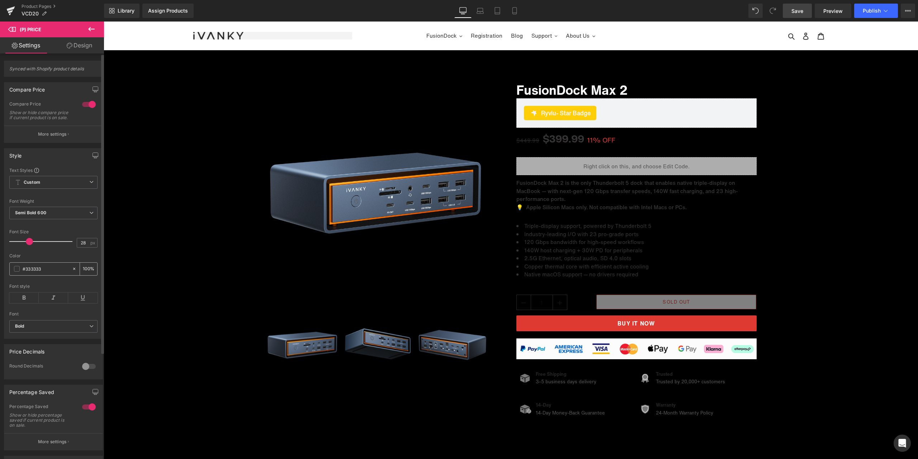
click at [17, 272] on span at bounding box center [17, 269] width 6 height 6
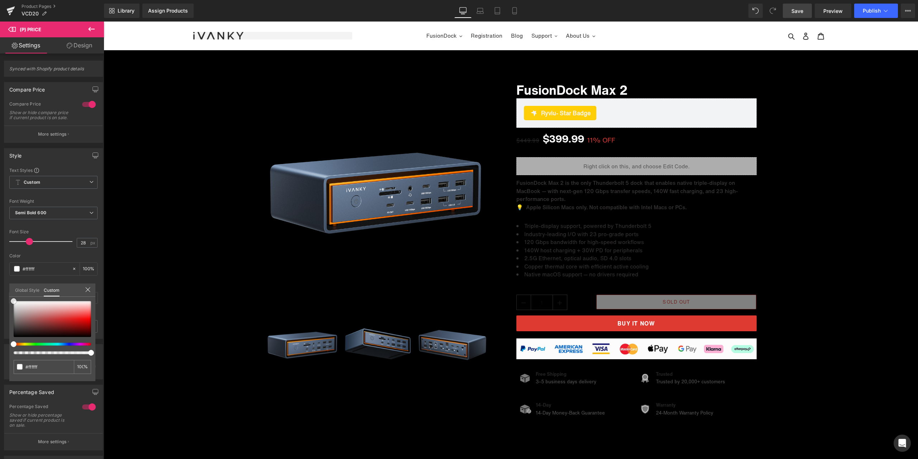
drag, startPoint x: 15, startPoint y: 328, endPoint x: -2, endPoint y: 283, distance: 48.4
click at [0, 283] on html "(P) Price You are previewing how the will restyle your page. You can not edit E…" at bounding box center [459, 229] width 918 height 459
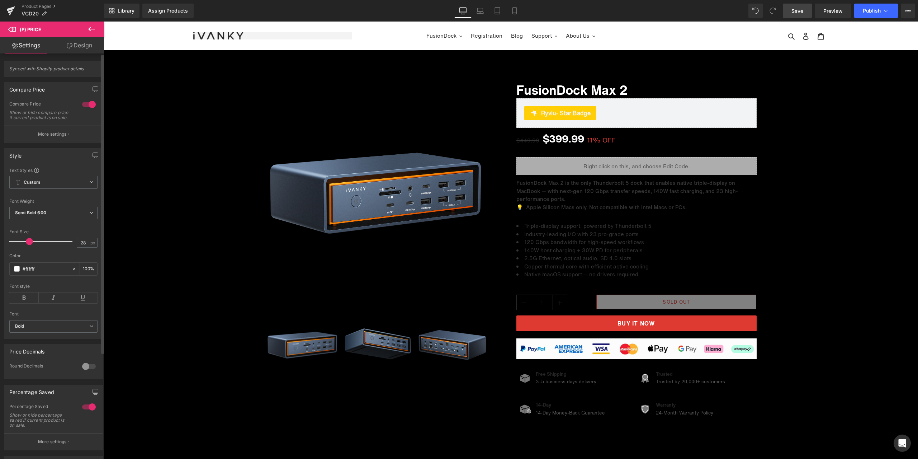
click at [61, 149] on div "Style Text Styles Custom Custom Setup Global Style Custom Setup Global Style Th…" at bounding box center [53, 241] width 107 height 196
click at [61, 137] on p "More settings" at bounding box center [52, 134] width 29 height 6
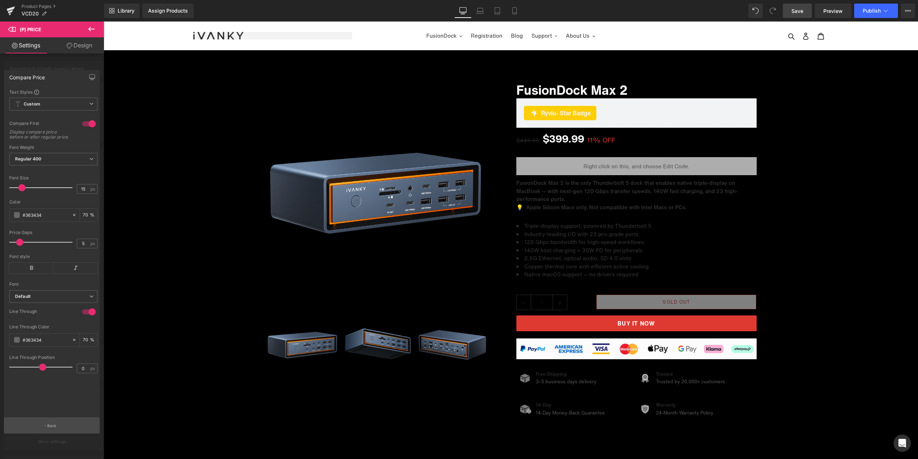
click at [44, 419] on button "Back" at bounding box center [52, 425] width 96 height 16
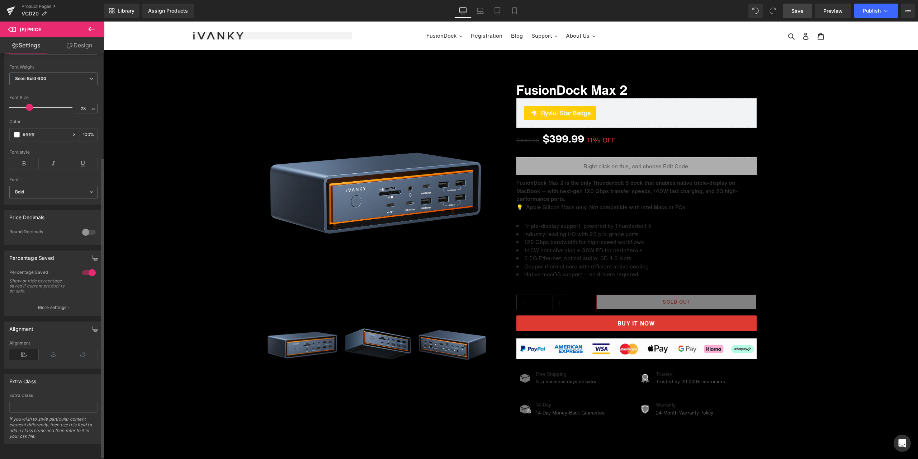
scroll to position [144, 0]
click at [66, 294] on div "Percentage Saved Show or hide percentage saved if current product is on sale." at bounding box center [53, 283] width 88 height 29
click at [62, 304] on p "More settings" at bounding box center [52, 307] width 29 height 6
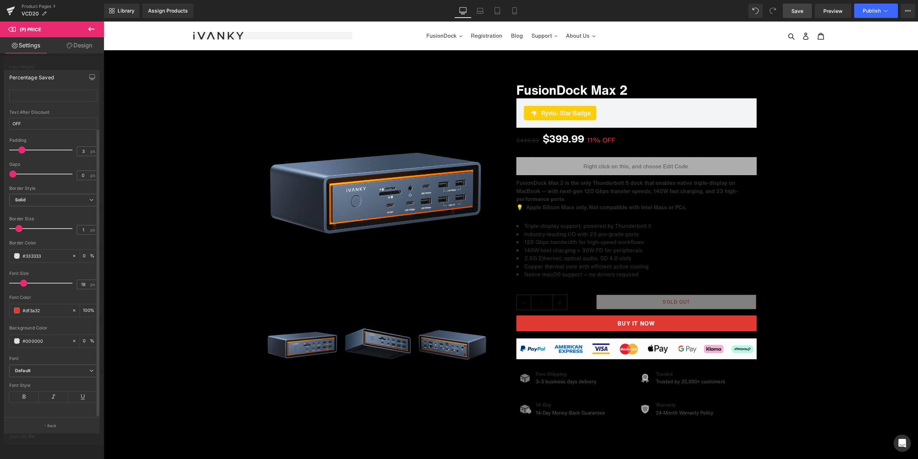
scroll to position [44, 0]
click at [53, 425] on p "Back" at bounding box center [51, 425] width 9 height 5
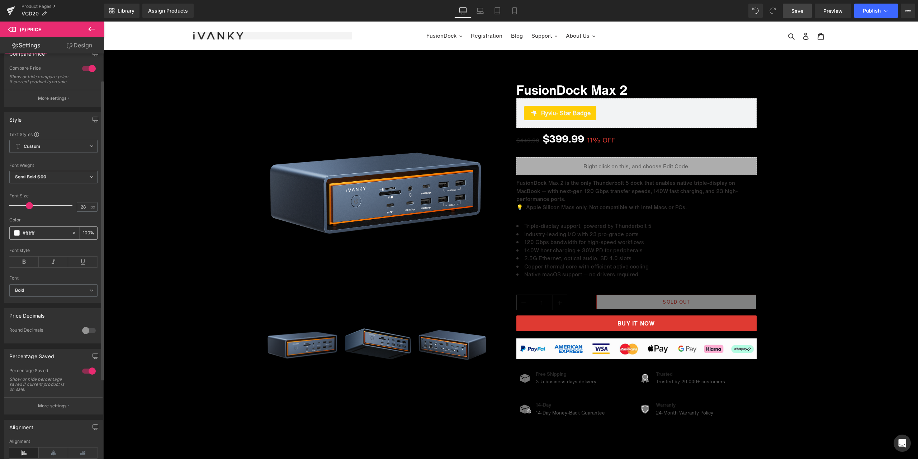
scroll to position [0, 0]
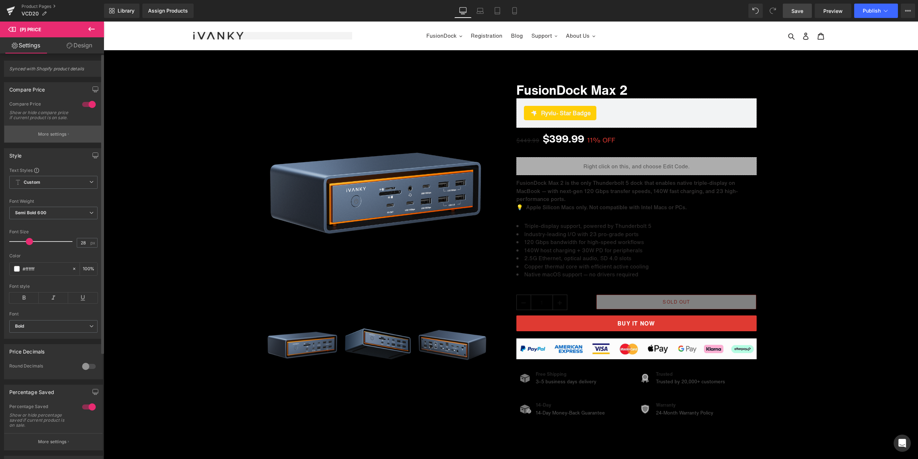
click at [51, 137] on p "More settings" at bounding box center [52, 134] width 29 height 6
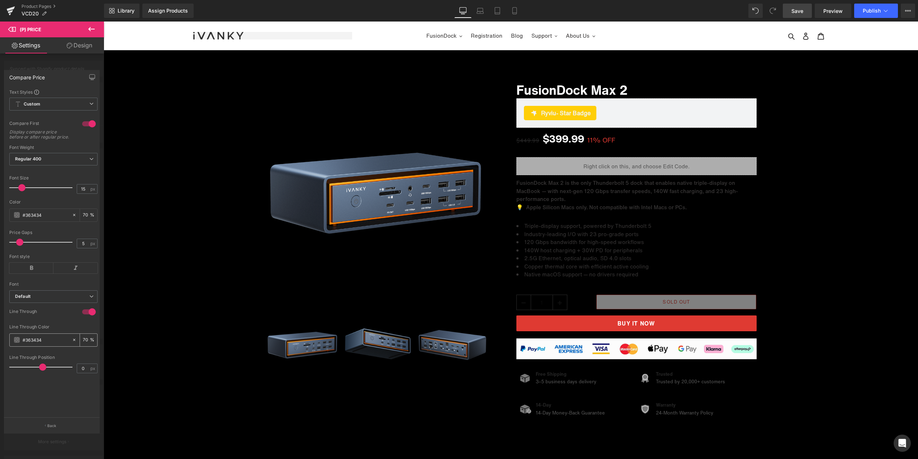
drag, startPoint x: 81, startPoint y: 345, endPoint x: 88, endPoint y: 345, distance: 6.5
click at [88, 345] on div "70 %" at bounding box center [88, 340] width 17 height 13
type input "0"
click at [84, 343] on input "number" at bounding box center [86, 340] width 7 height 8
click at [19, 343] on span at bounding box center [17, 340] width 6 height 6
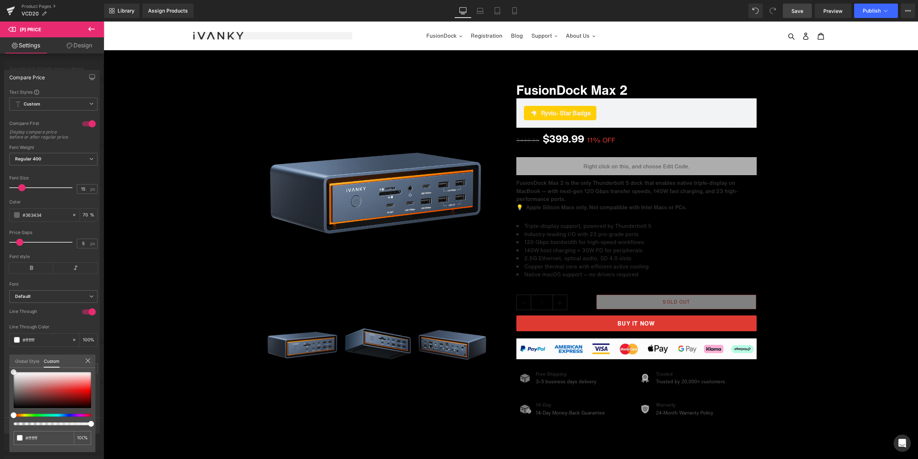
drag, startPoint x: 14, startPoint y: 398, endPoint x: 6, endPoint y: 358, distance: 40.9
click at [6, 358] on div "Compare Price Text Styles Custom Custom Setup Global Style Custom Setup Global …" at bounding box center [52, 249] width 104 height 368
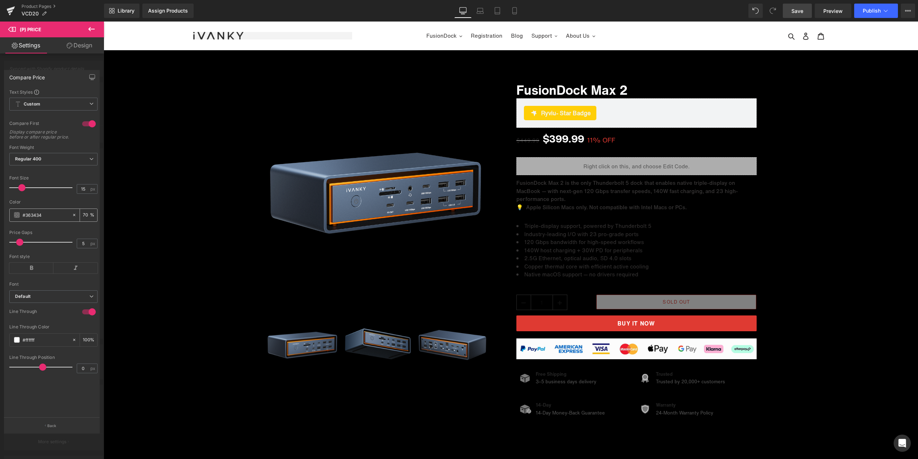
click at [16, 218] on span at bounding box center [17, 215] width 6 height 6
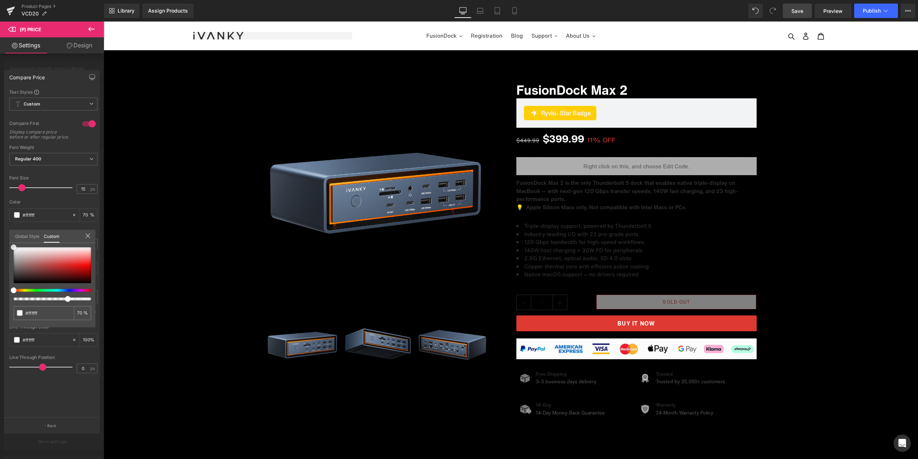
drag, startPoint x: 14, startPoint y: 275, endPoint x: 5, endPoint y: 235, distance: 40.9
click at [5, 235] on div "Compare Price Text Styles Custom Custom Setup Global Style Custom Setup Global …" at bounding box center [52, 249] width 104 height 368
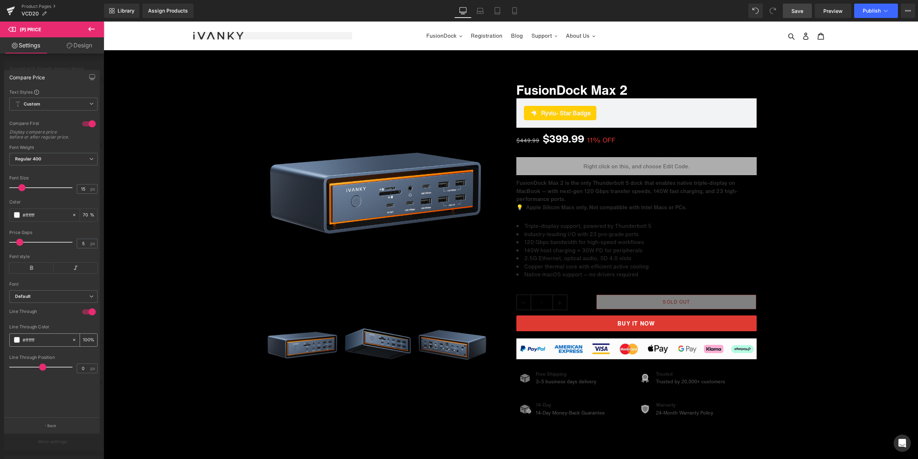
click at [84, 344] on input "100" at bounding box center [86, 340] width 7 height 8
type input "70"
click at [76, 324] on div "Line Through" at bounding box center [53, 317] width 88 height 16
click at [828, 212] on div at bounding box center [511, 240] width 815 height 437
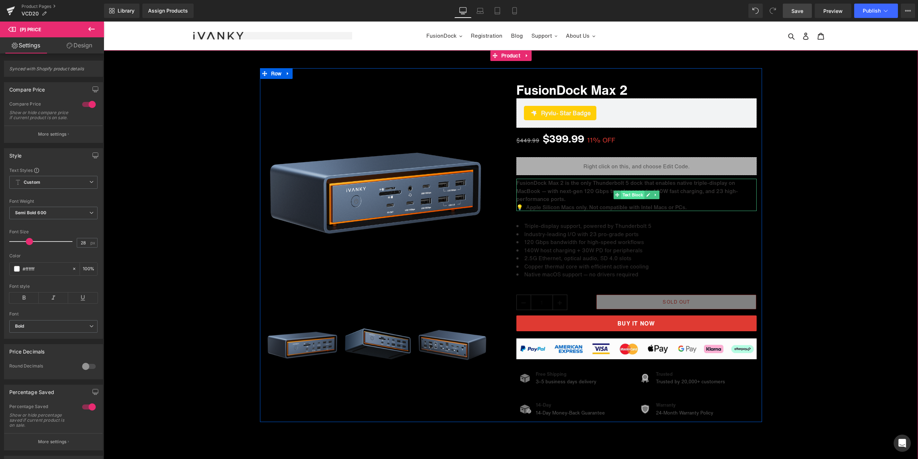
click at [629, 192] on span "Text Block" at bounding box center [633, 195] width 24 height 9
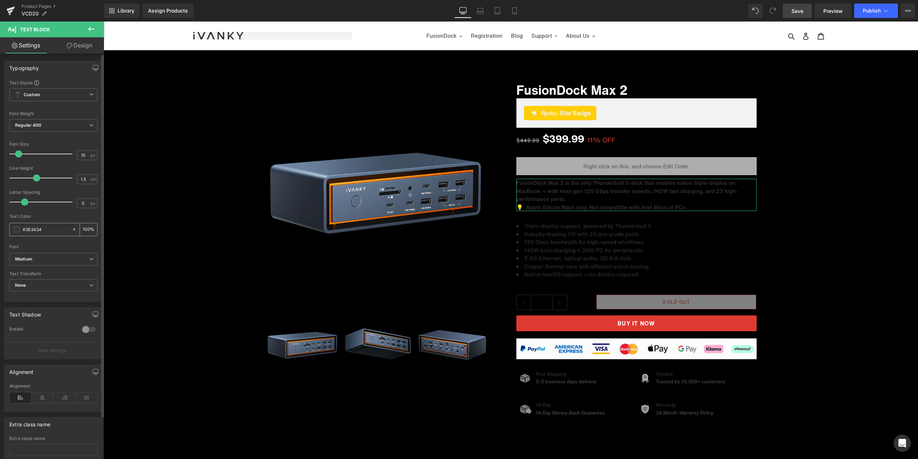
click at [17, 229] on span at bounding box center [17, 229] width 6 height 6
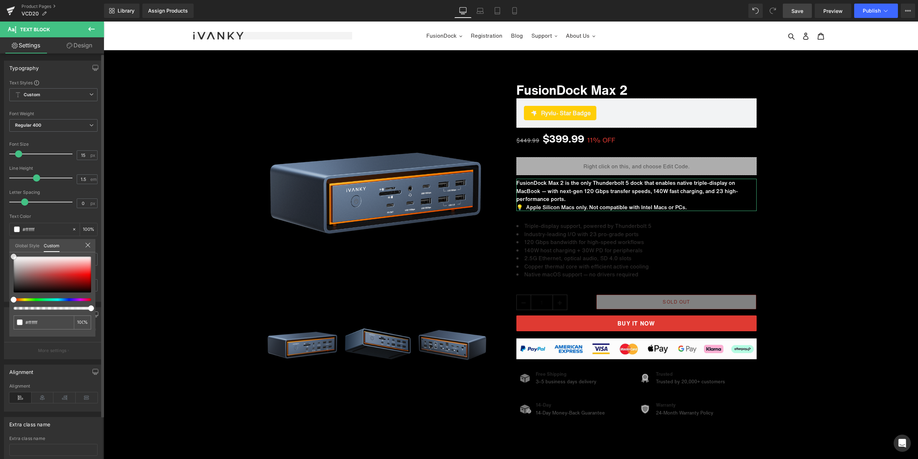
drag, startPoint x: 15, startPoint y: 286, endPoint x: 0, endPoint y: 245, distance: 43.1
click at [0, 245] on div "Typography Text Styles Custom Custom Setup Global Style Custom Setup Global Sty…" at bounding box center [53, 178] width 107 height 246
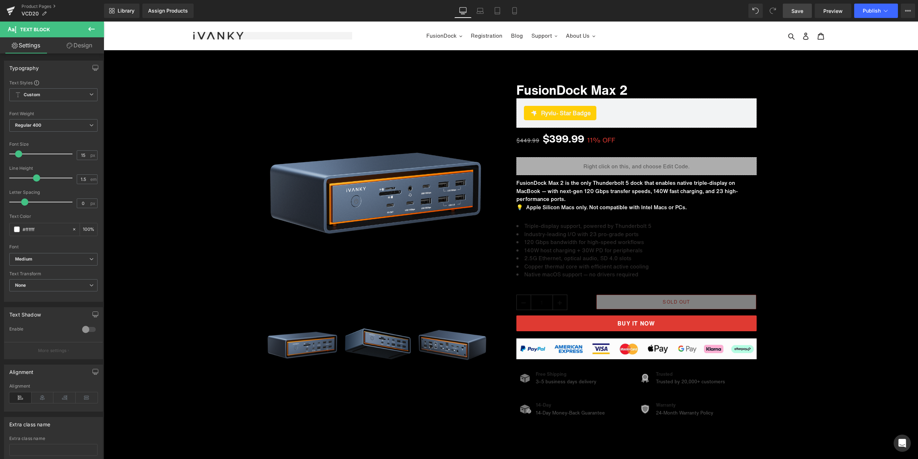
click at [625, 247] on link "Text Block" at bounding box center [629, 250] width 31 height 9
click at [19, 230] on span at bounding box center [17, 229] width 6 height 6
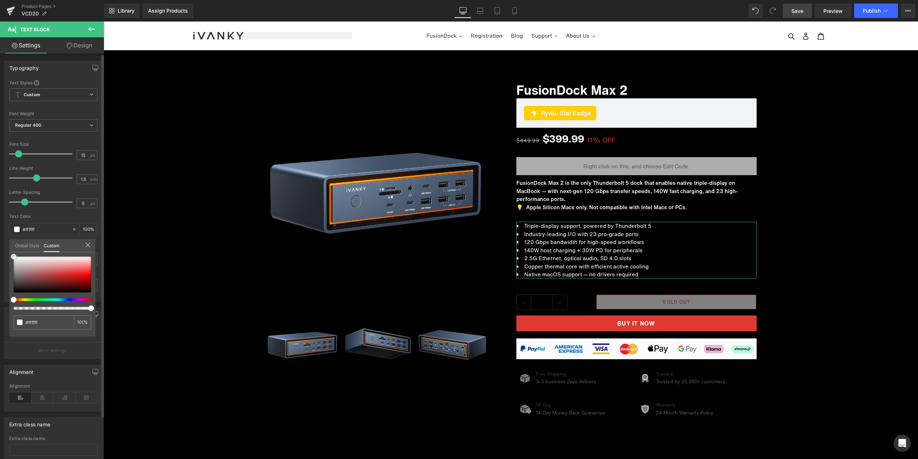
drag, startPoint x: 15, startPoint y: 283, endPoint x: 1, endPoint y: 236, distance: 49.3
click at [1, 236] on div "Typography Text Styles Custom Custom Setup Global Style Custom Setup Global Sty…" at bounding box center [53, 178] width 107 height 246
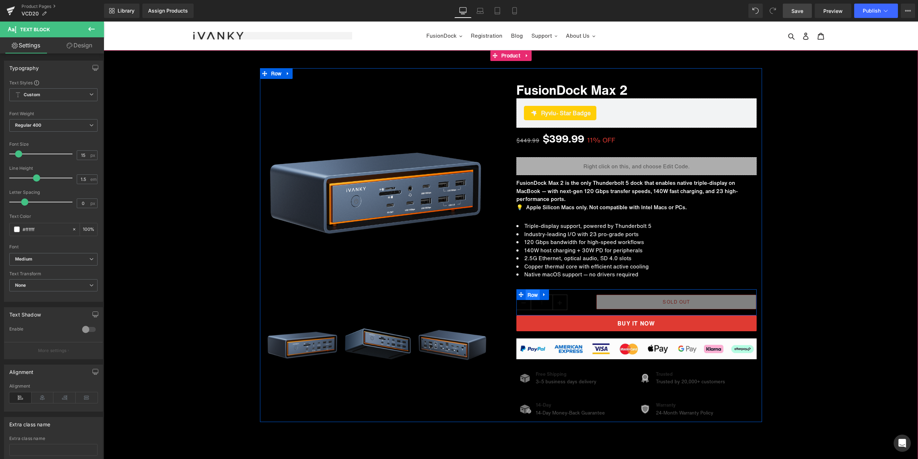
click at [527, 293] on span "Row" at bounding box center [533, 295] width 14 height 11
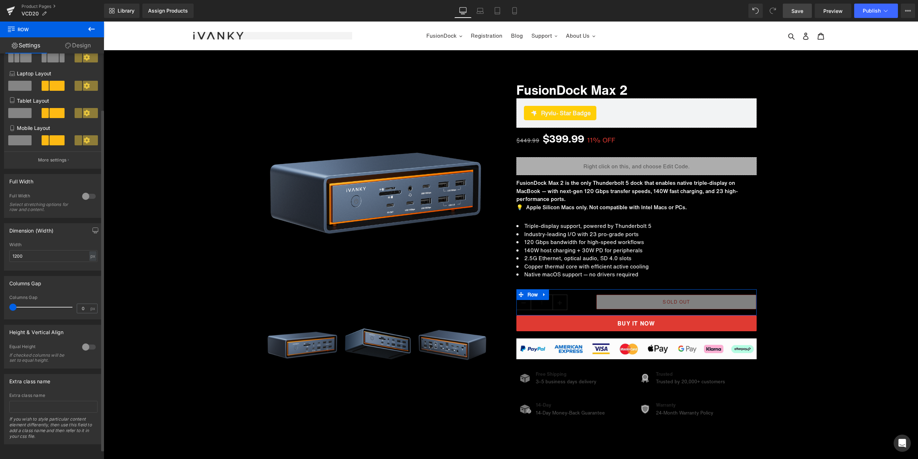
scroll to position [77, 0]
click at [553, 304] on span "(P) Quantity" at bounding box center [557, 303] width 34 height 11
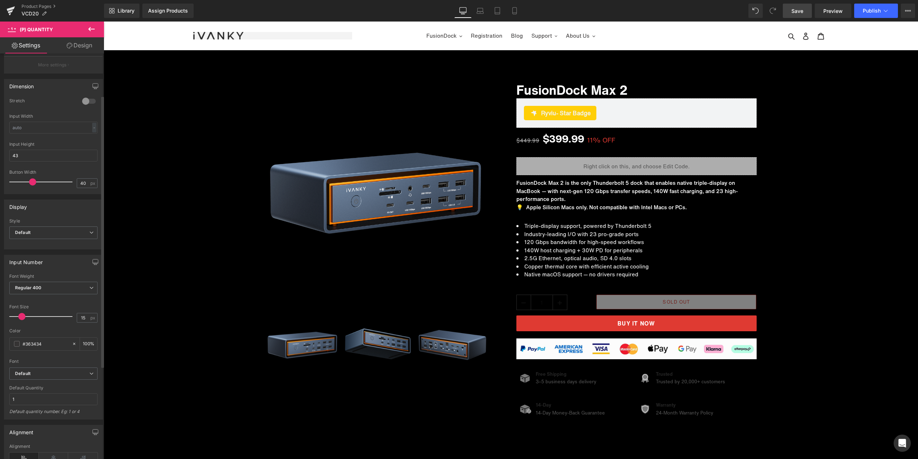
scroll to position [108, 0]
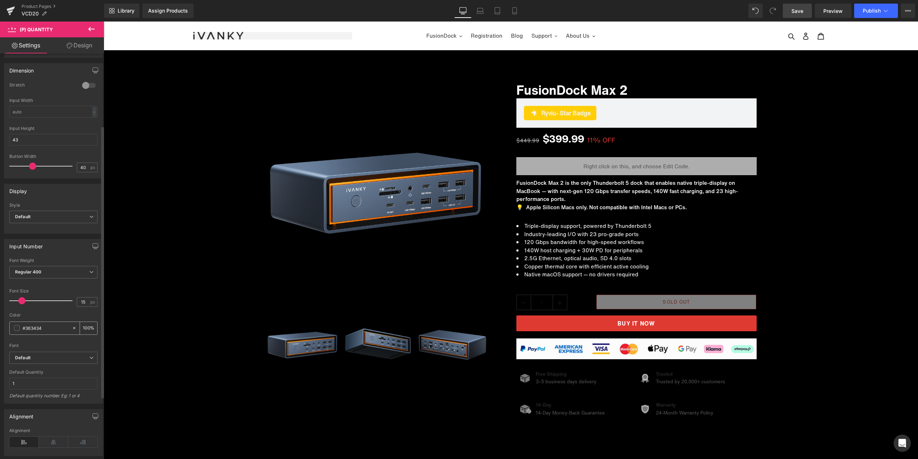
click at [16, 328] on span at bounding box center [17, 328] width 6 height 6
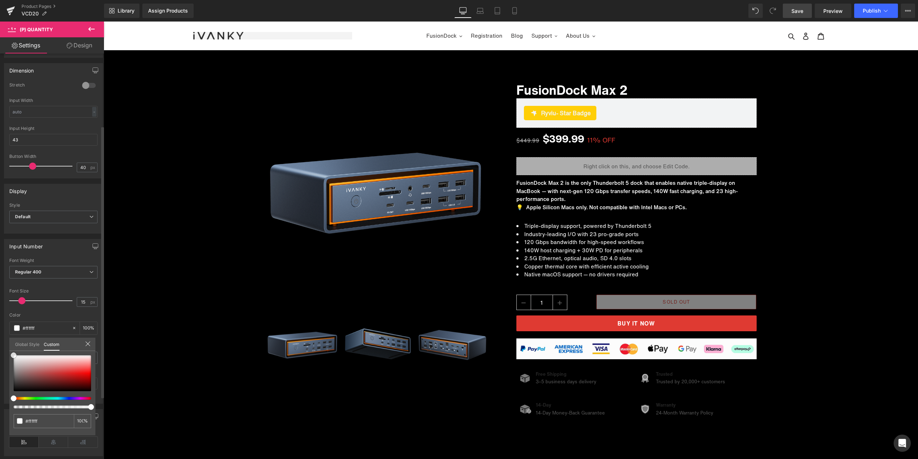
drag, startPoint x: 14, startPoint y: 382, endPoint x: 5, endPoint y: 339, distance: 43.7
click at [5, 339] on div "Input Number Thin 100 Semi Thin 200 Light 300 Regular 400 Medium 500 Semi Bold …" at bounding box center [53, 319] width 107 height 170
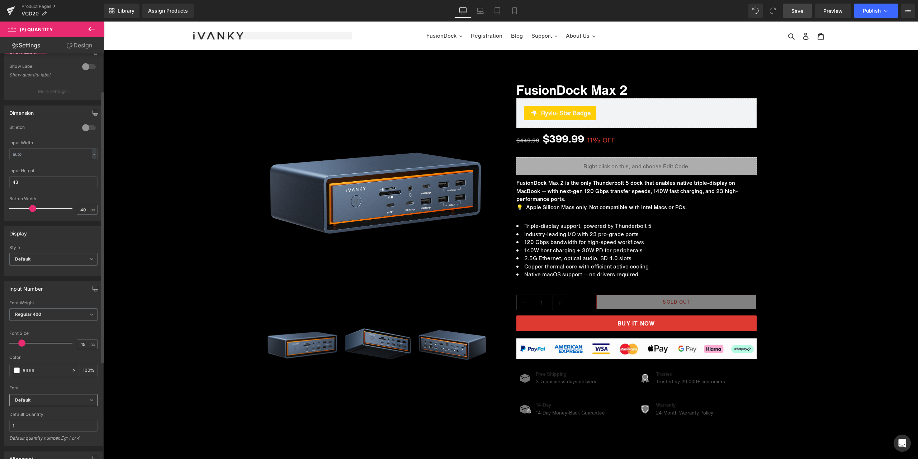
scroll to position [72, 0]
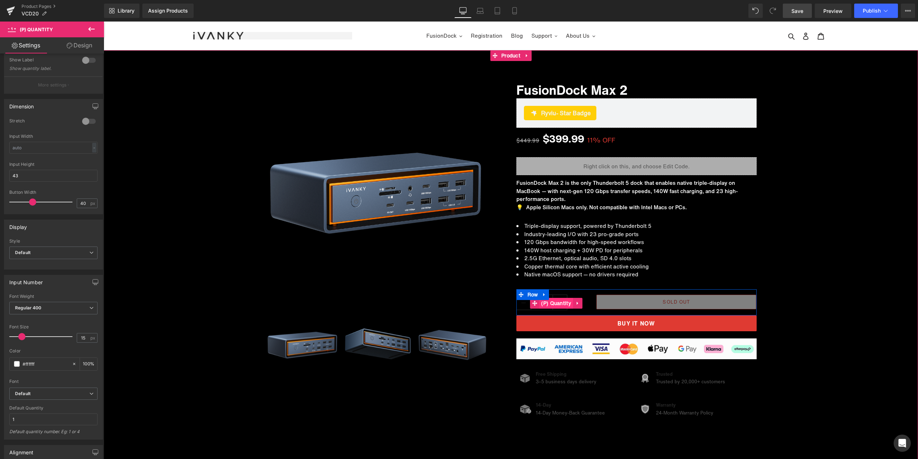
click at [549, 304] on span "(P) Quantity" at bounding box center [557, 303] width 34 height 11
click at [670, 302] on span "(P) Cart Button" at bounding box center [676, 302] width 41 height 11
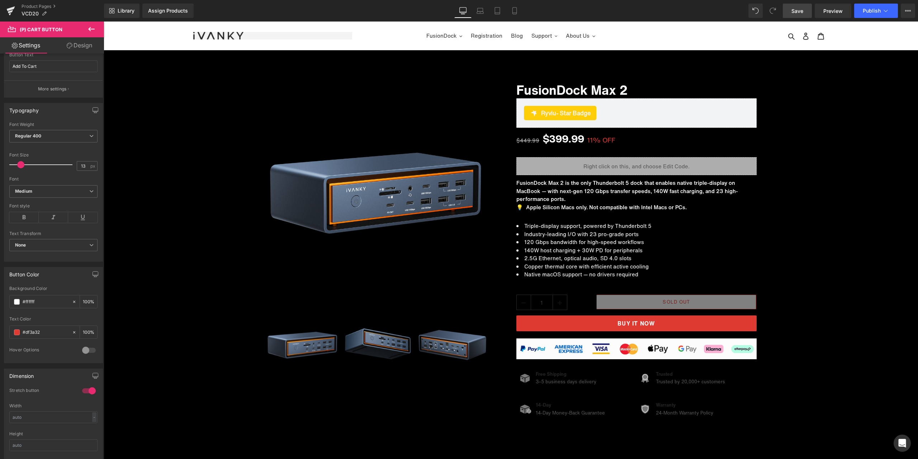
scroll to position [144, 0]
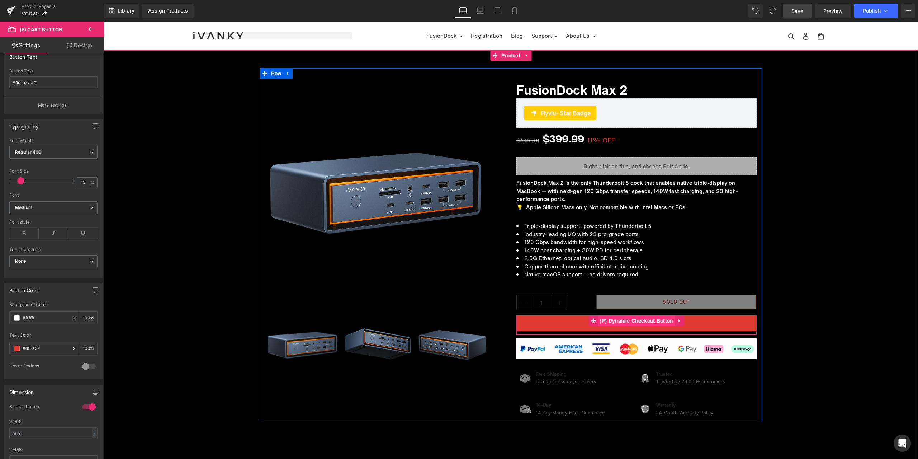
click at [624, 321] on span "(P) Dynamic Checkout Button" at bounding box center [636, 320] width 77 height 11
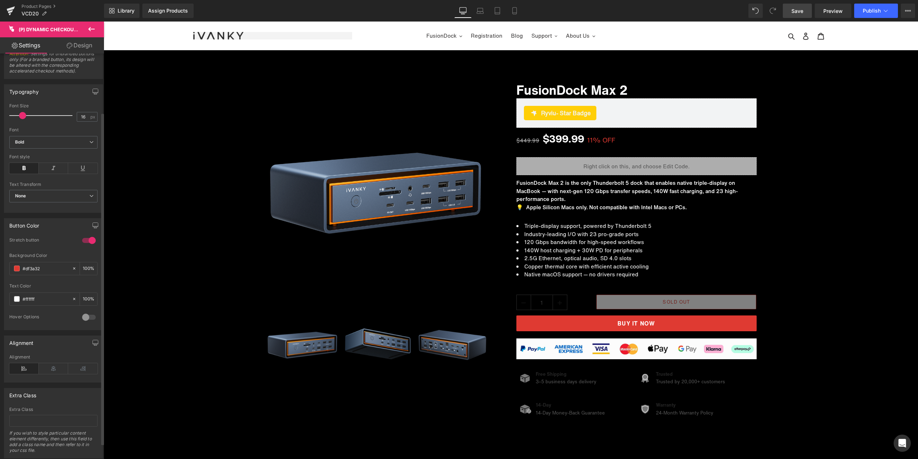
scroll to position [72, 0]
click at [523, 378] on span "Image" at bounding box center [525, 378] width 15 height 9
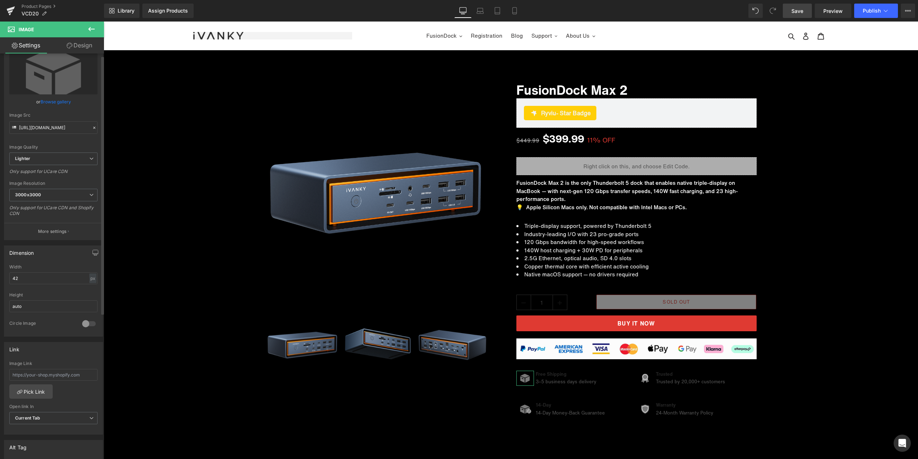
scroll to position [0, 0]
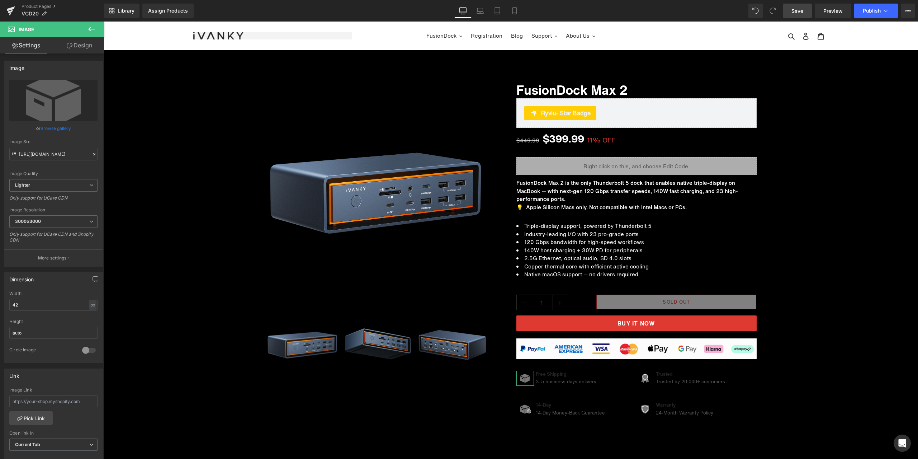
click at [85, 49] on link "Design" at bounding box center [79, 45] width 52 height 16
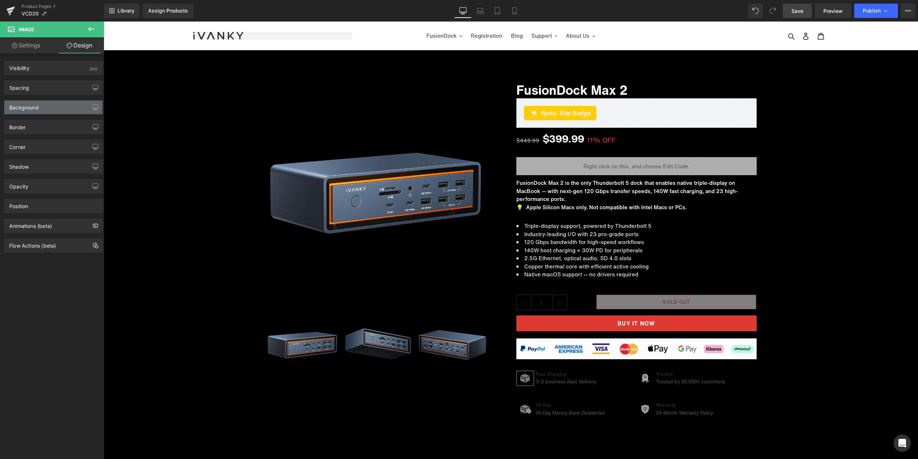
click at [37, 105] on div "Background" at bounding box center [23, 105] width 29 height 10
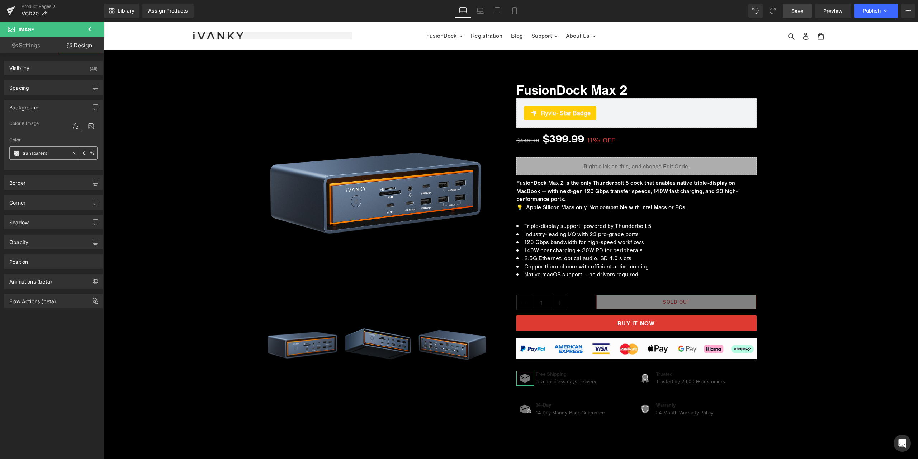
click at [20, 154] on div "transparent" at bounding box center [41, 153] width 62 height 13
click at [17, 154] on span at bounding box center [17, 153] width 6 height 6
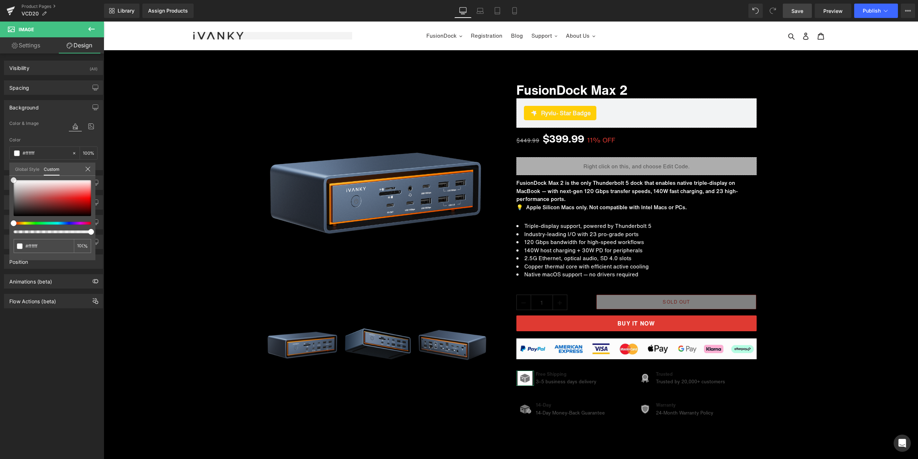
drag, startPoint x: 14, startPoint y: 213, endPoint x: 4, endPoint y: 161, distance: 52.6
click at [4, 161] on div "Background Color & Image color Color transparent 0 % Image Replace Image Upload…" at bounding box center [53, 132] width 107 height 75
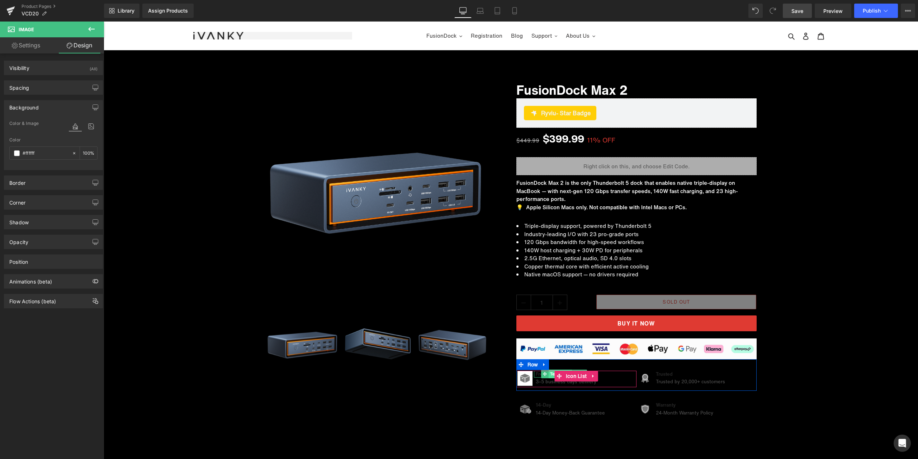
click at [550, 376] on span "Text Block" at bounding box center [561, 374] width 24 height 9
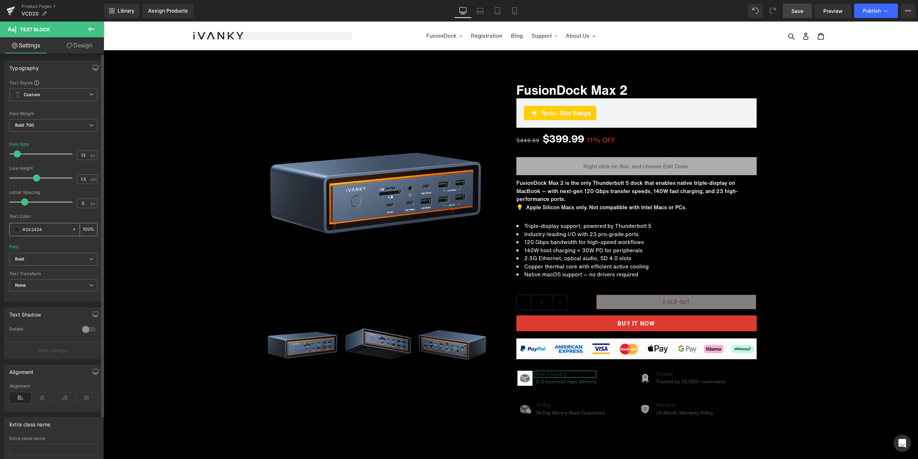
click at [17, 231] on span at bounding box center [17, 229] width 6 height 6
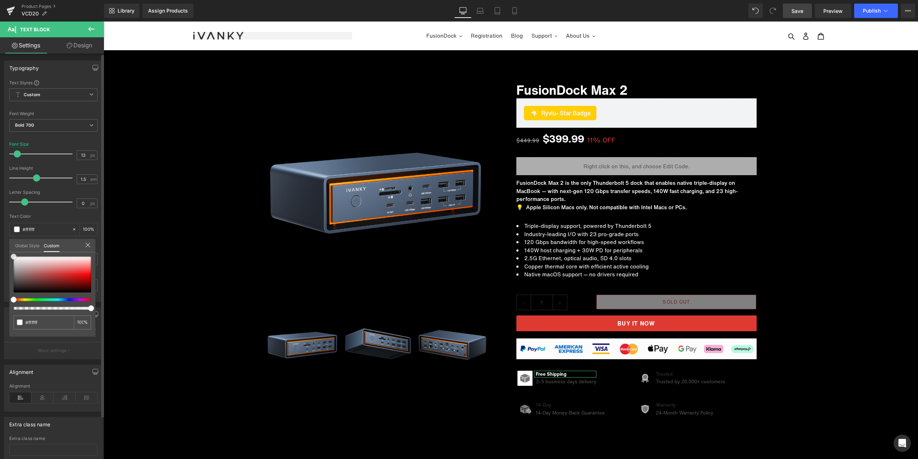
drag, startPoint x: 13, startPoint y: 278, endPoint x: 4, endPoint y: 242, distance: 36.8
click at [4, 242] on div "Typography Text Styles Custom Custom Setup Global Style Custom Setup Global Sty…" at bounding box center [53, 178] width 107 height 246
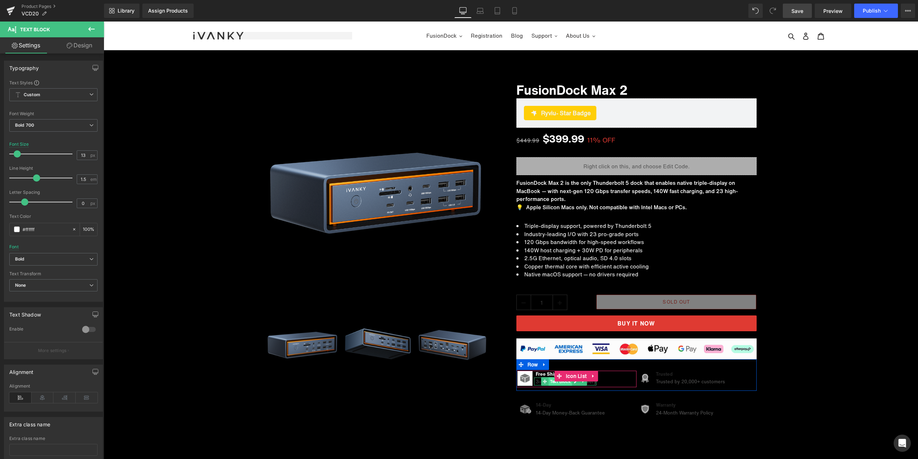
click at [549, 382] on span "Text Block" at bounding box center [561, 381] width 24 height 9
click at [19, 229] on span at bounding box center [17, 229] width 6 height 6
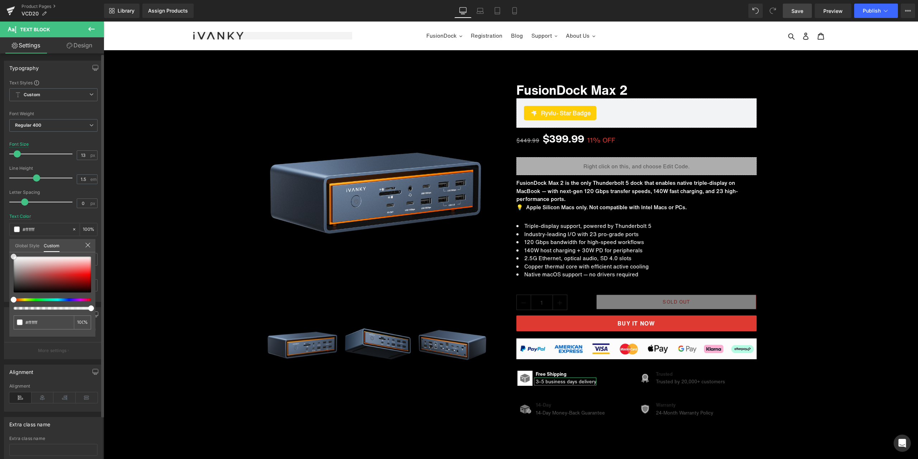
drag, startPoint x: 12, startPoint y: 279, endPoint x: 2, endPoint y: 239, distance: 41.4
click at [2, 239] on div "Typography Text Styles Custom Custom Setup Global Style Custom Setup Global Sty…" at bounding box center [53, 178] width 107 height 246
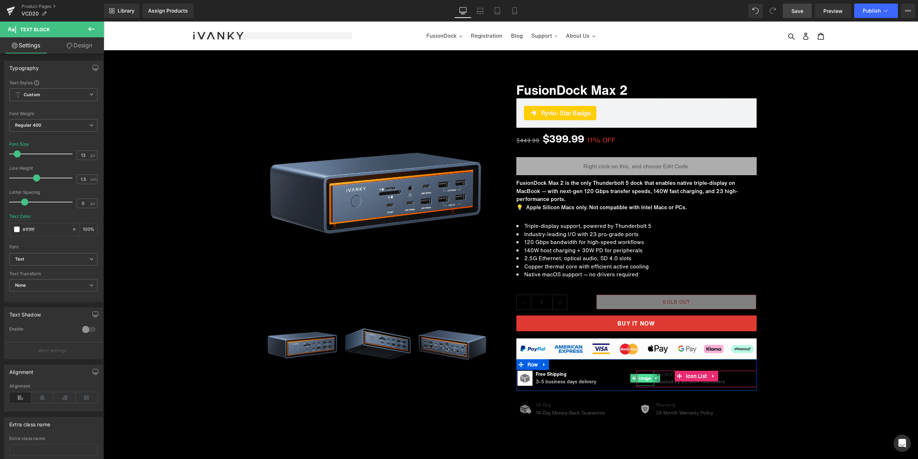
click at [642, 378] on span "Image" at bounding box center [645, 378] width 15 height 9
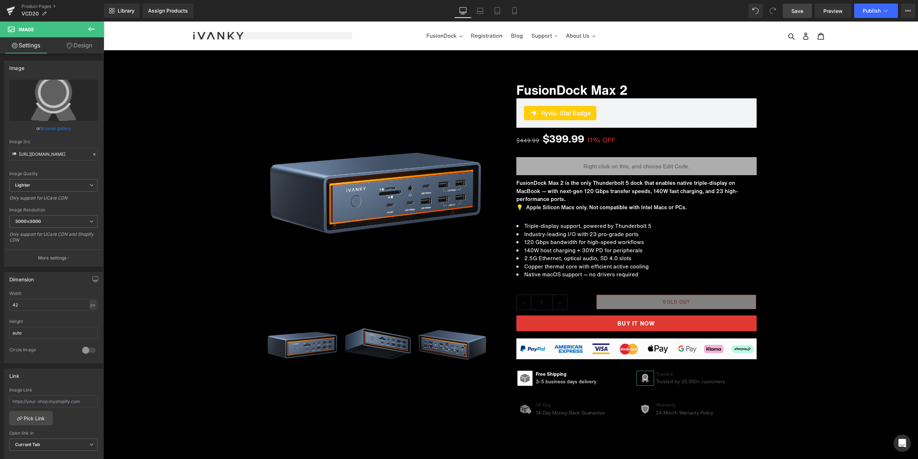
click at [79, 48] on link "Design" at bounding box center [79, 45] width 52 height 16
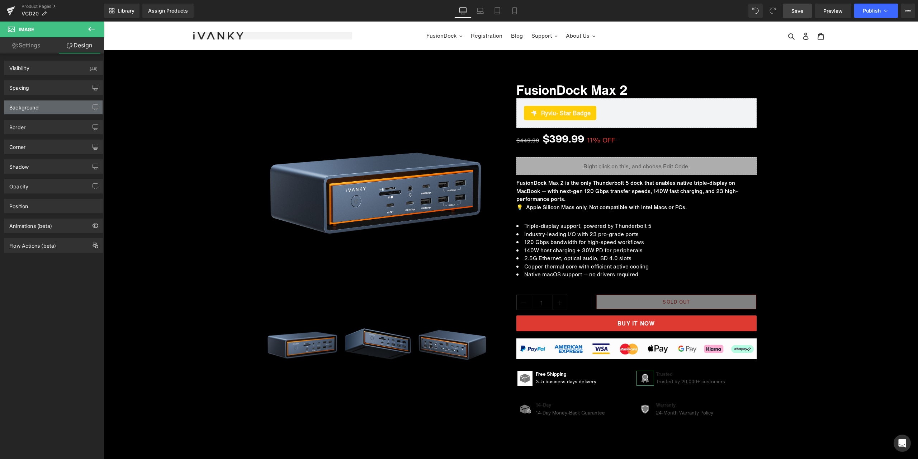
click at [37, 105] on div "Background" at bounding box center [23, 105] width 29 height 10
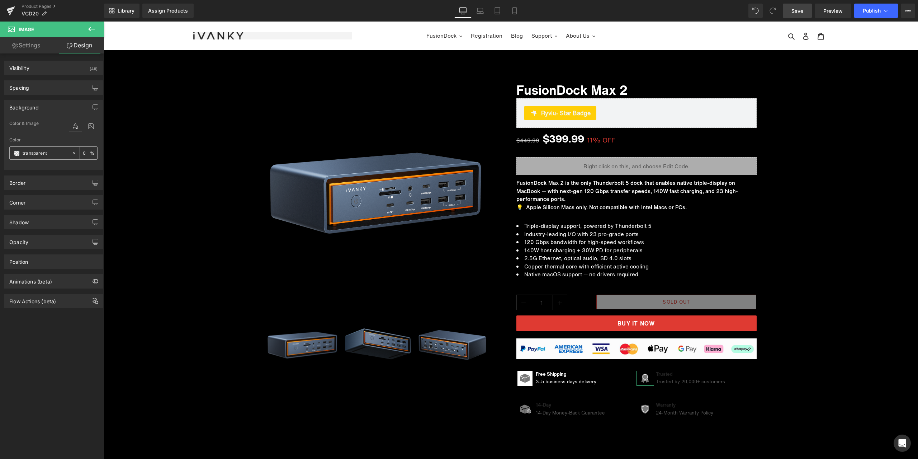
click at [18, 154] on span at bounding box center [17, 153] width 6 height 6
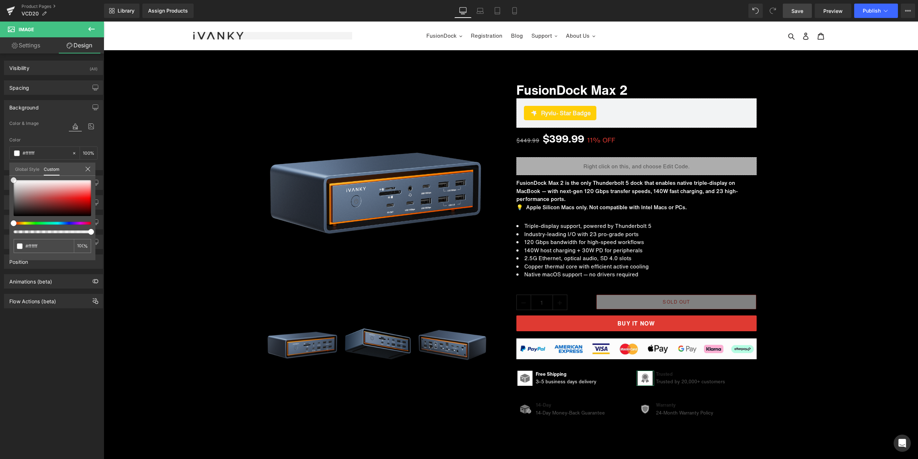
drag, startPoint x: 12, startPoint y: 216, endPoint x: 1, endPoint y: 163, distance: 54.7
click at [1, 163] on div "Background Color & Image color Color % Image Replace Image Upload image or Brow…" at bounding box center [53, 132] width 107 height 75
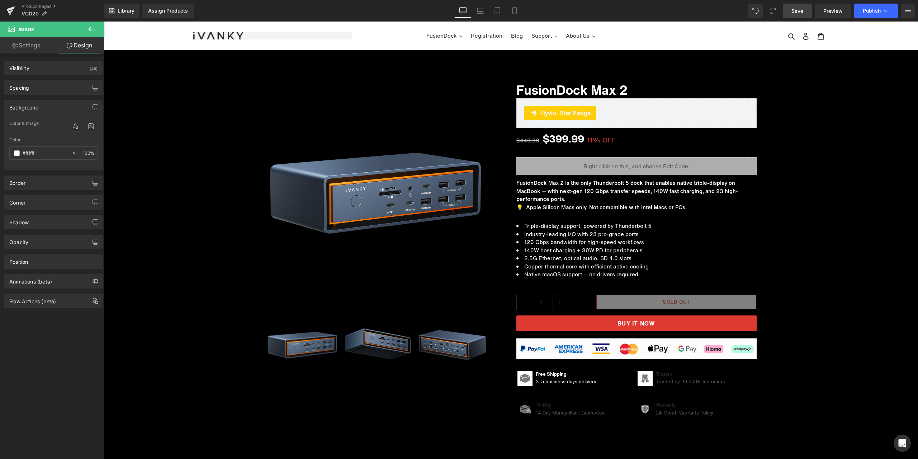
click at [661, 376] on div at bounding box center [689, 377] width 71 height 2
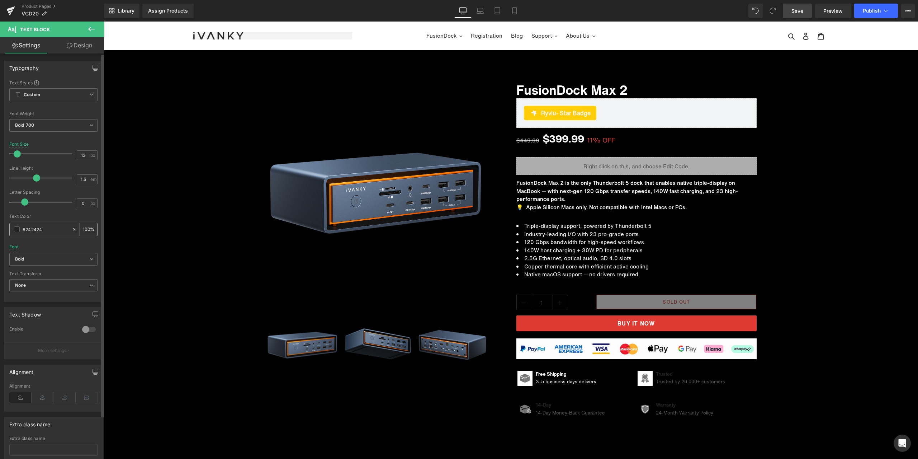
click at [16, 226] on span at bounding box center [17, 229] width 6 height 6
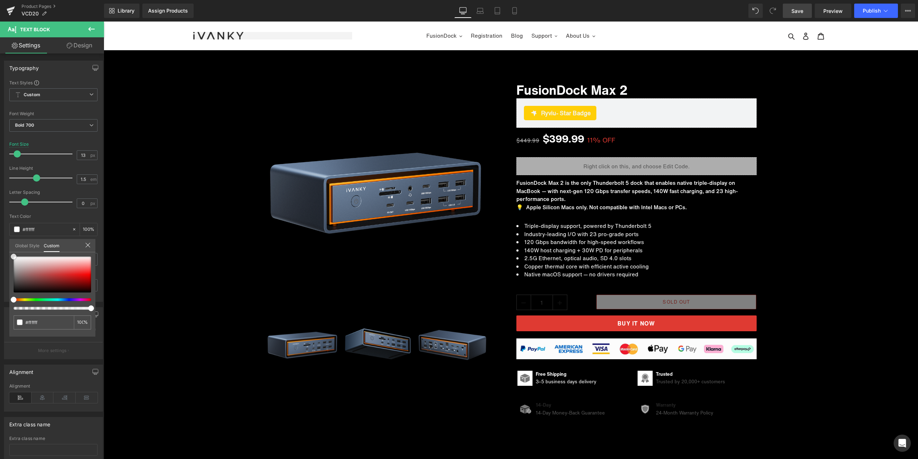
drag, startPoint x: 14, startPoint y: 286, endPoint x: -2, endPoint y: 236, distance: 51.8
click at [0, 236] on html "Image You are previewing how the will restyle your page. You can not edit Eleme…" at bounding box center [459, 229] width 918 height 459
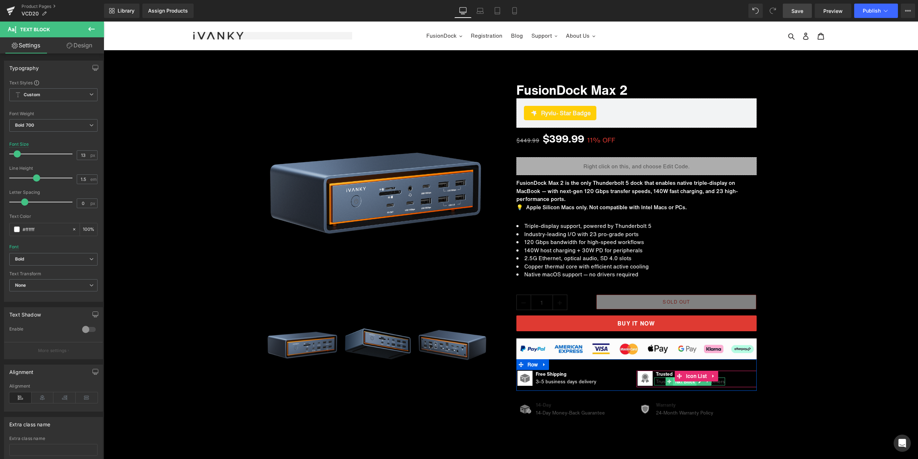
click at [688, 384] on span "Text Block" at bounding box center [685, 381] width 24 height 9
click at [15, 230] on span at bounding box center [17, 229] width 6 height 6
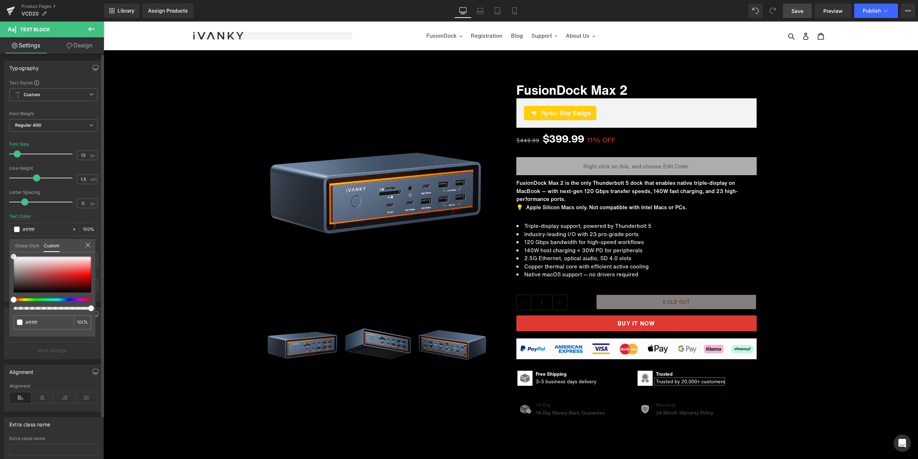
drag, startPoint x: 12, startPoint y: 281, endPoint x: 75, endPoint y: 260, distance: 66.0
click at [5, 242] on div "Typography Text Styles Custom Custom Setup Global Style Custom Setup Global Sty…" at bounding box center [53, 178] width 107 height 246
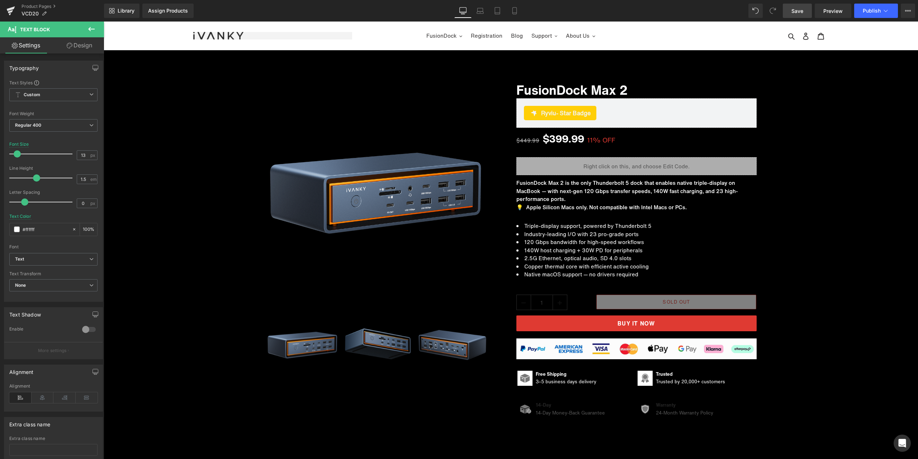
click at [523, 410] on span "Image" at bounding box center [525, 409] width 15 height 9
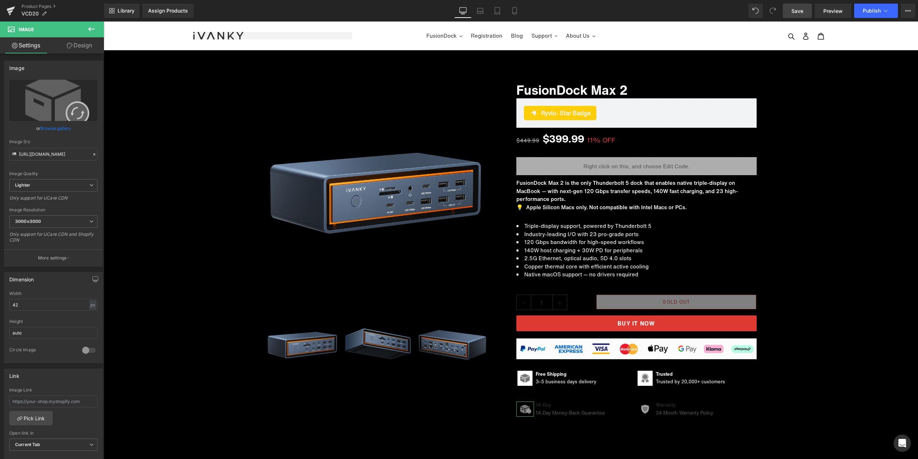
drag, startPoint x: 72, startPoint y: 44, endPoint x: 30, endPoint y: 93, distance: 64.9
click at [72, 43] on link "Design" at bounding box center [79, 45] width 52 height 16
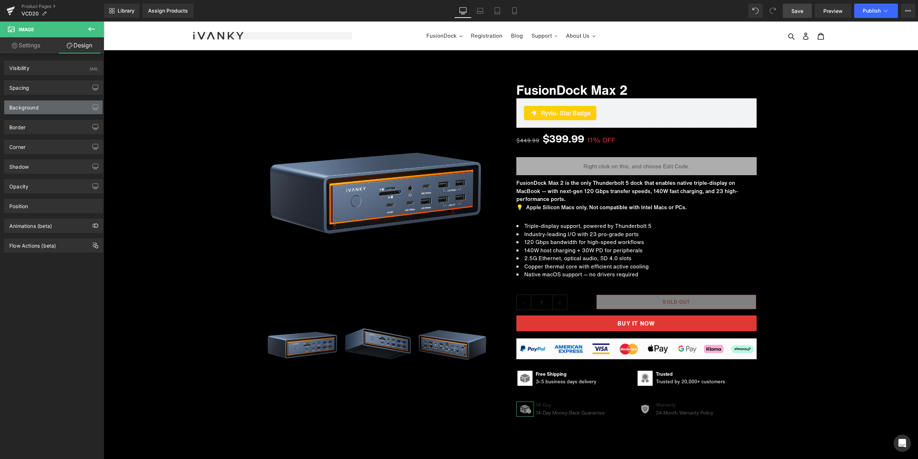
click at [24, 108] on div "Background" at bounding box center [23, 105] width 29 height 10
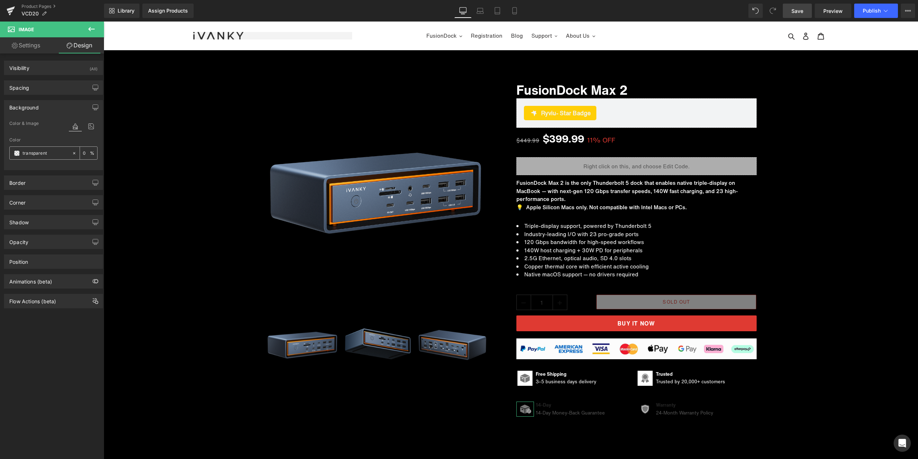
click at [18, 150] on span at bounding box center [17, 153] width 6 height 6
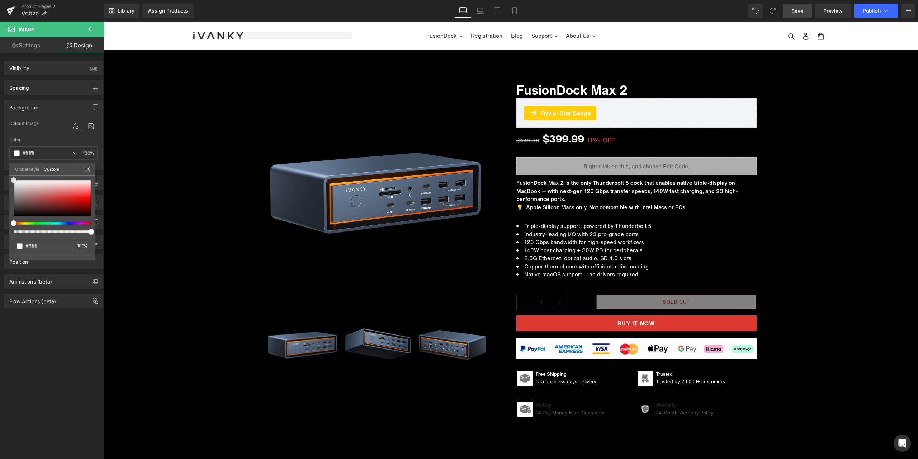
drag, startPoint x: 13, startPoint y: 213, endPoint x: 0, endPoint y: 157, distance: 57.2
click at [0, 157] on html "Image You are previewing how the will restyle your page. You can not edit Eleme…" at bounding box center [459, 229] width 918 height 459
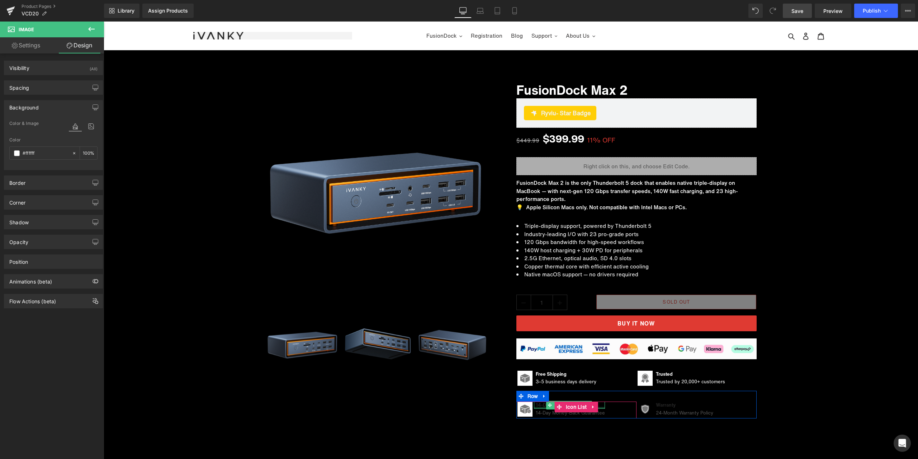
click at [540, 408] on div at bounding box center [569, 408] width 71 height 2
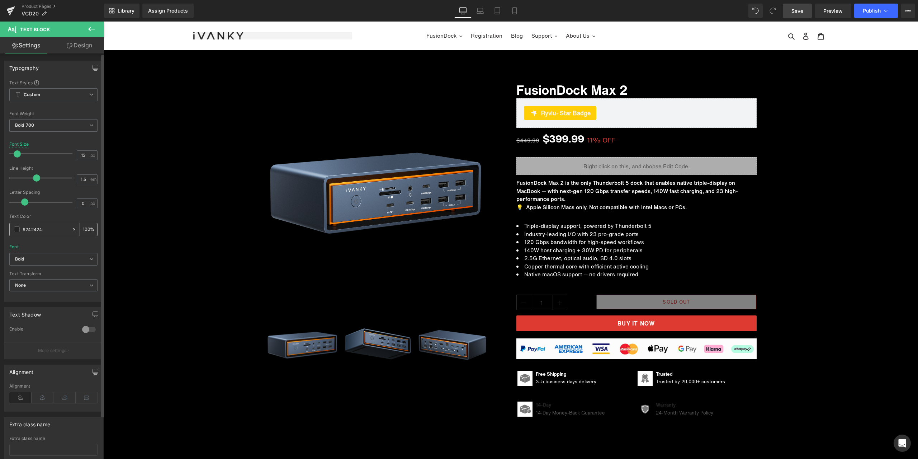
click at [16, 229] on span at bounding box center [17, 229] width 6 height 6
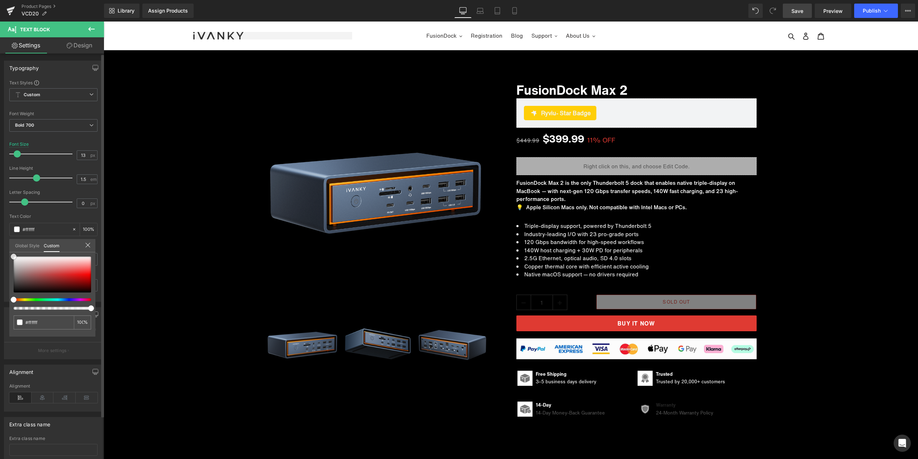
drag, startPoint x: 13, startPoint y: 286, endPoint x: 2, endPoint y: 233, distance: 53.6
click at [0, 233] on html "Image You are previewing how the will restyle your page. You can not edit Eleme…" at bounding box center [459, 229] width 918 height 459
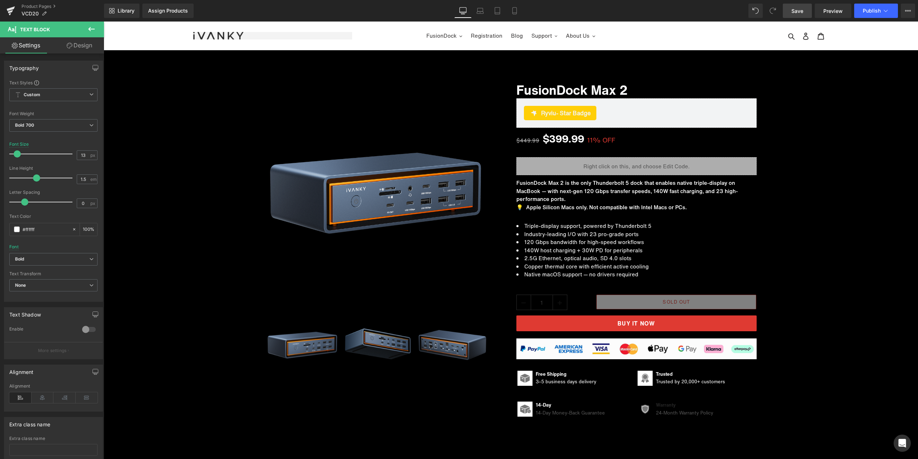
click at [568, 414] on span "Text Block" at bounding box center [566, 412] width 24 height 9
click at [16, 227] on span at bounding box center [17, 229] width 6 height 6
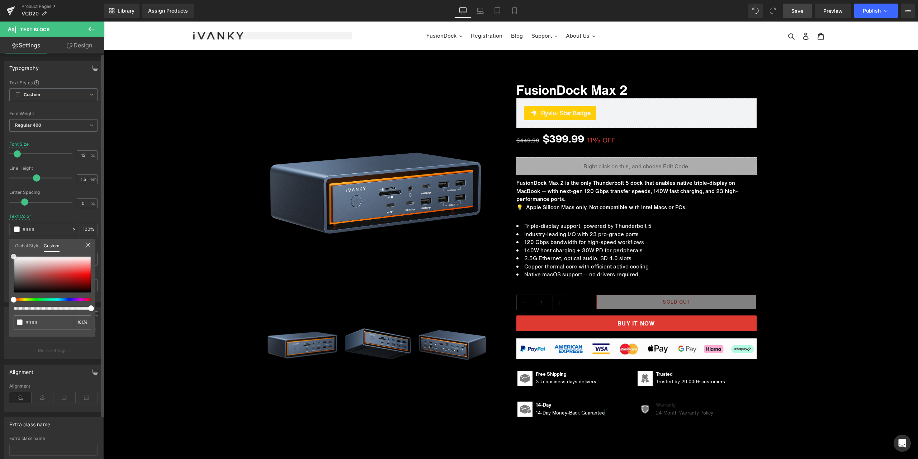
drag, startPoint x: 14, startPoint y: 279, endPoint x: 0, endPoint y: 231, distance: 50.0
click at [0, 231] on div "Typography Text Styles Custom Custom Setup Global Style Custom Setup Global Sty…" at bounding box center [53, 178] width 107 height 246
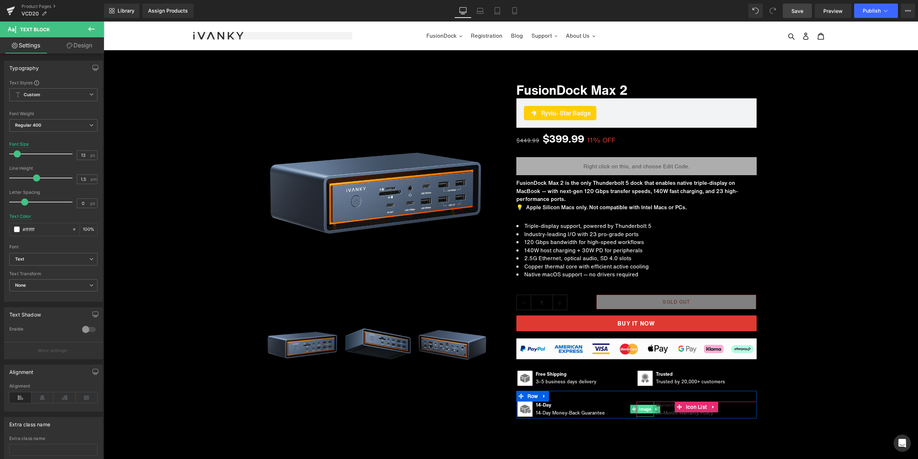
click at [644, 409] on span "Image" at bounding box center [645, 409] width 15 height 9
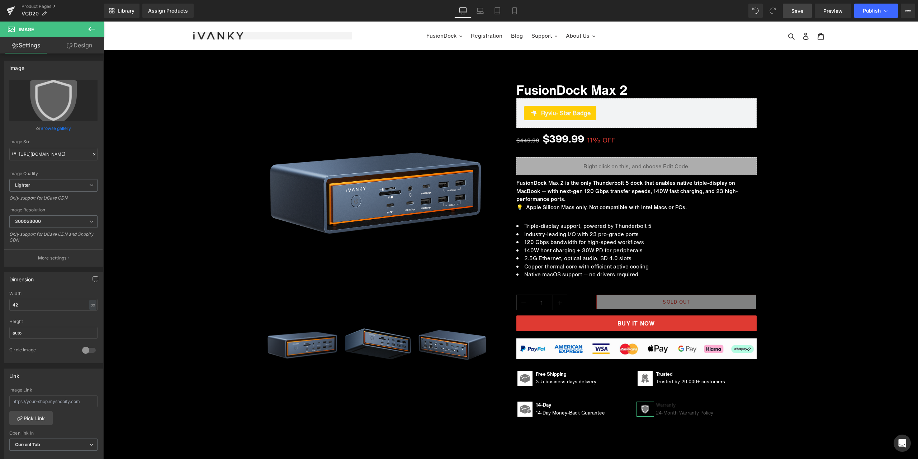
click at [71, 41] on link "Design" at bounding box center [79, 45] width 52 height 16
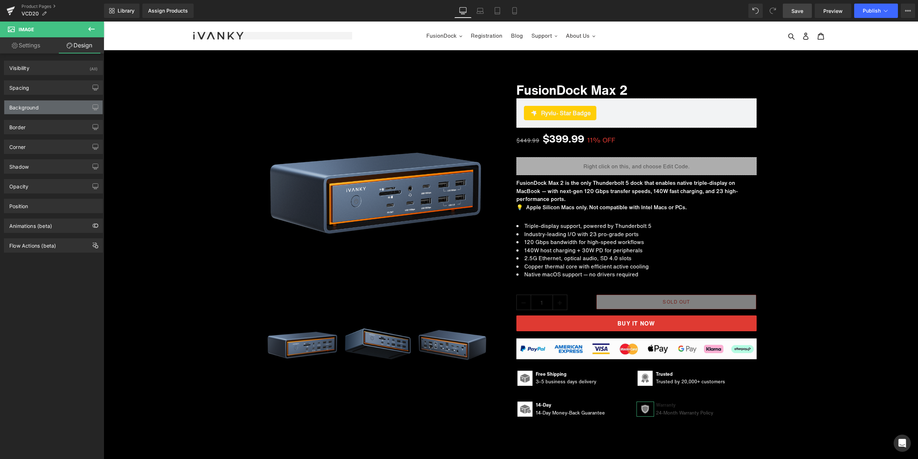
click at [24, 107] on div "Background" at bounding box center [23, 105] width 29 height 10
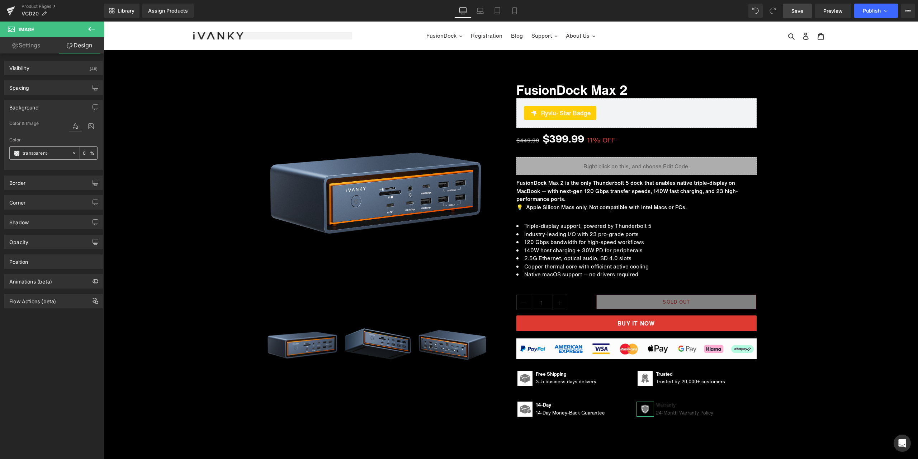
click at [18, 151] on span at bounding box center [17, 153] width 6 height 6
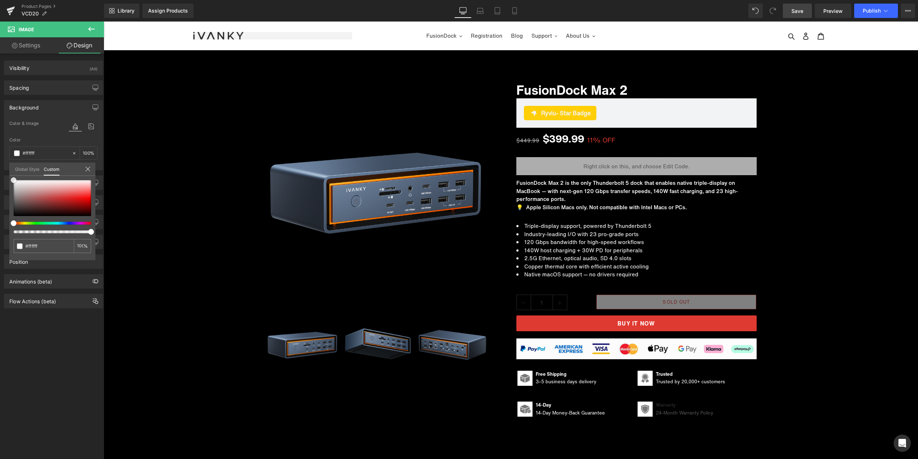
drag, startPoint x: 12, startPoint y: 214, endPoint x: -1, endPoint y: 156, distance: 59.3
click at [0, 156] on html "Image You are previewing how the will restyle your page. You can not edit Eleme…" at bounding box center [459, 229] width 918 height 459
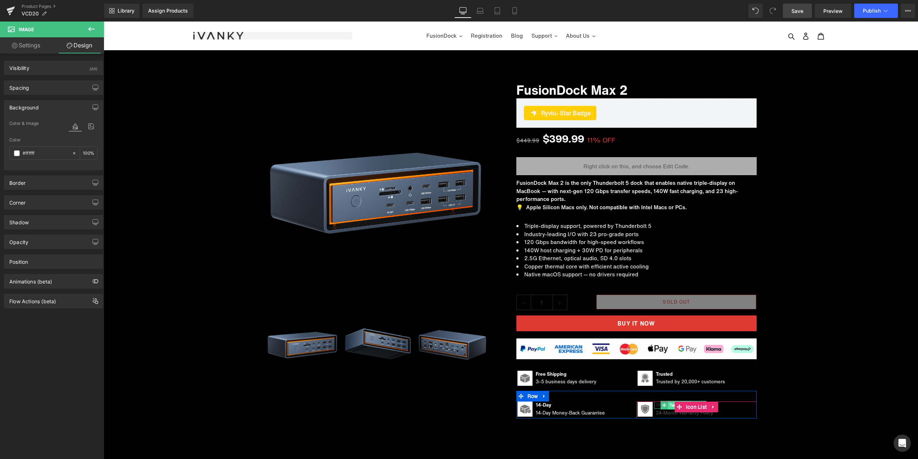
click at [668, 408] on span "Text Block" at bounding box center [680, 405] width 24 height 9
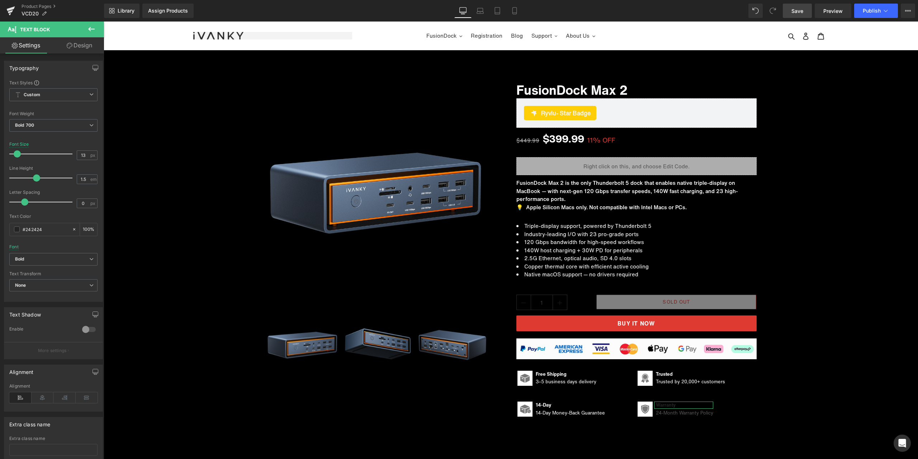
click at [76, 50] on link "Design" at bounding box center [79, 45] width 52 height 16
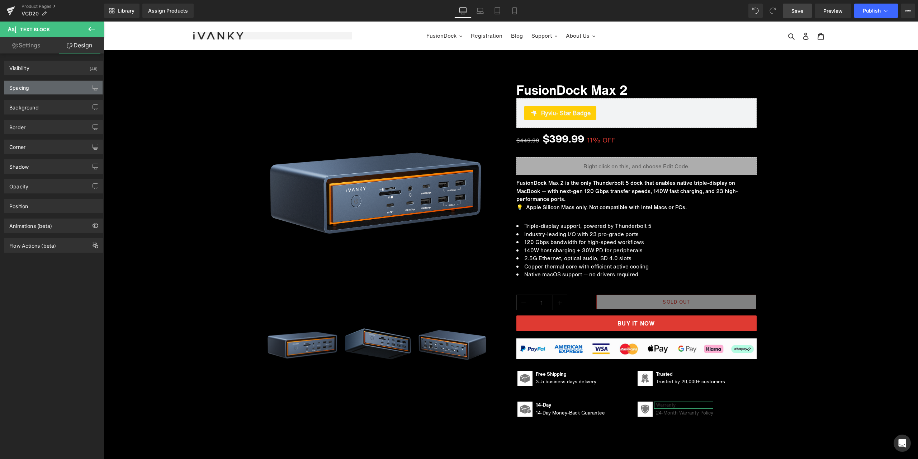
click at [44, 85] on div "Spacing" at bounding box center [53, 88] width 98 height 14
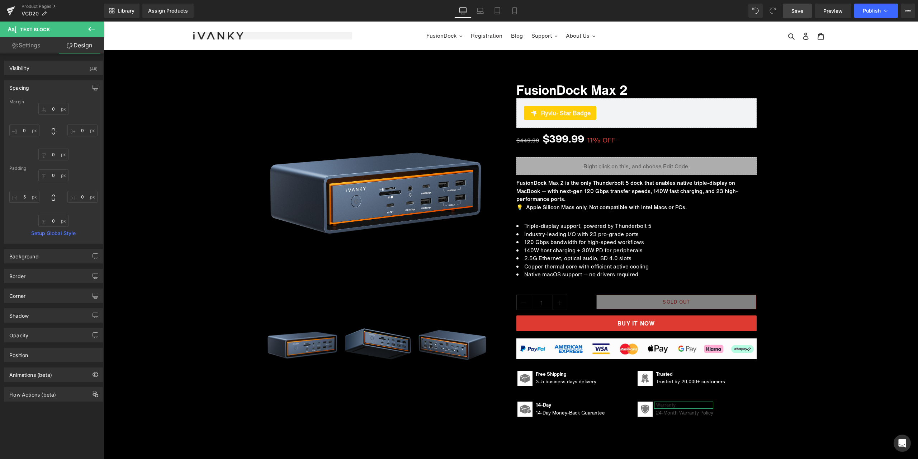
click at [44, 85] on div "Spacing" at bounding box center [53, 88] width 98 height 14
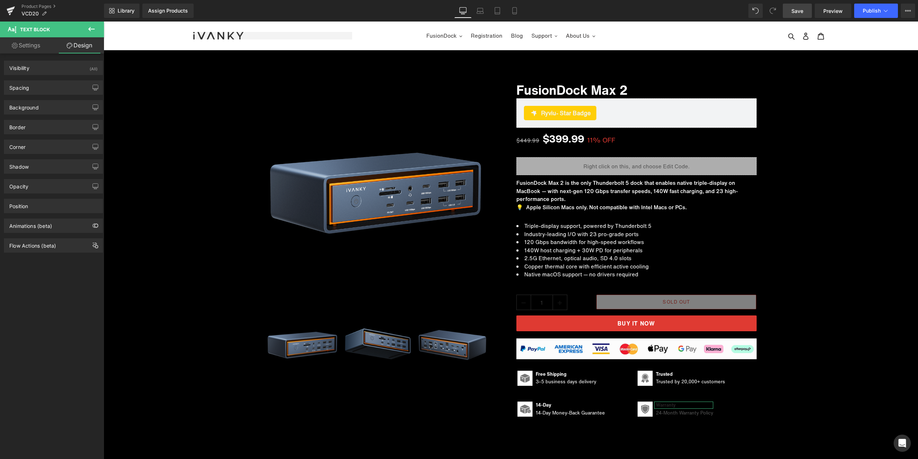
click at [37, 47] on link "Settings" at bounding box center [26, 45] width 52 height 16
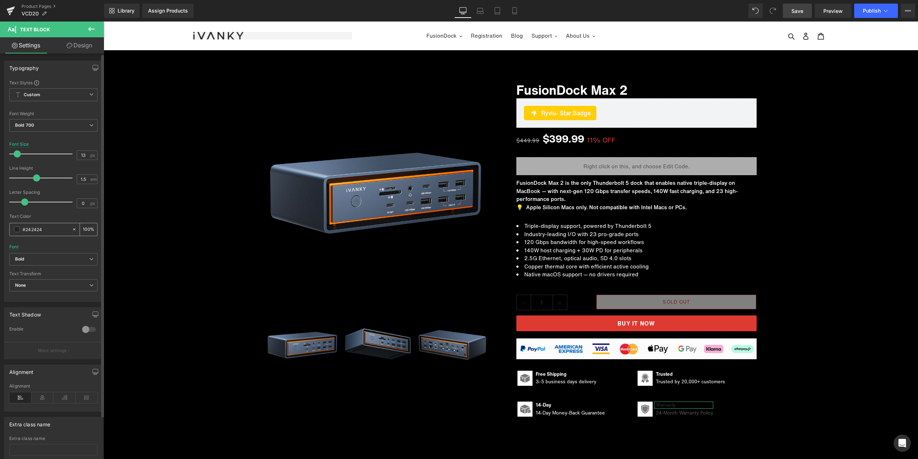
click at [17, 230] on span at bounding box center [17, 229] width 6 height 6
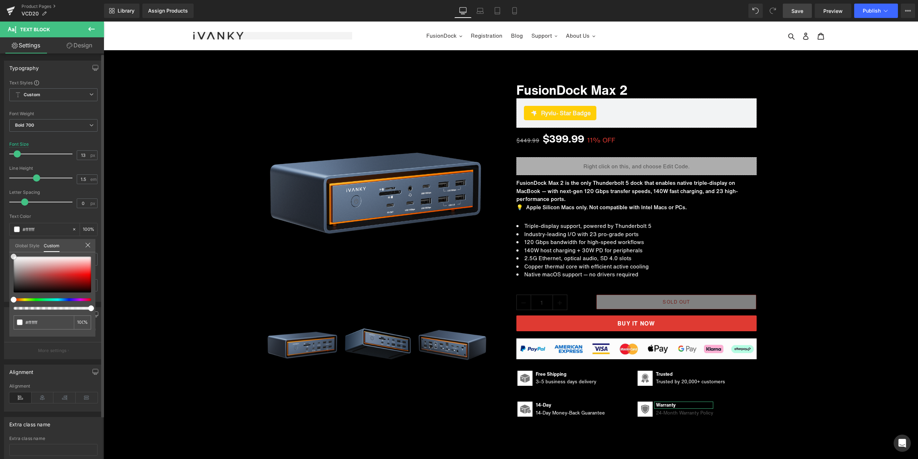
drag, startPoint x: 13, startPoint y: 285, endPoint x: 2, endPoint y: 231, distance: 55.6
click at [2, 231] on div "Typography Text Styles Custom Custom Setup Global Style Custom Setup Global Sty…" at bounding box center [53, 178] width 107 height 246
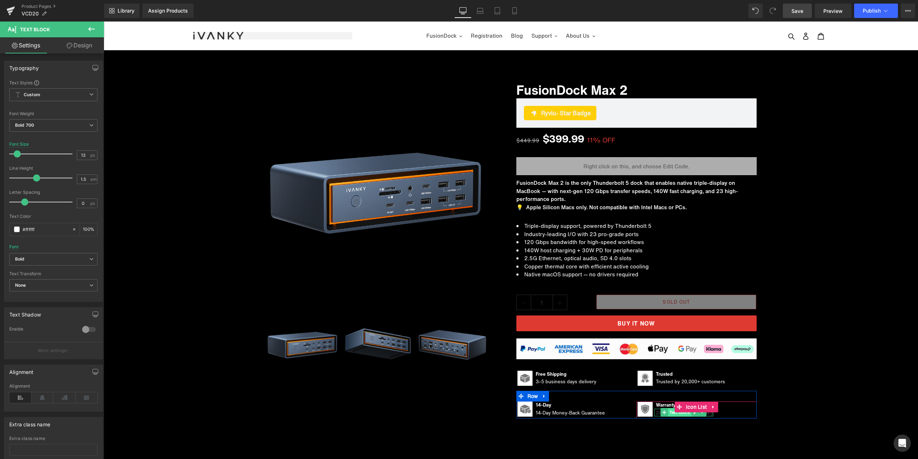
click at [683, 414] on span "Text Block" at bounding box center [680, 412] width 24 height 9
click at [15, 230] on span at bounding box center [17, 229] width 6 height 6
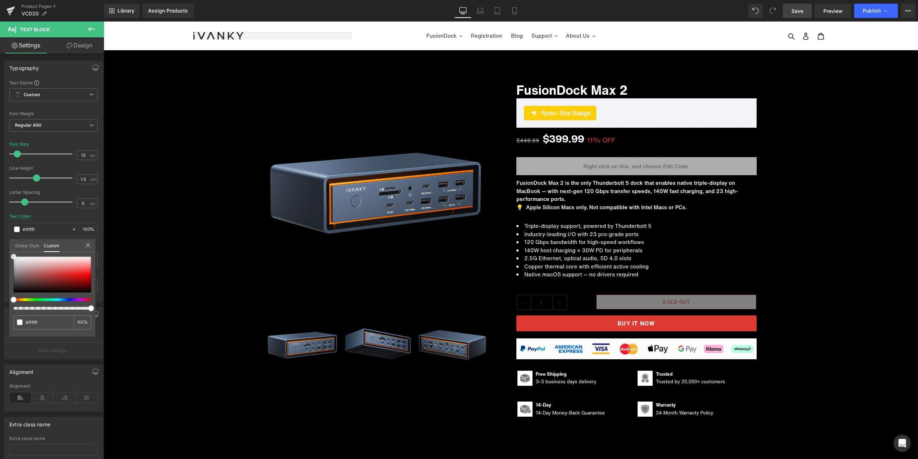
drag, startPoint x: 15, startPoint y: 281, endPoint x: -8, endPoint y: 225, distance: 60.2
click at [0, 225] on html "Text Block You are previewing how the will restyle your page. You can not edit …" at bounding box center [459, 229] width 918 height 459
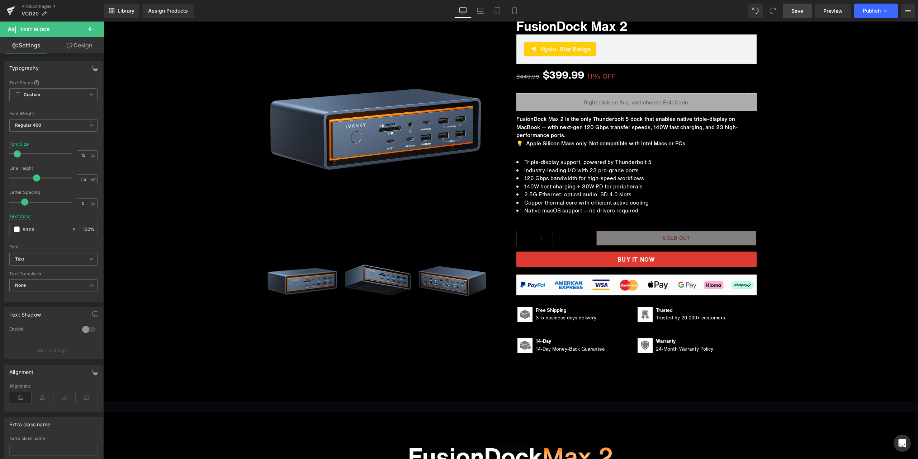
scroll to position [72, 0]
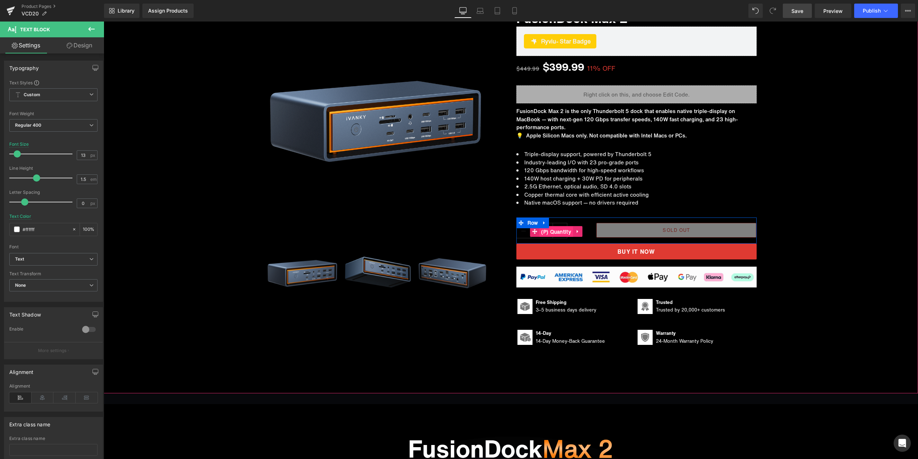
click at [550, 231] on span "(P) Quantity" at bounding box center [557, 231] width 34 height 11
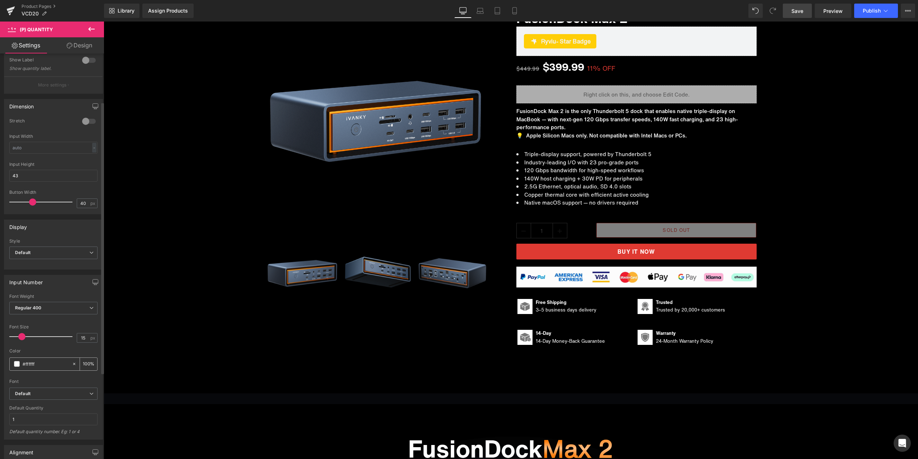
click at [16, 363] on span at bounding box center [17, 364] width 6 height 6
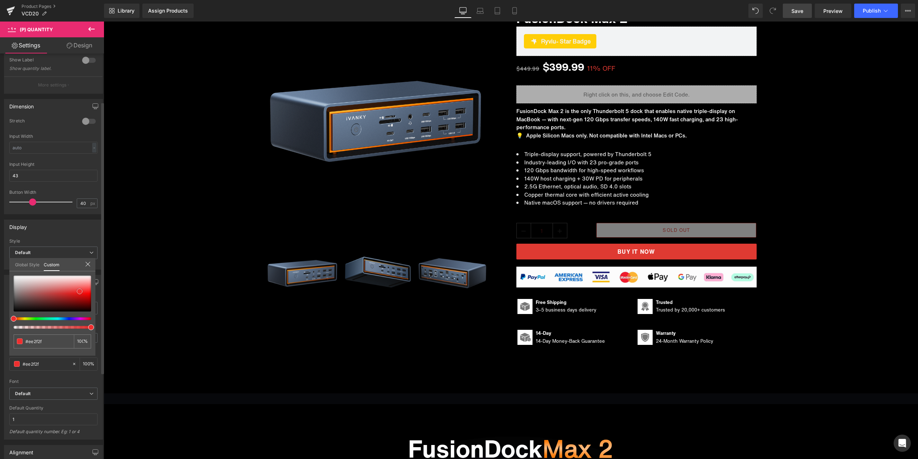
drag, startPoint x: 14, startPoint y: 276, endPoint x: 80, endPoint y: 291, distance: 67.9
click at [80, 291] on span at bounding box center [80, 291] width 6 height 6
drag, startPoint x: 81, startPoint y: 293, endPoint x: 5, endPoint y: 271, distance: 79.4
click at [5, 271] on div "Input Number Thin 100 Semi Thin 200 Light 300 Regular 400 Medium 500 Semi Bold …" at bounding box center [53, 354] width 107 height 170
click at [9, 272] on div "Input Number Thin 100 Semi Thin 200 Light 300 Regular 400 Medium 500 Semi Bold …" at bounding box center [53, 354] width 107 height 170
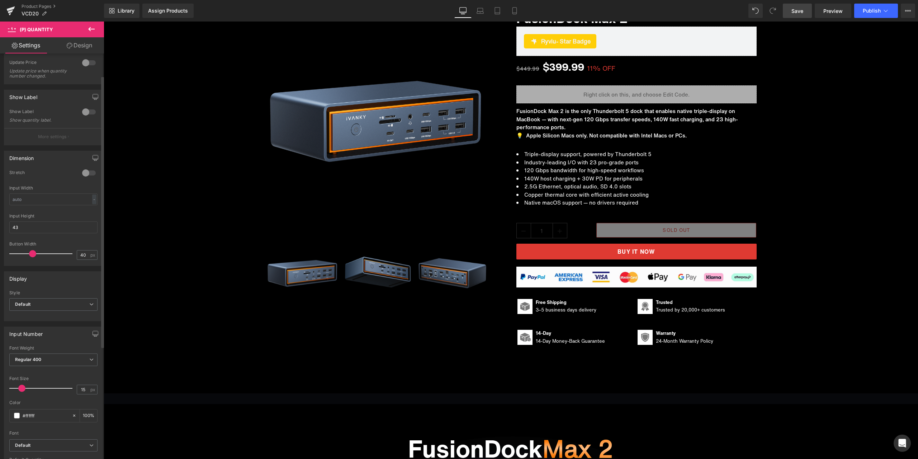
scroll to position [36, 0]
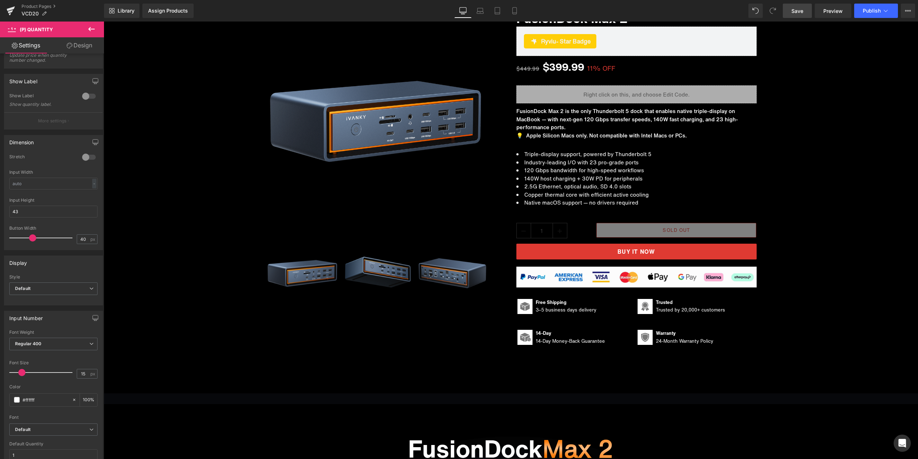
click at [796, 14] on span "Save" at bounding box center [798, 11] width 12 height 8
click at [632, 276] on span "Image" at bounding box center [636, 275] width 15 height 9
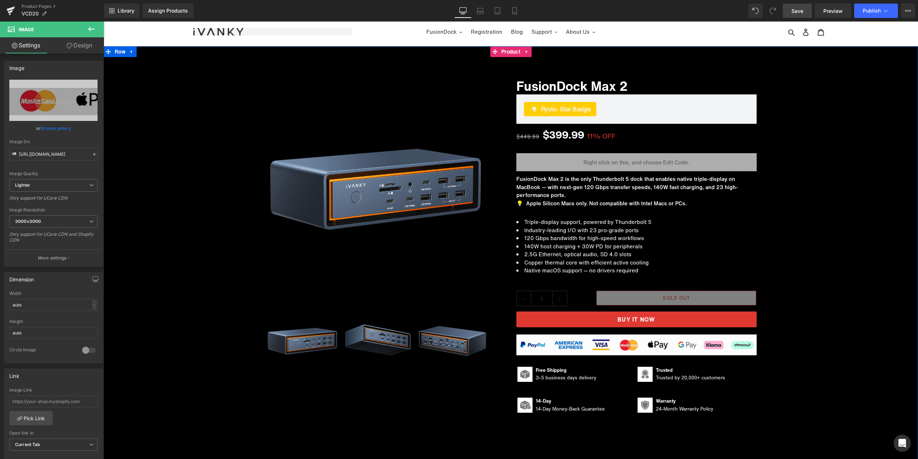
scroll to position [0, 0]
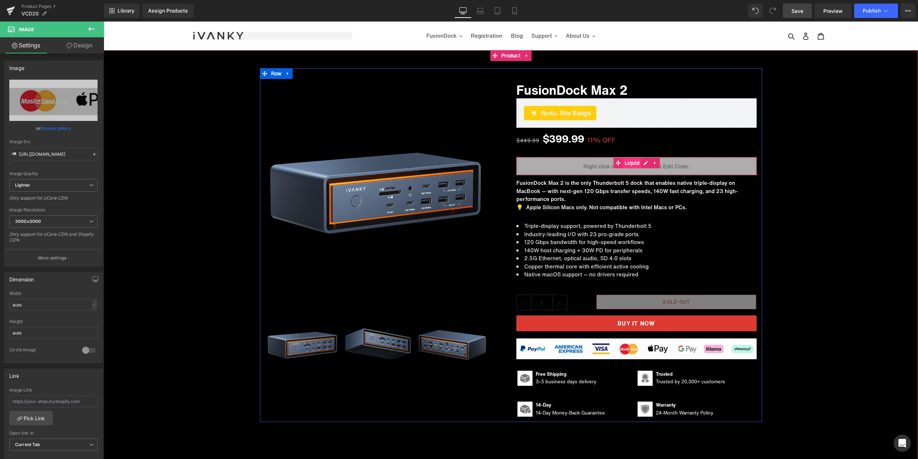
click at [633, 164] on span "Liquid" at bounding box center [632, 162] width 19 height 11
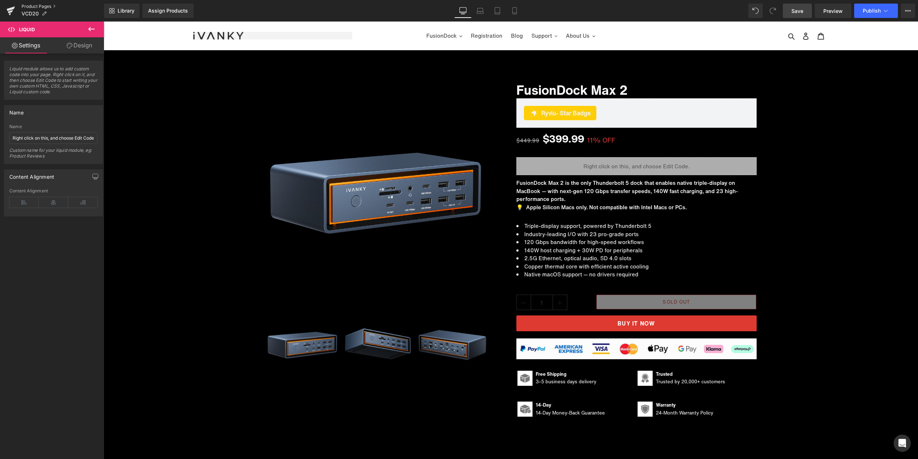
click at [46, 7] on link "Product Pages" at bounding box center [63, 7] width 83 height 6
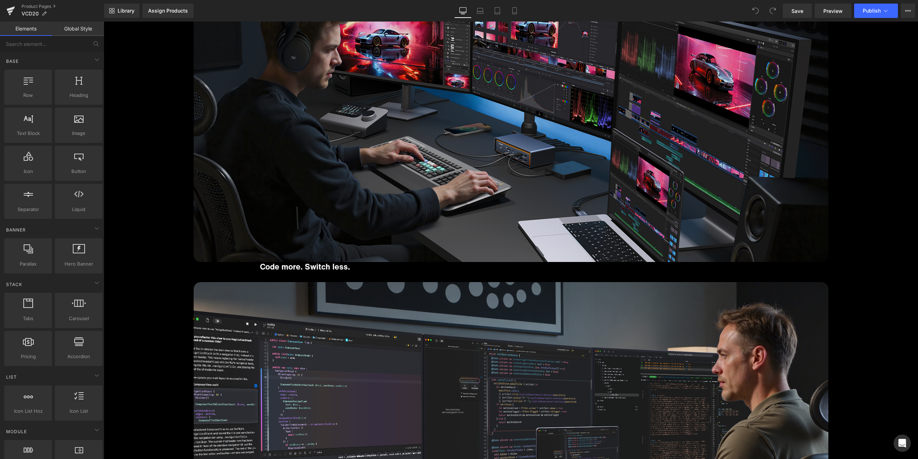
scroll to position [3355, 0]
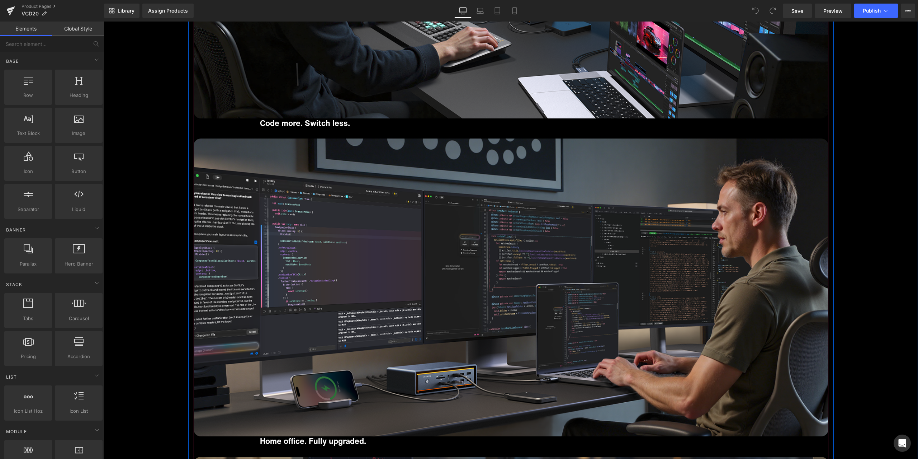
click at [194, 429] on button "‹" at bounding box center [183, 436] width 22 height 22
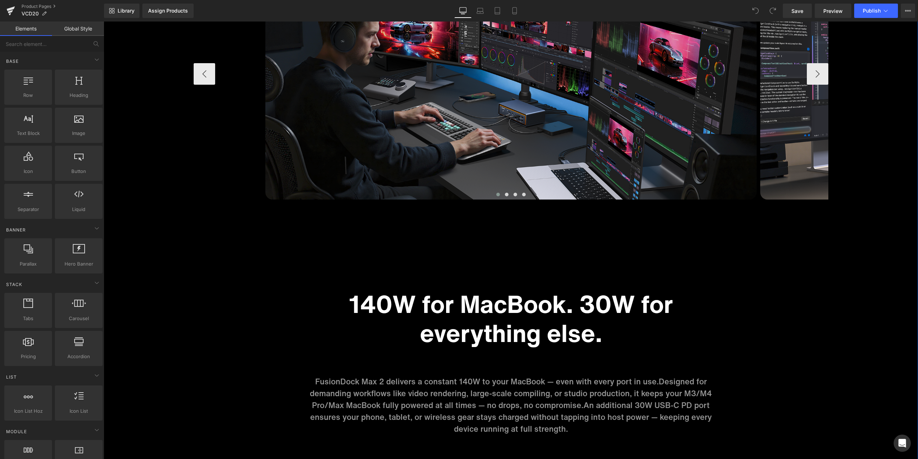
scroll to position [3104, 0]
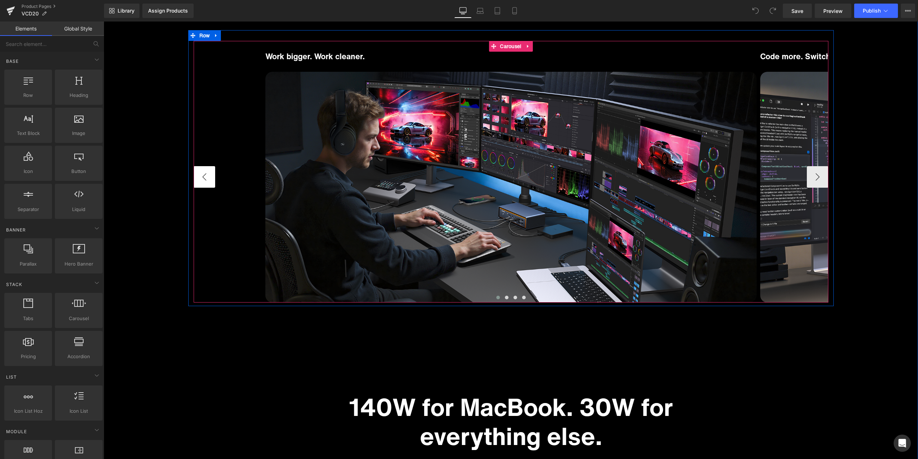
click at [201, 173] on button "‹" at bounding box center [205, 177] width 22 height 22
click at [511, 187] on span "Image" at bounding box center [511, 187] width 15 height 9
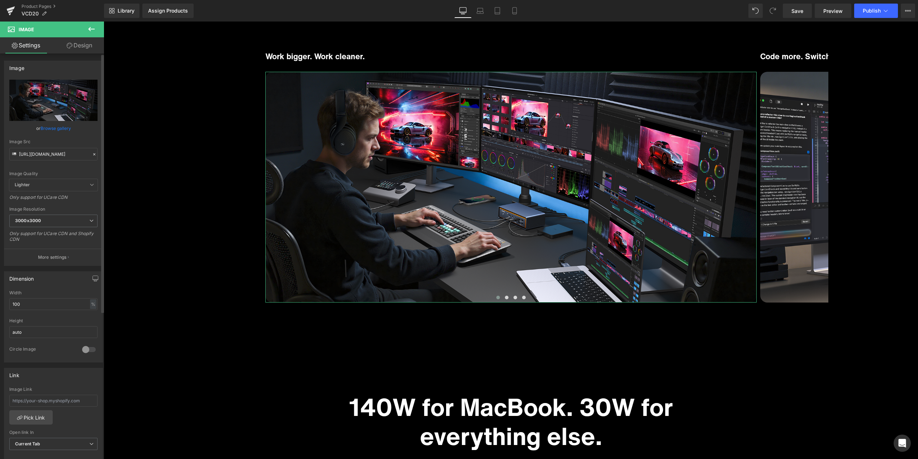
click at [92, 157] on div at bounding box center [94, 154] width 6 height 8
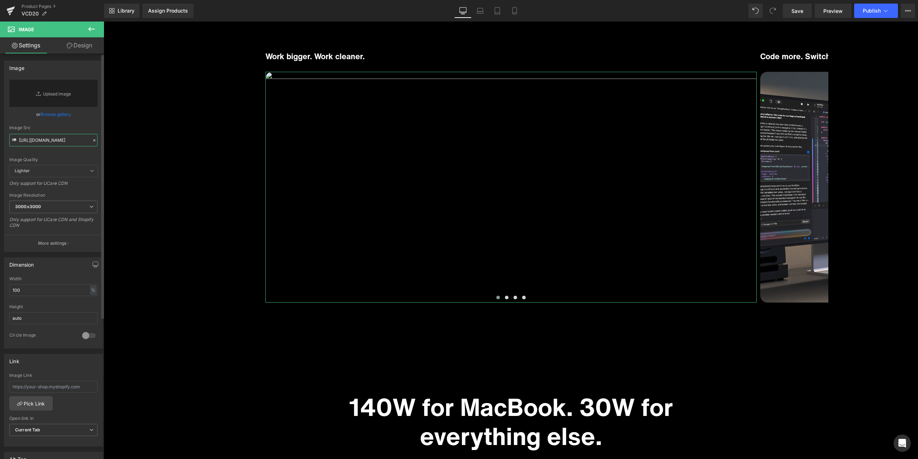
click at [76, 145] on input "[URL][DOMAIN_NAME]" at bounding box center [53, 140] width 88 height 13
paste input "[URL][DOMAIN_NAME]"
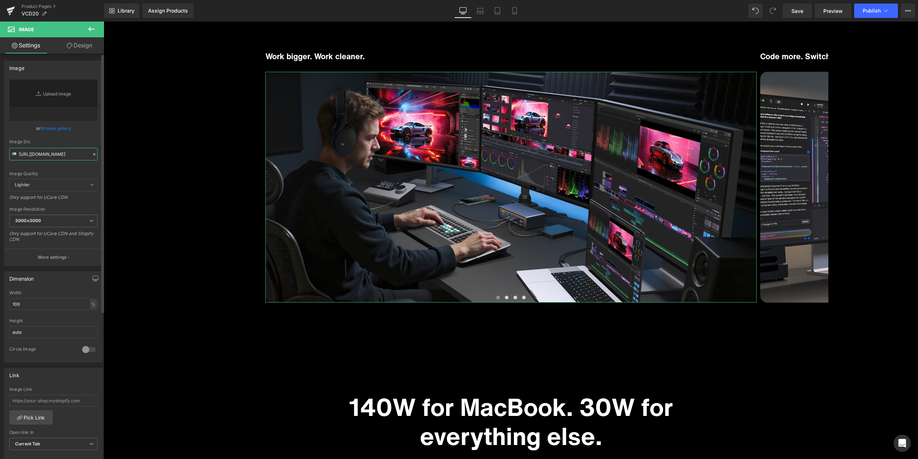
type input "[URL][DOMAIN_NAME]"
click at [90, 131] on div "or Browse gallery" at bounding box center [53, 128] width 88 height 8
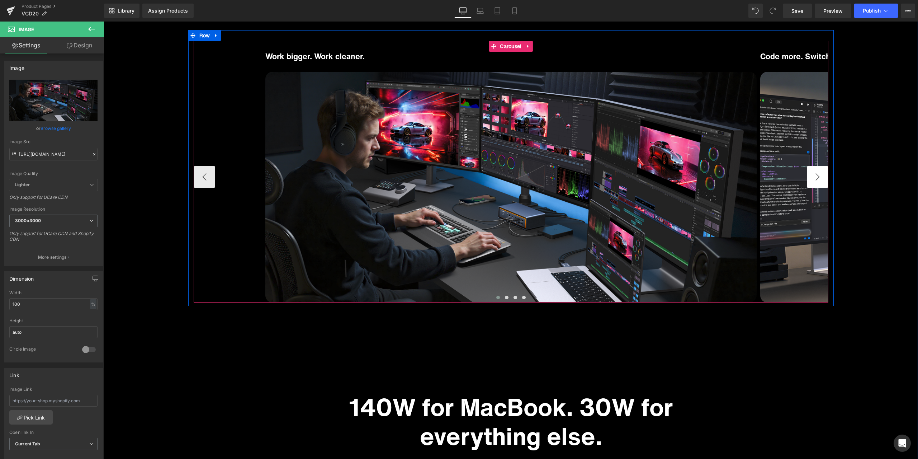
click at [809, 173] on button "›" at bounding box center [818, 177] width 22 height 22
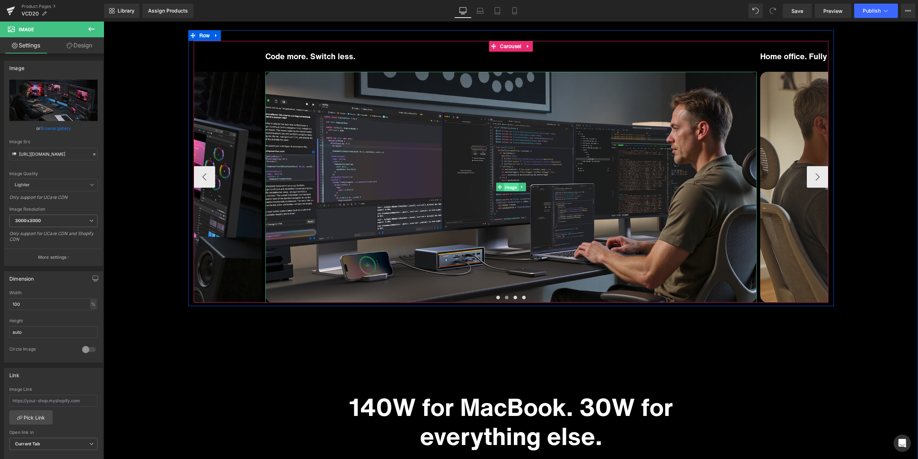
click at [512, 187] on span "Image" at bounding box center [511, 187] width 15 height 9
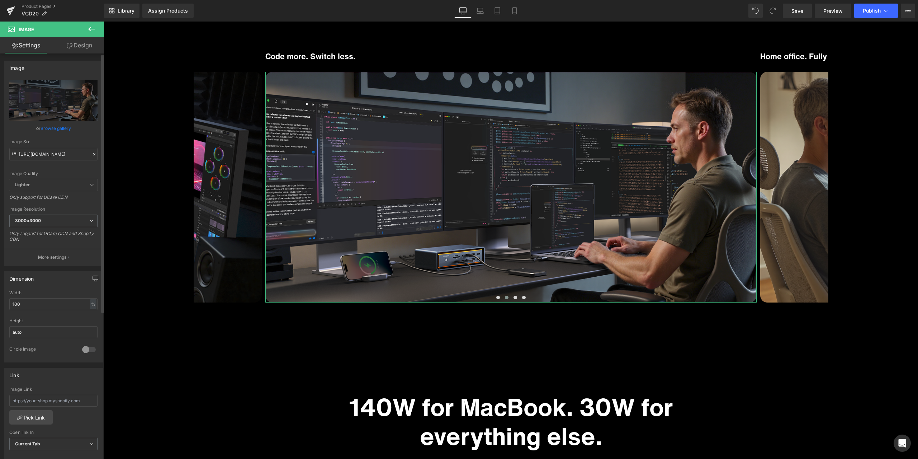
click at [92, 152] on icon at bounding box center [94, 154] width 5 height 5
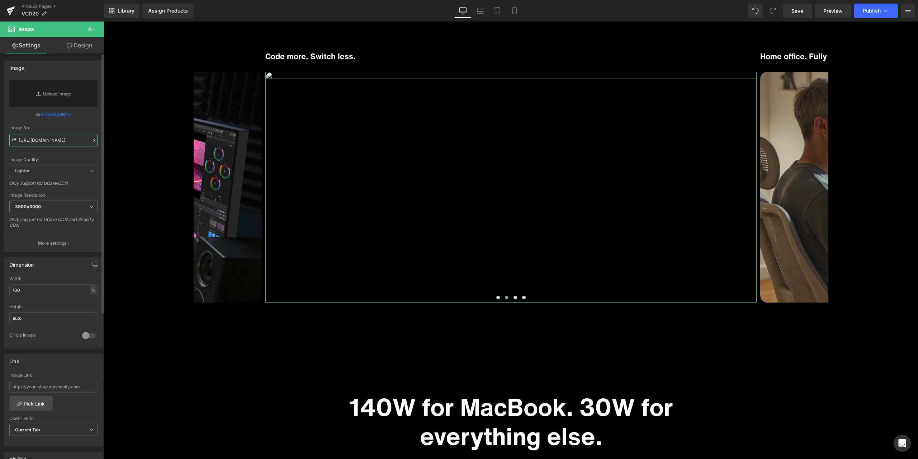
click at [65, 143] on input "[URL][DOMAIN_NAME]" at bounding box center [53, 140] width 88 height 13
paste input "[URL][DOMAIN_NAME]"
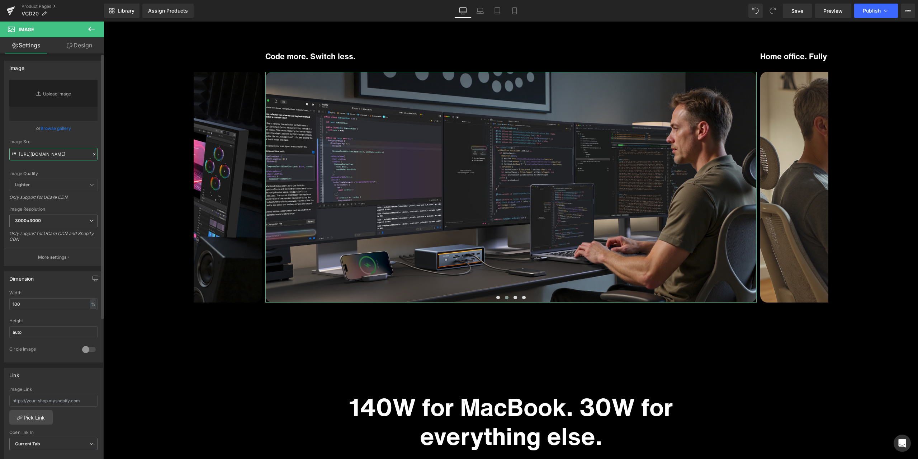
type input "[URL][DOMAIN_NAME]"
click at [84, 134] on div "Image Quality Lighter Lightest Lighter Lighter Lightest Only support for UCare …" at bounding box center [53, 129] width 88 height 99
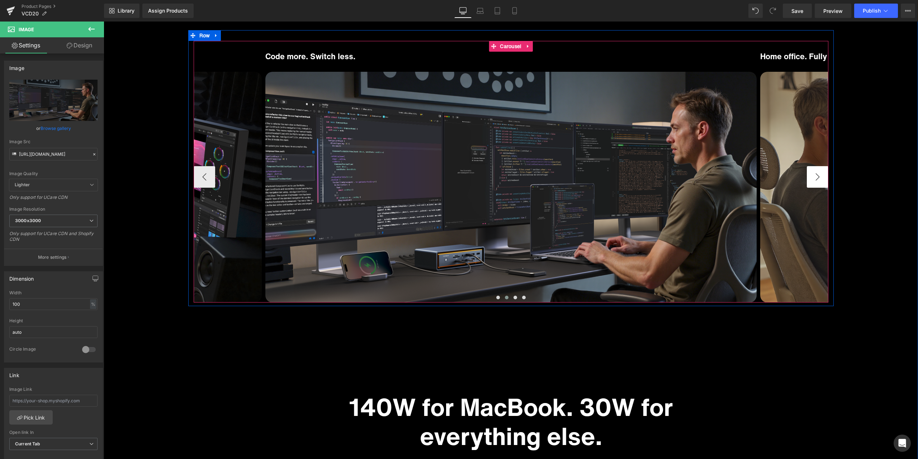
click at [811, 178] on button "›" at bounding box center [818, 177] width 22 height 22
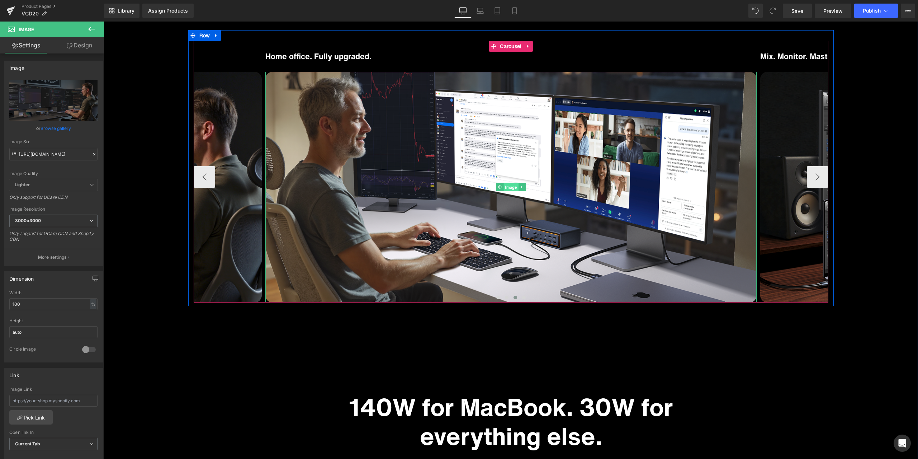
click at [506, 185] on span "Image" at bounding box center [511, 187] width 15 height 9
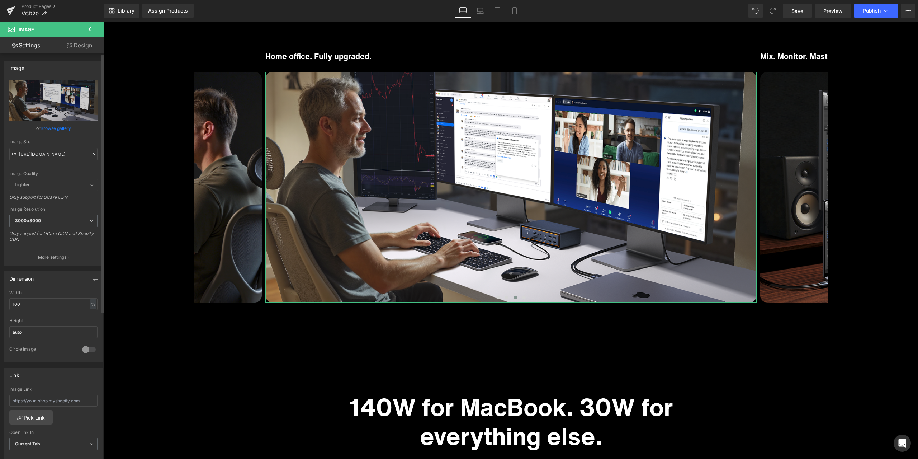
click at [93, 152] on icon at bounding box center [94, 154] width 5 height 5
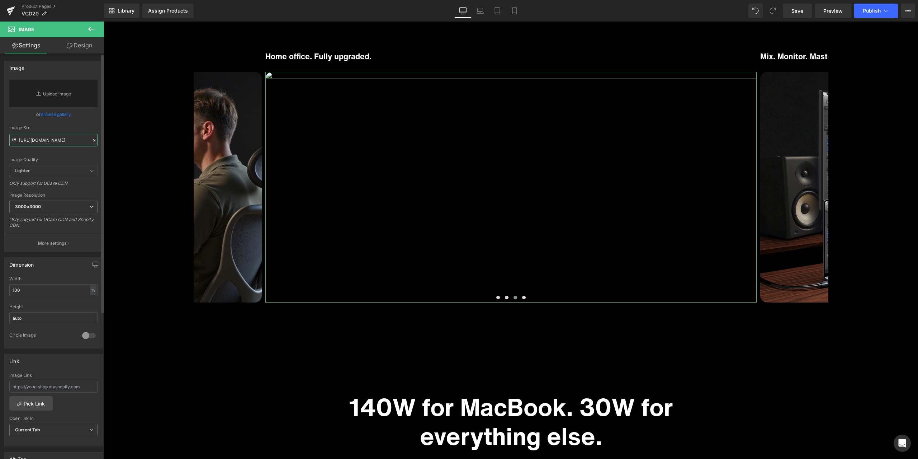
click at [70, 143] on input "[URL][DOMAIN_NAME]" at bounding box center [53, 140] width 88 height 13
paste input "[URL][DOMAIN_NAME]"
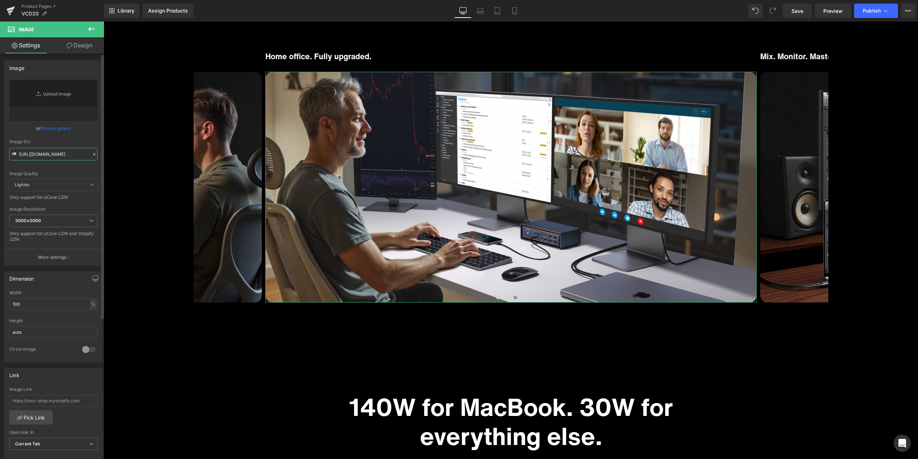
type input "[URL][DOMAIN_NAME]"
click at [85, 133] on div "Image Quality Lighter Lightest Lighter Lighter Lightest Only support for UCare …" at bounding box center [53, 129] width 88 height 99
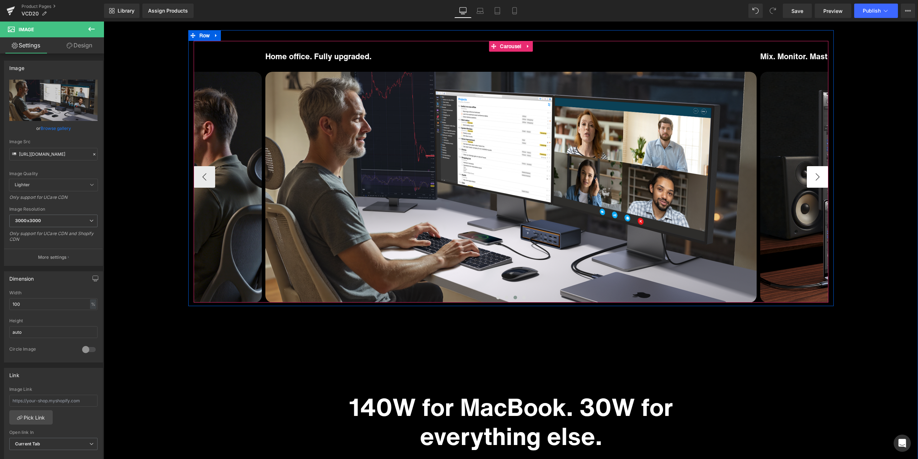
click at [813, 177] on button "›" at bounding box center [818, 177] width 22 height 22
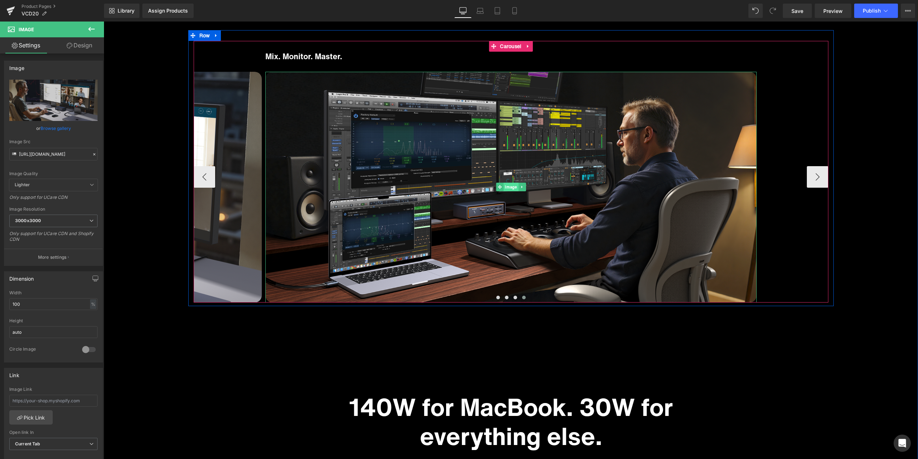
click at [505, 187] on span "Image" at bounding box center [511, 187] width 15 height 9
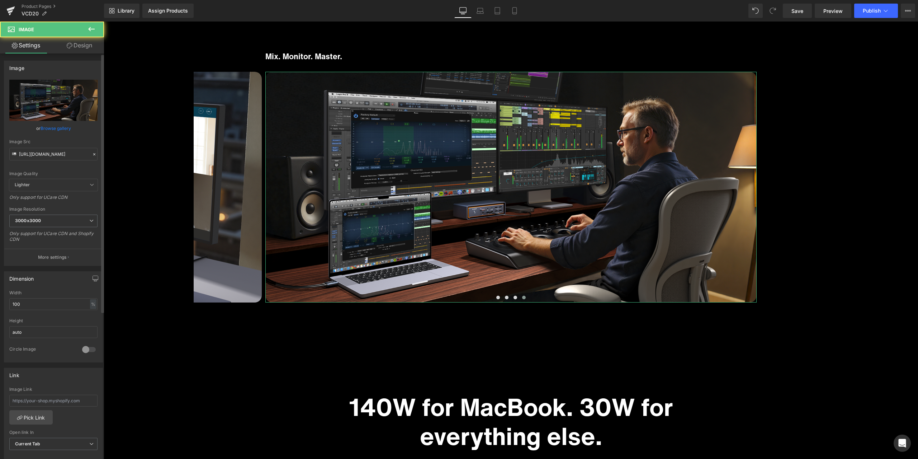
click at [92, 154] on icon at bounding box center [94, 154] width 5 height 5
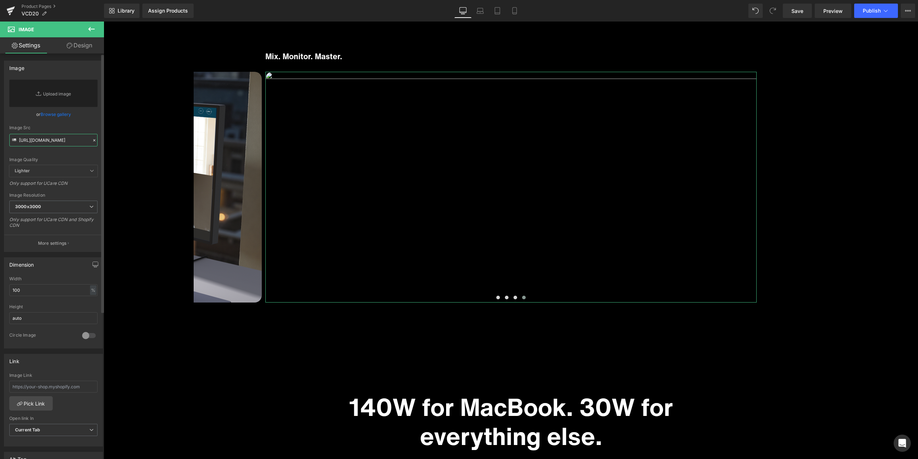
click at [60, 143] on input "[URL][DOMAIN_NAME]" at bounding box center [53, 140] width 88 height 13
paste input "[URL][DOMAIN_NAME]"
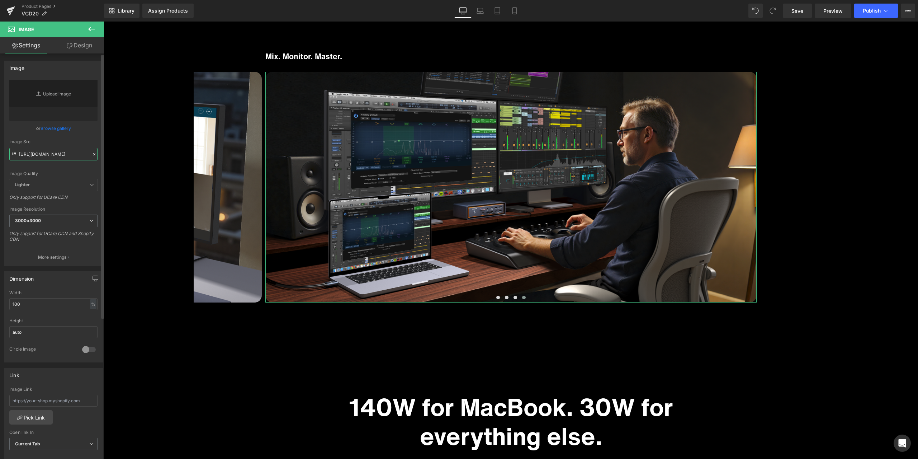
type input "[URL][DOMAIN_NAME]"
click at [88, 137] on div "Image Quality Lighter Lightest Lighter Lighter Lightest Only support for UCare …" at bounding box center [53, 129] width 88 height 99
click at [801, 8] on span "Save" at bounding box center [798, 11] width 12 height 8
drag, startPoint x: 800, startPoint y: 11, endPoint x: 187, endPoint y: 403, distance: 728.1
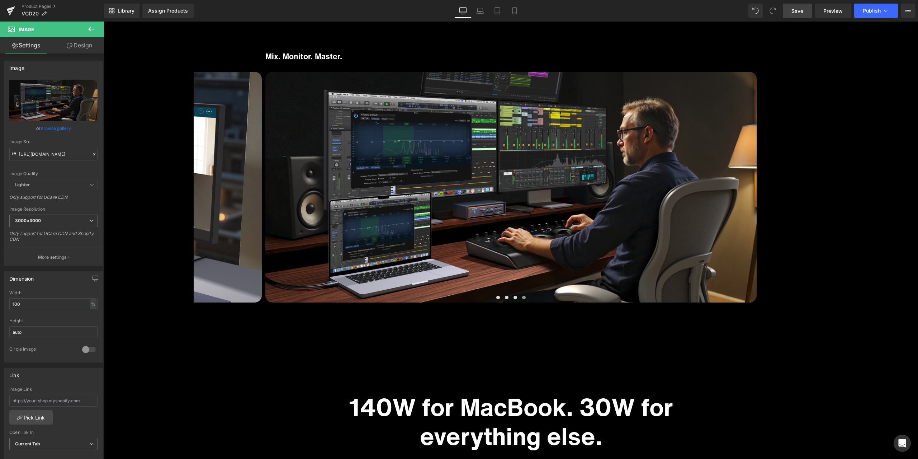
click at [800, 11] on span "Save" at bounding box center [798, 11] width 12 height 8
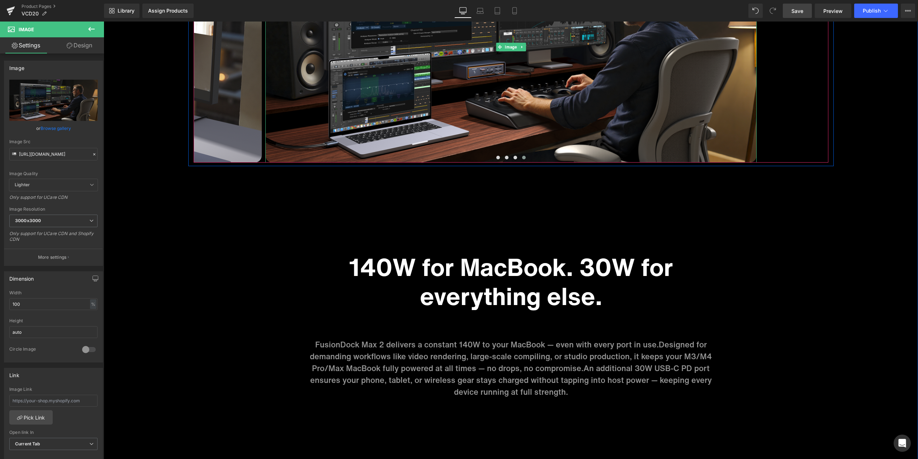
scroll to position [3247, 0]
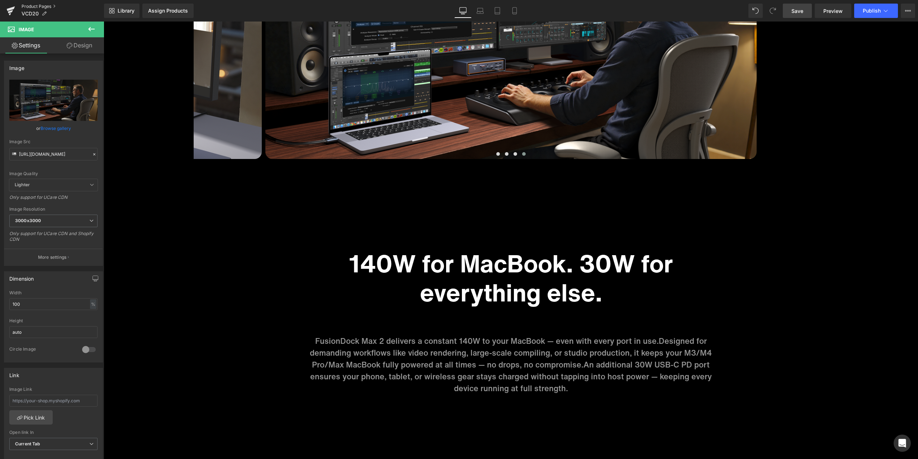
click at [43, 8] on link "Product Pages" at bounding box center [63, 7] width 83 height 6
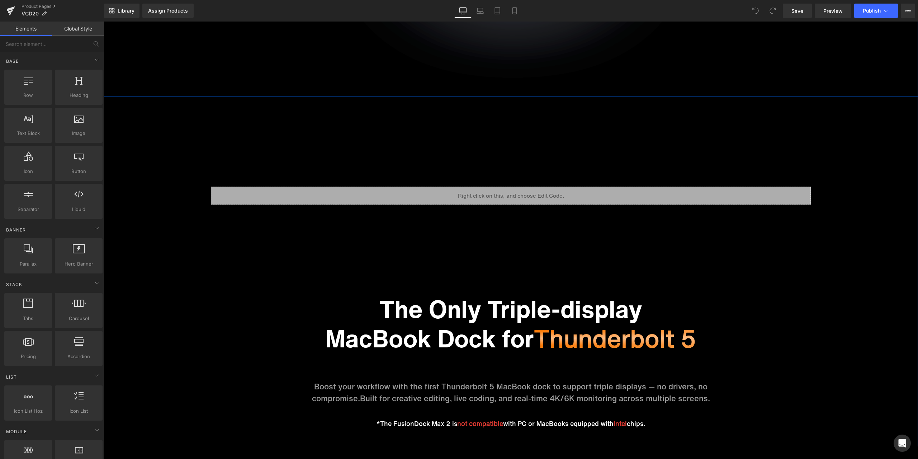
scroll to position [897, 0]
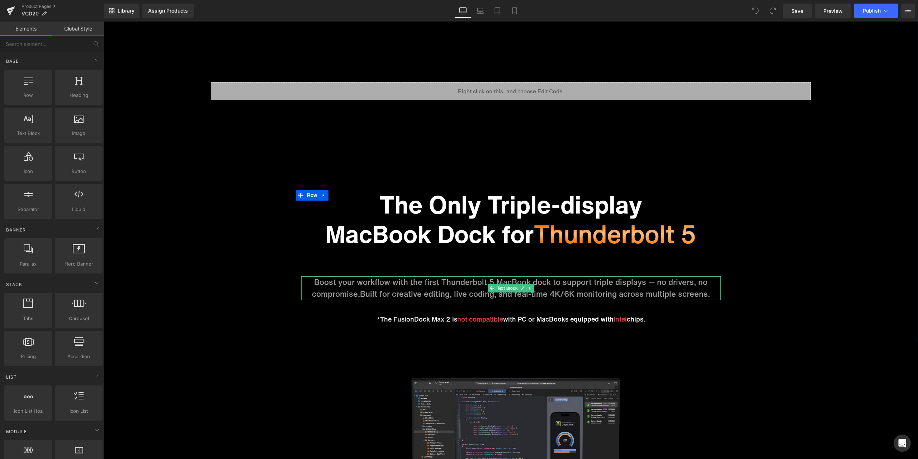
click at [401, 284] on p "Boost your workflow with the first Thunderbolt 5 MacBook dock to support triple…" at bounding box center [511, 288] width 420 height 24
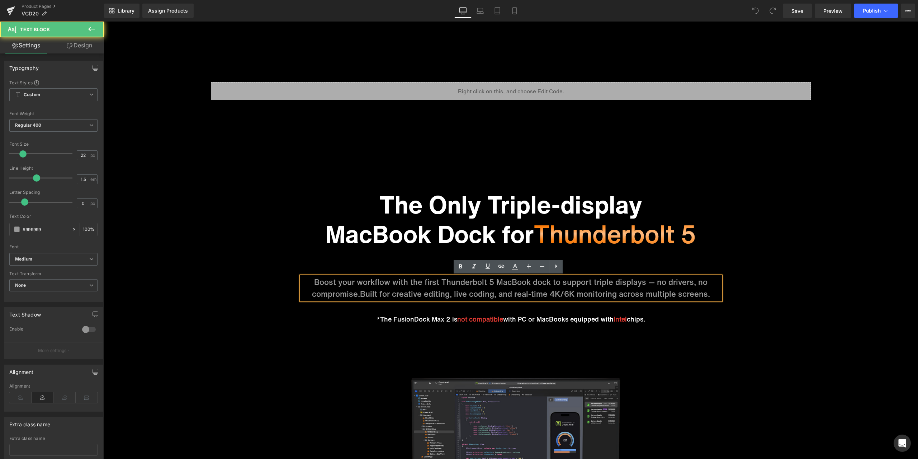
click at [387, 282] on p "Boost your workflow with the first Thunderbolt 5 MacBook dock to support triple…" at bounding box center [511, 288] width 420 height 24
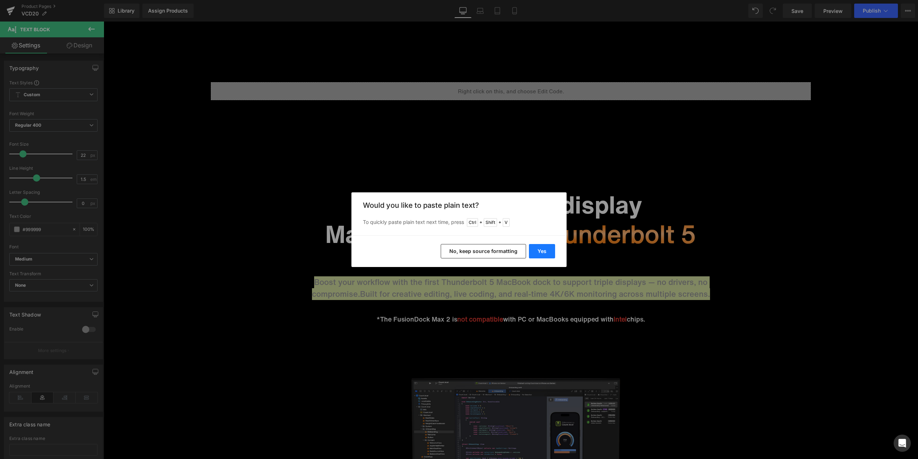
click at [542, 253] on button "Yes" at bounding box center [542, 251] width 26 height 14
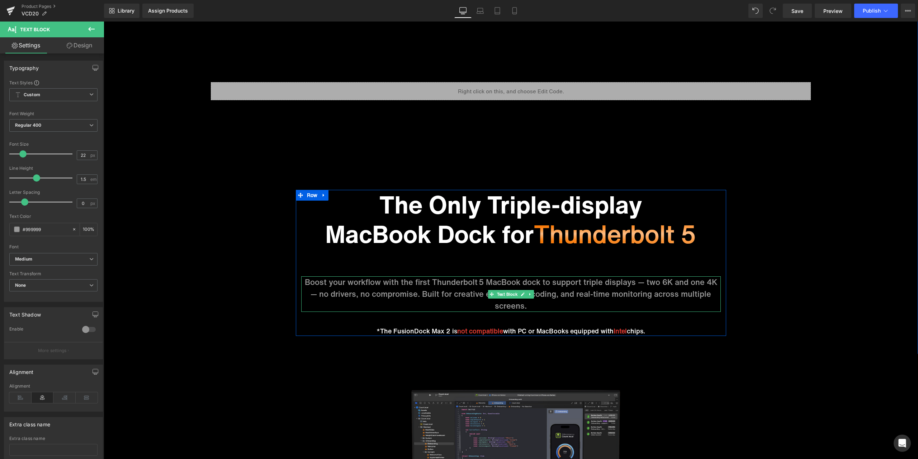
click at [556, 295] on p "Boost your workflow with the first Thunderbolt 5 MacBook dock to support triple…" at bounding box center [511, 294] width 420 height 36
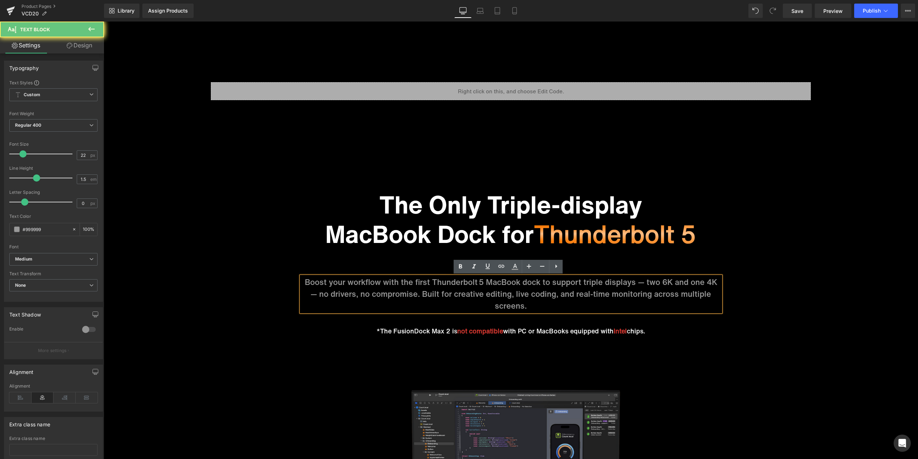
click at [630, 290] on p "Boost your workflow with the first Thunderbolt 5 MacBook dock to support triple…" at bounding box center [511, 294] width 420 height 36
click at [639, 283] on p "Boost your workflow with the first Thunderbolt 5 MacBook dock to support triple…" at bounding box center [511, 294] width 420 height 36
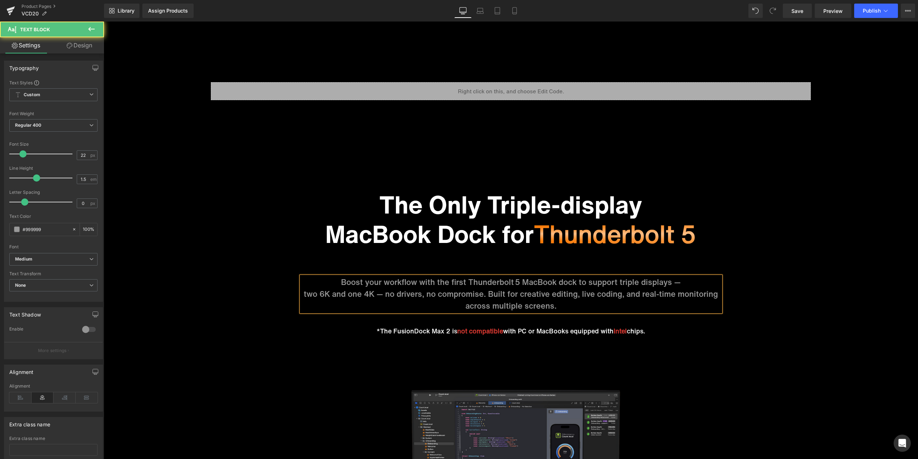
click at [580, 293] on p "two 6K and one 4K — no drivers, no compromise. Built for creative editing, live…" at bounding box center [511, 300] width 420 height 24
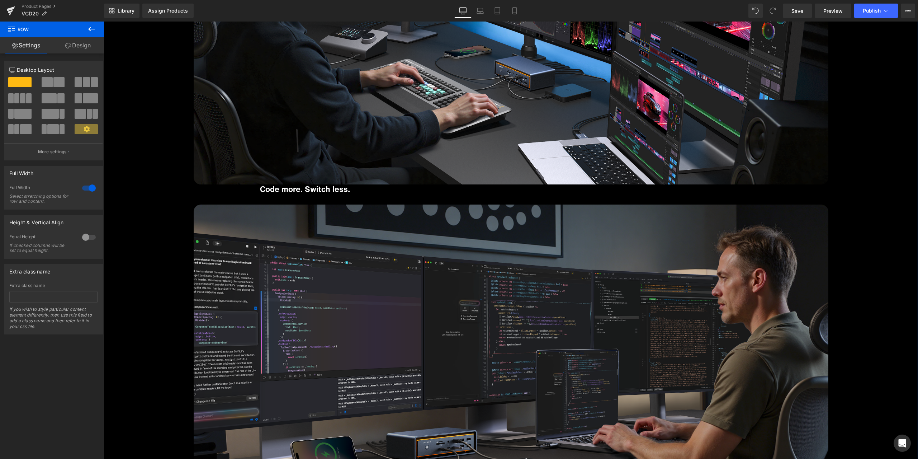
scroll to position [3444, 0]
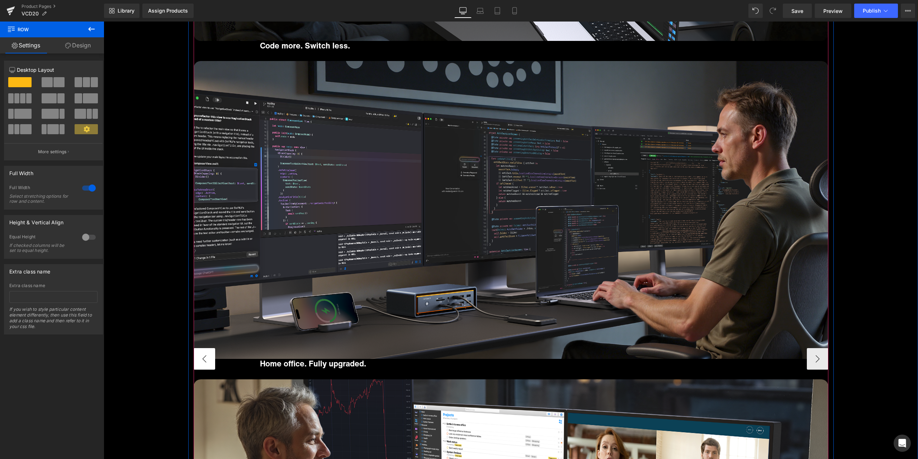
click at [199, 356] on button "‹" at bounding box center [205, 359] width 22 height 22
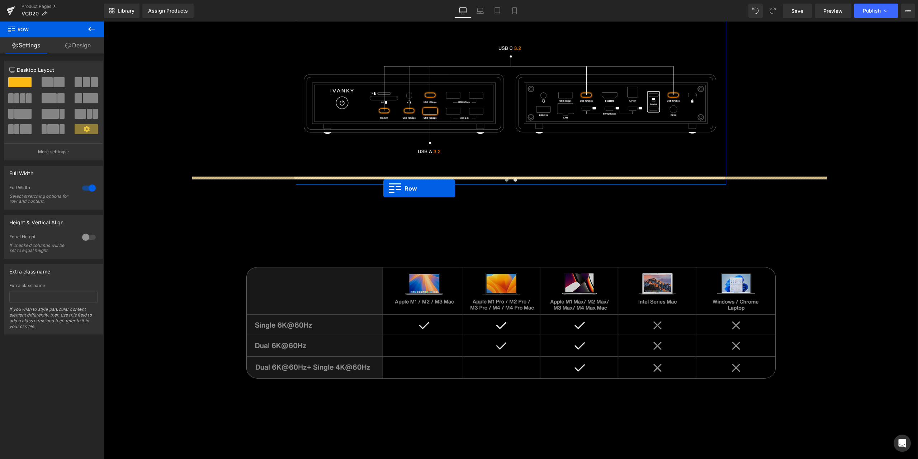
scroll to position [4269, 0]
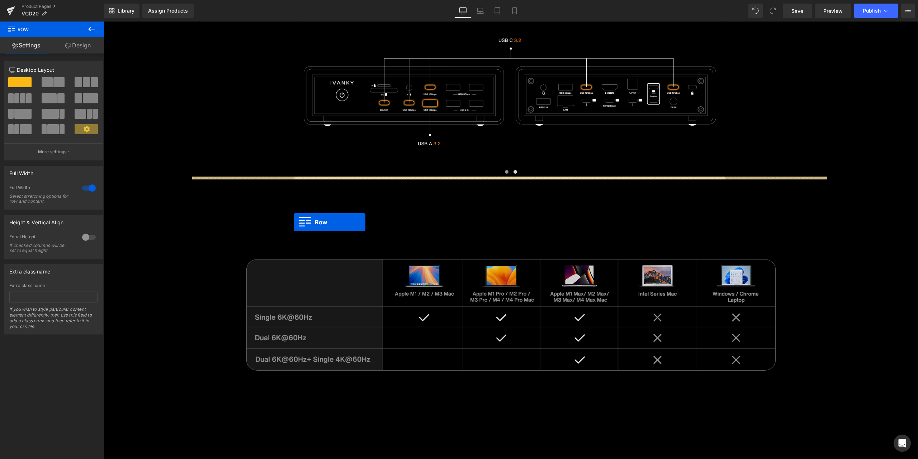
drag, startPoint x: 220, startPoint y: 191, endPoint x: 294, endPoint y: 222, distance: 80.0
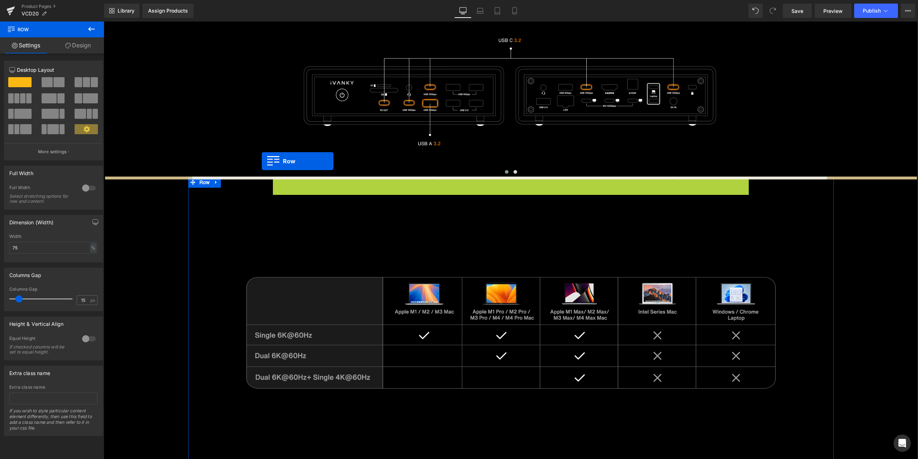
drag, startPoint x: 289, startPoint y: 182, endPoint x: 262, endPoint y: 161, distance: 34.2
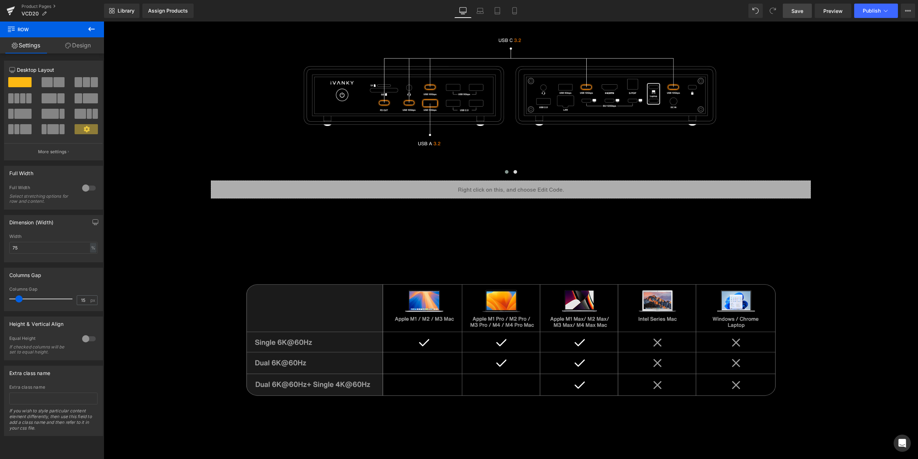
click at [804, 14] on link "Save" at bounding box center [797, 11] width 29 height 14
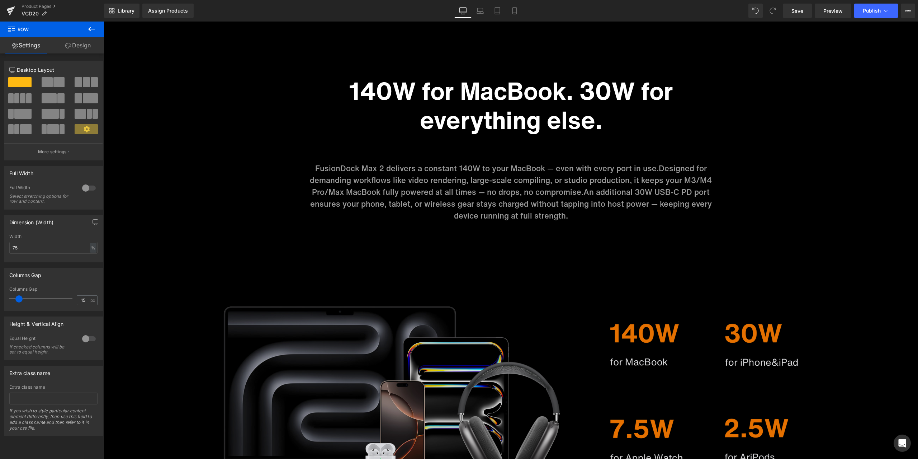
scroll to position [3390, 0]
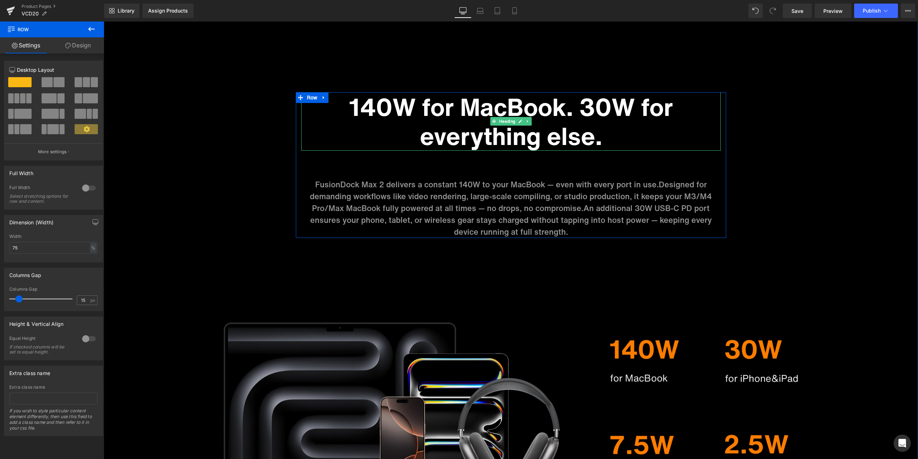
click at [578, 104] on h1 "140W for MacBook. 30W for everything else." at bounding box center [511, 121] width 420 height 58
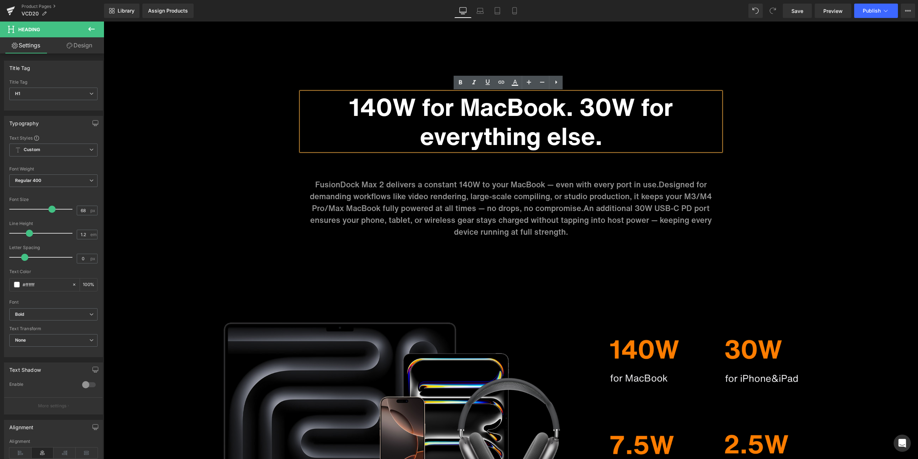
click at [578, 107] on h1 "140W for MacBook. 30W for everything else." at bounding box center [511, 121] width 420 height 58
click at [754, 185] on div "Image Work bigger. Work cleaner. Heading Row Image Code more. Switch less. Head…" at bounding box center [511, 337] width 815 height 2009
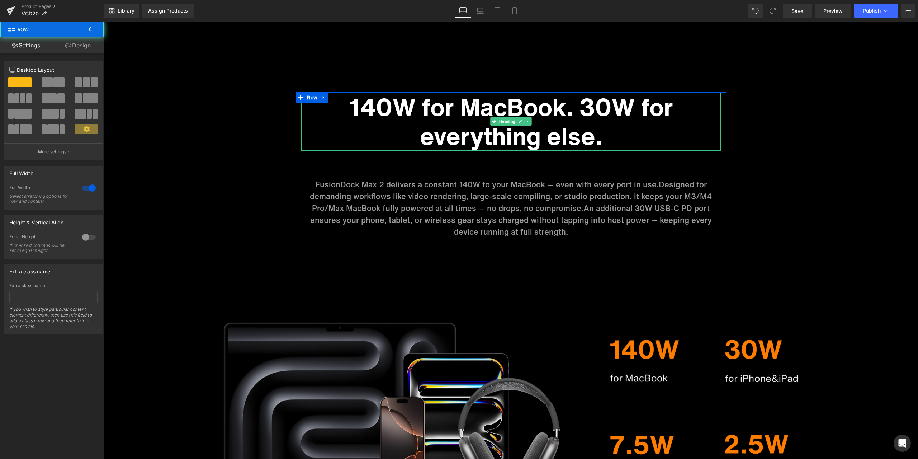
click at [569, 104] on h1 "140W for MacBook. 30W for everything else." at bounding box center [511, 121] width 420 height 58
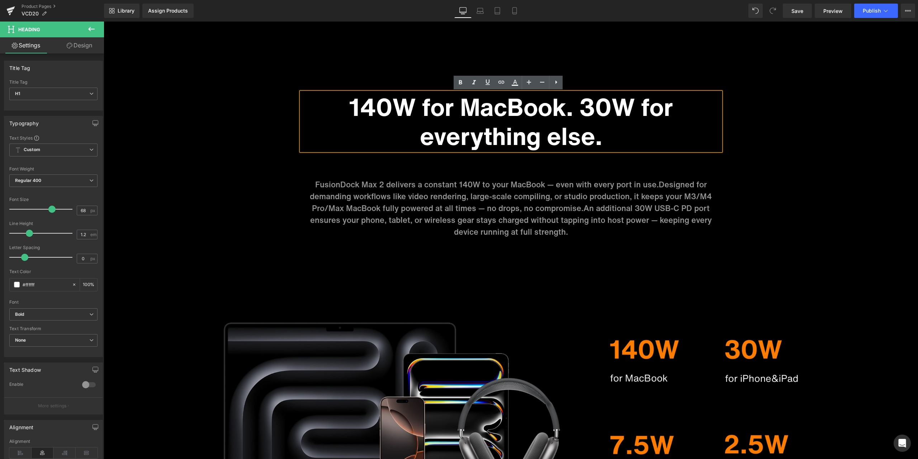
click at [582, 103] on h1 "140W for MacBook. 30W for everything else." at bounding box center [511, 121] width 420 height 58
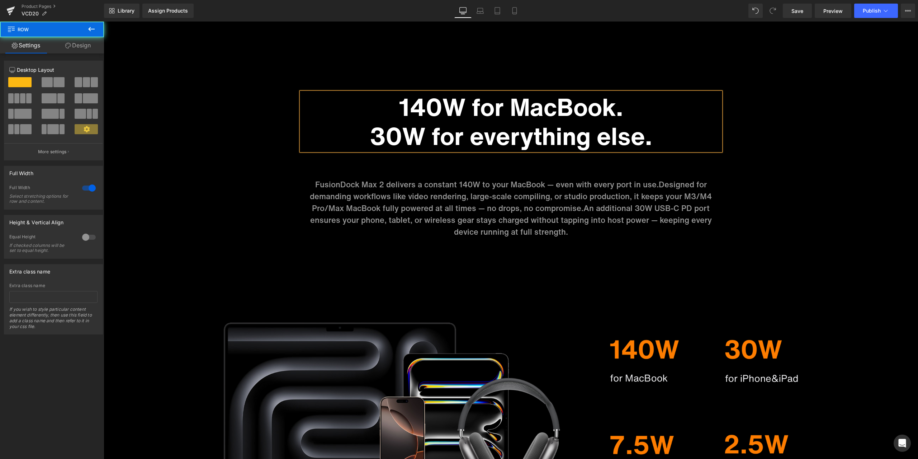
click at [751, 161] on div "Image Work bigger. Work cleaner. Heading Row Image Code more. Switch less. Head…" at bounding box center [511, 337] width 815 height 2009
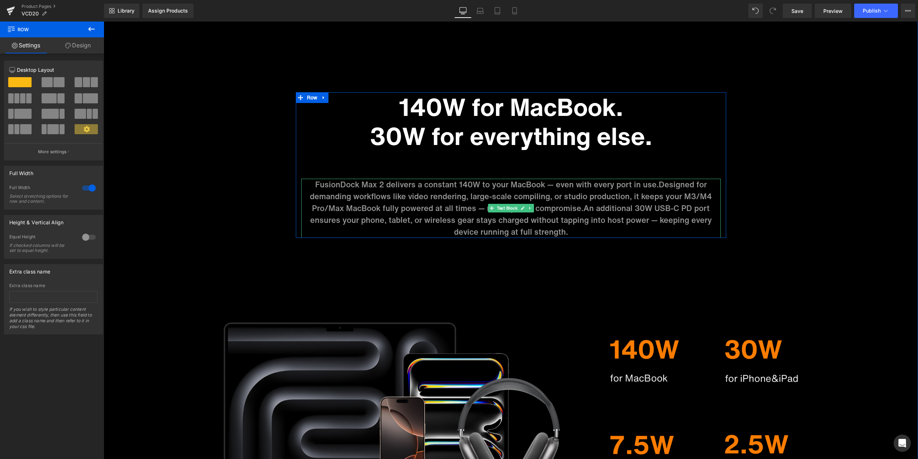
click at [385, 203] on span "Designed for demanding workflows like video rendering, large-scale compiling, o…" at bounding box center [511, 196] width 402 height 35
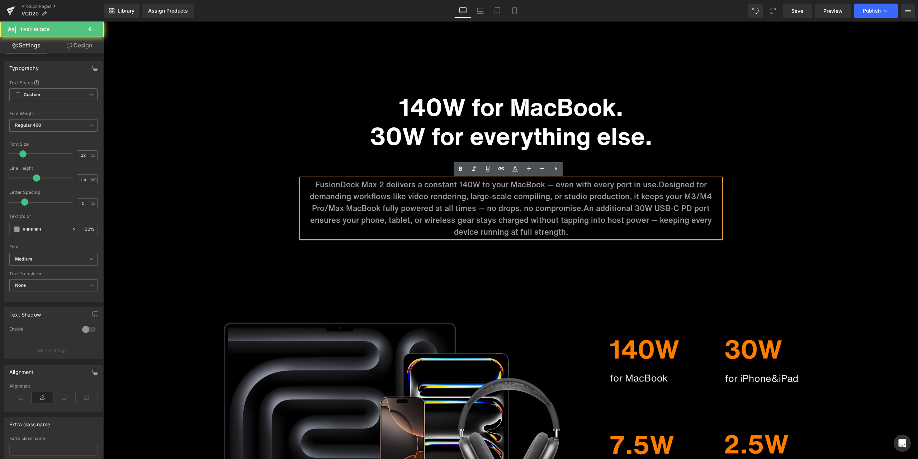
click at [369, 199] on span "Designed for demanding workflows like video rendering, large-scale compiling, o…" at bounding box center [511, 196] width 402 height 35
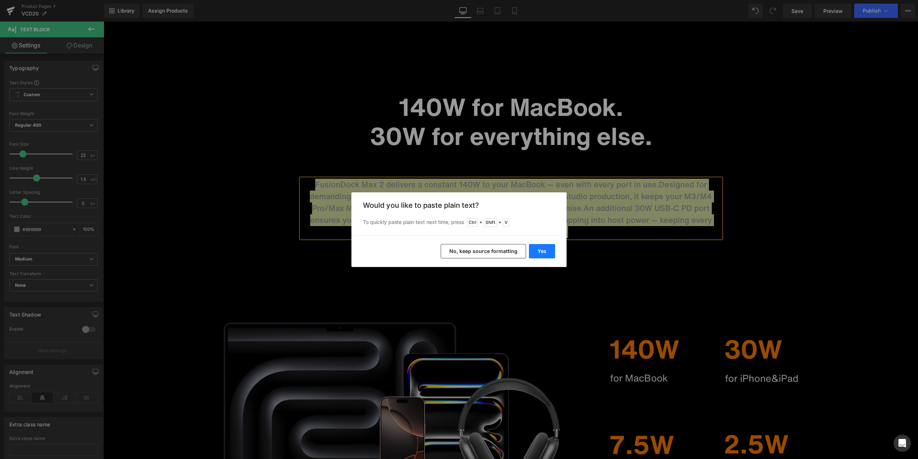
click at [549, 248] on button "Yes" at bounding box center [542, 251] width 26 height 14
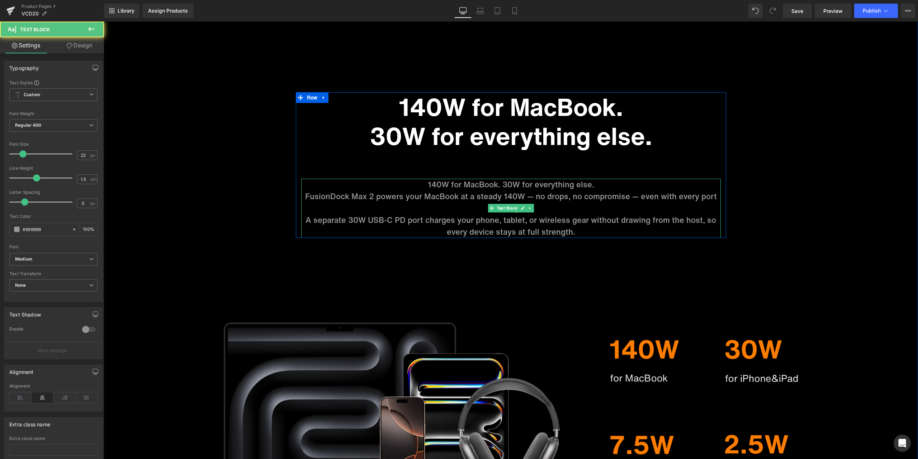
click at [474, 213] on p "FusionDock Max 2 powers your MacBook at a steady 140W — no drops, no compromise…" at bounding box center [511, 203] width 420 height 24
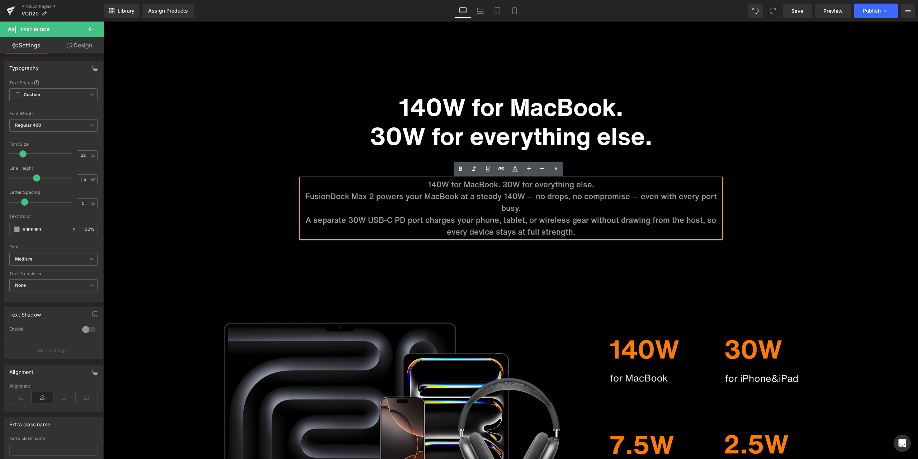
click at [303, 196] on p "FusionDock Max 2 powers your MacBook at a steady 140W — no drops, no compromise…" at bounding box center [511, 203] width 420 height 24
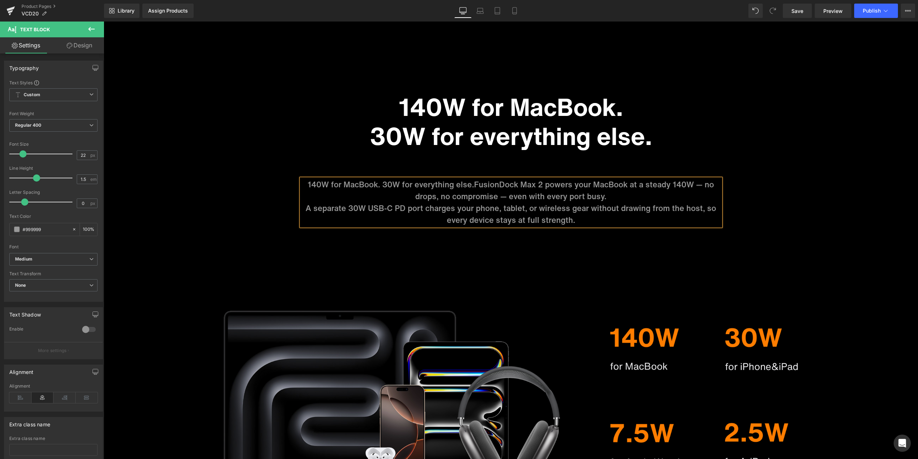
click at [413, 199] on p "140W for MacBook. 30W for everything else. FusionDock Max 2 powers your MacBook…" at bounding box center [511, 191] width 420 height 24
click at [305, 206] on p "A separate 30W USB-C PD port charges your phone, tablet, or wireless gear witho…" at bounding box center [511, 214] width 420 height 24
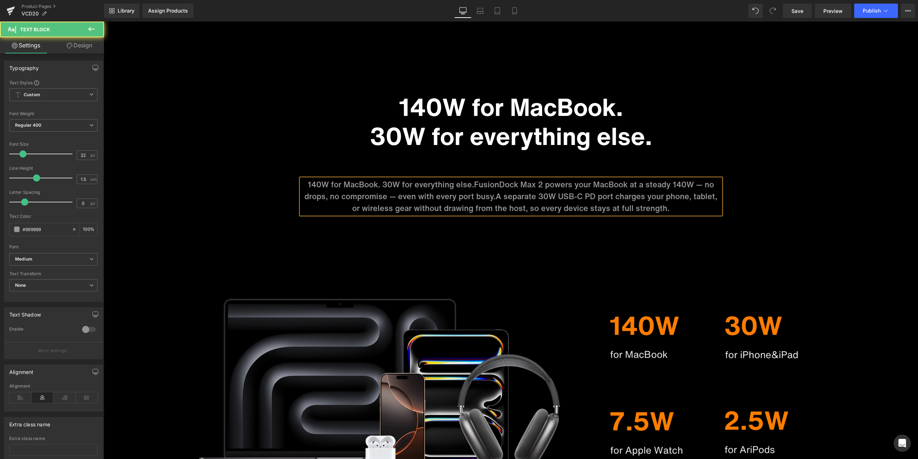
click at [353, 209] on span "A separate 30W USB-C PD port charges your phone, tablet, or wireless gear witho…" at bounding box center [534, 202] width 365 height 23
click at [760, 161] on div "Image Work bigger. Work cleaner. Heading Row Image Code more. Switch less. Head…" at bounding box center [511, 326] width 815 height 1986
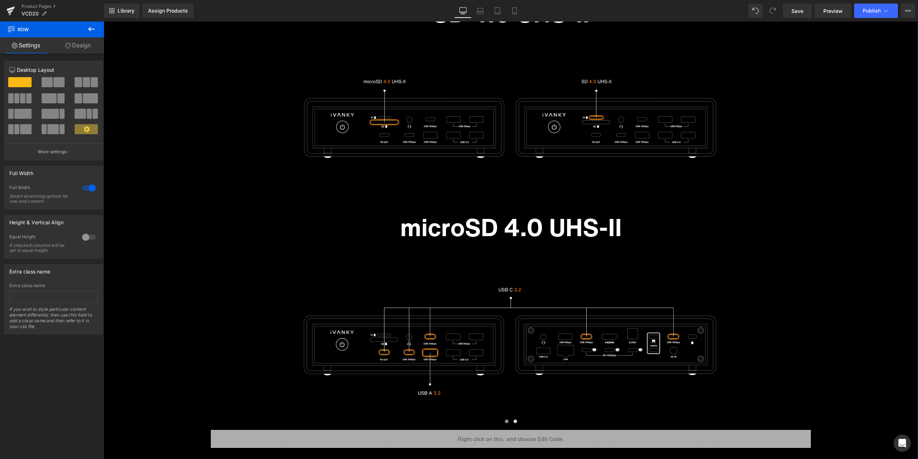
scroll to position [3803, 0]
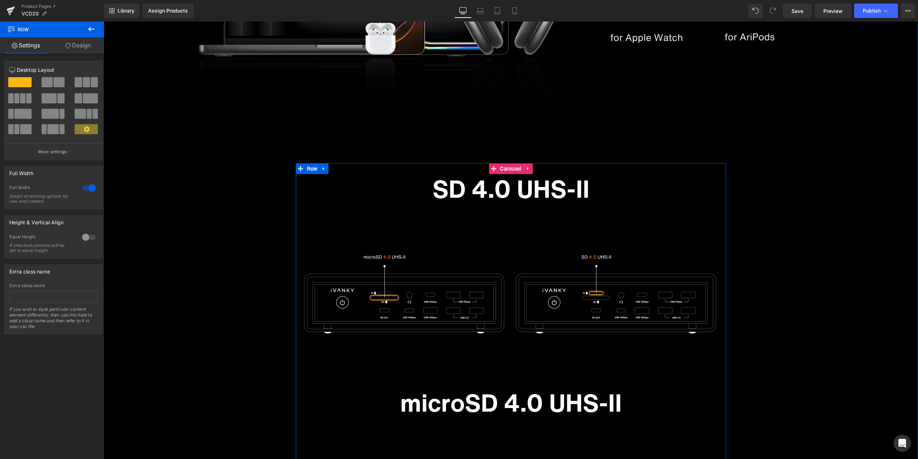
click at [296, 389] on button "‹" at bounding box center [285, 388] width 22 height 22
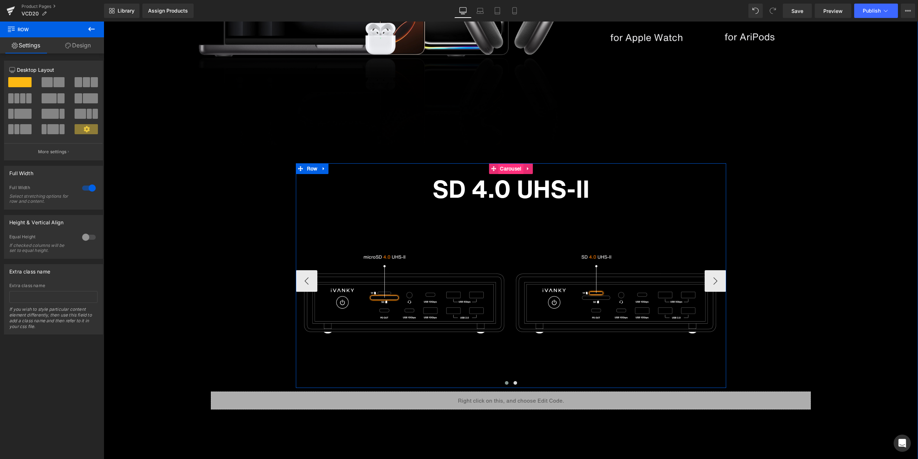
click at [506, 170] on span "Carousel" at bounding box center [510, 168] width 25 height 11
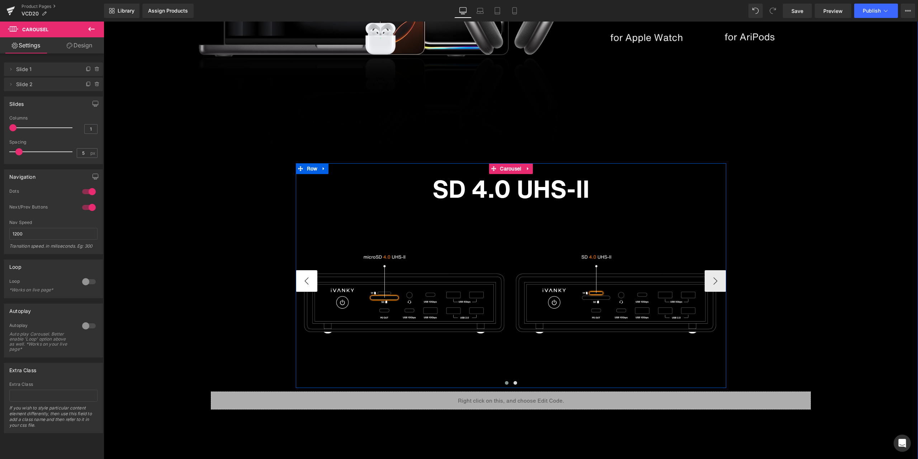
click at [310, 280] on button "‹" at bounding box center [307, 281] width 22 height 22
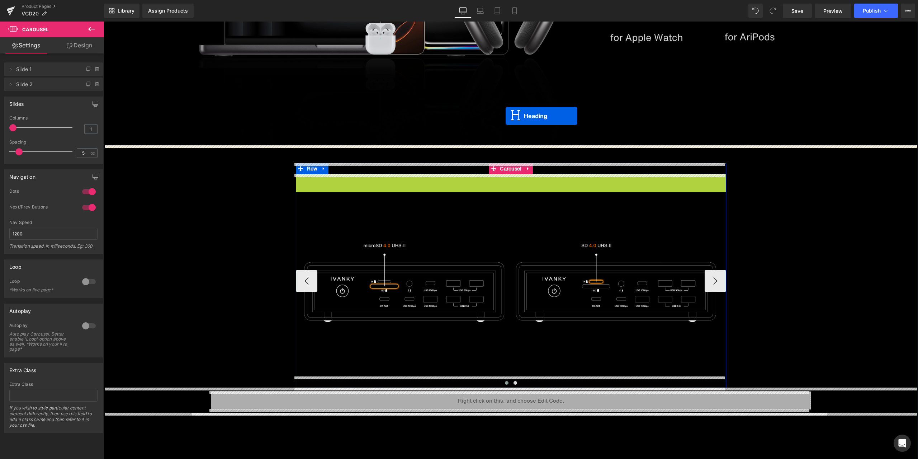
drag, startPoint x: 506, startPoint y: 189, endPoint x: 506, endPoint y: 116, distance: 73.2
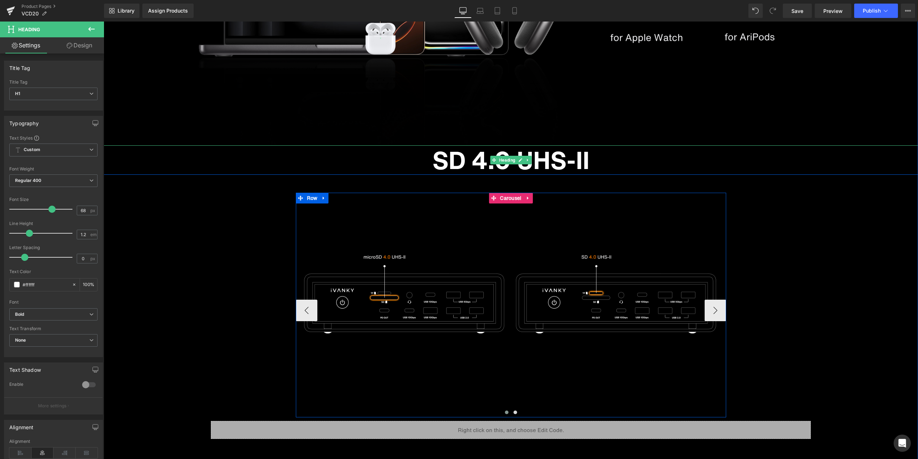
click at [470, 155] on h1 "SD 4.0 UHS-II" at bounding box center [511, 159] width 815 height 29
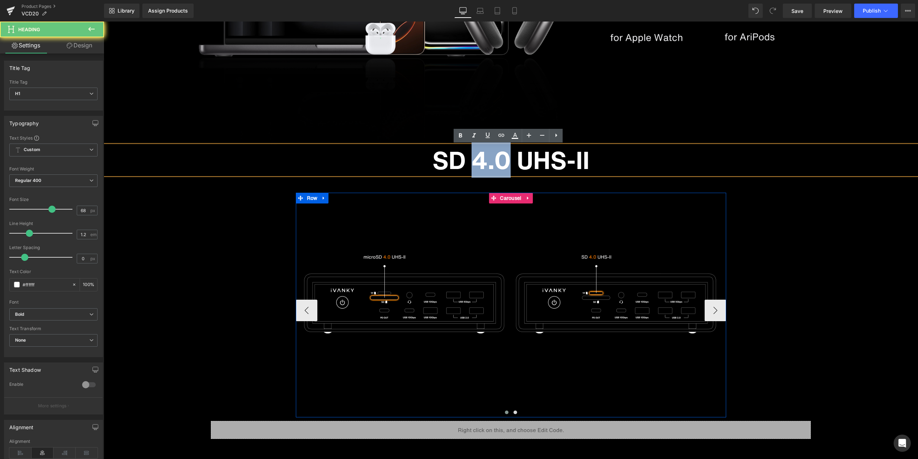
click at [470, 155] on h1 "SD 4.0 UHS-II" at bounding box center [511, 159] width 815 height 29
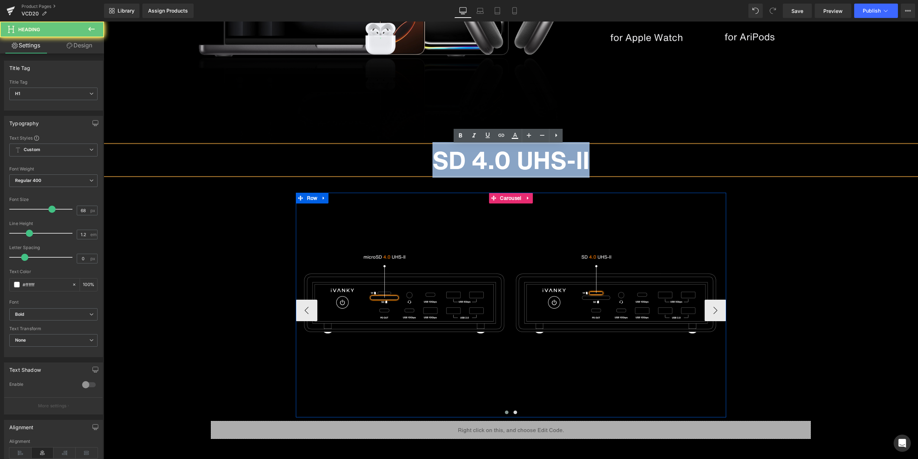
click at [470, 155] on h1 "SD 4.0 UHS-II" at bounding box center [511, 159] width 815 height 29
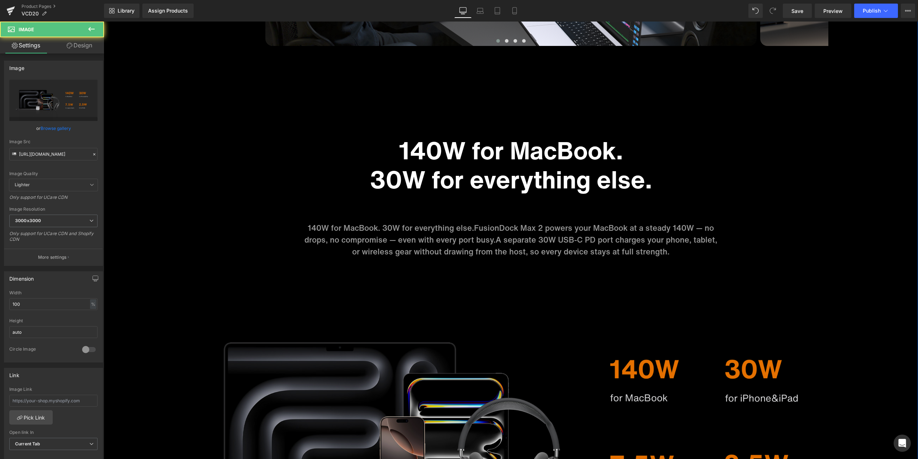
scroll to position [3229, 0]
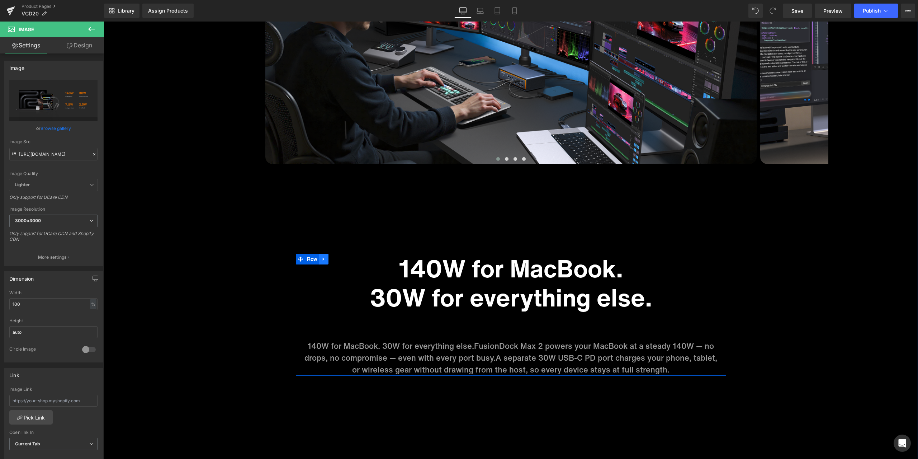
click at [323, 260] on icon at bounding box center [323, 258] width 5 height 5
click at [331, 257] on icon at bounding box center [333, 259] width 5 height 5
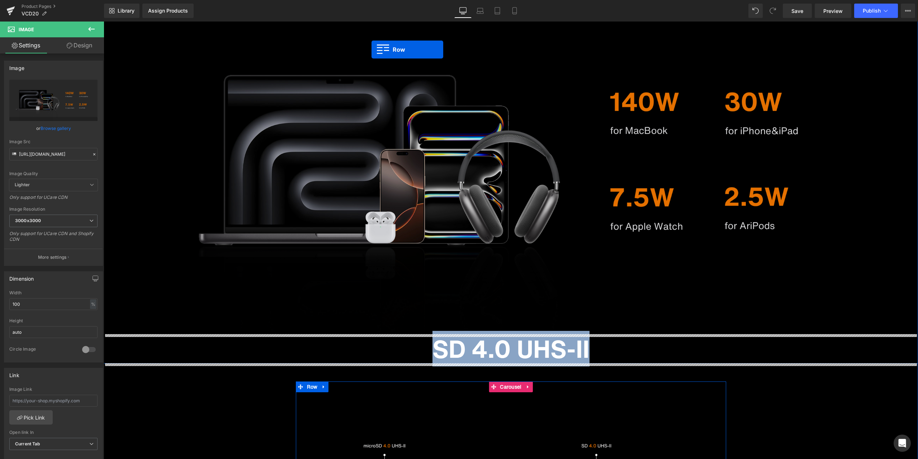
scroll to position [3752, 0]
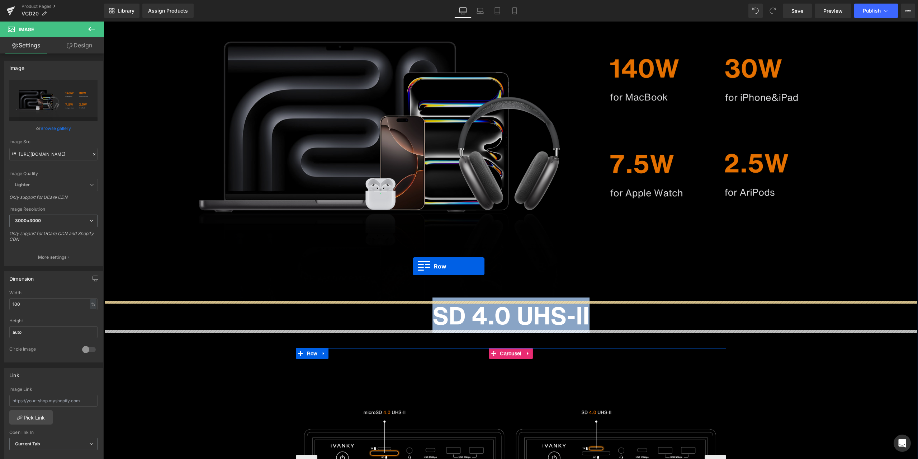
drag, startPoint x: 311, startPoint y: 94, endPoint x: 413, endPoint y: 266, distance: 200.0
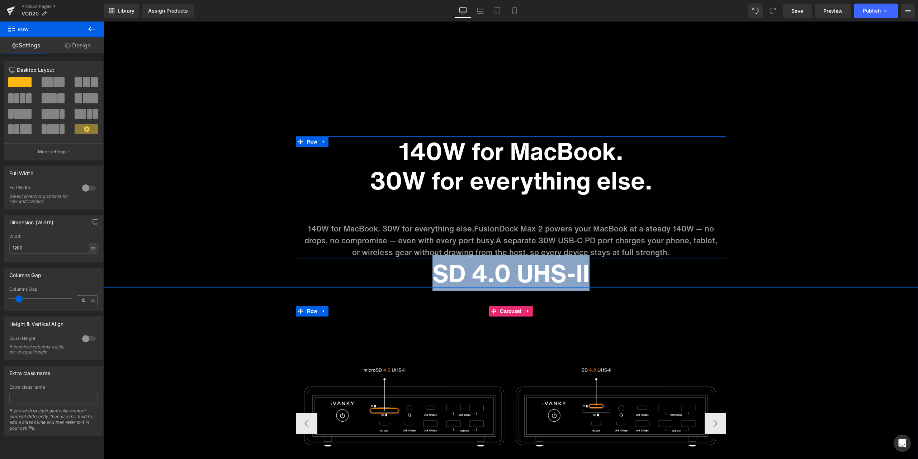
scroll to position [3899, 0]
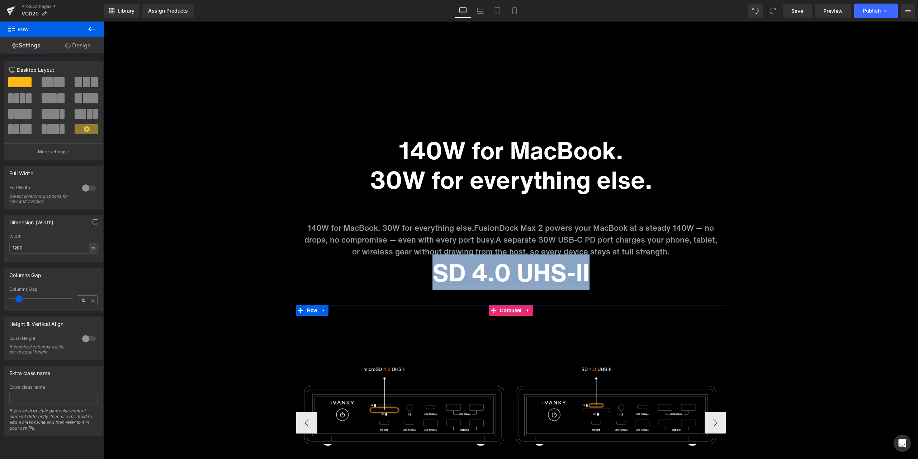
click at [411, 284] on h1 "SD 4.0 UHS-II" at bounding box center [511, 272] width 815 height 29
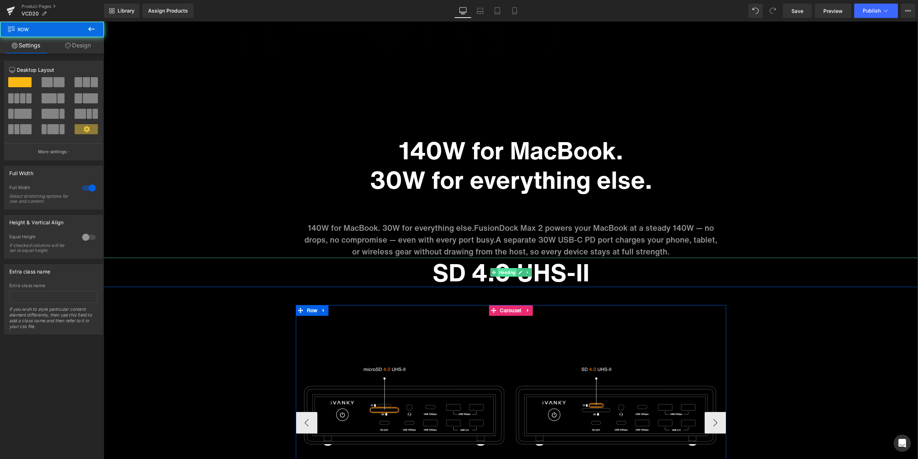
click at [508, 272] on span "Heading" at bounding box center [507, 272] width 19 height 9
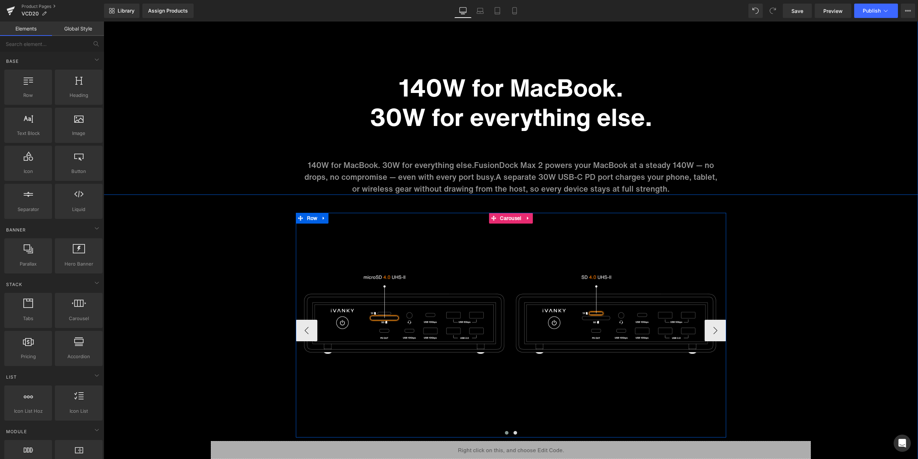
scroll to position [4006, 0]
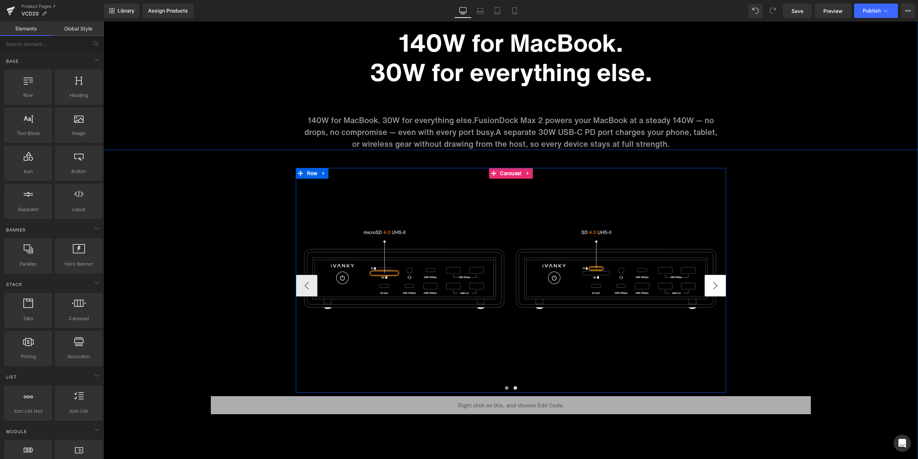
click at [711, 286] on button "›" at bounding box center [716, 286] width 22 height 22
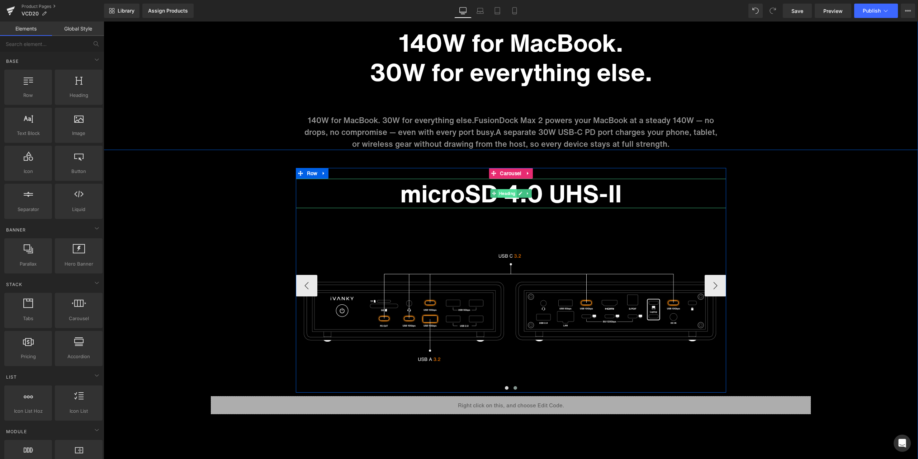
click at [509, 196] on span "Heading" at bounding box center [507, 193] width 19 height 9
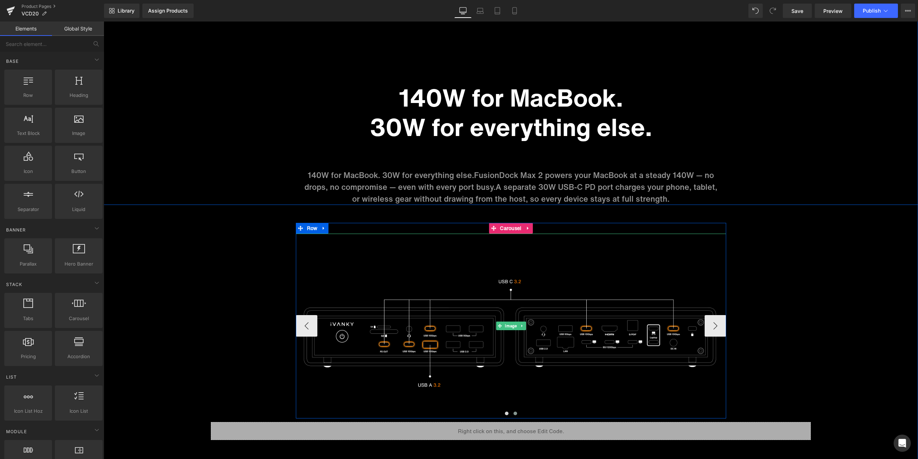
scroll to position [3863, 0]
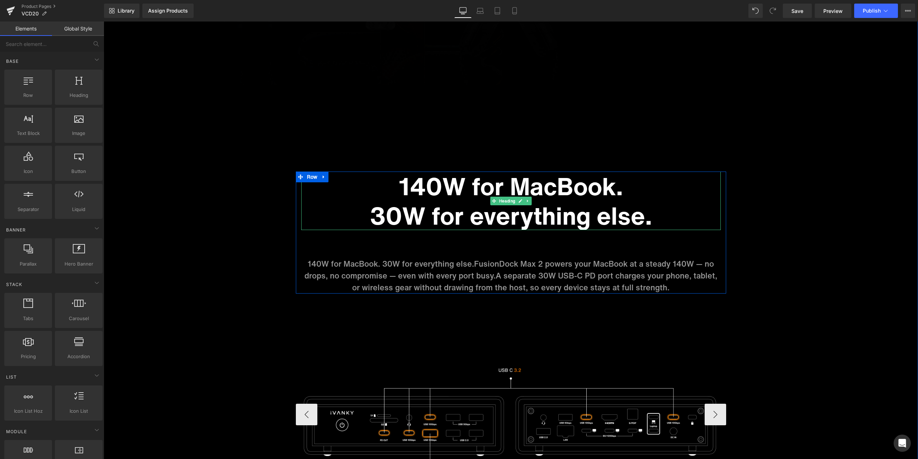
click at [443, 189] on h1 "140W for MacBook." at bounding box center [511, 185] width 420 height 29
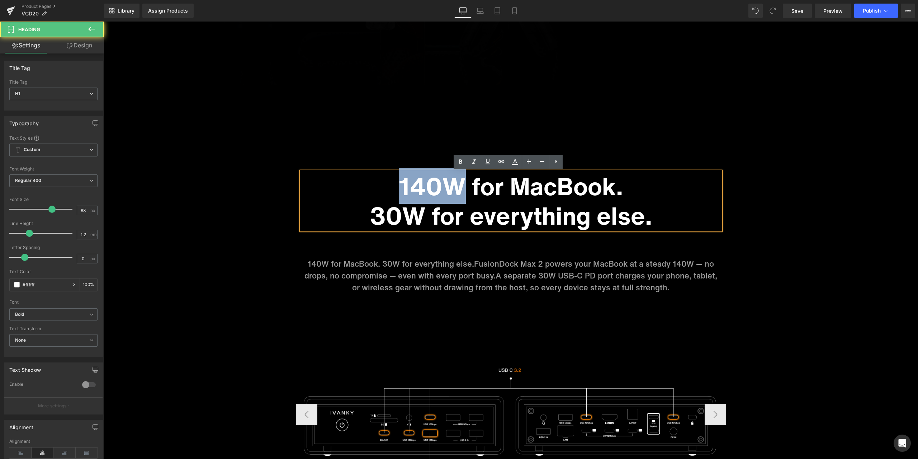
click at [443, 189] on h1 "140W for MacBook." at bounding box center [511, 185] width 420 height 29
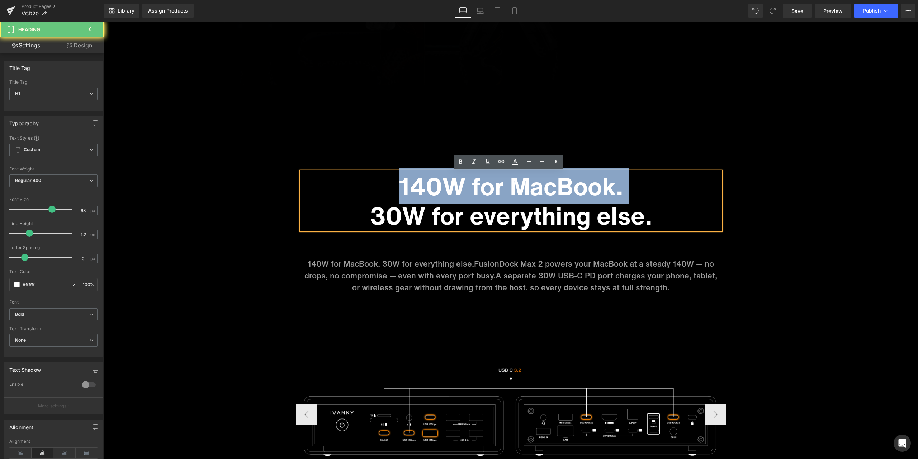
click at [443, 189] on h1 "140W for MacBook." at bounding box center [511, 185] width 420 height 29
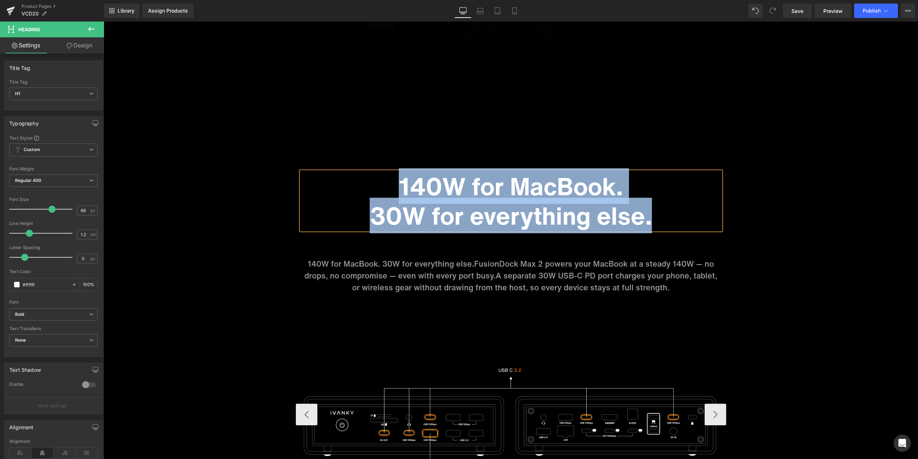
paste div
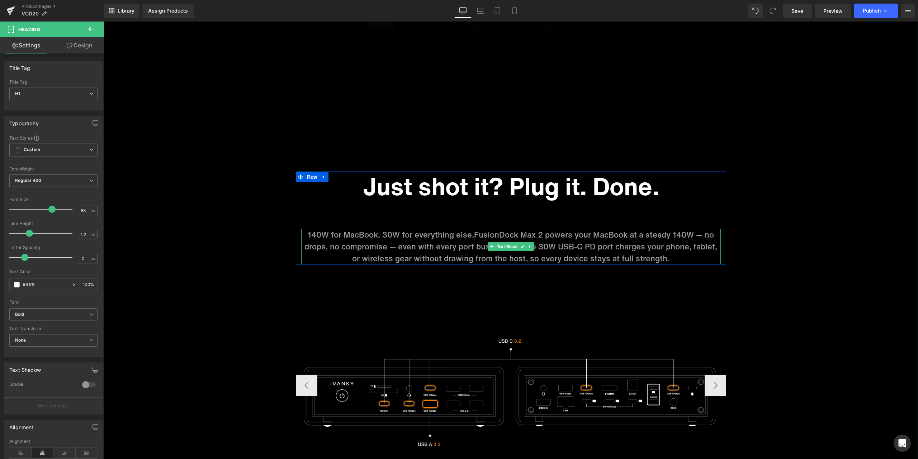
click at [424, 242] on span "FusionDock Max 2 powers your MacBook at a steady 140W — no drops, no compromise…" at bounding box center [510, 240] width 410 height 23
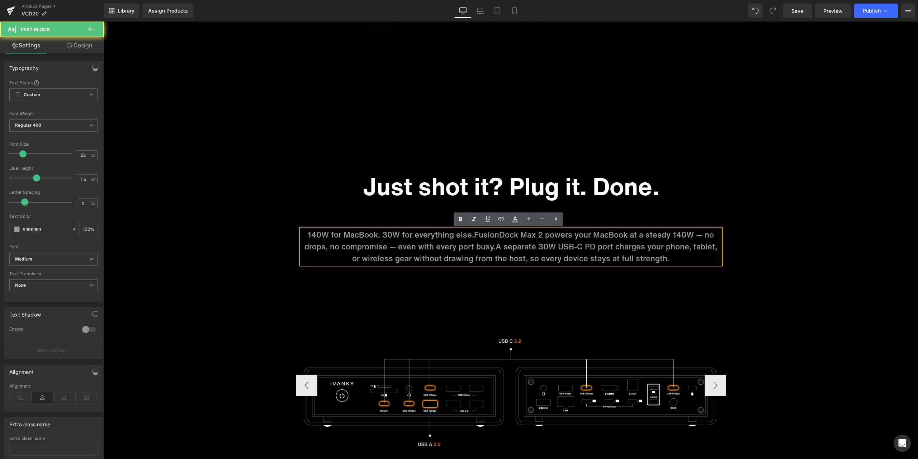
click at [411, 241] on span "FusionDock Max 2 powers your MacBook at a steady 140W — no drops, no compromise…" at bounding box center [510, 240] width 410 height 23
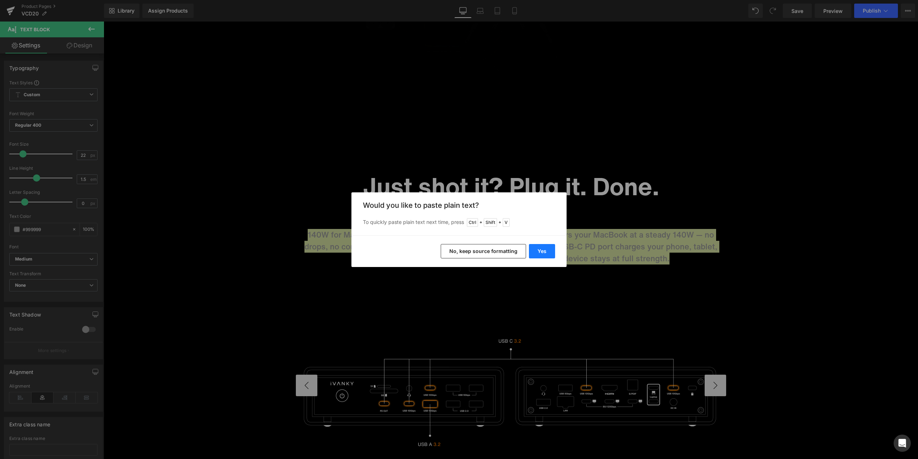
click at [545, 250] on button "Yes" at bounding box center [542, 251] width 26 height 14
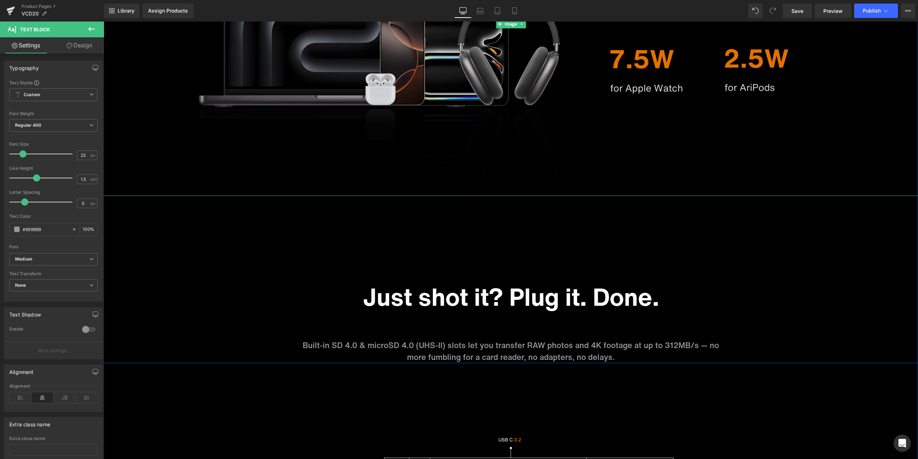
scroll to position [3755, 0]
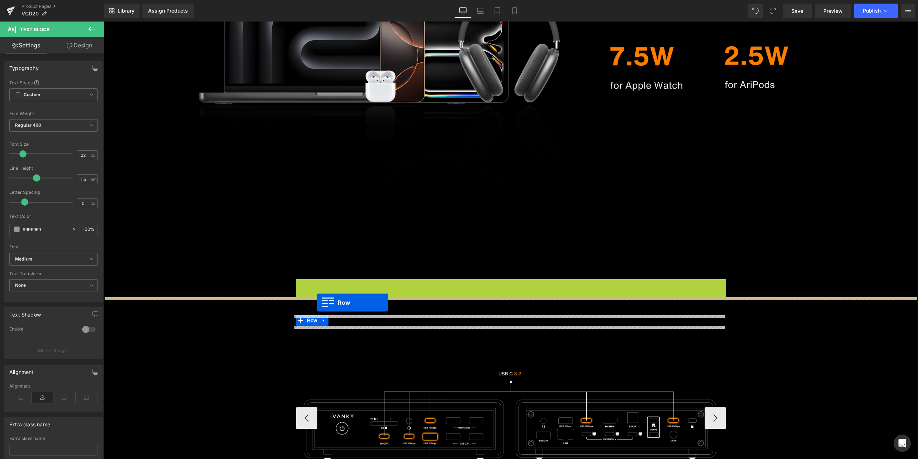
drag, startPoint x: 310, startPoint y: 285, endPoint x: 317, endPoint y: 302, distance: 18.7
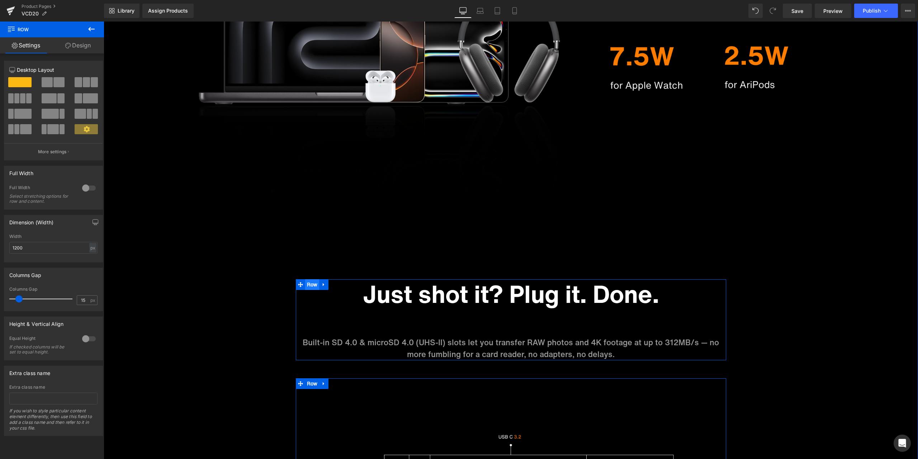
click at [307, 283] on span "Row" at bounding box center [312, 284] width 14 height 11
click at [82, 46] on link "Design" at bounding box center [78, 45] width 52 height 16
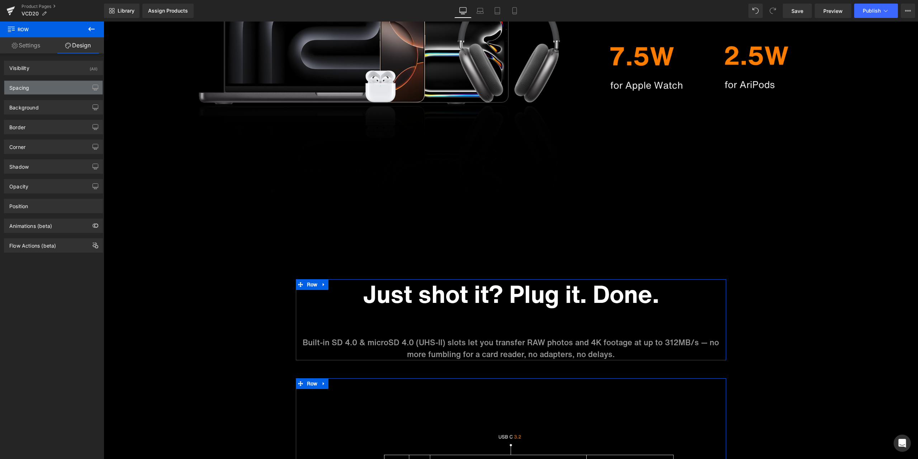
click at [61, 92] on div "Spacing" at bounding box center [53, 88] width 98 height 14
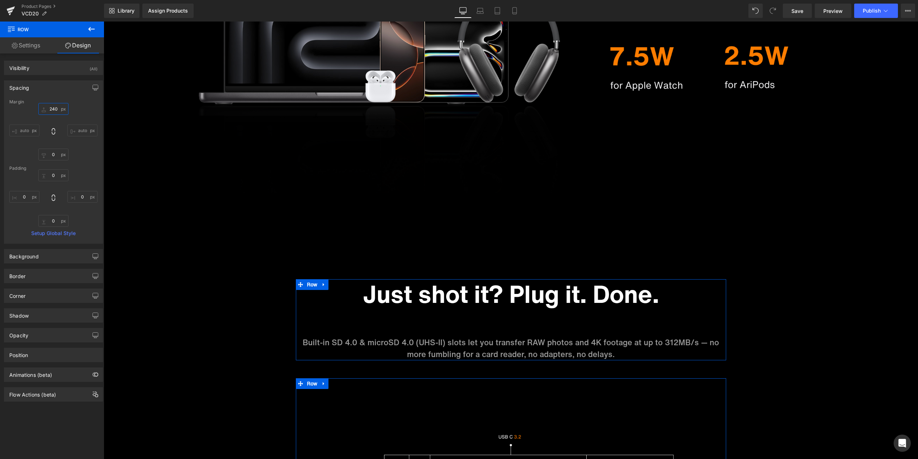
click at [58, 110] on input "240" at bounding box center [53, 109] width 30 height 12
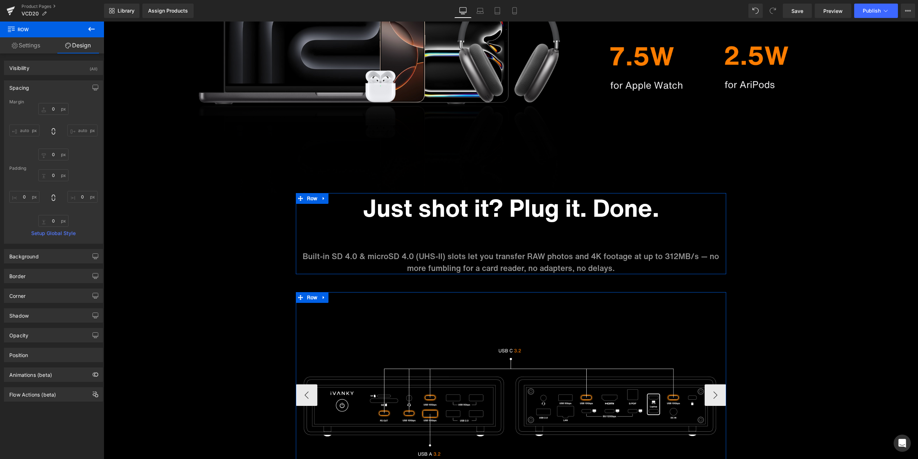
click at [83, 109] on div "0 auto 0 auto" at bounding box center [53, 131] width 88 height 57
click at [55, 107] on input "0" at bounding box center [53, 109] width 30 height 12
type input "50"
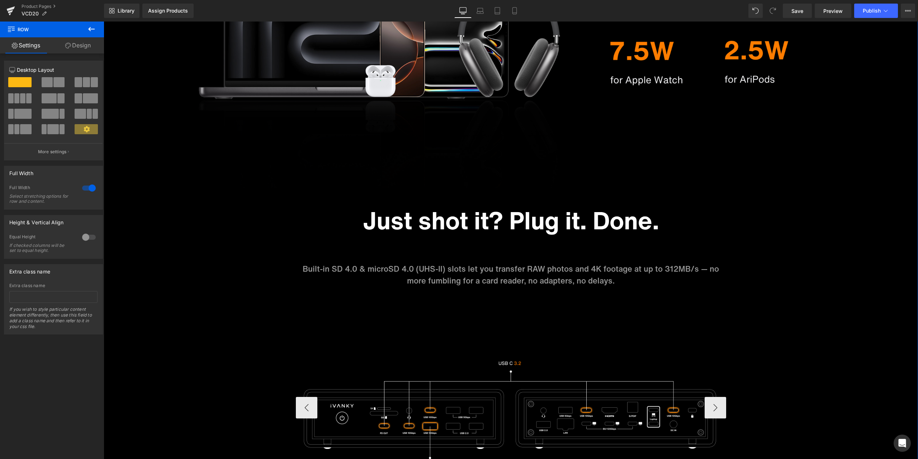
scroll to position [3791, 0]
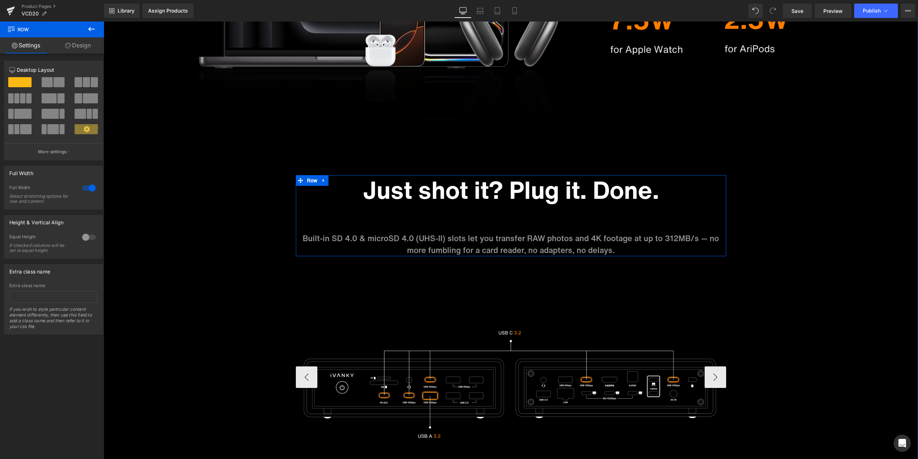
click at [322, 183] on link at bounding box center [323, 180] width 9 height 11
click at [331, 180] on icon at bounding box center [333, 180] width 5 height 5
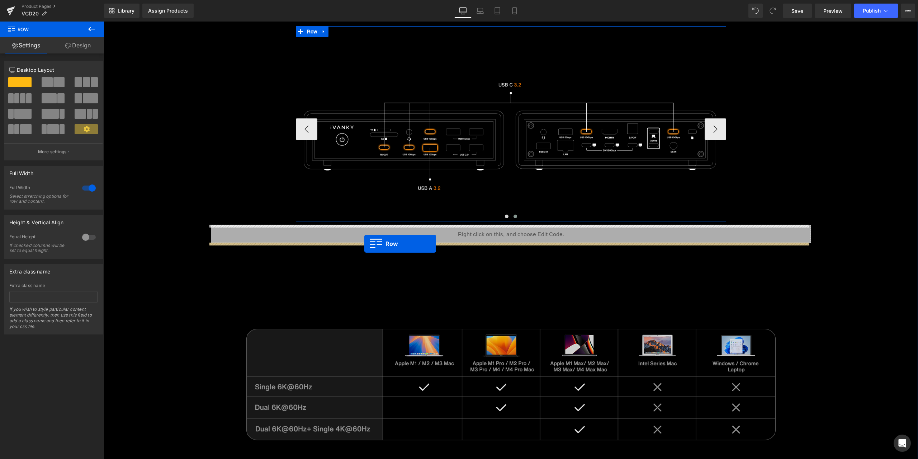
scroll to position [4078, 0]
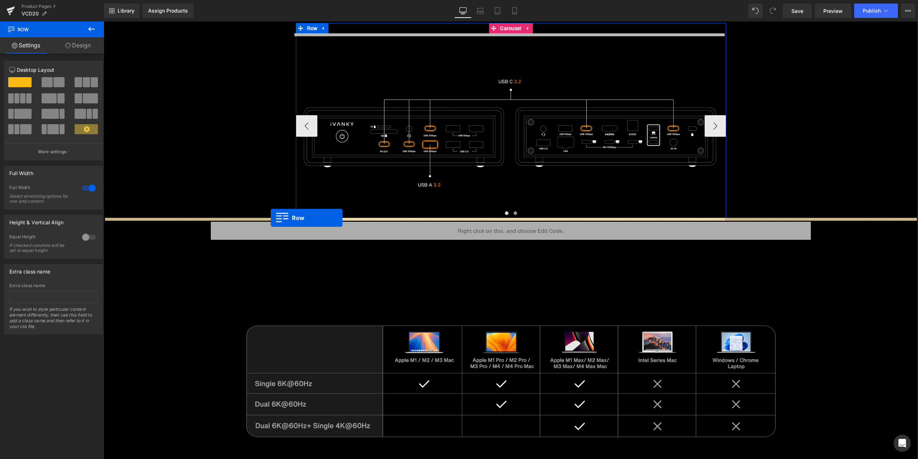
drag, startPoint x: 310, startPoint y: 278, endPoint x: 271, endPoint y: 218, distance: 71.8
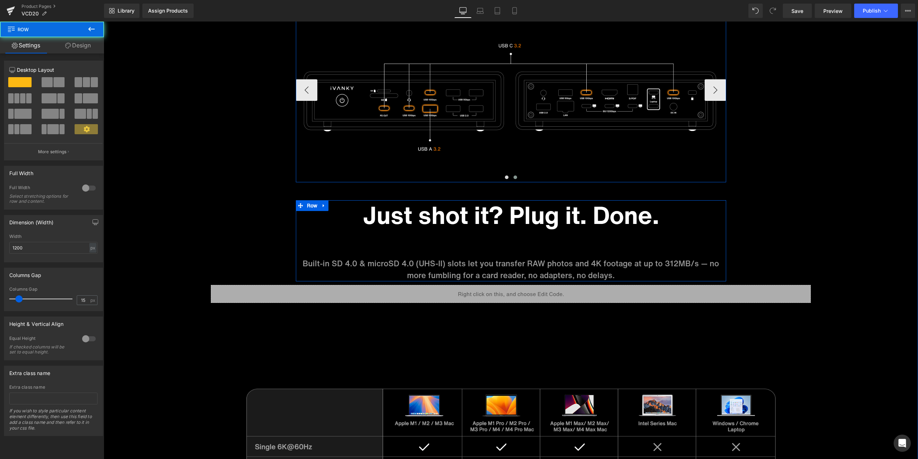
scroll to position [4042, 0]
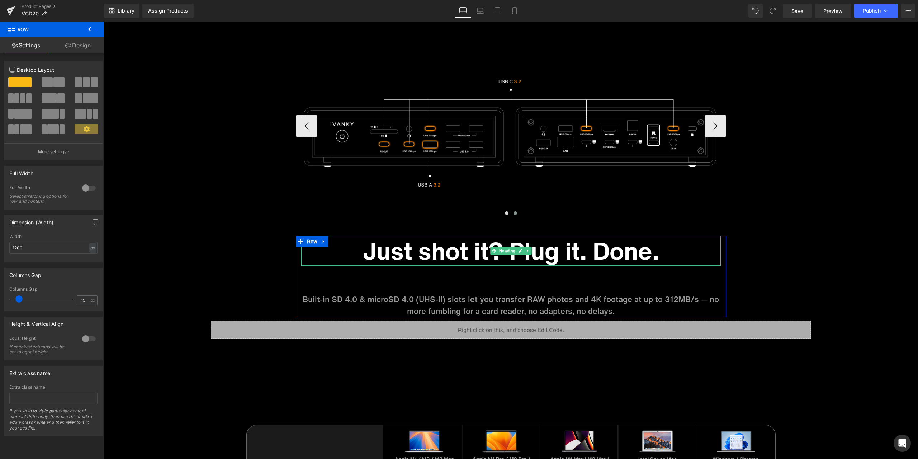
click at [455, 256] on h1 "Just shot it? Plug it. Done." at bounding box center [511, 250] width 420 height 29
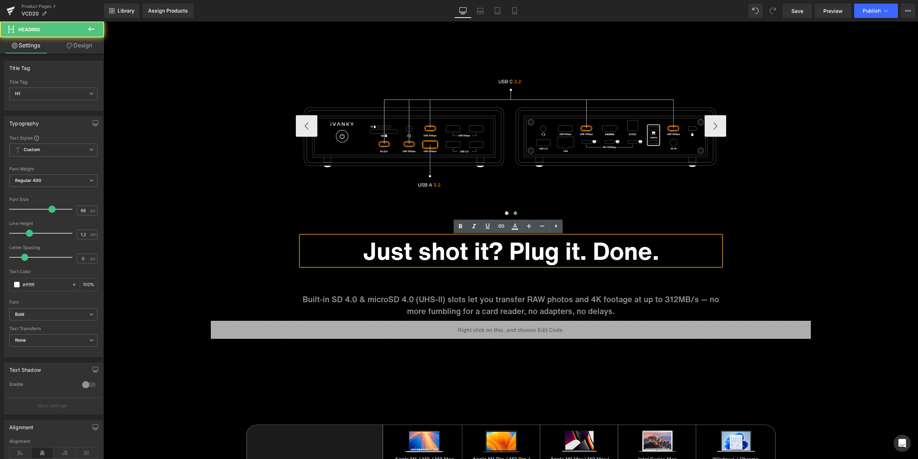
click at [454, 251] on h1 "Just shot it? Plug it. Done." at bounding box center [511, 250] width 420 height 29
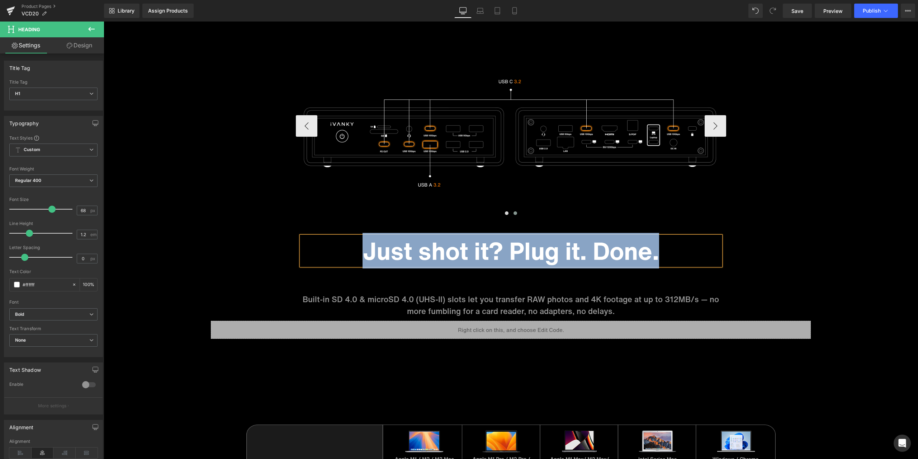
paste div
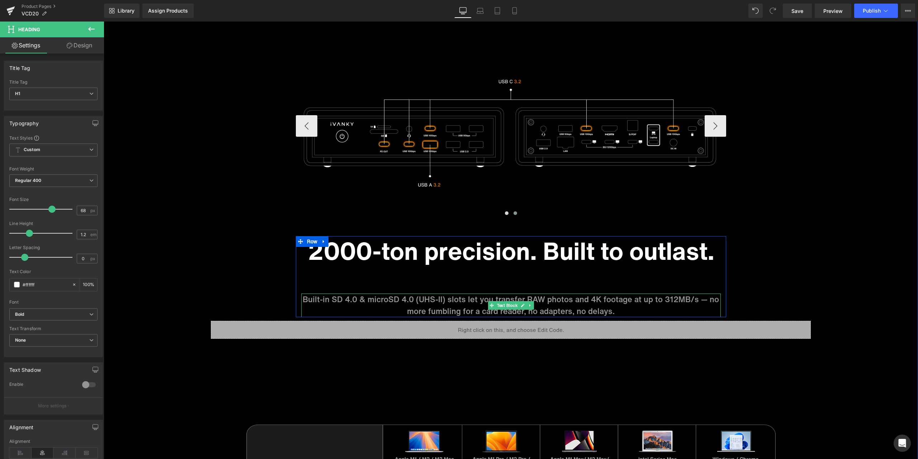
click at [455, 301] on p "Built-in SD 4.0 & microSD 4.0 (UHS-II) slots let you transfer RAW photos and 4K…" at bounding box center [511, 305] width 420 height 24
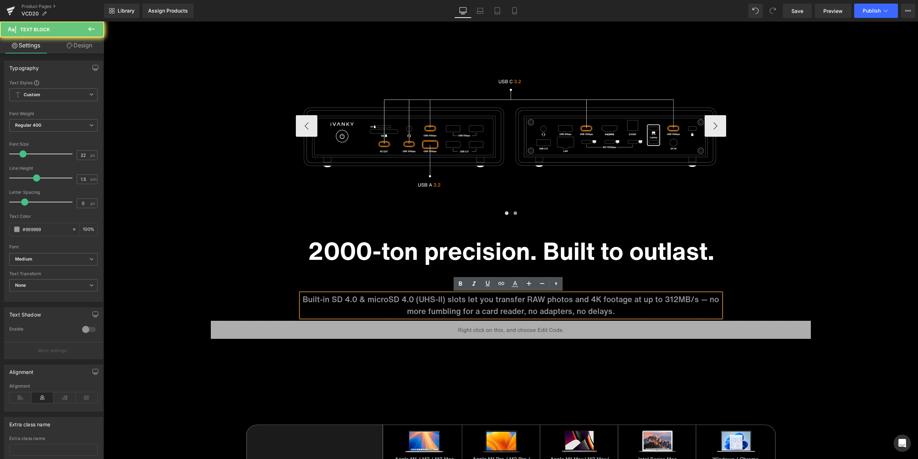
click at [442, 299] on p "Built-in SD 4.0 & microSD 4.0 (UHS-II) slots let you transfer RAW photos and 4K…" at bounding box center [511, 305] width 420 height 24
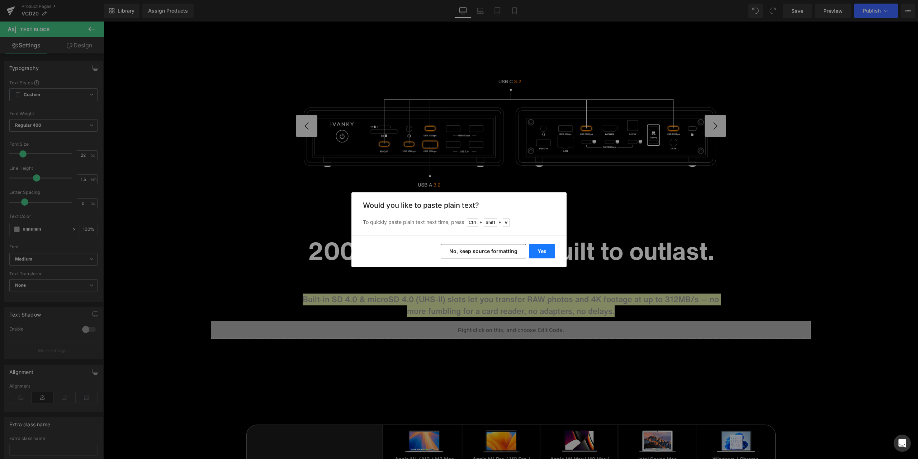
click at [550, 250] on button "Yes" at bounding box center [542, 251] width 26 height 14
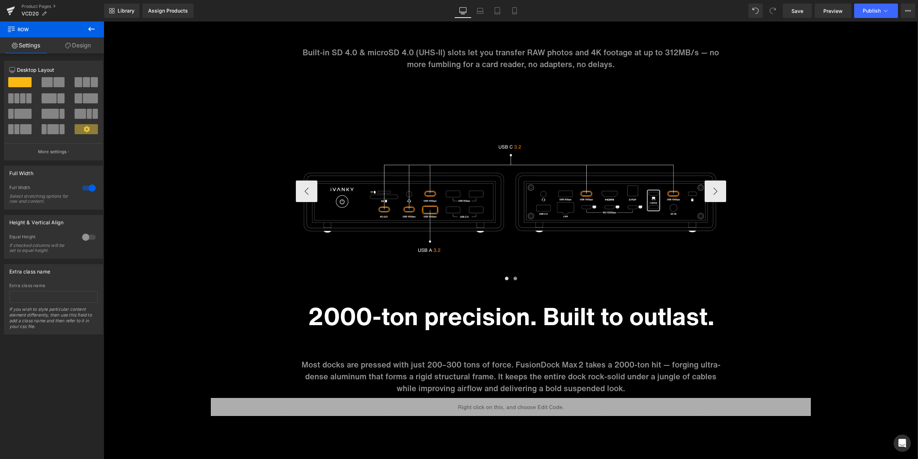
scroll to position [3970, 0]
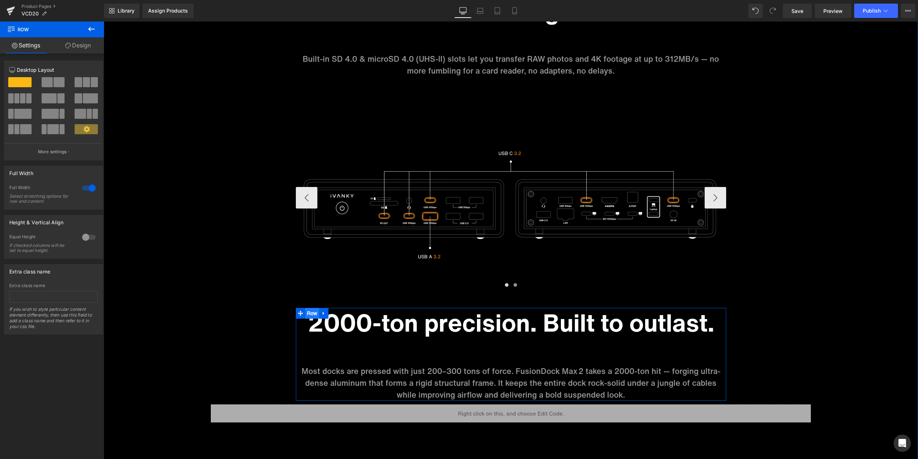
click at [305, 313] on span "Row" at bounding box center [312, 313] width 14 height 11
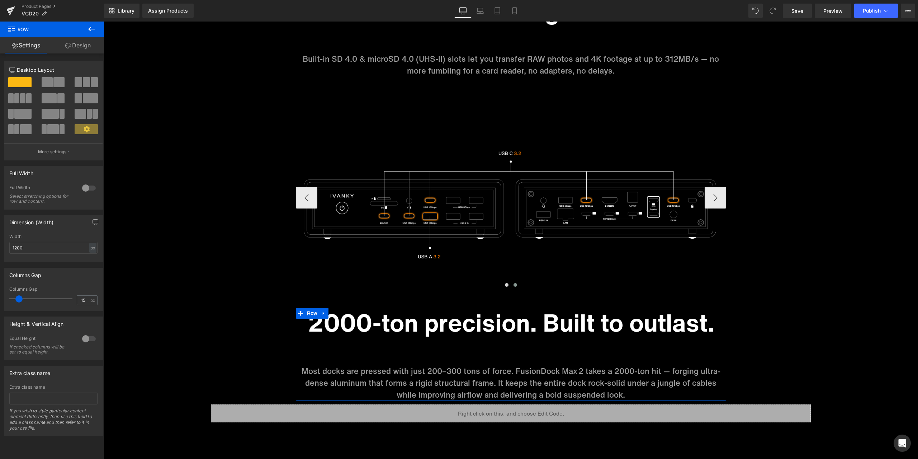
click at [87, 52] on link "Design" at bounding box center [78, 45] width 52 height 16
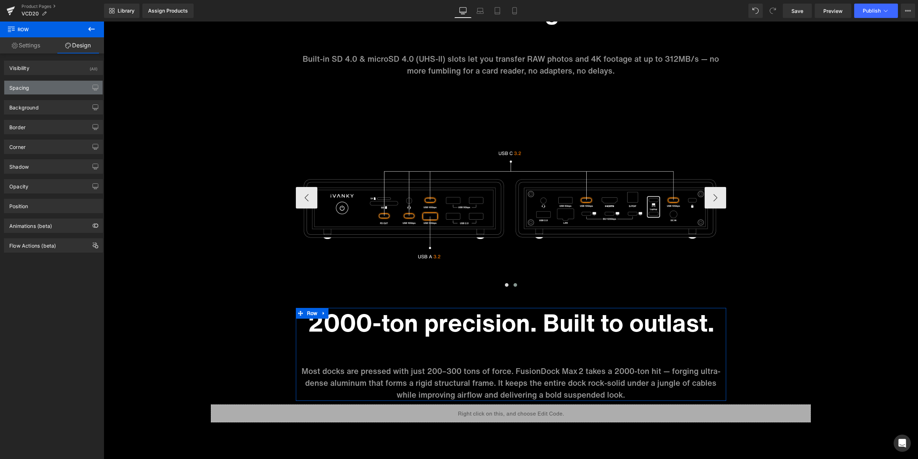
click at [51, 89] on div "Spacing" at bounding box center [53, 88] width 98 height 14
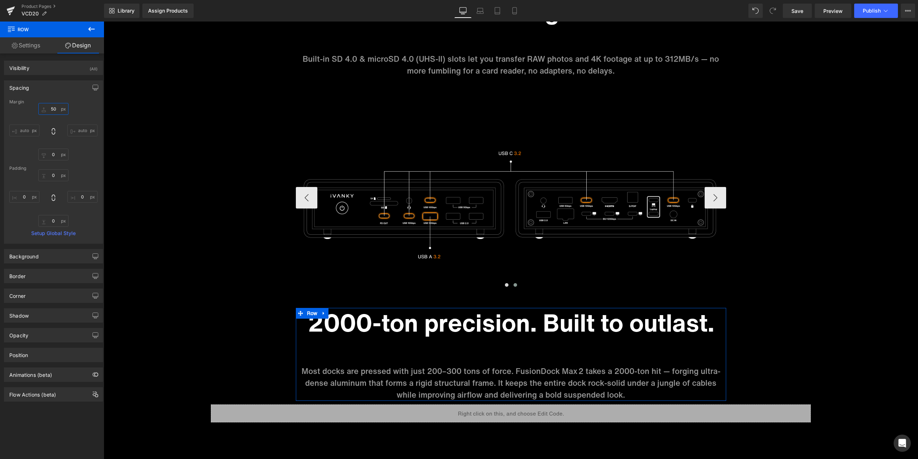
click at [52, 109] on input "50" at bounding box center [53, 109] width 30 height 12
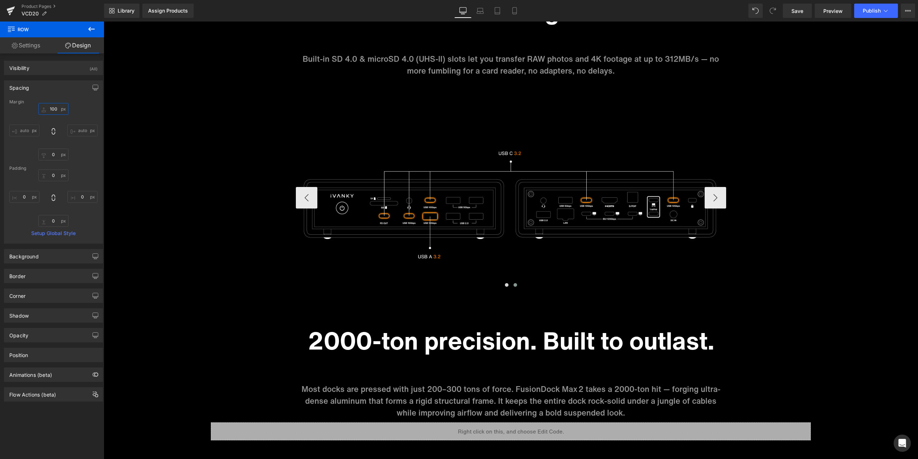
type input "100"
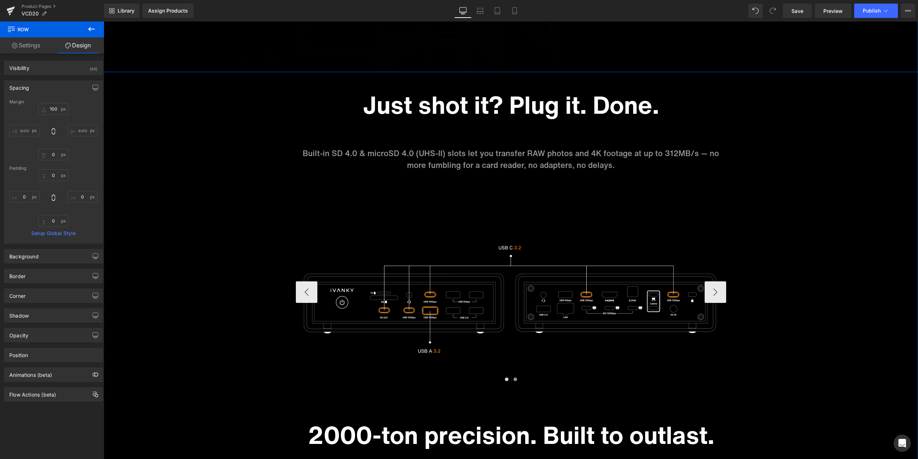
scroll to position [3863, 0]
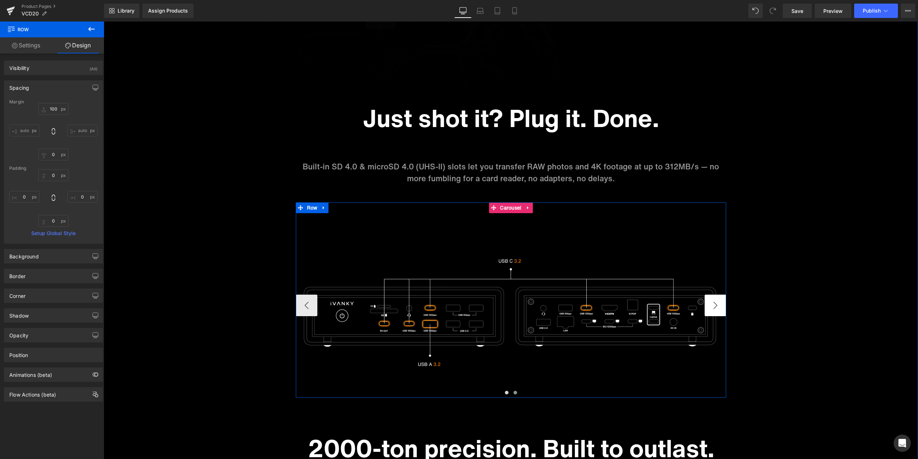
click at [711, 301] on button "›" at bounding box center [716, 306] width 22 height 22
click at [296, 300] on button "‹" at bounding box center [307, 306] width 22 height 22
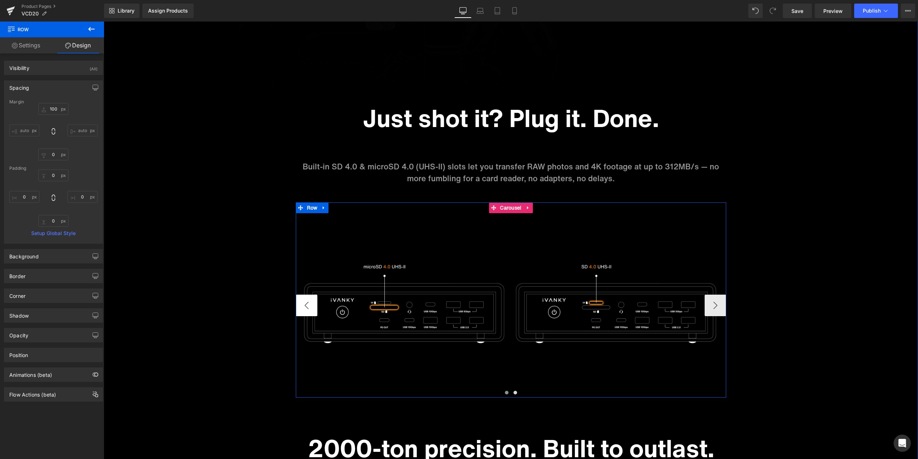
click at [310, 308] on button "‹" at bounding box center [307, 306] width 22 height 22
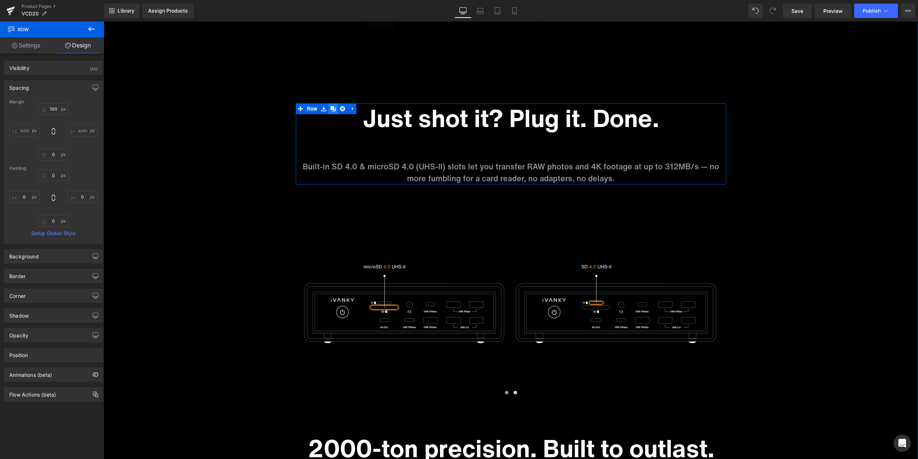
click at [331, 110] on icon at bounding box center [333, 108] width 5 height 5
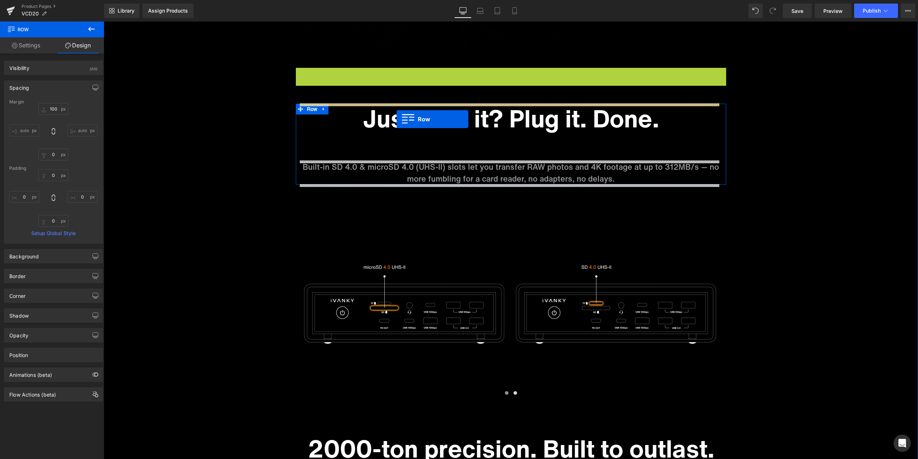
scroll to position [3899, 0]
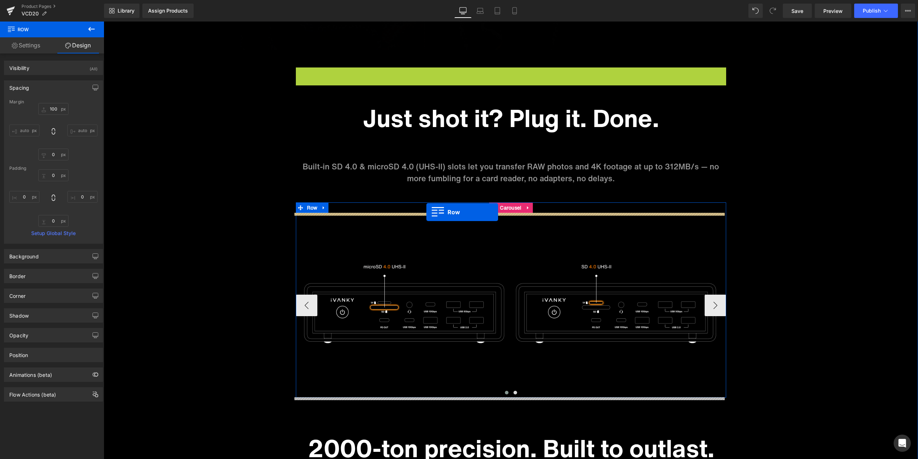
drag, startPoint x: 309, startPoint y: 107, endPoint x: 427, endPoint y: 212, distance: 157.8
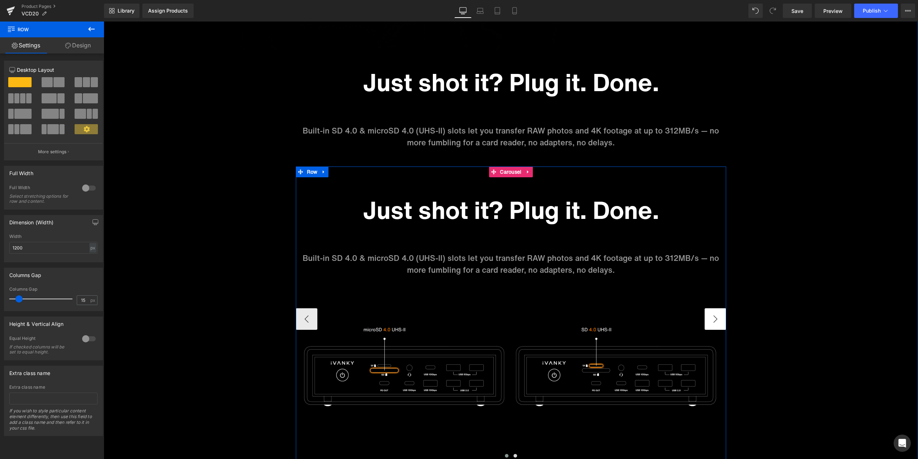
click at [707, 314] on button "›" at bounding box center [716, 319] width 22 height 22
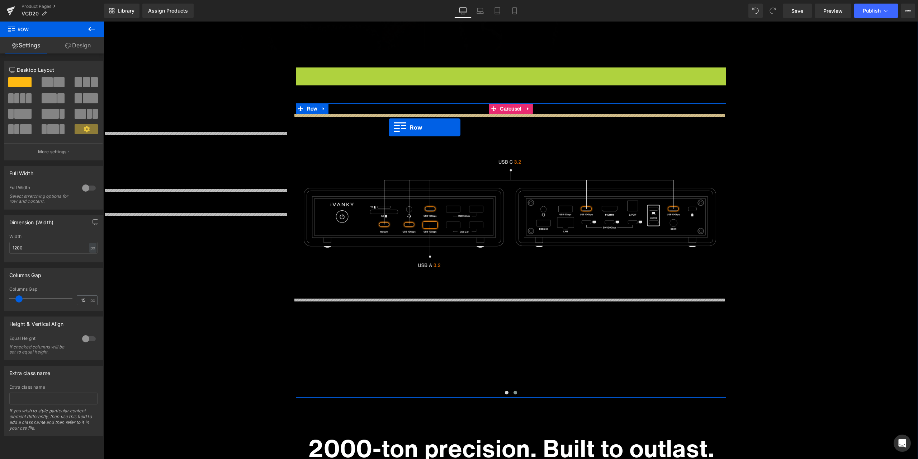
drag, startPoint x: 312, startPoint y: 72, endPoint x: 389, endPoint y: 127, distance: 94.4
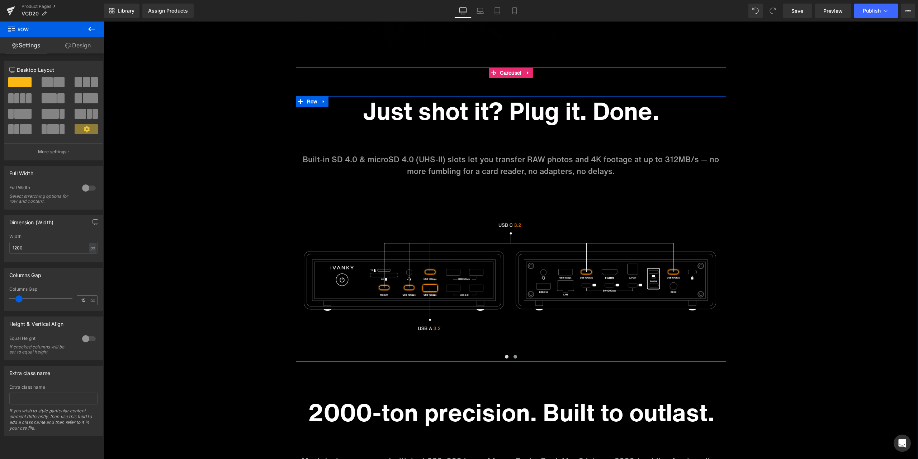
click at [467, 107] on h1 "Just shot it? Plug it. Done." at bounding box center [511, 110] width 420 height 29
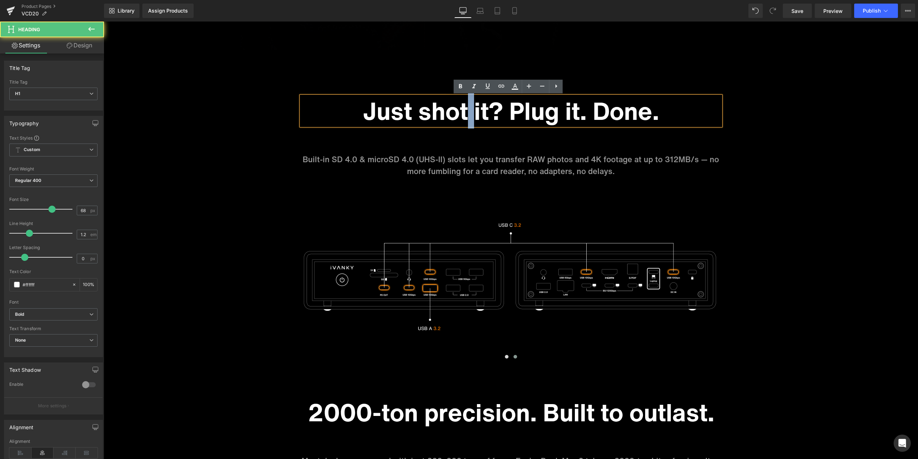
click at [467, 107] on h1 "Just shot it? Plug it. Done." at bounding box center [511, 110] width 420 height 29
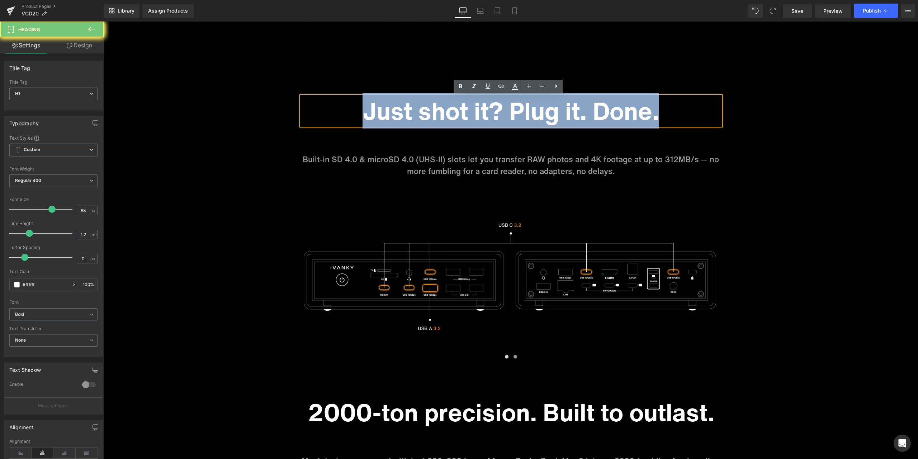
click at [467, 107] on h1 "Just shot it? Plug it. Done." at bounding box center [511, 110] width 420 height 29
paste div
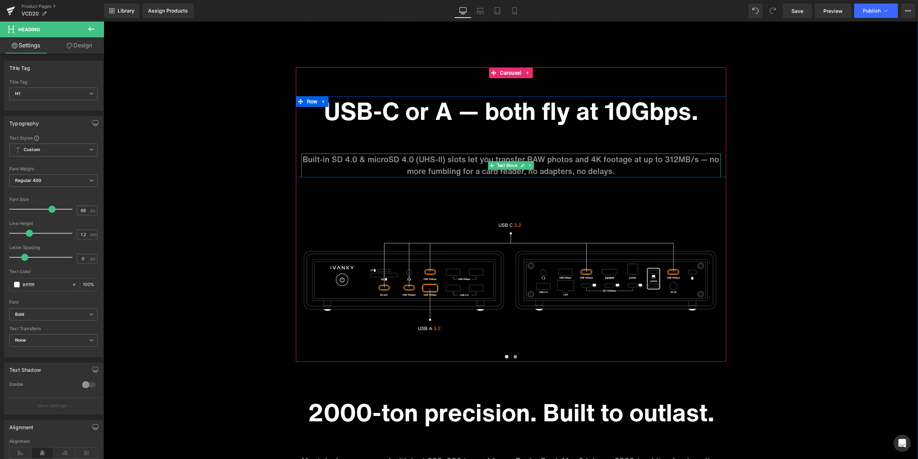
click at [460, 165] on p "Built-in SD 4.0 & microSD 4.0 (UHS-II) slots let you transfer RAW photos and 4K…" at bounding box center [511, 166] width 420 height 24
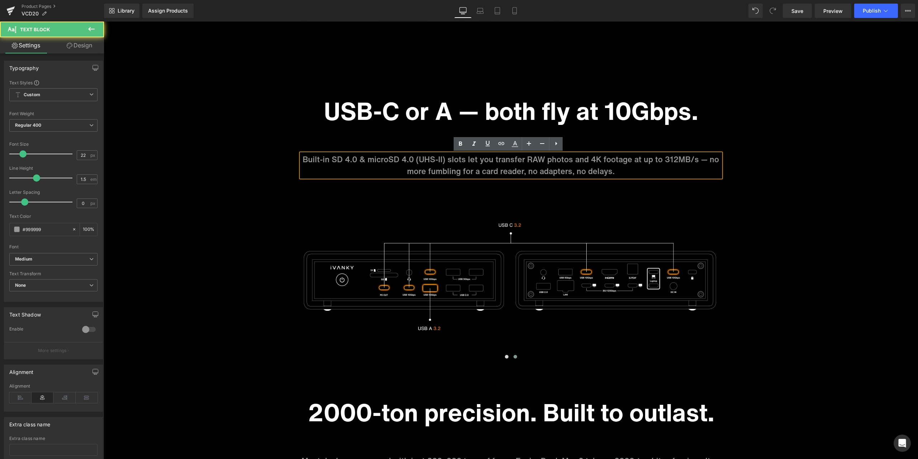
click at [443, 162] on p "Built-in SD 4.0 & microSD 4.0 (UHS-II) slots let you transfer RAW photos and 4K…" at bounding box center [511, 166] width 420 height 24
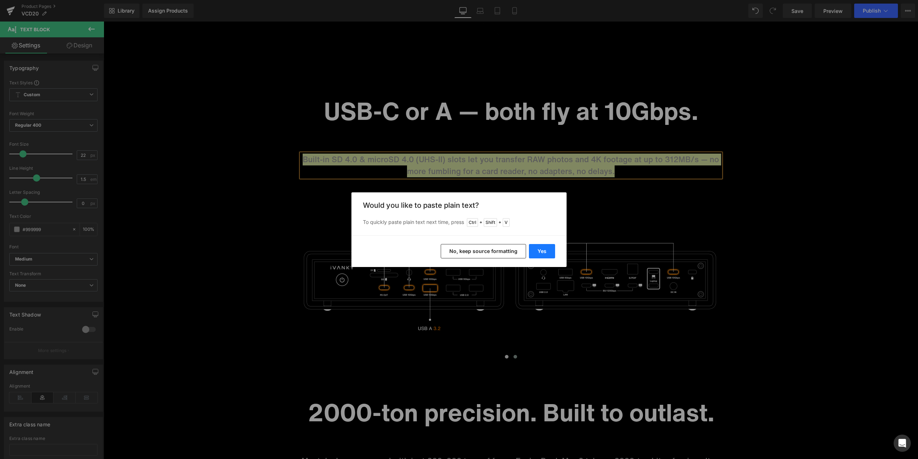
click at [547, 249] on button "Yes" at bounding box center [542, 251] width 26 height 14
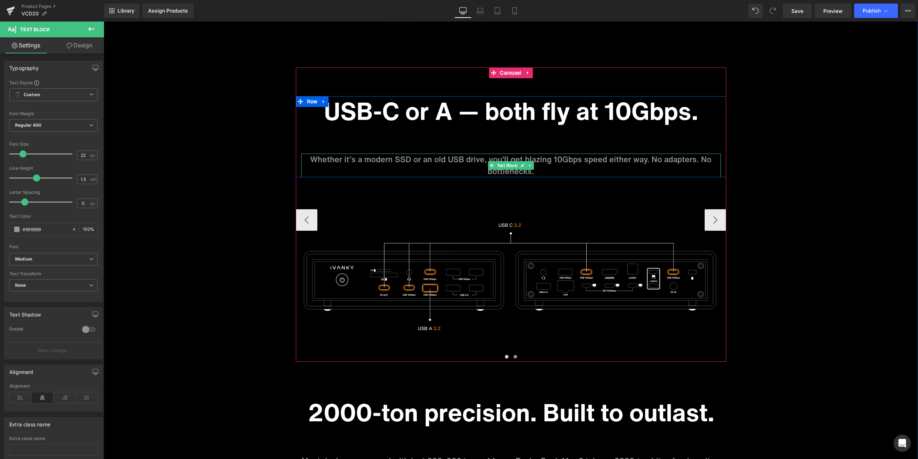
click at [650, 159] on p "Whether it’s a modern SSD or an old USB drive, you’ll get blazing 10Gbps speed …" at bounding box center [511, 166] width 420 height 24
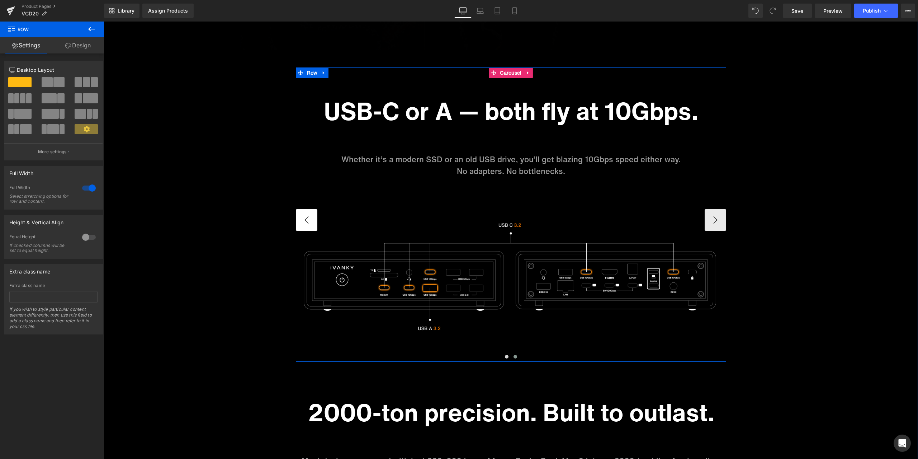
click at [311, 222] on button "‹" at bounding box center [307, 220] width 22 height 22
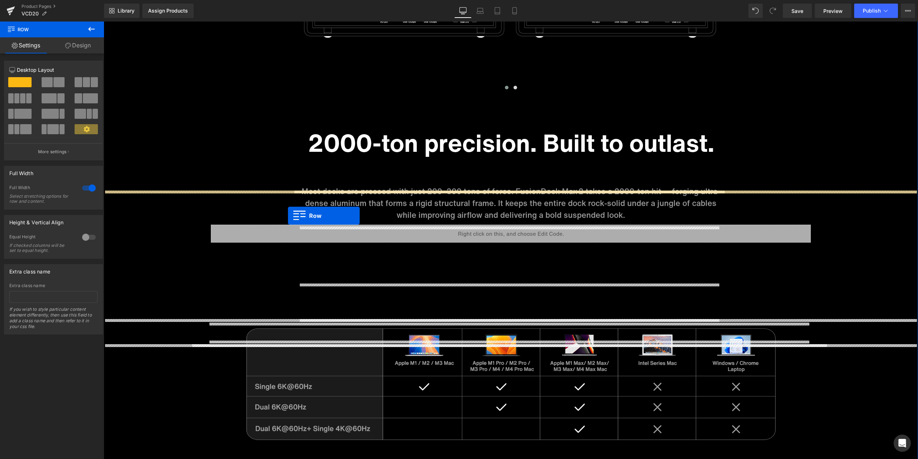
scroll to position [3935, 0]
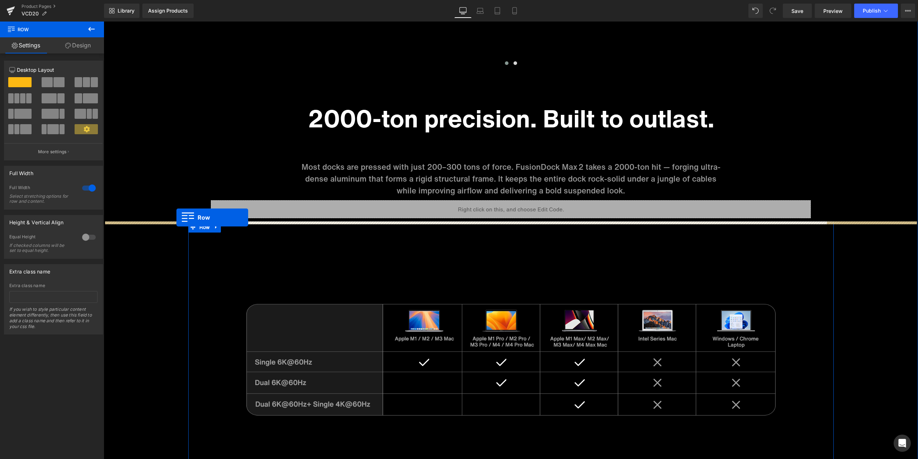
drag, startPoint x: 202, startPoint y: 267, endPoint x: 177, endPoint y: 217, distance: 55.5
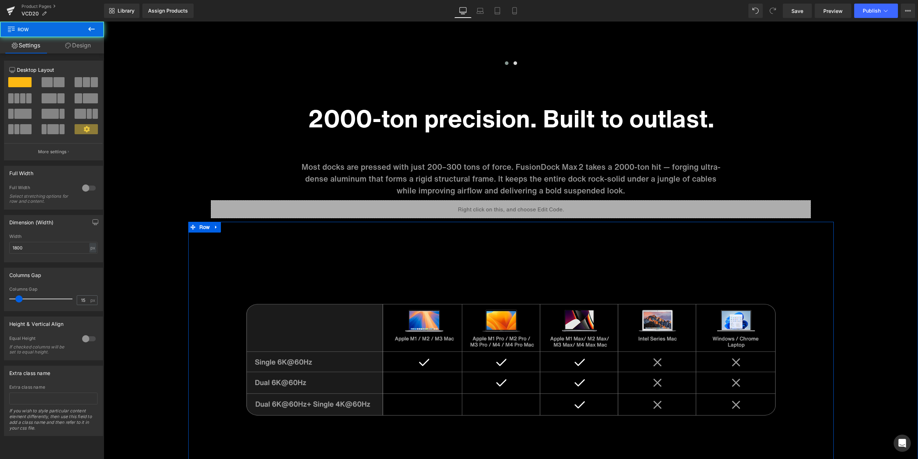
scroll to position [3863, 0]
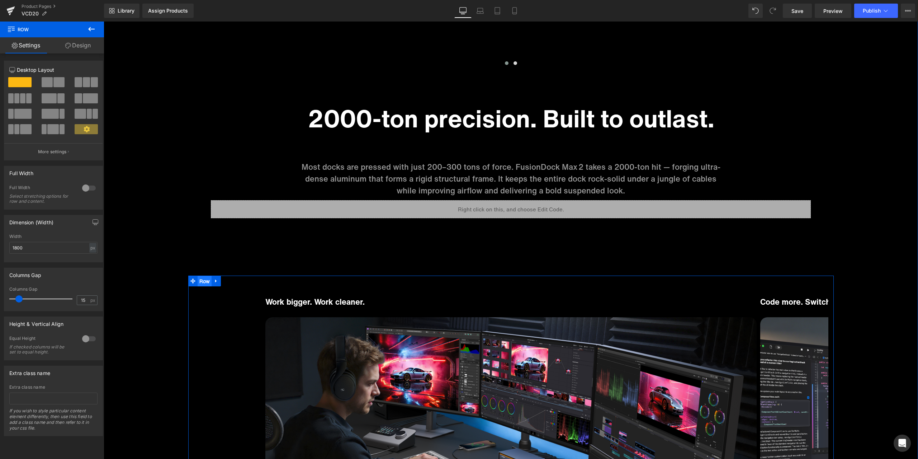
click at [200, 281] on ul "Row" at bounding box center [204, 281] width 33 height 11
click at [84, 44] on link "Design" at bounding box center [78, 45] width 52 height 16
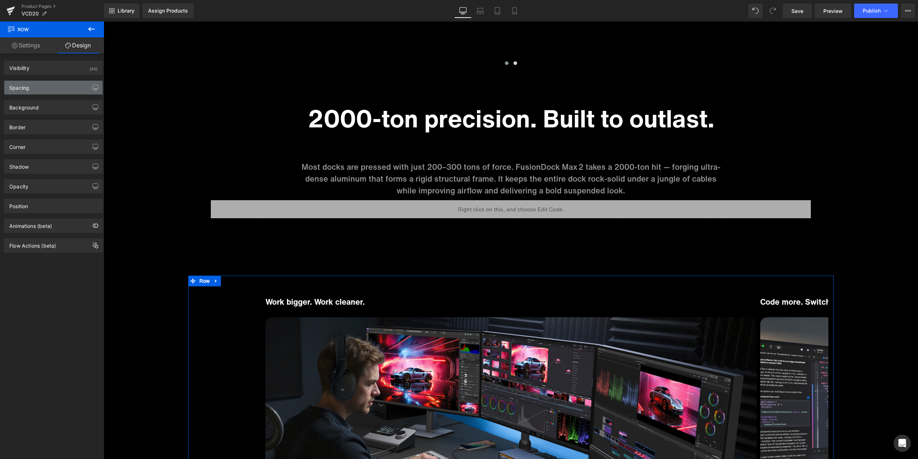
click at [42, 91] on div "Spacing" at bounding box center [53, 88] width 98 height 14
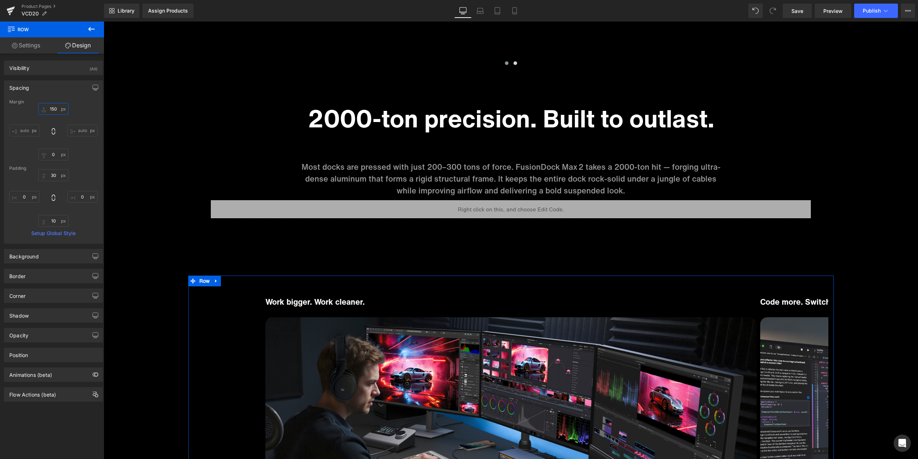
click at [56, 108] on input "text" at bounding box center [53, 109] width 30 height 12
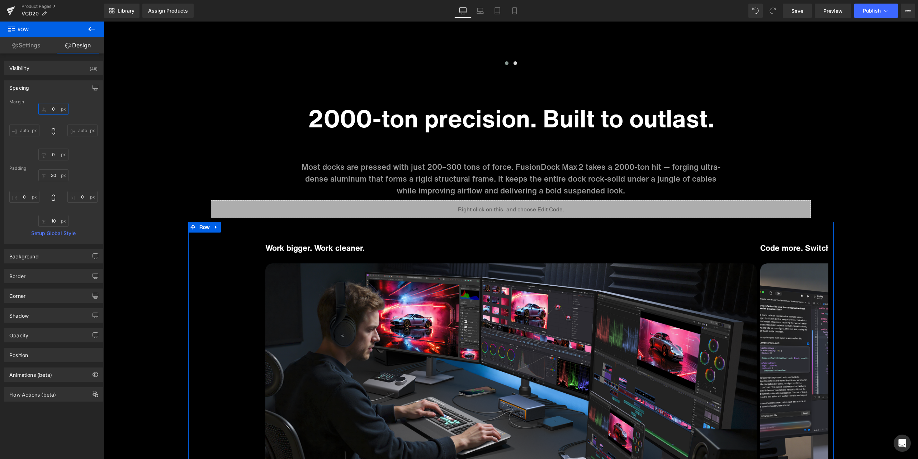
type input "0"
click at [77, 107] on div "0 auto auto" at bounding box center [53, 131] width 88 height 57
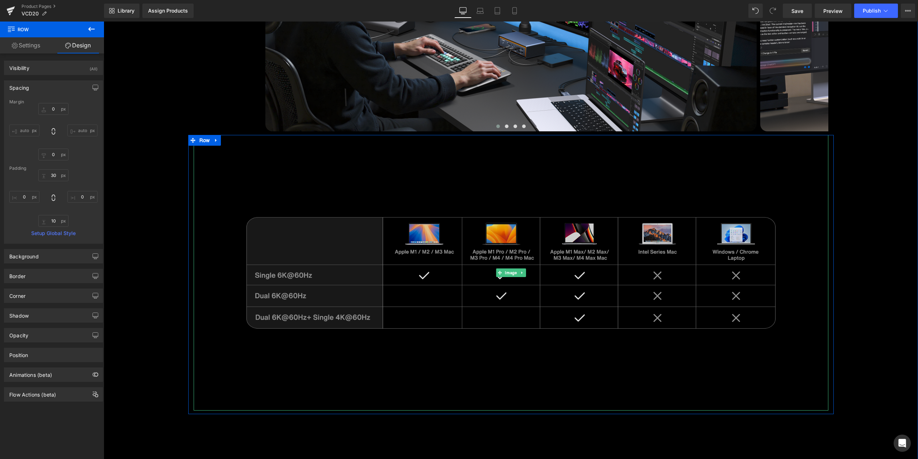
scroll to position [4293, 0]
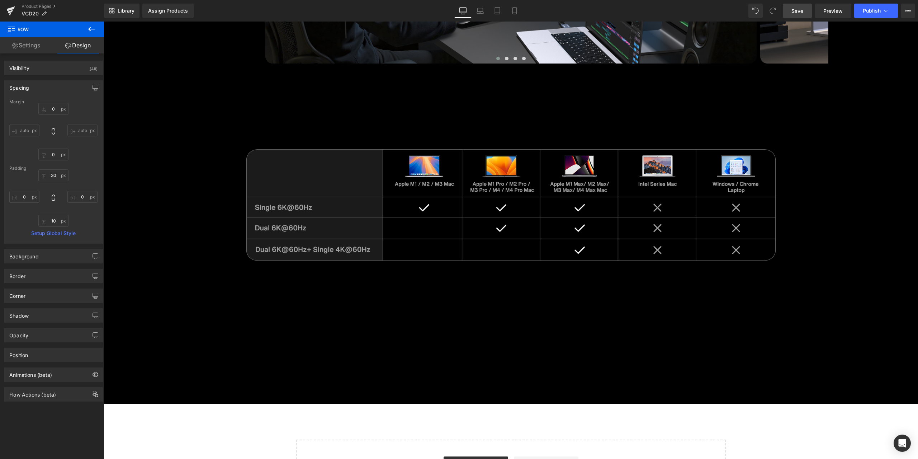
drag, startPoint x: 792, startPoint y: 11, endPoint x: 709, endPoint y: 349, distance: 348.1
click at [792, 11] on span "Save" at bounding box center [798, 11] width 12 height 8
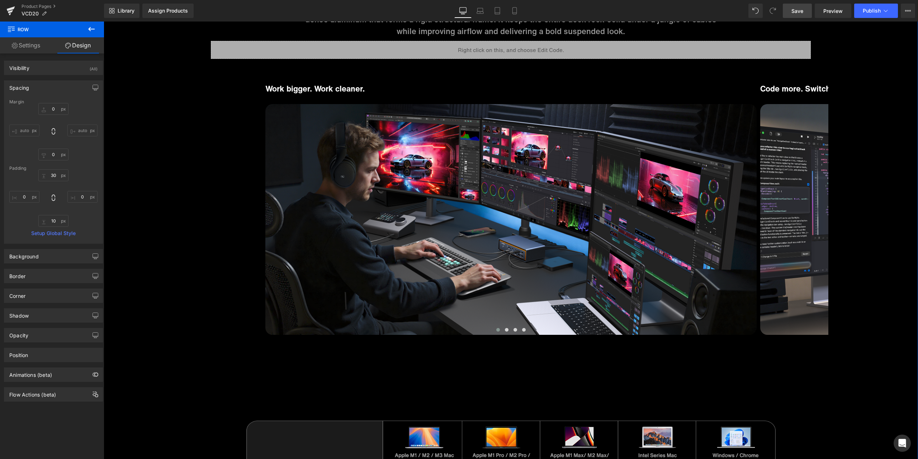
scroll to position [4006, 0]
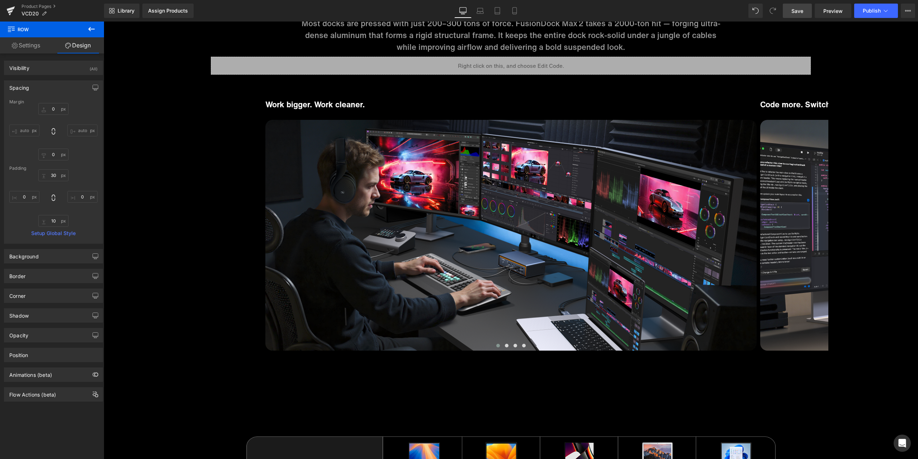
click at [800, 9] on span "Save" at bounding box center [798, 11] width 12 height 8
click at [842, 9] on span "Preview" at bounding box center [833, 11] width 19 height 8
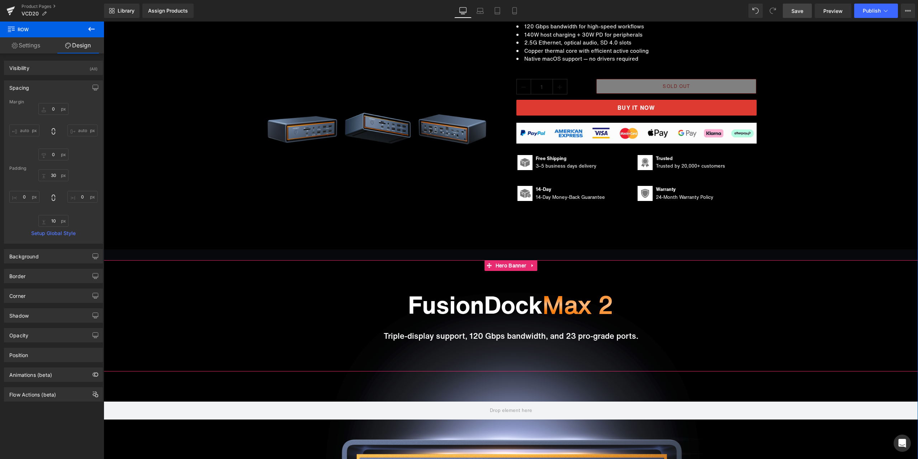
scroll to position [251, 0]
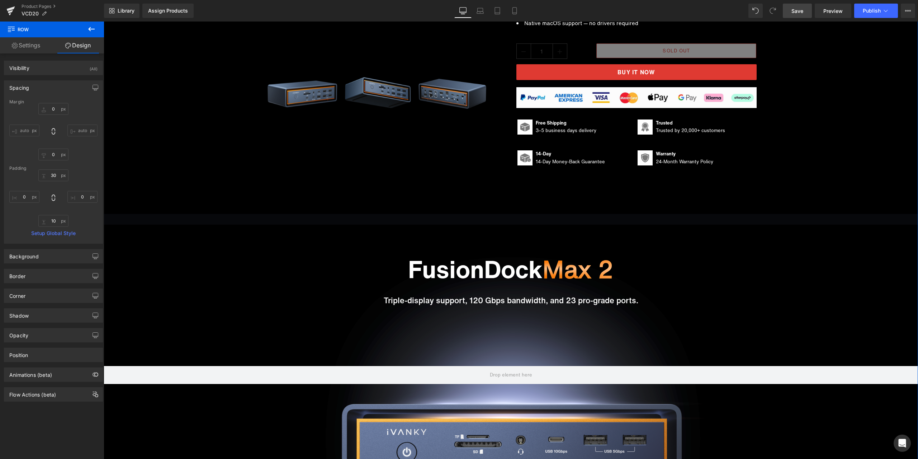
click at [273, 216] on div "Sale Off (P) Image ‹" at bounding box center [511, 218] width 815 height 839
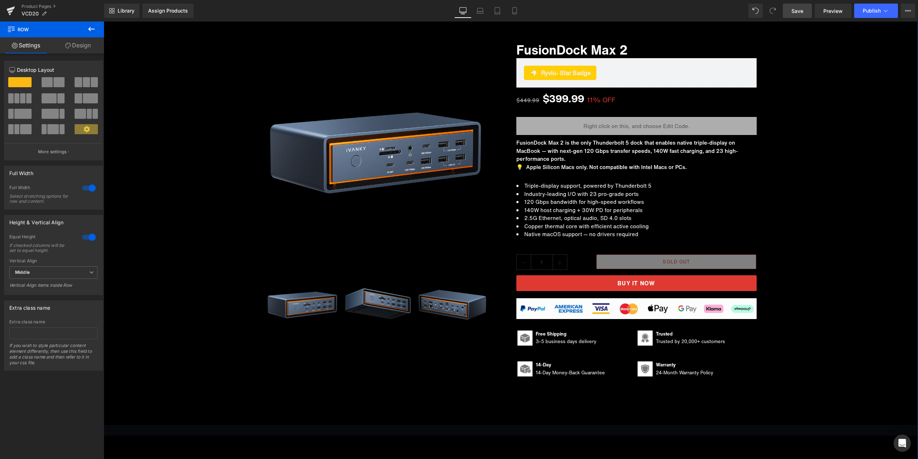
scroll to position [0, 0]
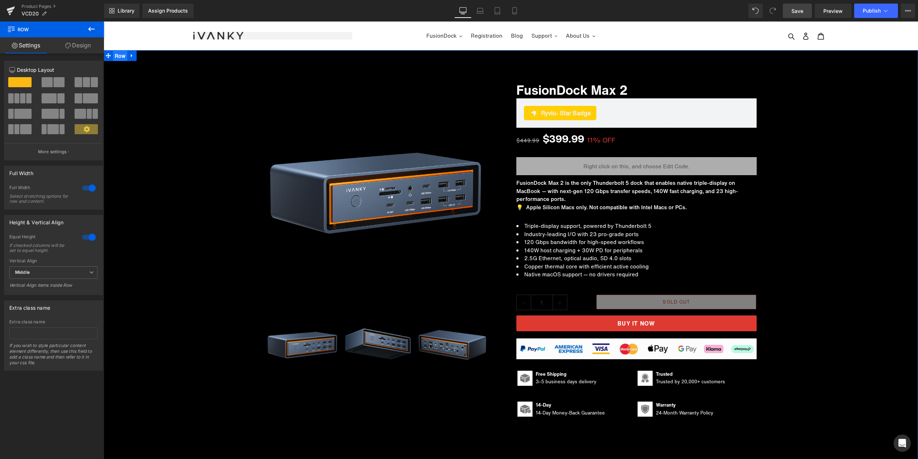
click at [115, 58] on span "Row" at bounding box center [120, 56] width 14 height 11
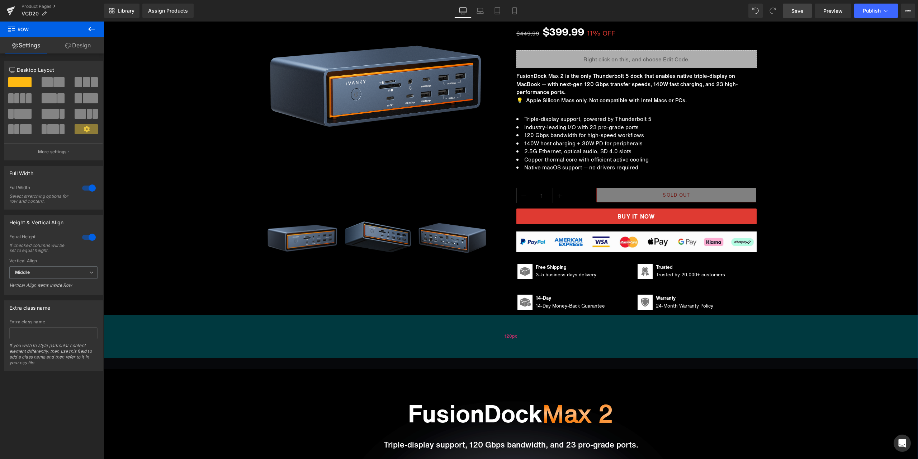
scroll to position [108, 0]
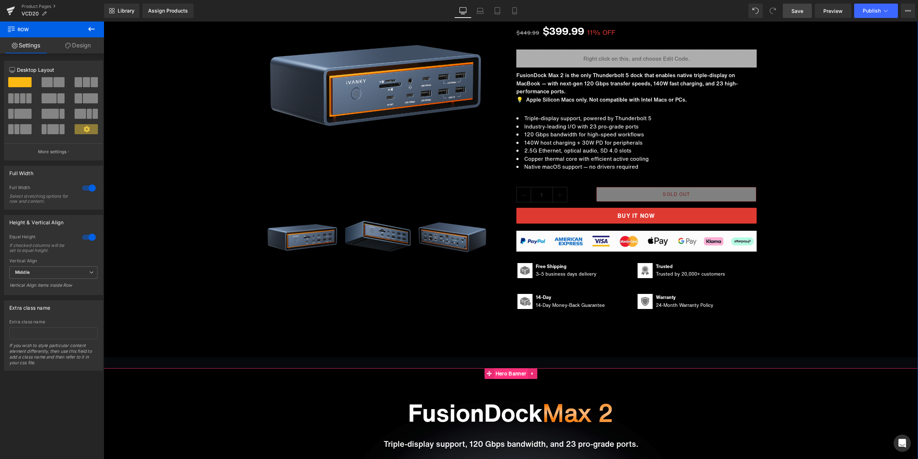
click at [494, 371] on span "Hero Banner" at bounding box center [511, 373] width 34 height 11
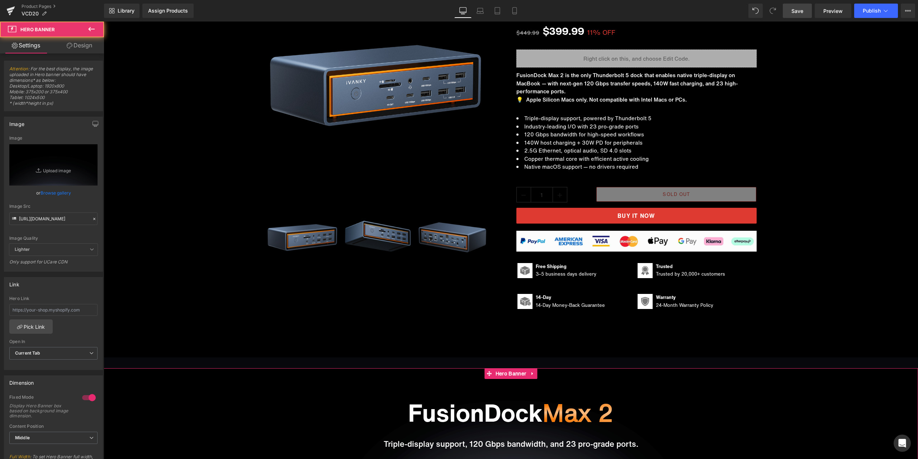
click at [76, 42] on link "Design" at bounding box center [79, 45] width 52 height 16
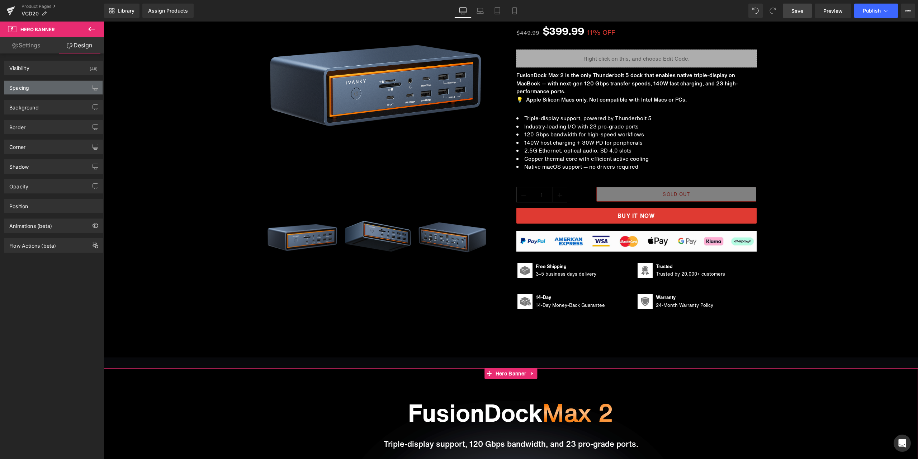
click at [47, 84] on div "Spacing" at bounding box center [53, 88] width 98 height 14
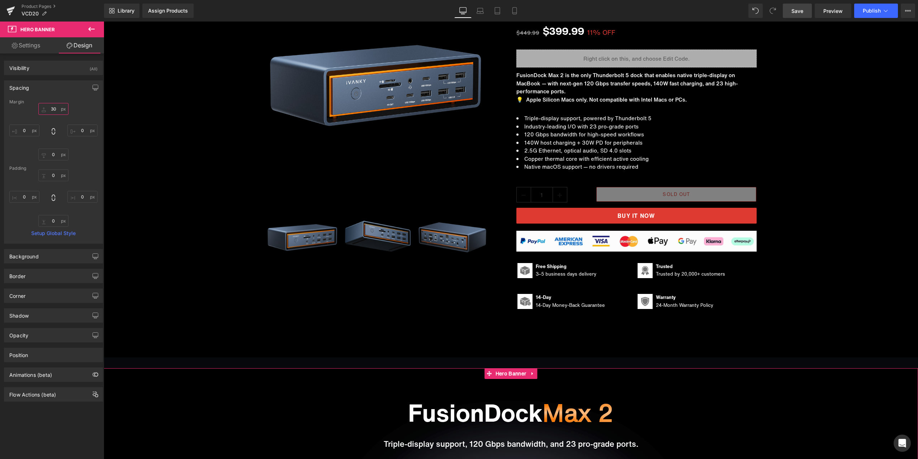
click at [55, 109] on input "text" at bounding box center [53, 109] width 30 height 12
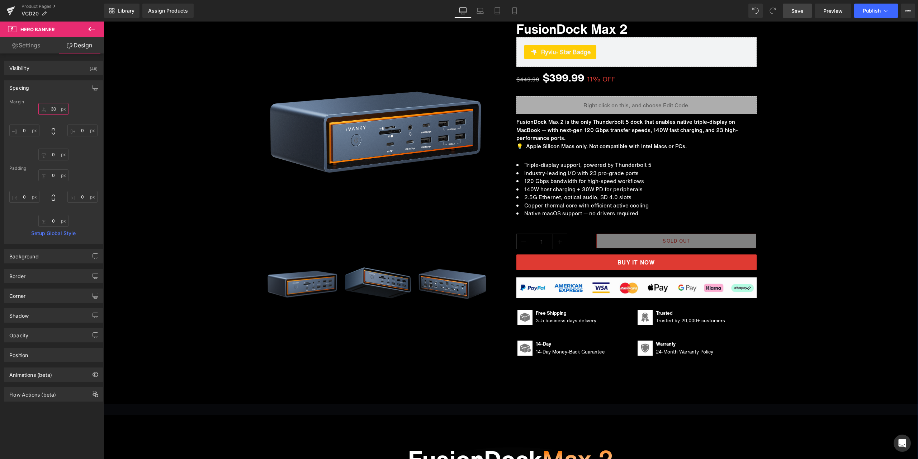
scroll to position [0, 0]
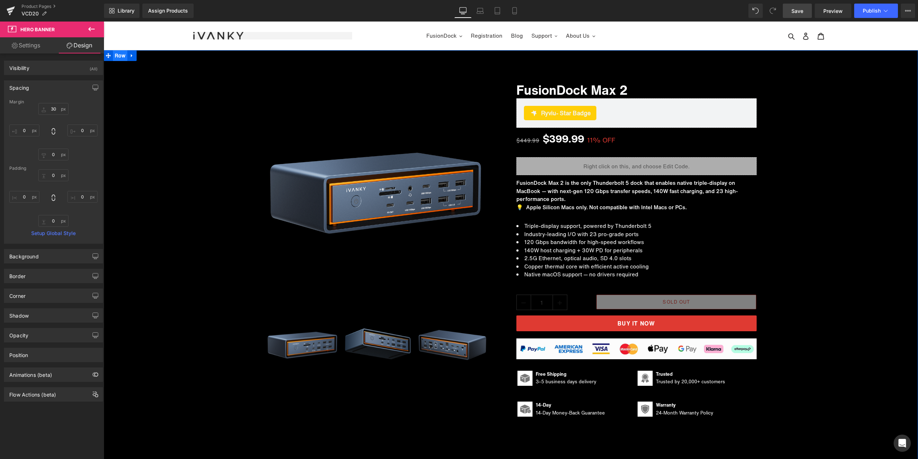
click at [119, 60] on ul "Row" at bounding box center [120, 55] width 33 height 11
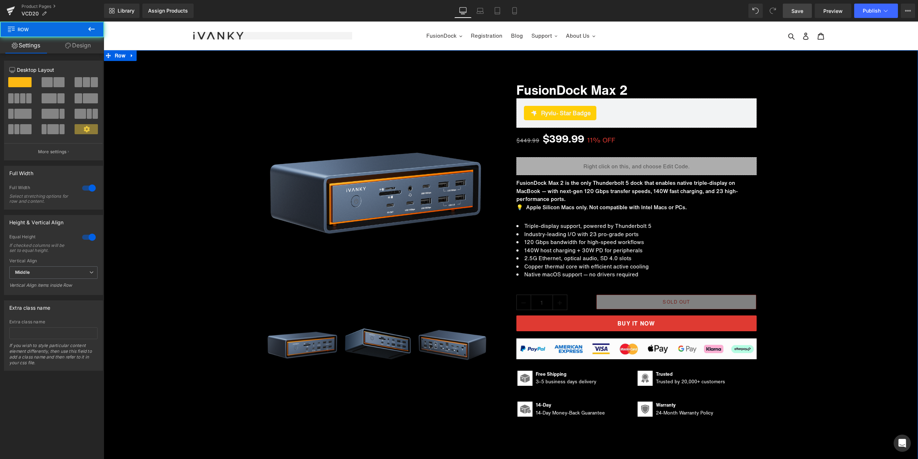
click at [84, 48] on link "Design" at bounding box center [78, 45] width 52 height 16
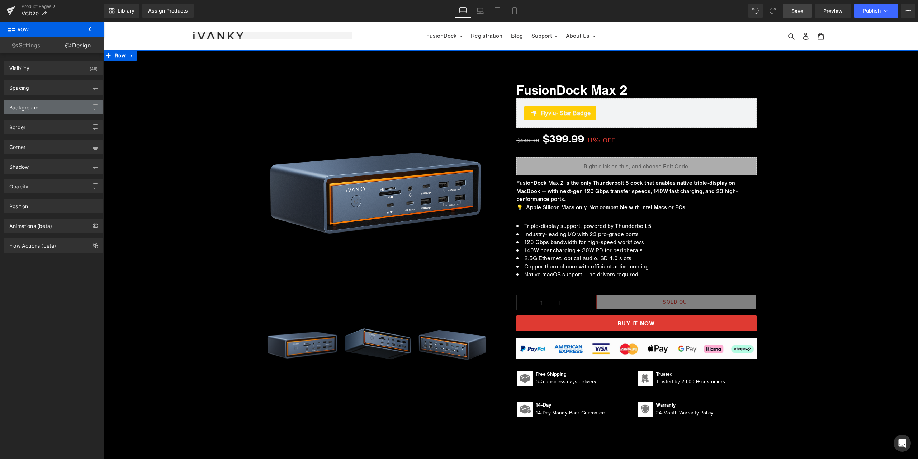
click at [44, 102] on div "Background" at bounding box center [53, 107] width 98 height 14
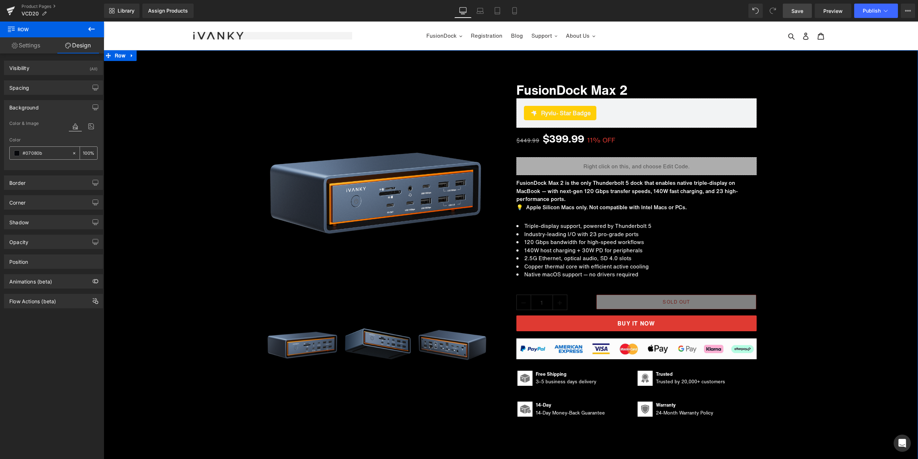
click at [19, 154] on span at bounding box center [17, 153] width 6 height 6
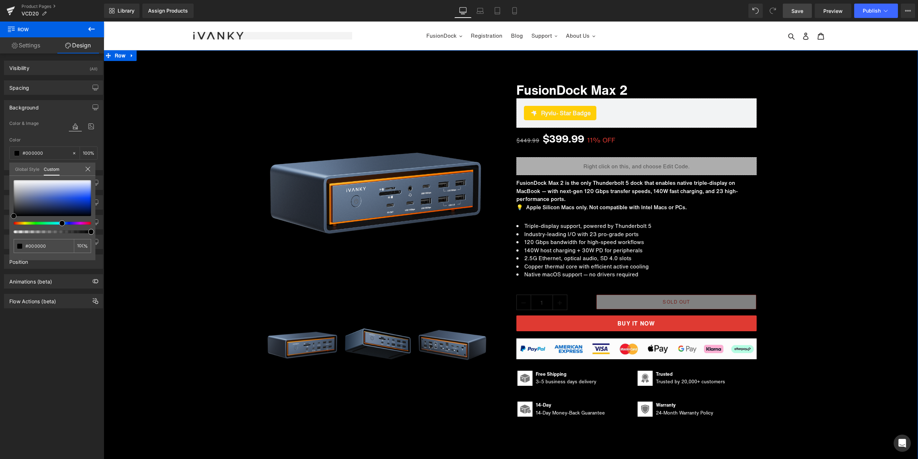
drag, startPoint x: 29, startPoint y: 212, endPoint x: 7, endPoint y: 213, distance: 21.5
click at [4, 170] on div "Background Color & Image color Color #07080b 100 % Image Replace Image Upload i…" at bounding box center [53, 132] width 107 height 75
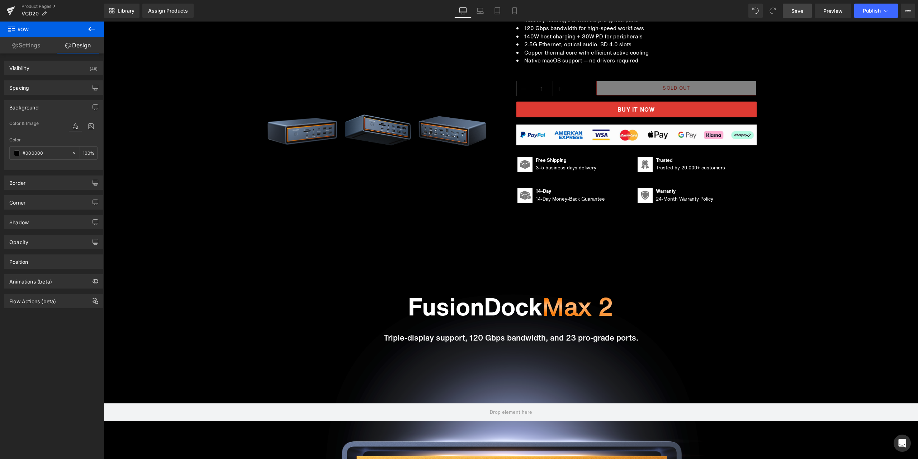
scroll to position [215, 0]
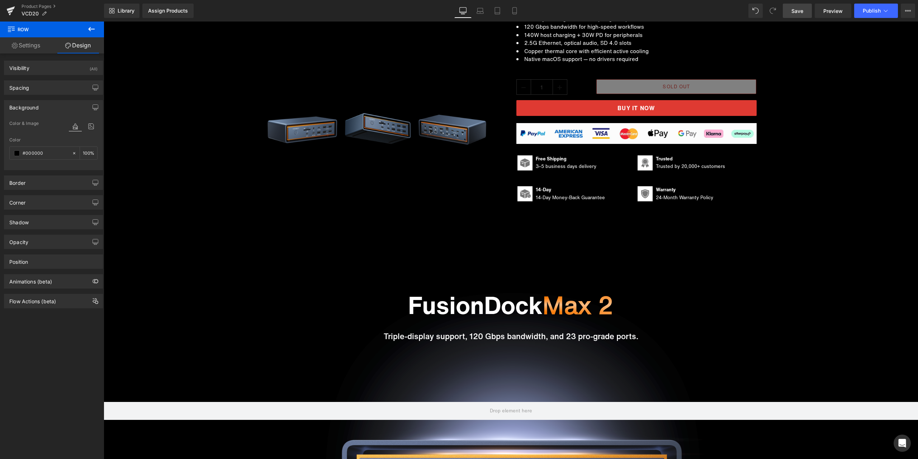
click at [802, 7] on span "Save" at bounding box center [798, 11] width 12 height 8
click at [45, 7] on link "Product Pages" at bounding box center [63, 7] width 83 height 6
